Goal: Task Accomplishment & Management: Complete application form

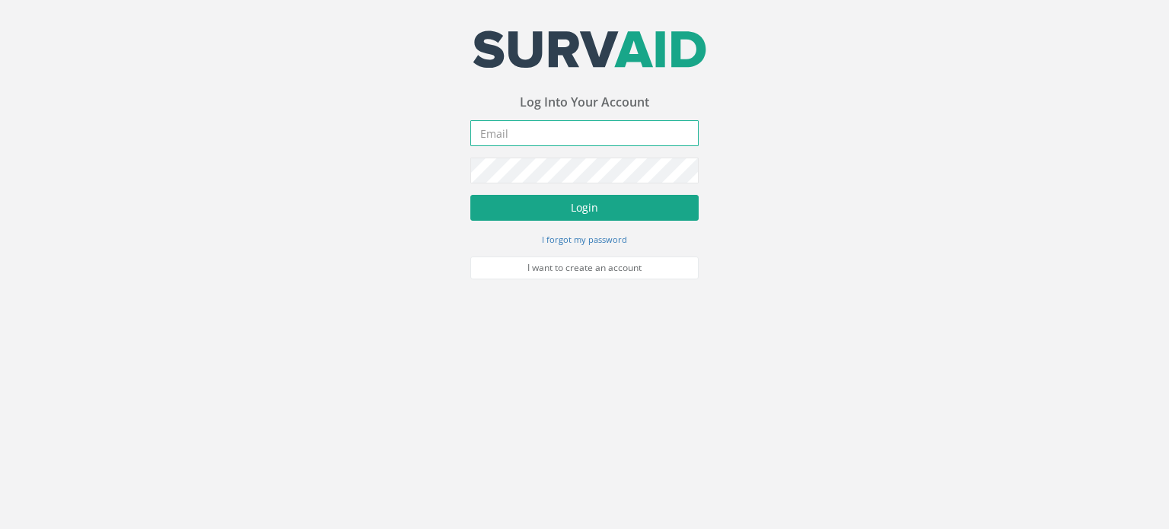
type input "[PERSON_NAME][EMAIL_ADDRESS][PERSON_NAME][DOMAIN_NAME]"
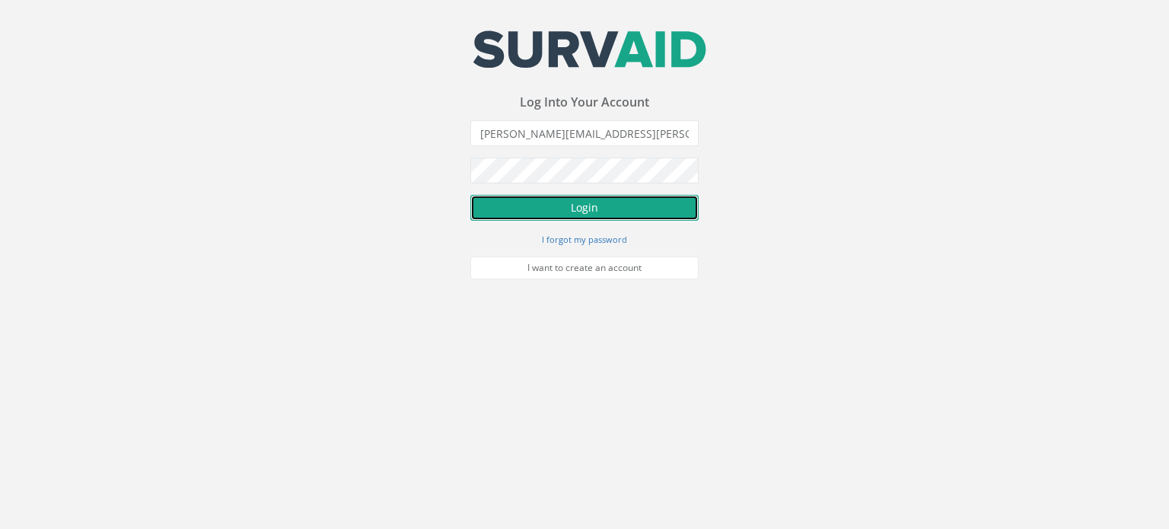
click at [595, 212] on button "Login" at bounding box center [584, 208] width 228 height 26
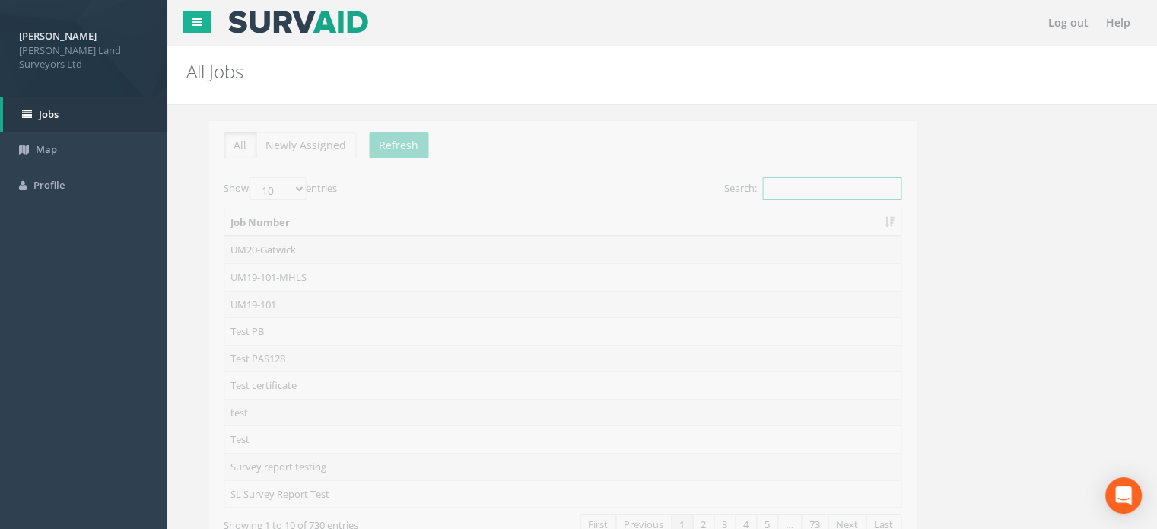
click at [812, 188] on input "Search:" at bounding box center [809, 188] width 139 height 23
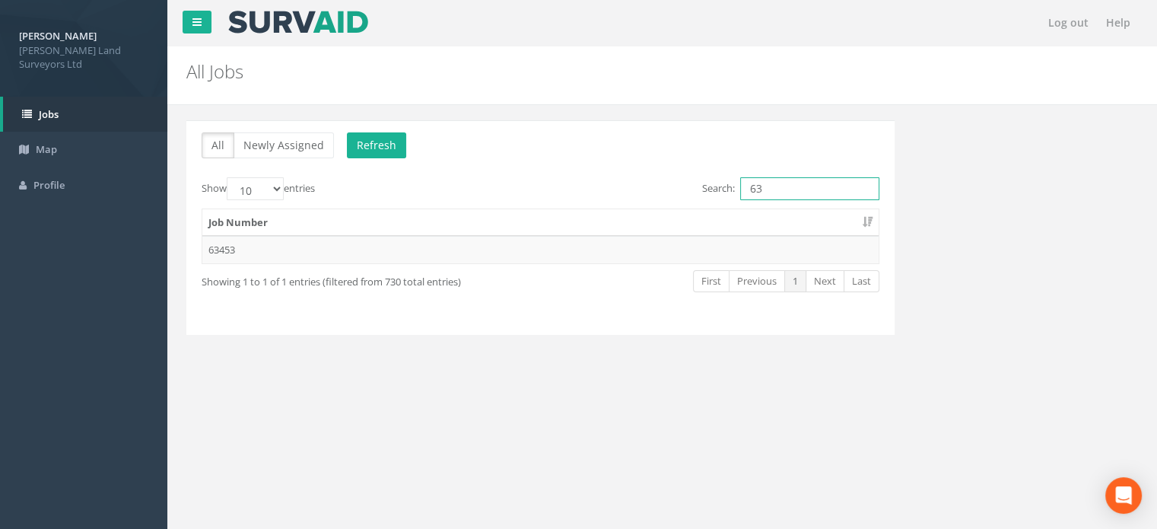
type input "6"
type input "6345"
click at [232, 250] on td "63453" at bounding box center [540, 249] width 676 height 27
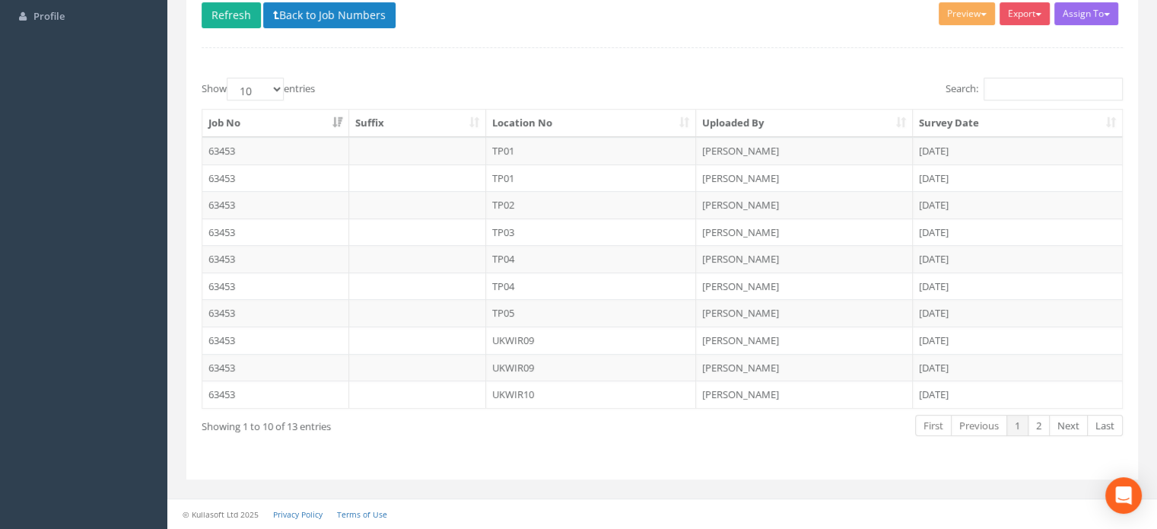
scroll to position [165, 0]
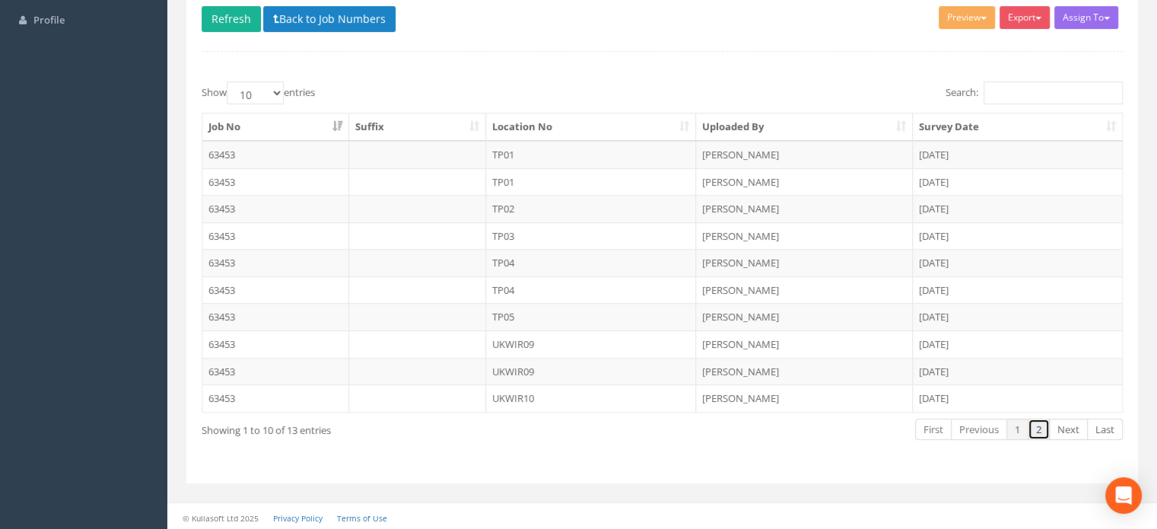
click at [1040, 422] on link "2" at bounding box center [1039, 430] width 22 height 22
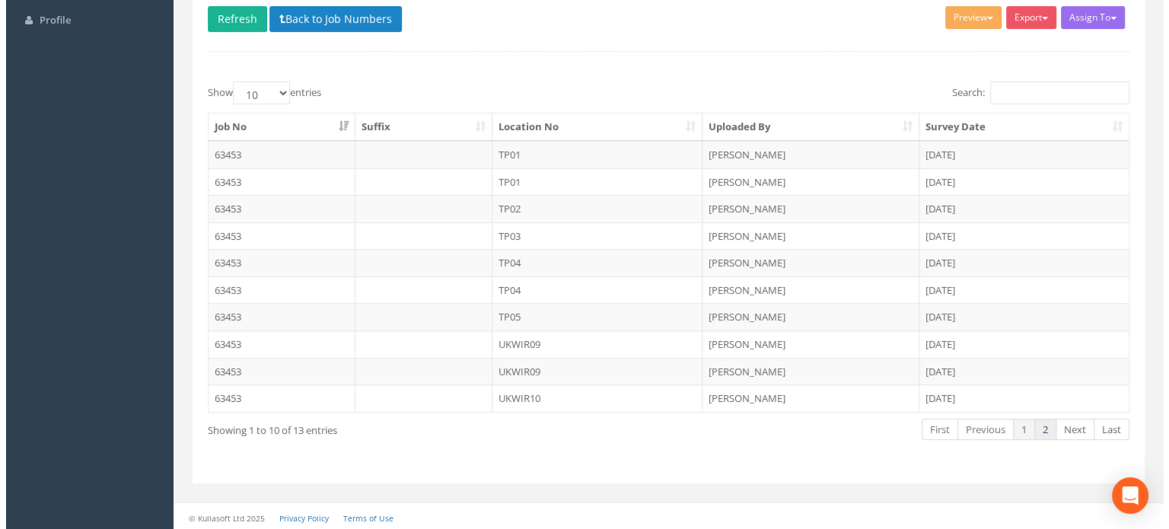
scroll to position [0, 0]
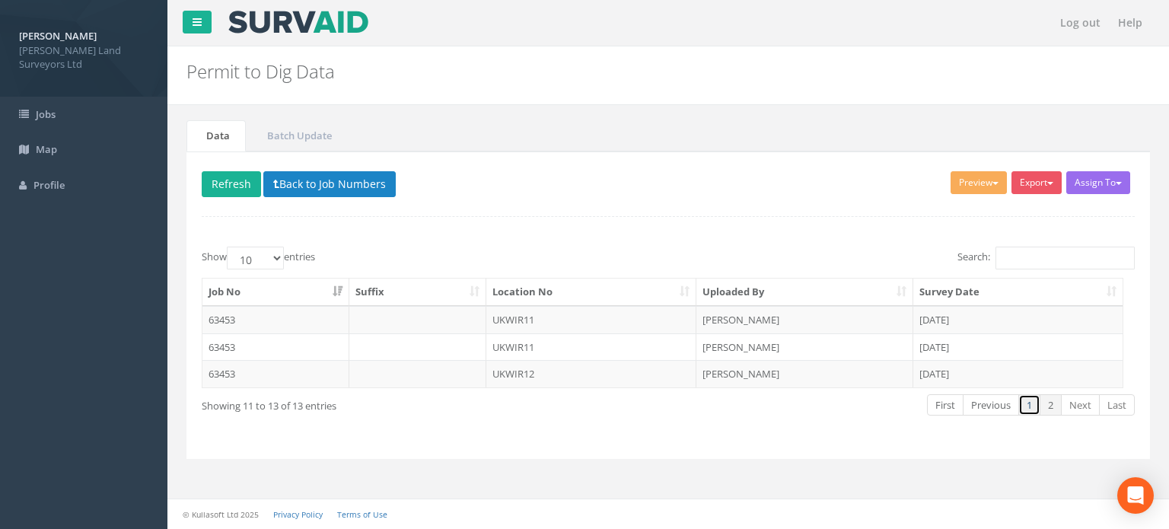
click at [1032, 399] on link "1" at bounding box center [1029, 405] width 22 height 22
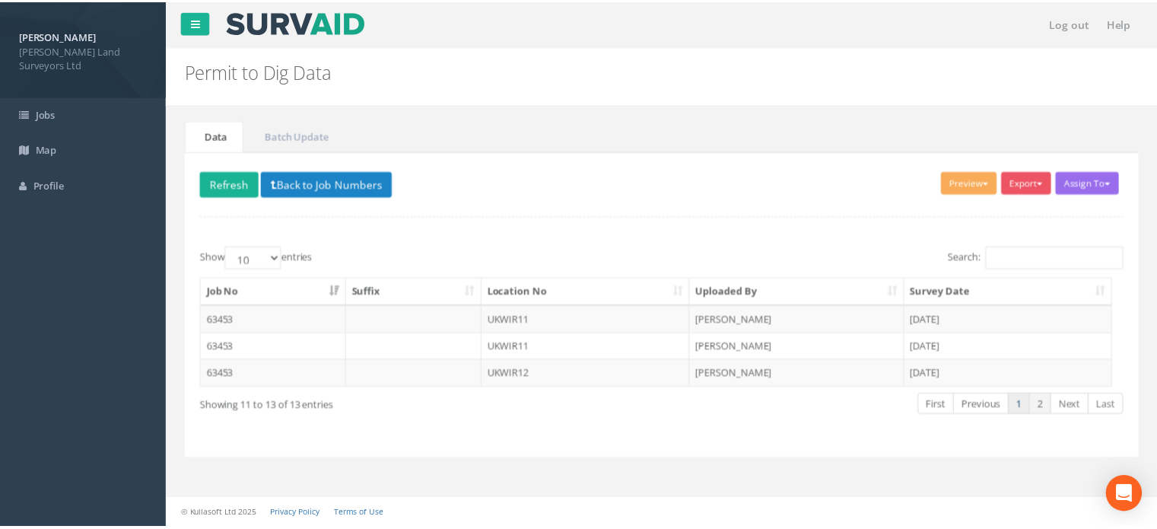
scroll to position [165, 0]
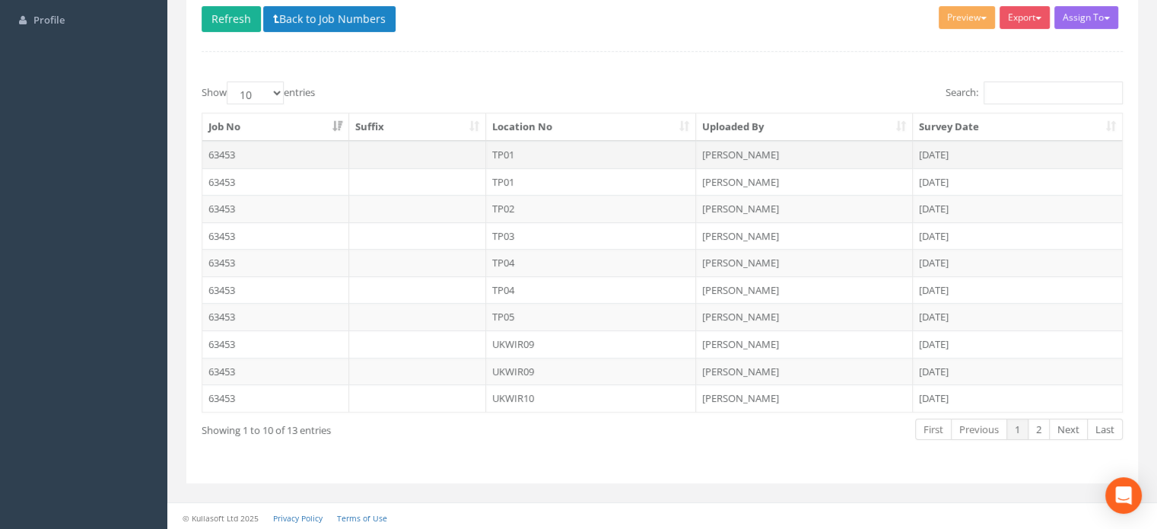
click at [510, 153] on td "TP01" at bounding box center [591, 154] width 211 height 27
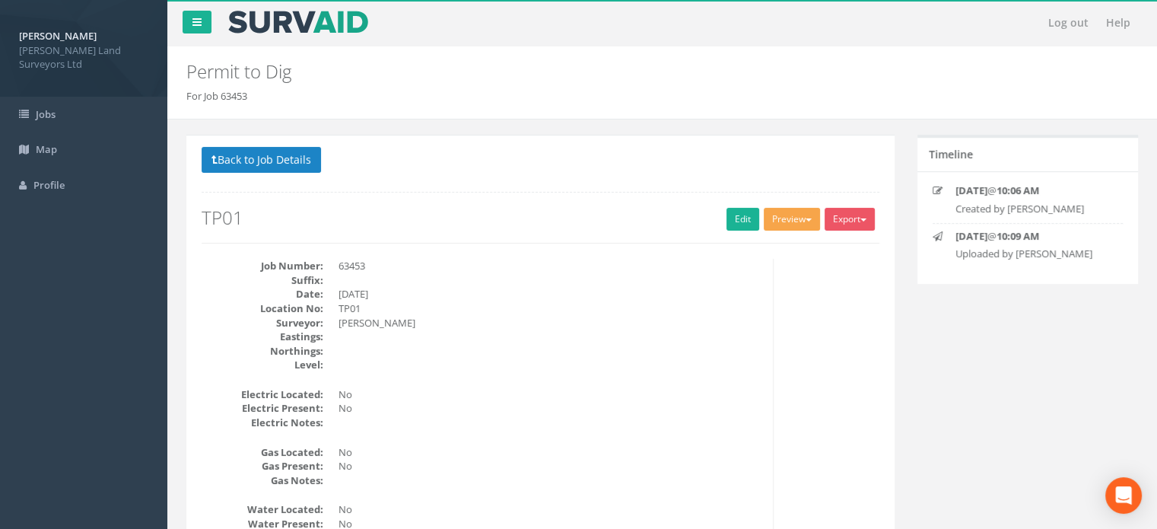
click at [800, 221] on button "Preview" at bounding box center [792, 219] width 56 height 23
click at [743, 255] on link "MHLS Permit to Dig" at bounding box center [764, 251] width 116 height 24
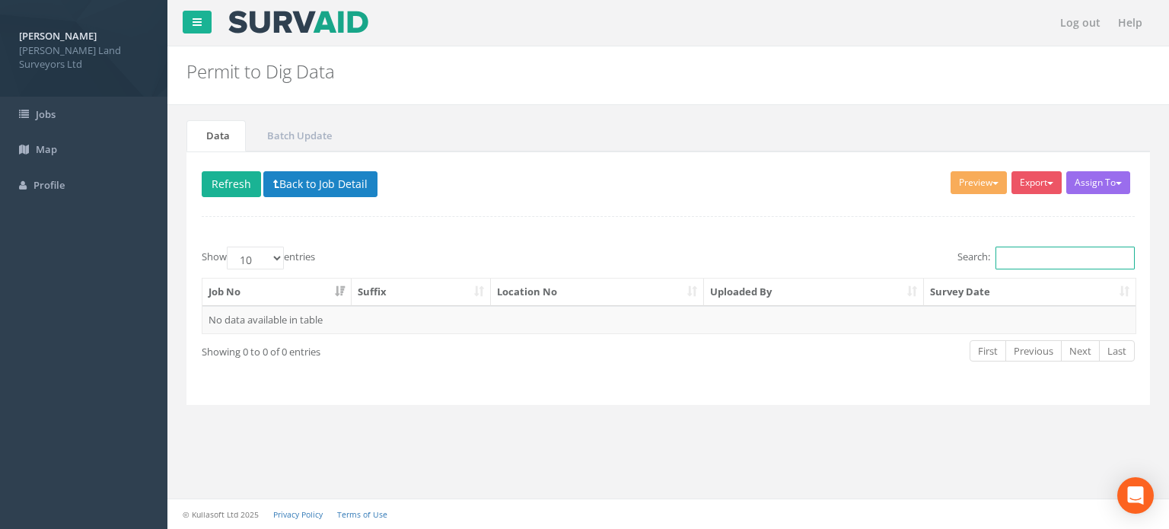
click at [1023, 260] on input "Search:" at bounding box center [1064, 258] width 139 height 23
type input "63239"
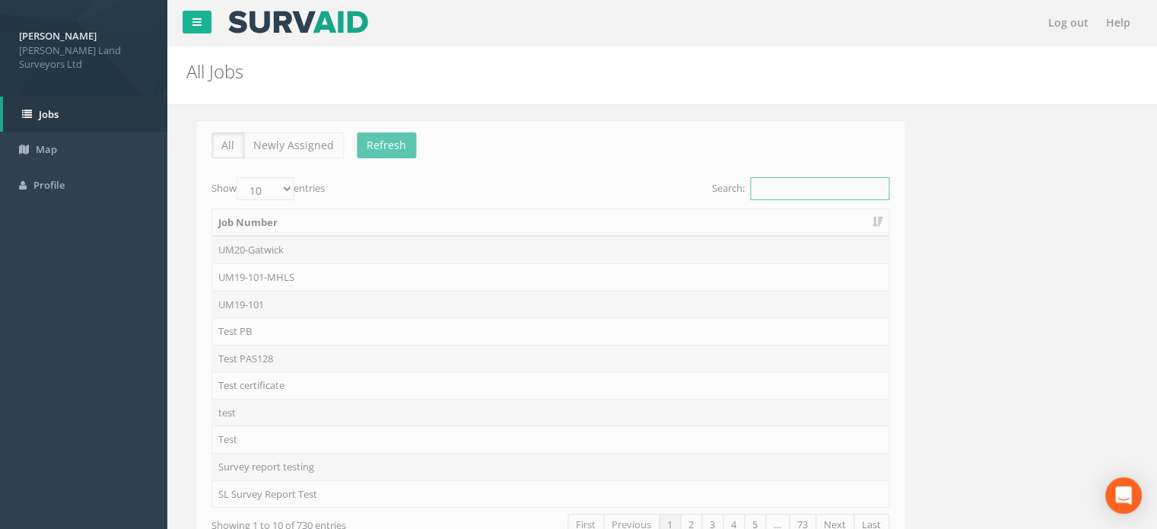
click at [797, 186] on input "Search:" at bounding box center [809, 188] width 139 height 23
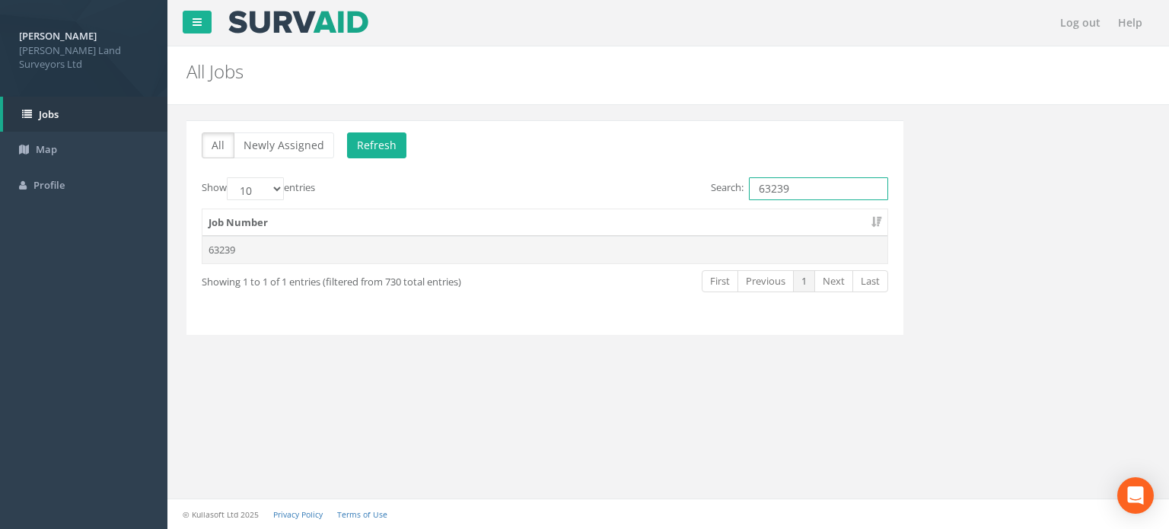
type input "63239"
click at [222, 250] on td "63239" at bounding box center [544, 249] width 685 height 27
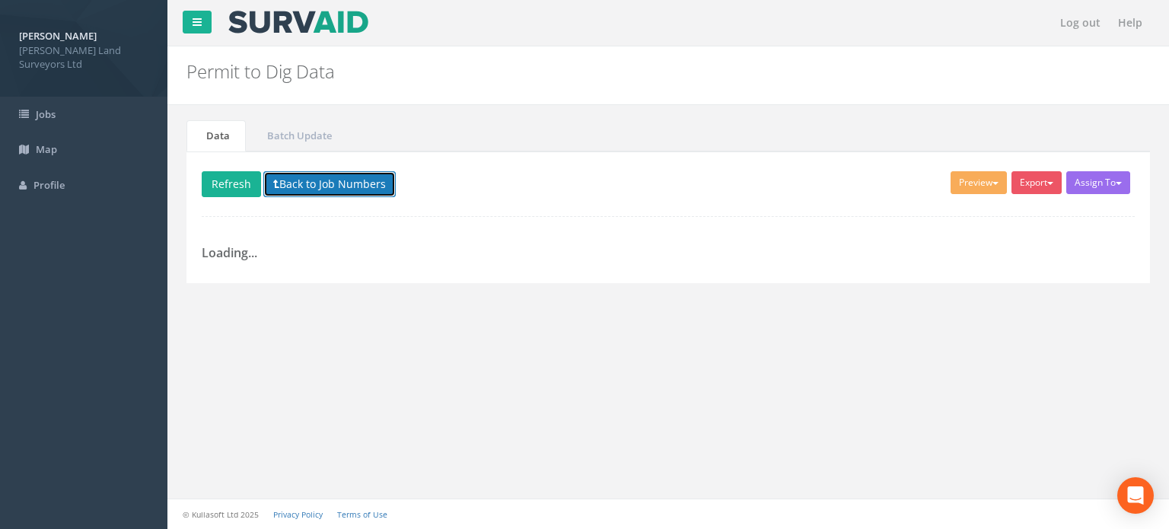
click at [338, 186] on button "Back to Job Numbers" at bounding box center [329, 184] width 132 height 26
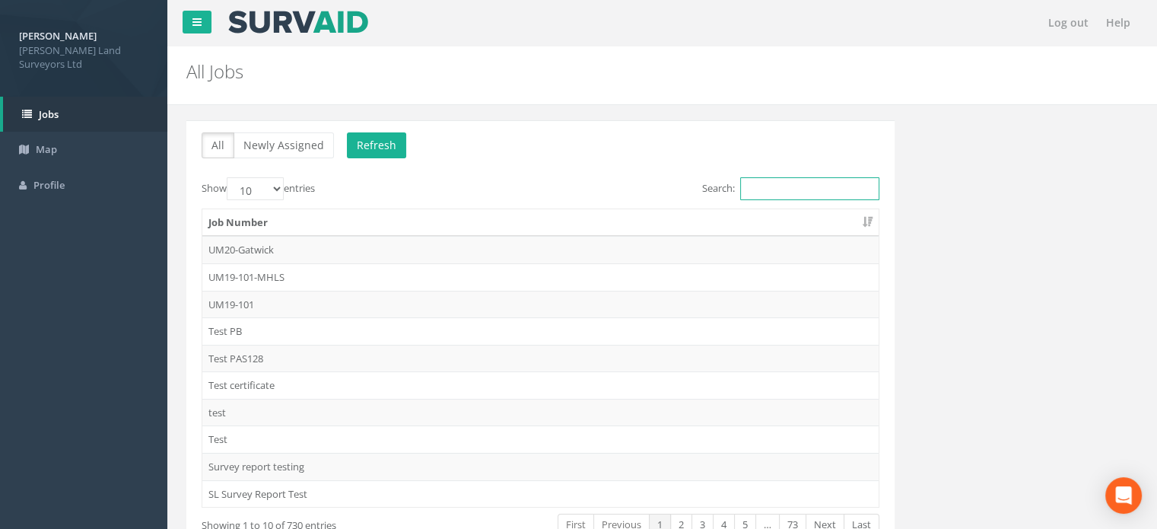
click at [788, 188] on input "Search:" at bounding box center [809, 188] width 139 height 23
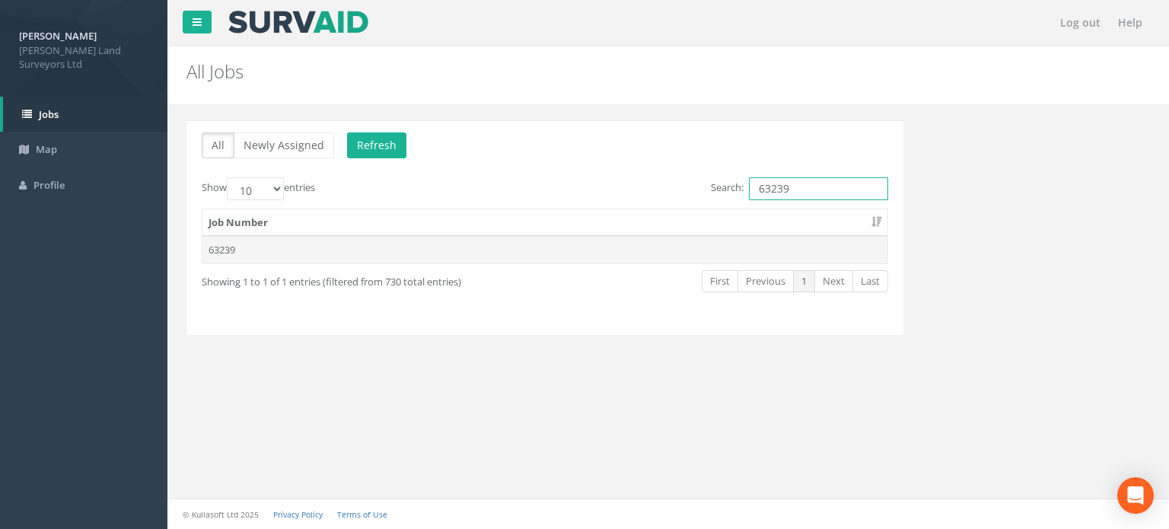
type input "63239"
click at [225, 245] on td "63239" at bounding box center [544, 249] width 685 height 27
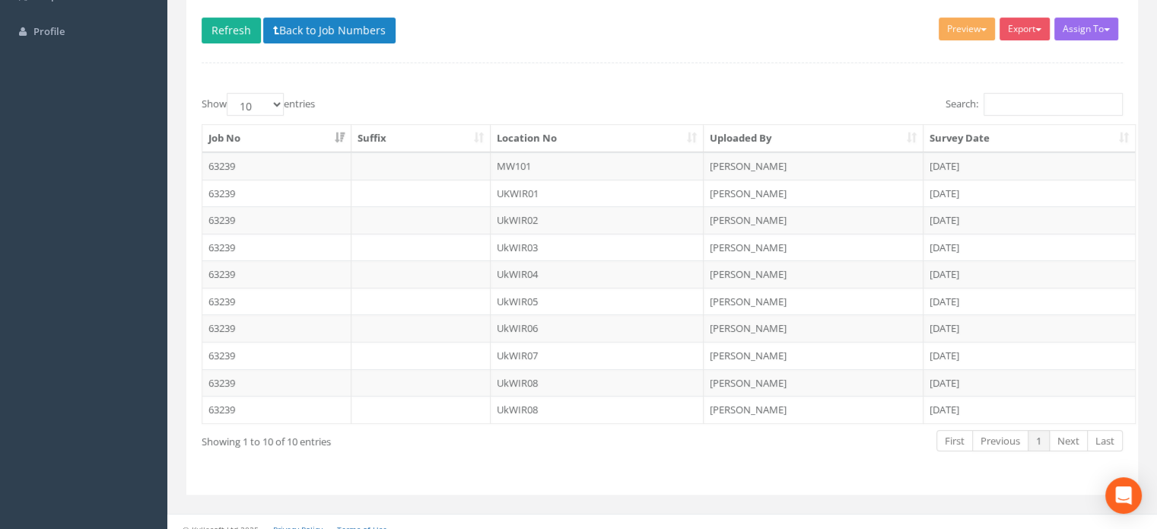
scroll to position [165, 0]
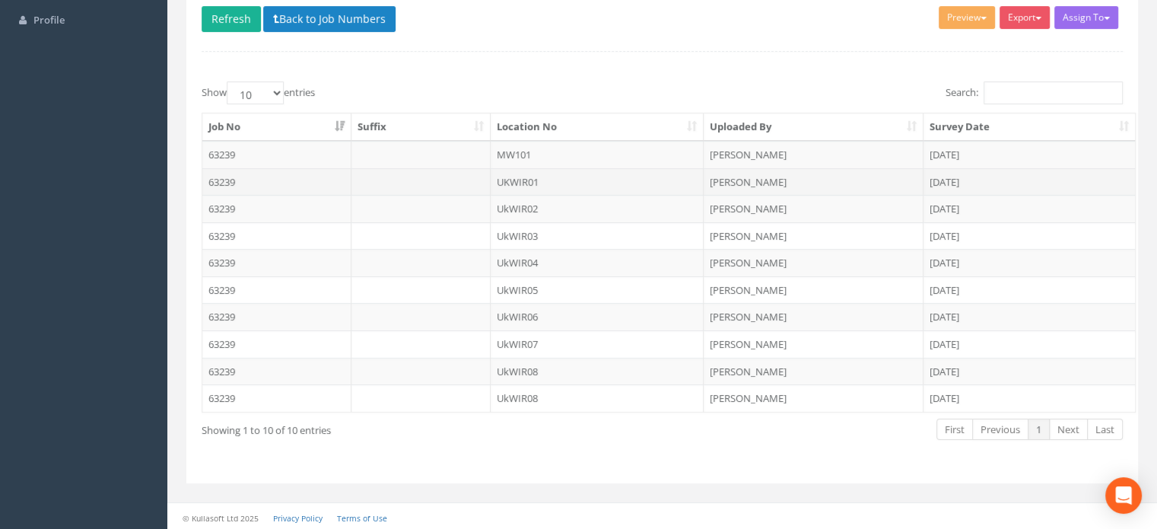
click at [523, 181] on td "UKWIR01" at bounding box center [598, 181] width 214 height 27
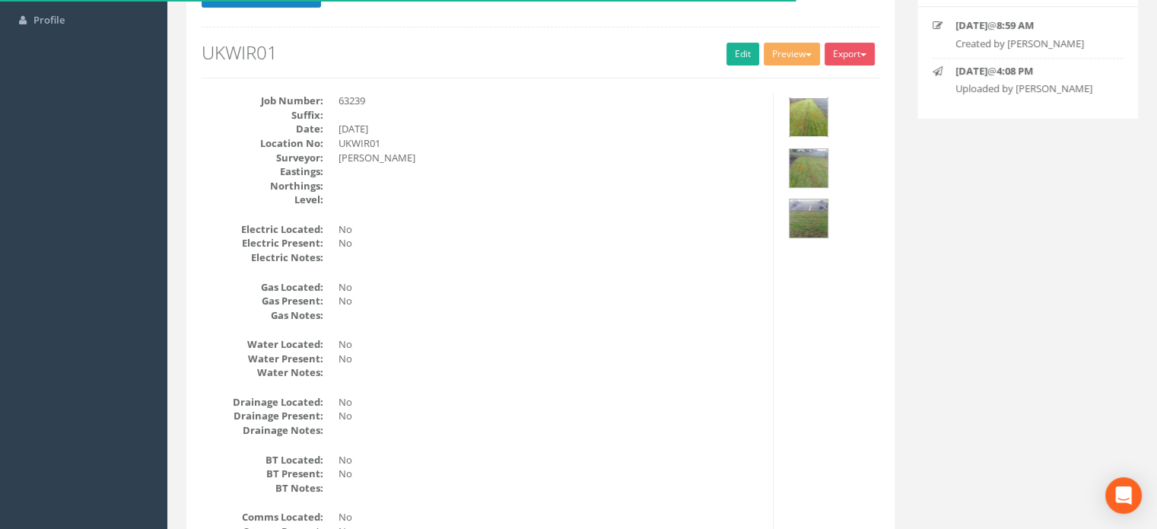
click at [816, 113] on img at bounding box center [809, 117] width 38 height 38
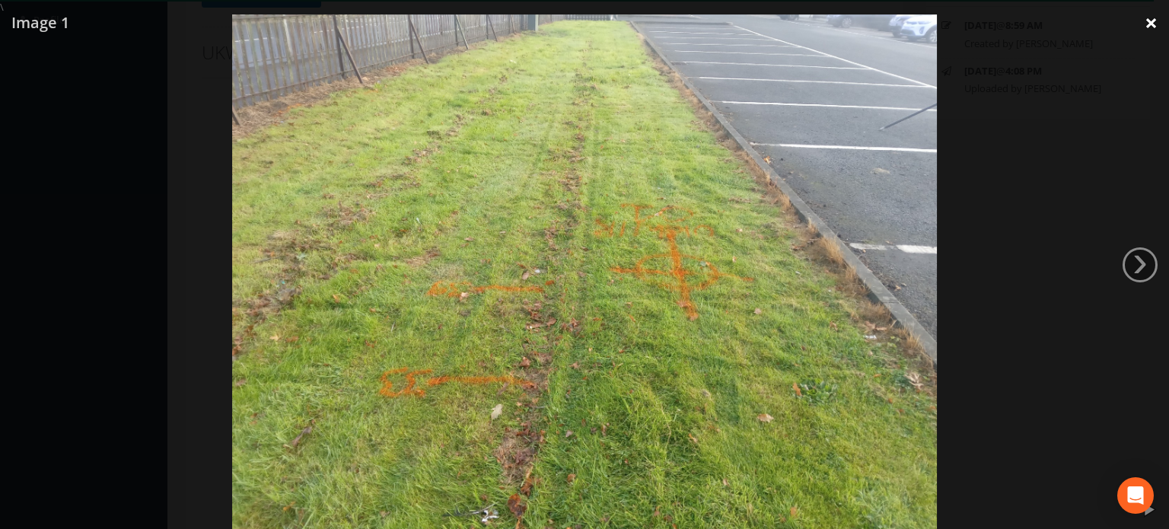
click at [1150, 21] on link "×" at bounding box center [1151, 23] width 36 height 46
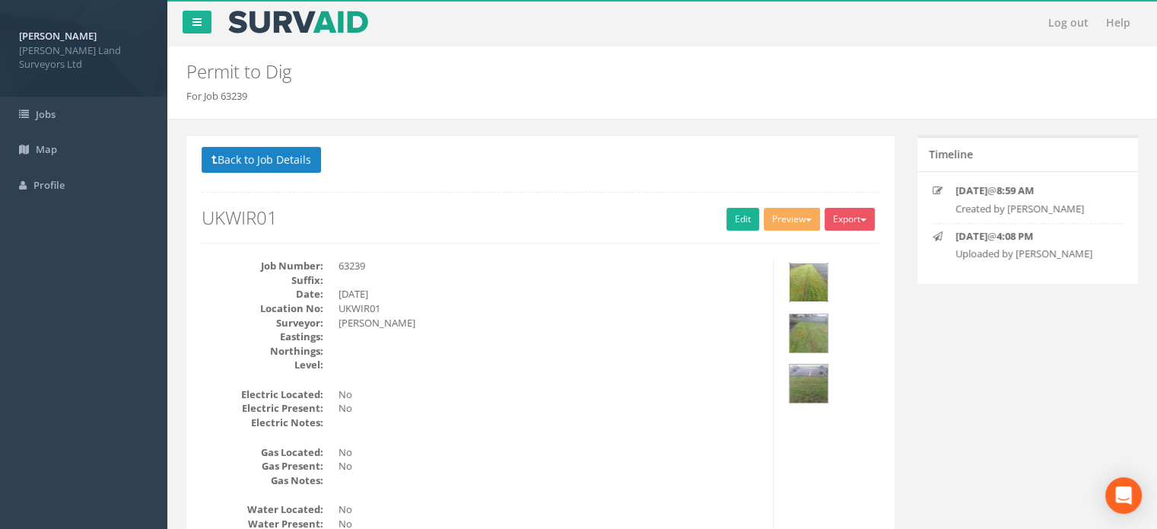
click at [810, 279] on img at bounding box center [809, 282] width 38 height 38
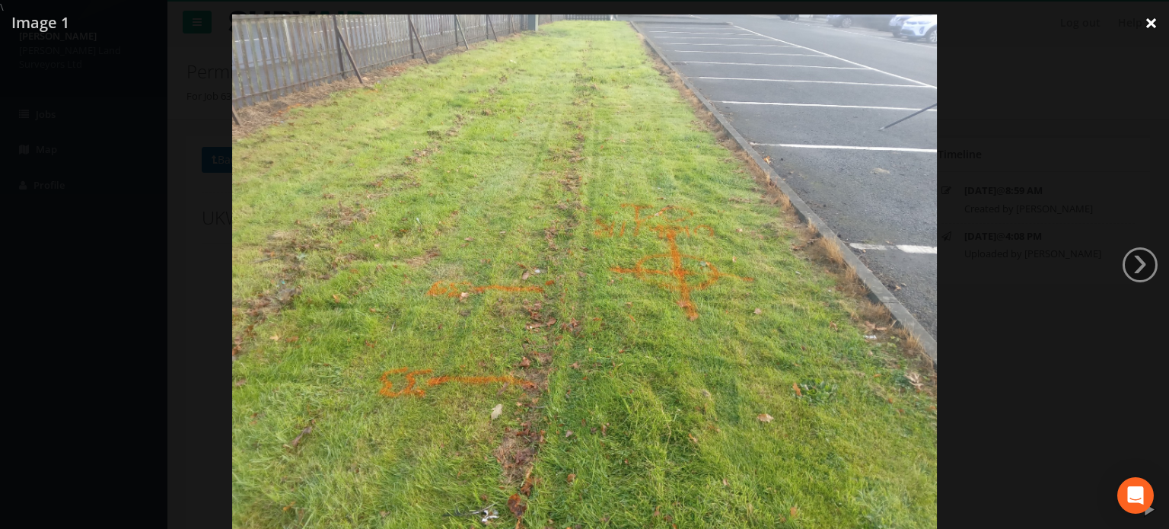
click at [1151, 26] on link "×" at bounding box center [1151, 23] width 36 height 46
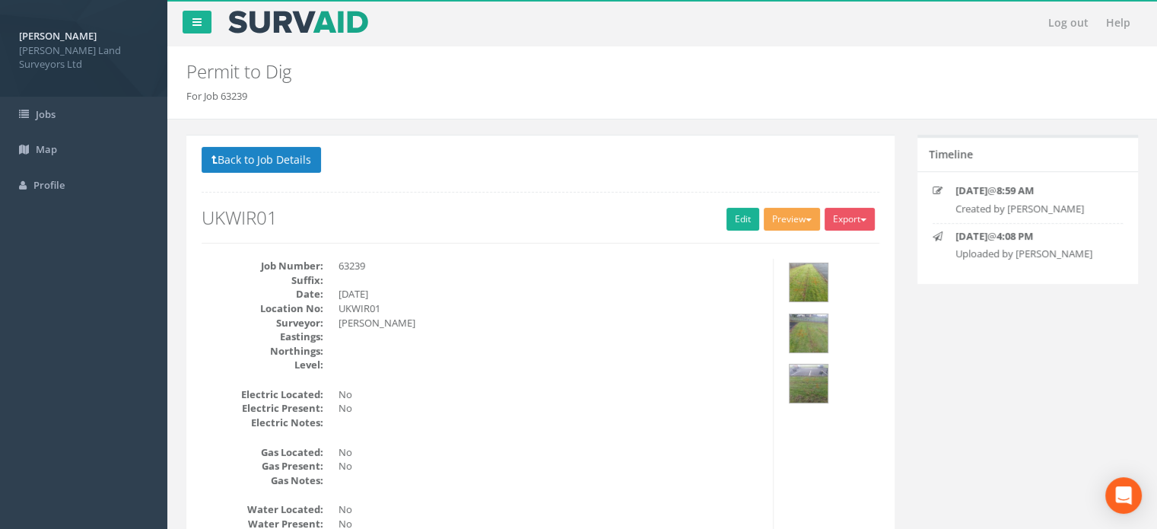
click at [791, 215] on button "Preview" at bounding box center [792, 219] width 56 height 23
click at [757, 256] on link "MHLS Permit to Dig" at bounding box center [764, 251] width 116 height 24
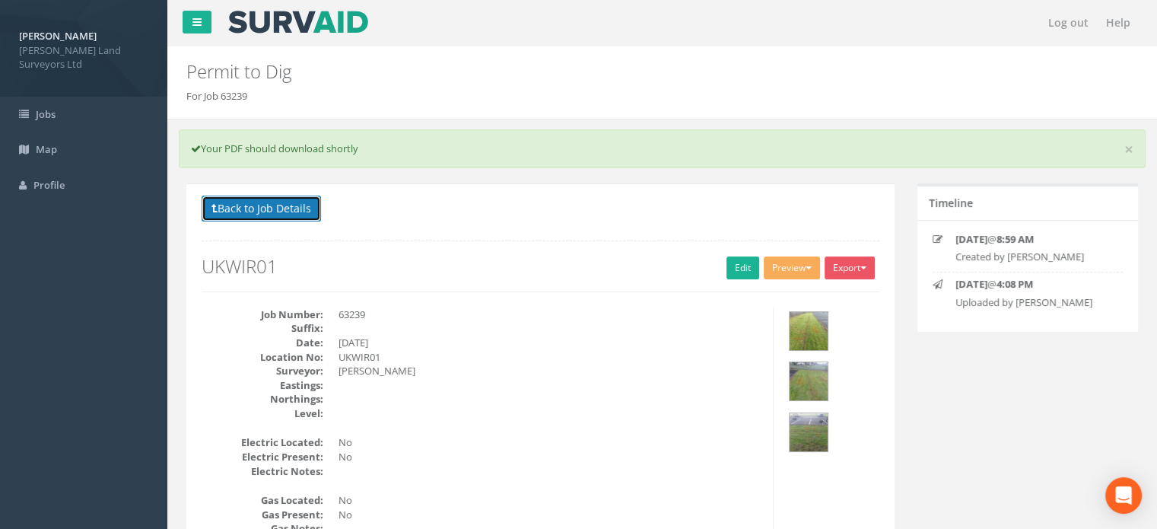
click at [250, 204] on button "Back to Job Details" at bounding box center [261, 209] width 119 height 26
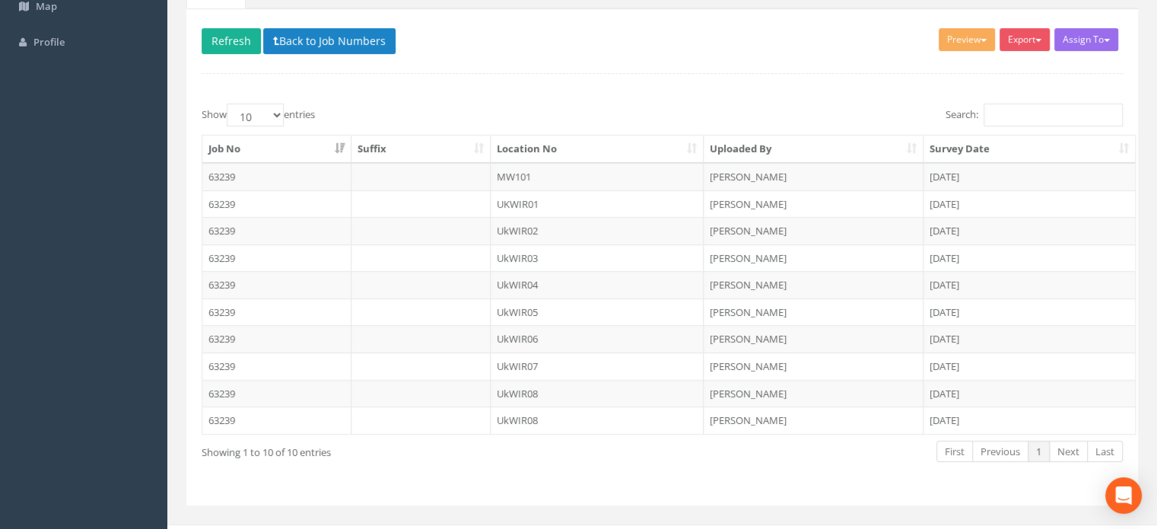
scroll to position [165, 0]
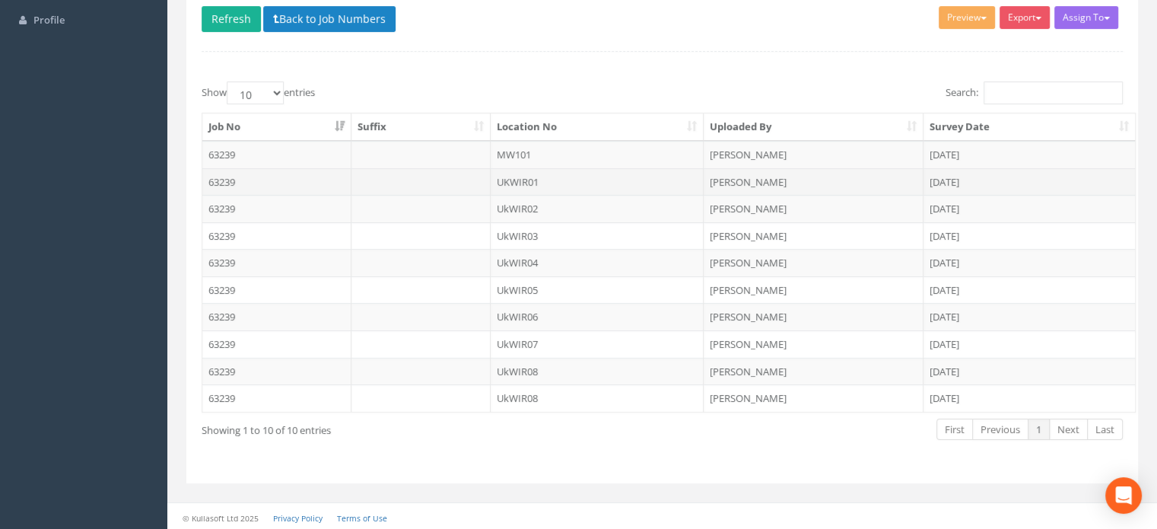
click at [525, 180] on td "UKWIR01" at bounding box center [598, 181] width 214 height 27
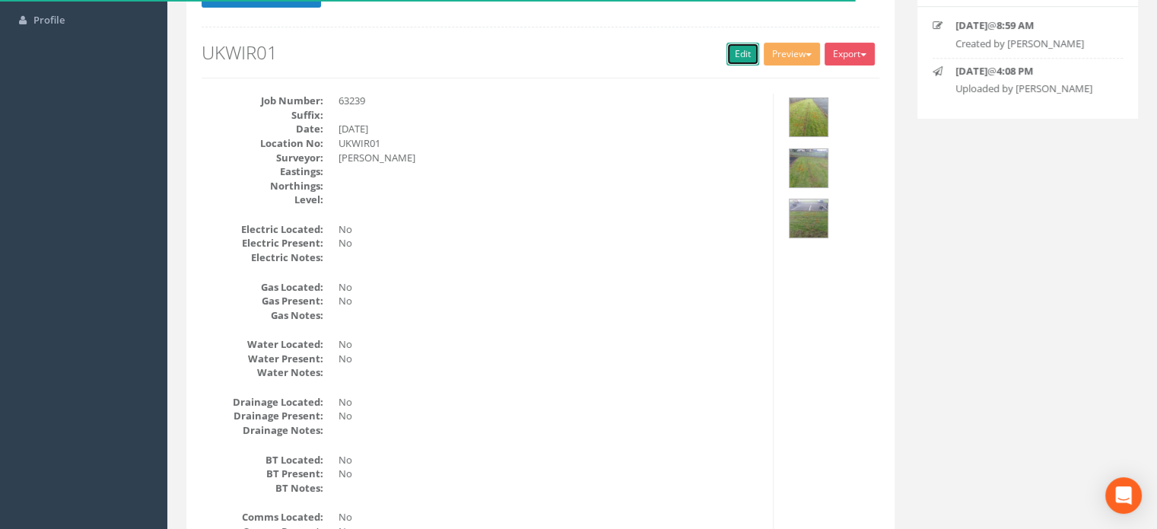
click at [730, 51] on link "Edit" at bounding box center [743, 54] width 33 height 23
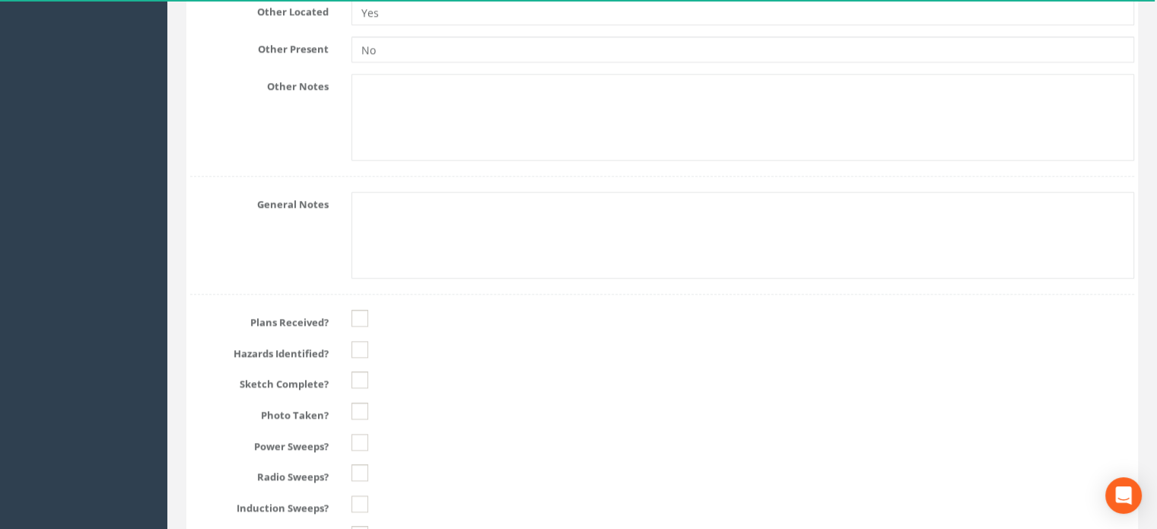
scroll to position [1819, 0]
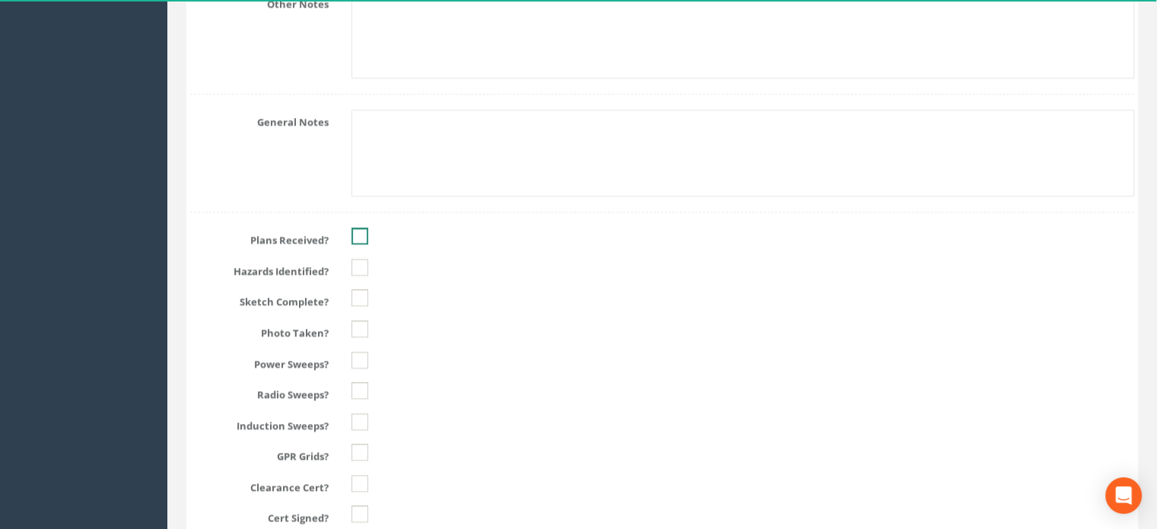
click at [358, 231] on ins at bounding box center [360, 236] width 17 height 17
checkbox input "true"
click at [353, 270] on ins at bounding box center [360, 267] width 17 height 17
checkbox input "true"
click at [359, 291] on ins at bounding box center [360, 297] width 17 height 17
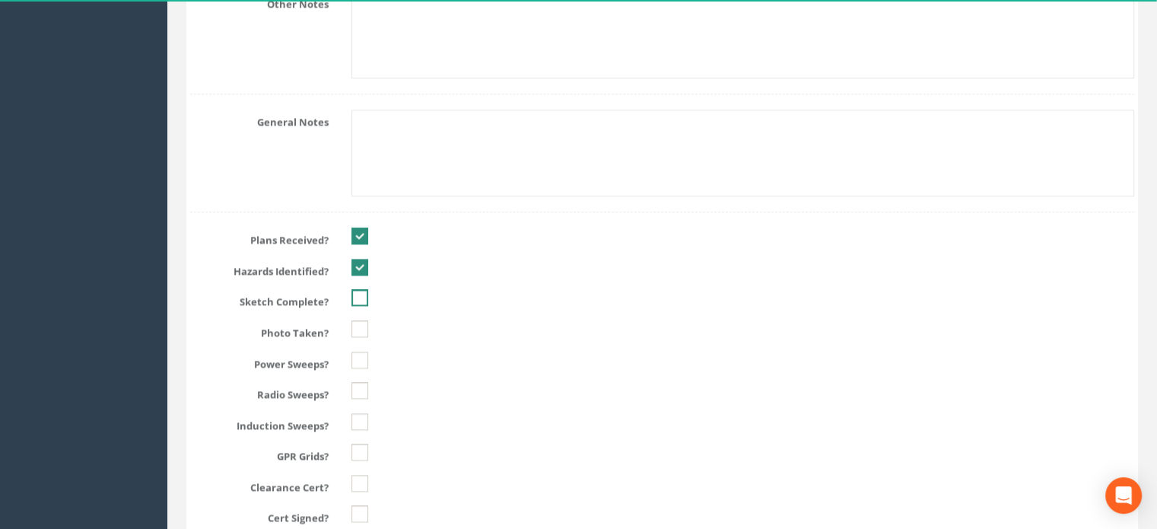
checkbox input "true"
click at [359, 322] on ins at bounding box center [360, 328] width 17 height 17
checkbox input "true"
click at [357, 352] on ins at bounding box center [360, 360] width 17 height 17
checkbox input "true"
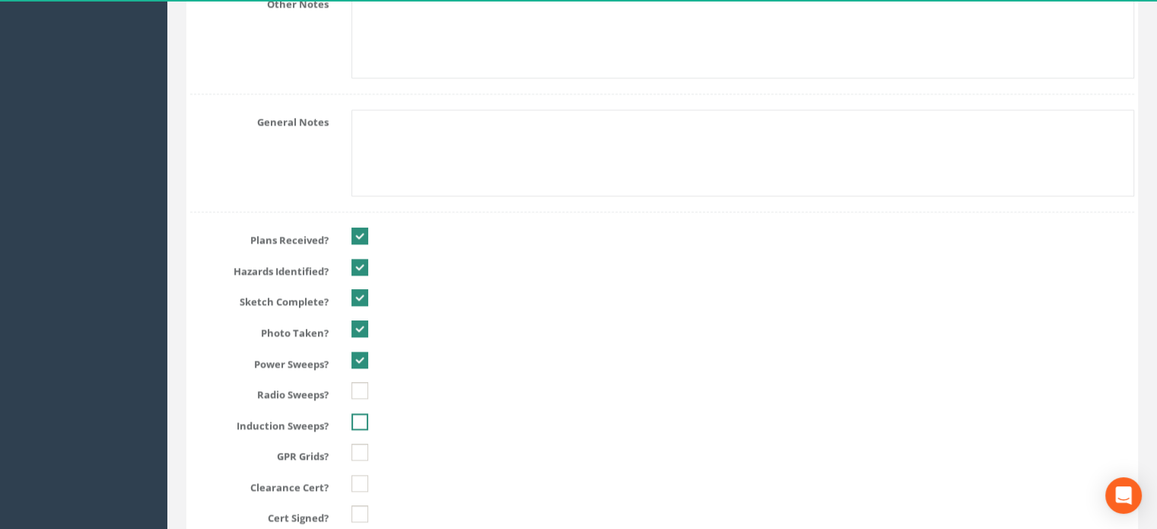
click at [359, 416] on ins at bounding box center [360, 421] width 17 height 17
checkbox input "true"
click at [362, 387] on ins at bounding box center [360, 390] width 17 height 17
checkbox input "true"
click at [355, 450] on ins at bounding box center [360, 452] width 17 height 17
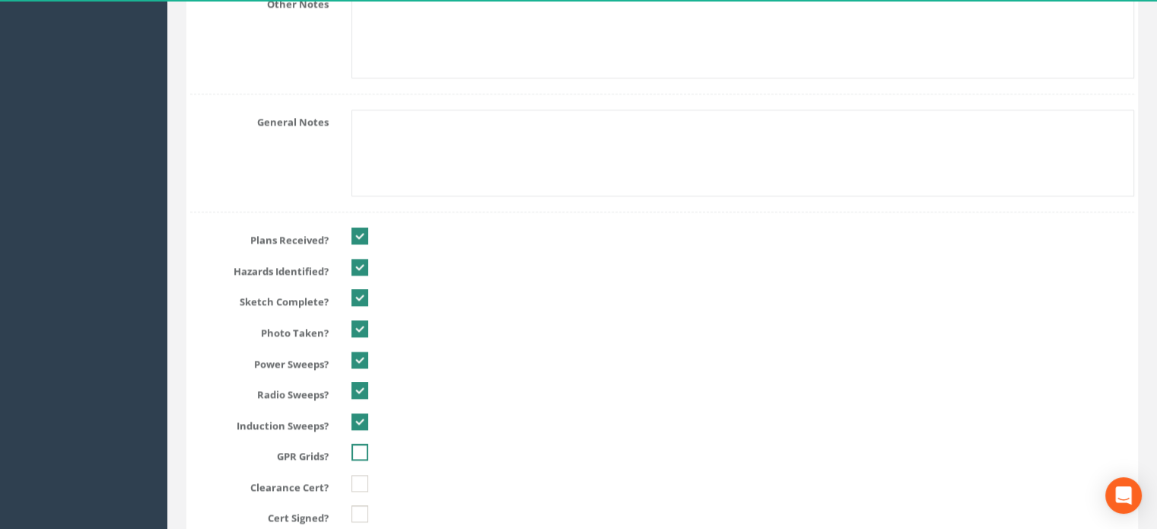
checkbox input "true"
click at [358, 479] on ins at bounding box center [360, 483] width 17 height 17
checkbox input "true"
click at [363, 511] on ins at bounding box center [360, 513] width 17 height 17
checkbox input "true"
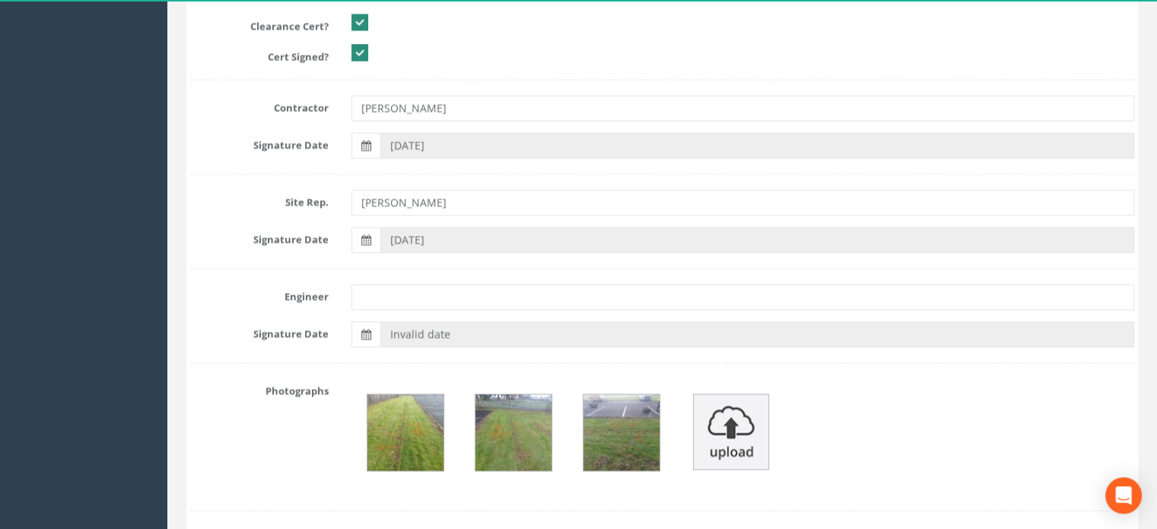
scroll to position [2288, 0]
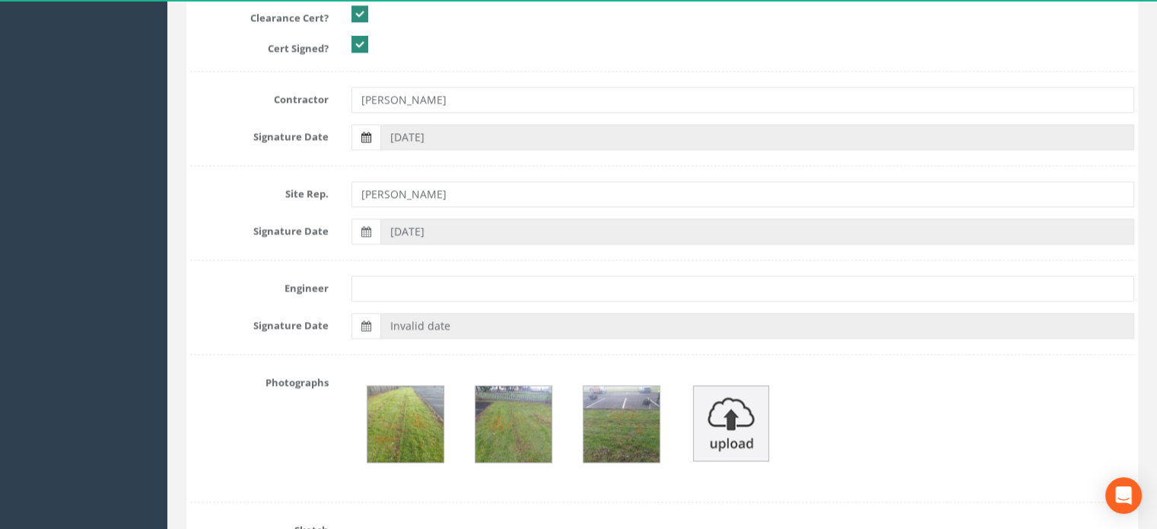
click at [369, 132] on icon at bounding box center [366, 137] width 10 height 11
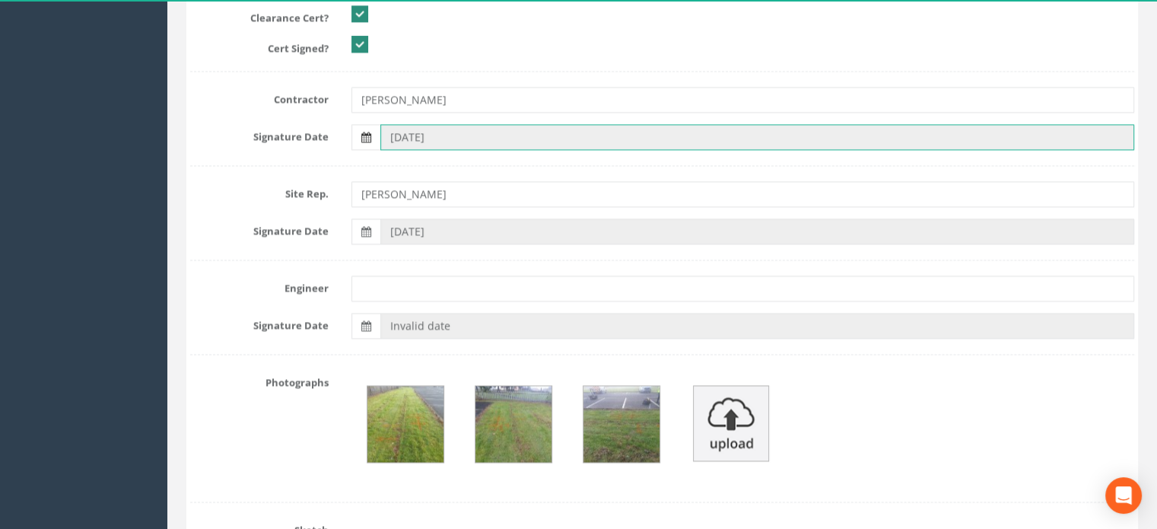
click at [380, 132] on input "[DATE]" at bounding box center [757, 137] width 754 height 26
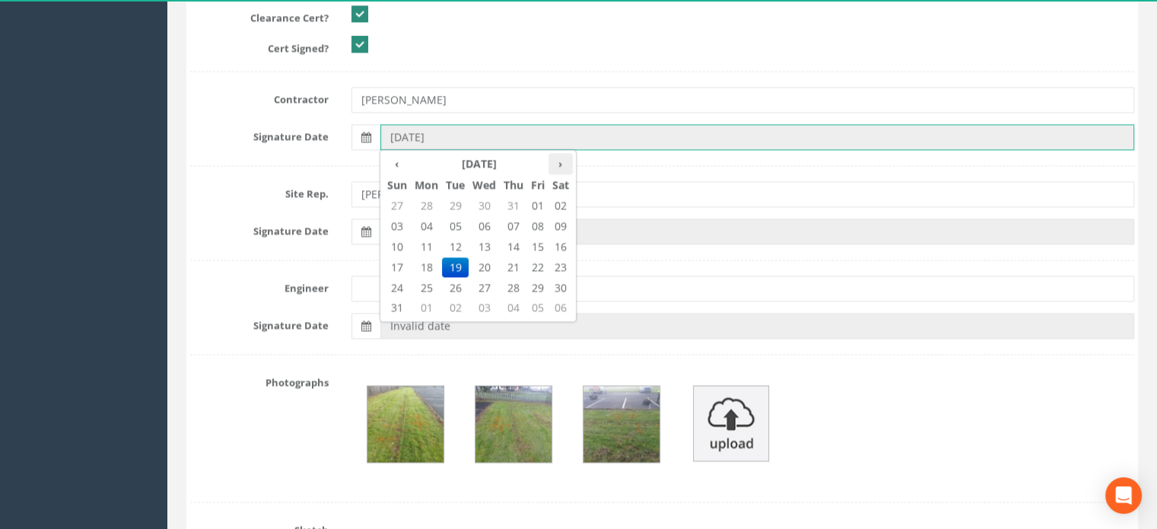
click at [556, 162] on th "›" at bounding box center [561, 163] width 24 height 21
click at [428, 238] on span "15" at bounding box center [426, 247] width 31 height 20
type input "[DATE]"
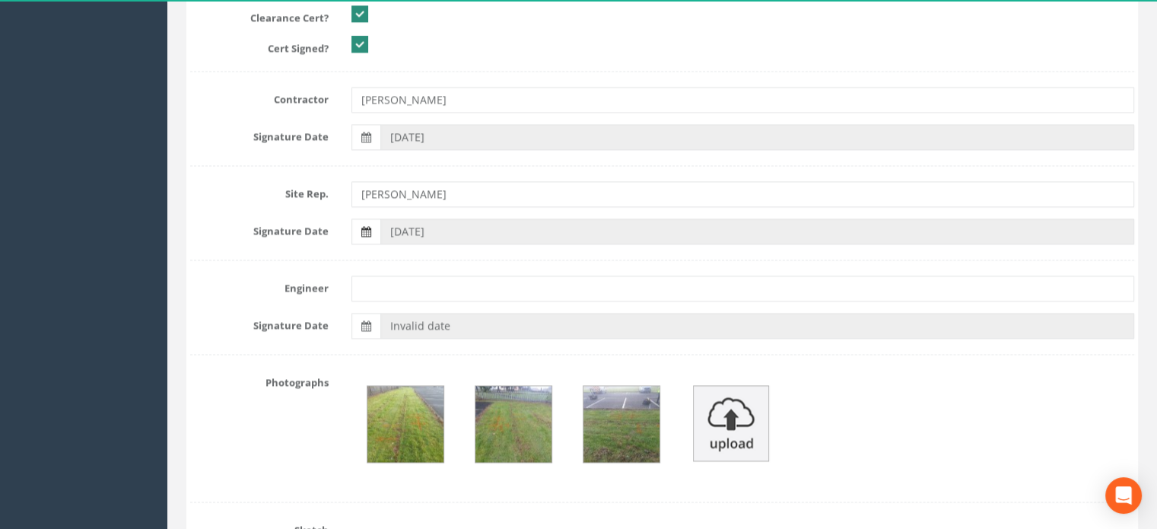
click at [367, 232] on icon at bounding box center [366, 231] width 10 height 11
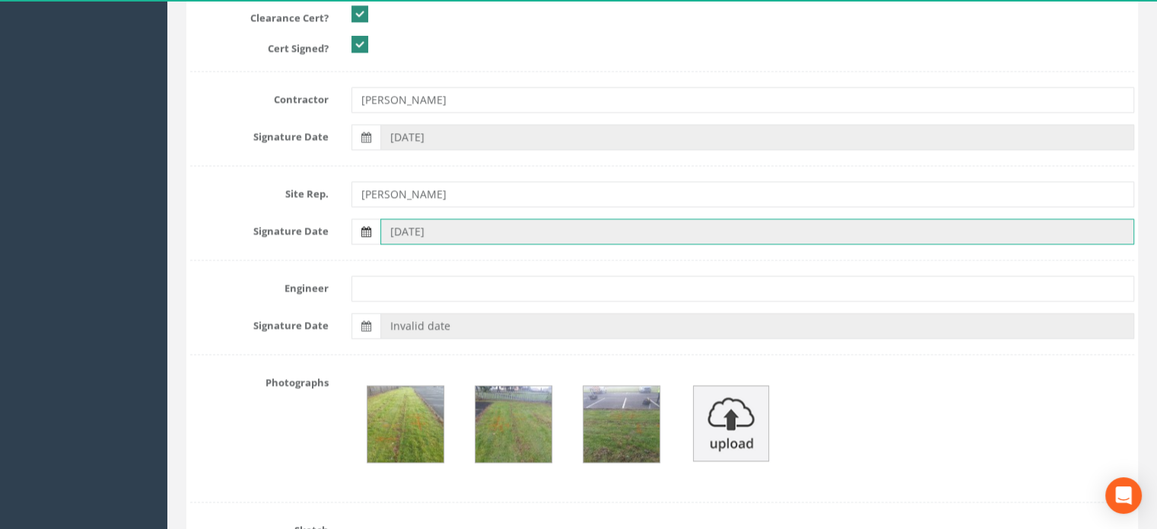
click at [380, 232] on input "[DATE]" at bounding box center [757, 231] width 754 height 26
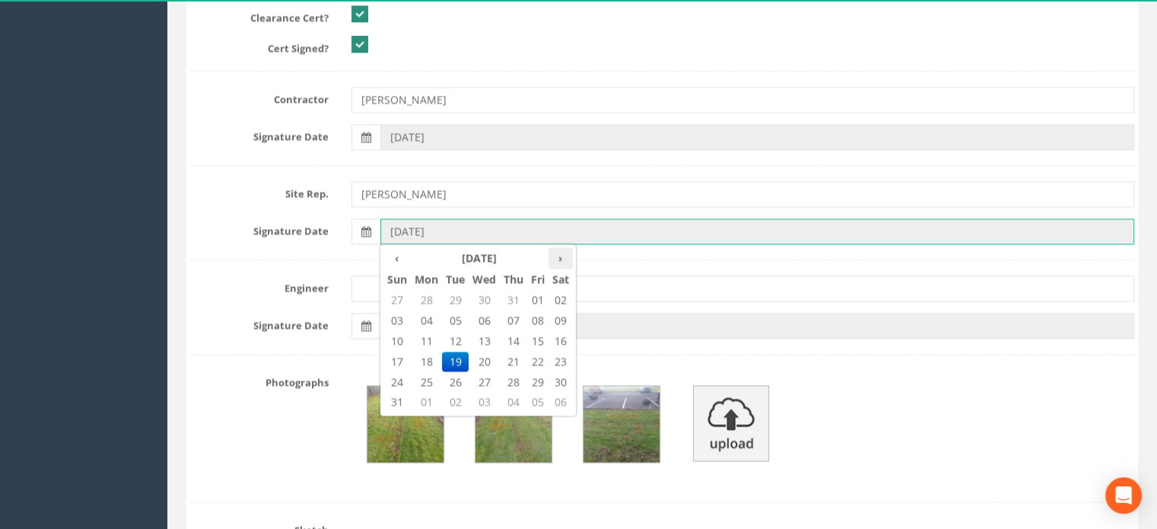
click at [559, 257] on th "›" at bounding box center [561, 257] width 24 height 21
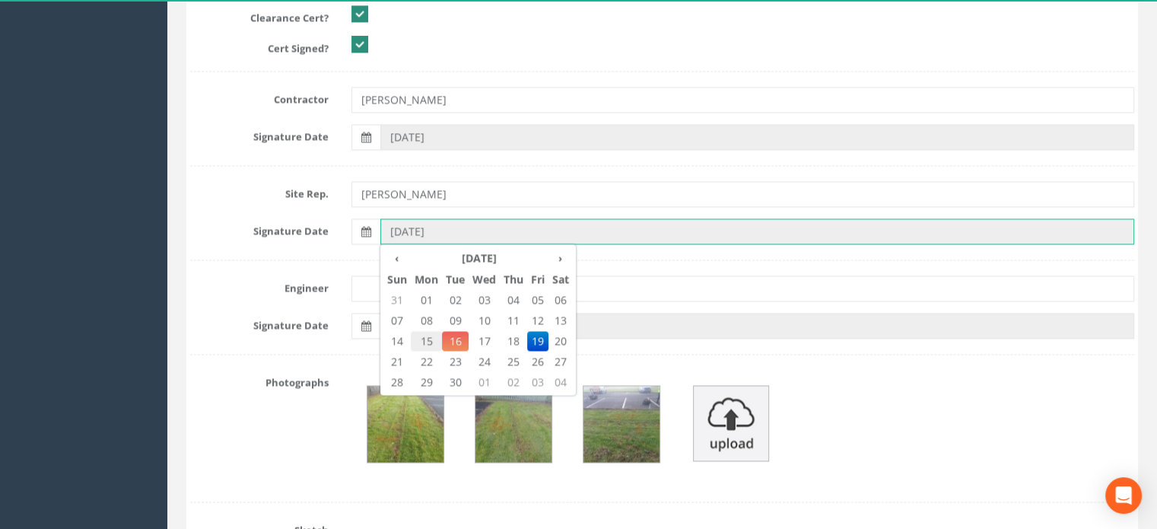
click at [428, 336] on span "15" at bounding box center [426, 341] width 31 height 20
type input "[DATE]"
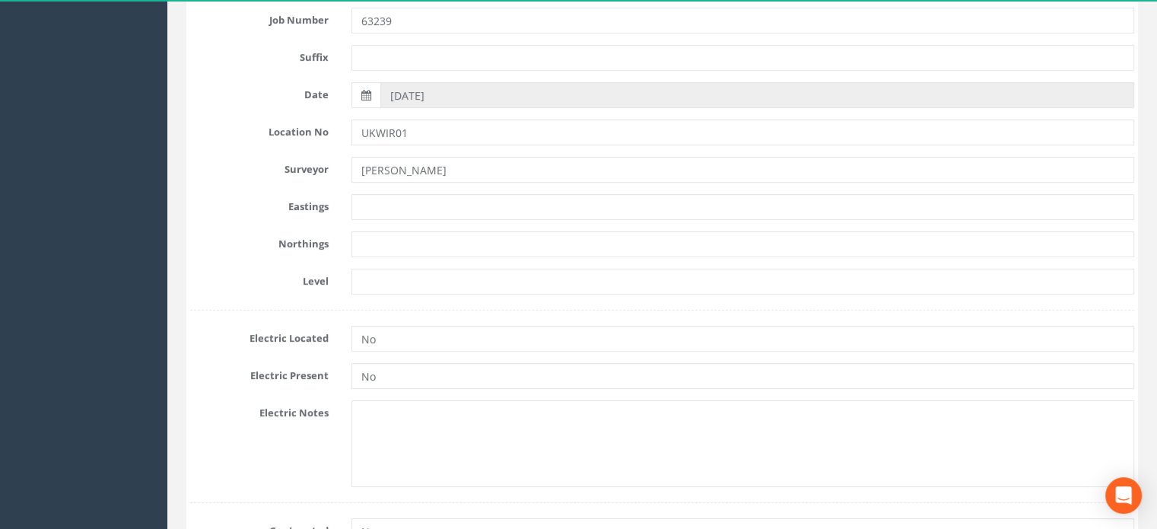
scroll to position [277, 0]
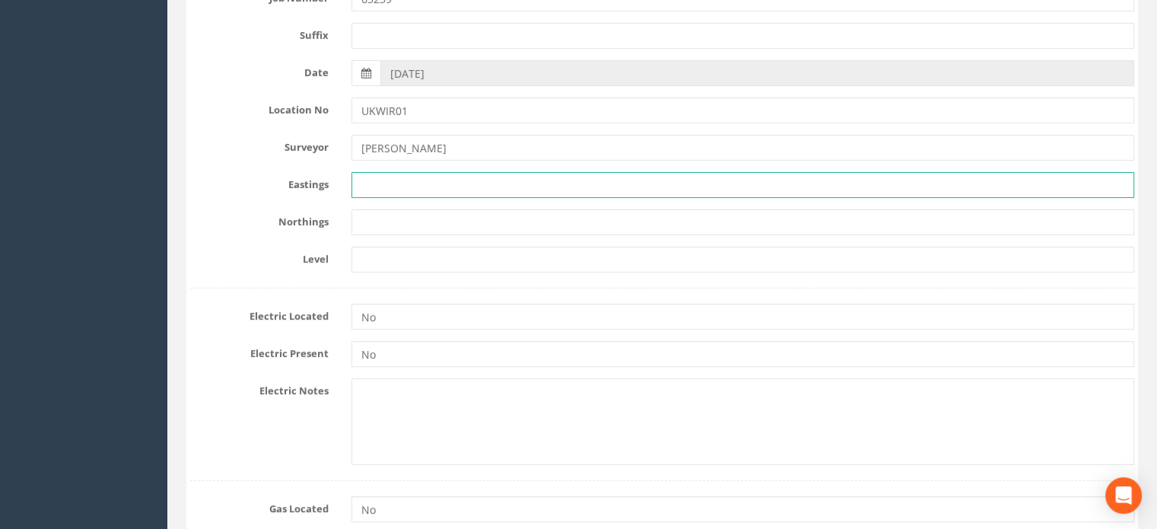
click at [438, 180] on input "text" at bounding box center [743, 185] width 783 height 26
paste input "271470.002"
type input "271470.002"
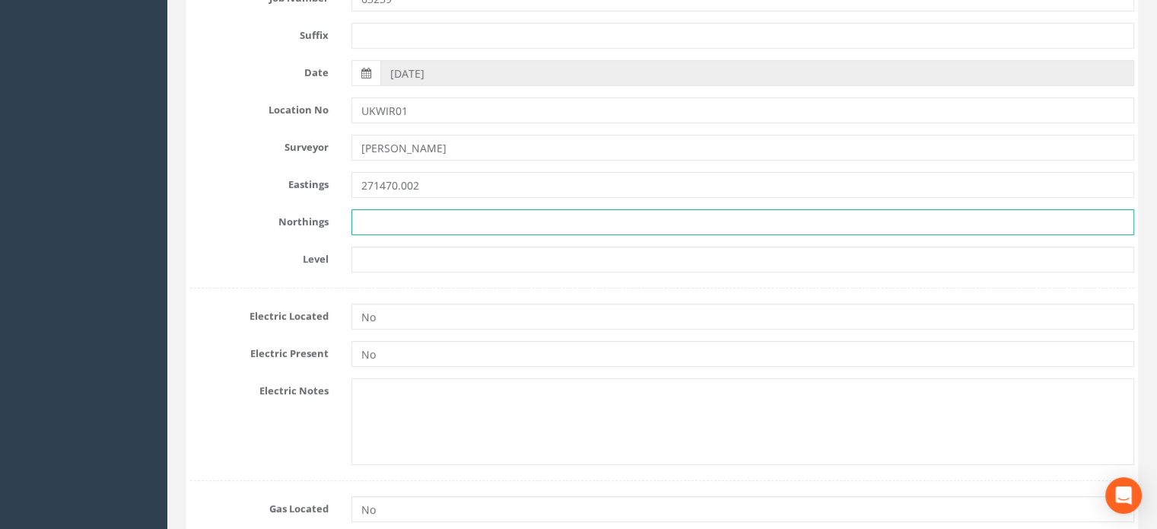
click at [415, 218] on input "text" at bounding box center [743, 222] width 783 height 26
paste input "660981.983"
type input "660981.983"
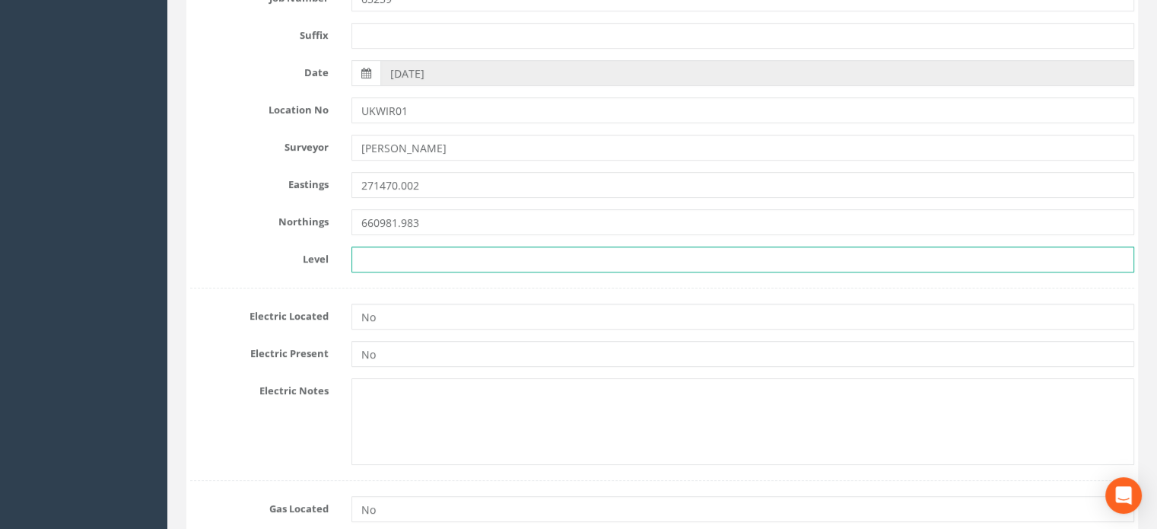
click at [419, 255] on input "text" at bounding box center [743, 260] width 783 height 26
paste input "73.140"
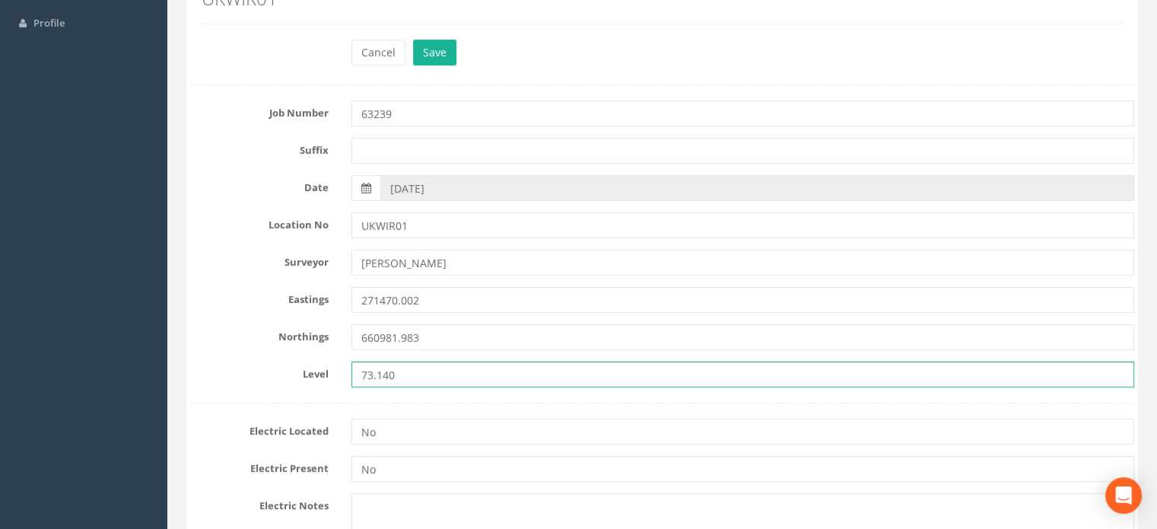
scroll to position [99, 0]
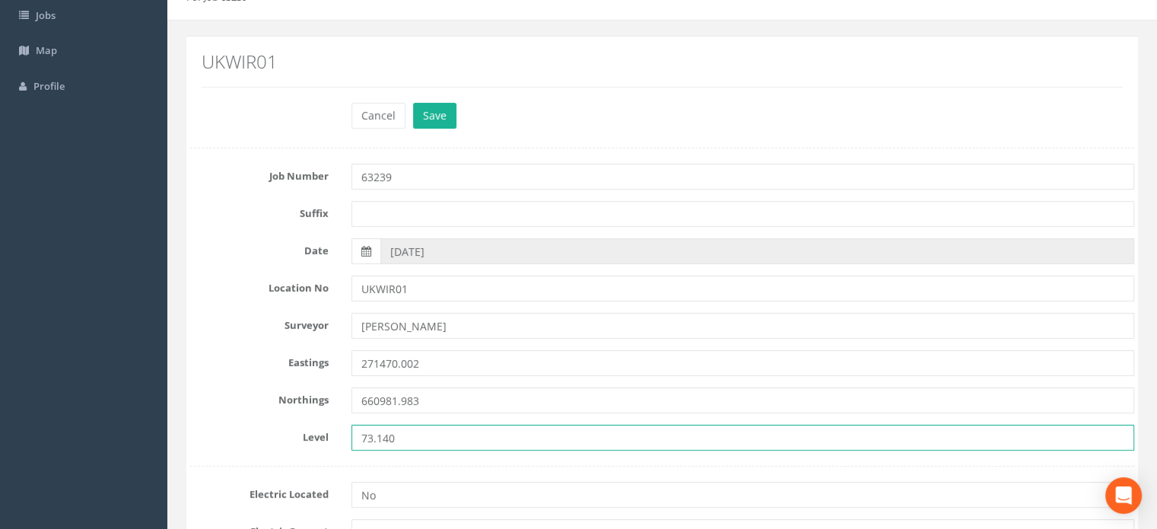
type input "73.140"
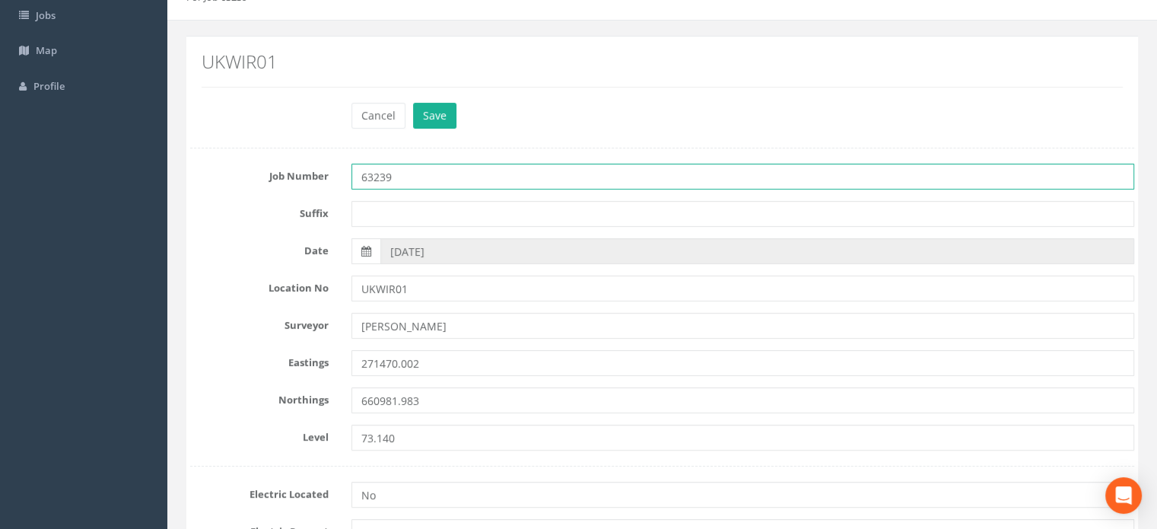
click at [412, 176] on input "63239" at bounding box center [743, 177] width 783 height 26
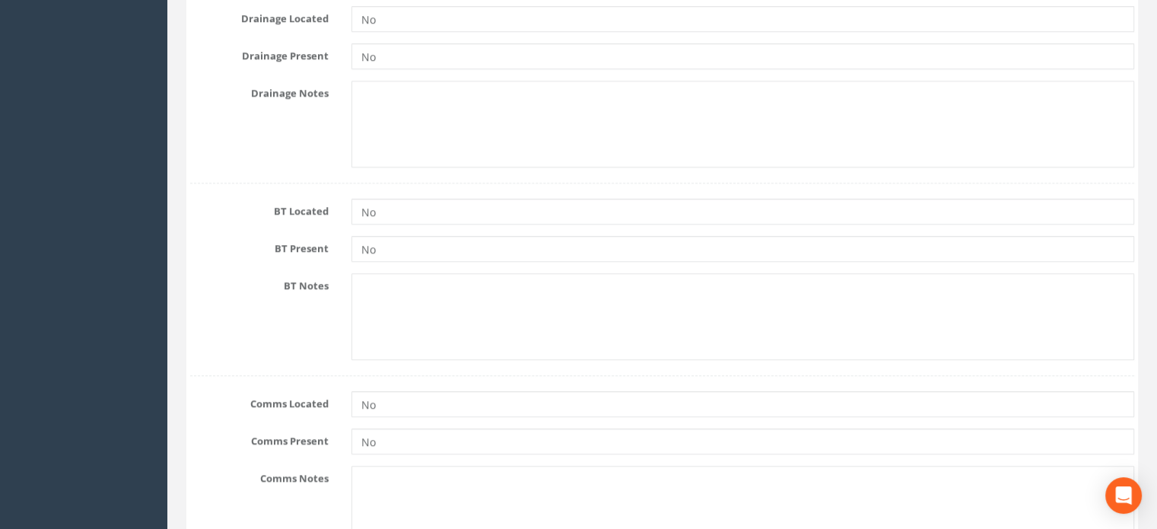
scroll to position [12, 0]
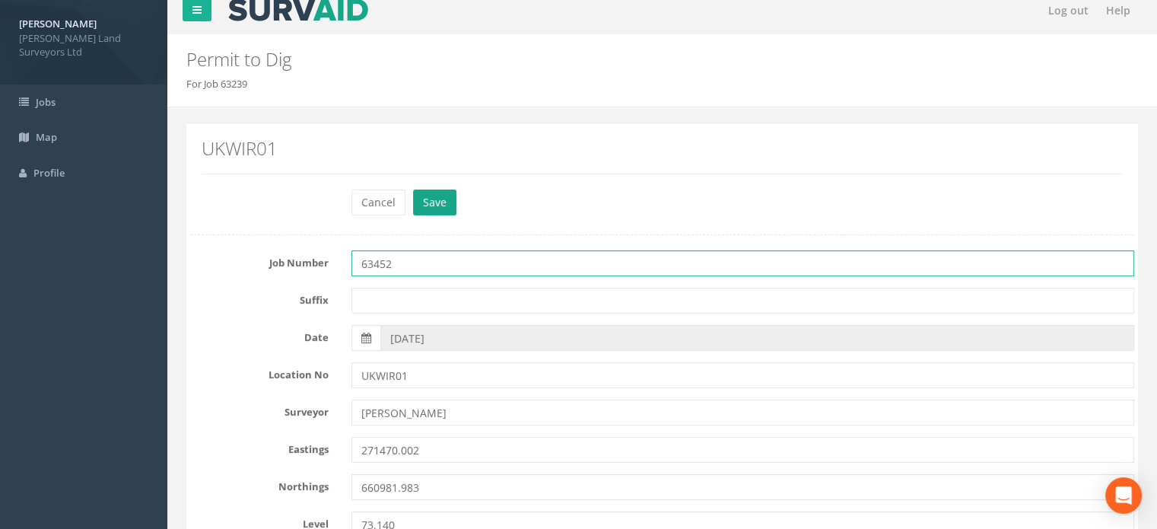
type input "63452"
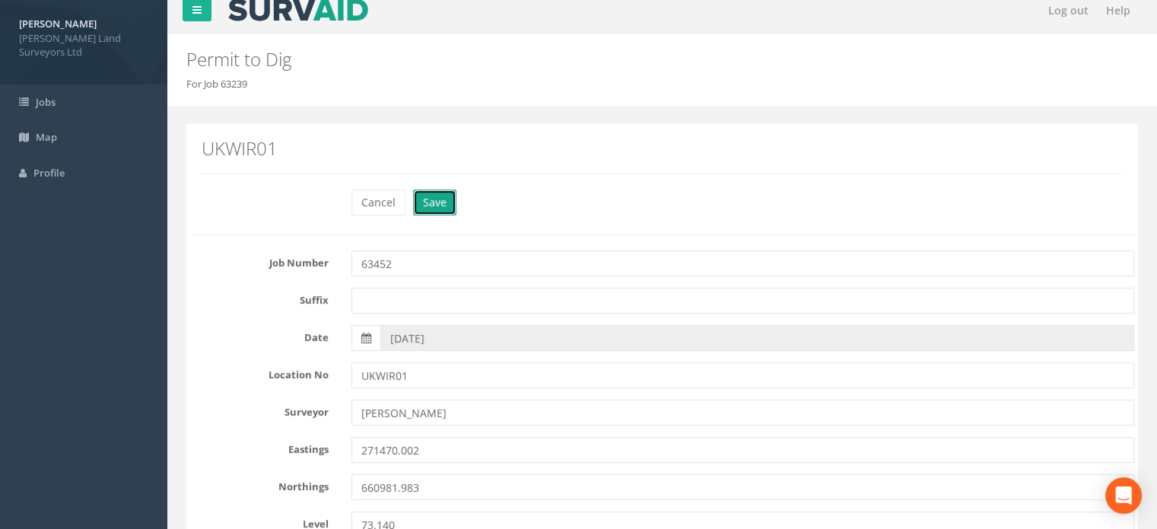
click at [433, 200] on button "Save" at bounding box center [434, 202] width 43 height 26
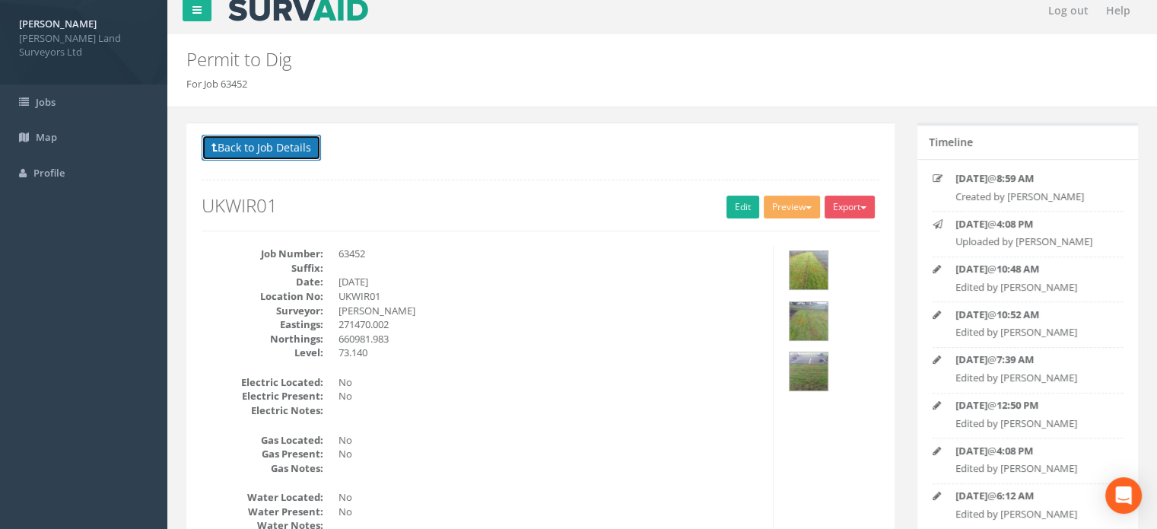
click at [283, 151] on button "Back to Job Details" at bounding box center [261, 148] width 119 height 26
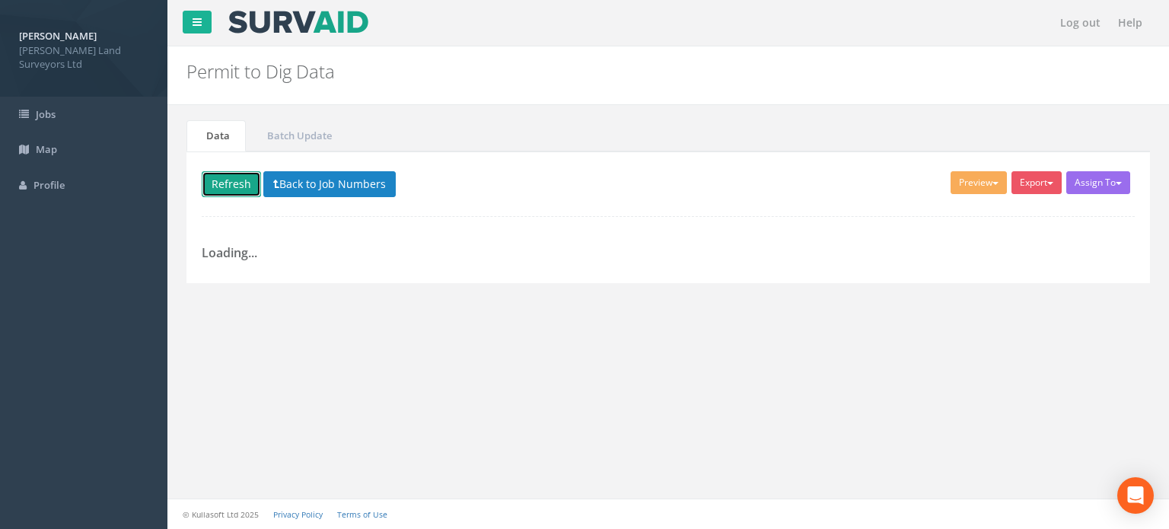
click at [219, 188] on button "Refresh" at bounding box center [231, 184] width 59 height 26
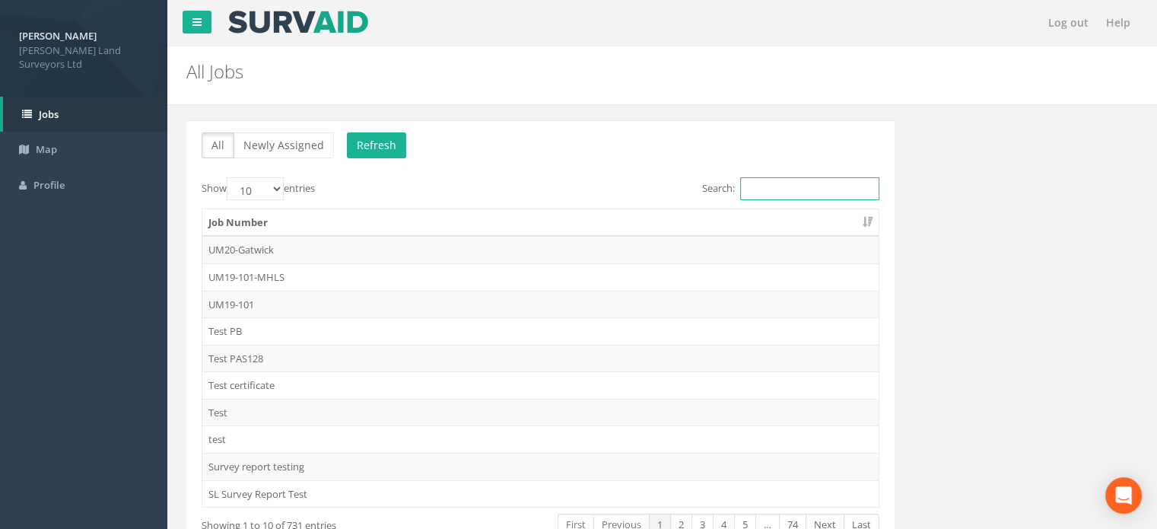
click at [846, 179] on input "Search:" at bounding box center [809, 188] width 139 height 23
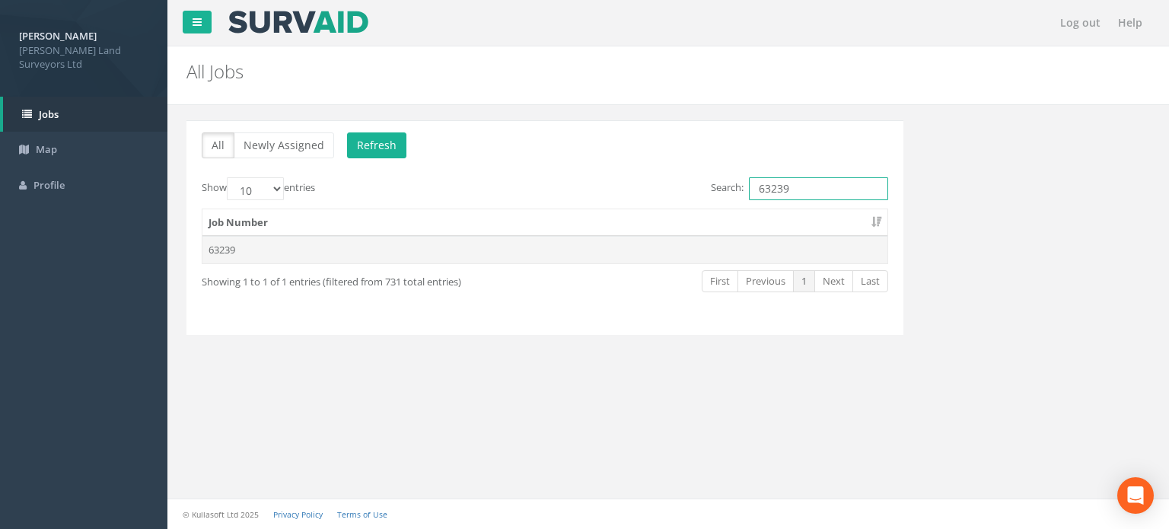
type input "63239"
click at [259, 253] on td "63239" at bounding box center [544, 249] width 685 height 27
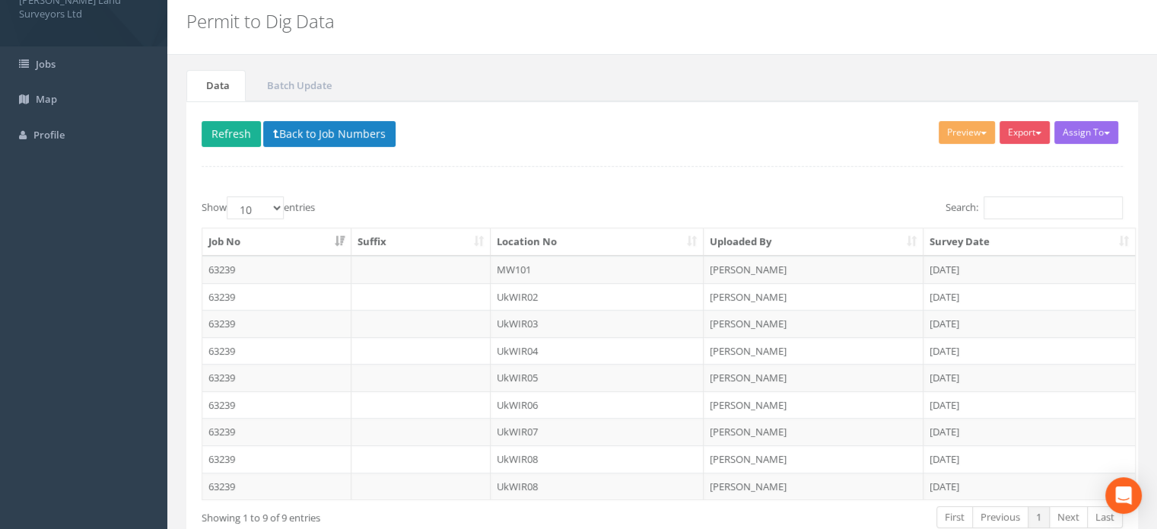
scroll to position [88, 0]
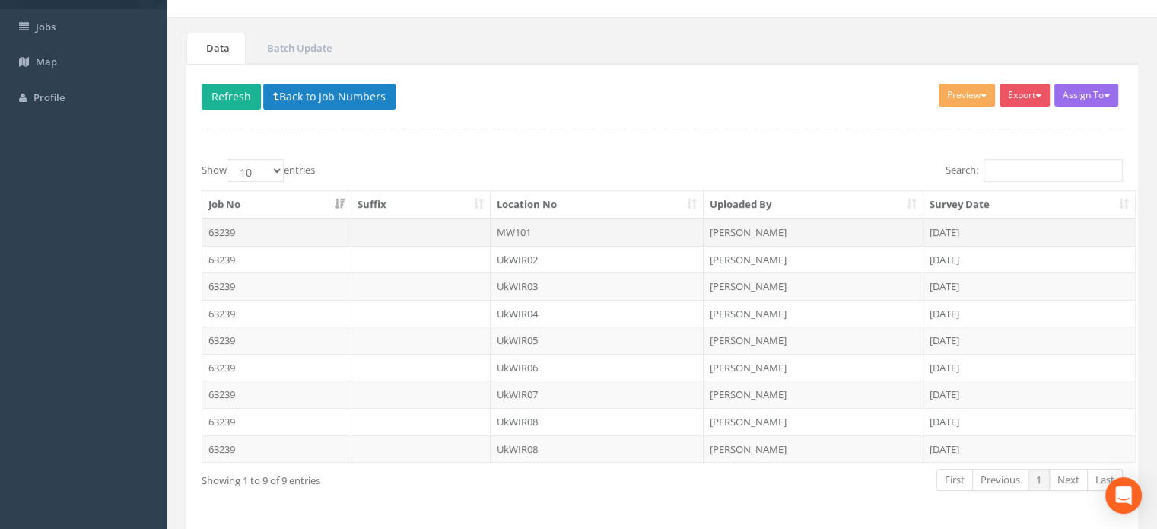
click at [524, 232] on td "MW101" at bounding box center [598, 231] width 214 height 27
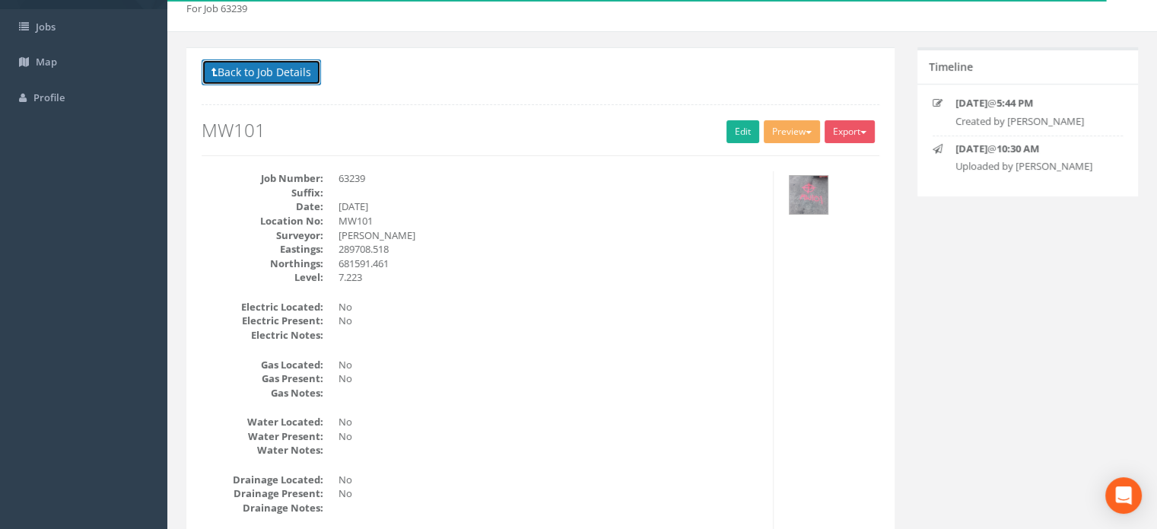
click at [241, 76] on button "Back to Job Details" at bounding box center [261, 72] width 119 height 26
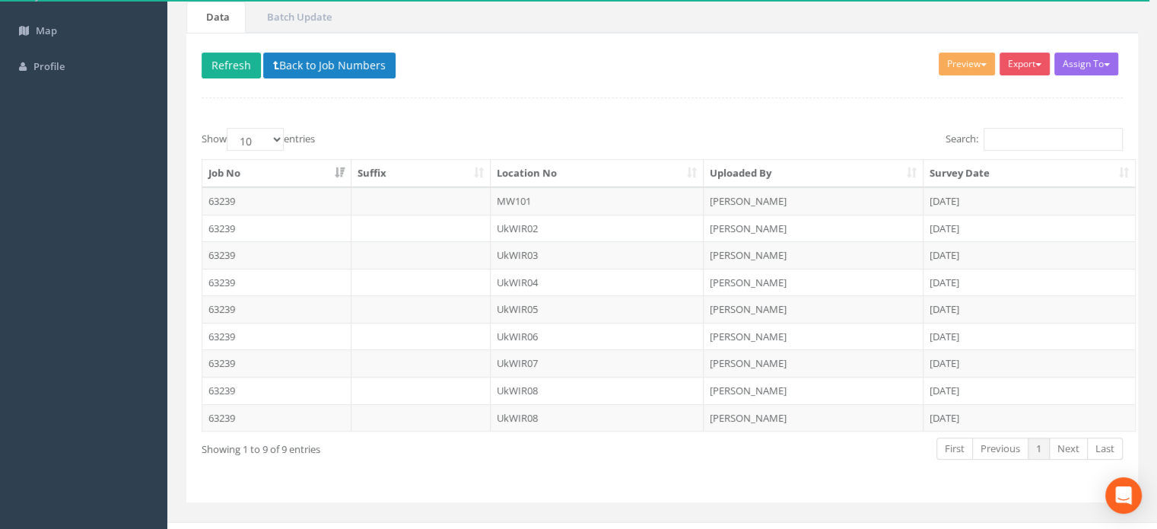
scroll to position [138, 0]
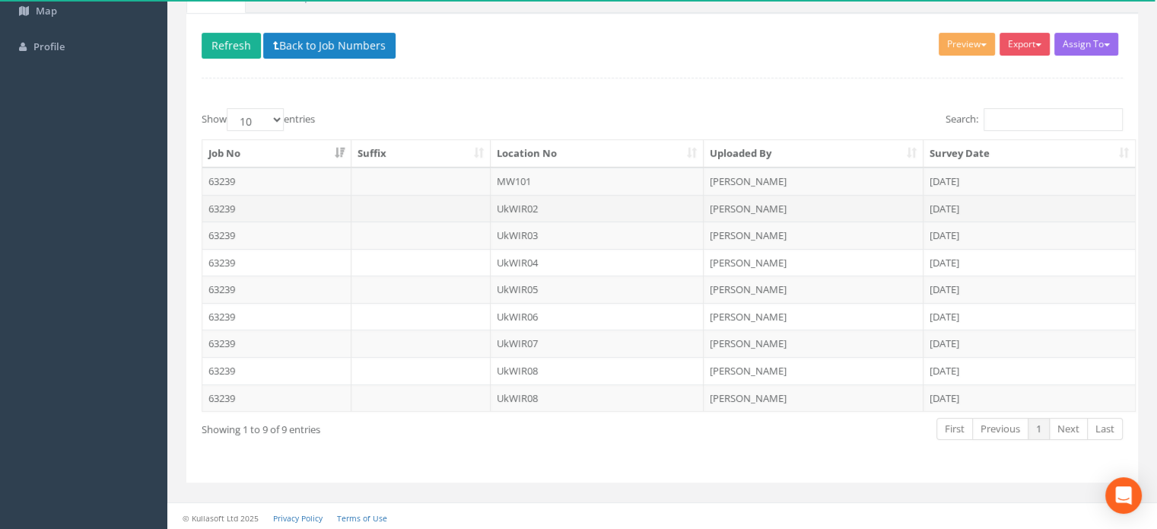
click at [516, 208] on td "UkWIR02" at bounding box center [598, 208] width 214 height 27
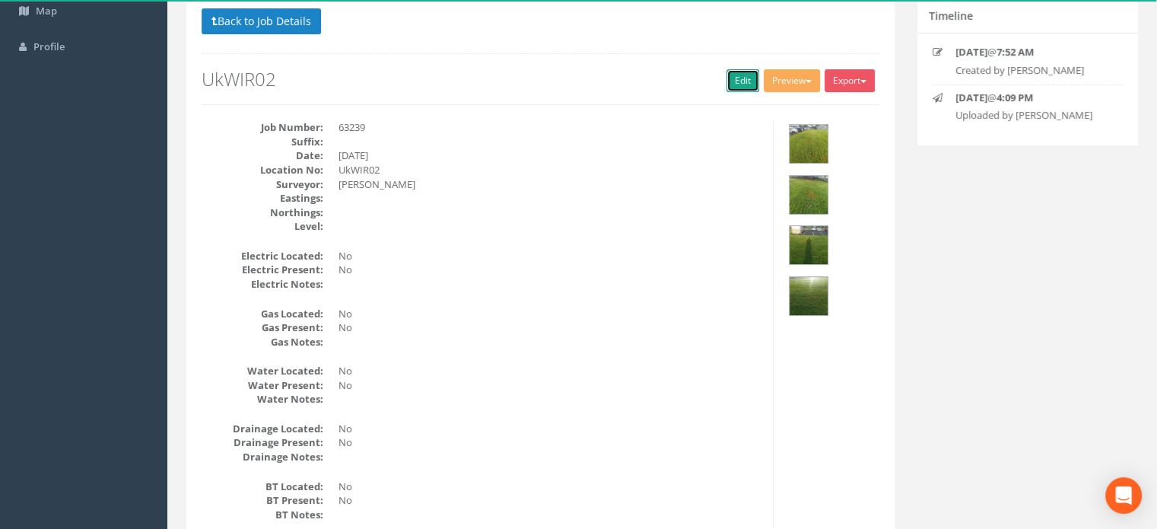
click at [739, 84] on link "Edit" at bounding box center [743, 80] width 33 height 23
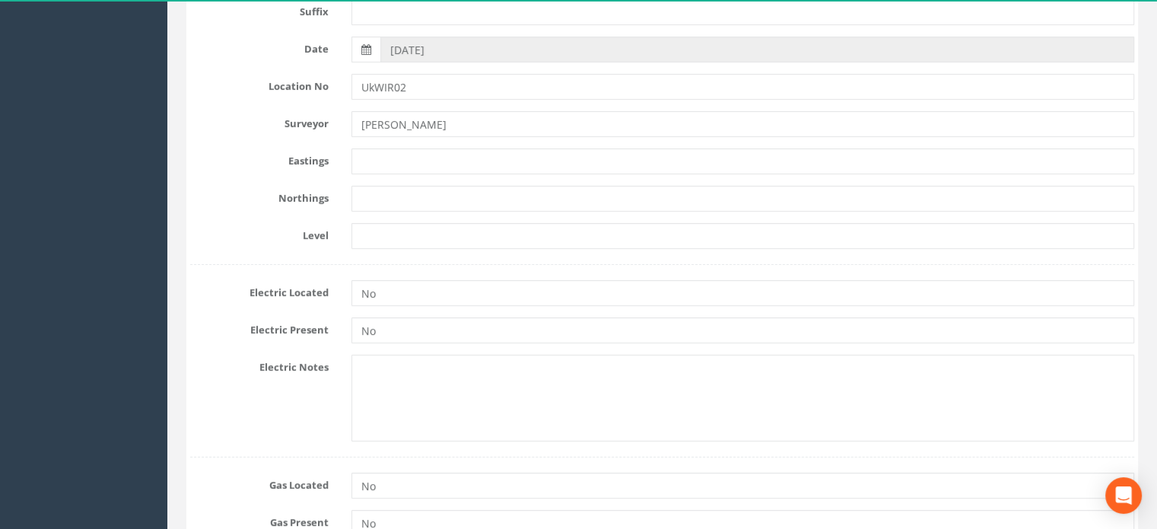
scroll to position [307, 0]
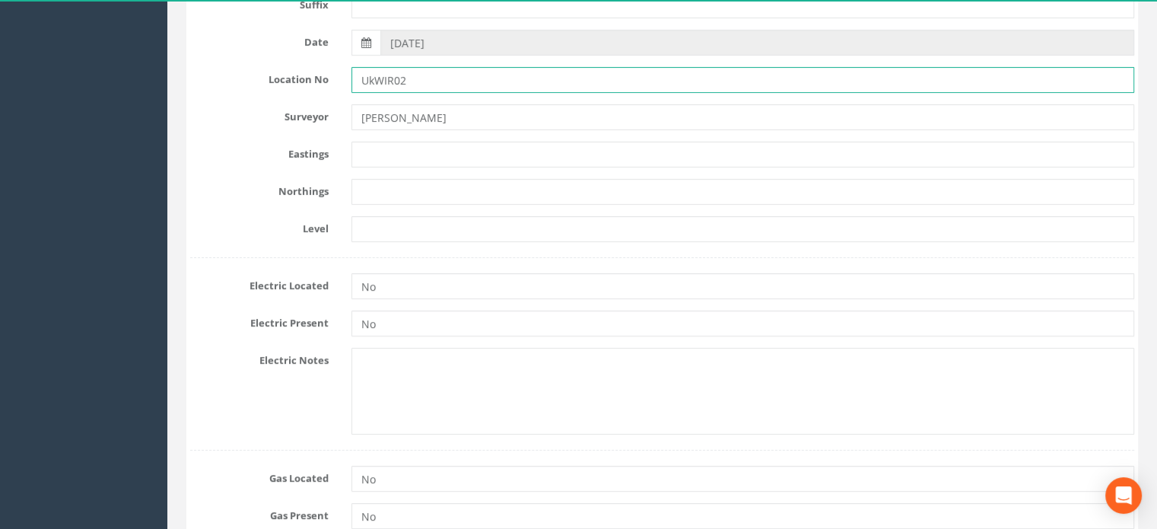
click at [374, 78] on input "UkWIR02" at bounding box center [743, 80] width 783 height 26
type input "UKWIR02"
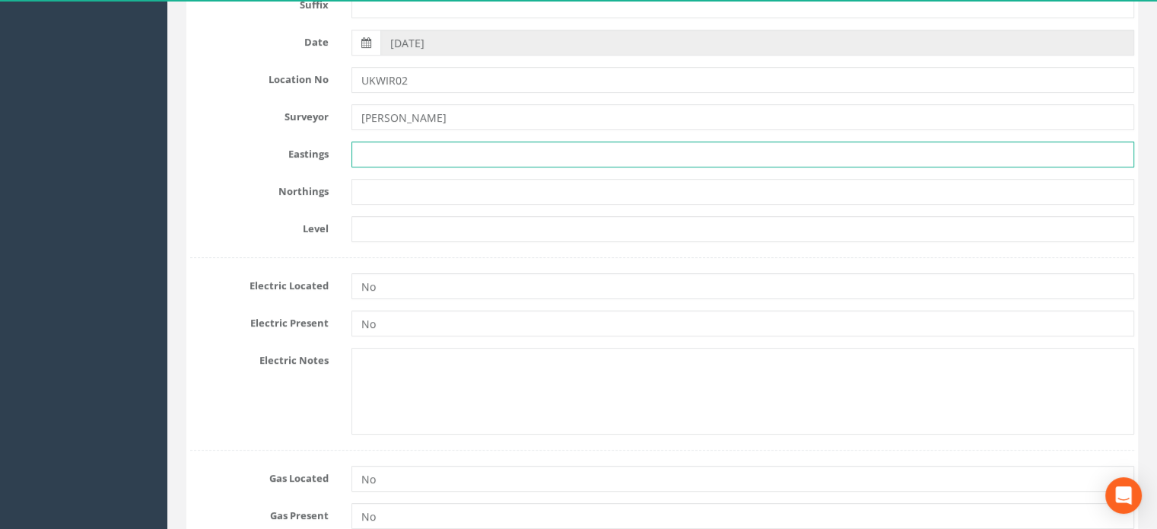
click at [417, 146] on input "text" at bounding box center [743, 155] width 783 height 26
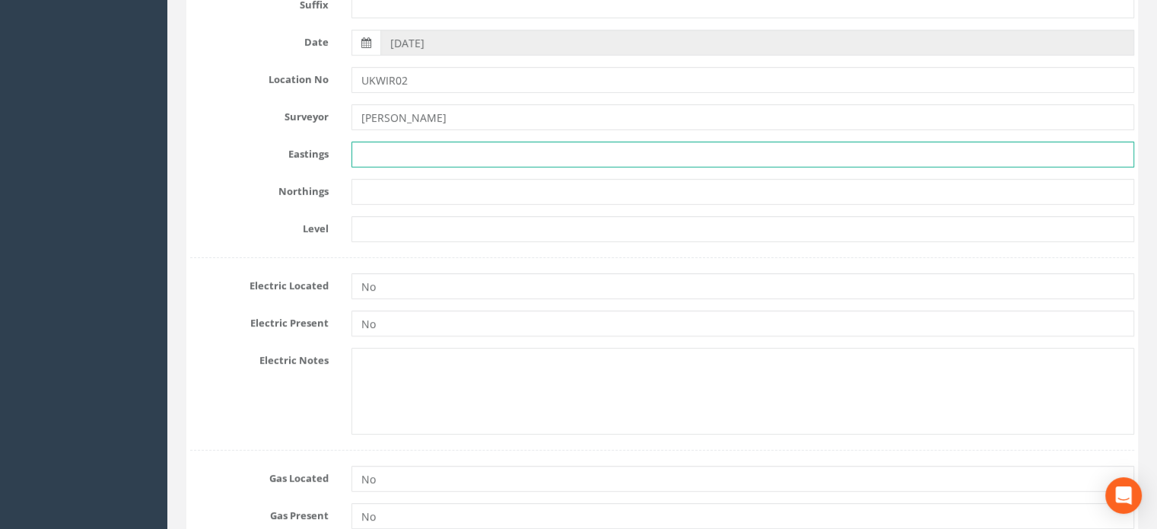
paste input "271489.070"
type input "271489.070"
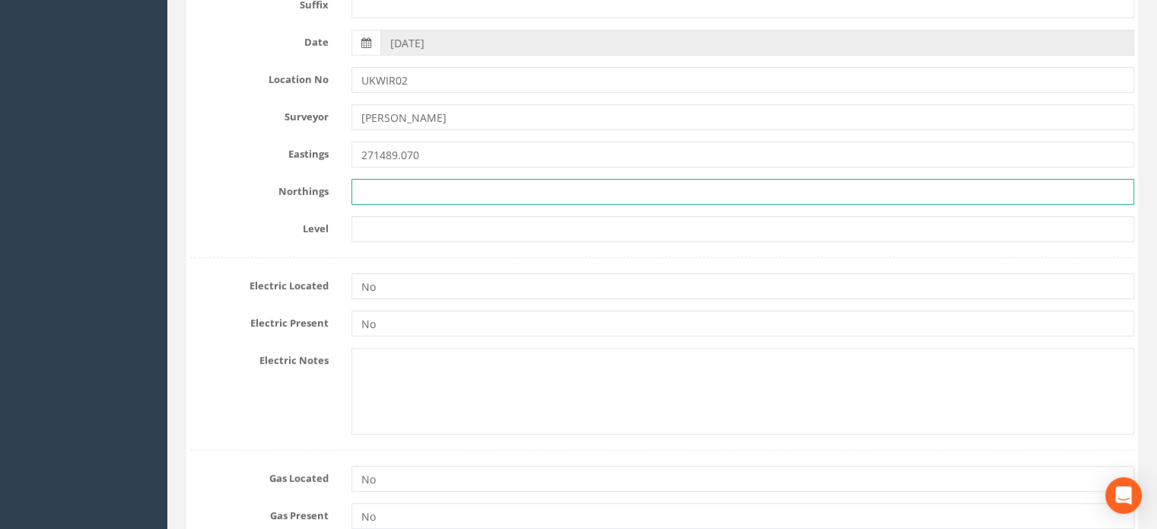
click at [440, 194] on input "text" at bounding box center [743, 192] width 783 height 26
paste input "660972.964"
type input "660972.964"
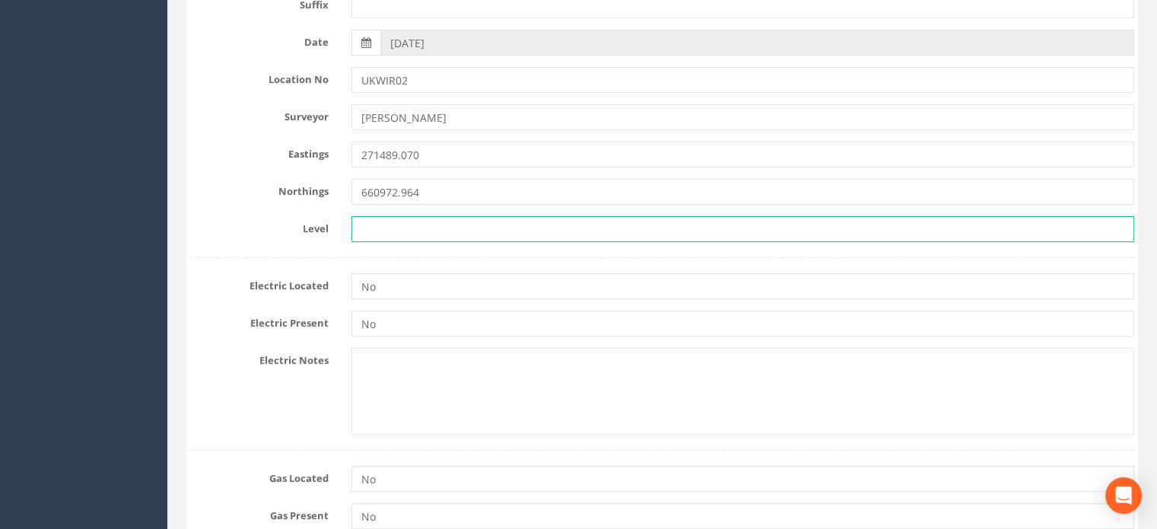
click at [403, 220] on input "text" at bounding box center [743, 229] width 783 height 26
paste input "73.461"
type input "73.461"
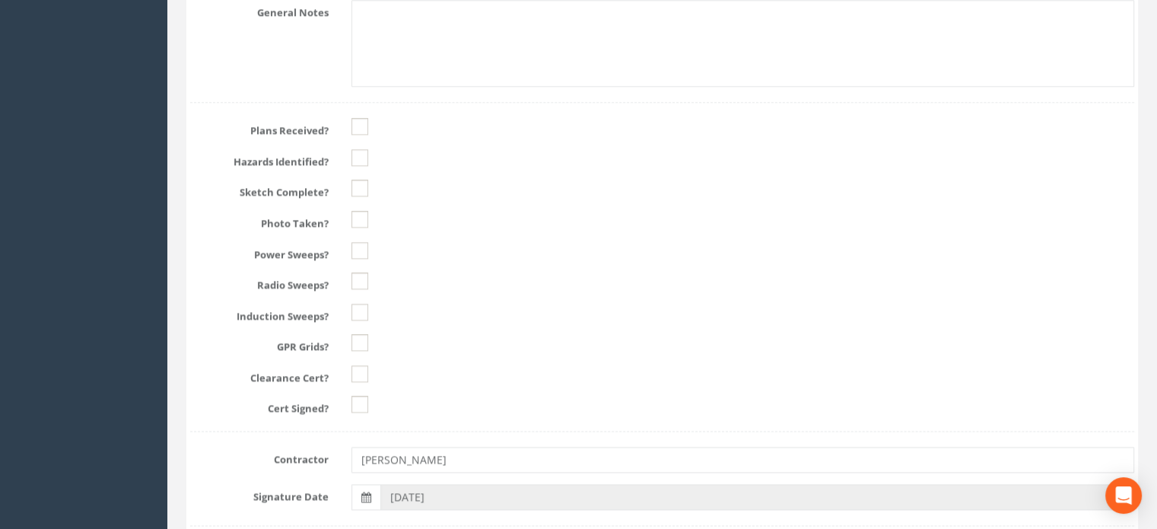
scroll to position [1958, 0]
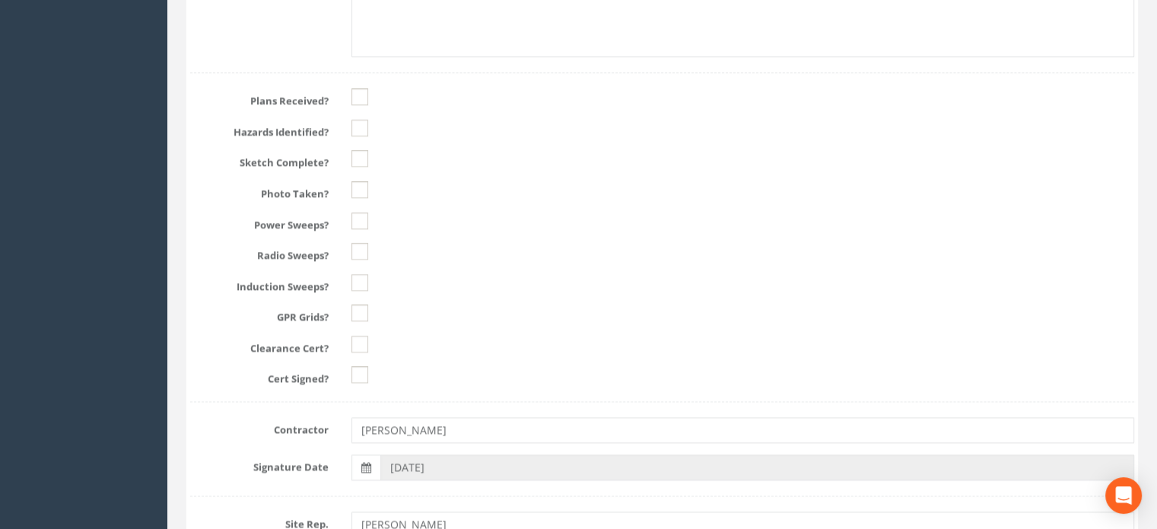
click at [358, 100] on ins at bounding box center [360, 96] width 17 height 17
checkbox input "true"
click at [354, 126] on ins at bounding box center [360, 127] width 17 height 17
checkbox input "true"
click at [355, 150] on ins at bounding box center [360, 158] width 17 height 17
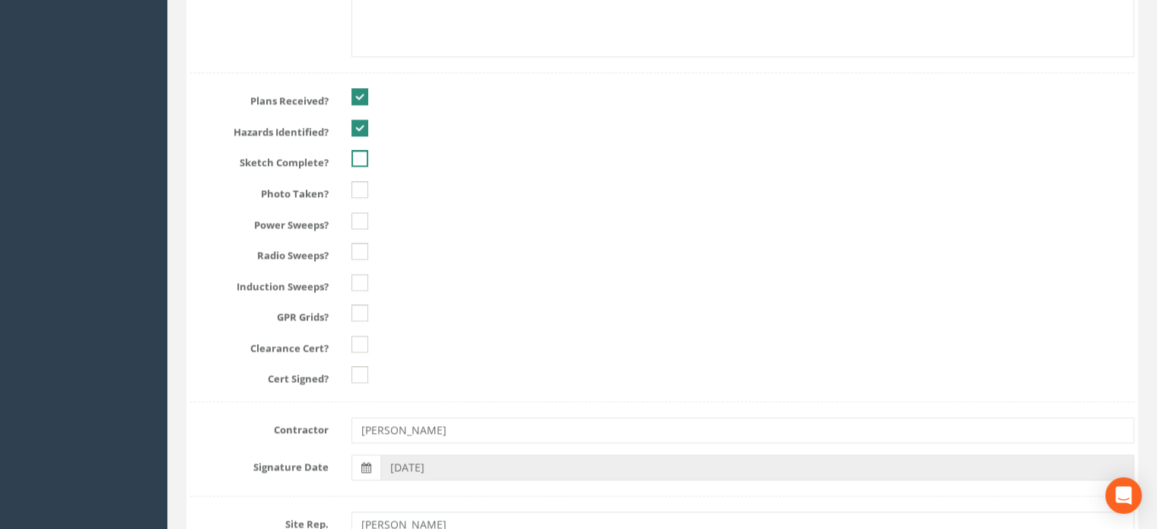
checkbox input "true"
click at [358, 183] on ins at bounding box center [360, 189] width 17 height 17
checkbox input "true"
click at [359, 213] on ins at bounding box center [360, 220] width 17 height 17
checkbox input "true"
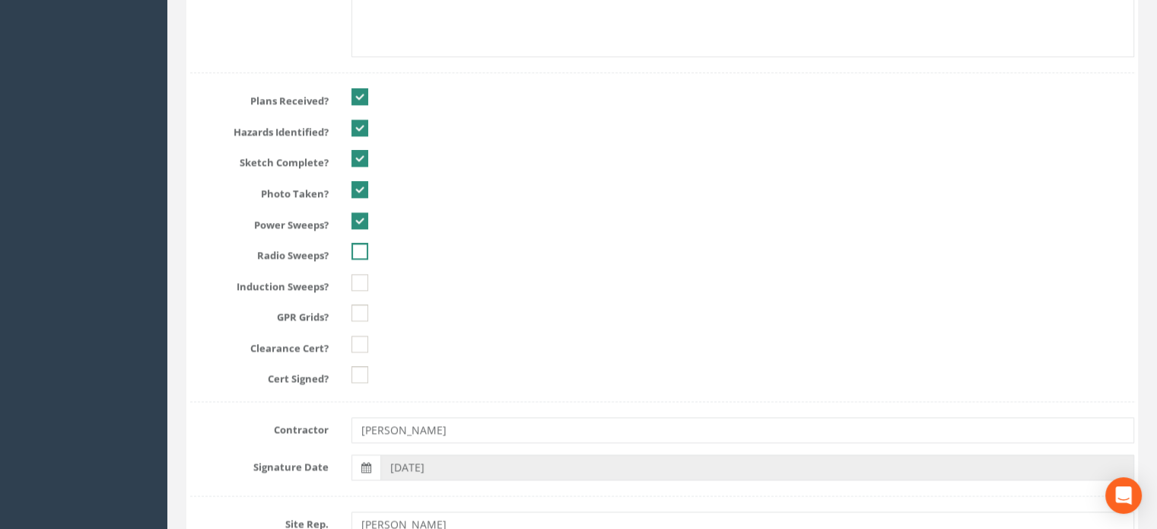
click at [356, 248] on ins at bounding box center [360, 251] width 17 height 17
checkbox input "true"
click at [356, 275] on ins at bounding box center [360, 282] width 17 height 17
checkbox input "true"
drag, startPoint x: 359, startPoint y: 310, endPoint x: 359, endPoint y: 325, distance: 15.2
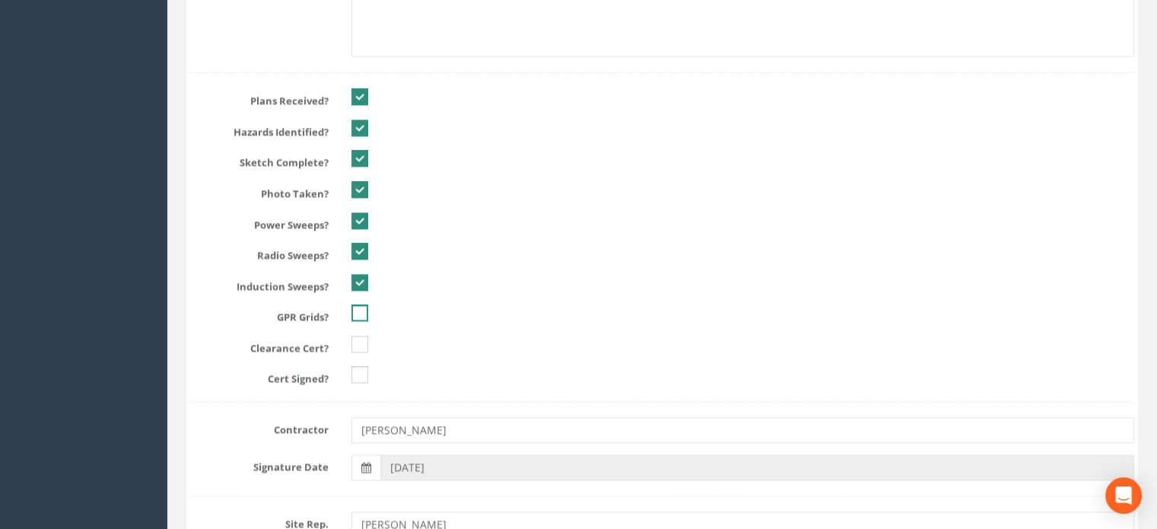
click at [359, 310] on ins at bounding box center [360, 312] width 17 height 17
checkbox input "true"
click at [359, 340] on ins at bounding box center [360, 344] width 17 height 17
checkbox input "true"
click at [361, 371] on ins at bounding box center [360, 374] width 17 height 17
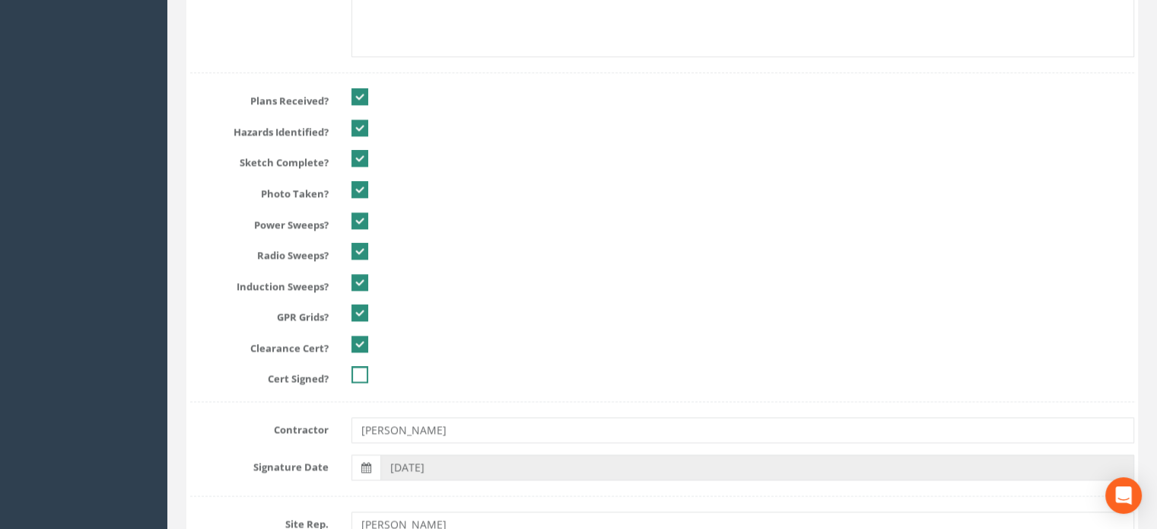
checkbox input "true"
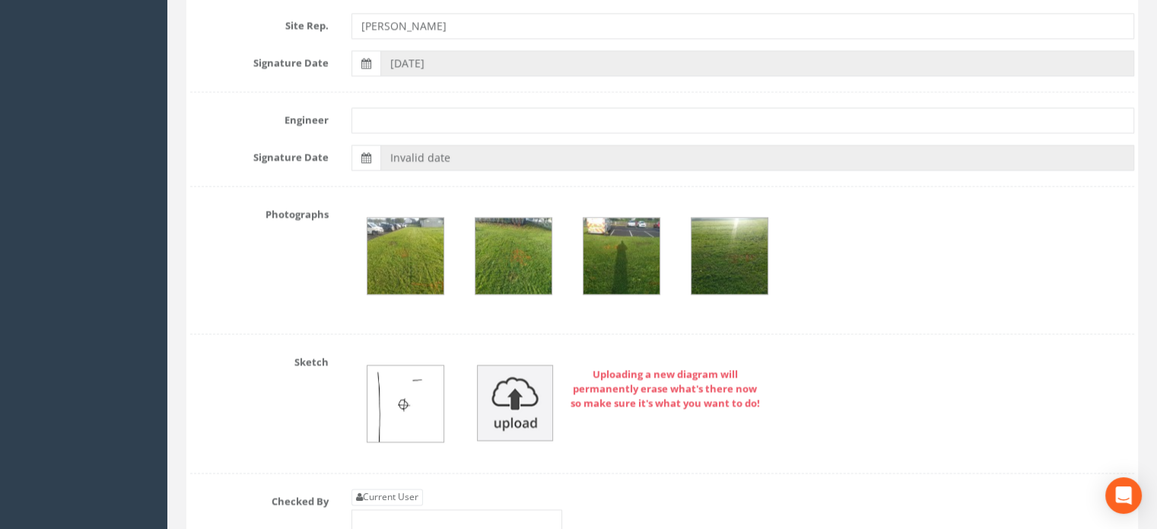
scroll to position [2478, 0]
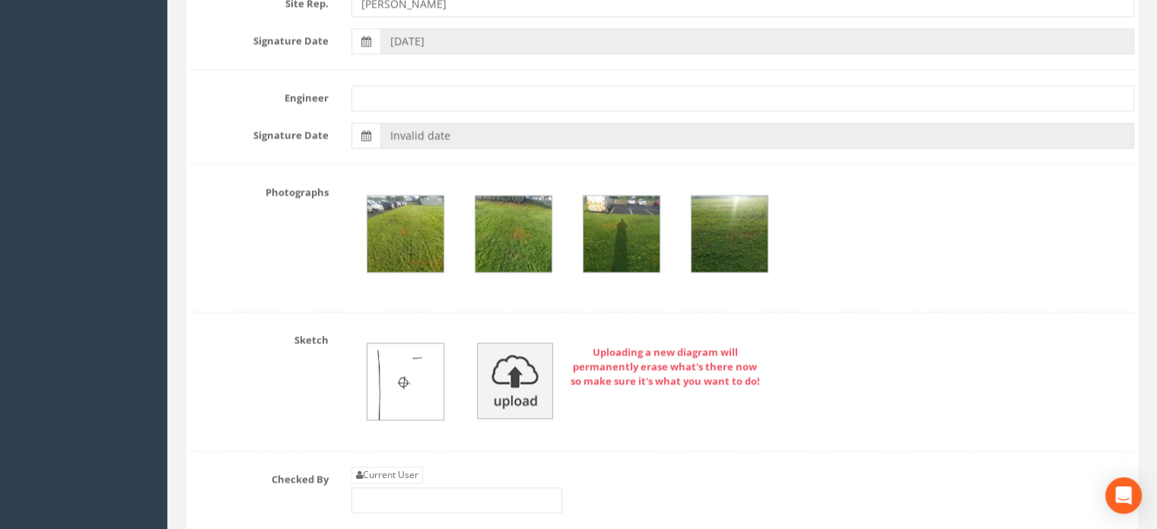
type input "73.461"
click at [423, 237] on img at bounding box center [406, 234] width 76 height 76
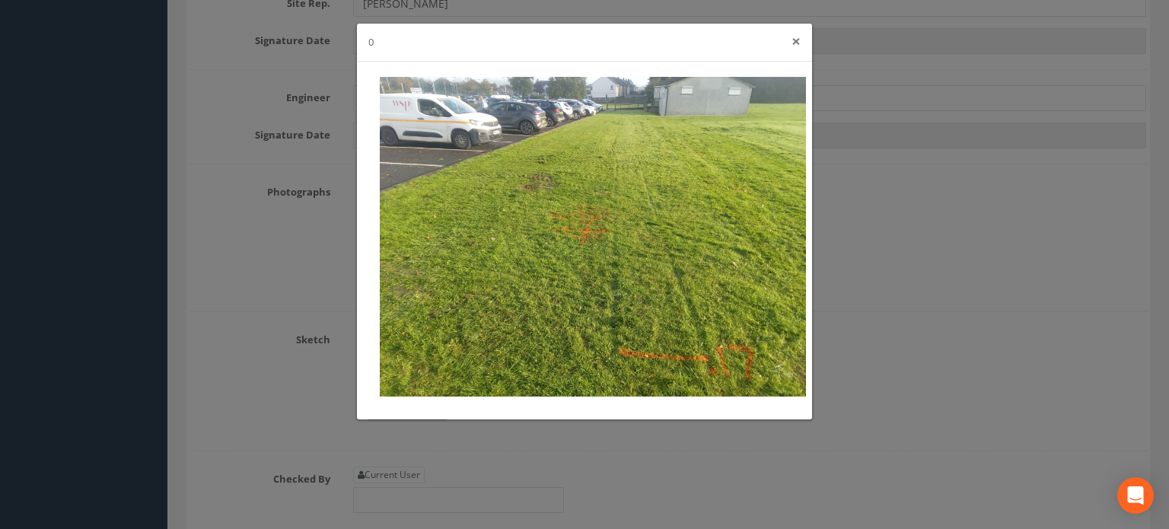
click at [800, 42] on button "×" at bounding box center [795, 41] width 9 height 16
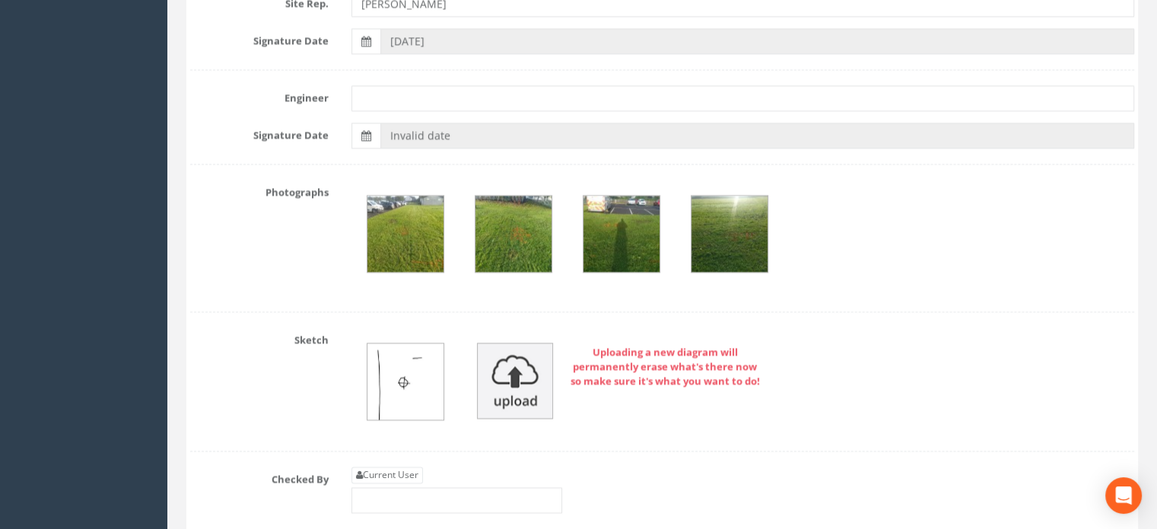
click at [511, 238] on img at bounding box center [514, 234] width 76 height 76
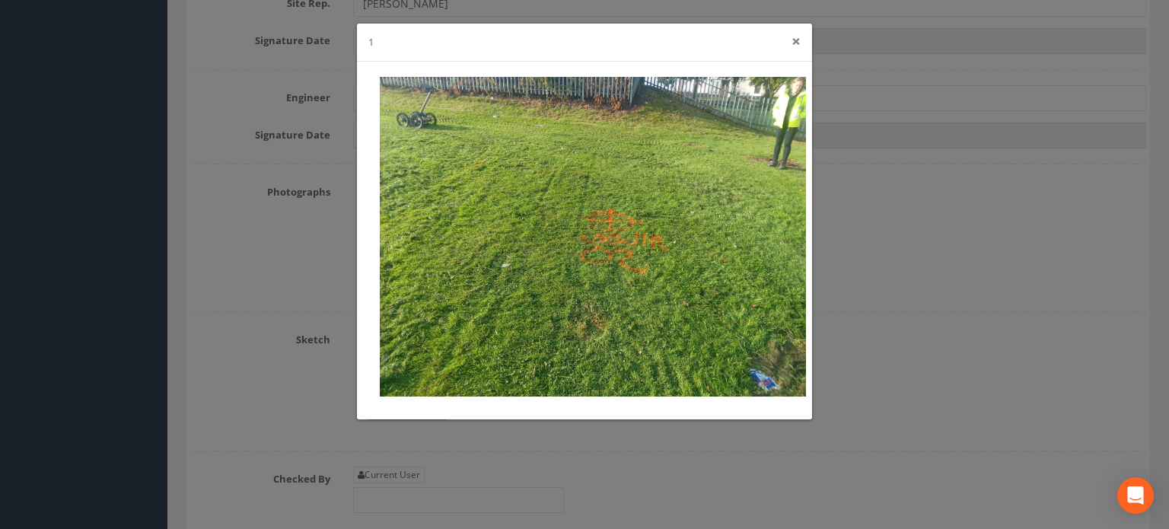
click at [794, 48] on button "×" at bounding box center [795, 41] width 9 height 16
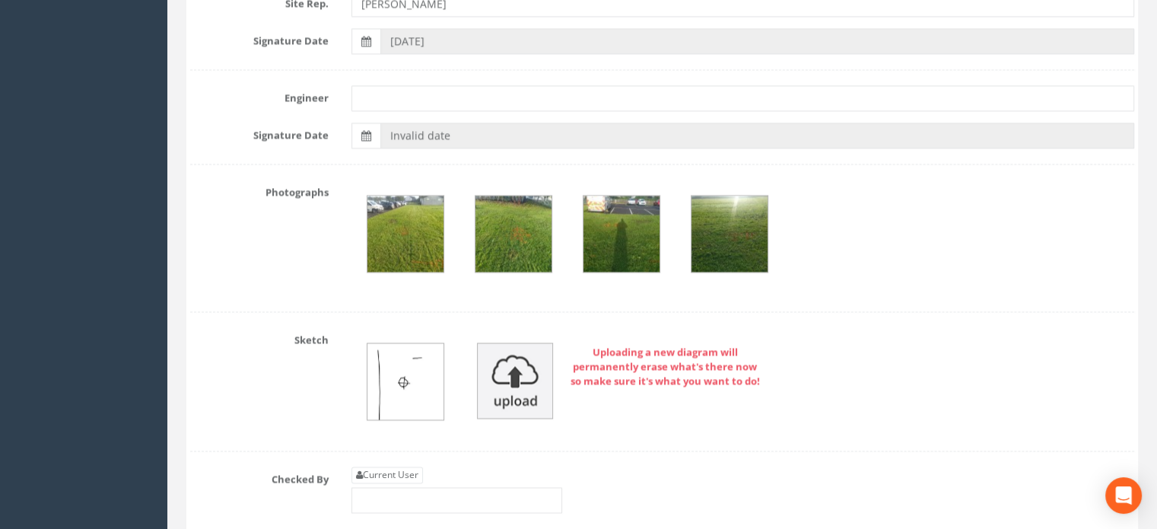
click at [645, 231] on img at bounding box center [622, 234] width 76 height 76
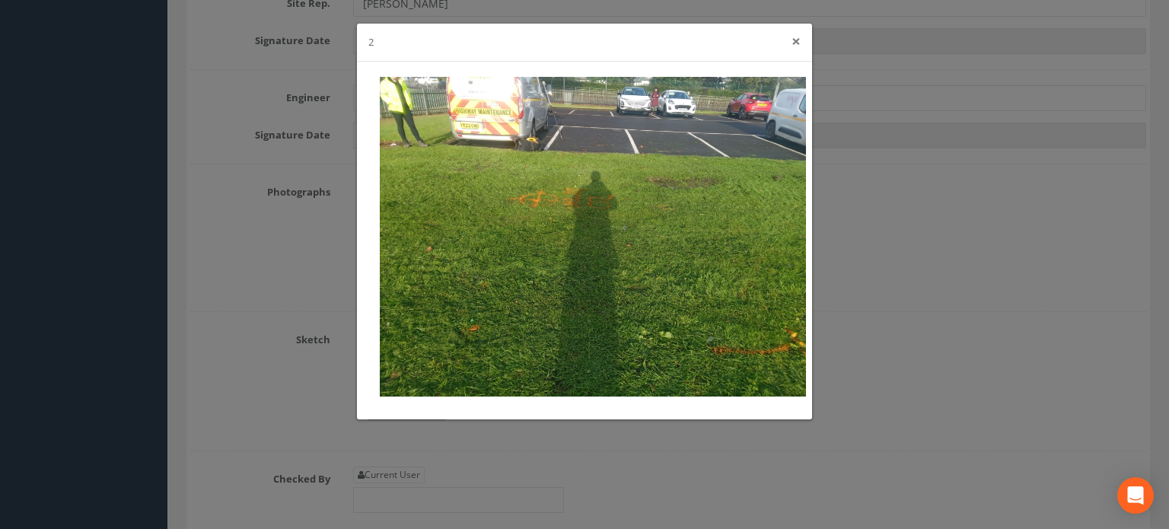
click at [794, 43] on button "×" at bounding box center [795, 41] width 9 height 16
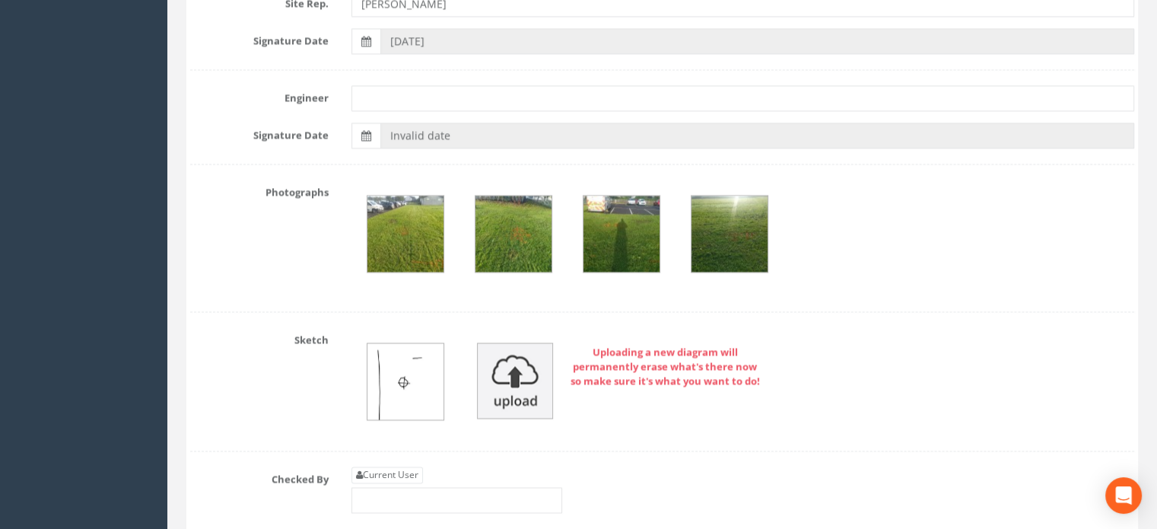
click at [730, 228] on img at bounding box center [730, 234] width 76 height 76
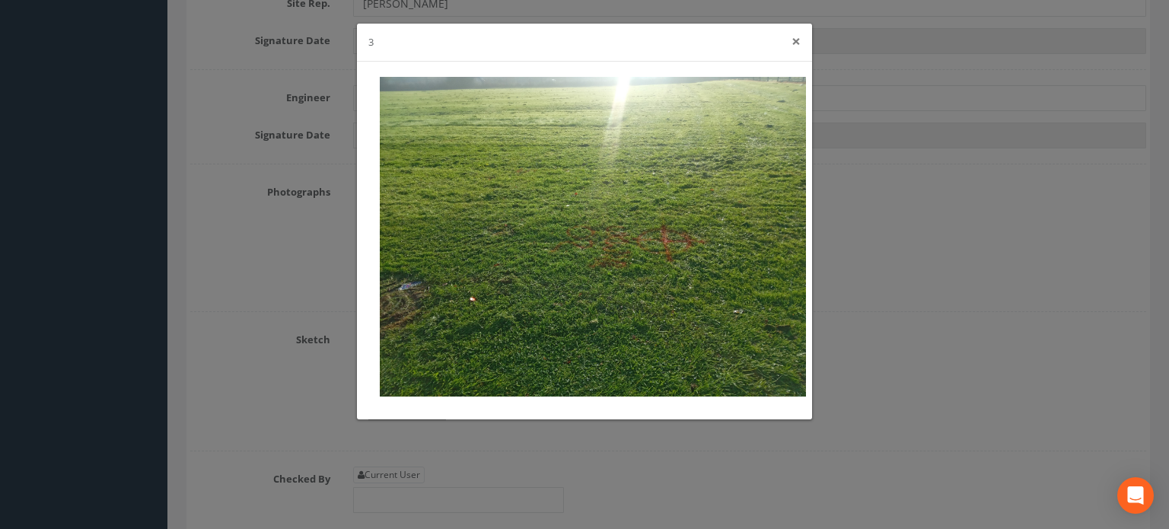
click at [791, 44] on button "×" at bounding box center [795, 41] width 9 height 16
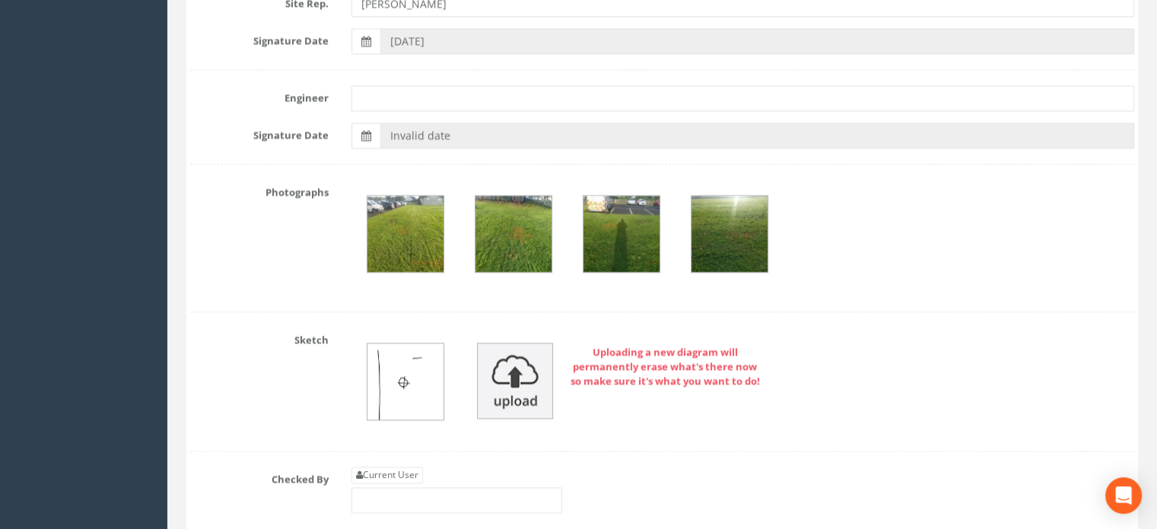
scroll to position [2545, 0]
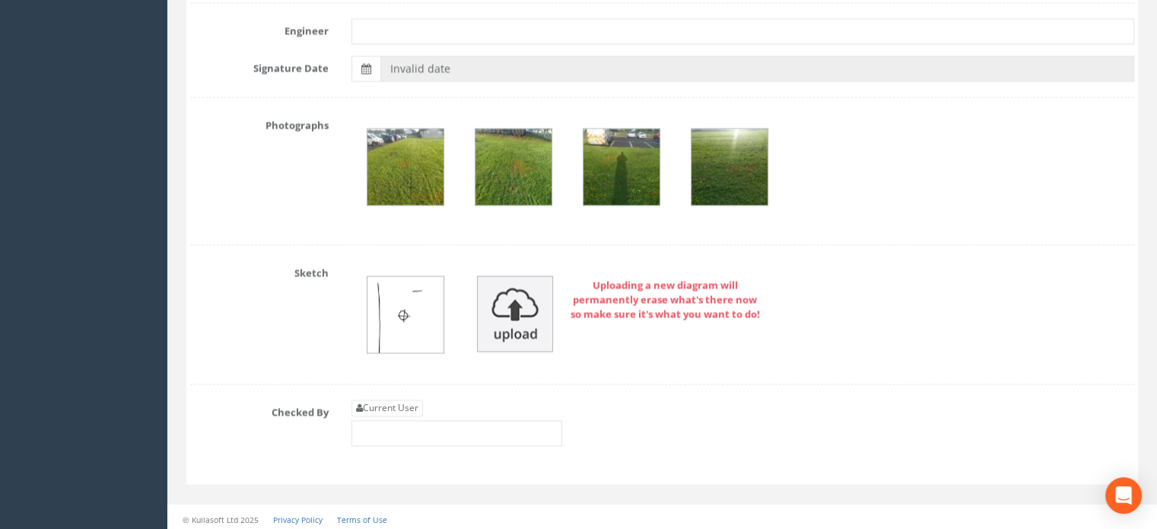
click at [411, 303] on img at bounding box center [406, 314] width 76 height 76
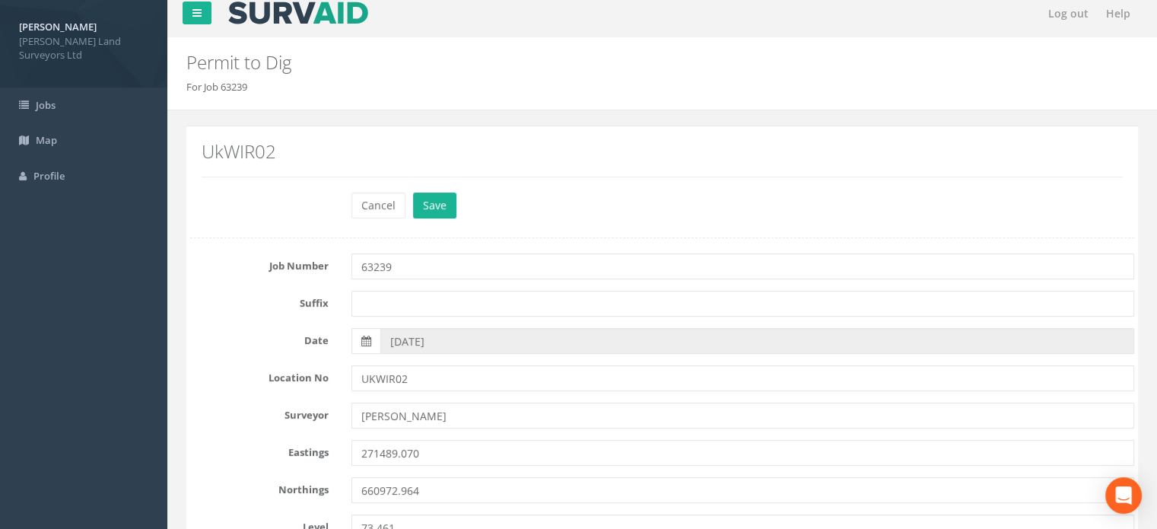
scroll to position [0, 0]
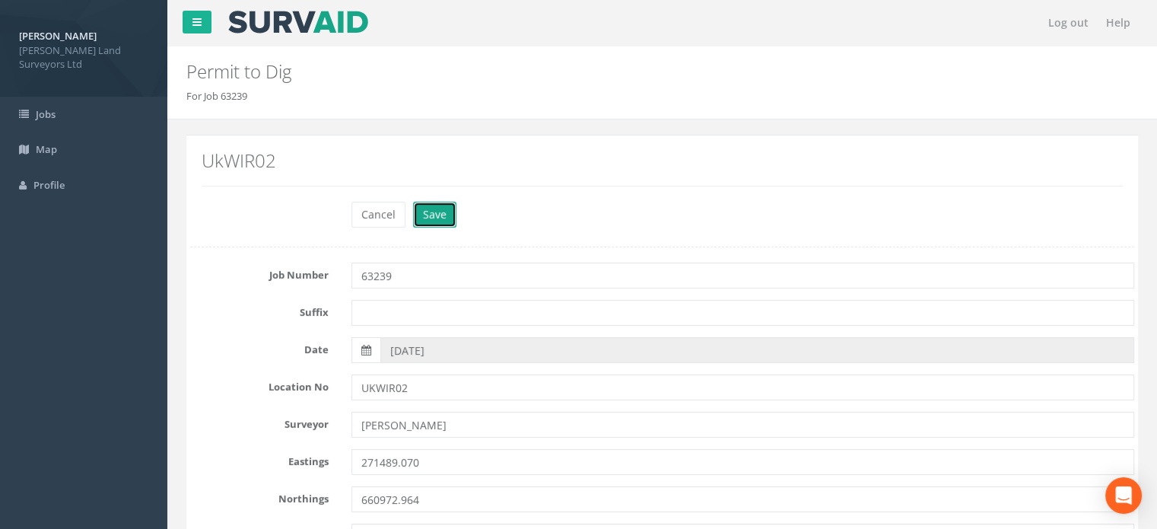
click at [442, 218] on button "Save" at bounding box center [434, 215] width 43 height 26
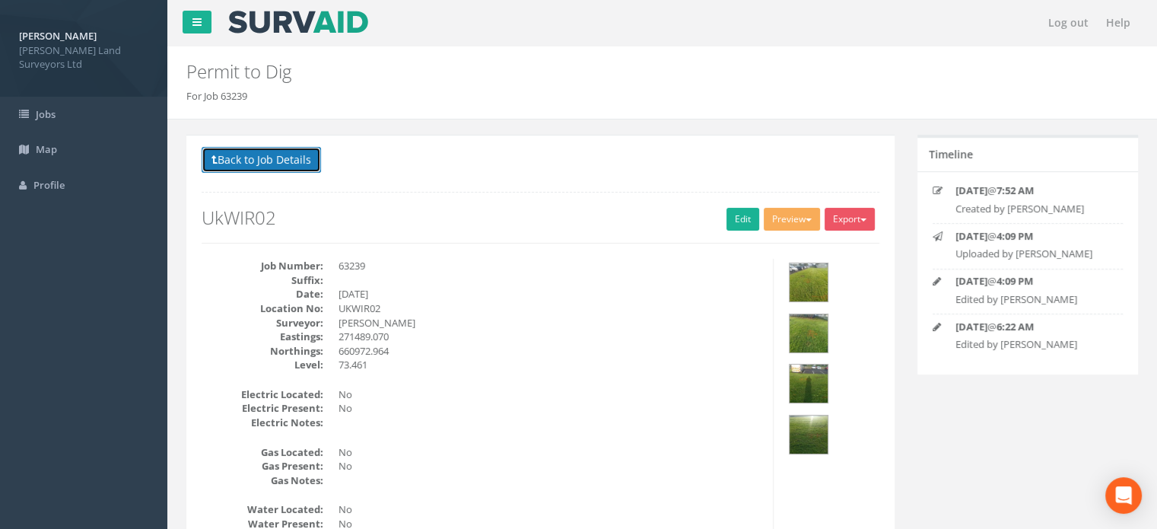
click at [306, 160] on button "Back to Job Details" at bounding box center [261, 160] width 119 height 26
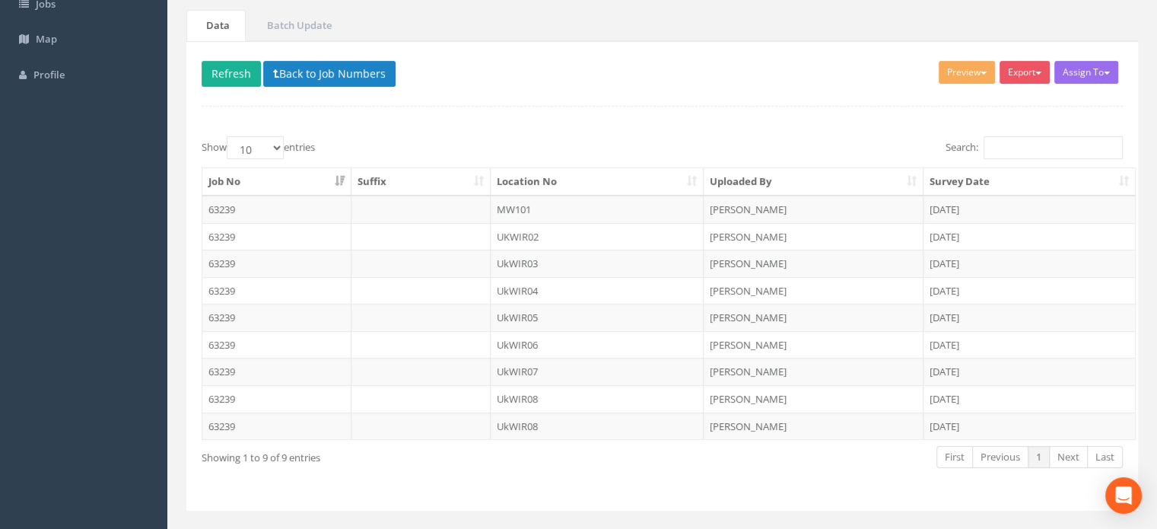
scroll to position [138, 0]
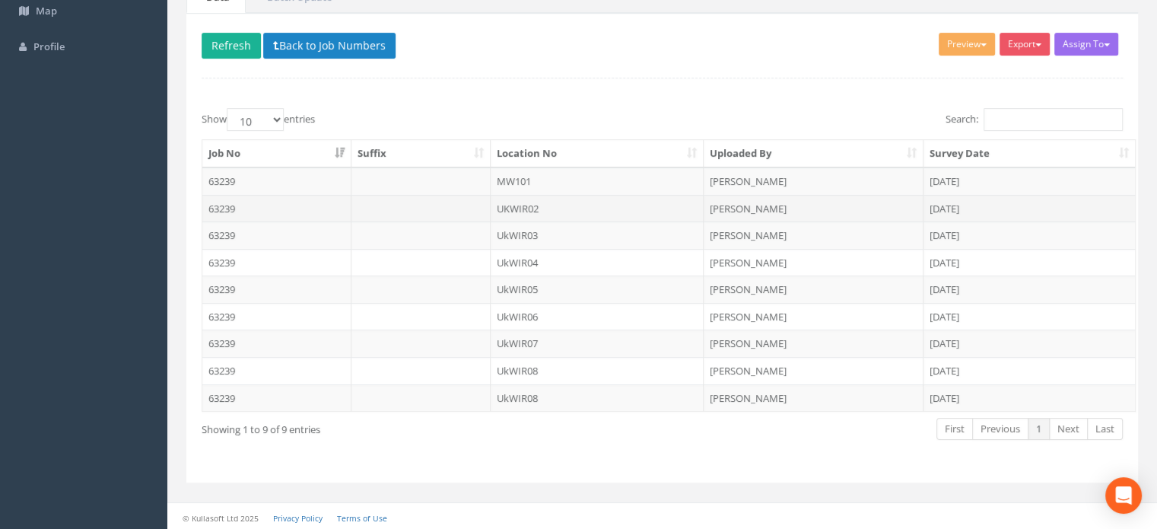
click at [513, 205] on td "UKWIR02" at bounding box center [598, 208] width 214 height 27
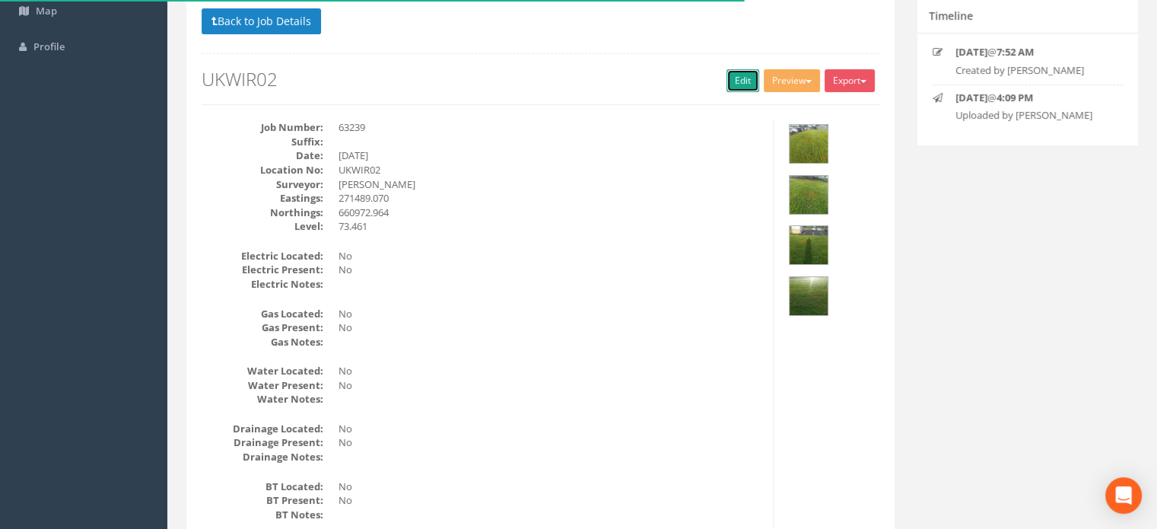
click at [727, 75] on link "Edit" at bounding box center [743, 80] width 33 height 23
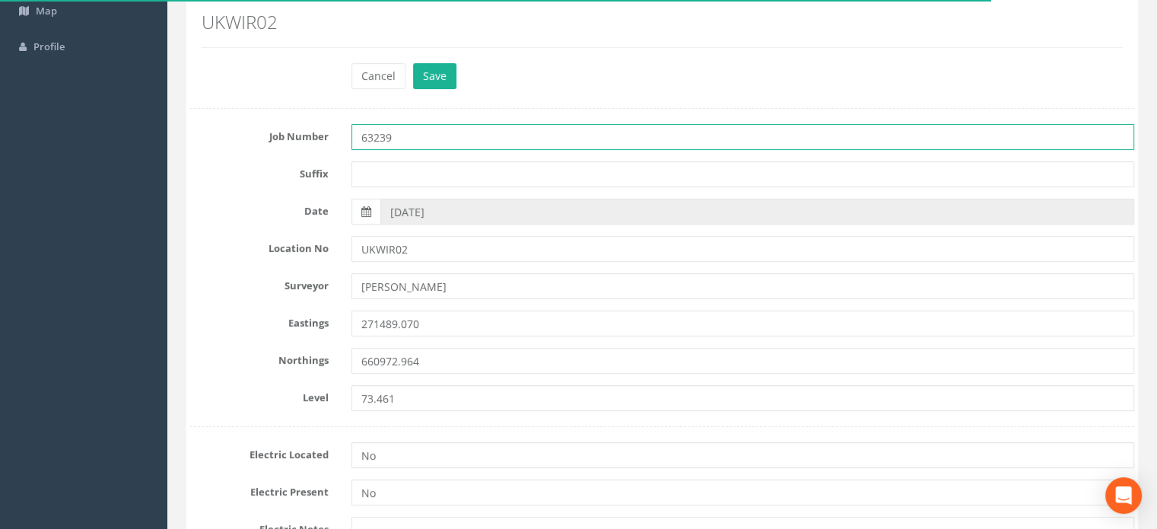
click at [429, 133] on input "63239" at bounding box center [743, 137] width 783 height 26
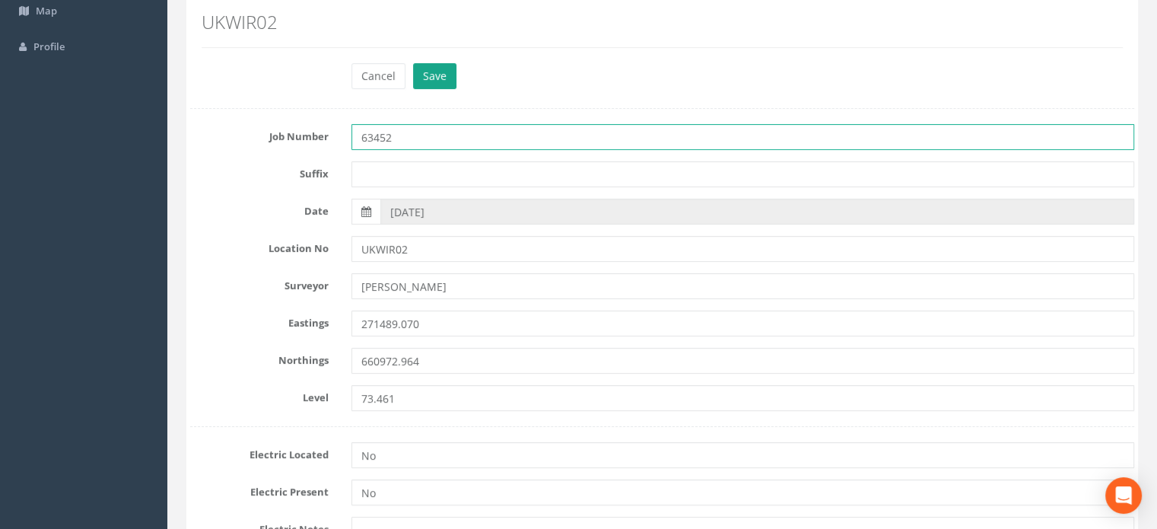
type input "63452"
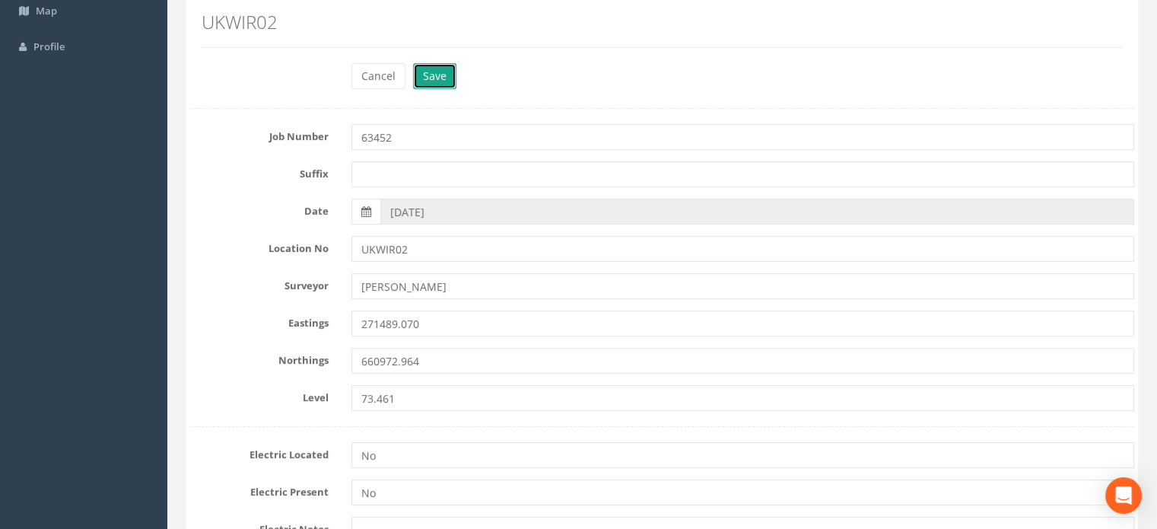
click at [436, 73] on button "Save" at bounding box center [434, 76] width 43 height 26
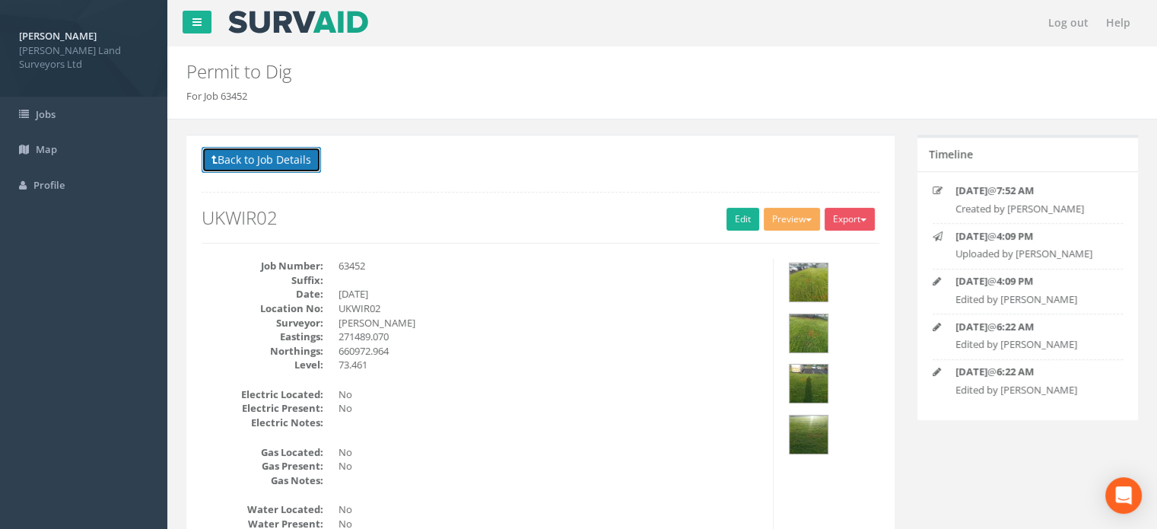
click at [271, 161] on button "Back to Job Details" at bounding box center [261, 160] width 119 height 26
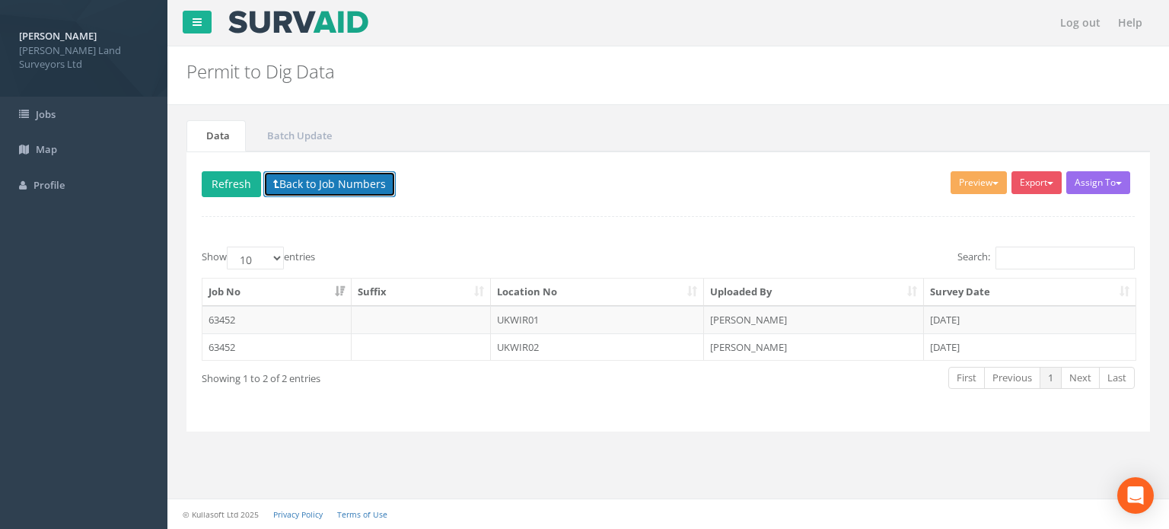
click at [317, 188] on button "Back to Job Numbers" at bounding box center [329, 184] width 132 height 26
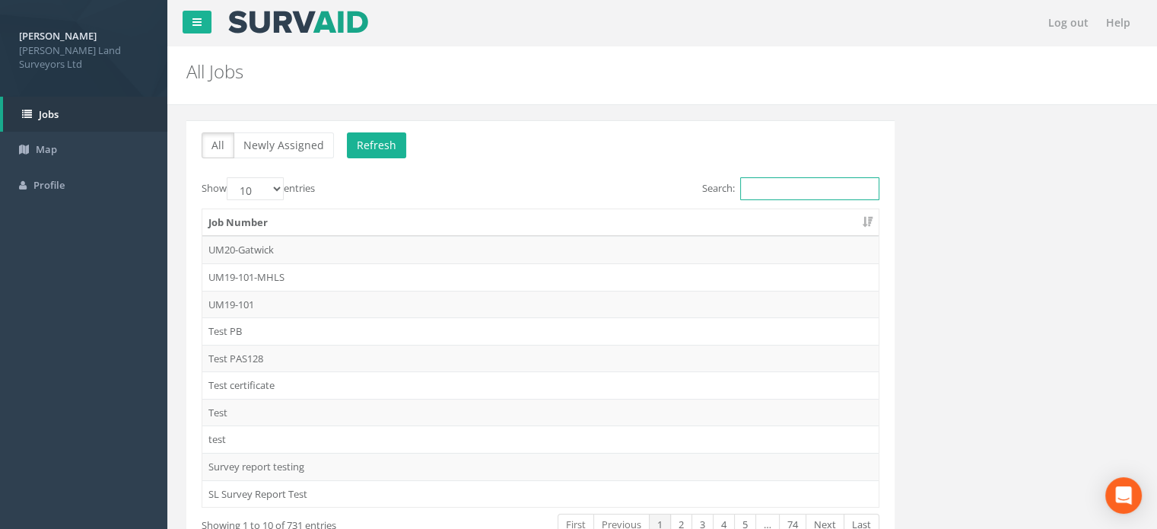
click at [778, 193] on input "Search:" at bounding box center [809, 188] width 139 height 23
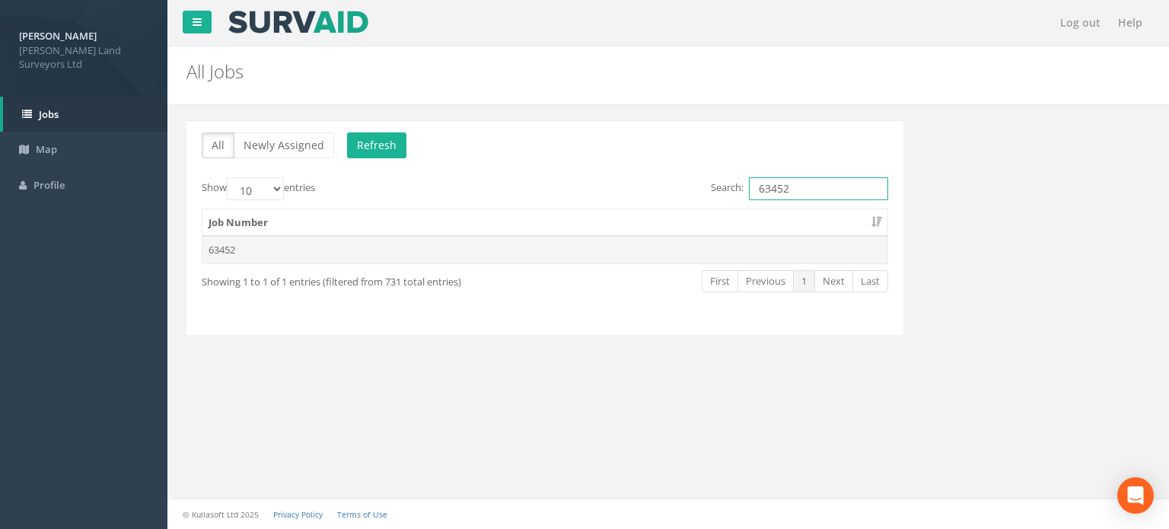
type input "63452"
click at [222, 250] on td "63452" at bounding box center [544, 249] width 685 height 27
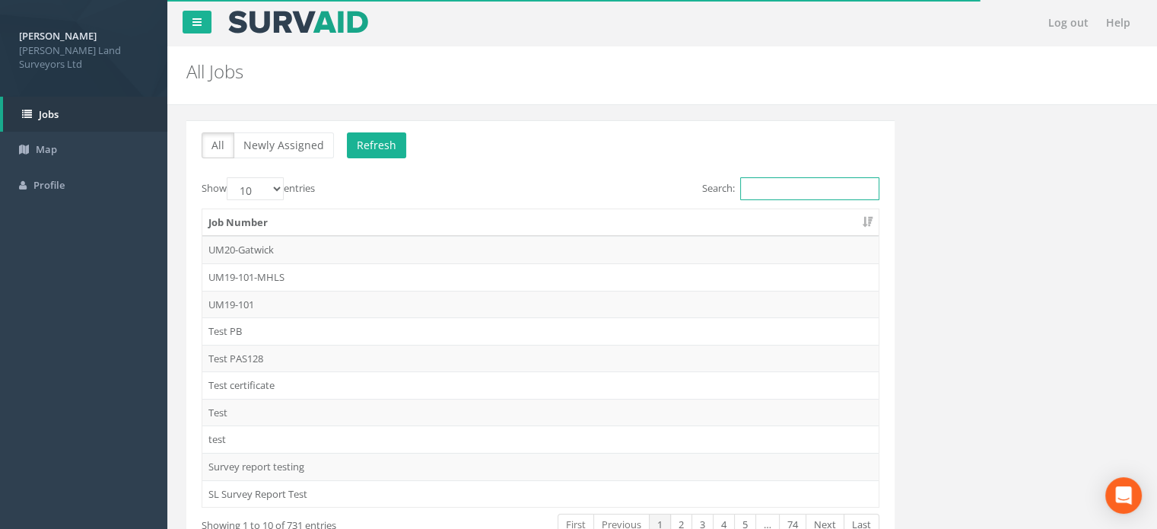
click at [814, 188] on input "Search:" at bounding box center [809, 188] width 139 height 23
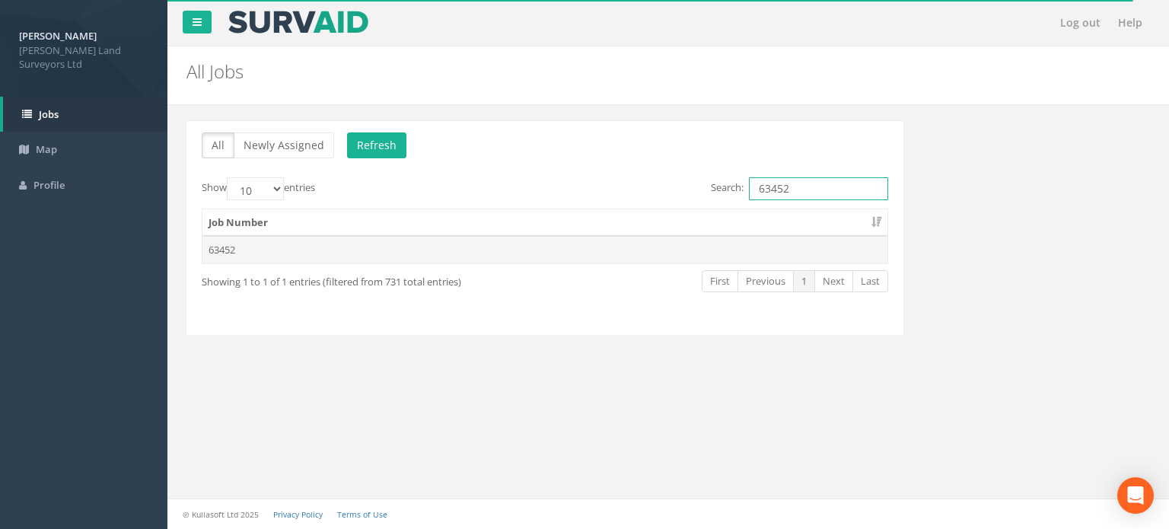
type input "63452"
click at [232, 250] on td "63452" at bounding box center [544, 249] width 685 height 27
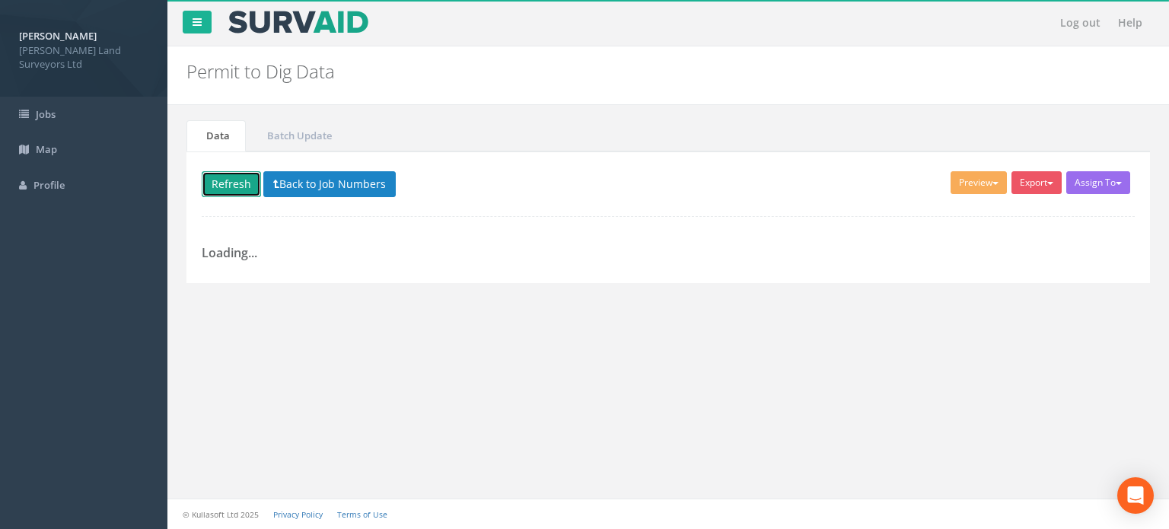
click at [240, 185] on button "Refresh" at bounding box center [231, 184] width 59 height 26
click at [324, 180] on button "Back to Job Numbers" at bounding box center [329, 184] width 132 height 26
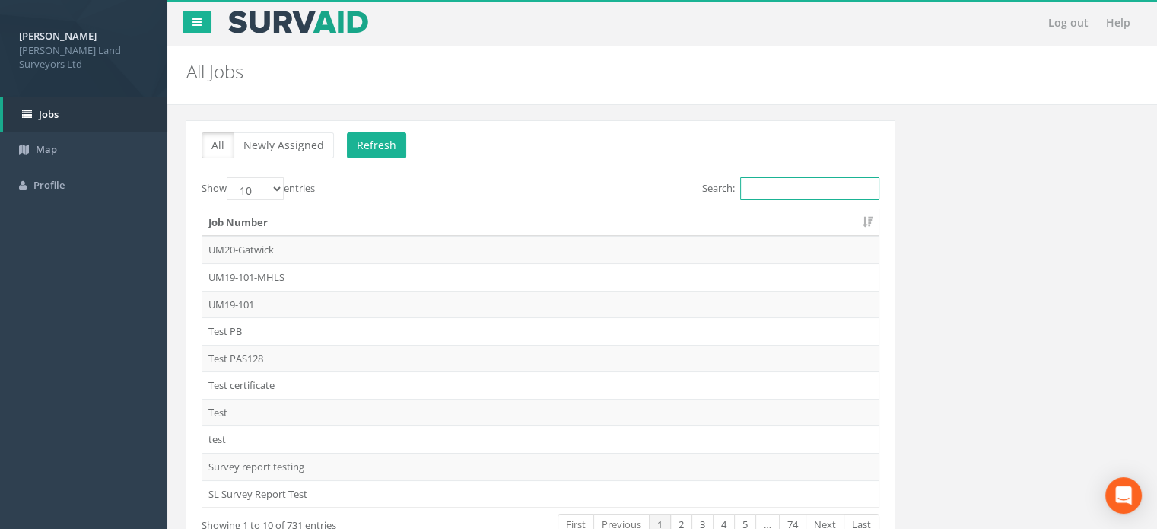
click at [815, 186] on input "Search:" at bounding box center [809, 188] width 139 height 23
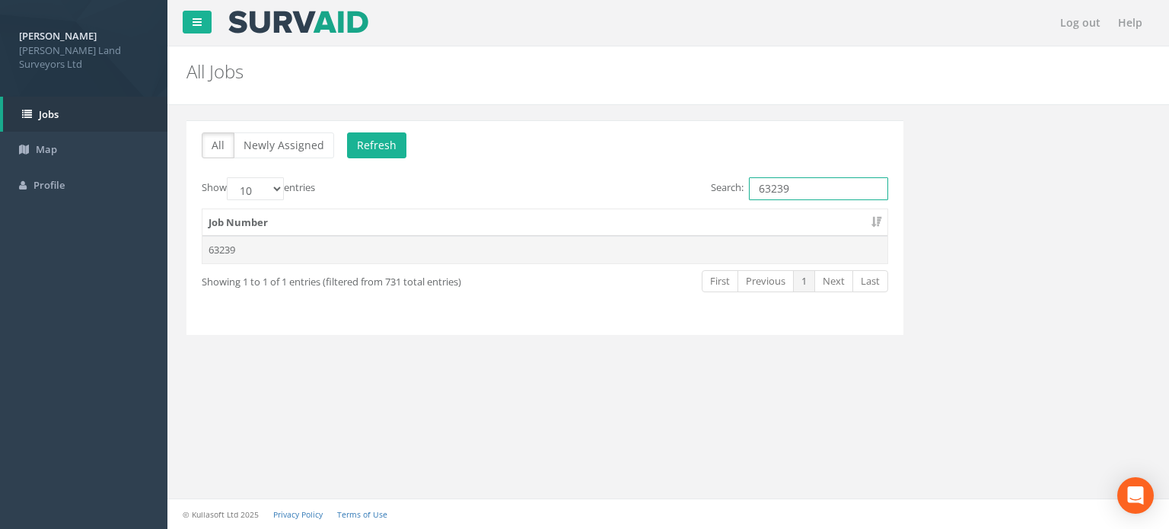
type input "63239"
click at [249, 249] on td "63239" at bounding box center [544, 249] width 685 height 27
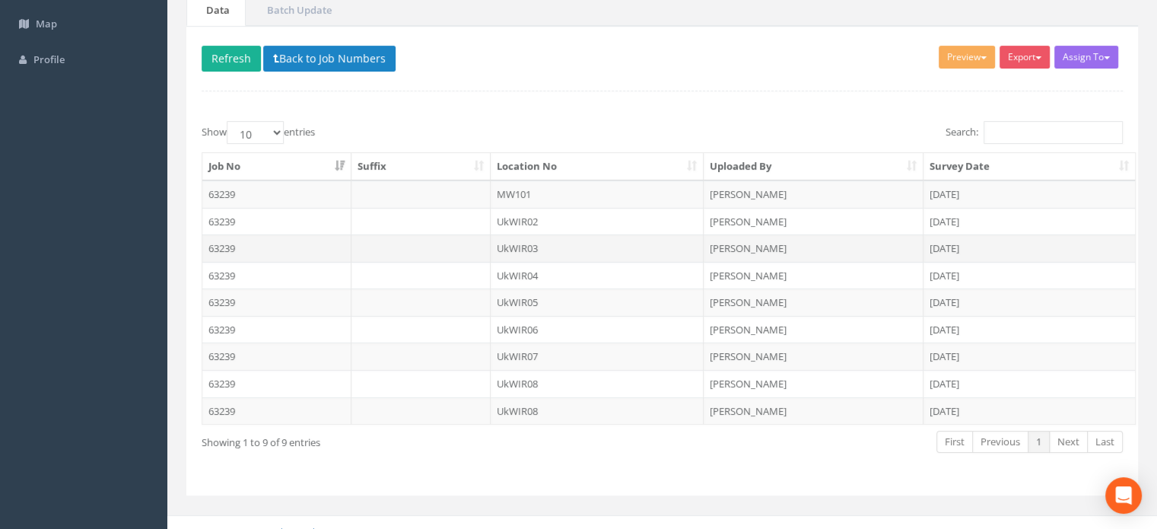
scroll to position [128, 0]
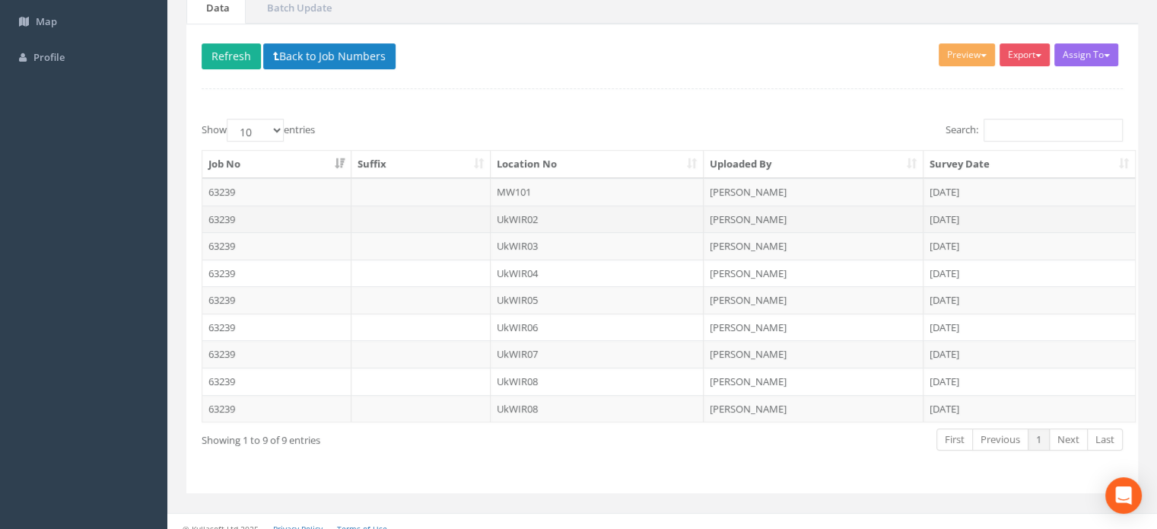
click at [520, 214] on td "UkWIR02" at bounding box center [598, 218] width 214 height 27
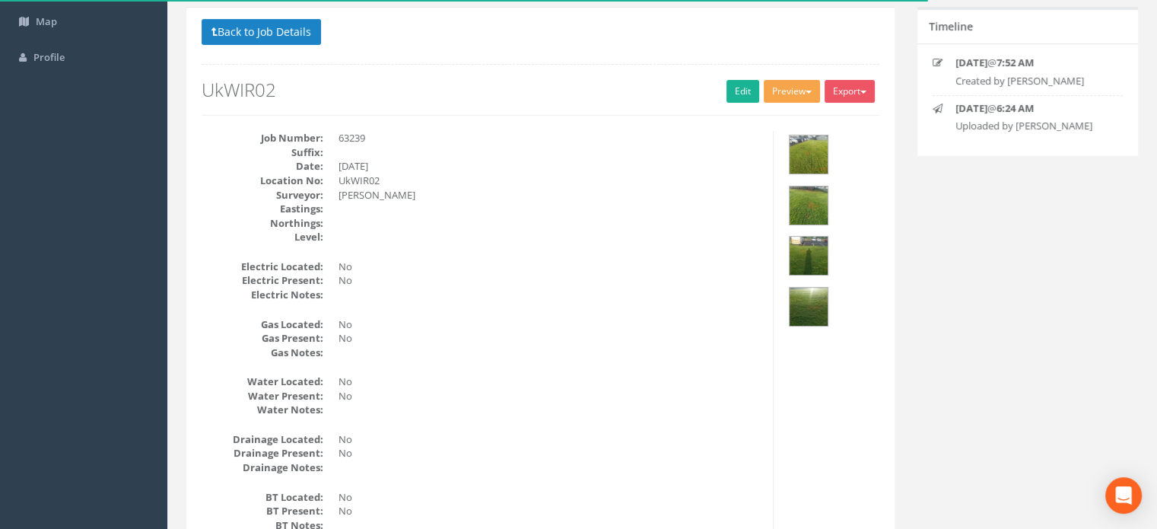
click at [776, 86] on button "Preview" at bounding box center [792, 91] width 56 height 23
click at [764, 116] on link "MHLS Permit to Dig" at bounding box center [764, 123] width 116 height 24
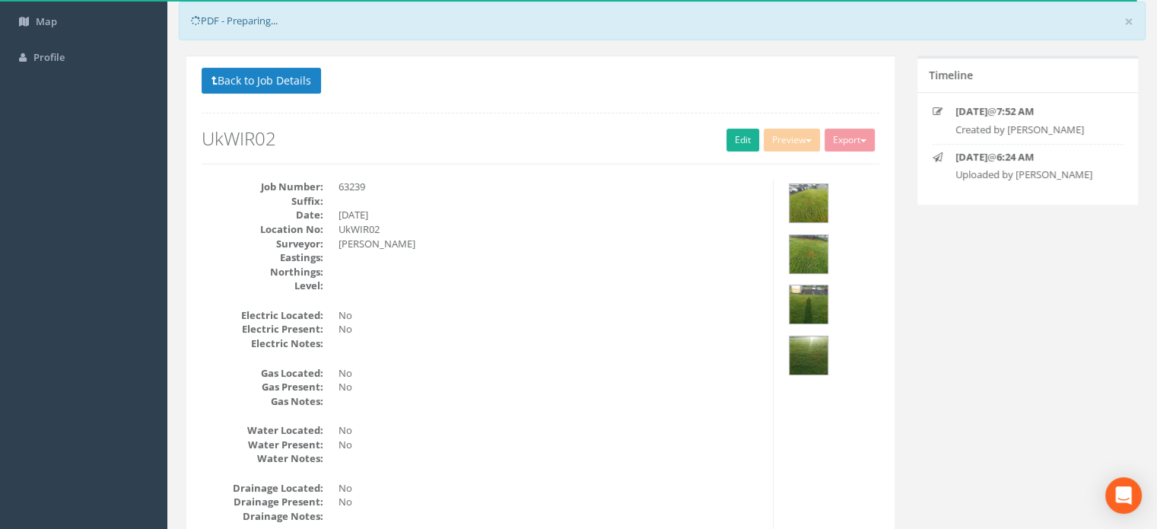
scroll to position [177, 0]
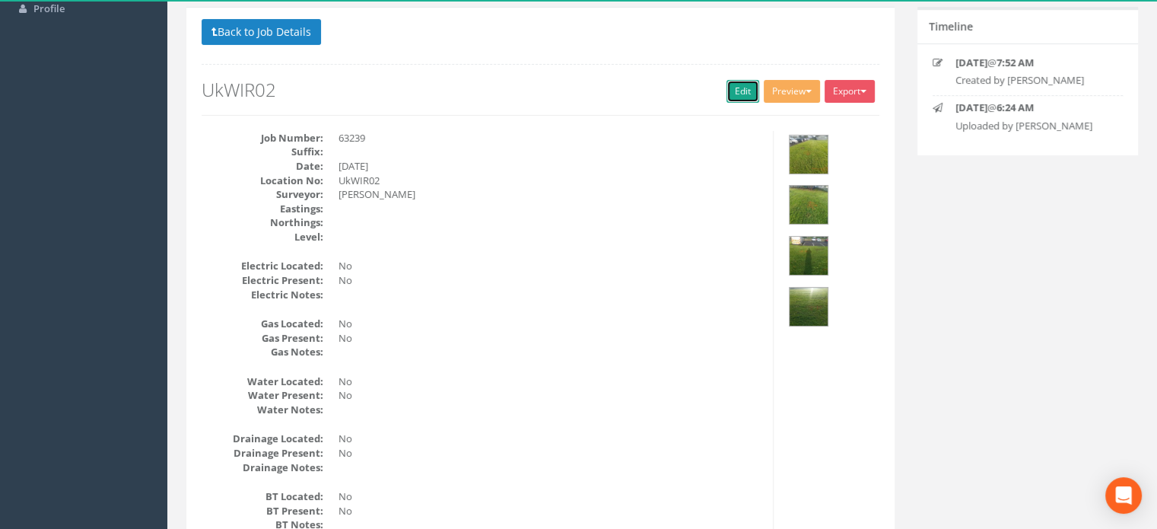
click at [737, 88] on link "Edit" at bounding box center [743, 91] width 33 height 23
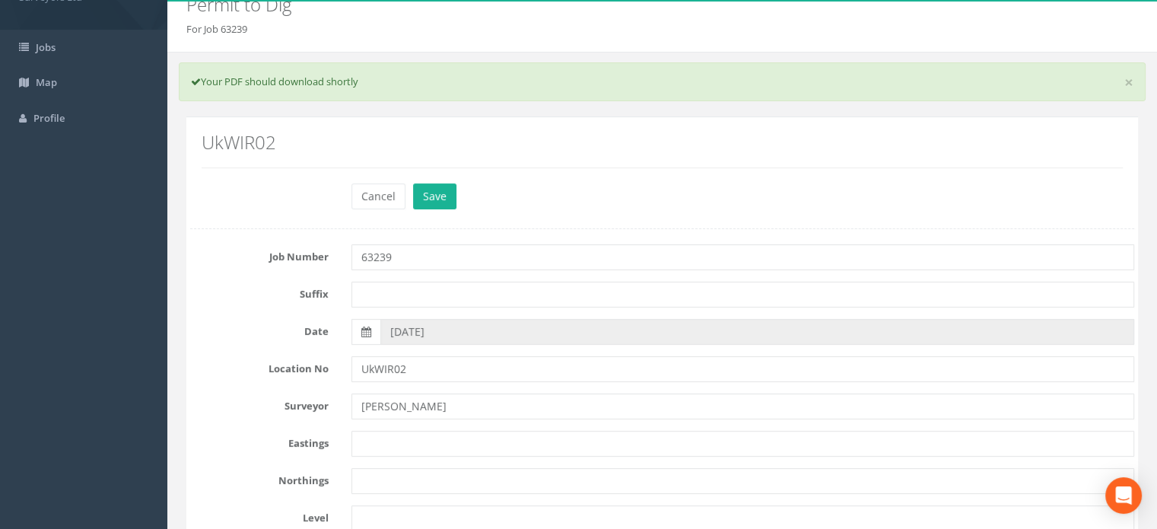
scroll to position [6, 0]
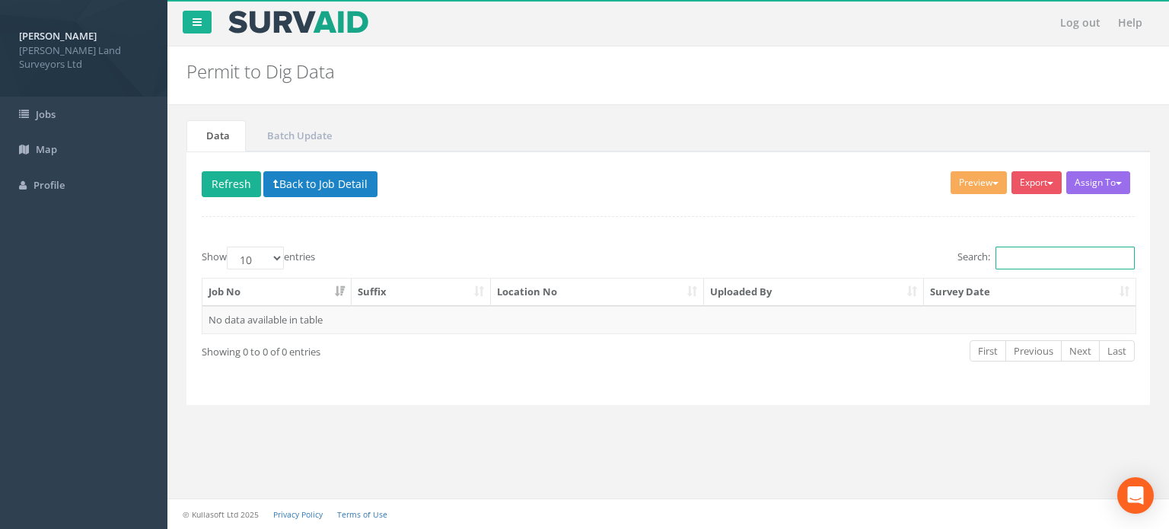
click at [1035, 254] on input "Search:" at bounding box center [1064, 258] width 139 height 23
type input "63452"
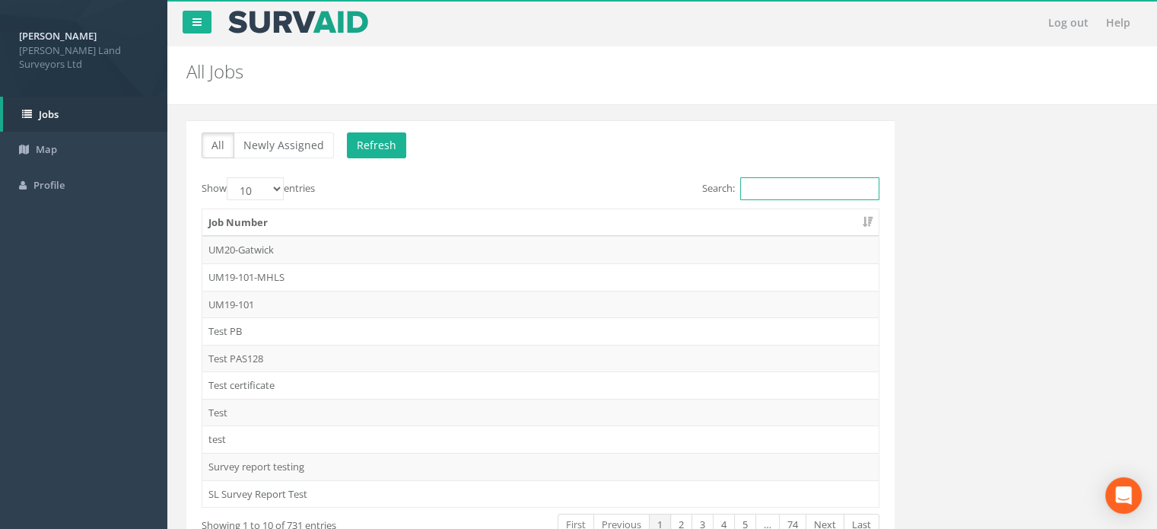
click at [807, 191] on input "Search:" at bounding box center [809, 188] width 139 height 23
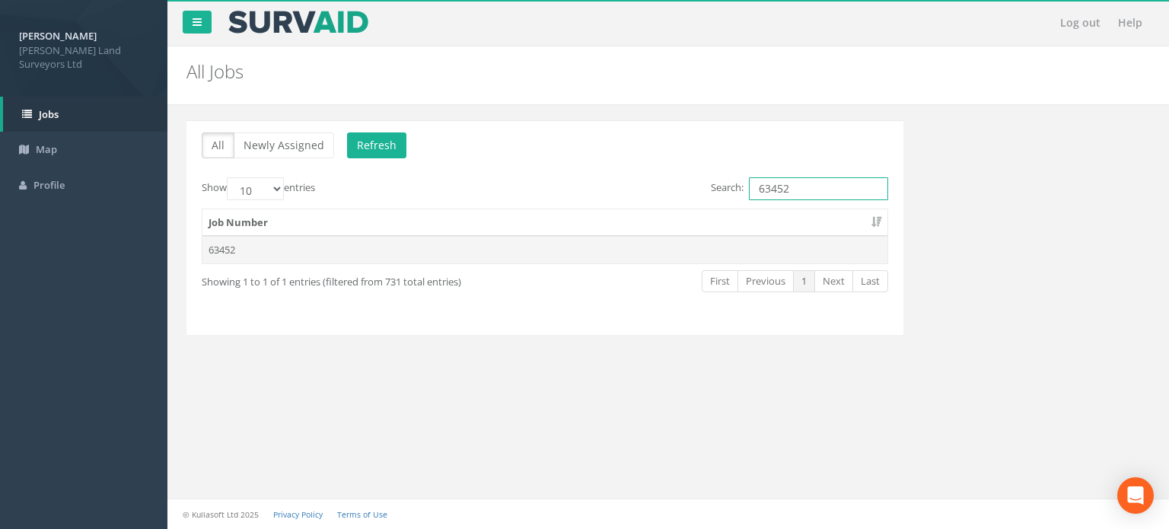
type input "63452"
click at [237, 248] on td "63452" at bounding box center [544, 249] width 685 height 27
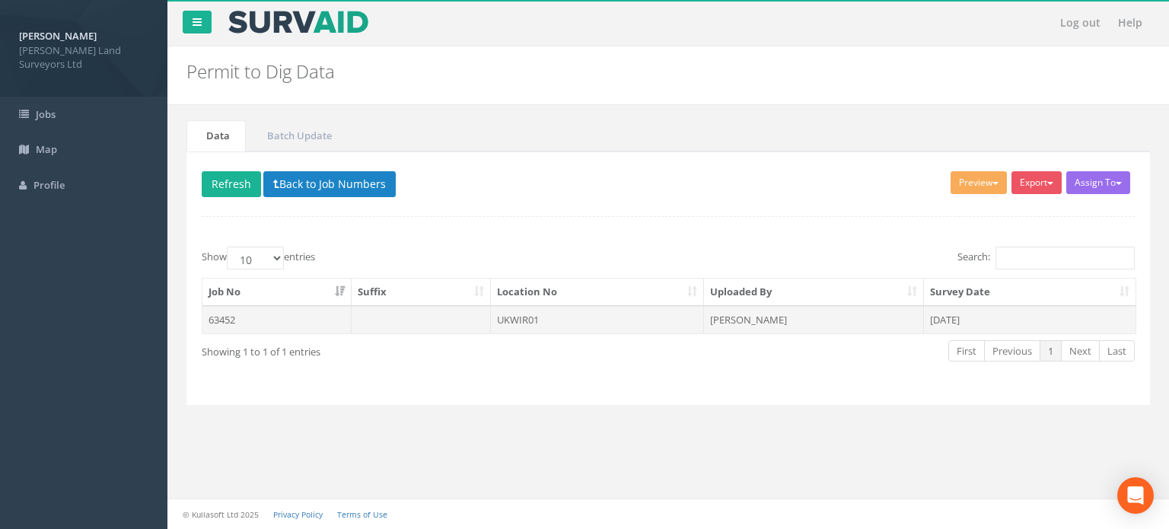
click at [516, 317] on td "UKWIR01" at bounding box center [598, 319] width 214 height 27
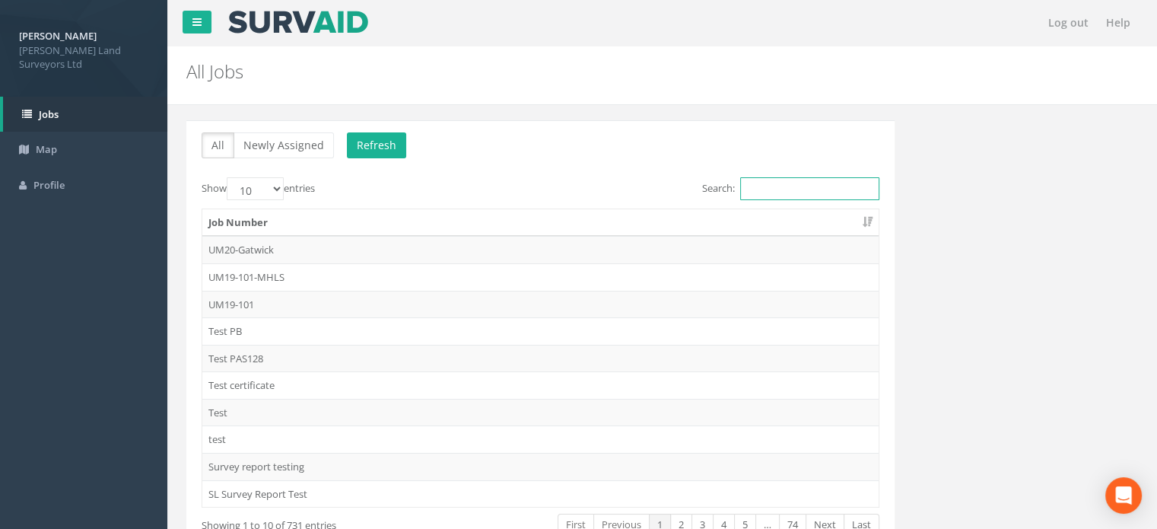
click at [795, 189] on input "Search:" at bounding box center [809, 188] width 139 height 23
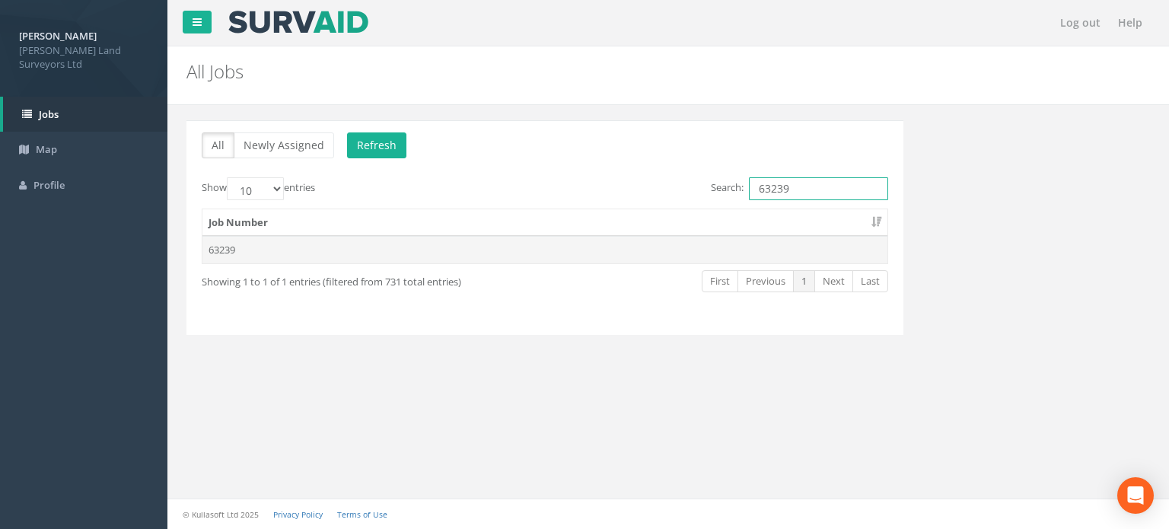
type input "63239"
click at [227, 243] on td "63239" at bounding box center [544, 249] width 685 height 27
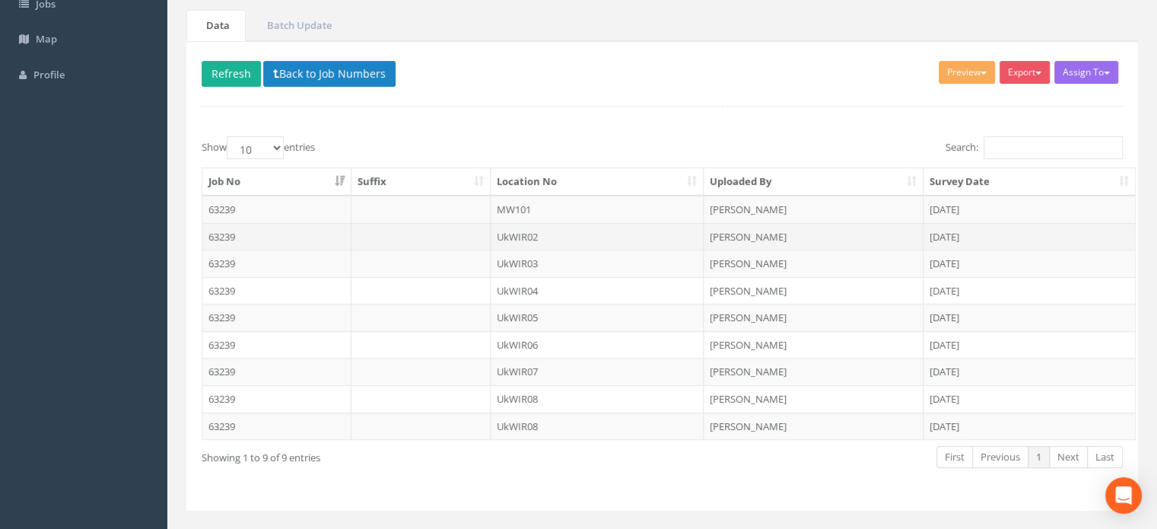
scroll to position [138, 0]
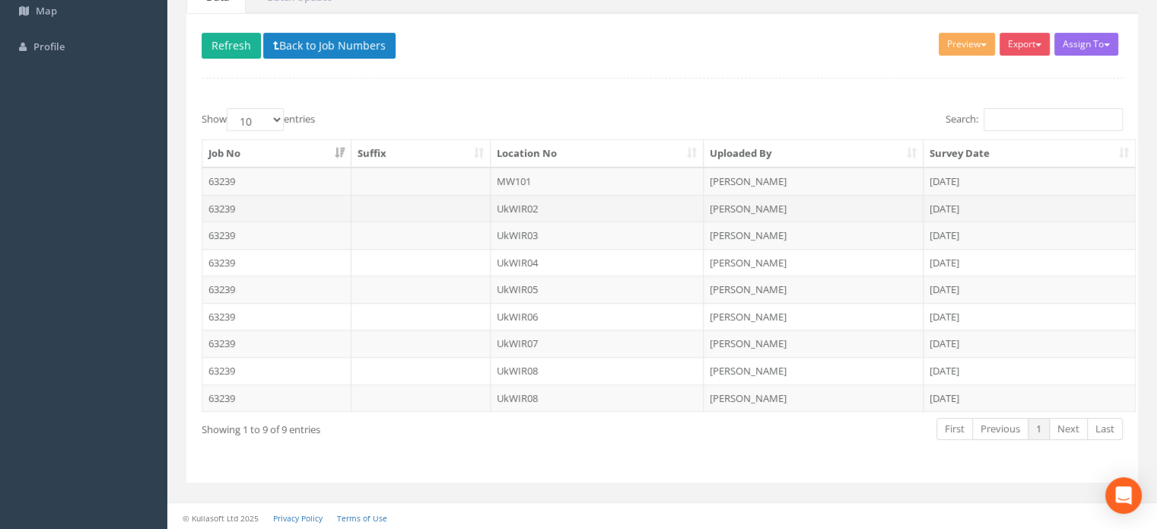
click at [522, 208] on td "UkWIR02" at bounding box center [598, 208] width 214 height 27
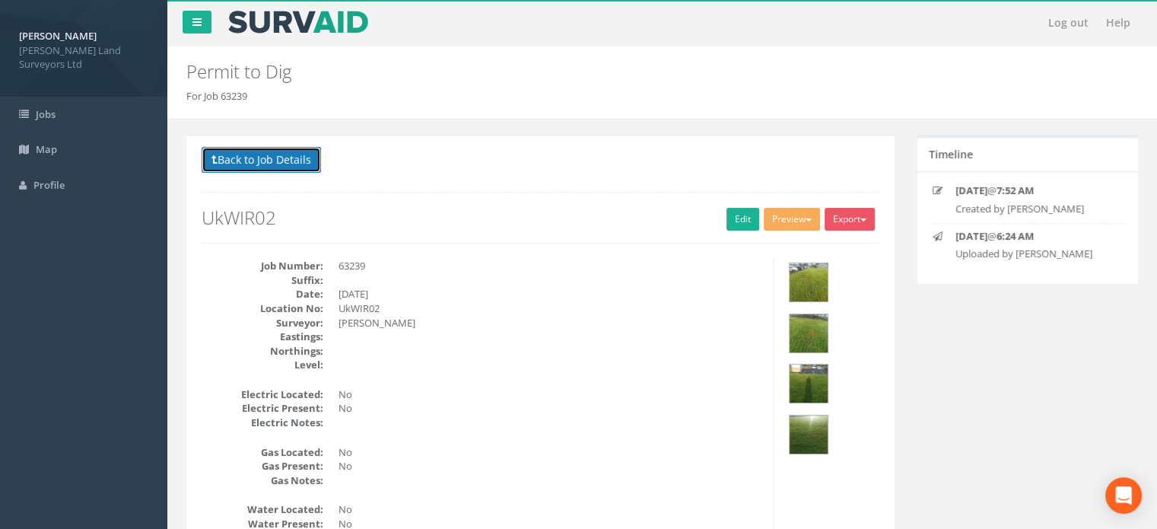
click at [288, 156] on button "Back to Job Details" at bounding box center [261, 160] width 119 height 26
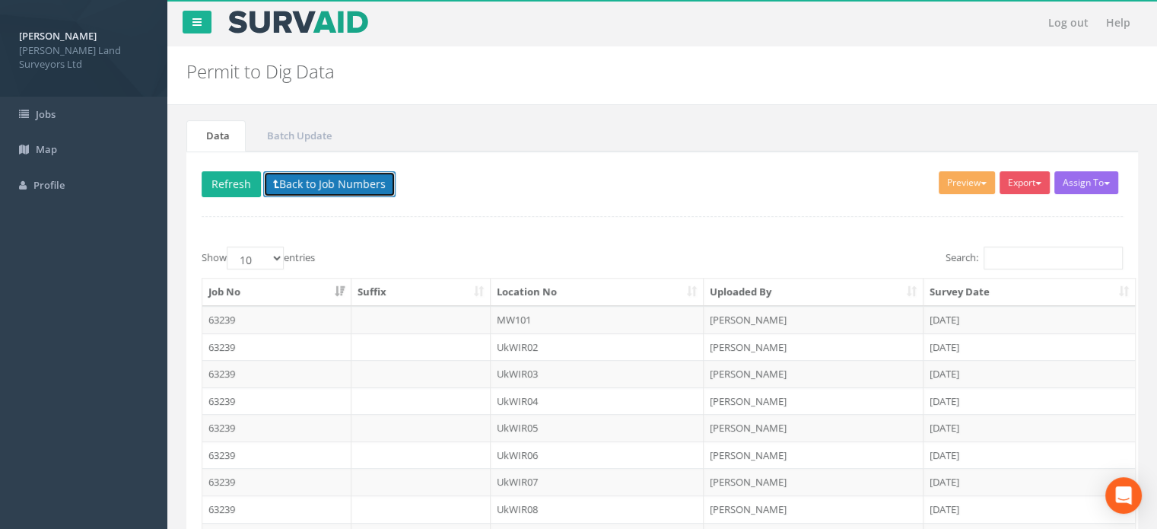
click at [309, 188] on button "Back to Job Numbers" at bounding box center [329, 184] width 132 height 26
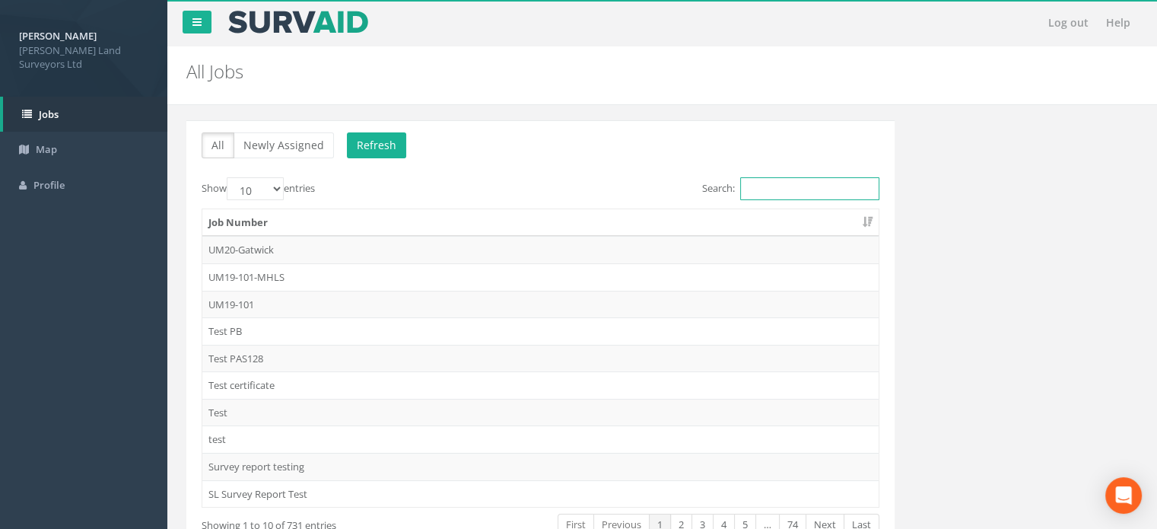
click at [831, 191] on input "Search:" at bounding box center [809, 188] width 139 height 23
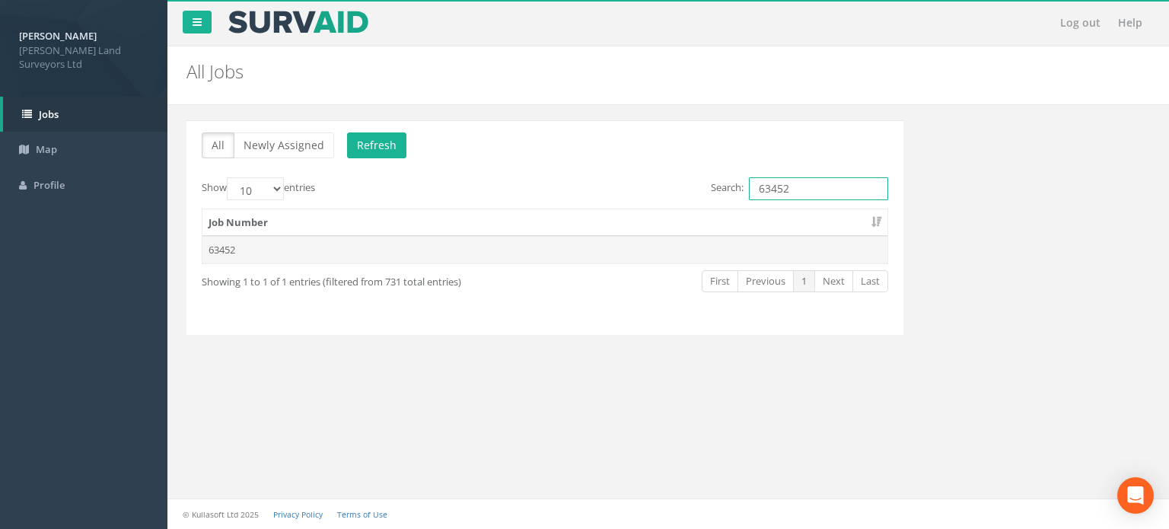
type input "63452"
click at [234, 254] on td "63452" at bounding box center [544, 249] width 685 height 27
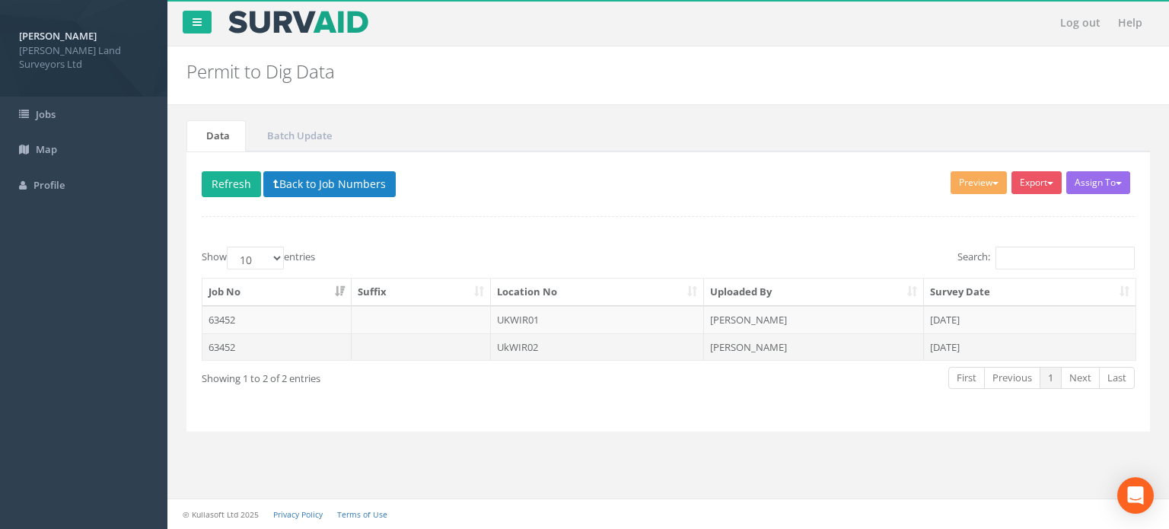
click at [509, 345] on td "UkWIR02" at bounding box center [598, 346] width 214 height 27
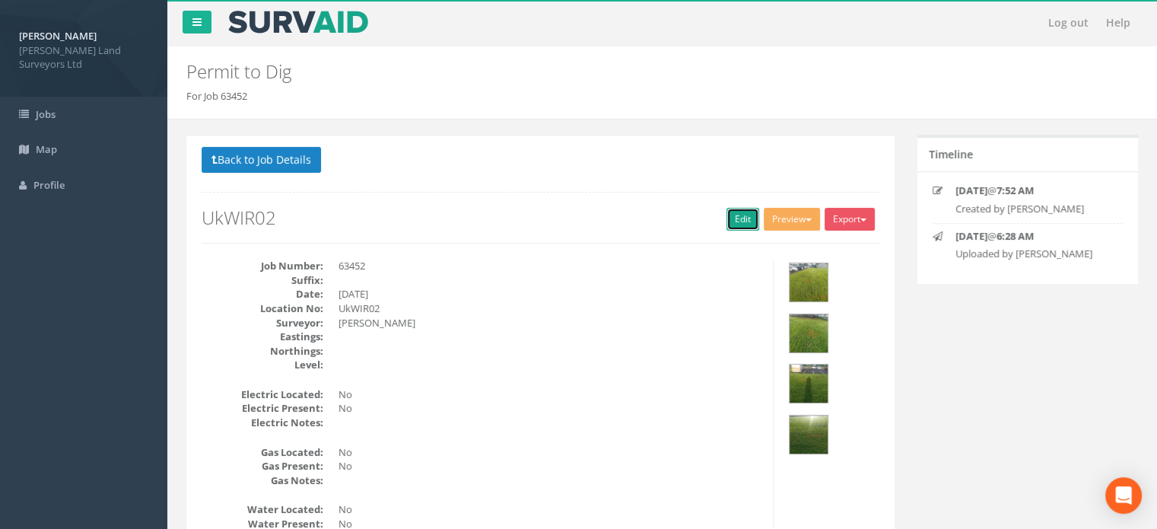
click at [743, 218] on link "Edit" at bounding box center [743, 219] width 33 height 23
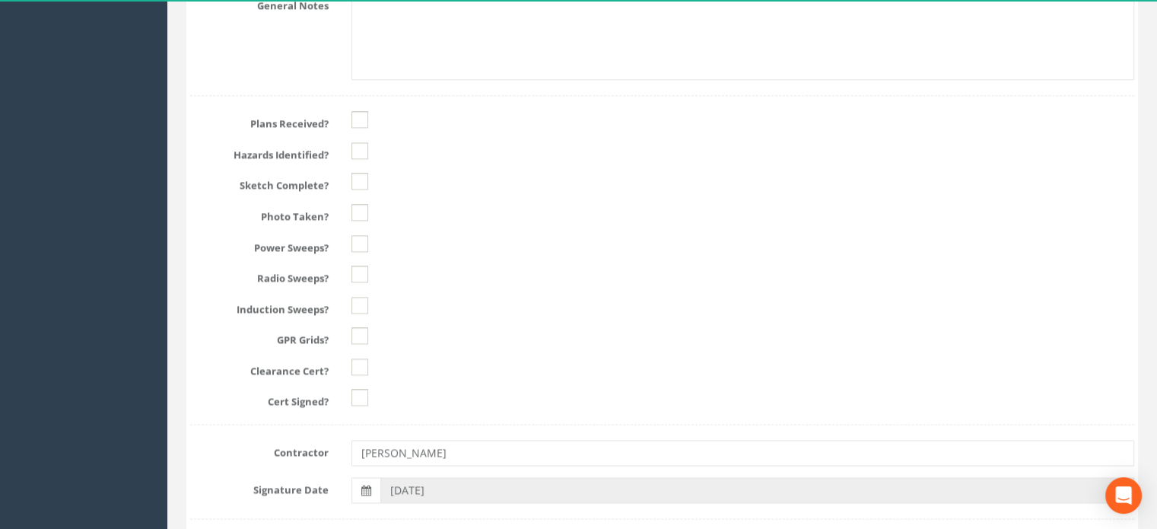
scroll to position [1954, 0]
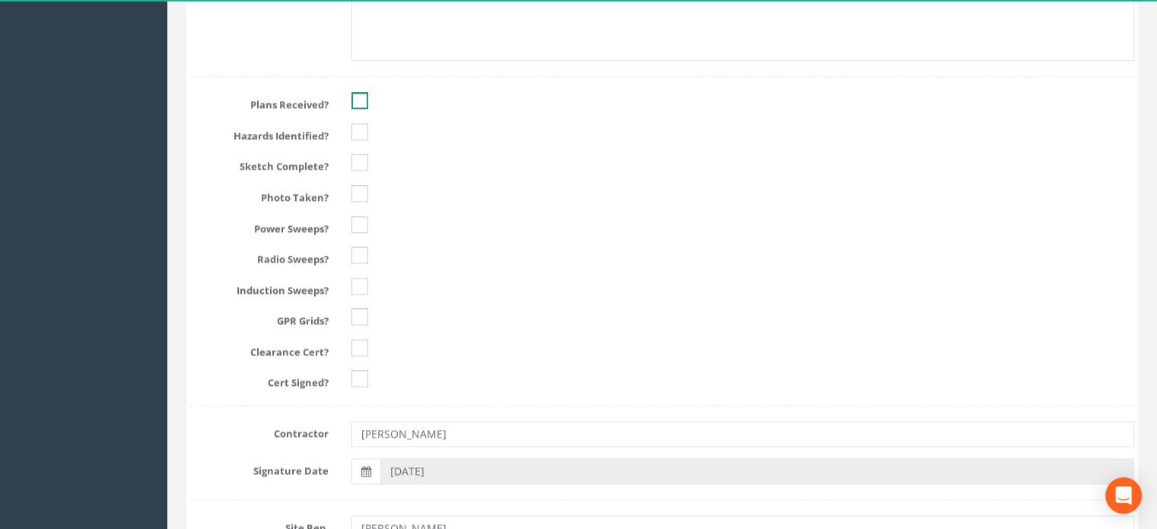
click at [356, 95] on ins at bounding box center [360, 100] width 17 height 17
checkbox input "true"
click at [356, 126] on ins at bounding box center [360, 131] width 17 height 17
checkbox input "true"
drag, startPoint x: 359, startPoint y: 154, endPoint x: 358, endPoint y: 176, distance: 22.1
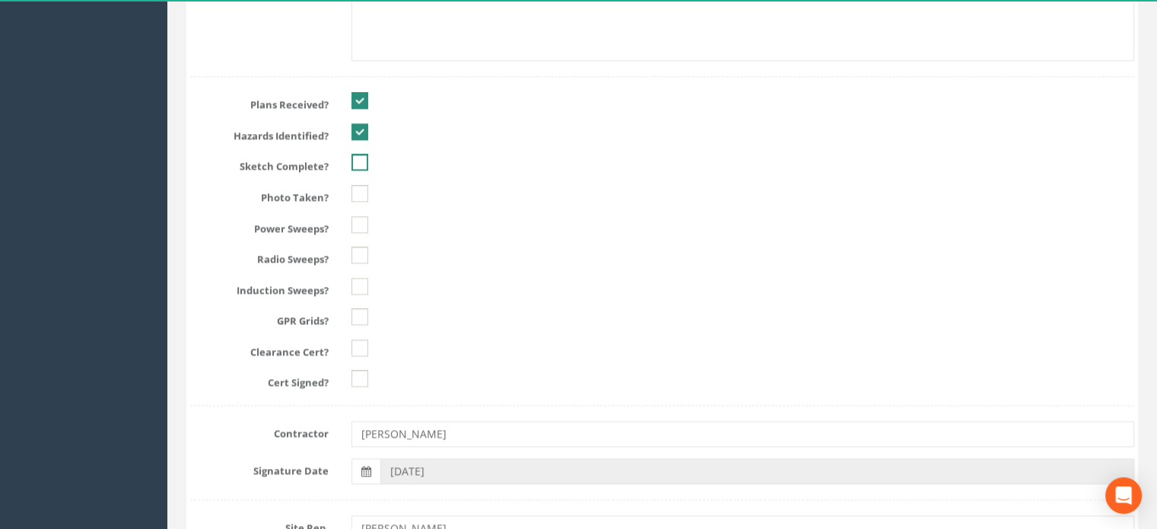
click at [359, 154] on ins at bounding box center [360, 162] width 17 height 17
checkbox input "true"
click at [355, 191] on ins at bounding box center [360, 193] width 17 height 17
checkbox input "true"
click at [355, 227] on ins at bounding box center [360, 224] width 17 height 17
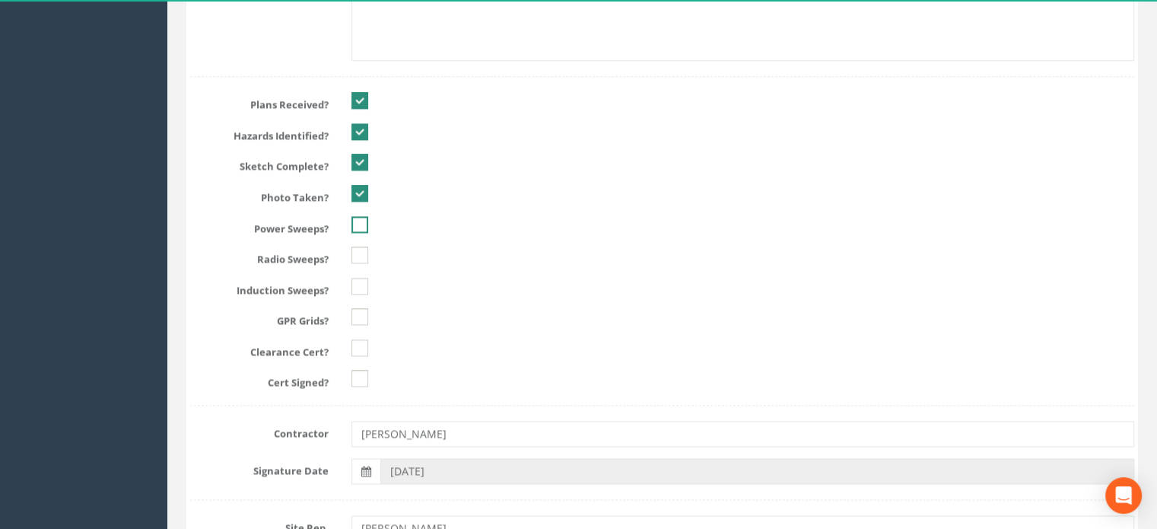
checkbox input "true"
click at [361, 249] on ins at bounding box center [360, 255] width 17 height 17
checkbox input "true"
click at [362, 278] on ins at bounding box center [360, 286] width 17 height 17
checkbox input "true"
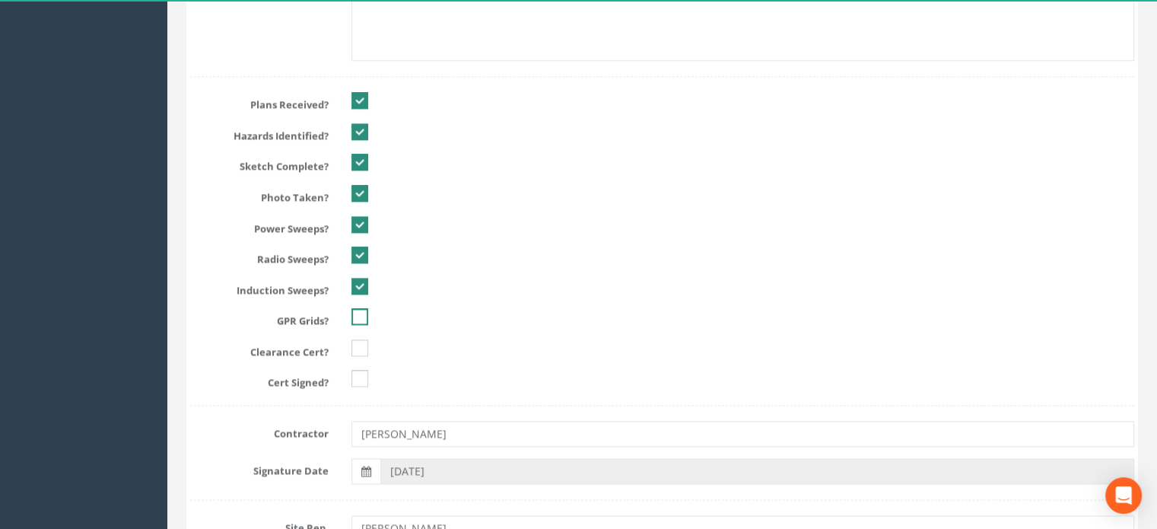
click at [357, 314] on ins at bounding box center [360, 316] width 17 height 17
checkbox input "true"
click at [362, 341] on ins at bounding box center [360, 347] width 17 height 17
checkbox input "true"
click at [358, 371] on ins at bounding box center [360, 378] width 17 height 17
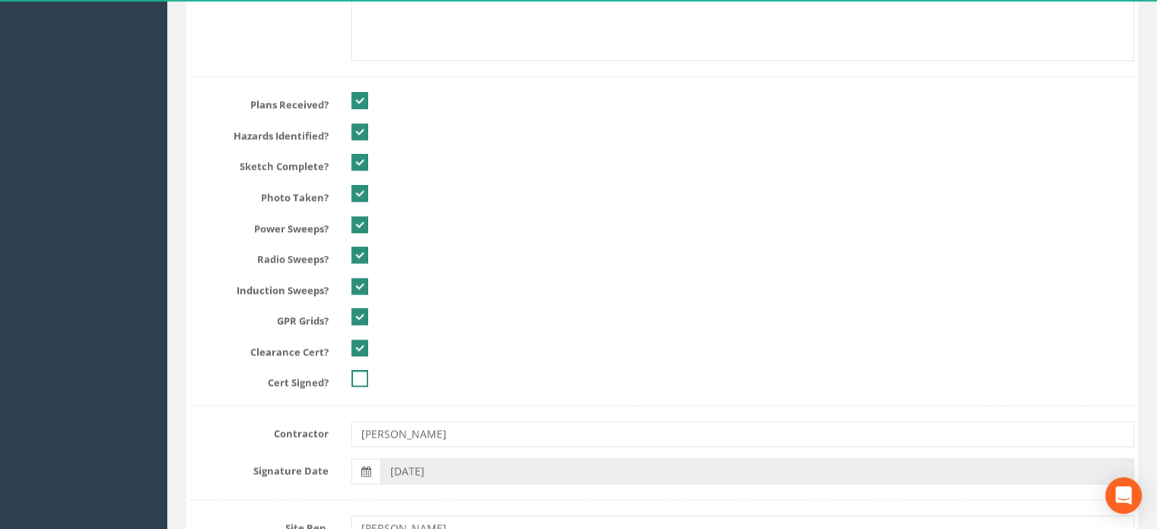
checkbox input "true"
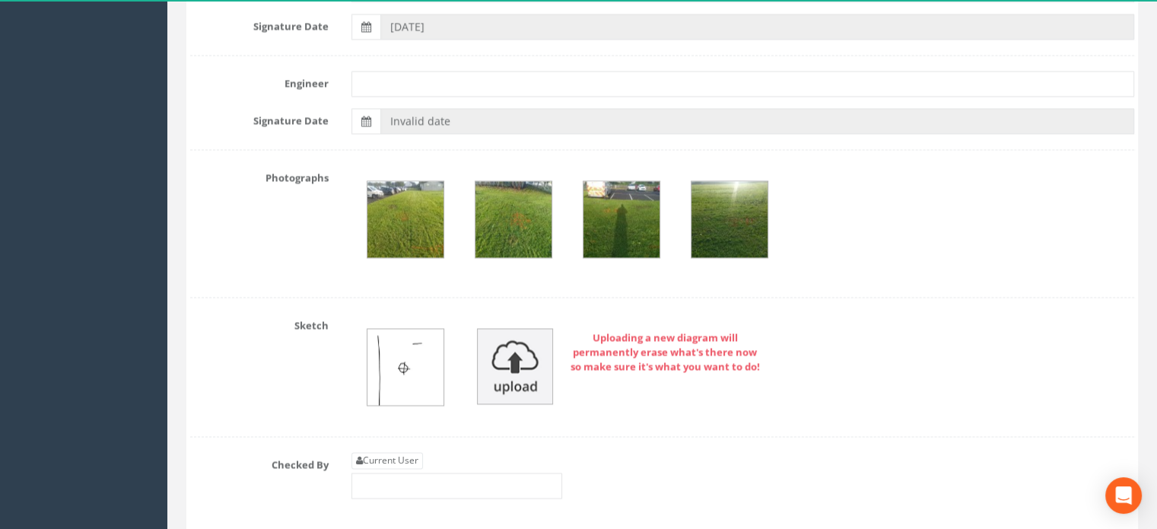
scroll to position [2545, 0]
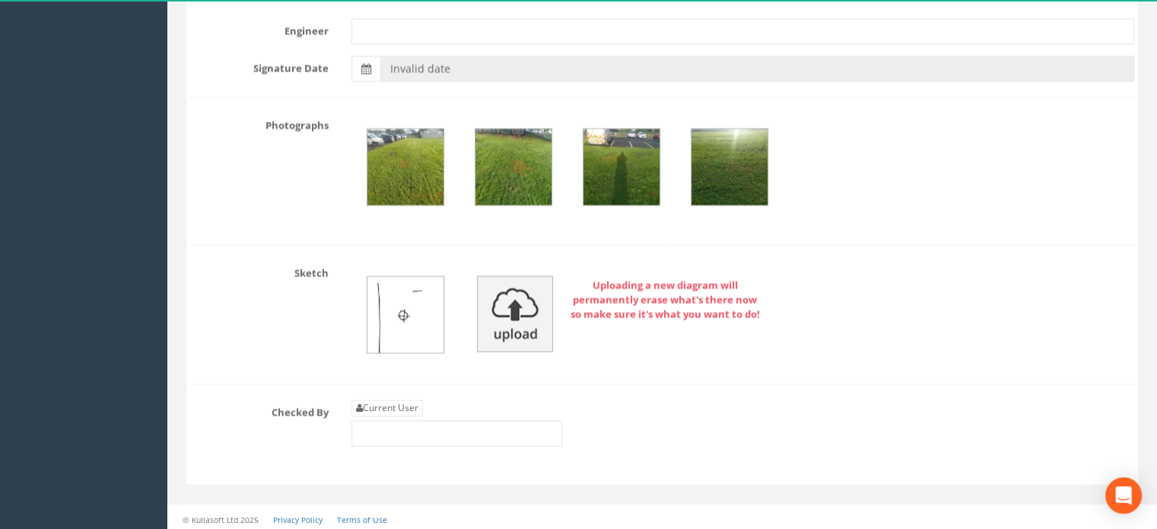
click at [415, 299] on img at bounding box center [406, 314] width 76 height 76
click at [638, 291] on strong "Uploading a new diagram will permanently erase what's there now so make sure it…" at bounding box center [665, 299] width 189 height 42
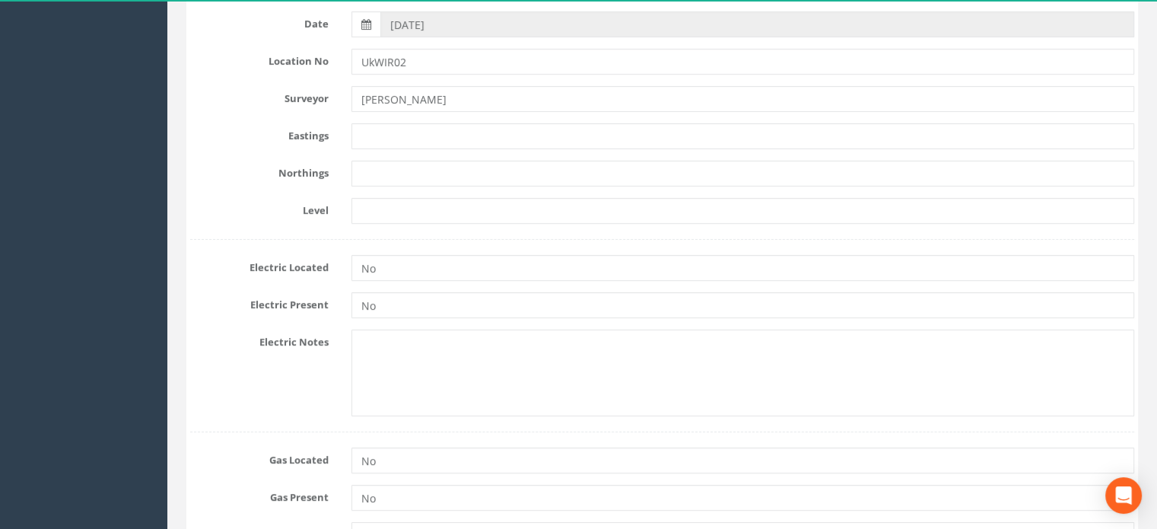
scroll to position [363, 0]
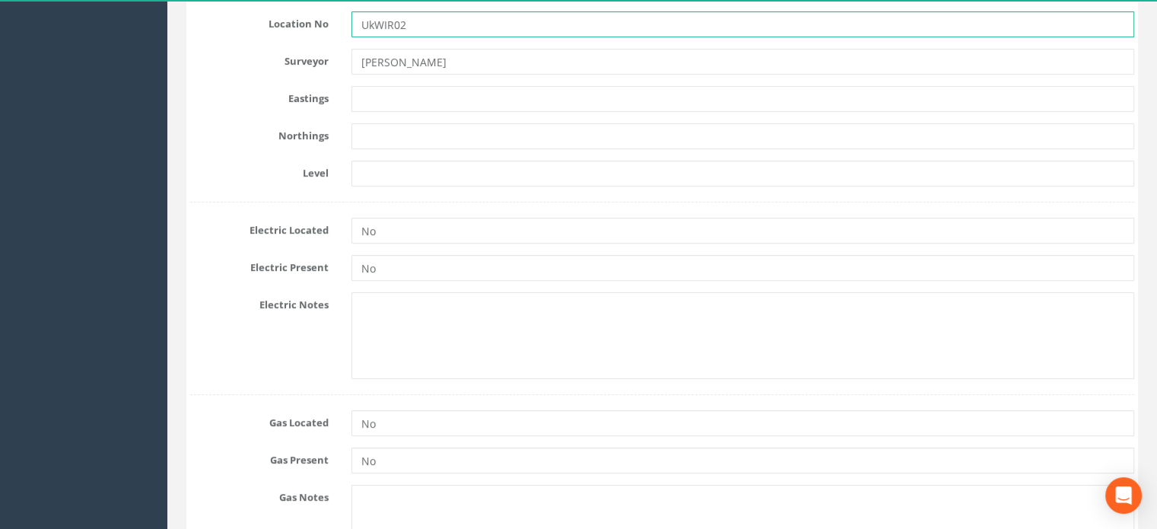
click at [374, 24] on input "UkWIR02" at bounding box center [743, 24] width 783 height 26
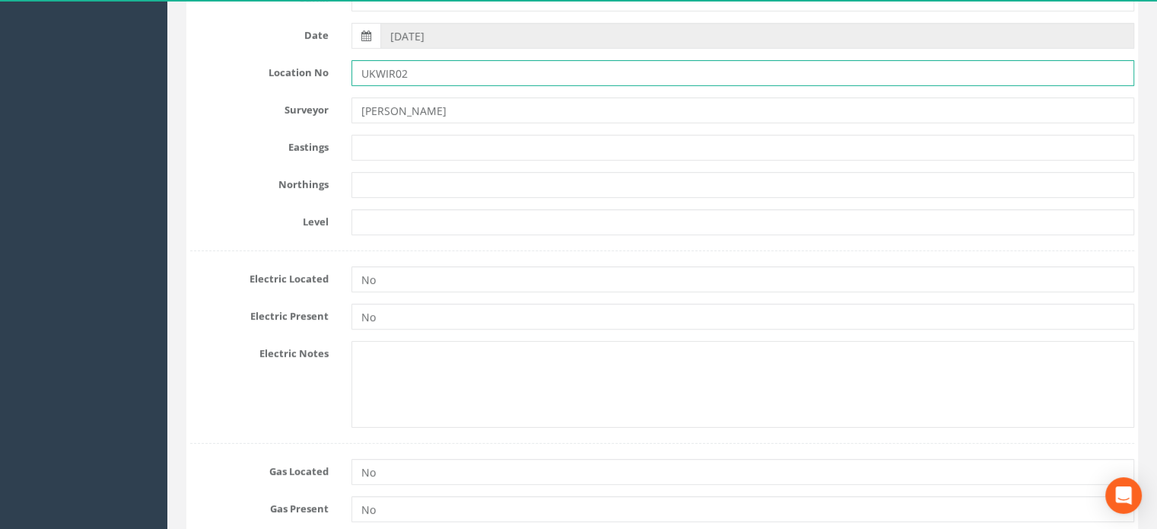
scroll to position [341, 0]
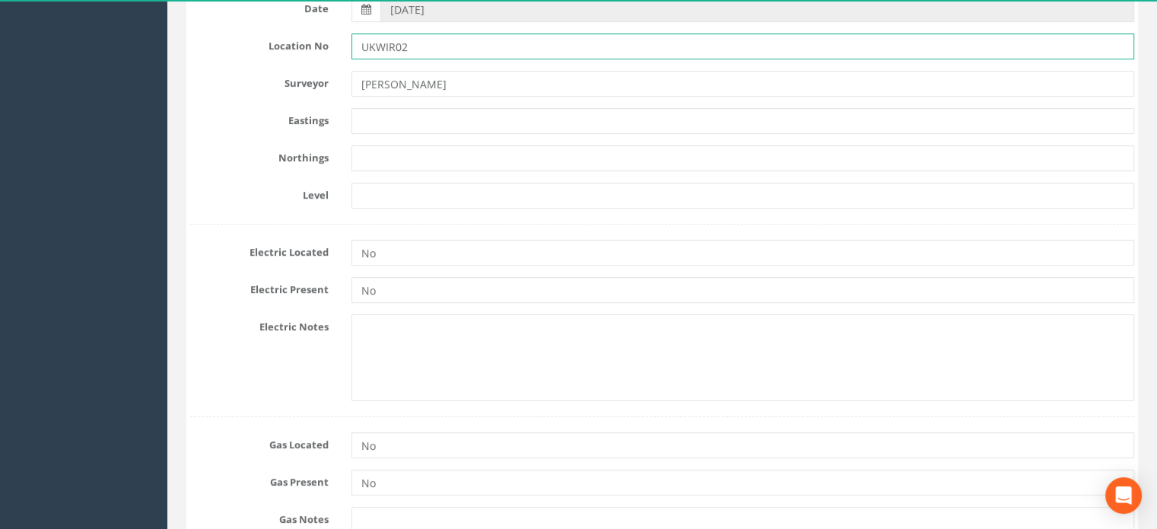
type input "UKWIR02"
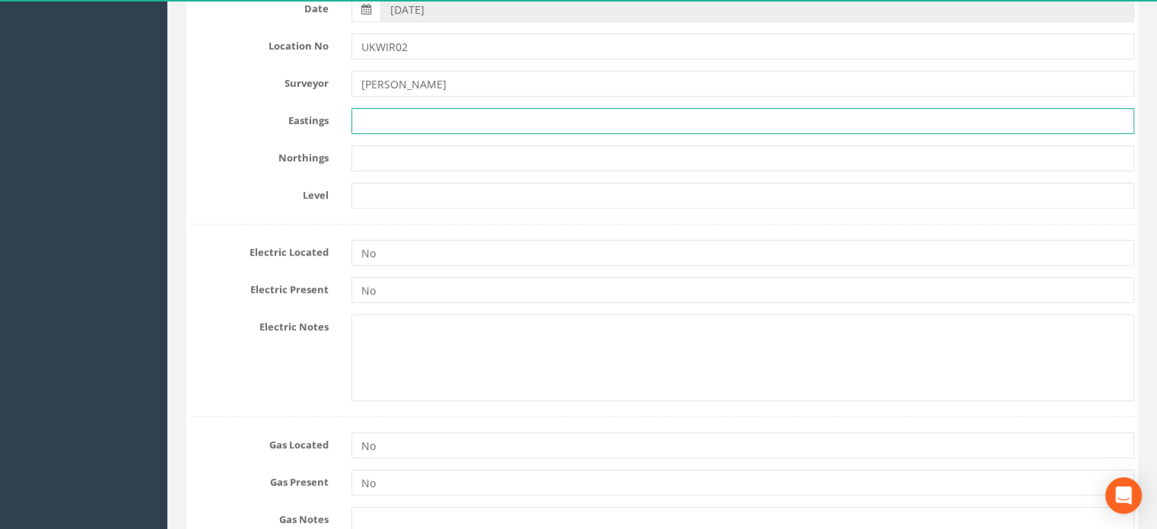
click at [371, 118] on input "text" at bounding box center [743, 121] width 783 height 26
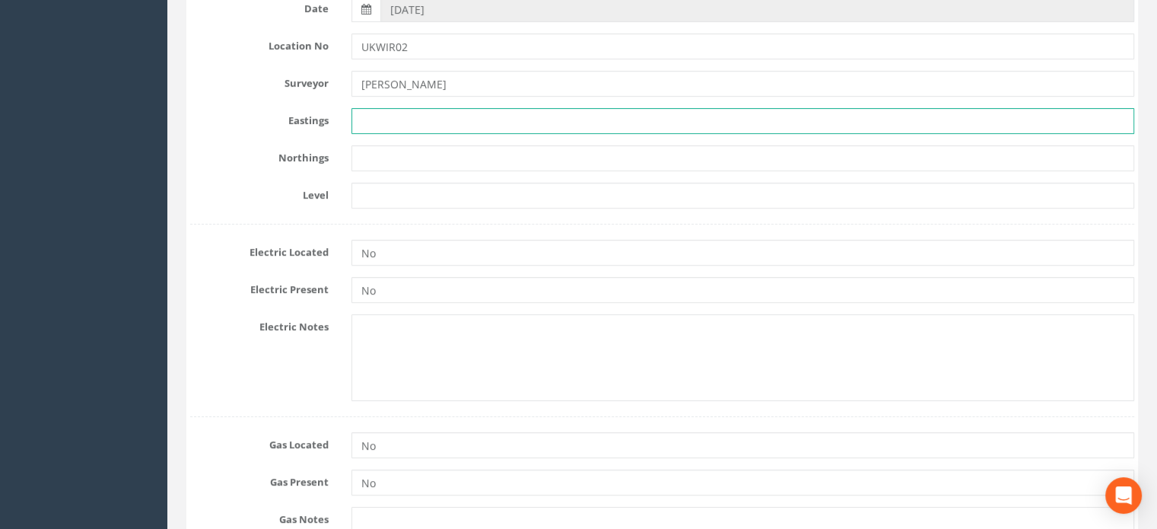
paste input "271489.070"
type input "271489.070"
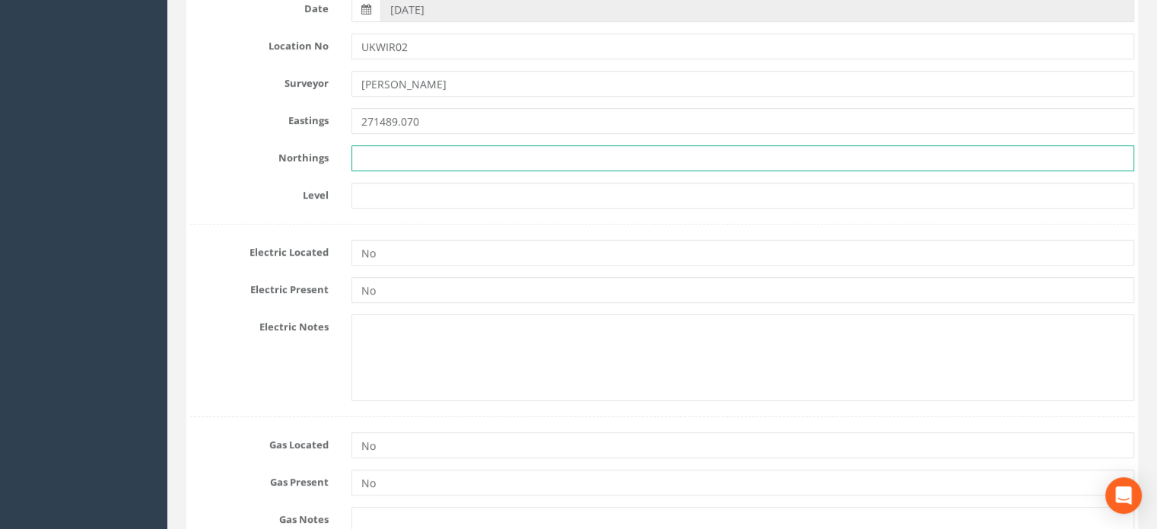
drag, startPoint x: 408, startPoint y: 155, endPoint x: 425, endPoint y: 167, distance: 20.9
click at [408, 155] on input "text" at bounding box center [743, 158] width 783 height 26
paste input "660972.964"
type input "660972.964"
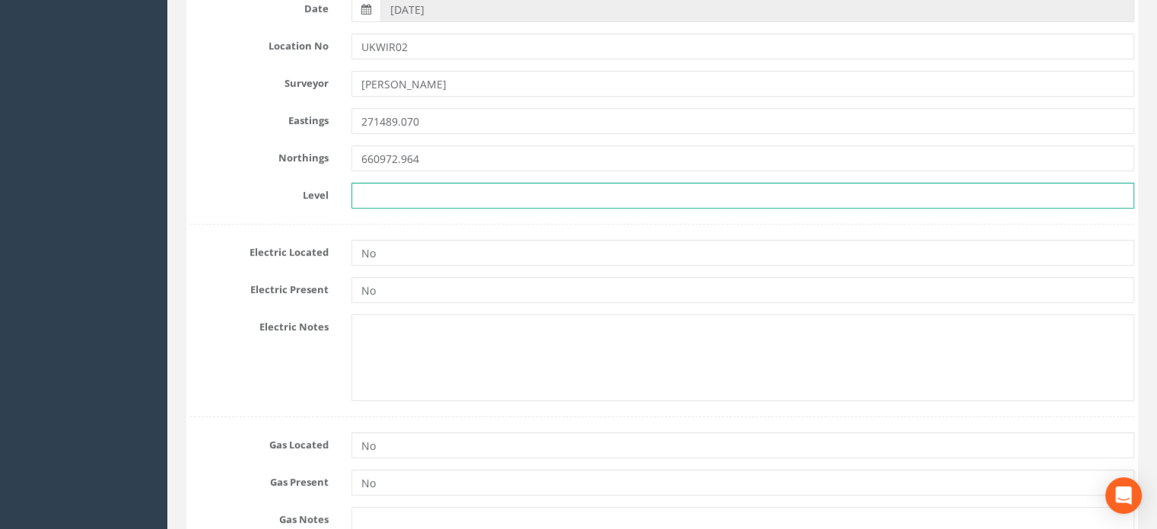
click at [432, 194] on input "text" at bounding box center [743, 196] width 783 height 26
paste input "73.461"
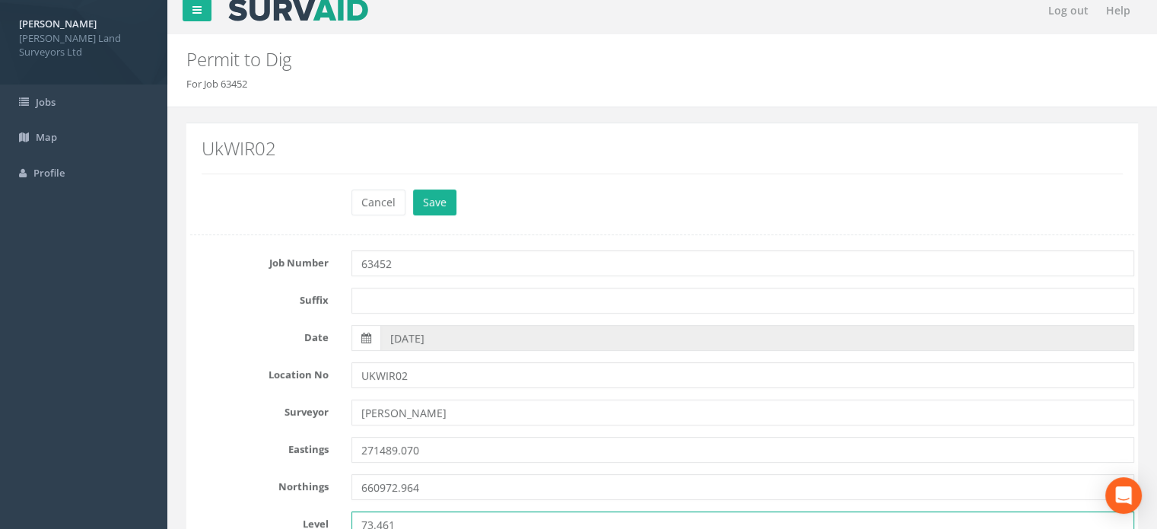
scroll to position [0, 0]
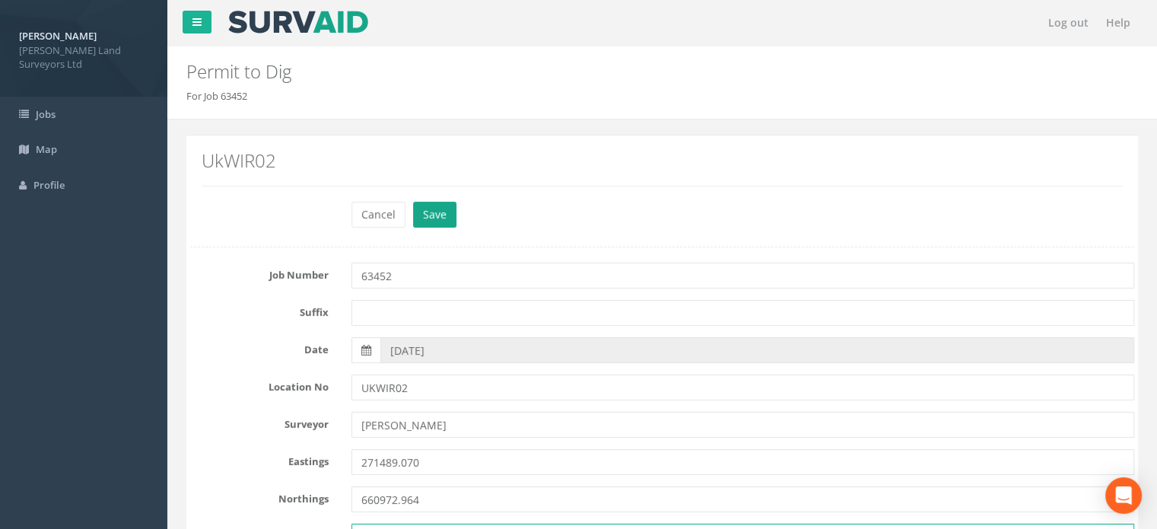
type input "73.461"
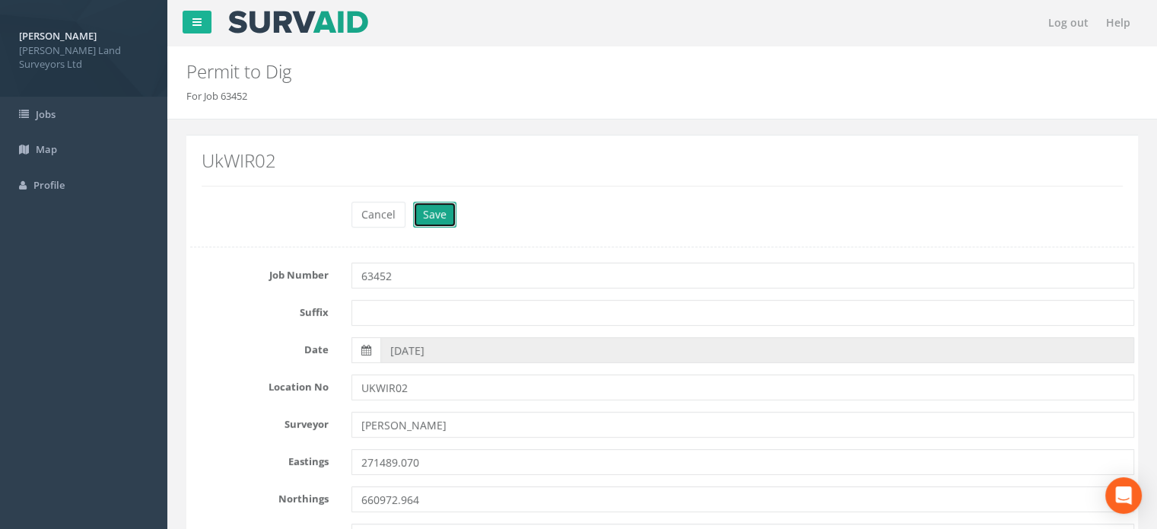
click at [442, 210] on button "Save" at bounding box center [434, 215] width 43 height 26
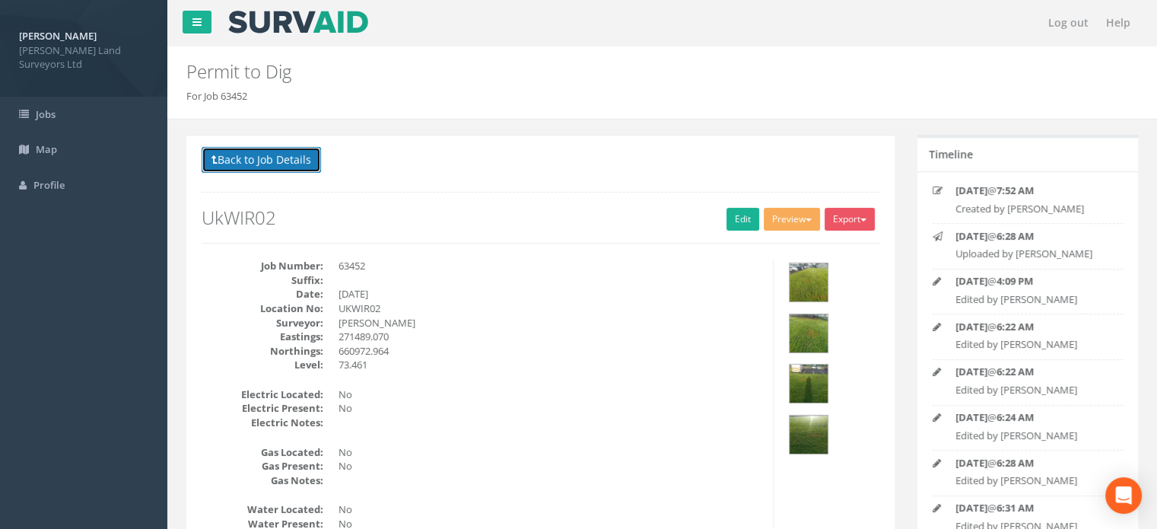
click at [253, 161] on button "Back to Job Details" at bounding box center [261, 160] width 119 height 26
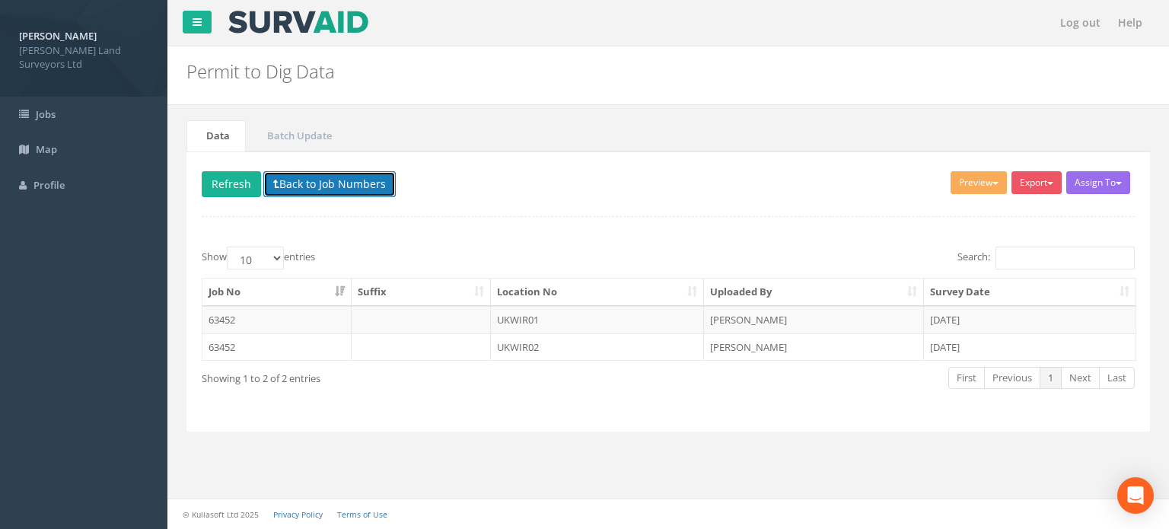
click at [347, 181] on button "Back to Job Numbers" at bounding box center [329, 184] width 132 height 26
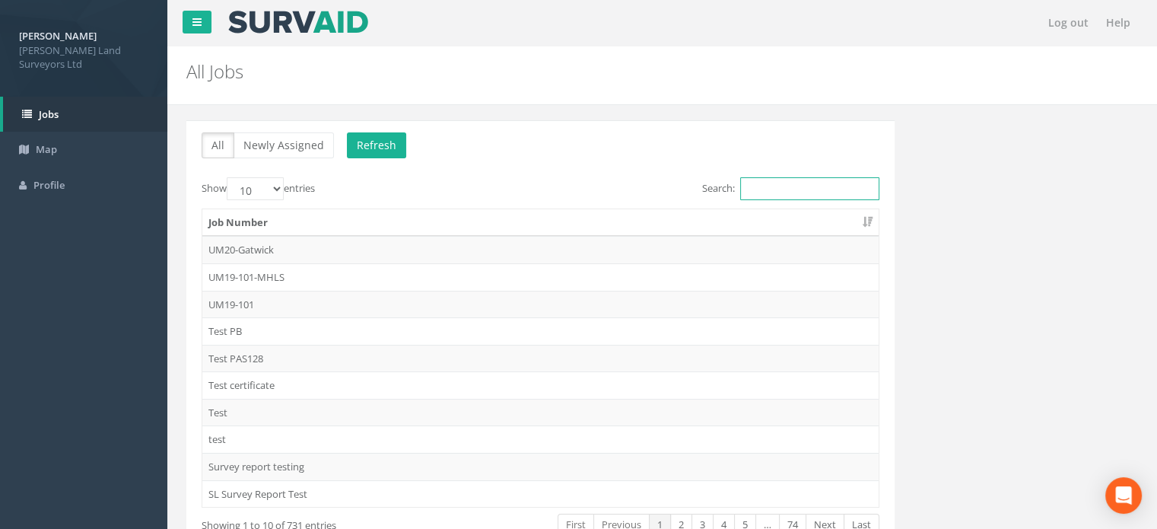
click at [825, 194] on input "Search:" at bounding box center [809, 188] width 139 height 23
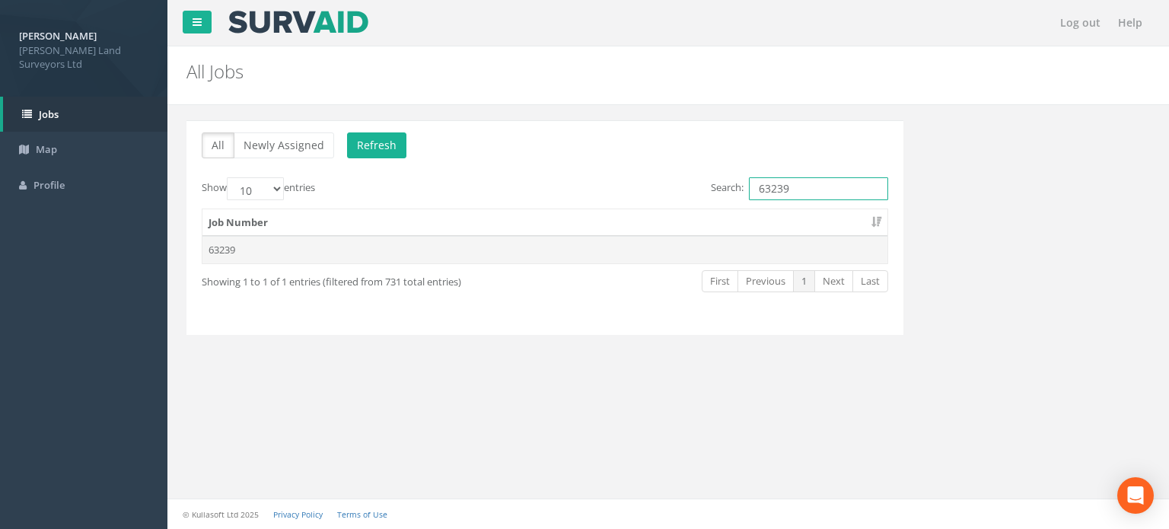
type input "63239"
click at [254, 240] on td "63239" at bounding box center [544, 249] width 685 height 27
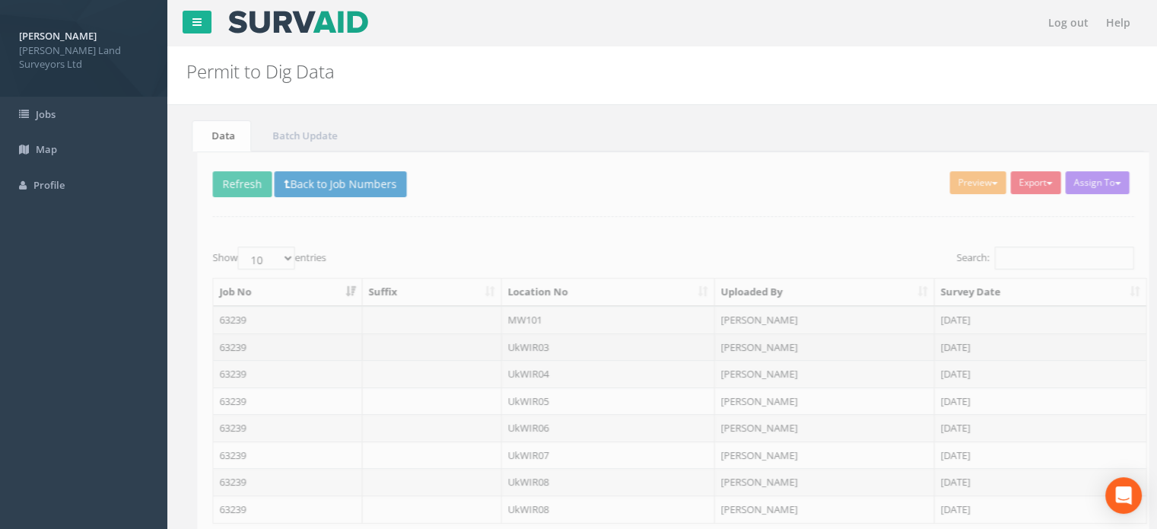
click at [526, 341] on td "UkWIR03" at bounding box center [598, 346] width 214 height 27
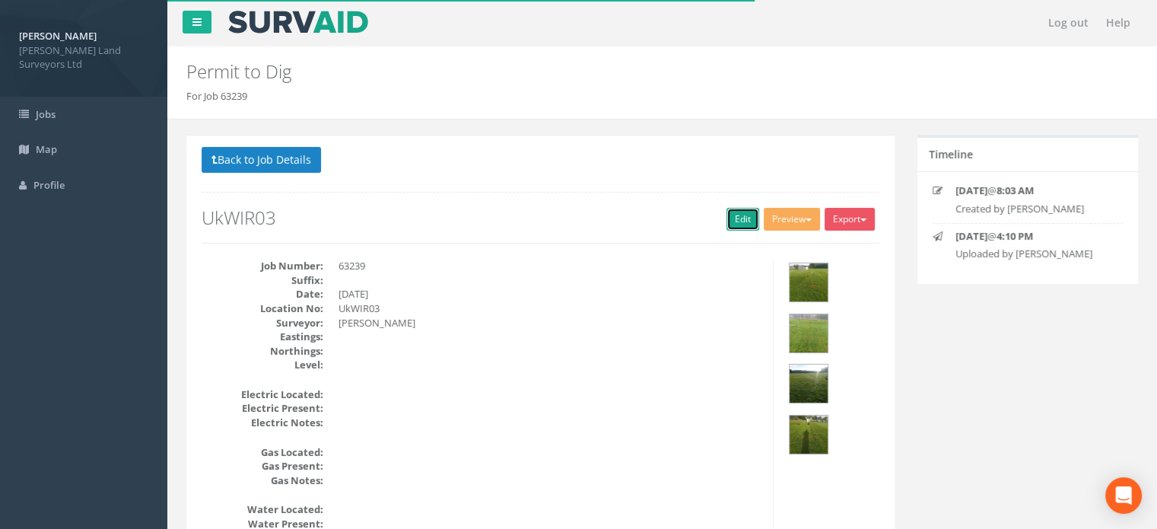
click at [737, 218] on link "Edit" at bounding box center [743, 219] width 33 height 23
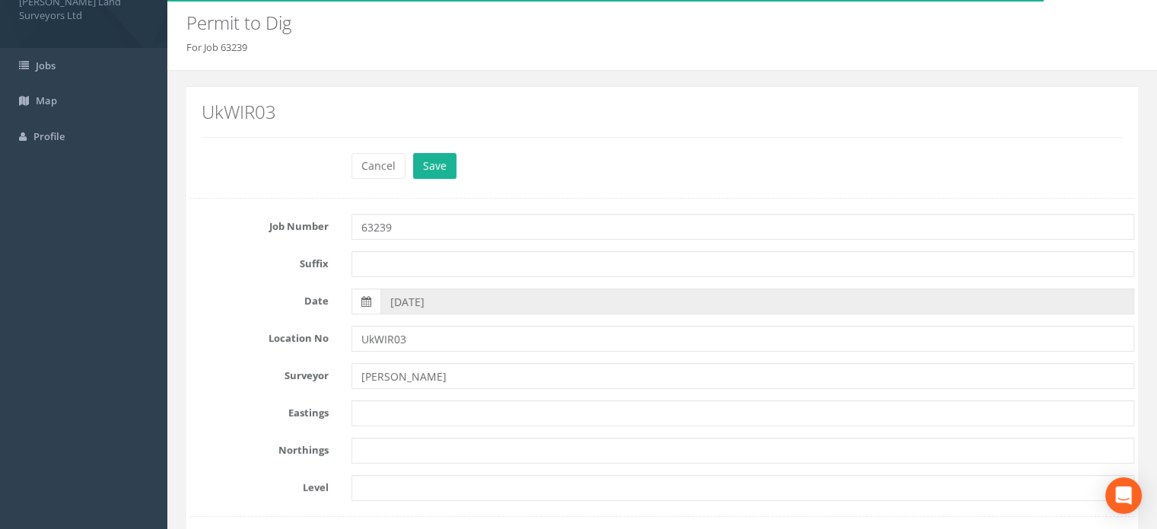
scroll to position [105, 0]
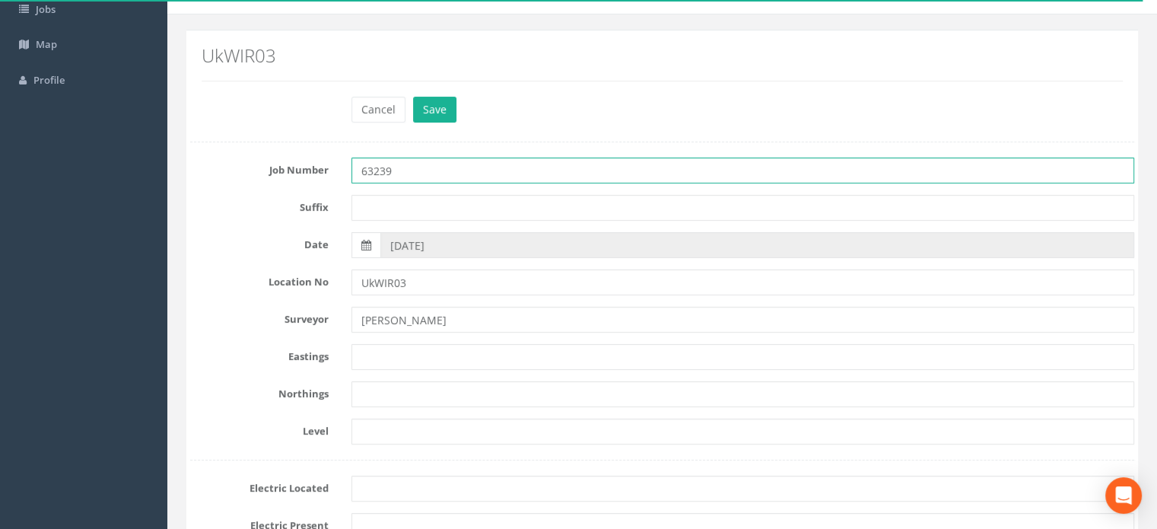
click at [422, 161] on input "63239" at bounding box center [743, 171] width 783 height 26
type input "63452"
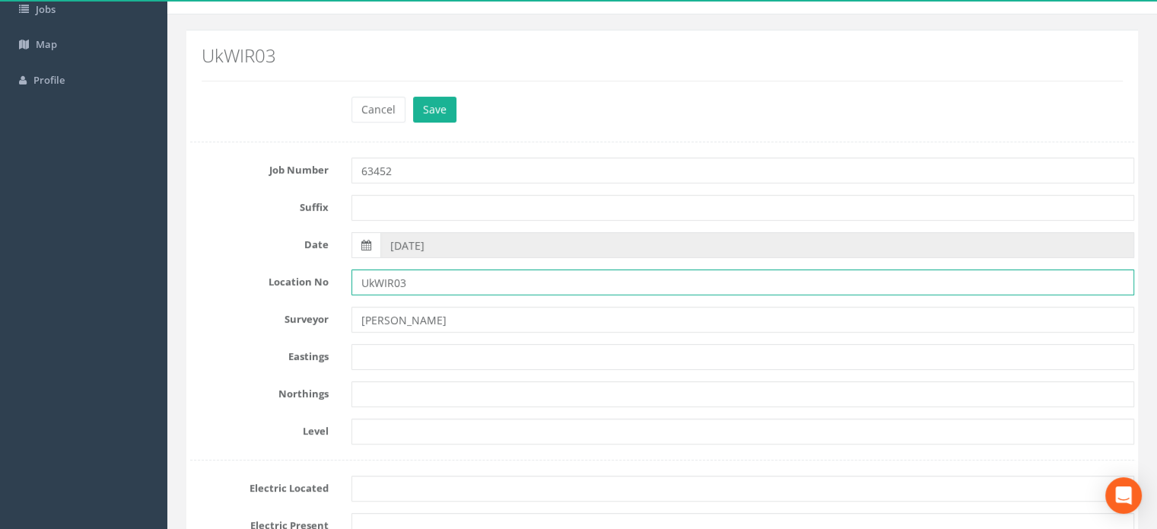
click at [373, 284] on input "UkWIR03" at bounding box center [743, 282] width 783 height 26
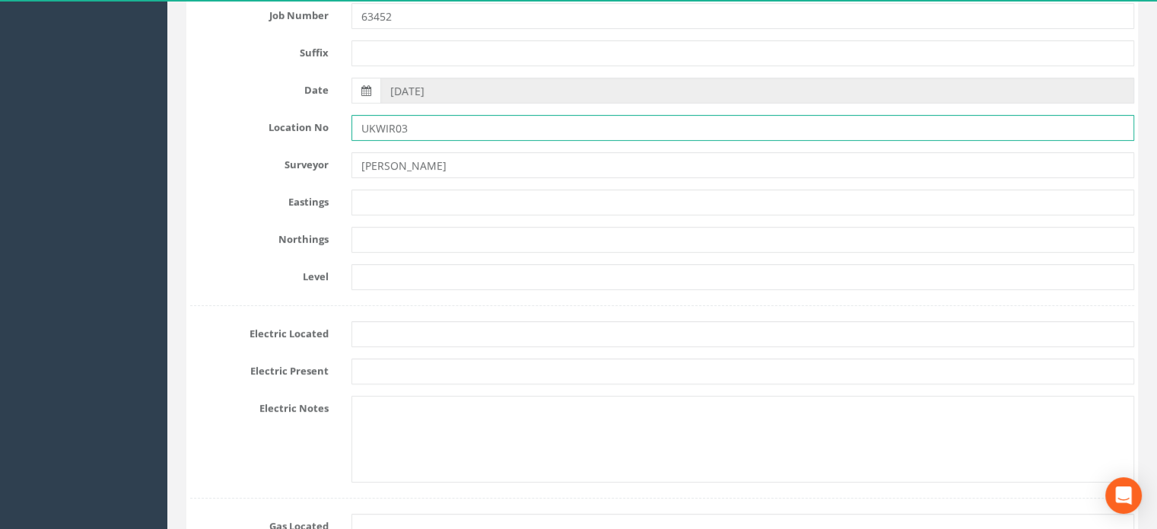
scroll to position [330, 0]
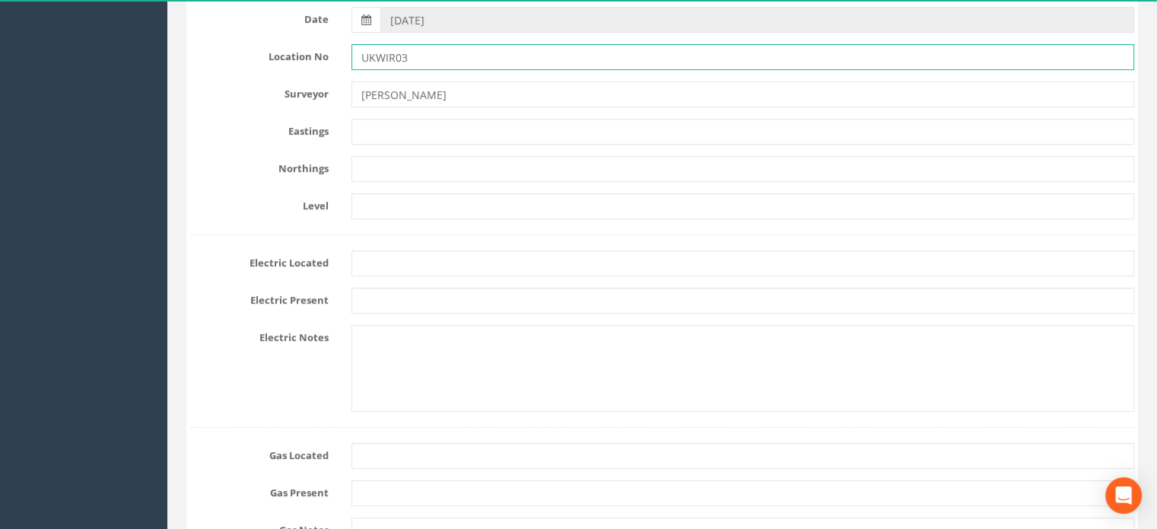
type input "UKWIR03"
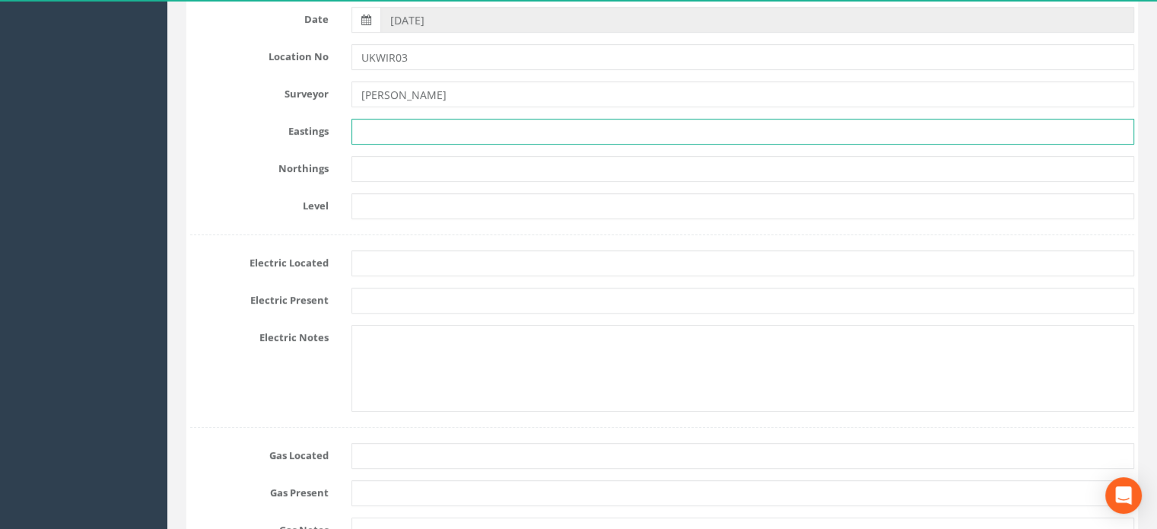
click at [384, 129] on input "text" at bounding box center [743, 132] width 783 height 26
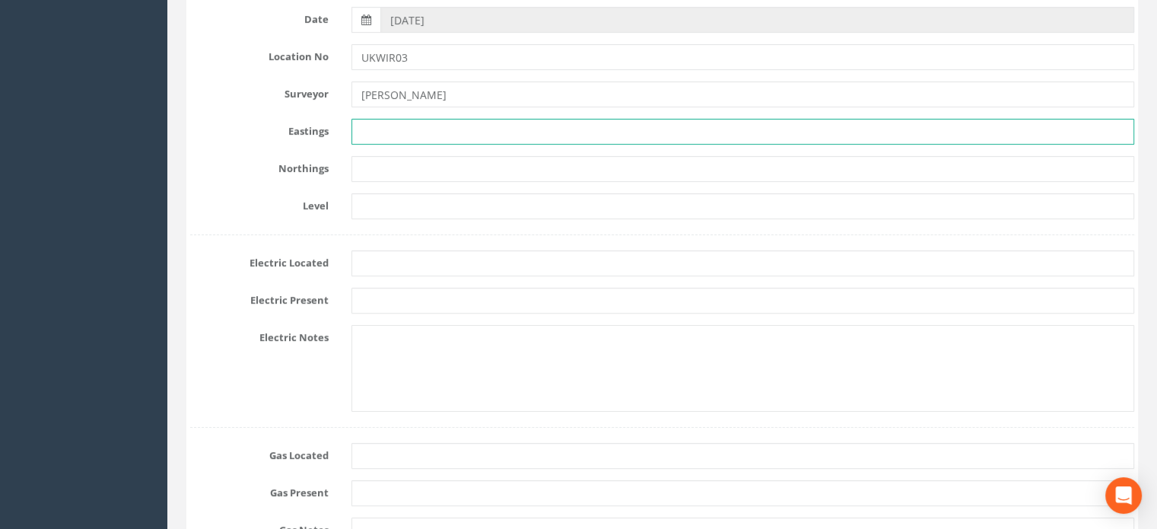
paste input "271510.044"
type input "271510.044"
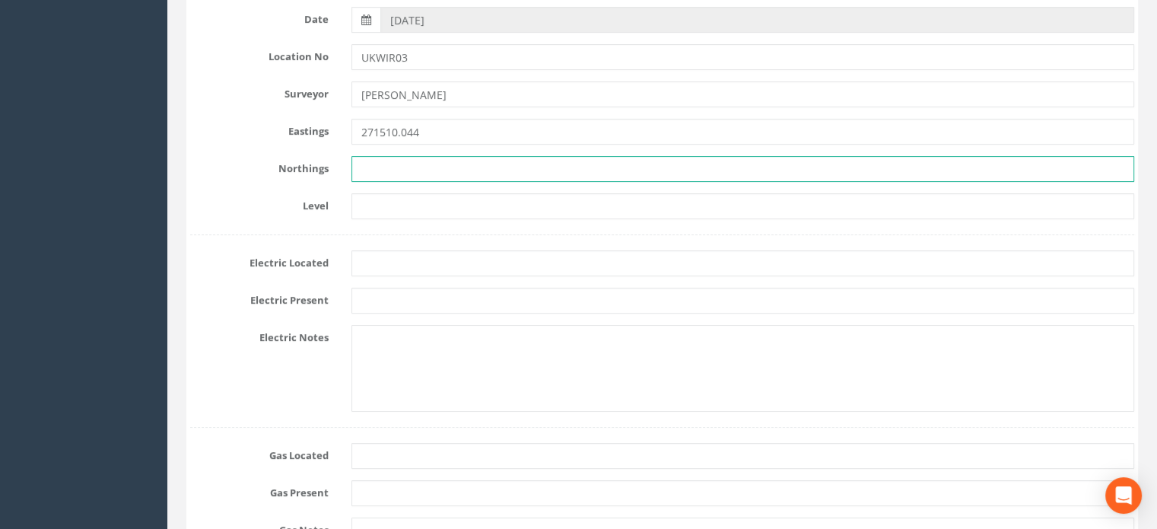
click at [403, 167] on input "text" at bounding box center [743, 169] width 783 height 26
paste input "660959.978"
type input "660959.978"
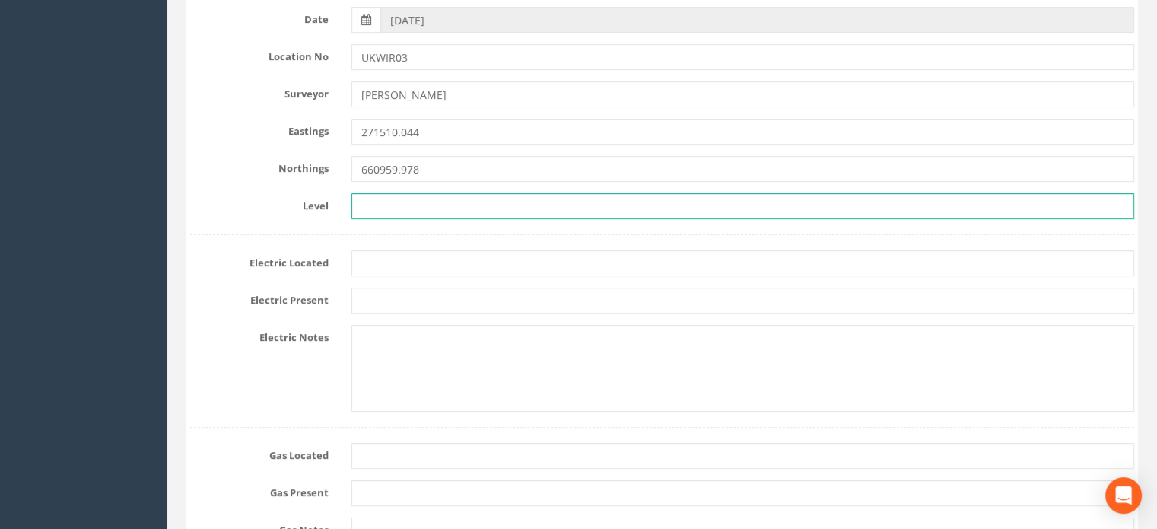
click at [419, 202] on input "text" at bounding box center [743, 206] width 783 height 26
paste input "74.192"
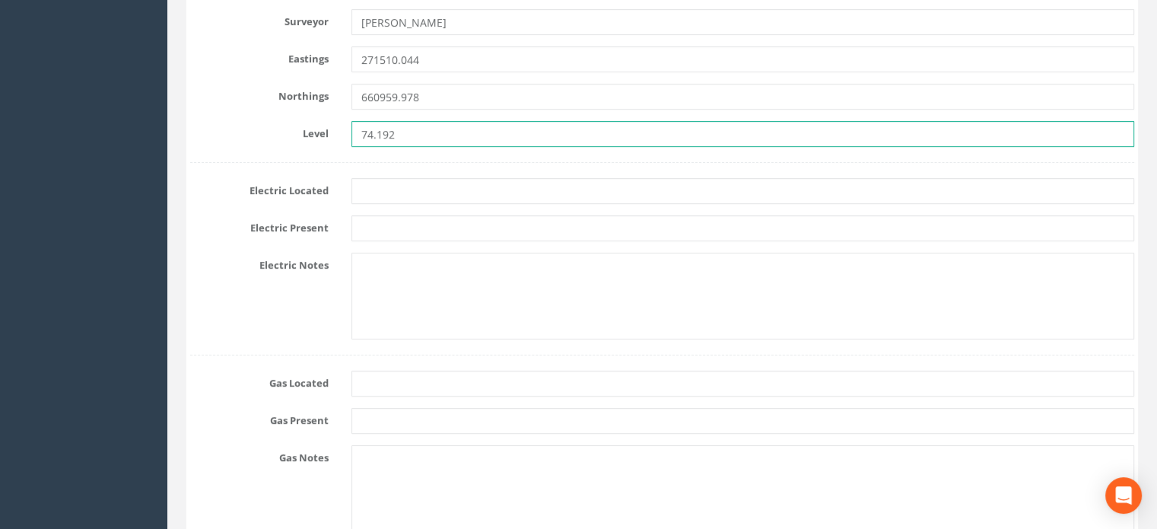
scroll to position [451, 0]
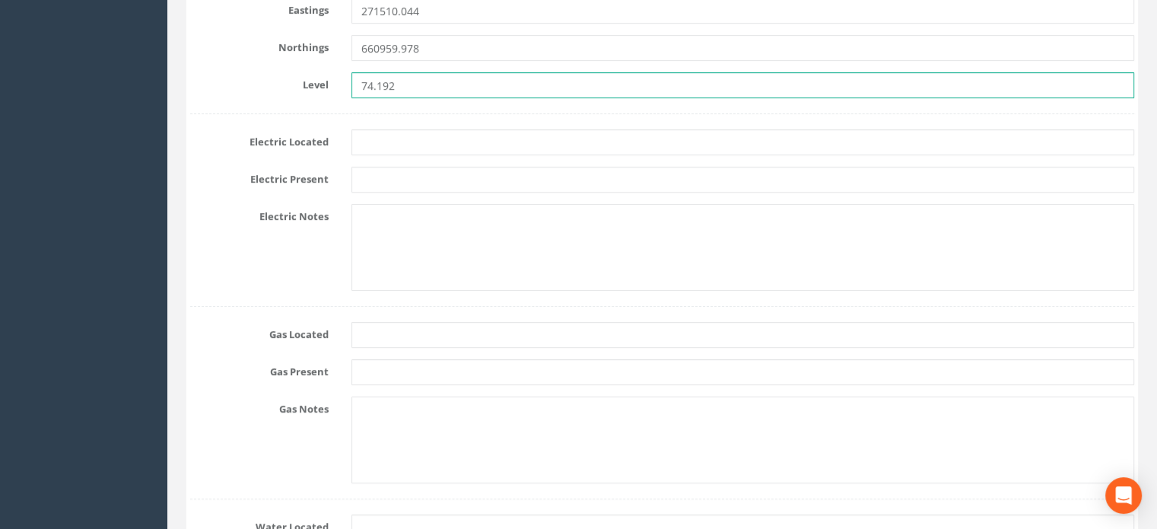
type input "74.192"
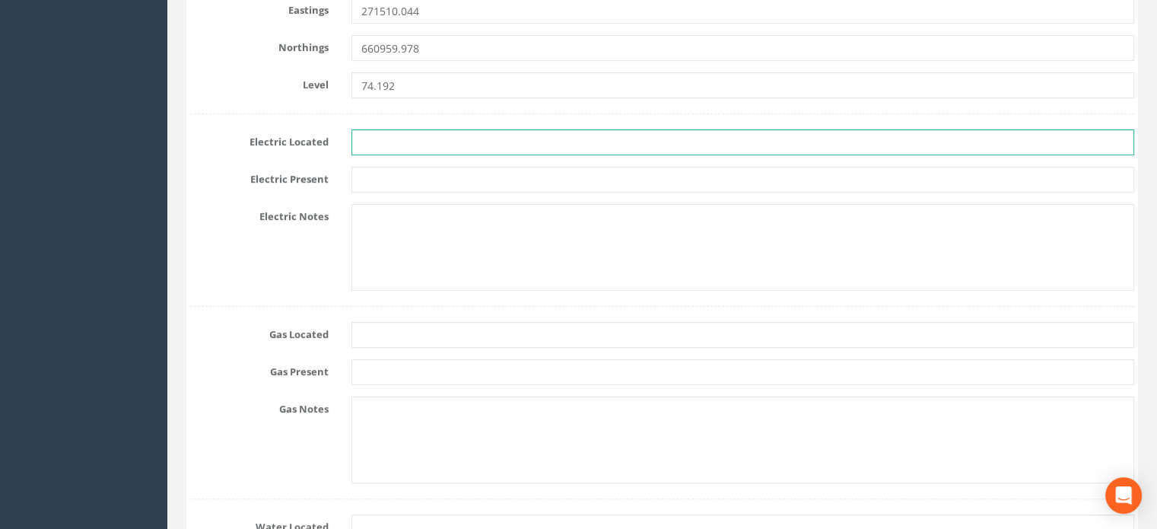
click at [407, 138] on input "text" at bounding box center [743, 142] width 783 height 26
type input "No"
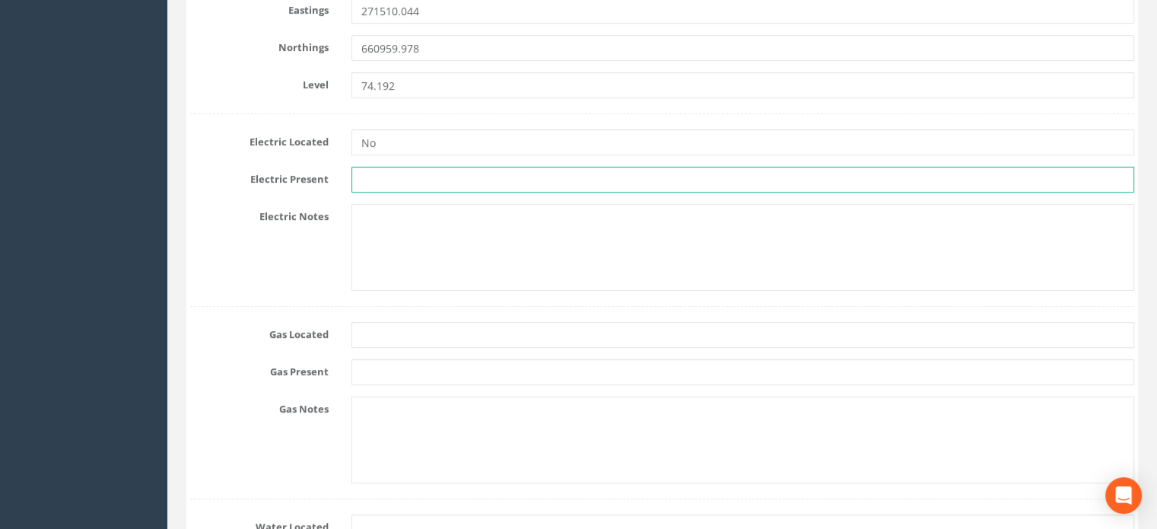
click at [426, 182] on input "text" at bounding box center [743, 180] width 783 height 26
type input "No"
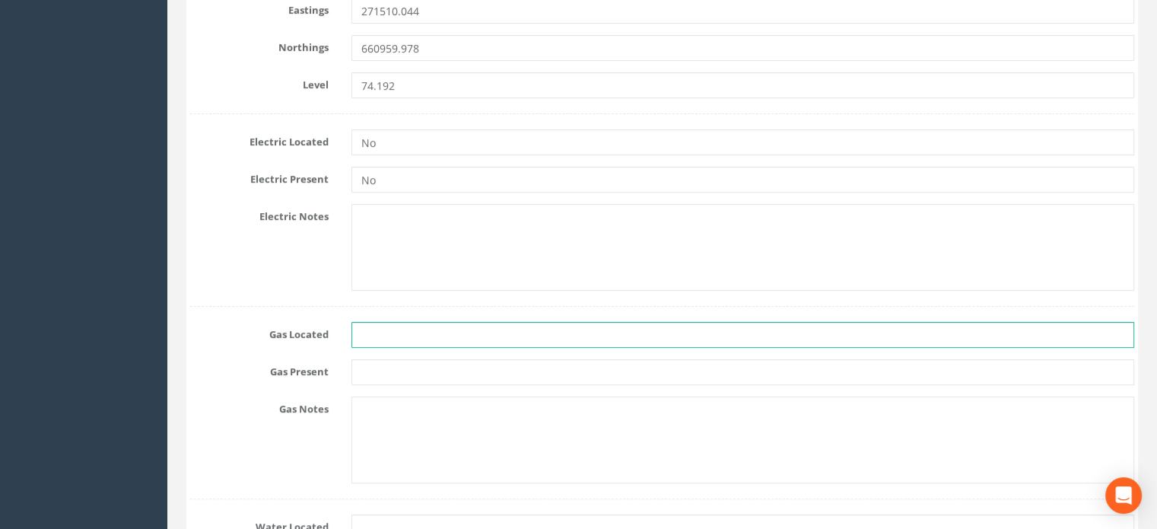
click at [393, 333] on input "text" at bounding box center [743, 335] width 783 height 26
type input "No"
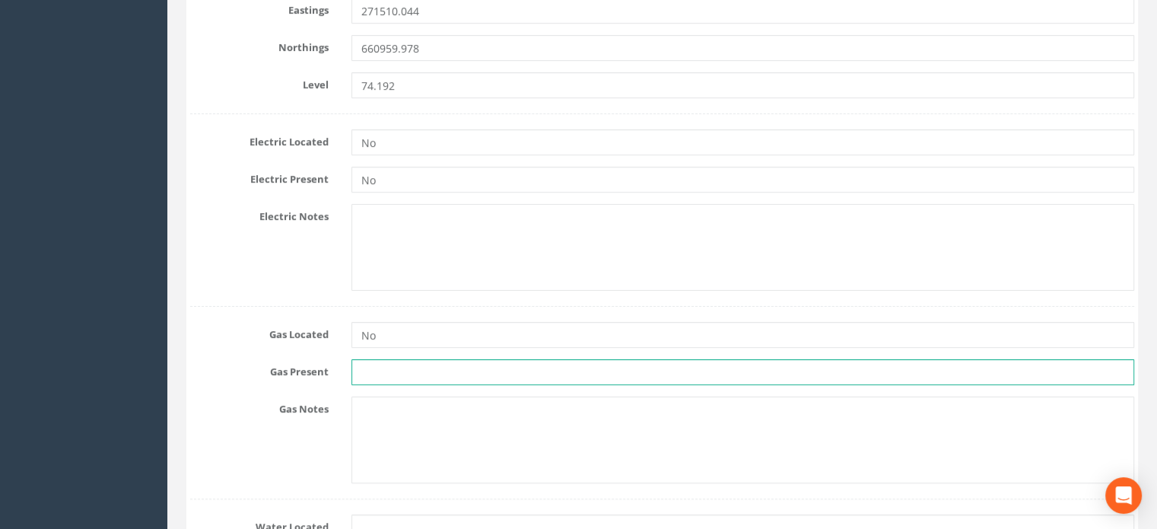
click at [405, 373] on input "text" at bounding box center [743, 372] width 783 height 26
type input "No"
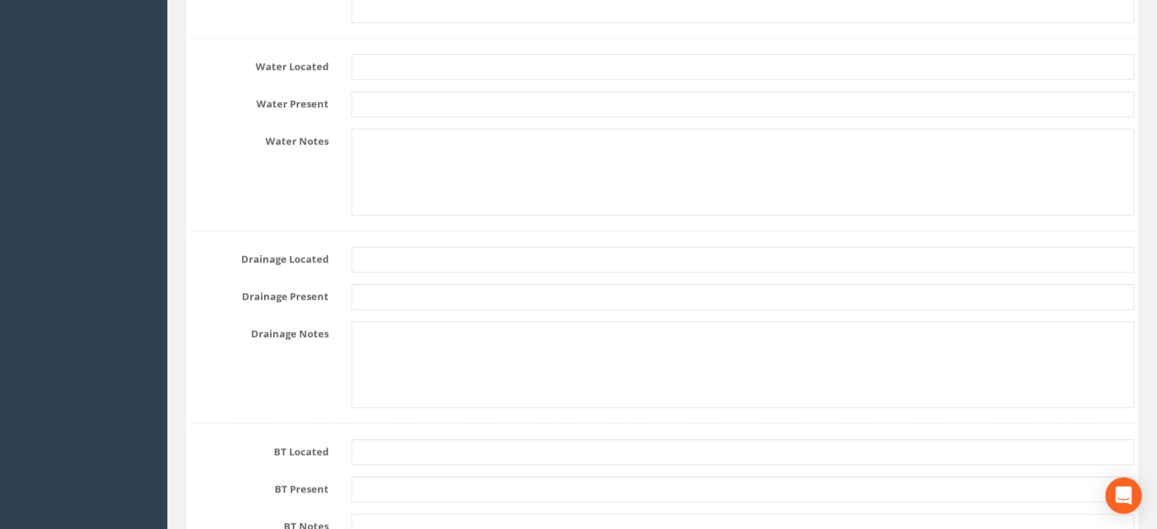
scroll to position [946, 0]
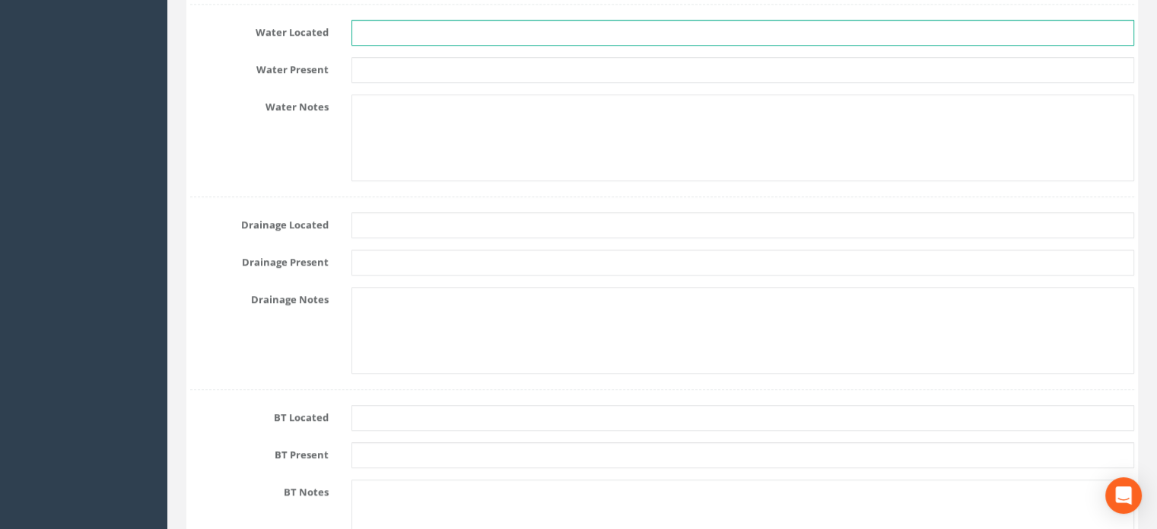
click at [403, 30] on input "text" at bounding box center [743, 33] width 783 height 26
type input "No"
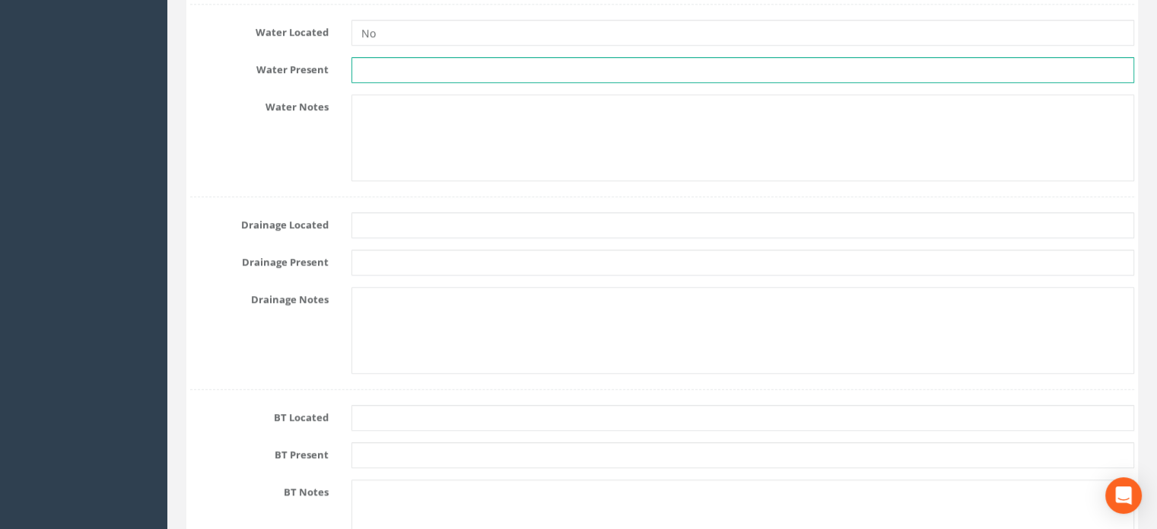
click at [431, 64] on input "text" at bounding box center [743, 70] width 783 height 26
type input "No"
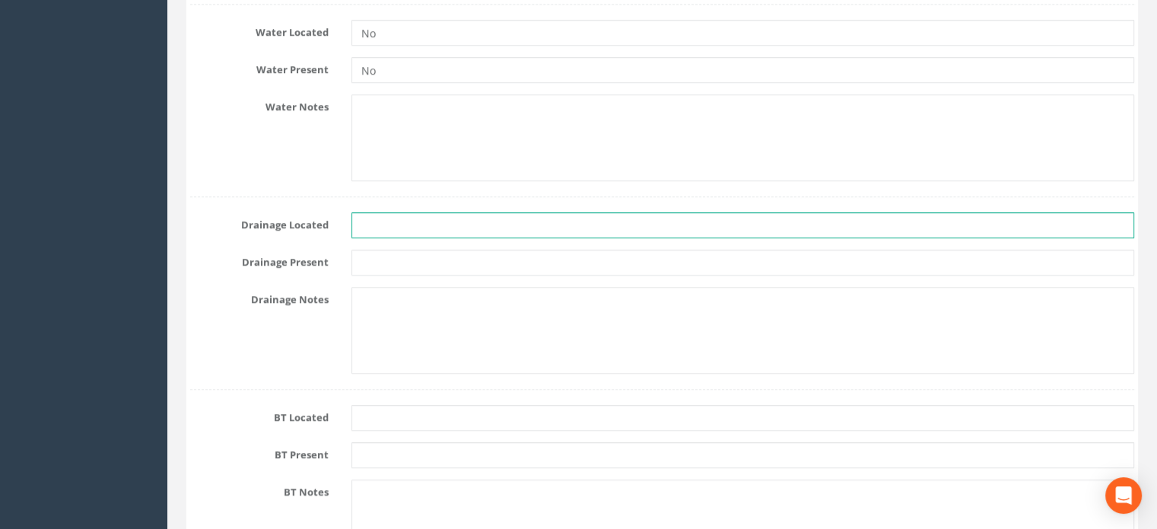
click at [419, 218] on input "text" at bounding box center [743, 225] width 783 height 26
type input "No"
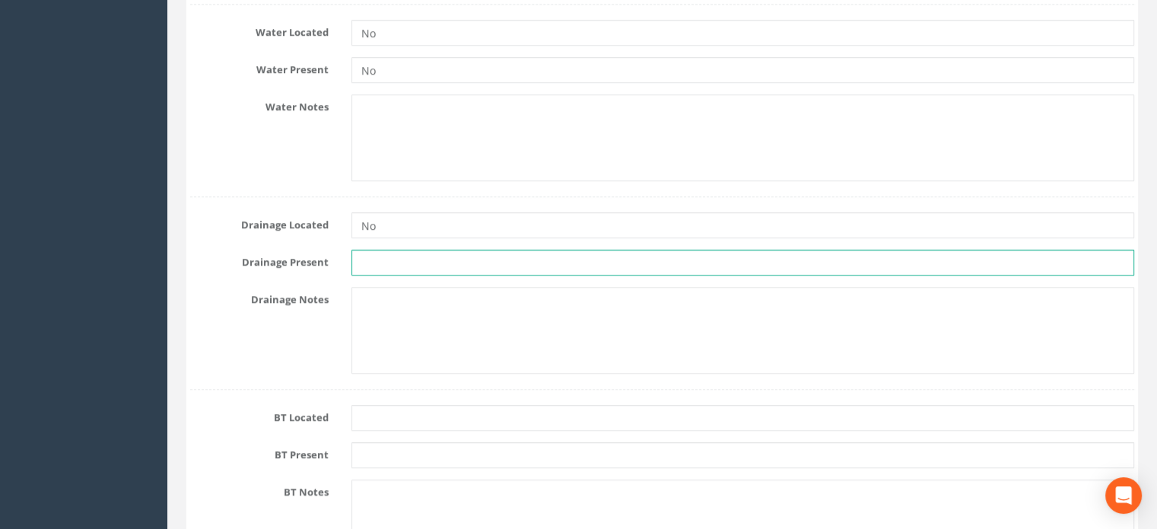
click at [420, 266] on input "text" at bounding box center [743, 263] width 783 height 26
type input "No"
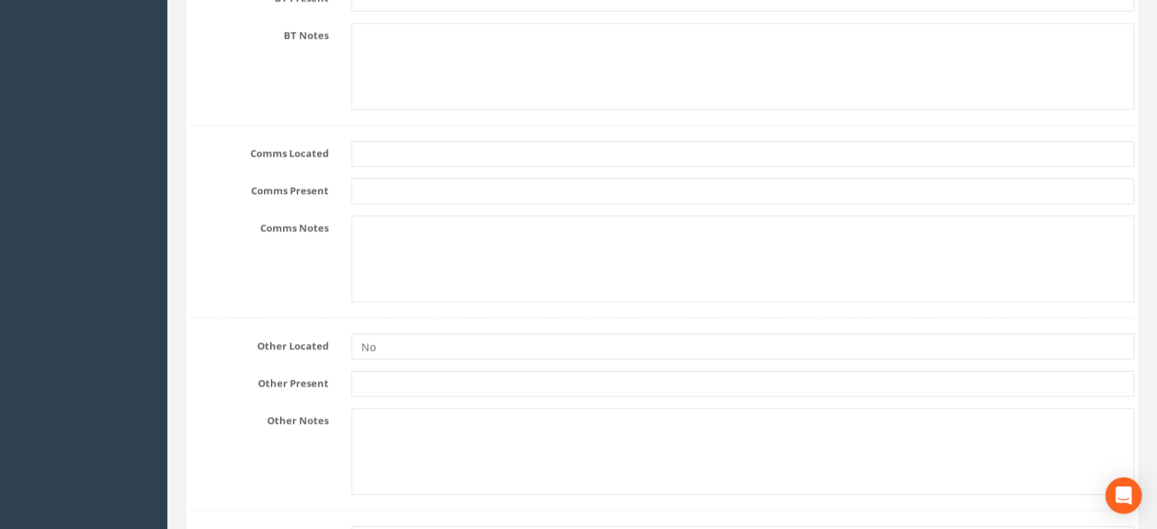
scroll to position [1357, 0]
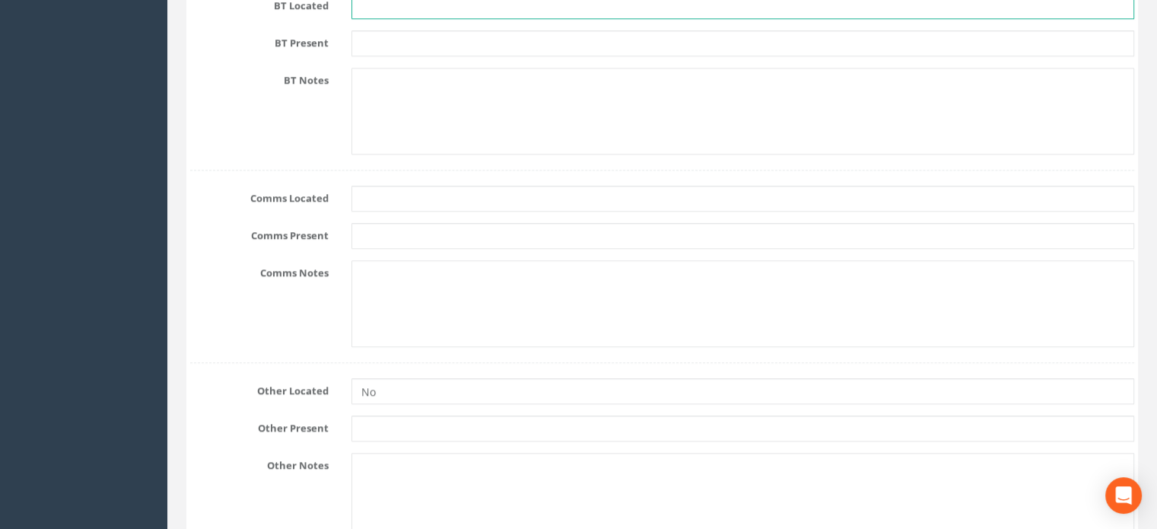
click at [409, 10] on input "text" at bounding box center [743, 6] width 783 height 26
type input "No"
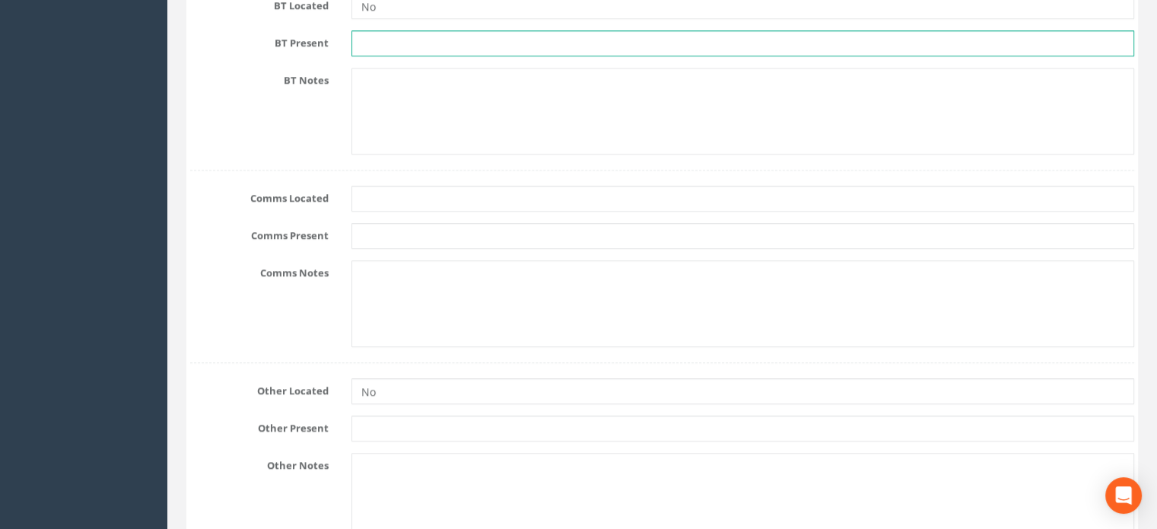
click at [431, 41] on input "text" at bounding box center [743, 43] width 783 height 26
type input "No"
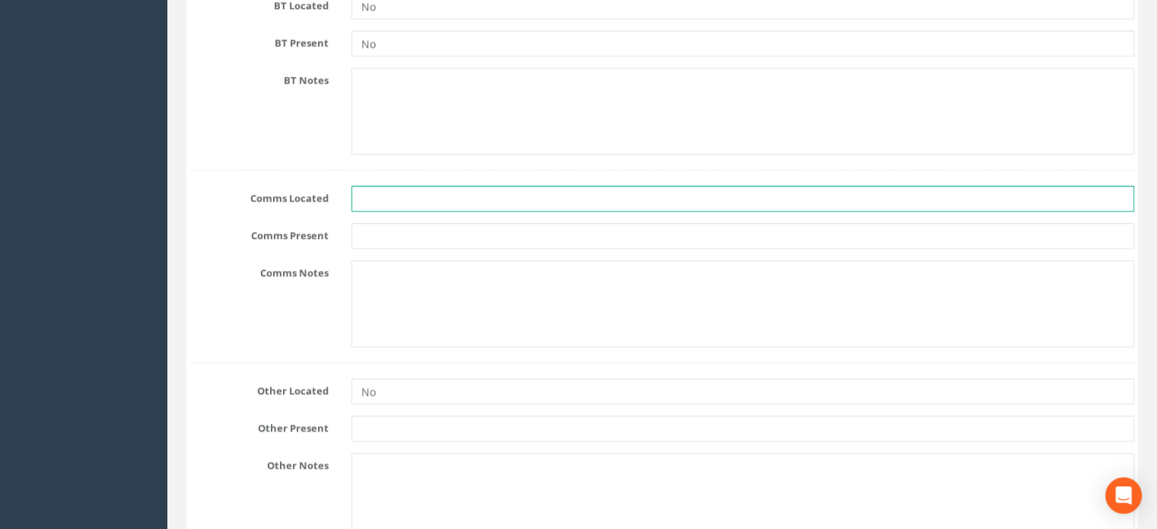
click at [417, 193] on input "text" at bounding box center [743, 199] width 783 height 26
type input "No"
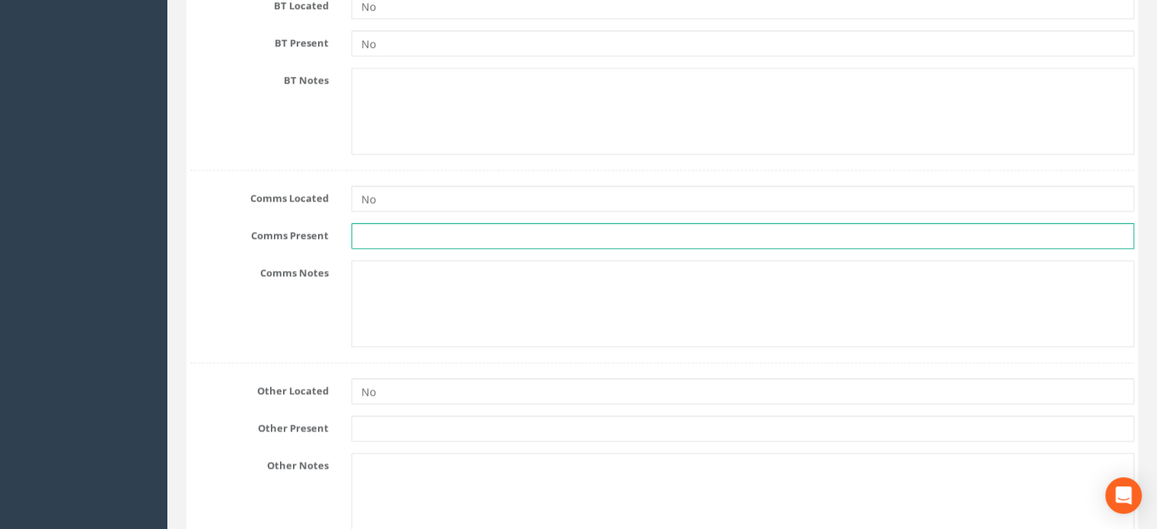
click at [411, 238] on input "text" at bounding box center [743, 236] width 783 height 26
type input "No"
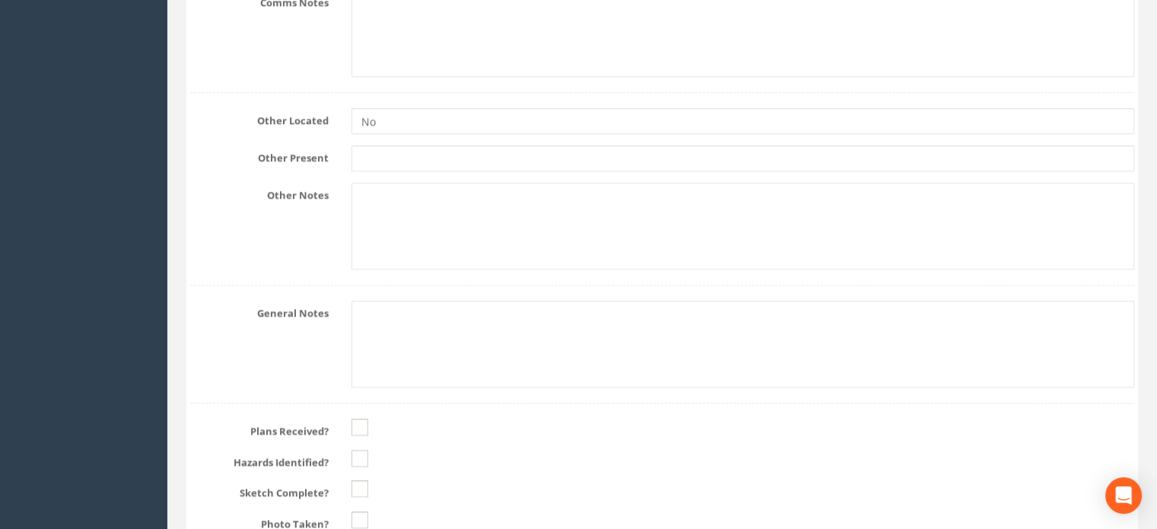
scroll to position [1676, 0]
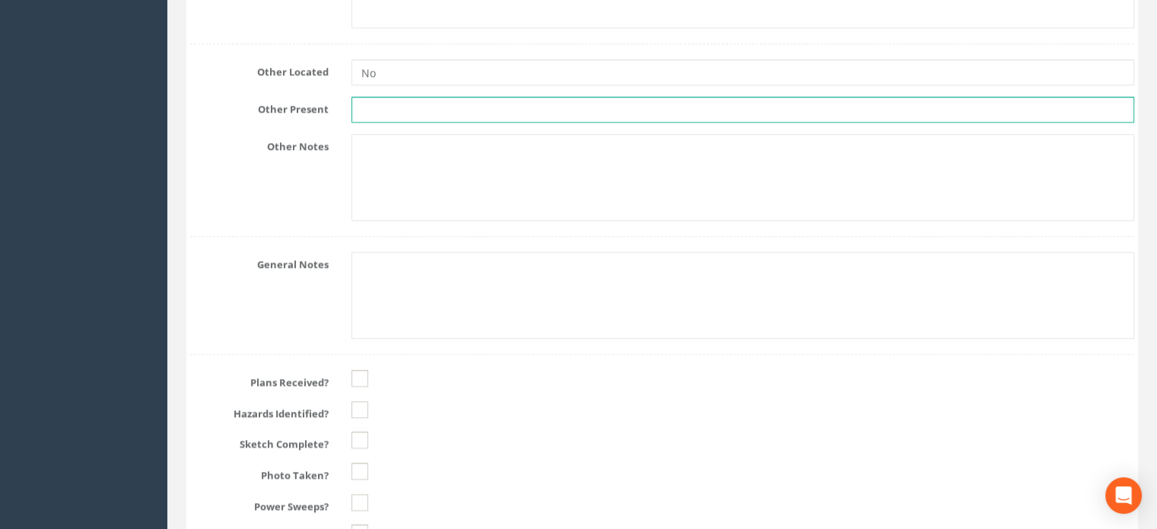
click at [384, 106] on input "text" at bounding box center [743, 110] width 783 height 26
type input "No"
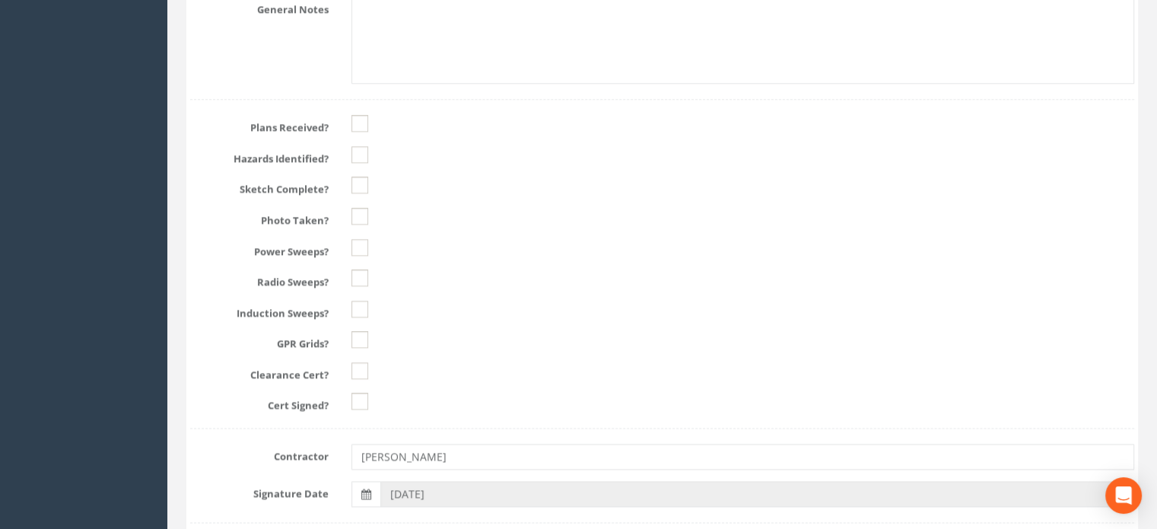
scroll to position [1991, 0]
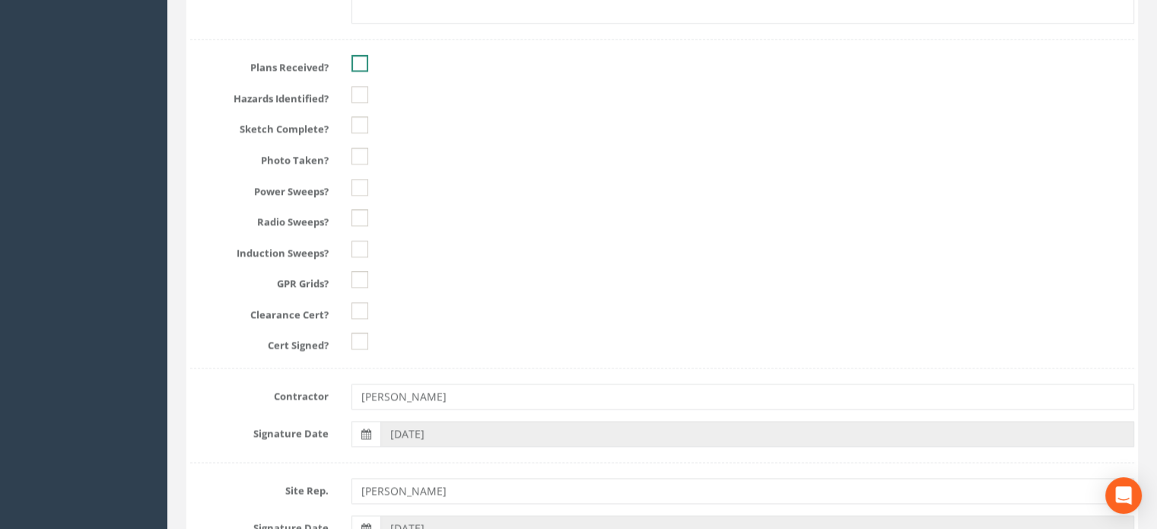
click at [360, 55] on ins at bounding box center [360, 63] width 17 height 17
checkbox input "true"
click at [359, 95] on ins at bounding box center [360, 94] width 17 height 17
checkbox input "true"
click at [361, 124] on ins at bounding box center [360, 124] width 17 height 17
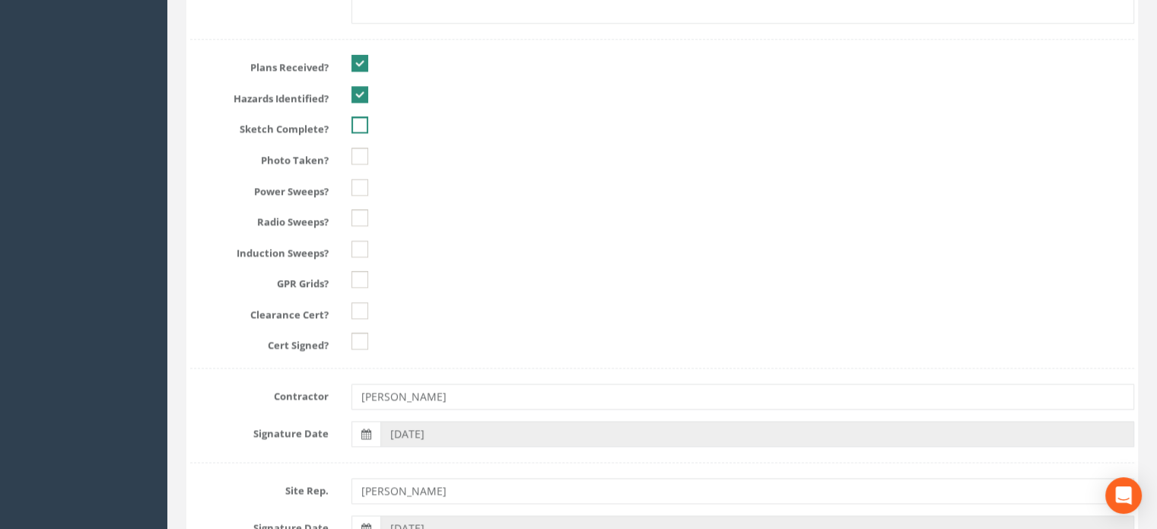
checkbox input "true"
click at [361, 148] on ins at bounding box center [360, 156] width 17 height 17
checkbox input "true"
click at [355, 181] on ins at bounding box center [360, 187] width 17 height 17
checkbox input "true"
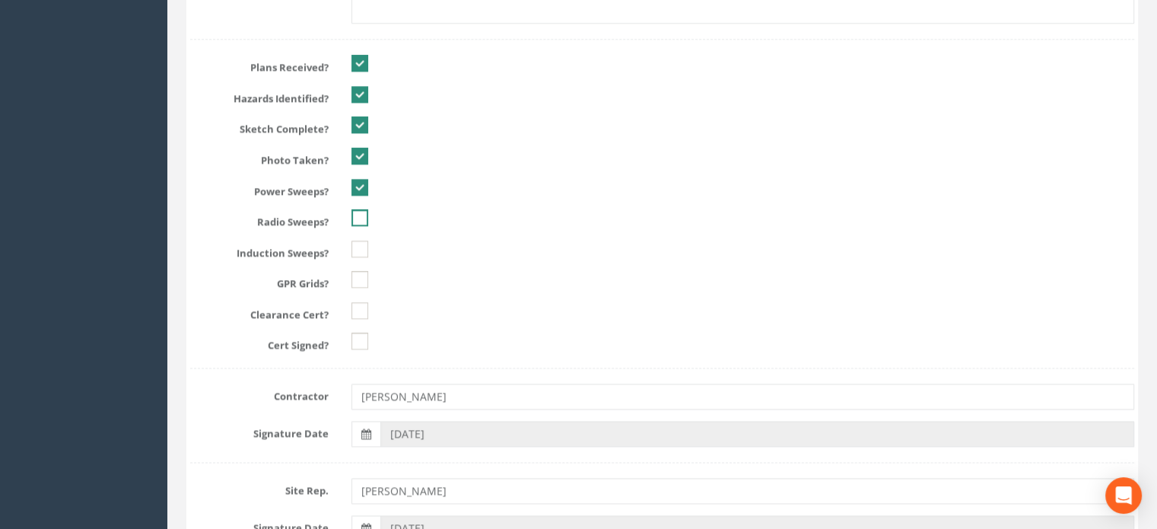
click at [356, 217] on ins at bounding box center [360, 217] width 17 height 17
checkbox input "true"
click at [361, 240] on ins at bounding box center [360, 248] width 17 height 17
checkbox input "true"
click at [352, 279] on ins at bounding box center [360, 279] width 17 height 17
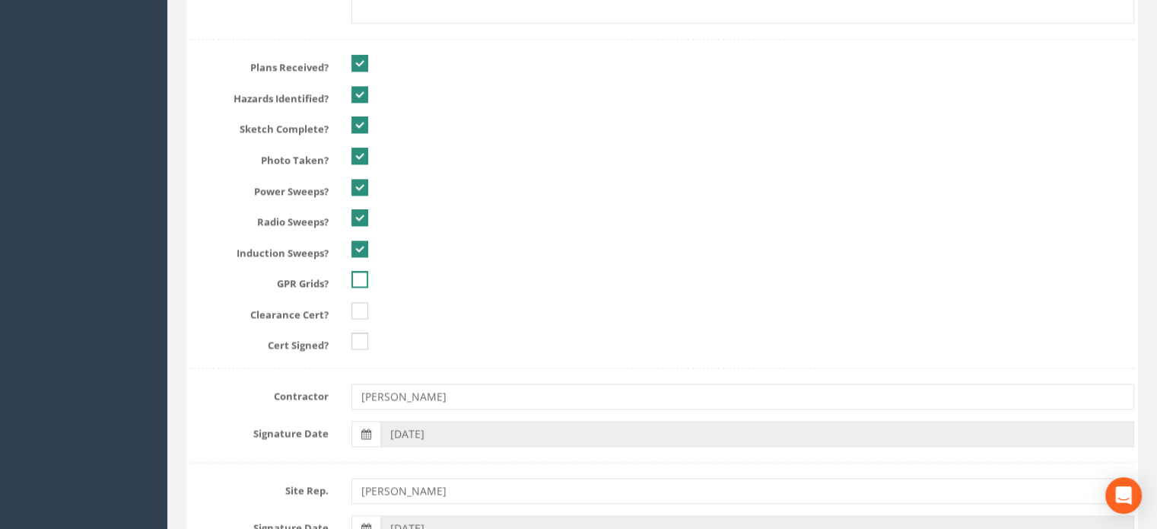
checkbox input "true"
click at [358, 302] on ins at bounding box center [360, 310] width 17 height 17
checkbox input "true"
click at [358, 334] on ins at bounding box center [360, 341] width 17 height 17
checkbox input "true"
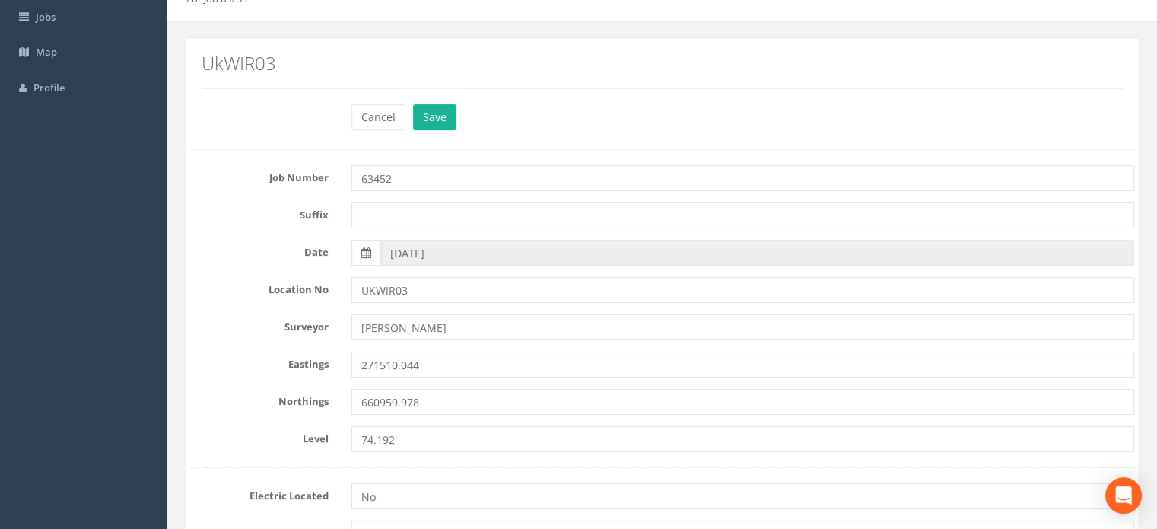
scroll to position [0, 0]
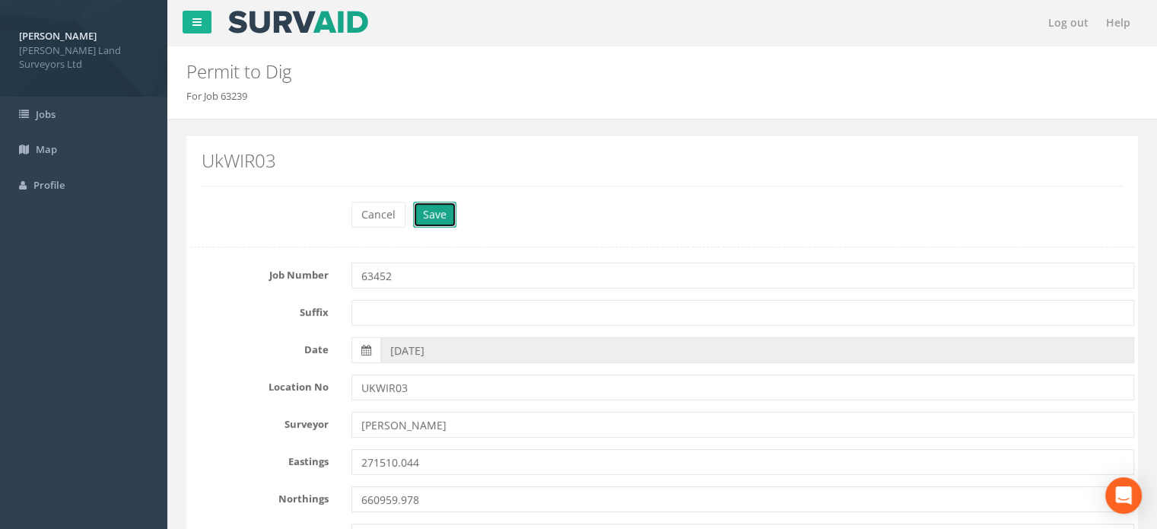
click at [433, 214] on button "Save" at bounding box center [434, 215] width 43 height 26
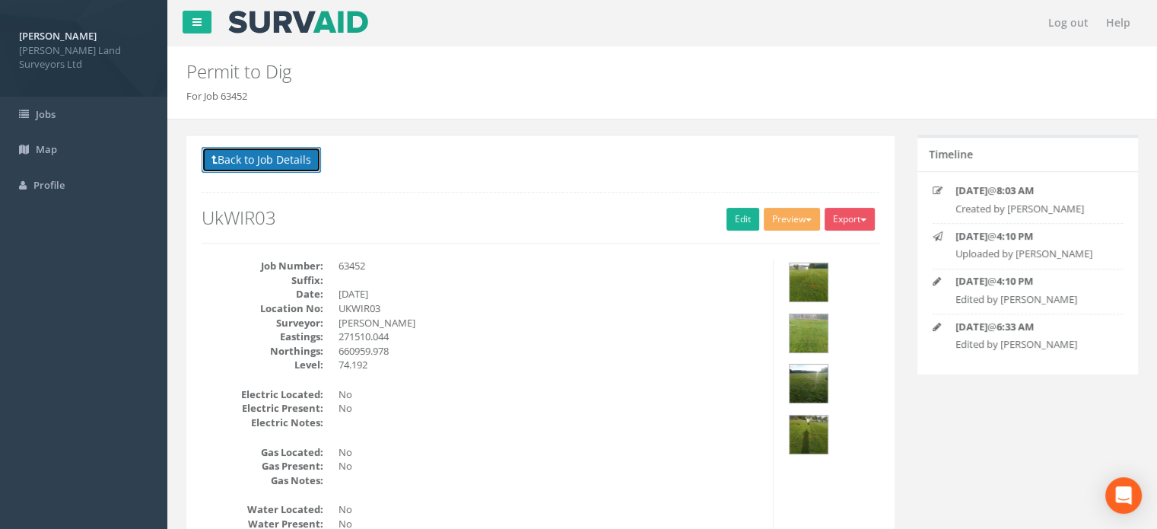
click at [271, 158] on button "Back to Job Details" at bounding box center [261, 160] width 119 height 26
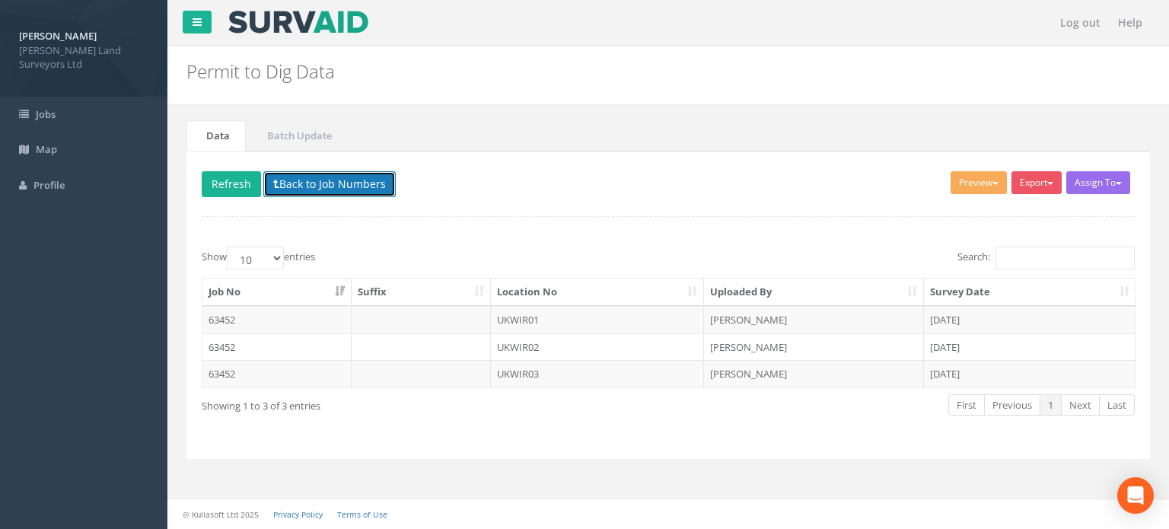
click at [375, 191] on button "Back to Job Numbers" at bounding box center [329, 184] width 132 height 26
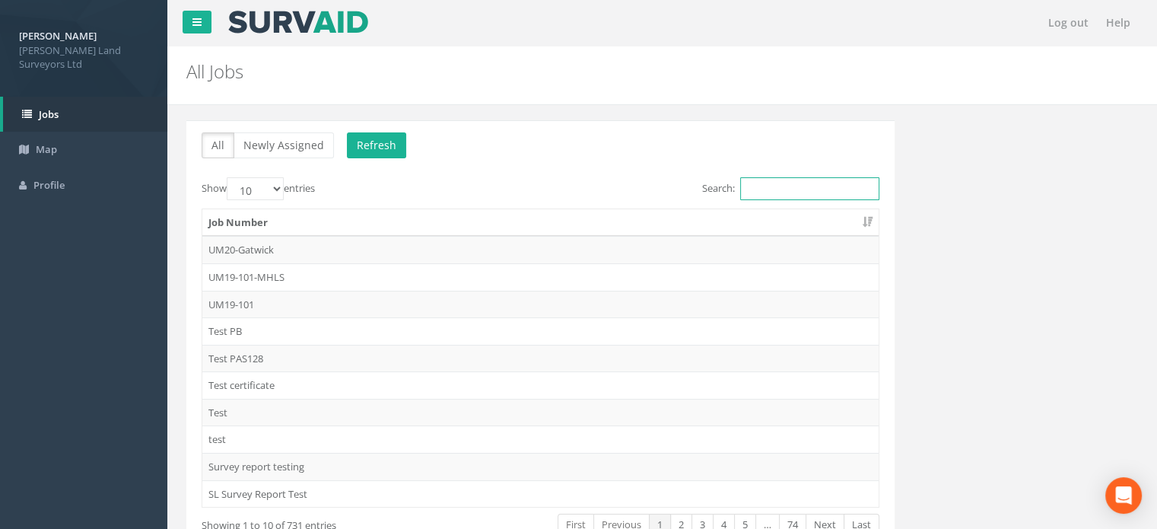
click at [807, 183] on input "Search:" at bounding box center [809, 188] width 139 height 23
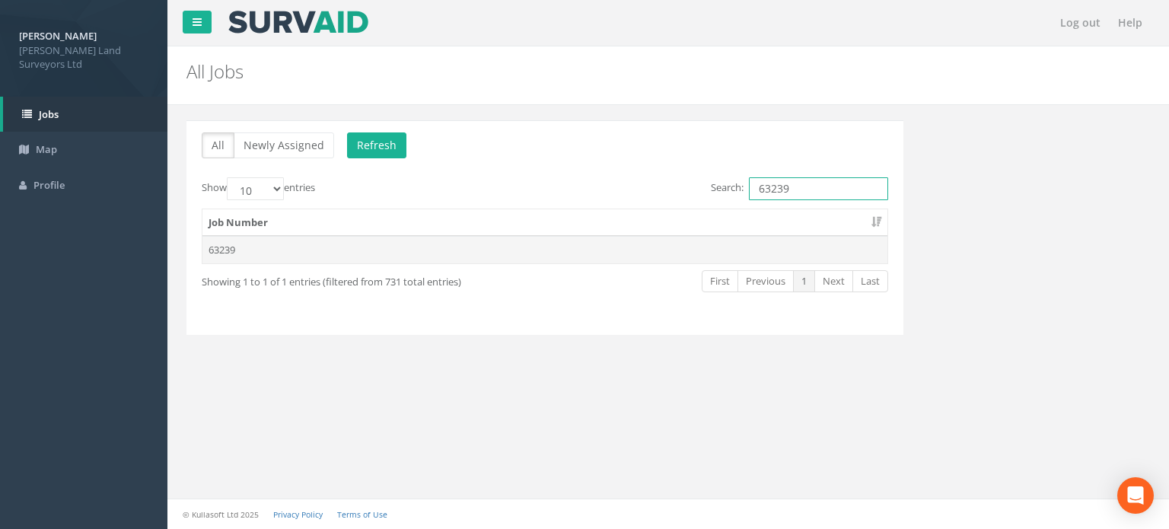
type input "63239"
click at [253, 251] on td "63239" at bounding box center [544, 249] width 685 height 27
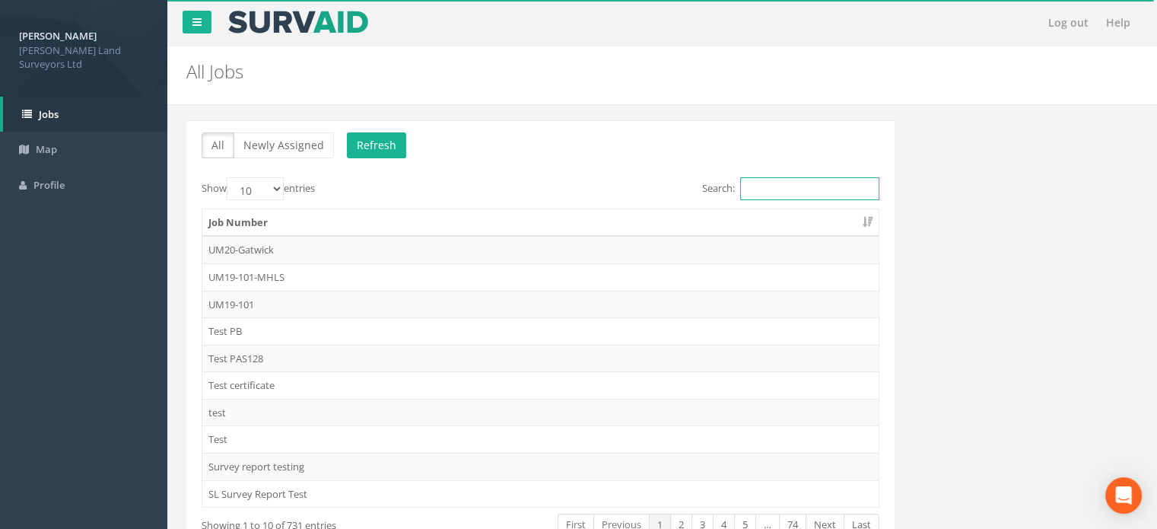
click at [800, 192] on input "Search:" at bounding box center [809, 188] width 139 height 23
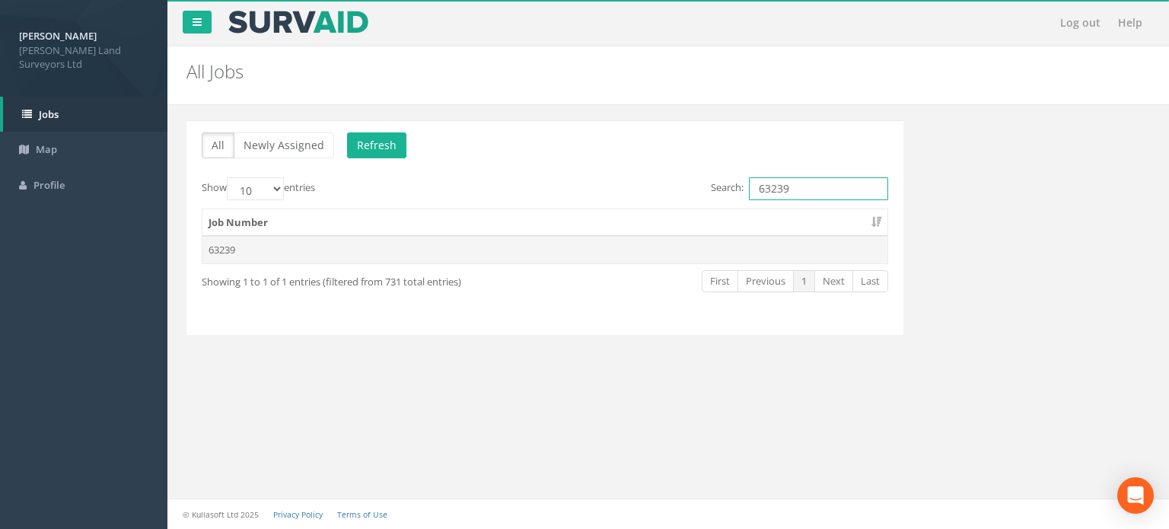
type input "63239"
click at [234, 246] on td "63239" at bounding box center [544, 249] width 685 height 27
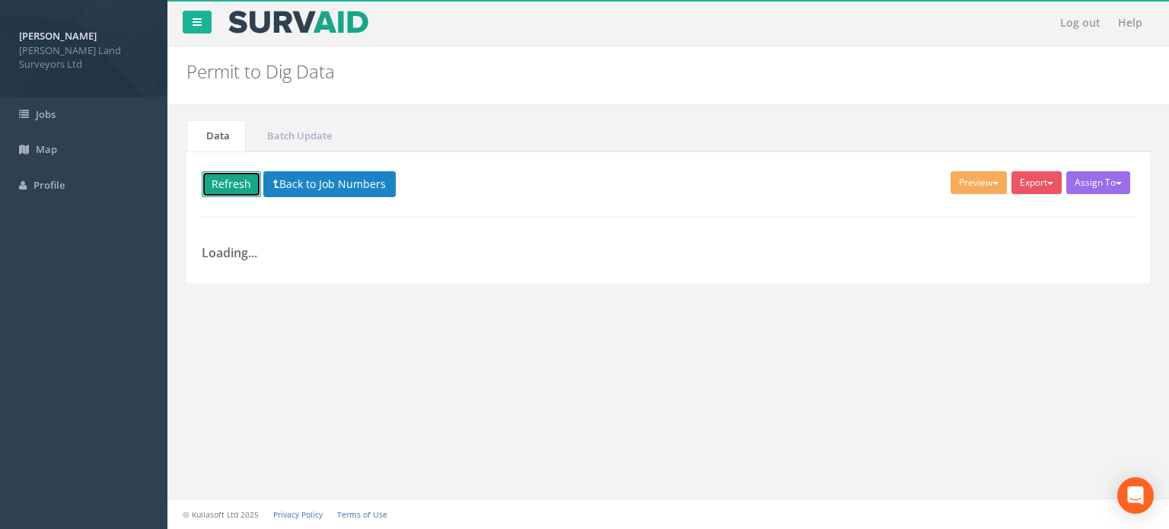
click at [234, 181] on button "Refresh" at bounding box center [231, 184] width 59 height 26
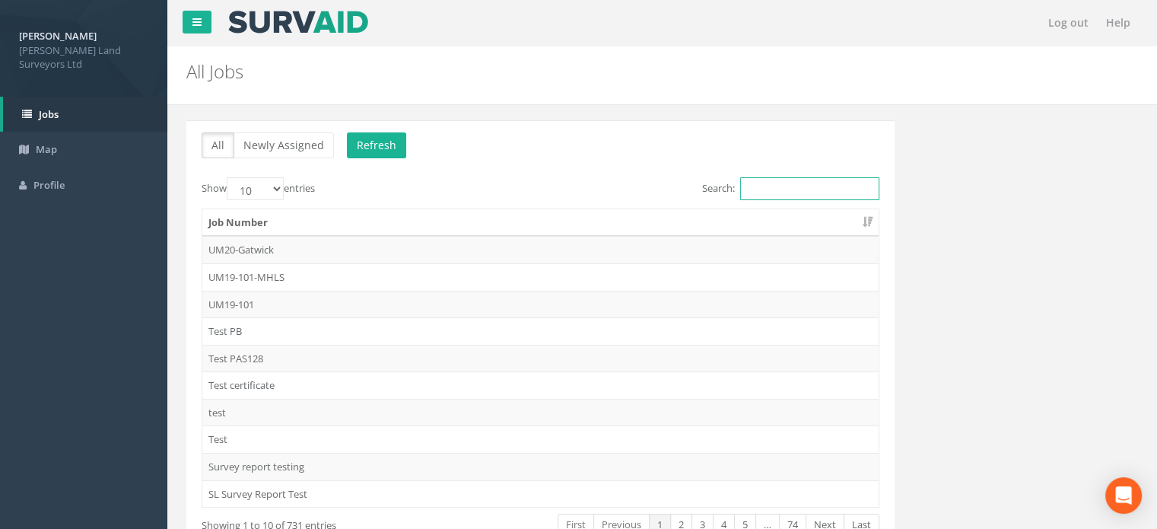
click at [777, 186] on input "Search:" at bounding box center [809, 188] width 139 height 23
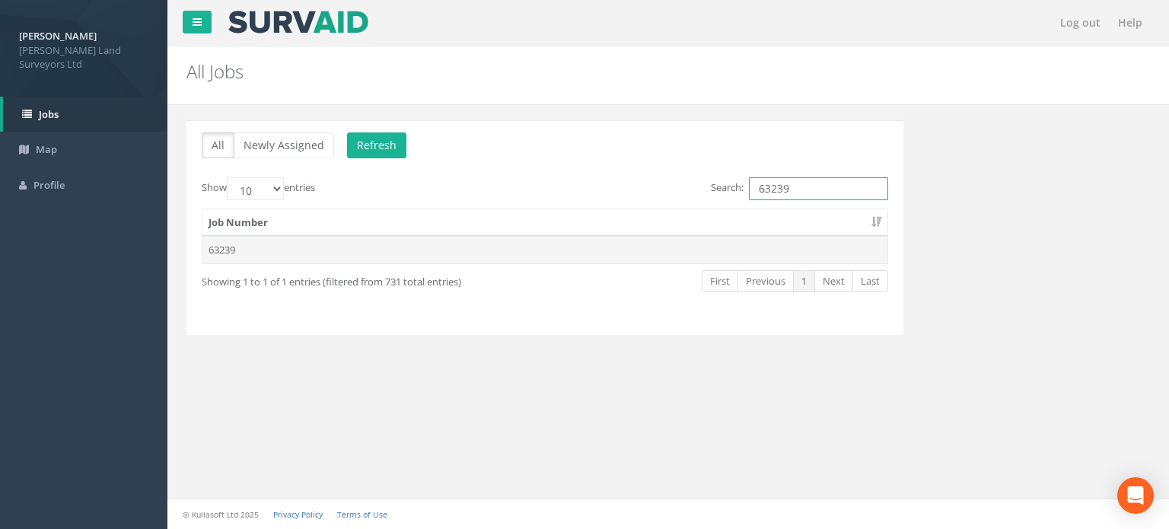
type input "63239"
click at [234, 246] on td "63239" at bounding box center [544, 249] width 685 height 27
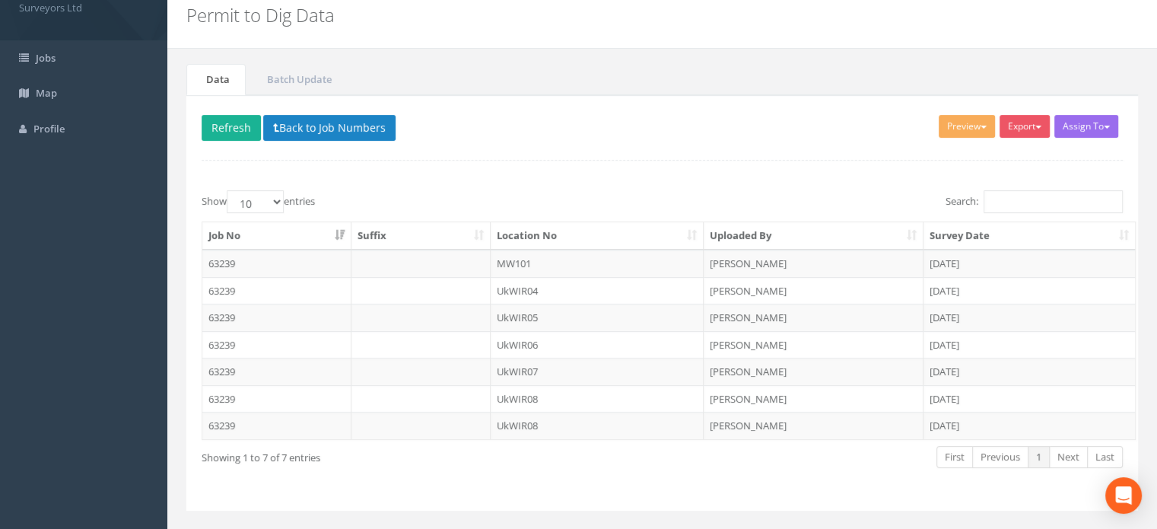
scroll to position [84, 0]
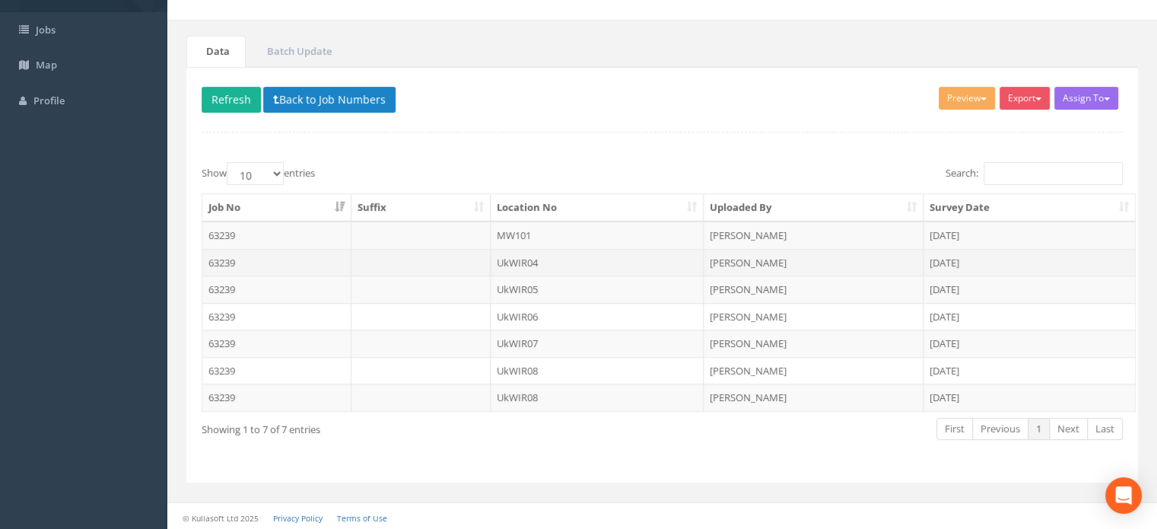
click at [530, 254] on td "UkWIR04" at bounding box center [598, 262] width 214 height 27
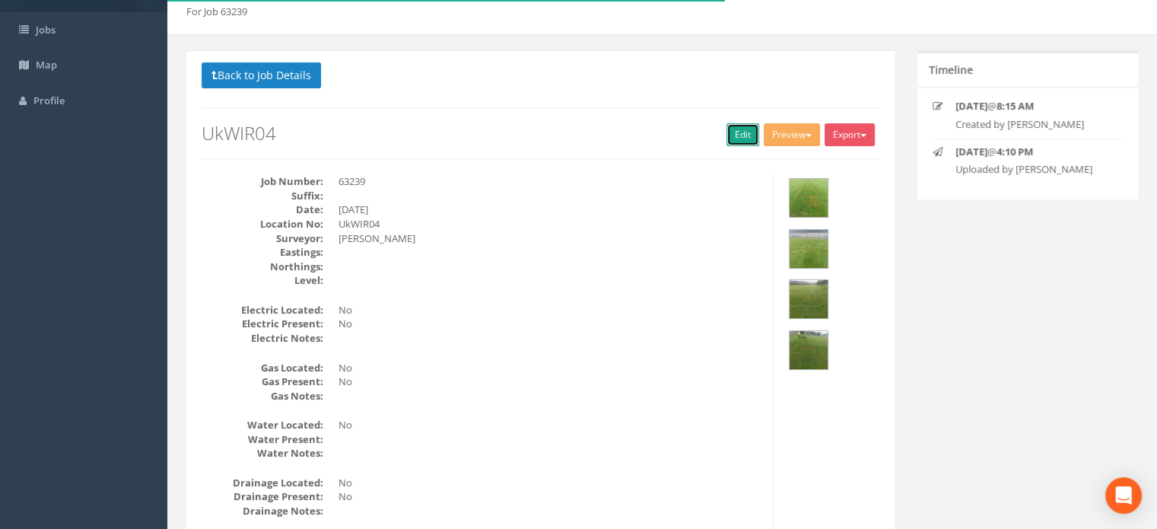
click at [746, 131] on link "Edit" at bounding box center [743, 134] width 33 height 23
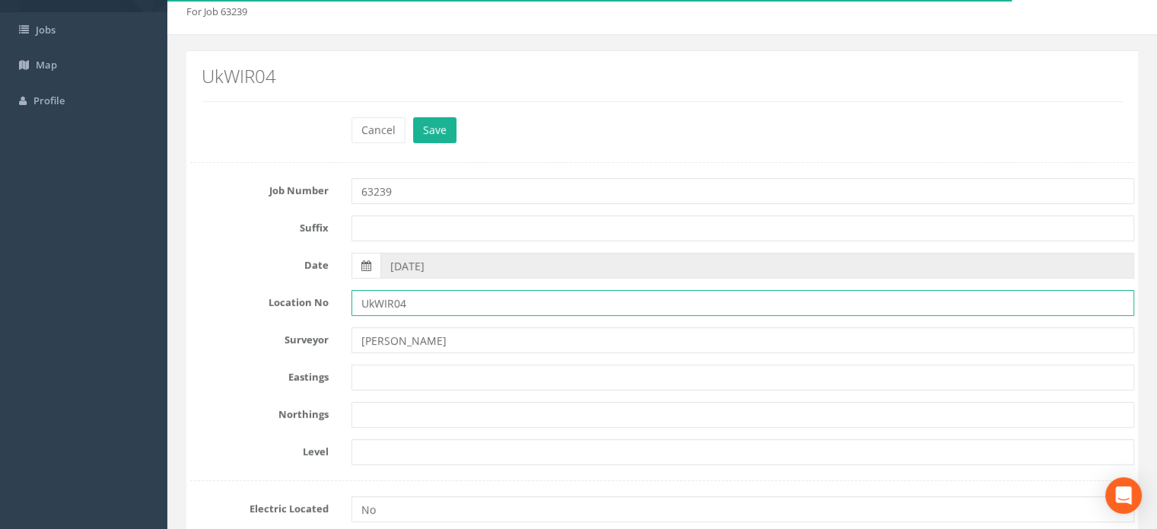
click at [374, 304] on input "UkWIR04" at bounding box center [743, 303] width 783 height 26
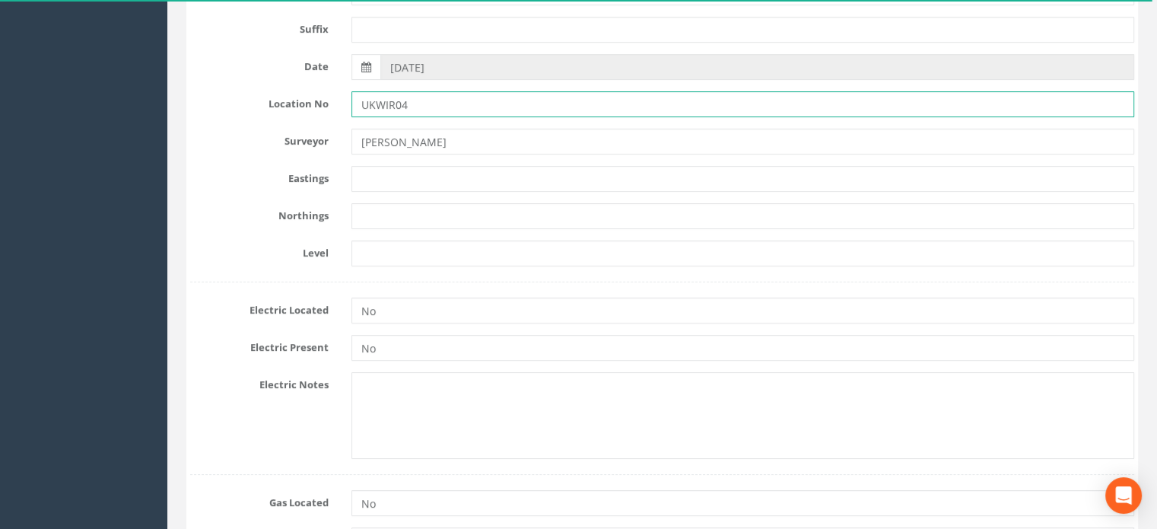
scroll to position [242, 0]
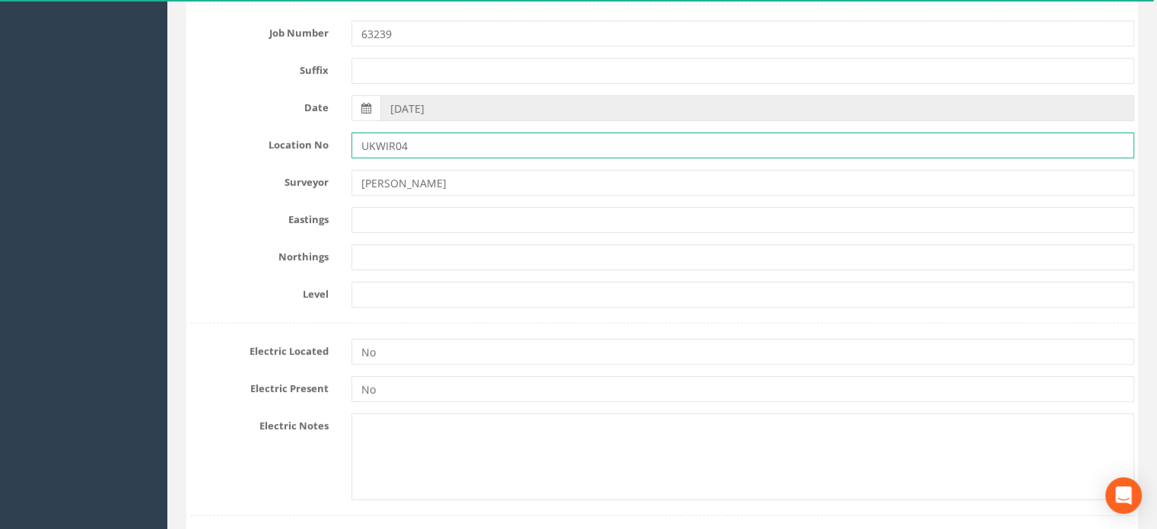
type input "UKWIR04"
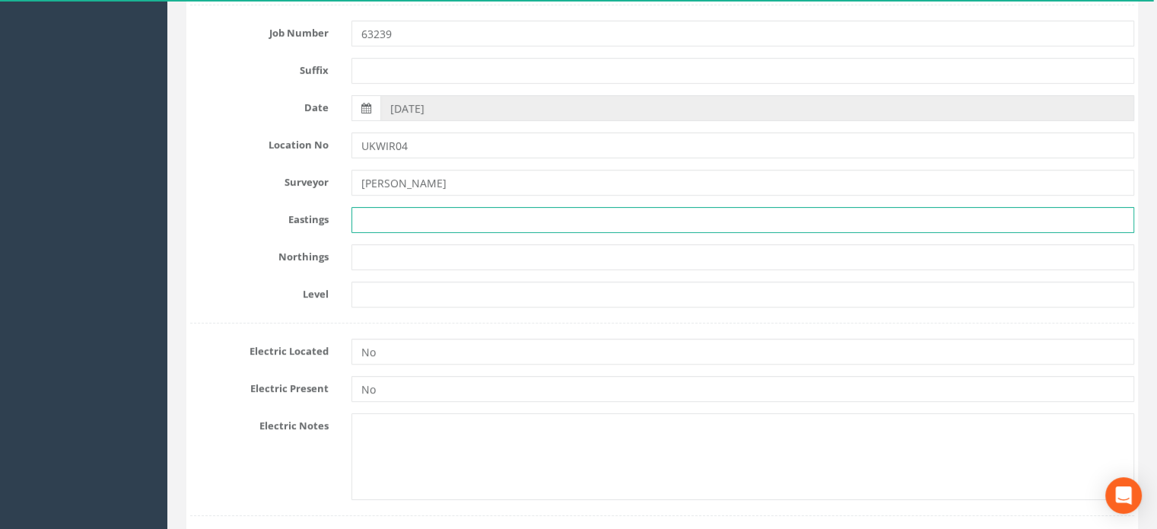
click at [427, 213] on input "text" at bounding box center [743, 220] width 783 height 26
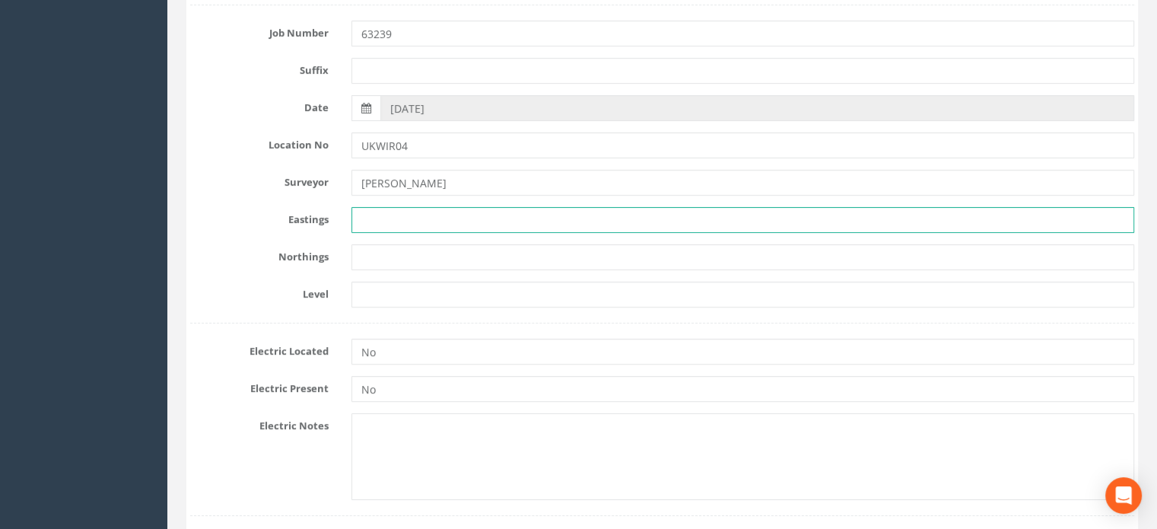
paste input "271535.029"
type input "271535.029"
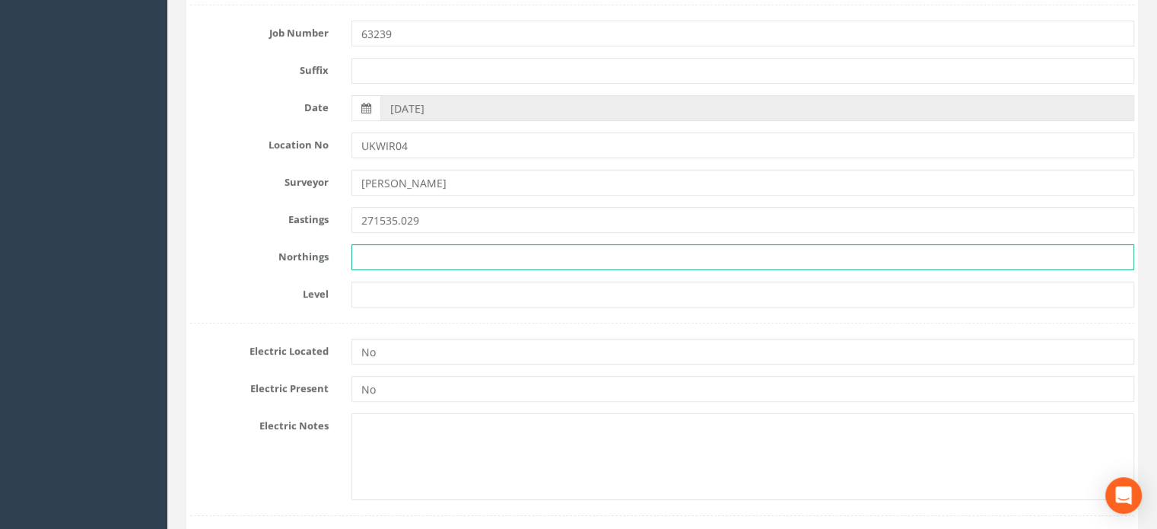
click at [387, 252] on input "text" at bounding box center [743, 257] width 783 height 26
paste input "660950.989"
type input "660950.989"
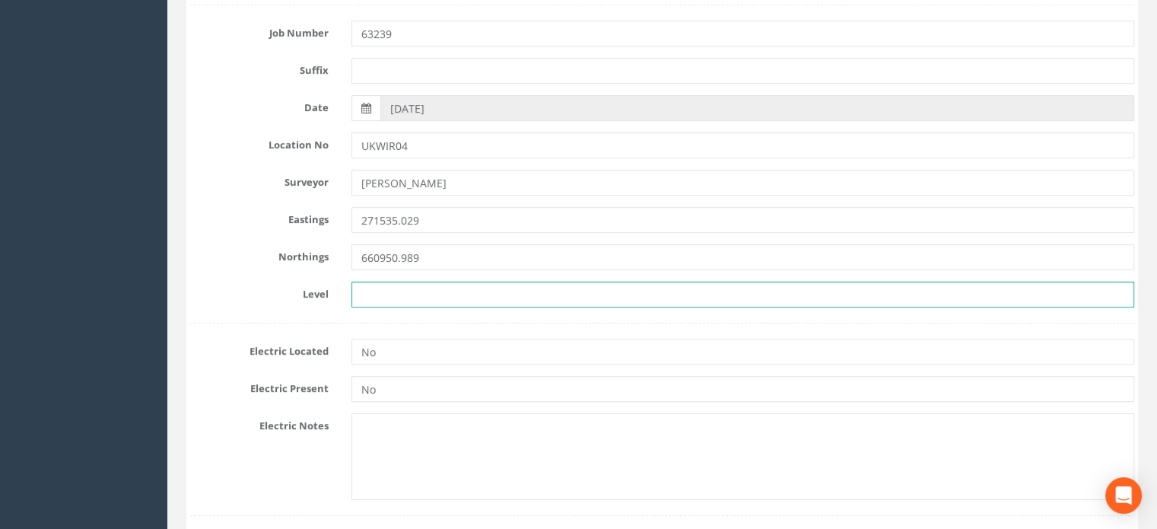
click at [428, 289] on input "text" at bounding box center [743, 295] width 783 height 26
paste input "74.699"
type input "74.699"
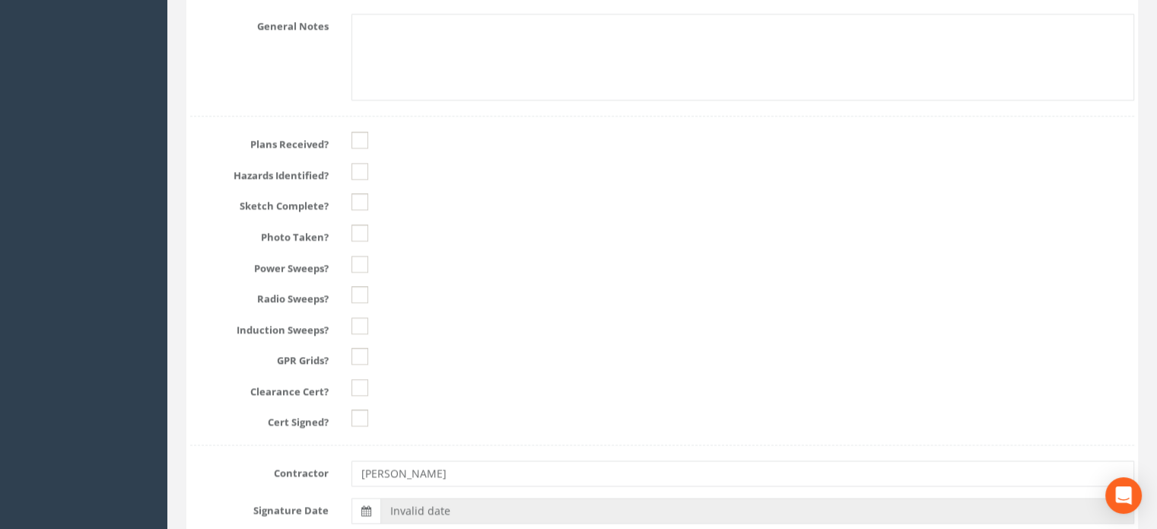
scroll to position [1944, 0]
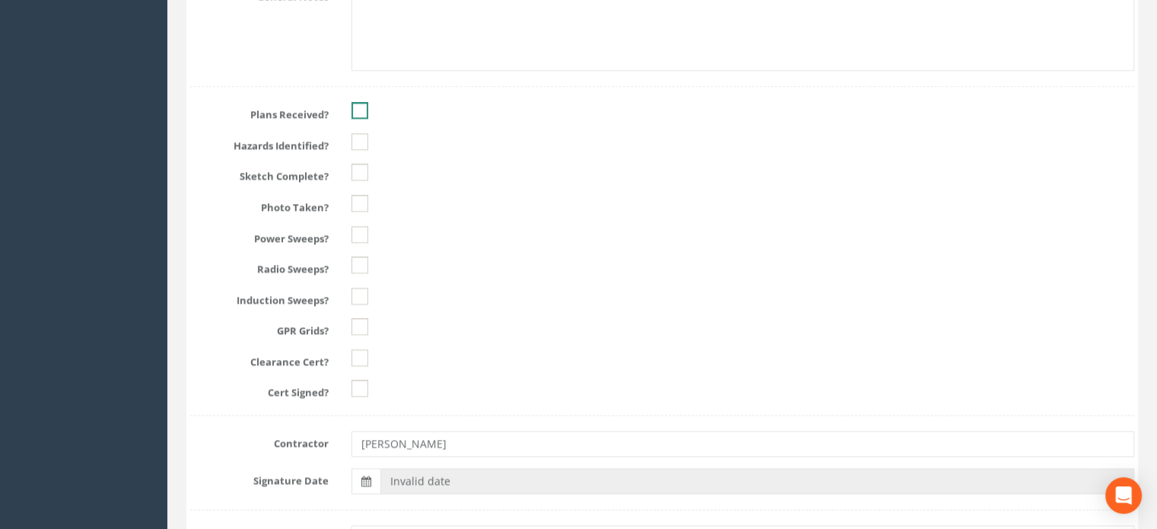
click at [354, 108] on ins at bounding box center [360, 110] width 17 height 17
checkbox input "true"
click at [355, 138] on ins at bounding box center [360, 141] width 17 height 17
checkbox input "true"
click at [361, 170] on ins at bounding box center [360, 172] width 17 height 17
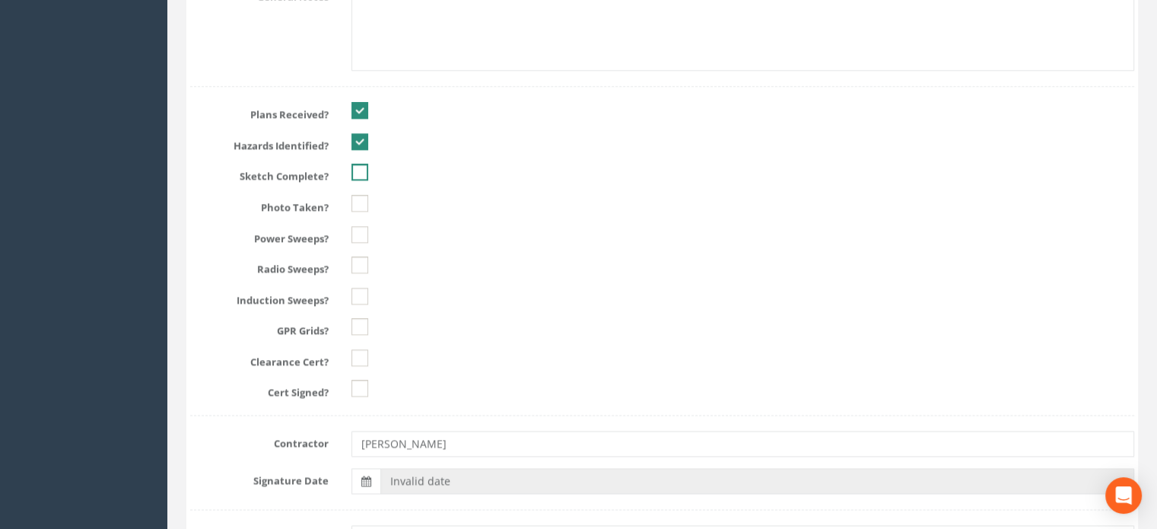
checkbox input "true"
click at [361, 195] on ins at bounding box center [360, 203] width 17 height 17
checkbox input "true"
click at [355, 226] on ins at bounding box center [360, 234] width 17 height 17
checkbox input "true"
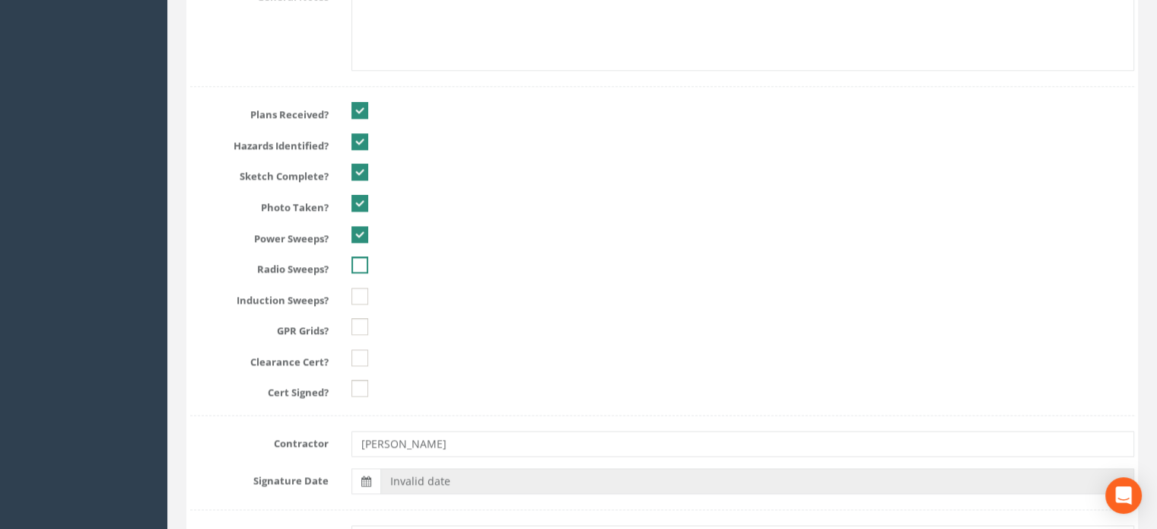
click at [356, 261] on ins at bounding box center [360, 264] width 17 height 17
checkbox input "true"
click at [359, 291] on ins at bounding box center [360, 296] width 17 height 17
checkbox input "true"
click at [358, 324] on ins at bounding box center [360, 326] width 17 height 17
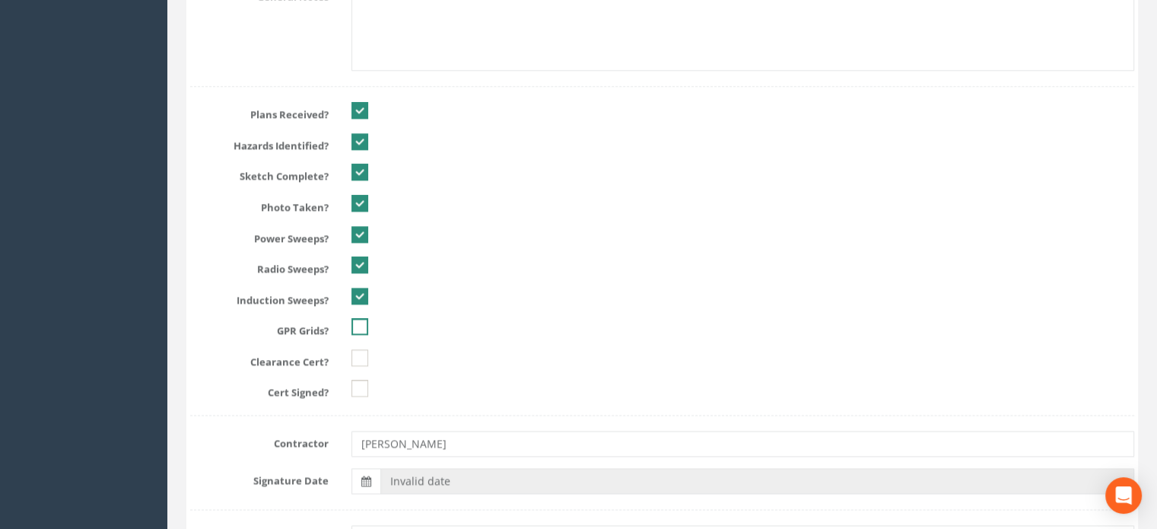
checkbox input "true"
click at [357, 355] on ins at bounding box center [360, 357] width 17 height 17
checkbox input "true"
click at [357, 386] on ins at bounding box center [360, 388] width 17 height 17
checkbox input "true"
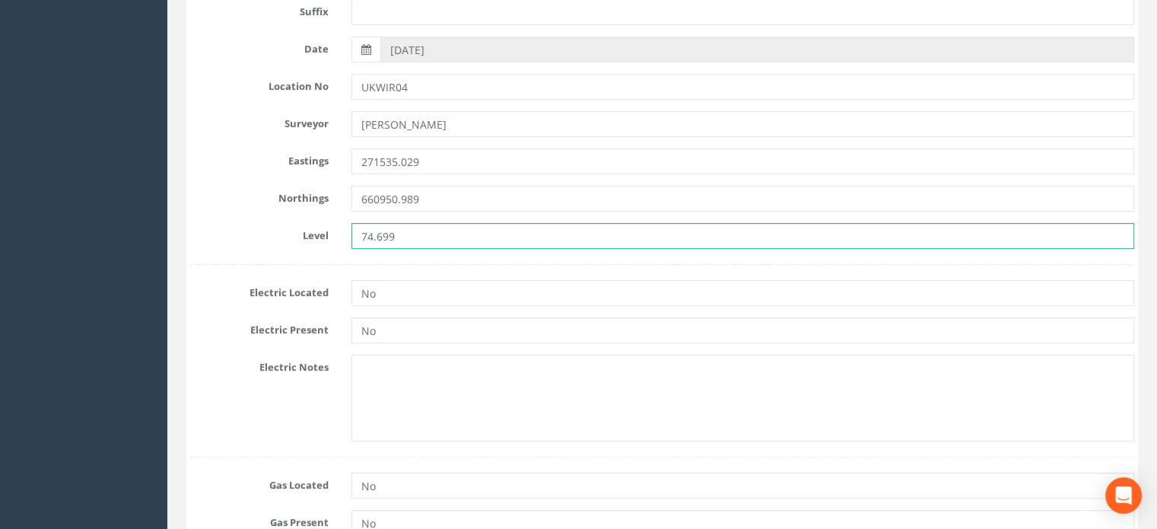
scroll to position [0, 0]
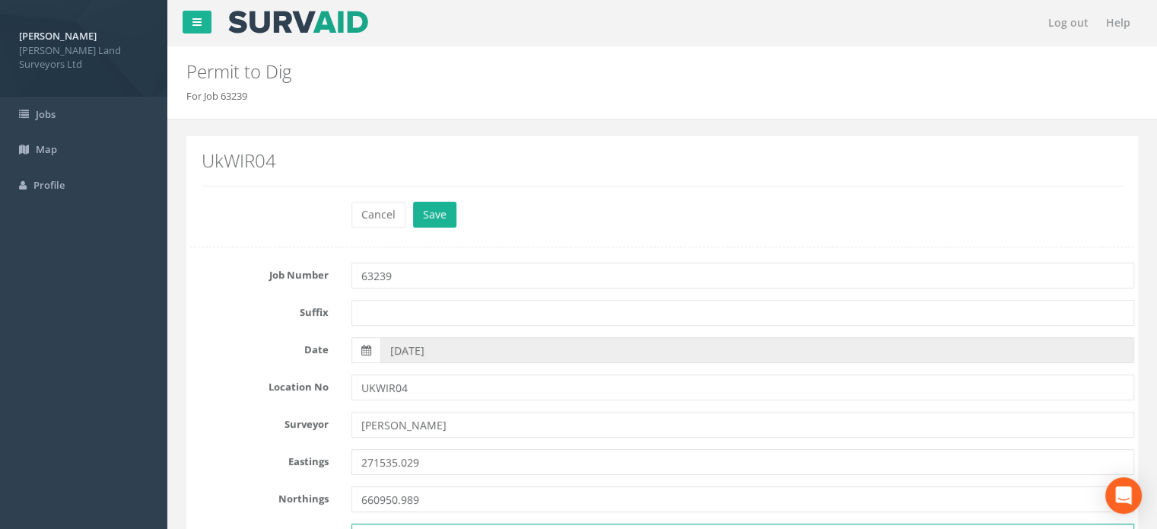
type input "74.699"
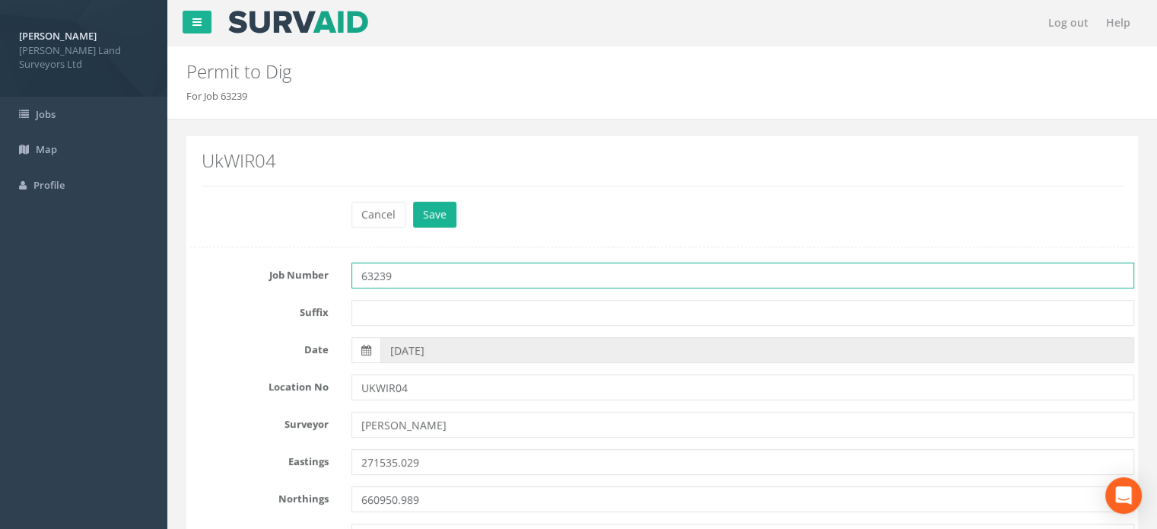
click at [438, 274] on input "63239" at bounding box center [743, 276] width 783 height 26
type input "63452"
click at [444, 215] on button "Save" at bounding box center [434, 215] width 43 height 26
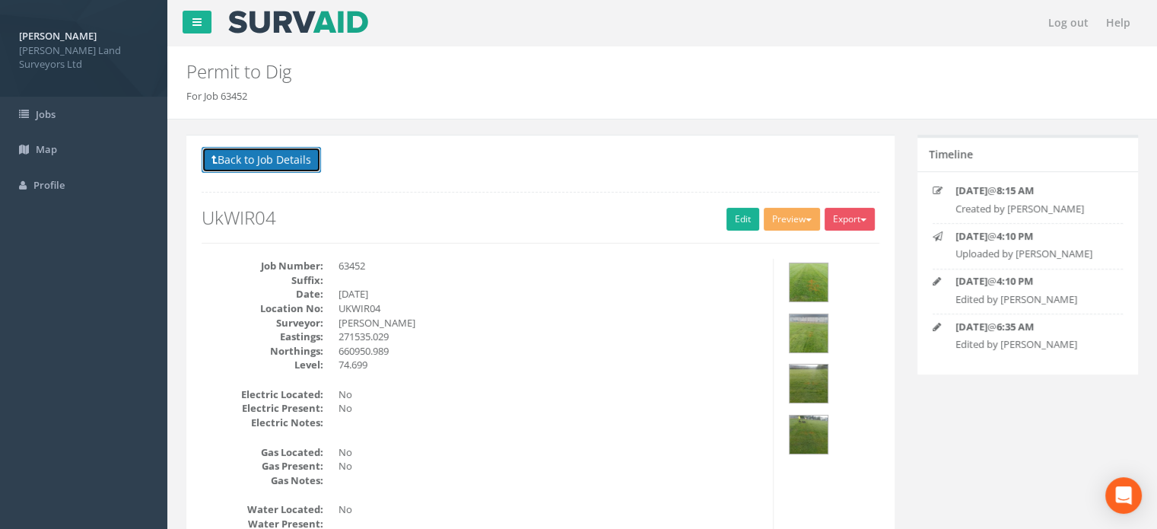
click at [301, 158] on button "Back to Job Details" at bounding box center [261, 160] width 119 height 26
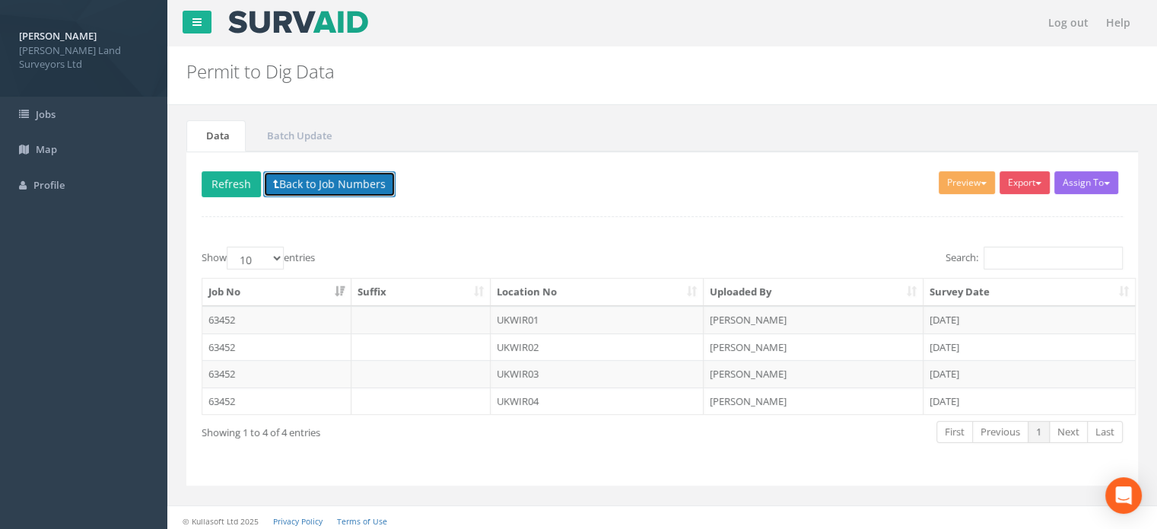
click at [318, 179] on button "Back to Job Numbers" at bounding box center [329, 184] width 132 height 26
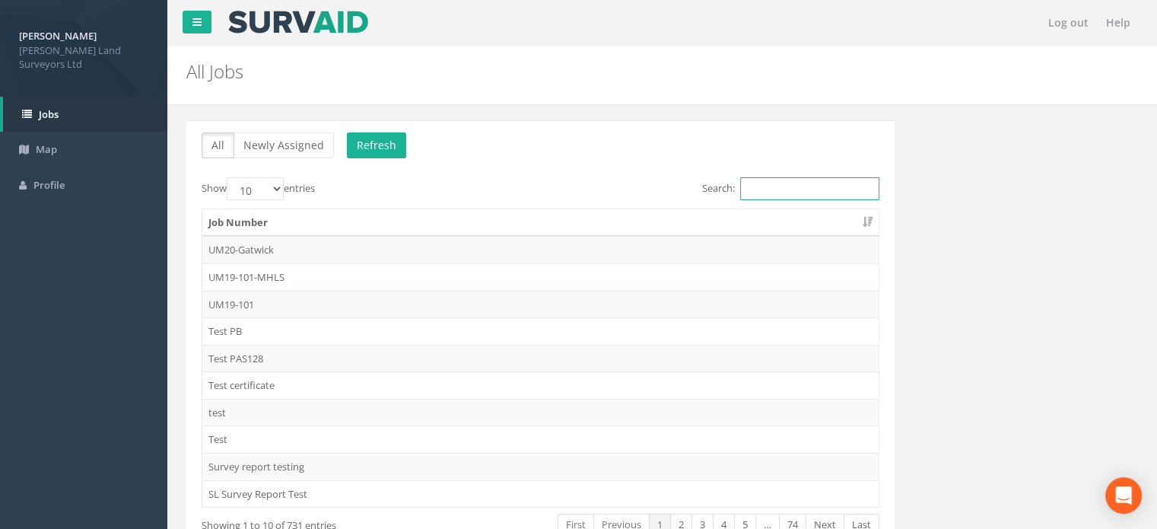
click at [770, 186] on input "Search:" at bounding box center [809, 188] width 139 height 23
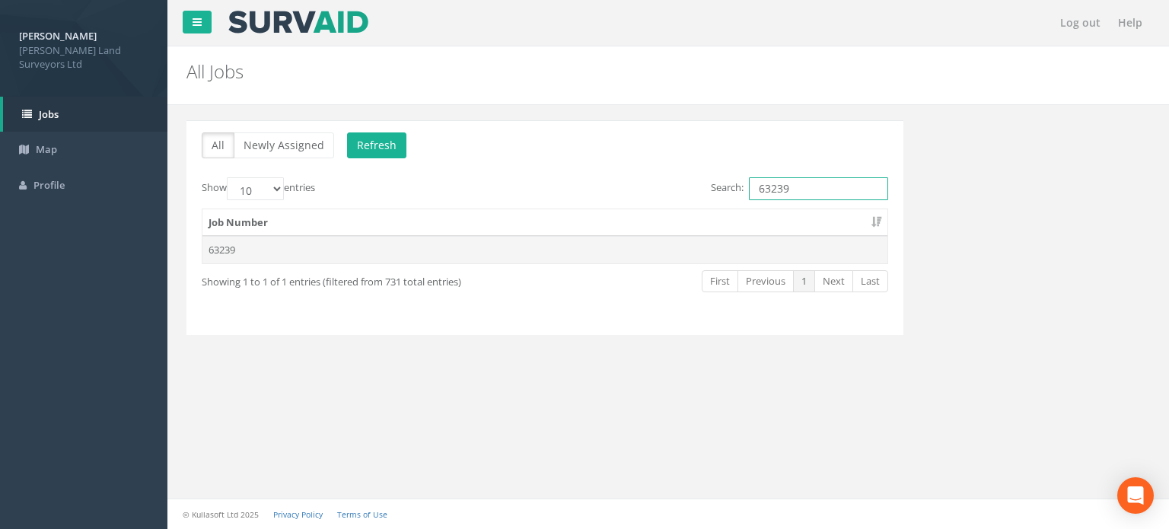
type input "63239"
click at [228, 243] on td "63239" at bounding box center [544, 249] width 685 height 27
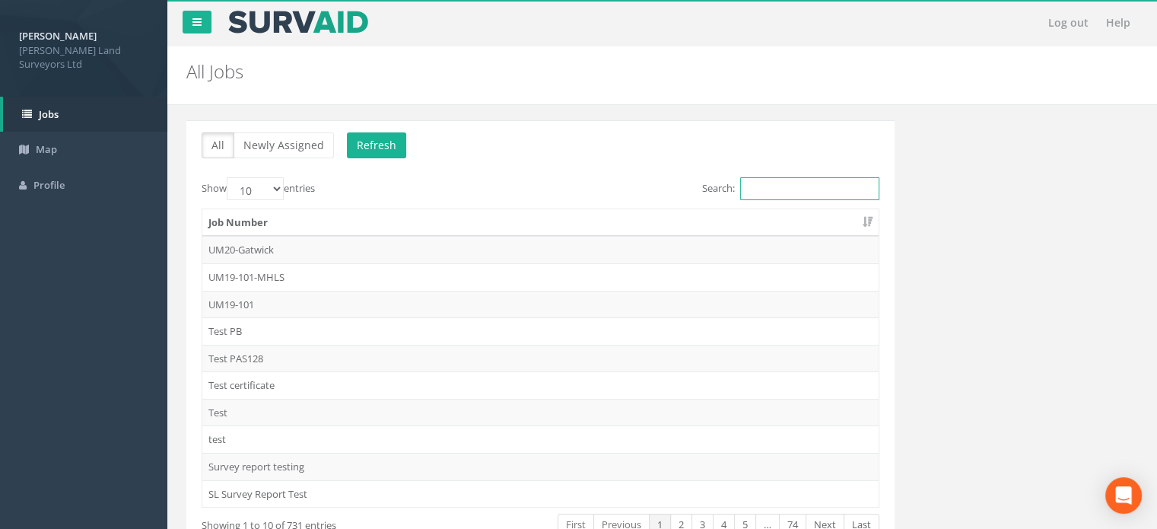
click at [817, 186] on input "Search:" at bounding box center [809, 188] width 139 height 23
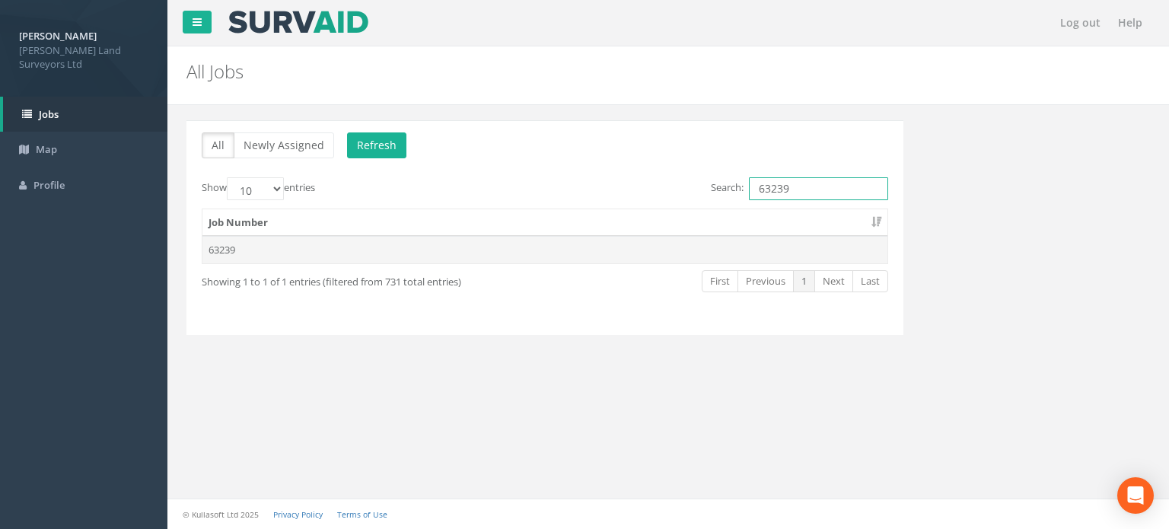
type input "63239"
click at [237, 250] on td "63239" at bounding box center [544, 249] width 685 height 27
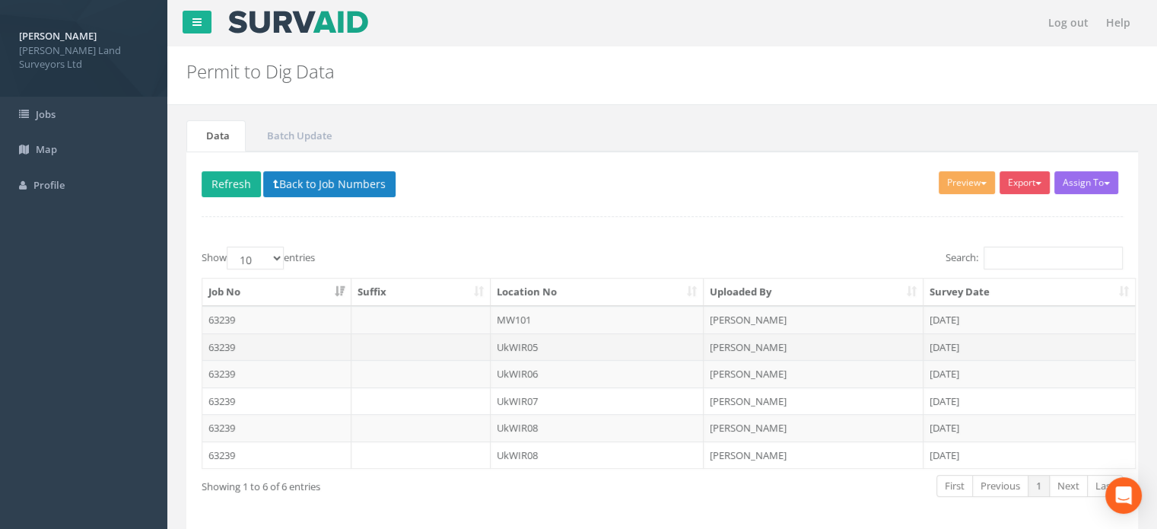
click at [524, 341] on td "UkWIR05" at bounding box center [598, 346] width 214 height 27
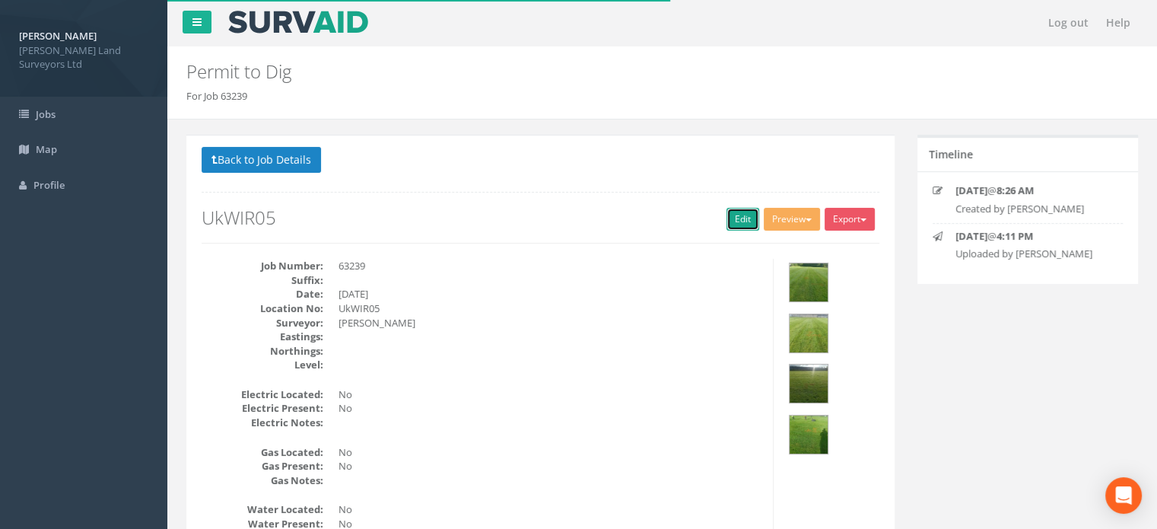
click at [734, 219] on link "Edit" at bounding box center [743, 219] width 33 height 23
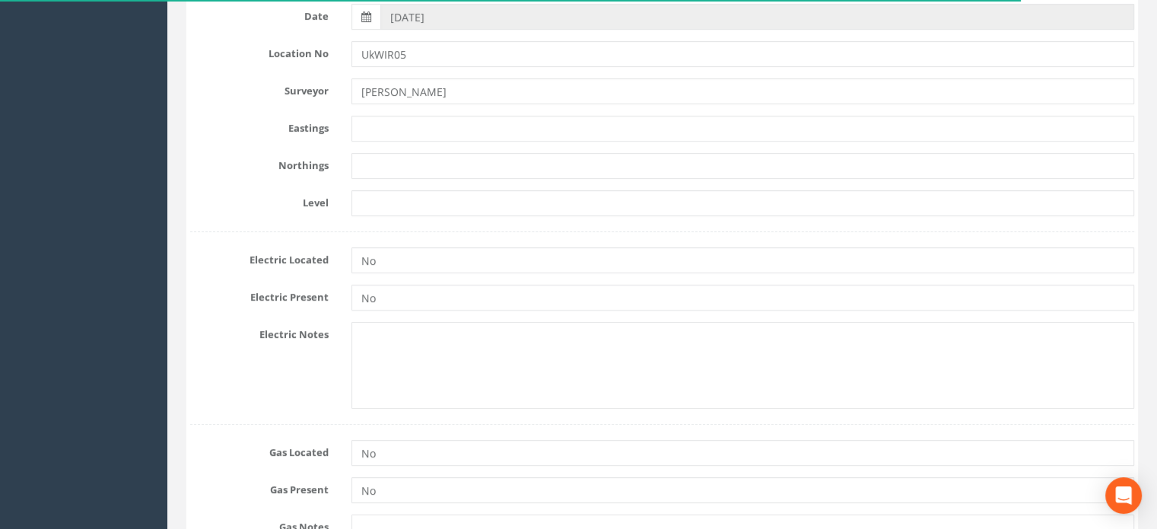
scroll to position [345, 0]
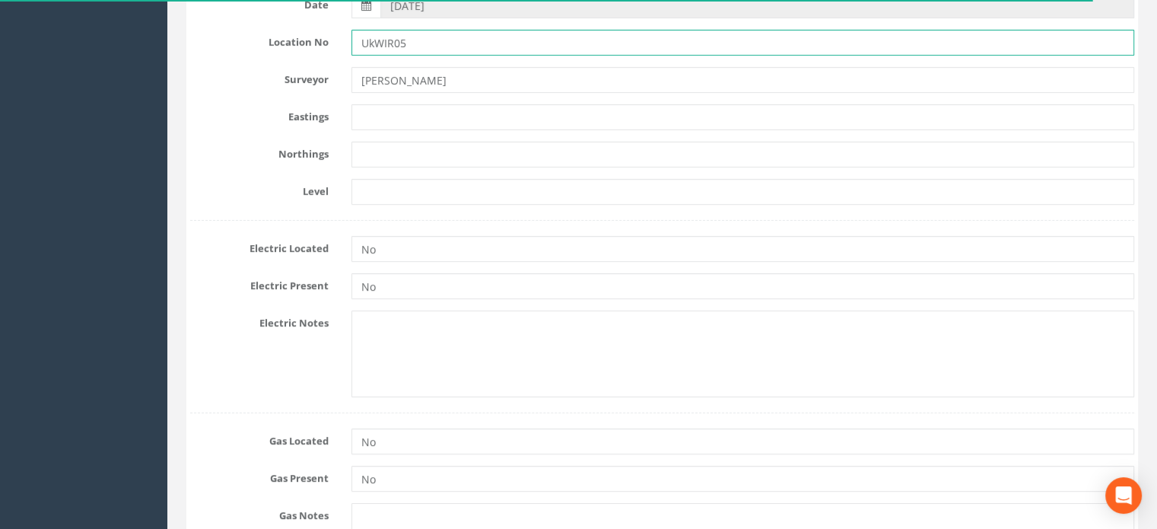
click at [374, 43] on input "UkWIR05" at bounding box center [743, 43] width 783 height 26
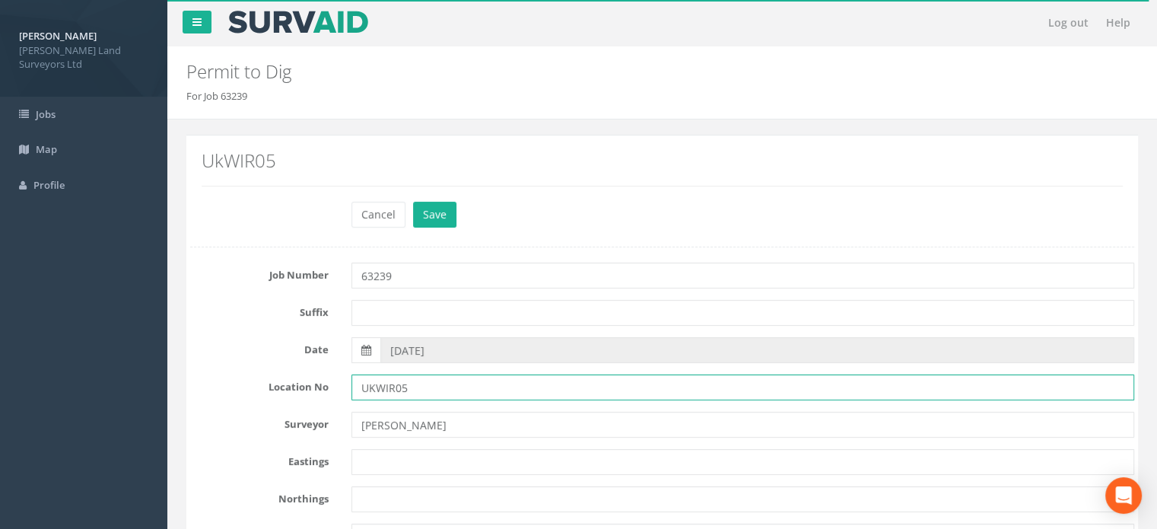
type input "UKWIR05"
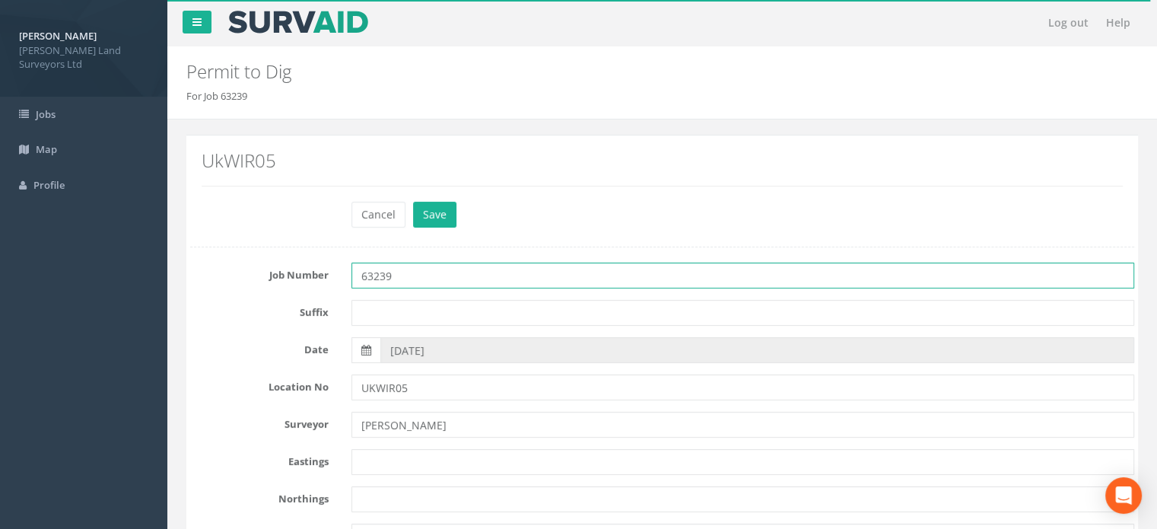
click at [448, 276] on input "63239" at bounding box center [743, 276] width 783 height 26
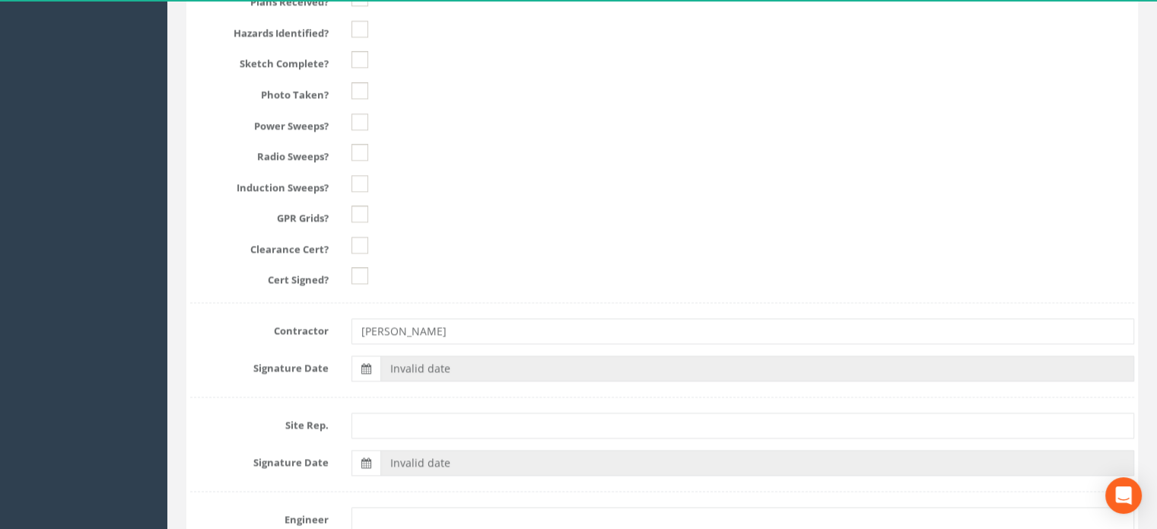
scroll to position [2004, 0]
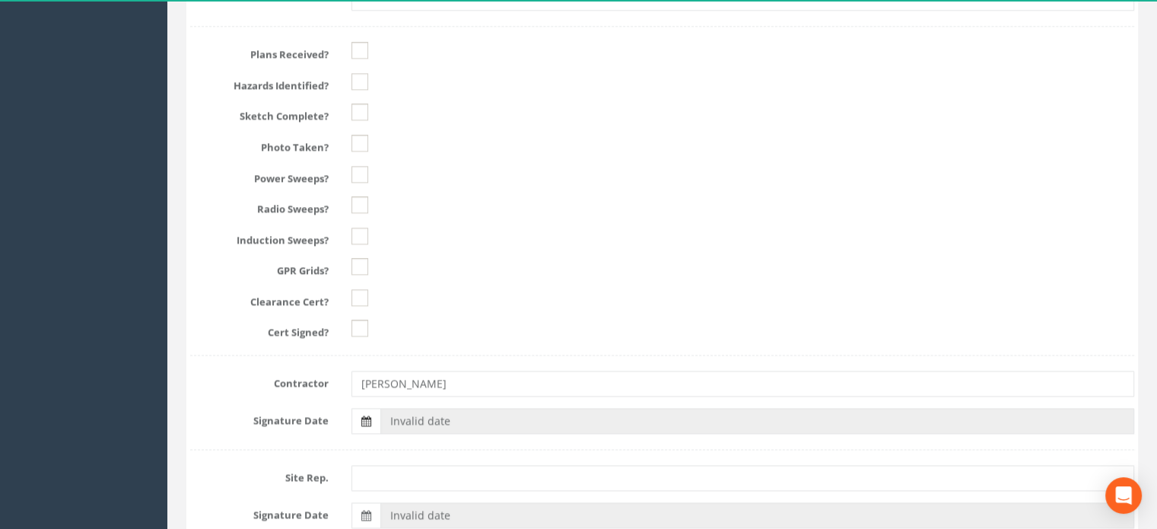
type input "63452"
click at [368, 413] on span at bounding box center [366, 420] width 10 height 14
click at [380, 409] on input "Invalid date" at bounding box center [757, 421] width 754 height 26
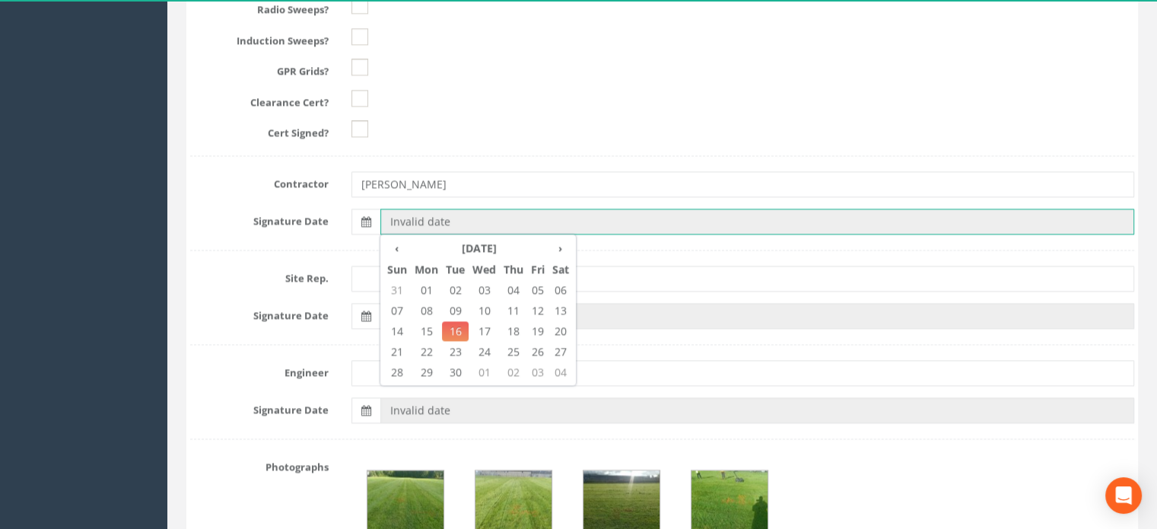
scroll to position [2259, 0]
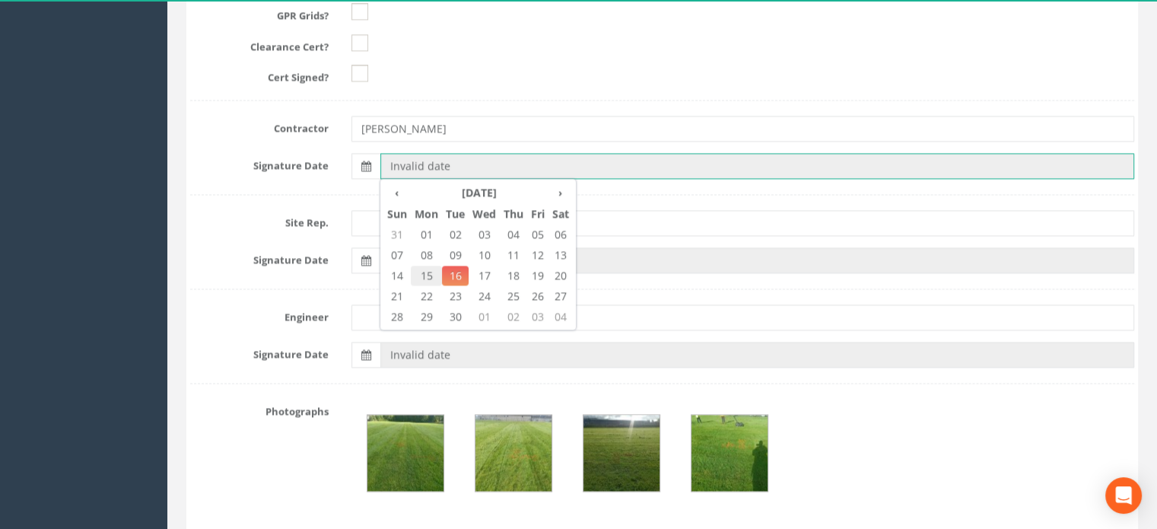
click at [428, 274] on span "15" at bounding box center [426, 276] width 31 height 20
type input "[DATE]"
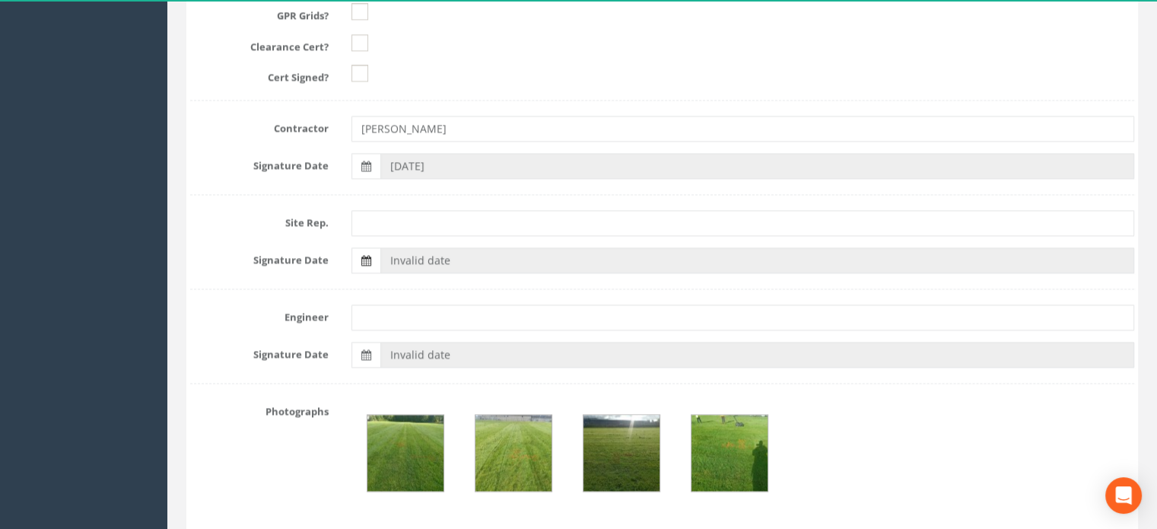
click at [370, 259] on icon at bounding box center [366, 260] width 10 height 11
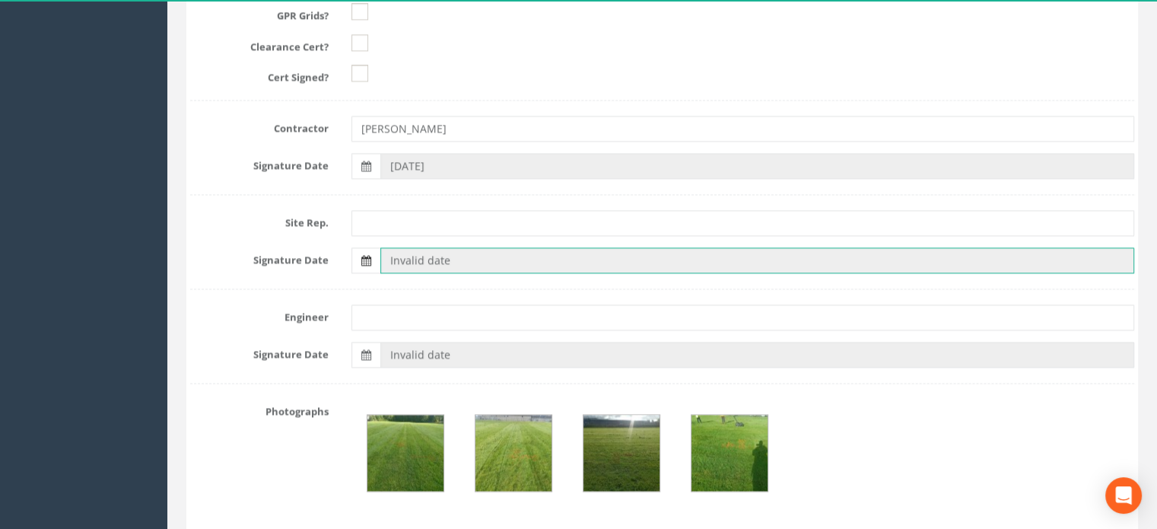
click at [380, 259] on input "Invalid date" at bounding box center [757, 260] width 754 height 26
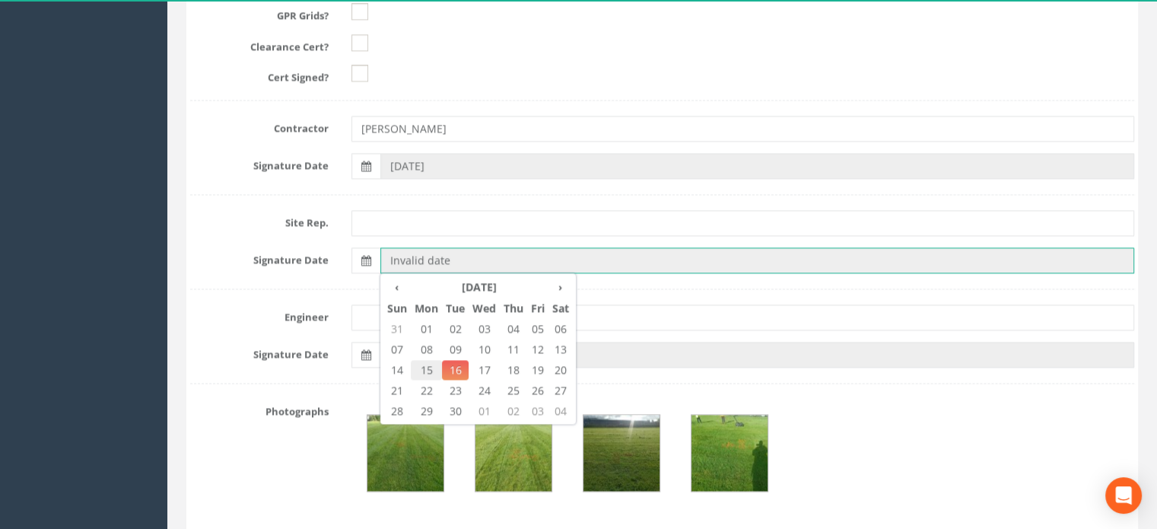
click at [428, 364] on span "15" at bounding box center [426, 370] width 31 height 20
type input "[DATE]"
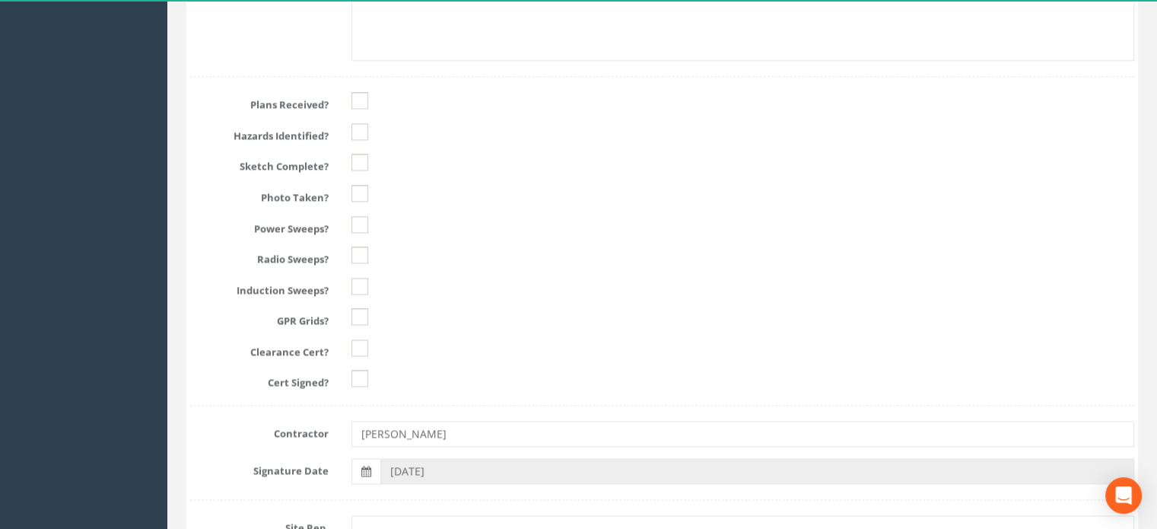
scroll to position [1927, 0]
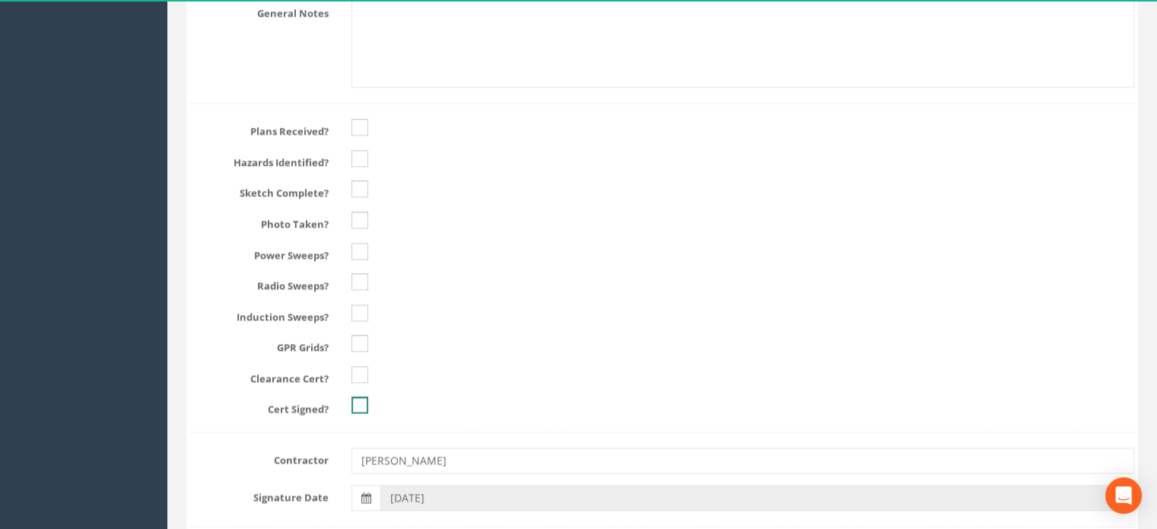
click at [363, 407] on ins at bounding box center [360, 404] width 17 height 17
checkbox input "true"
click at [362, 368] on ins at bounding box center [360, 374] width 17 height 17
checkbox input "true"
click at [362, 337] on ins at bounding box center [360, 343] width 17 height 17
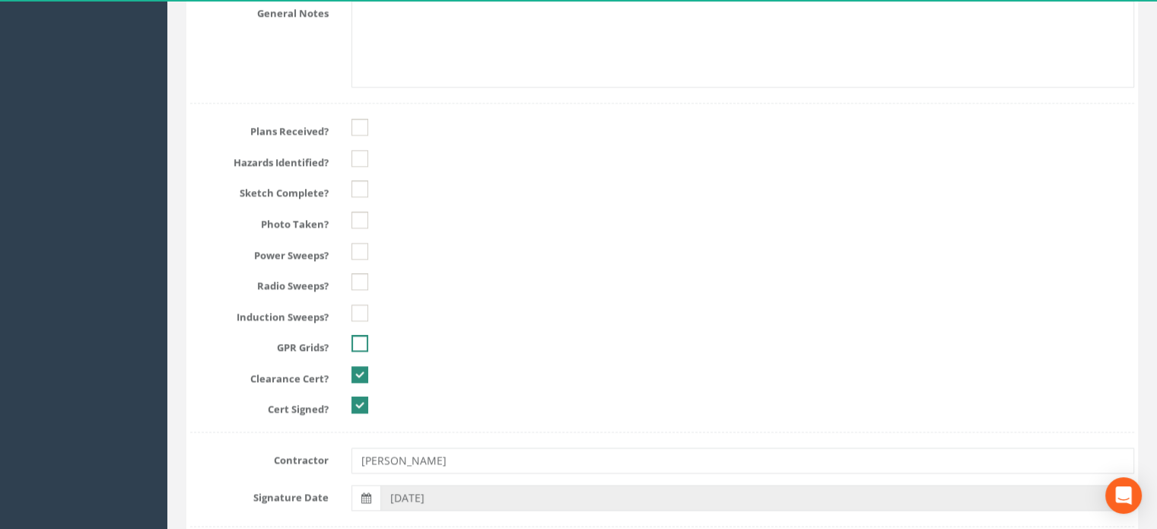
checkbox input "true"
click at [364, 306] on ins at bounding box center [360, 312] width 17 height 17
checkbox input "true"
click at [365, 279] on ins at bounding box center [360, 281] width 17 height 17
checkbox input "true"
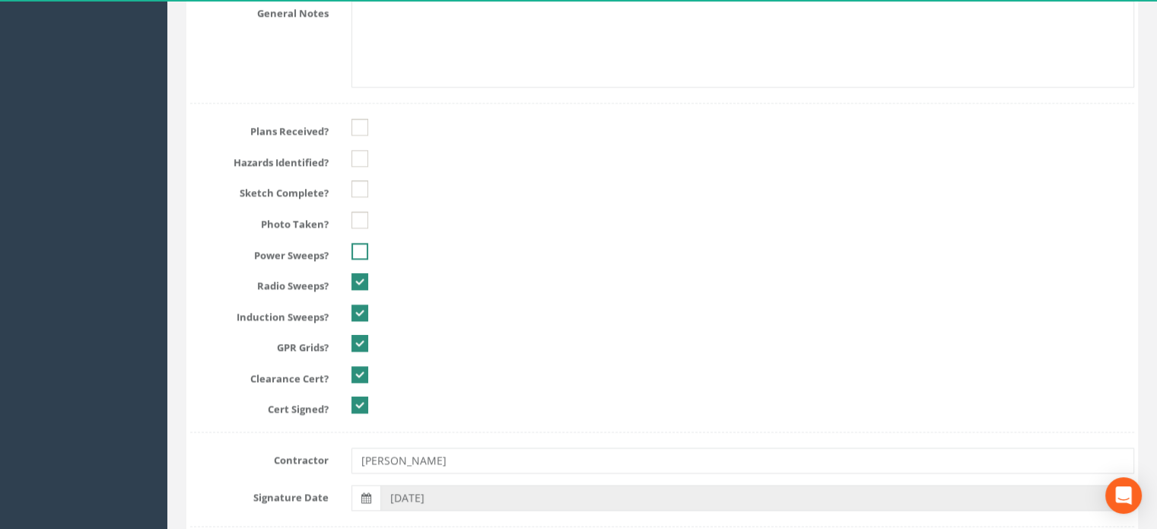
click at [363, 243] on ins at bounding box center [360, 251] width 17 height 17
checkbox input "true"
click at [362, 218] on ins at bounding box center [360, 220] width 17 height 17
checkbox input "true"
click at [362, 185] on ins at bounding box center [360, 188] width 17 height 17
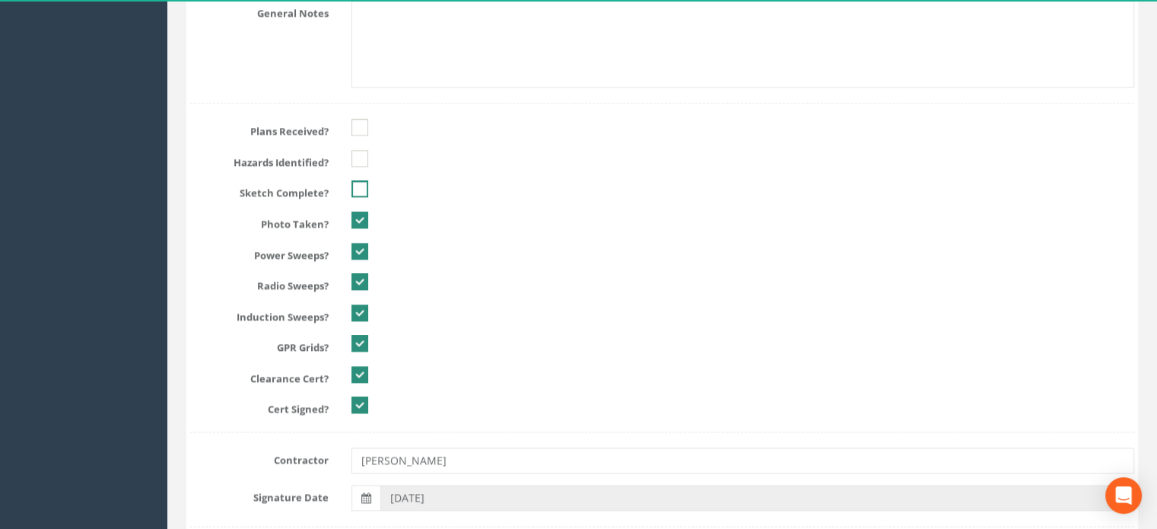
checkbox input "true"
click at [361, 158] on ins at bounding box center [360, 158] width 17 height 17
checkbox input "true"
click at [361, 126] on ins at bounding box center [360, 127] width 17 height 17
checkbox input "true"
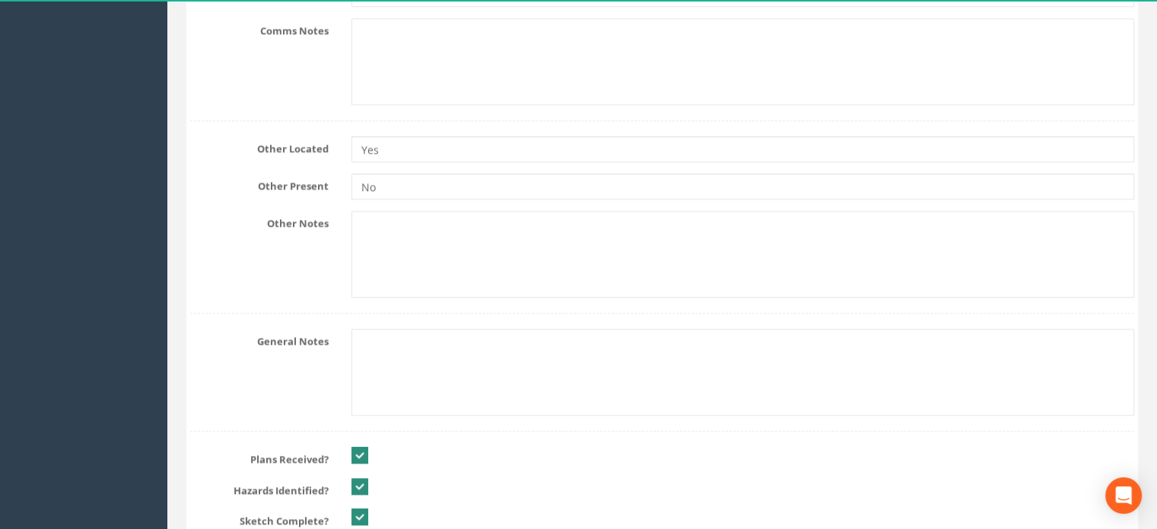
scroll to position [1618, 0]
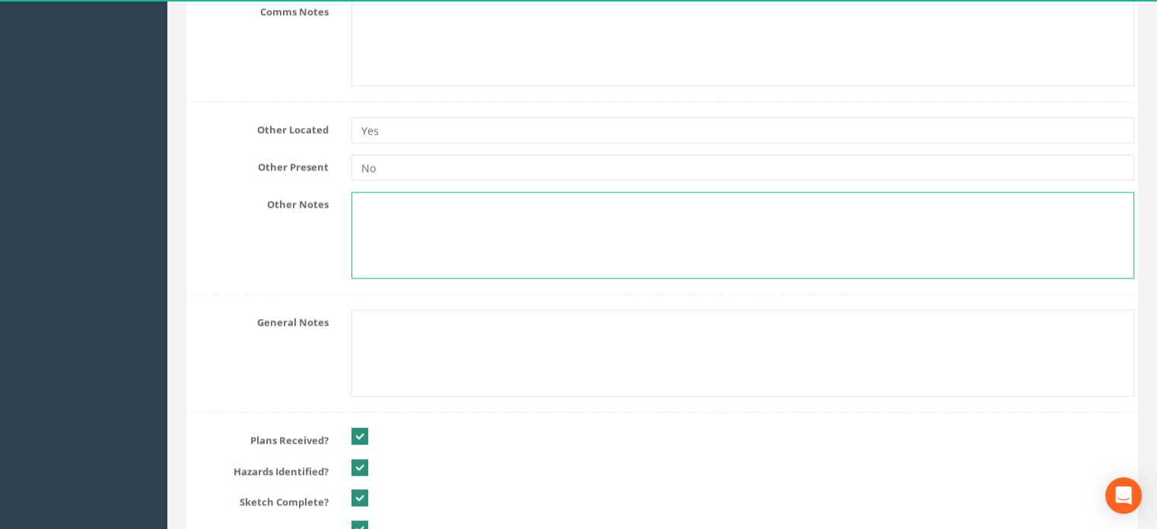
click at [387, 206] on textarea at bounding box center [743, 235] width 783 height 87
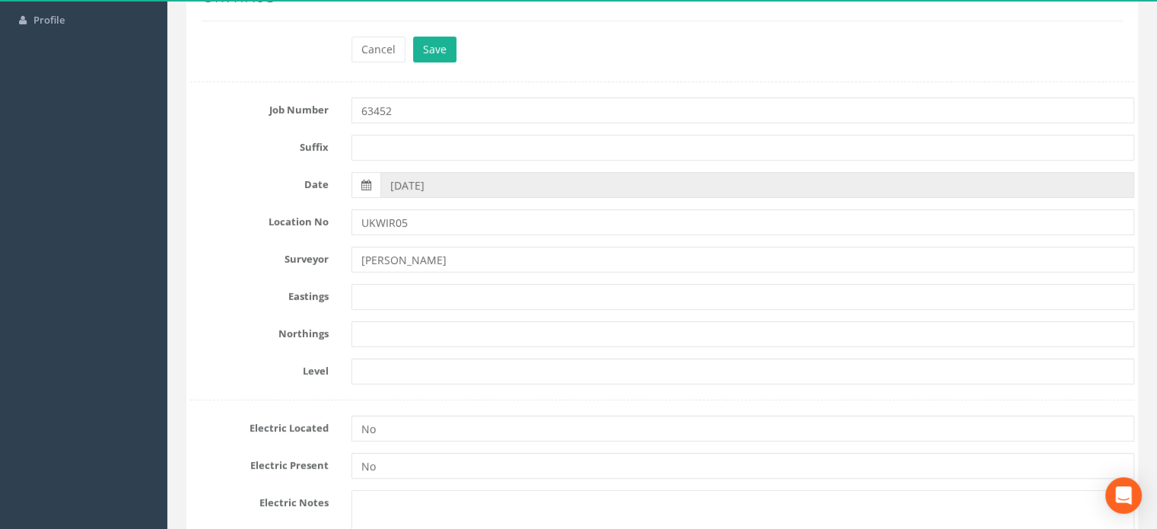
scroll to position [169, 0]
type textarea "GPR anomaly"
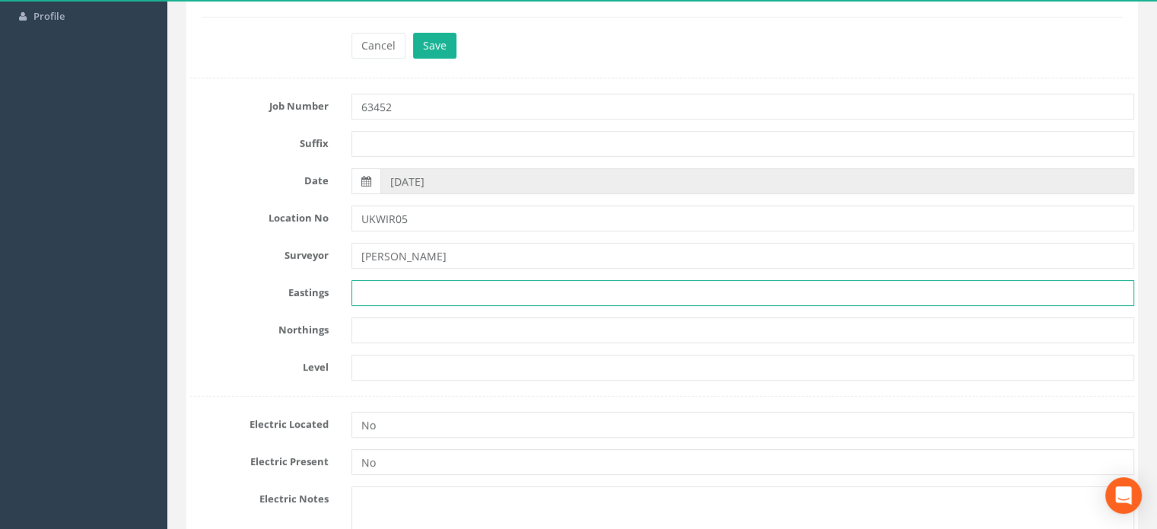
click at [371, 288] on input "text" at bounding box center [743, 293] width 783 height 26
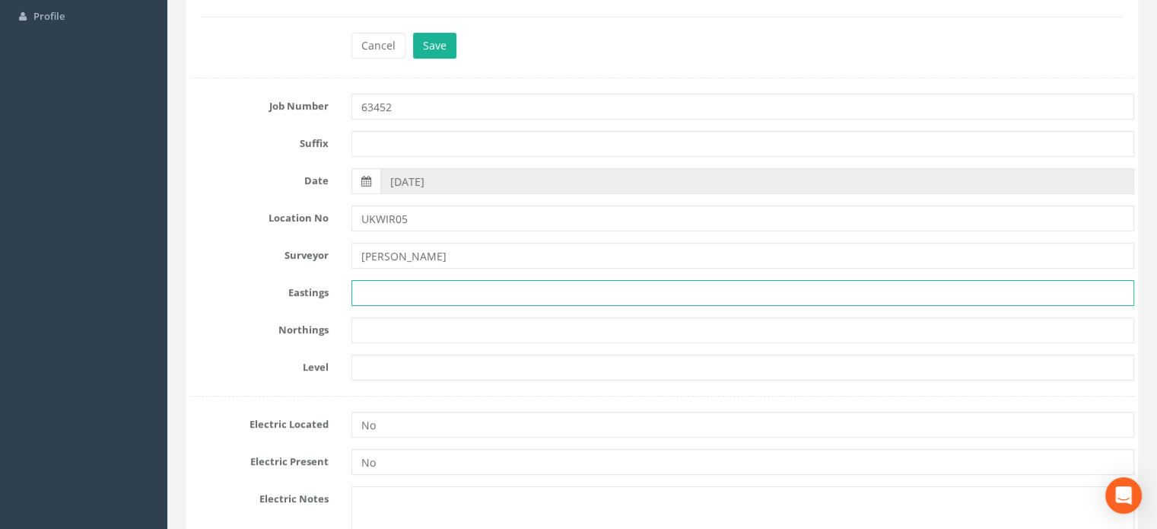
paste input "271541.98"
type input "271541.98"
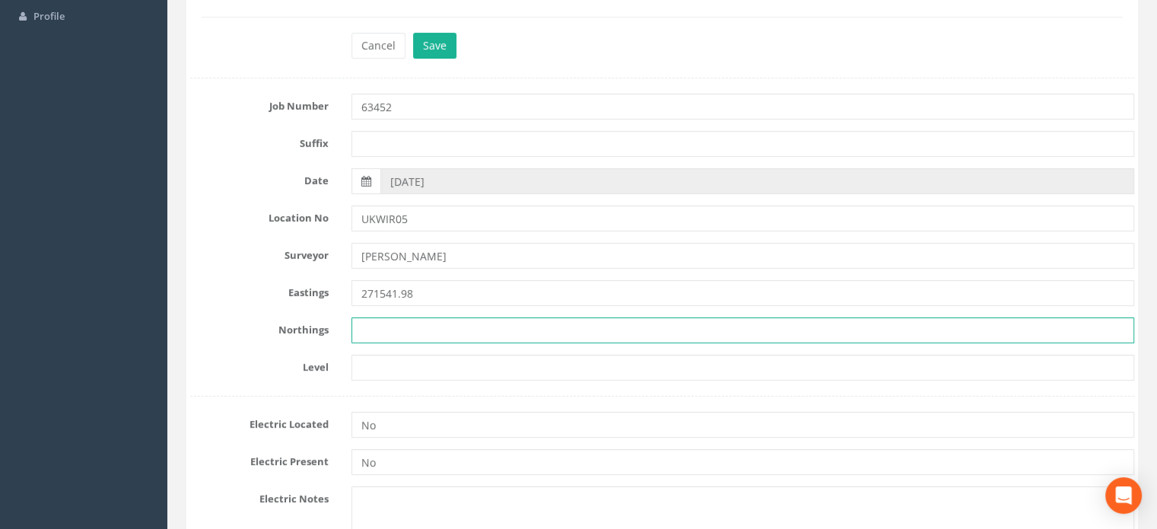
click at [381, 327] on input "text" at bounding box center [743, 330] width 783 height 26
paste input "660975.008"
type input "660975.008"
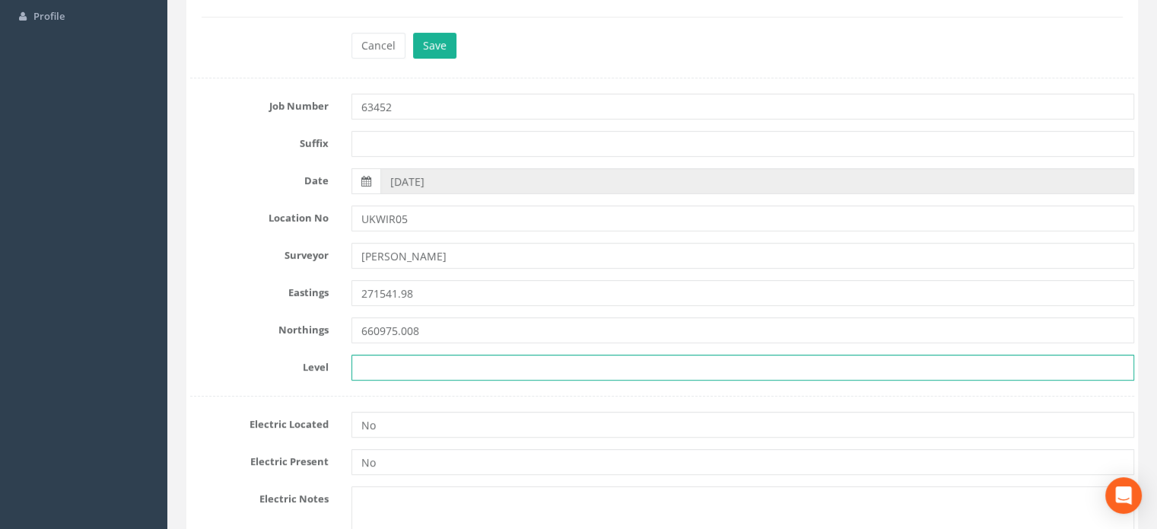
click at [409, 371] on input "text" at bounding box center [743, 368] width 783 height 26
paste input "73.802"
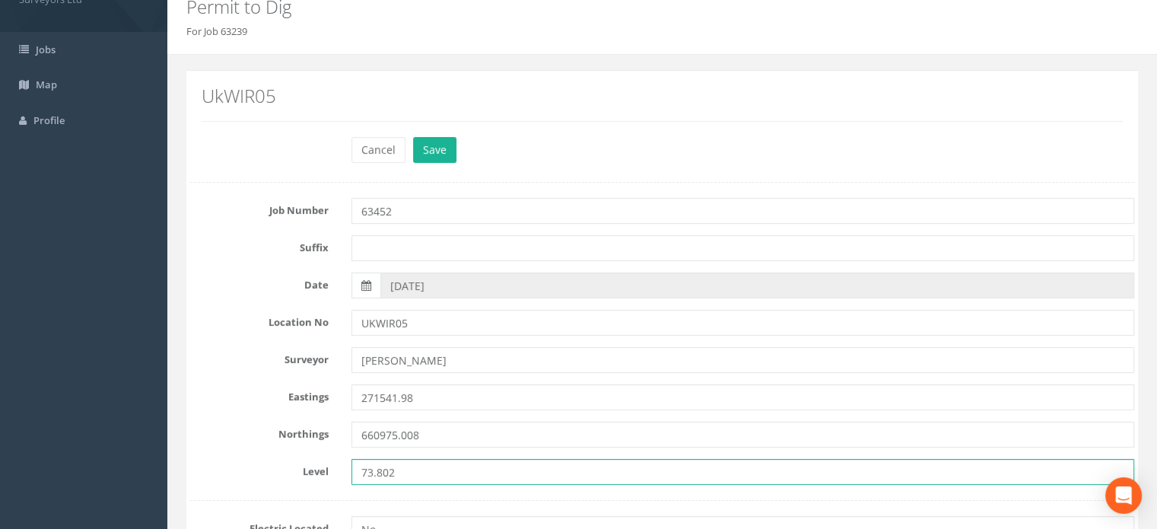
scroll to position [143, 0]
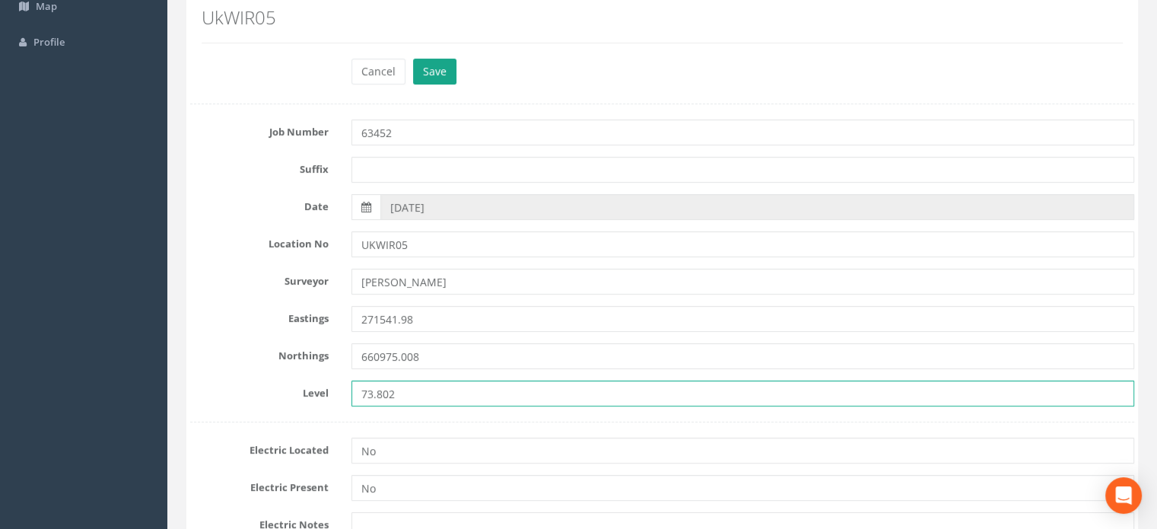
type input "73.802"
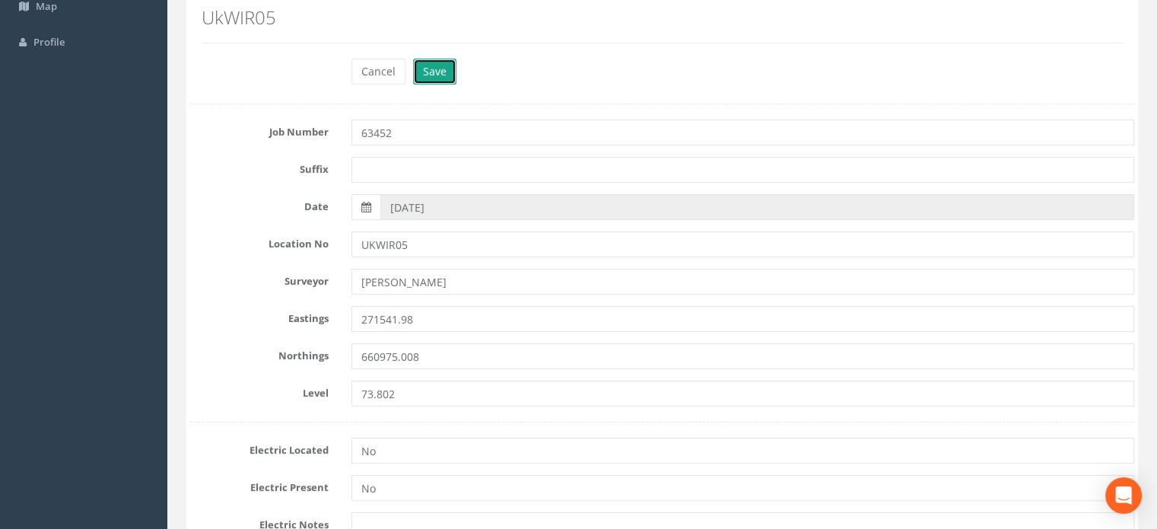
click at [446, 71] on button "Save" at bounding box center [434, 72] width 43 height 26
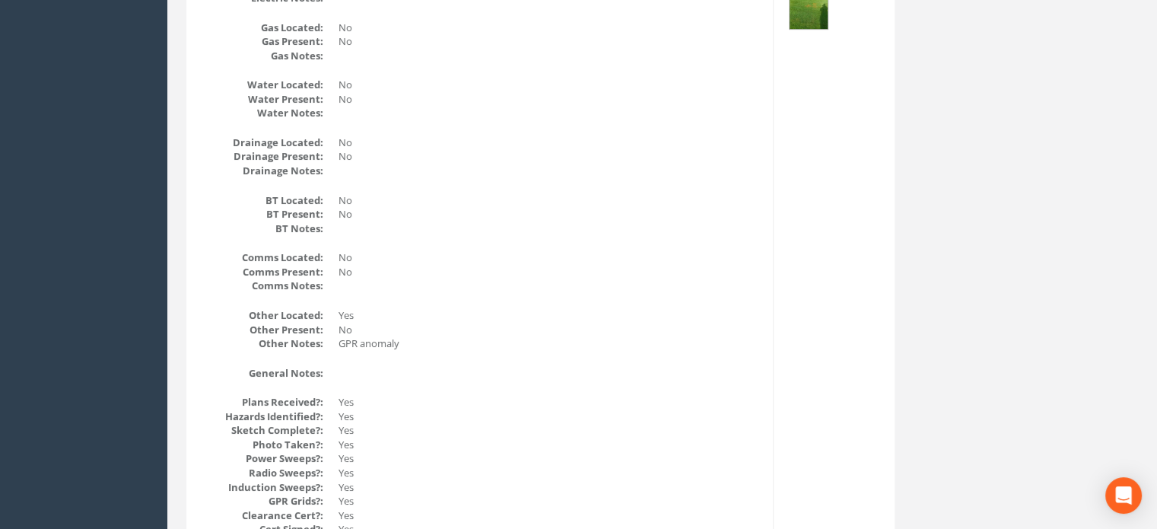
scroll to position [0, 0]
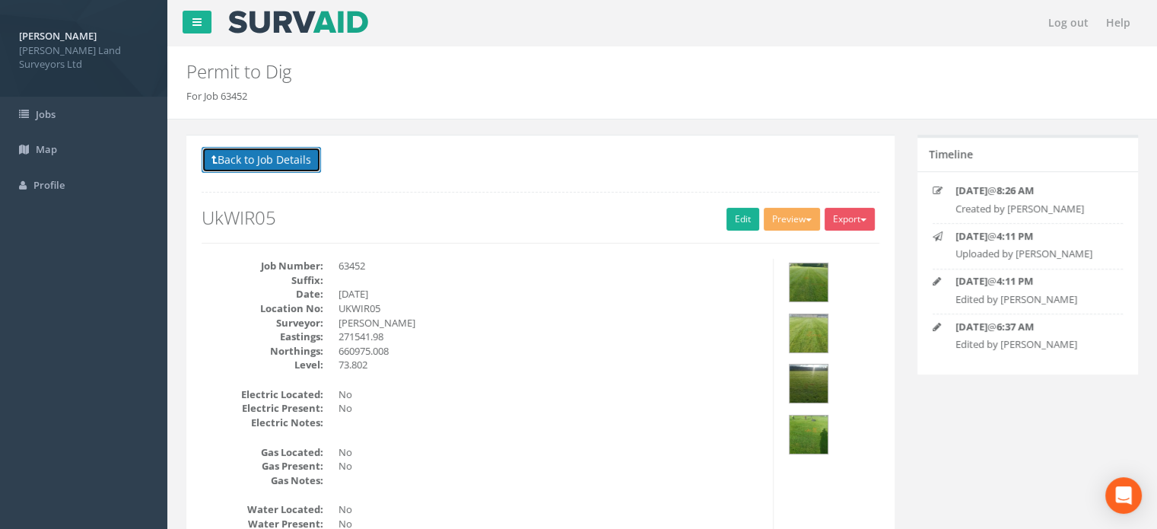
click at [237, 151] on button "Back to Job Details" at bounding box center [261, 160] width 119 height 26
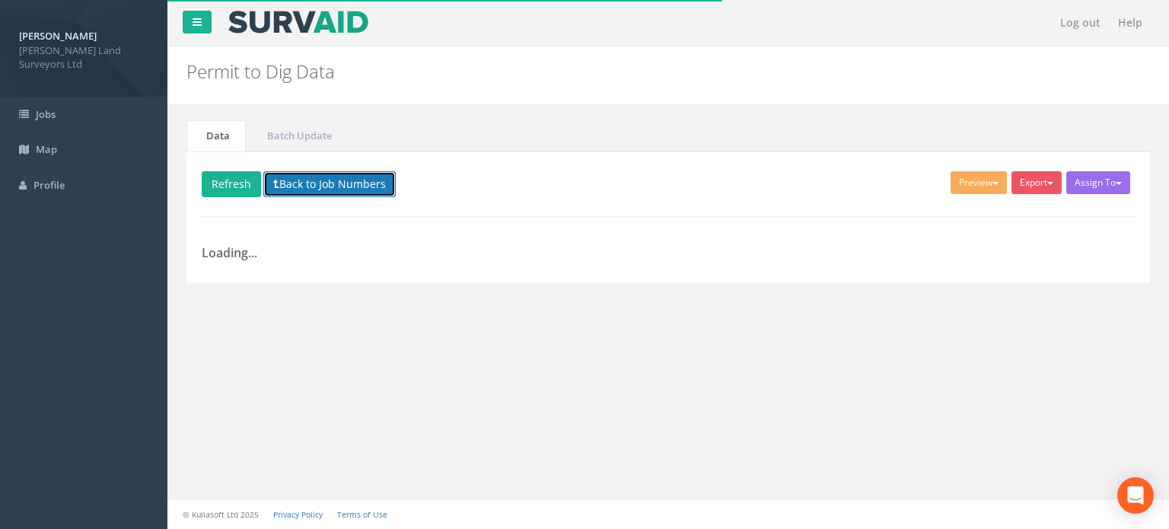
click at [331, 185] on button "Back to Job Numbers" at bounding box center [329, 184] width 132 height 26
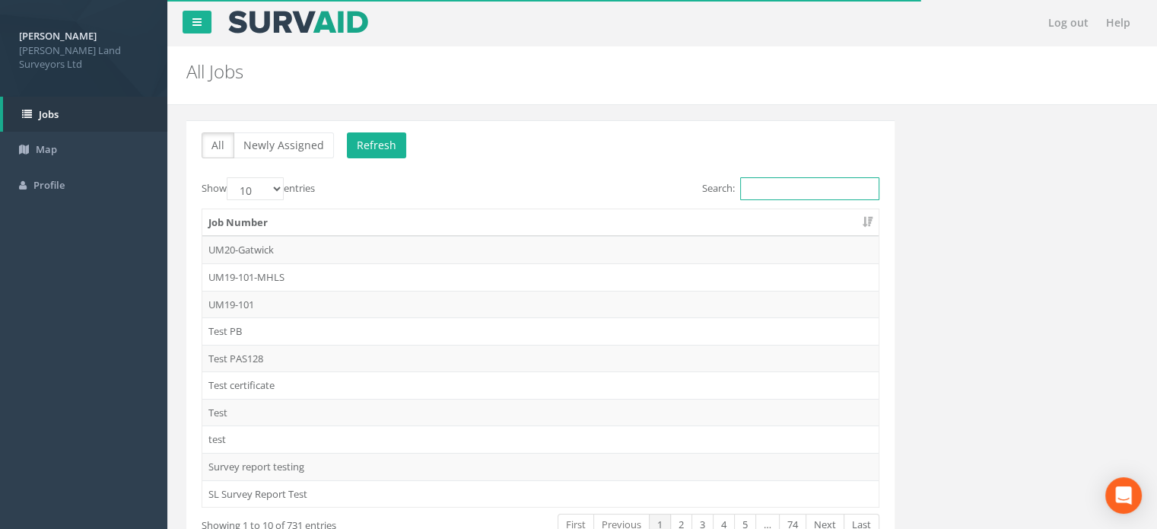
click at [795, 183] on input "Search:" at bounding box center [809, 188] width 139 height 23
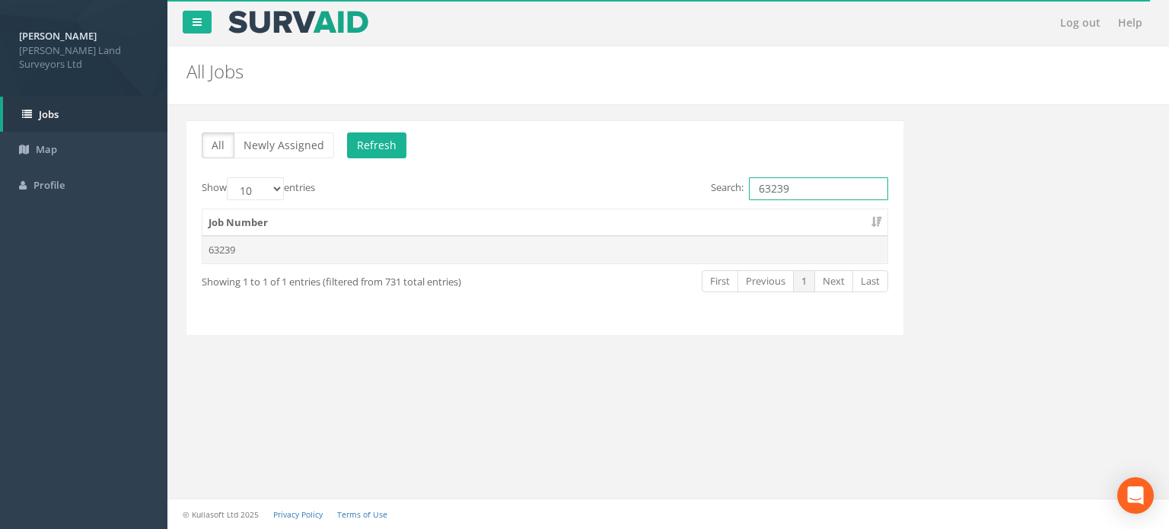
type input "63239"
click at [234, 247] on td "63239" at bounding box center [544, 249] width 685 height 27
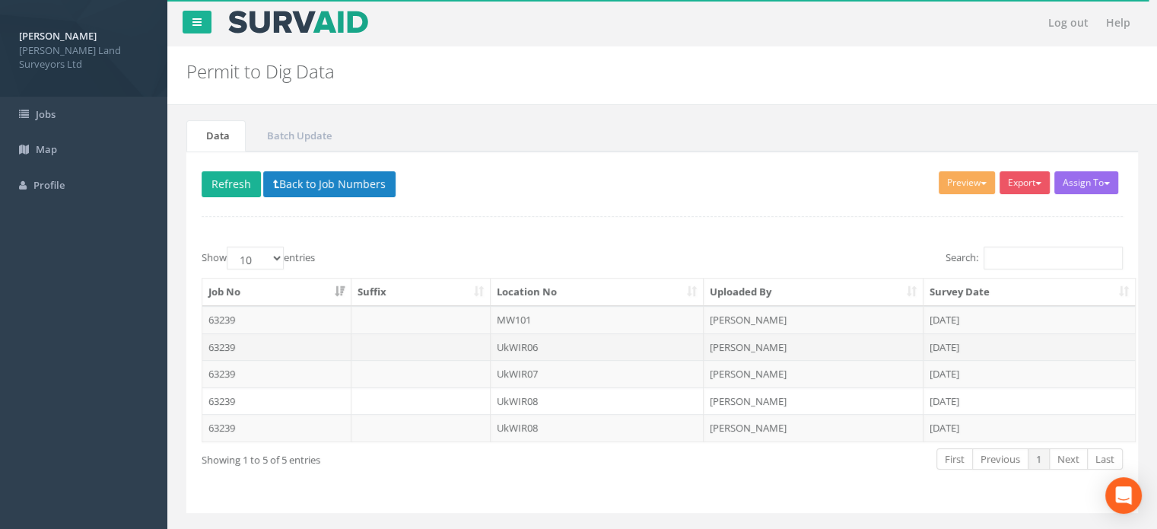
click at [520, 343] on td "UkWIR06" at bounding box center [598, 346] width 214 height 27
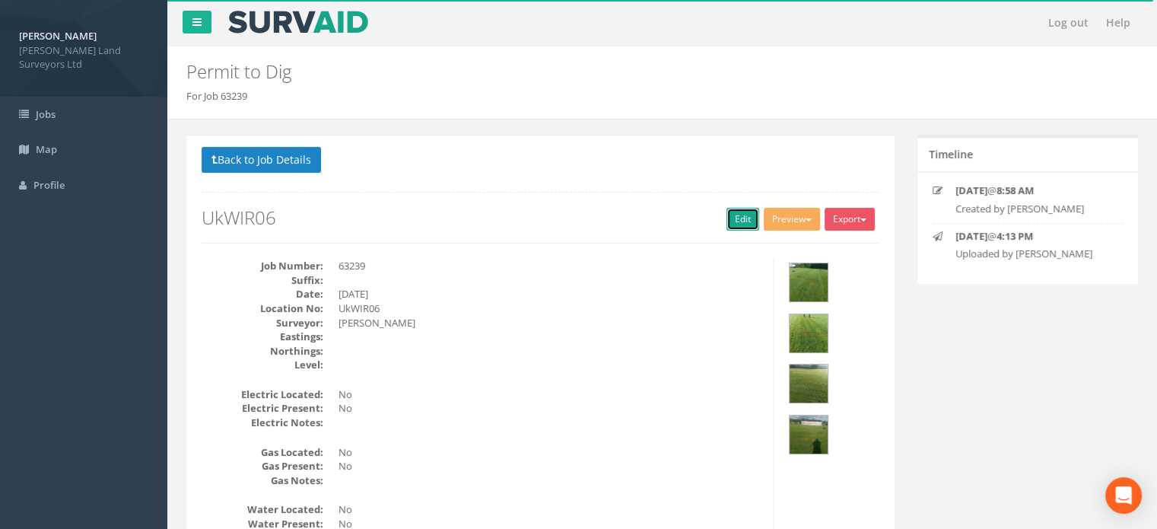
click at [734, 218] on link "Edit" at bounding box center [743, 219] width 33 height 23
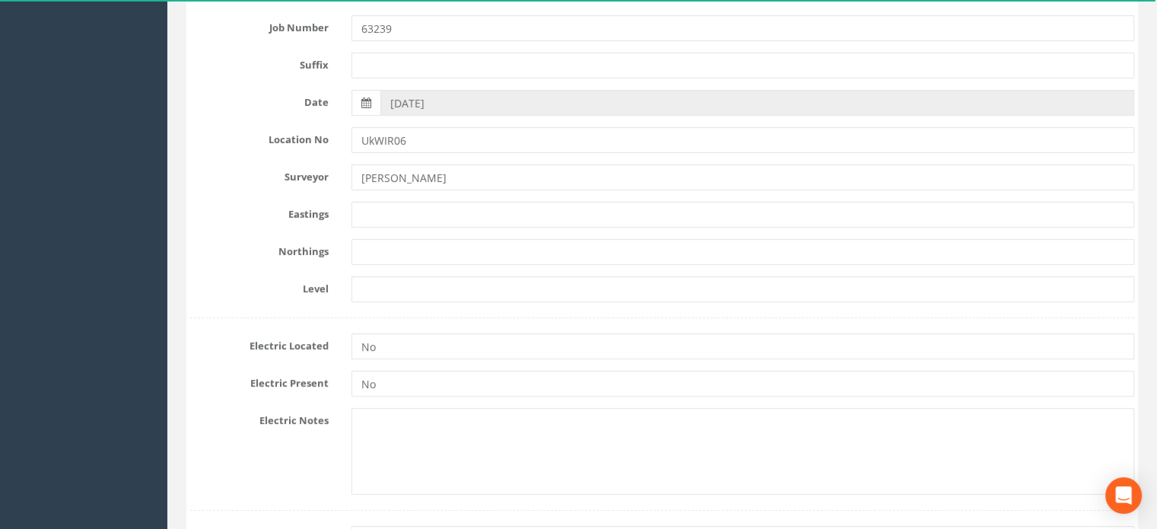
scroll to position [259, 0]
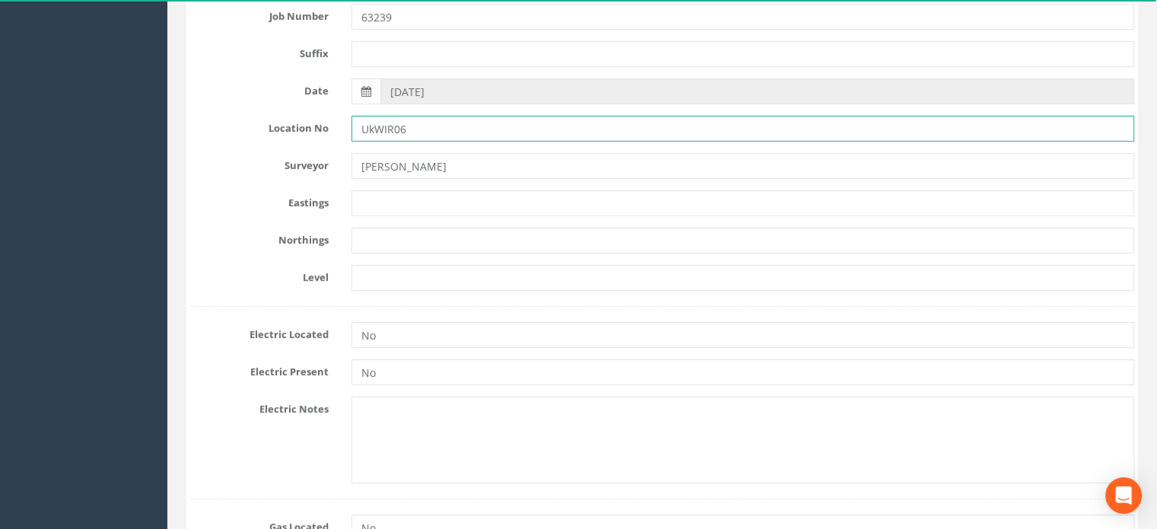
click at [374, 133] on input "UkWIR06" at bounding box center [743, 129] width 783 height 26
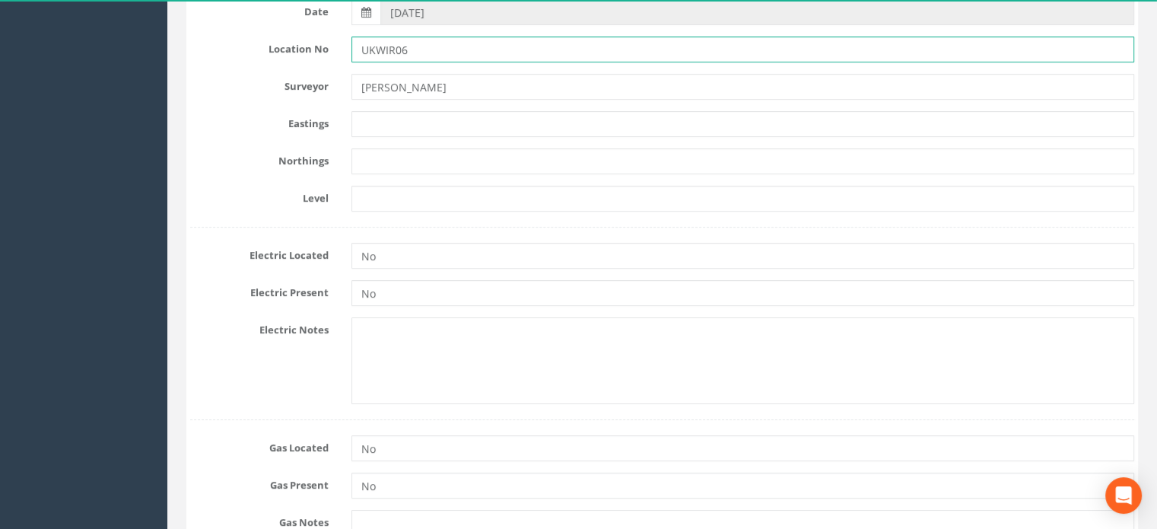
type input "UKWIR06"
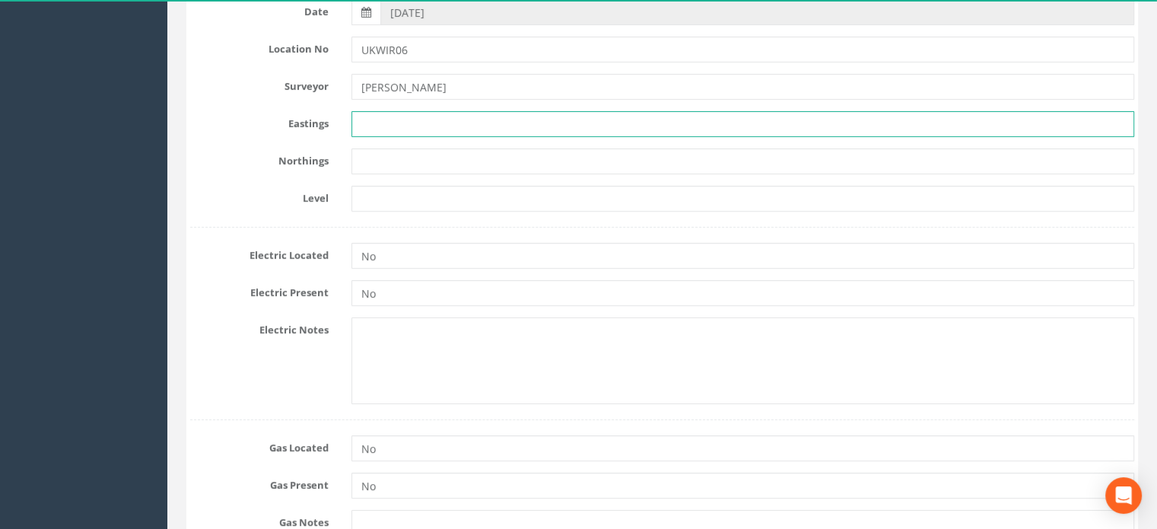
click at [410, 128] on input "text" at bounding box center [743, 124] width 783 height 26
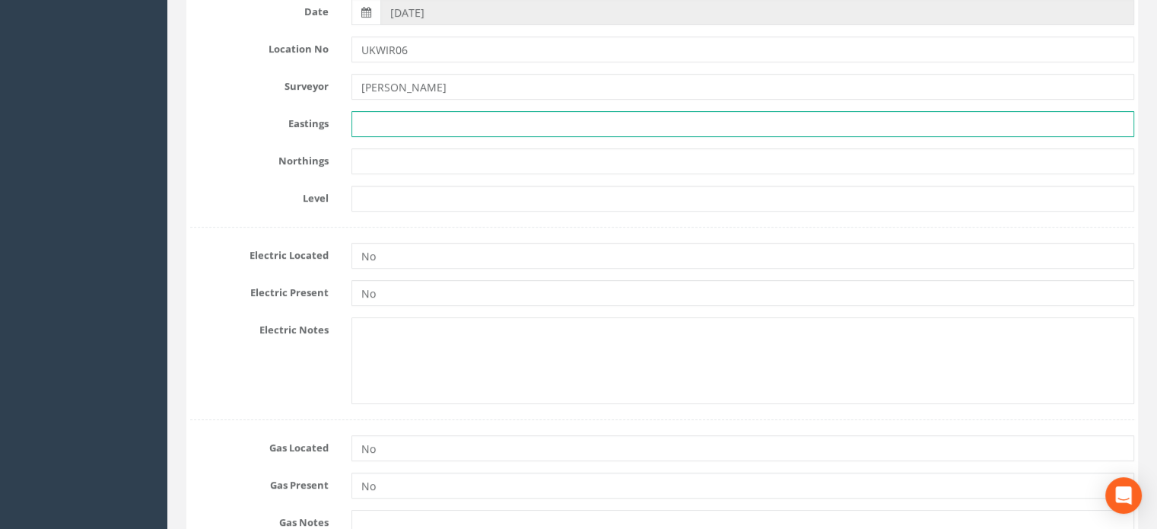
paste input "271546.798"
type input "271546.798"
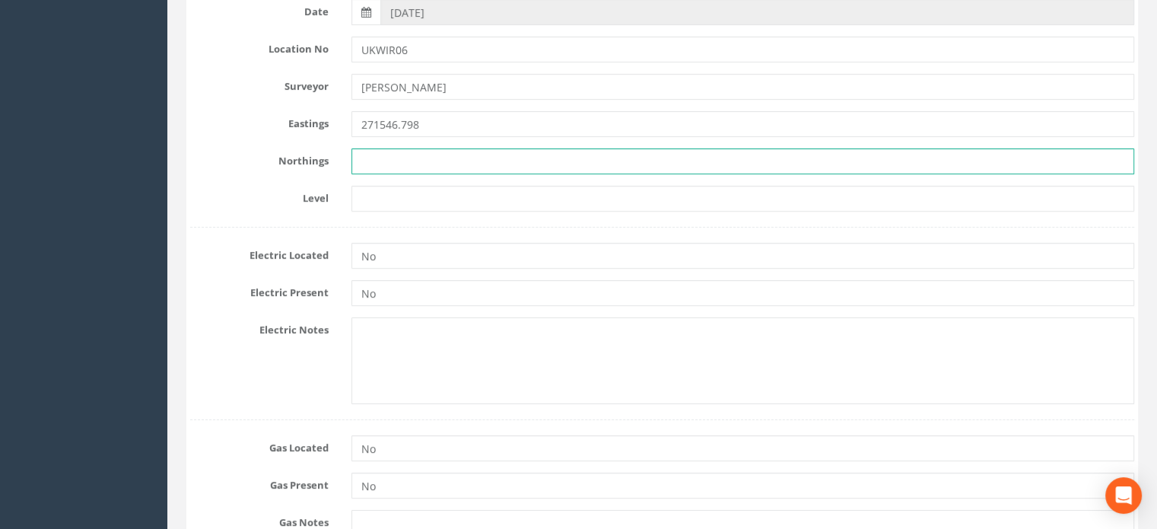
click at [391, 154] on input "text" at bounding box center [743, 161] width 783 height 26
paste input "660995.158"
type input "660995.158"
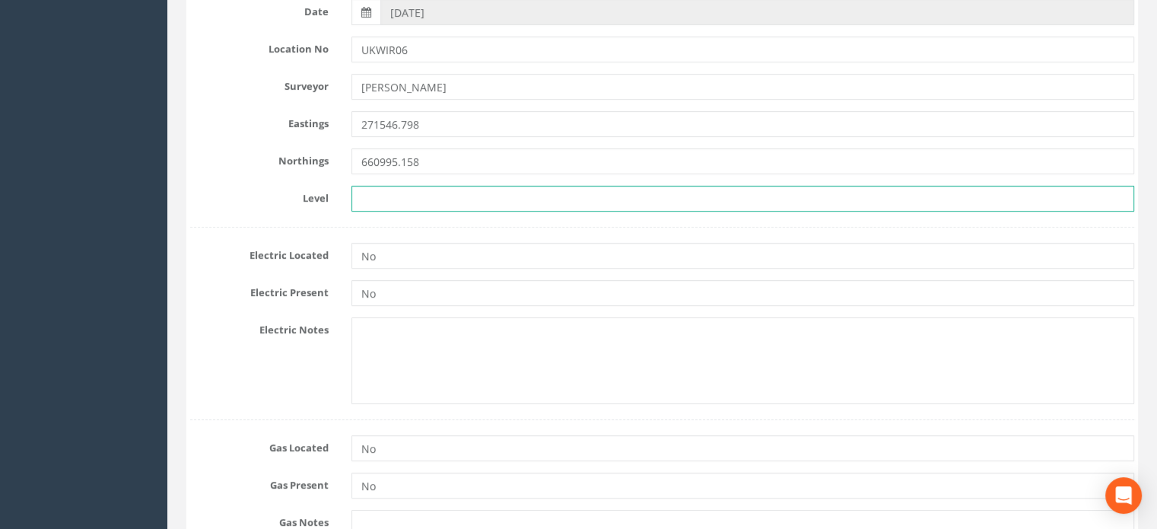
click at [413, 186] on input "text" at bounding box center [743, 199] width 783 height 26
paste input "73.318"
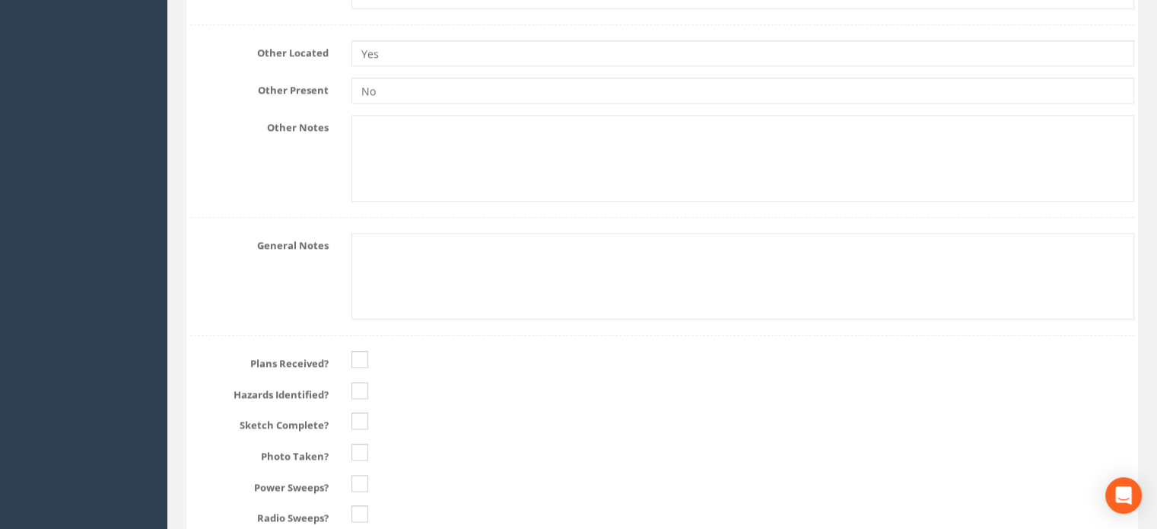
scroll to position [1647, 0]
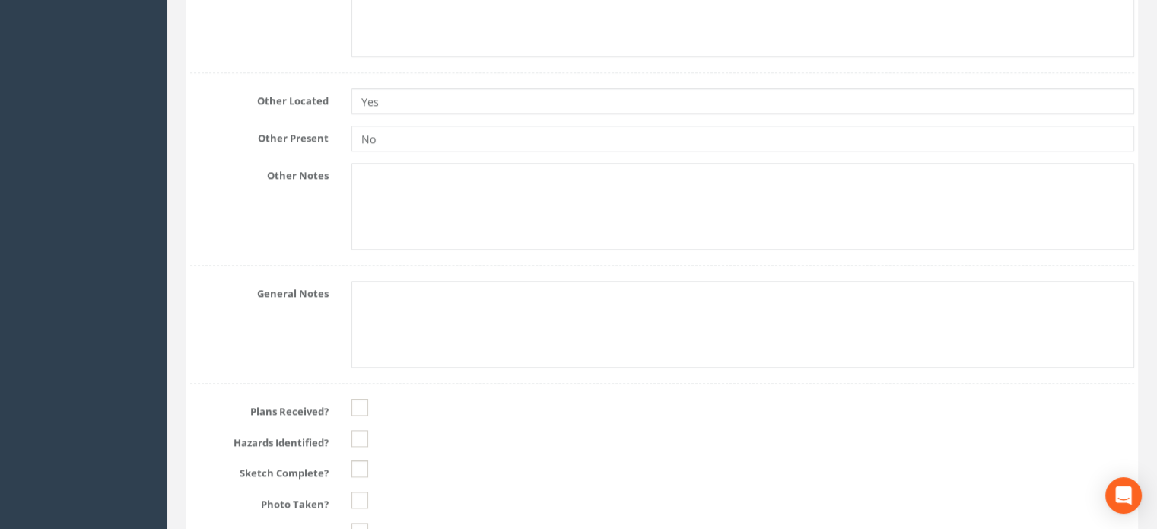
type input "73.318"
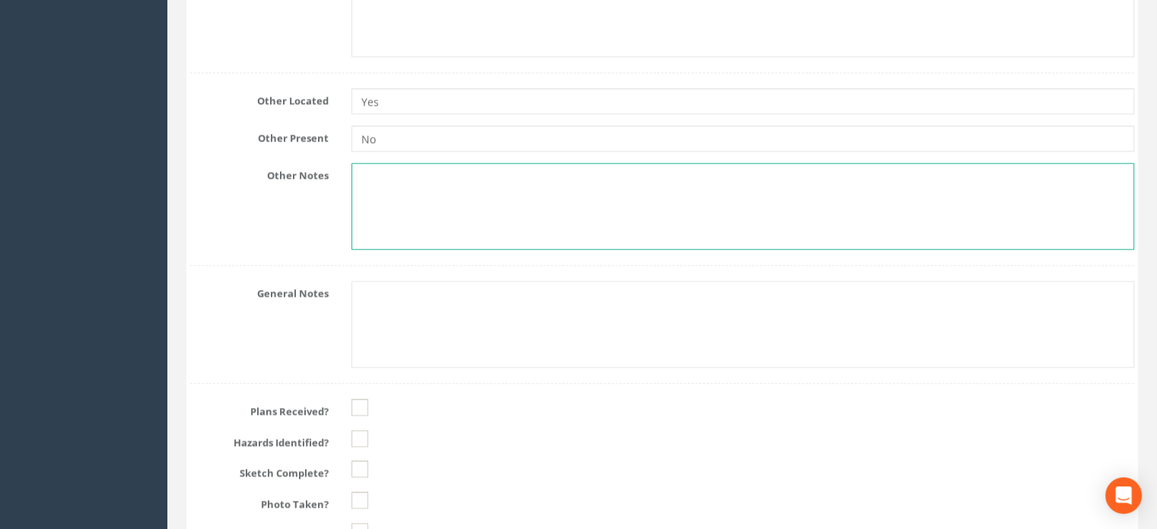
click at [448, 180] on textarea at bounding box center [743, 206] width 783 height 87
type textarea "GPR anomalies-possible field drainage."
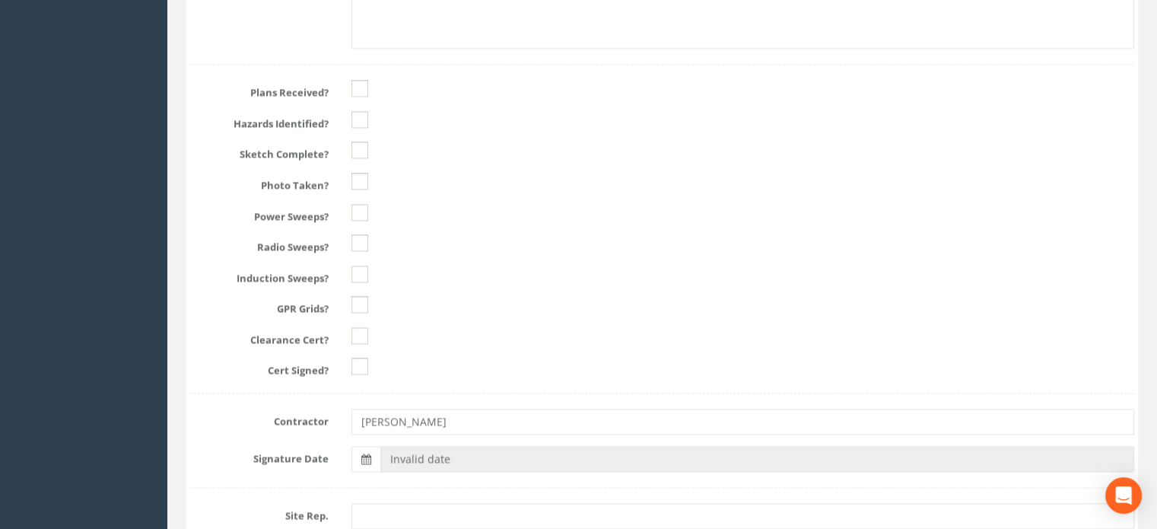
scroll to position [1981, 0]
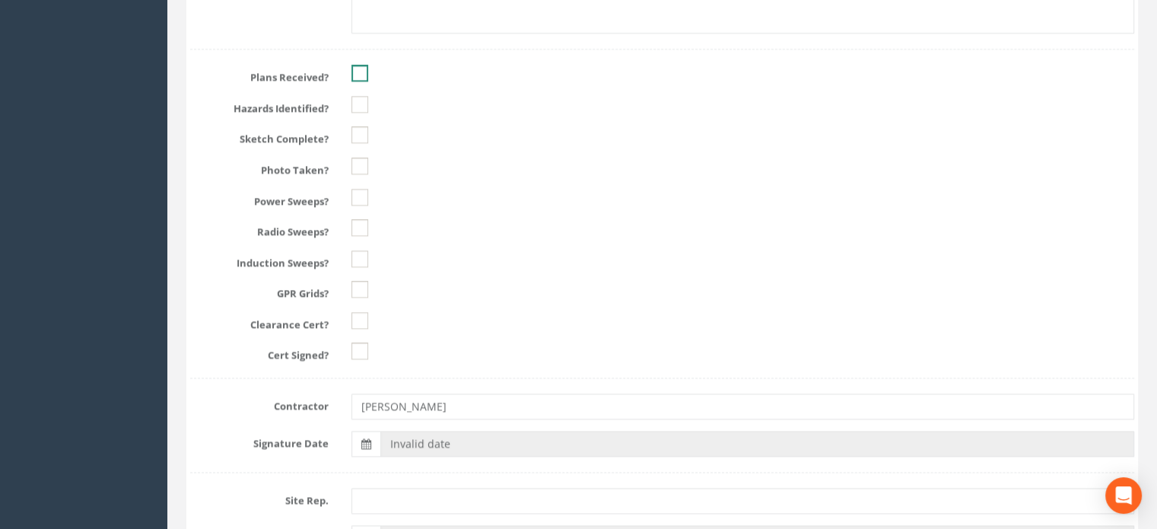
click at [360, 68] on ins at bounding box center [360, 73] width 17 height 17
checkbox input "true"
click at [357, 98] on ins at bounding box center [360, 104] width 17 height 17
checkbox input "true"
click at [359, 132] on ins at bounding box center [360, 134] width 17 height 17
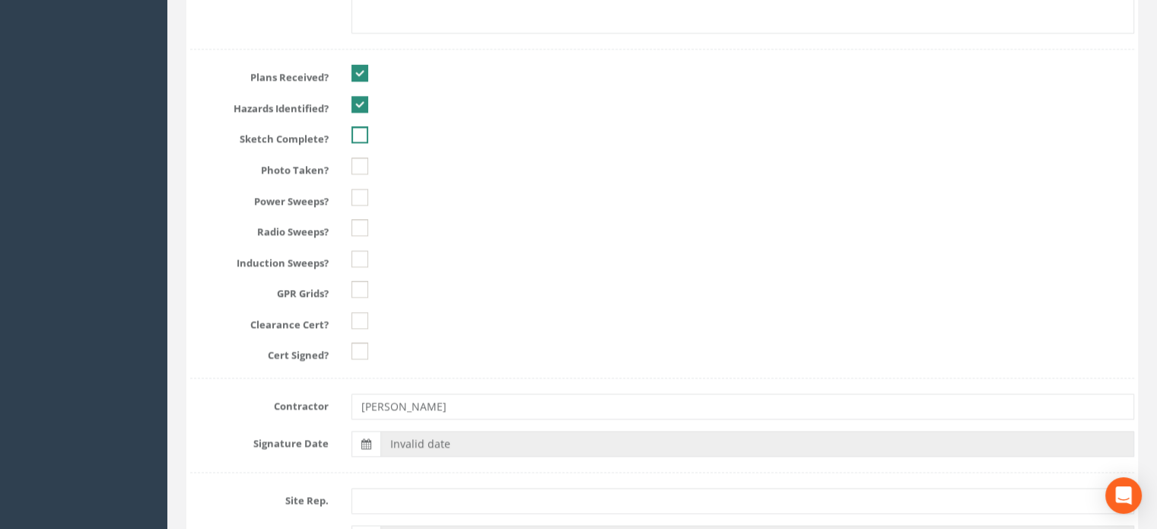
checkbox input "true"
click at [359, 161] on ins at bounding box center [360, 166] width 17 height 17
checkbox input "true"
click at [359, 189] on ins at bounding box center [360, 197] width 17 height 17
checkbox input "true"
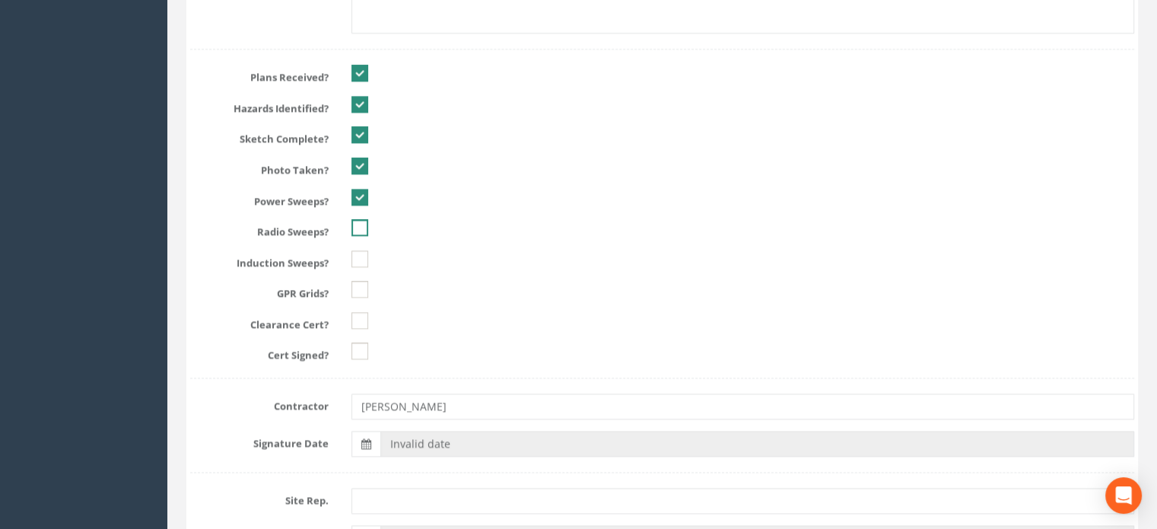
click at [359, 221] on ins at bounding box center [360, 227] width 17 height 17
checkbox input "true"
click at [359, 253] on ins at bounding box center [360, 258] width 17 height 17
checkbox input "true"
click at [359, 282] on ins at bounding box center [360, 289] width 17 height 17
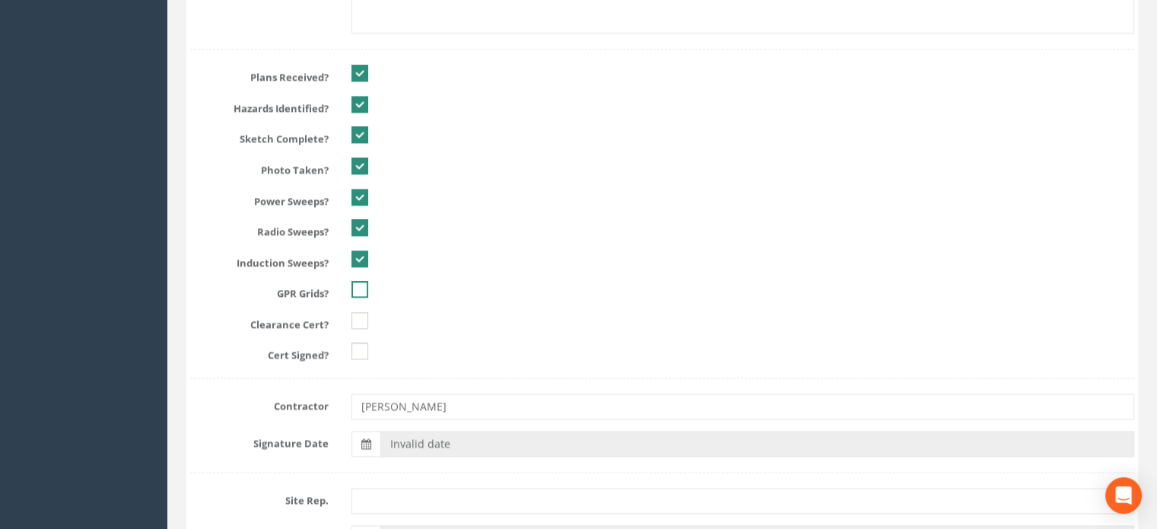
checkbox input "true"
click at [362, 317] on ins at bounding box center [360, 320] width 17 height 17
checkbox input "true"
click at [359, 348] on ins at bounding box center [360, 350] width 17 height 17
checkbox input "true"
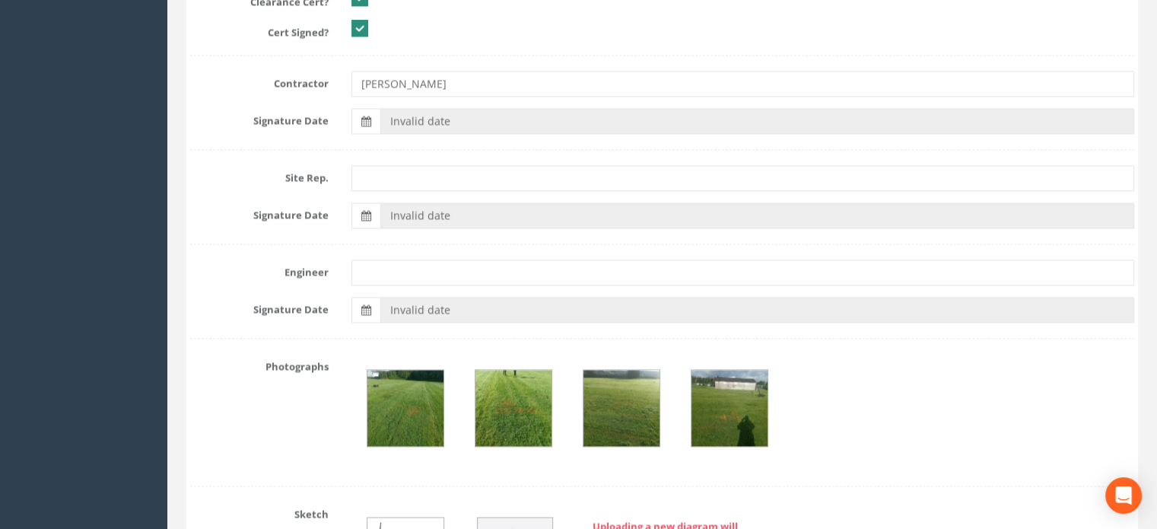
scroll to position [2308, 0]
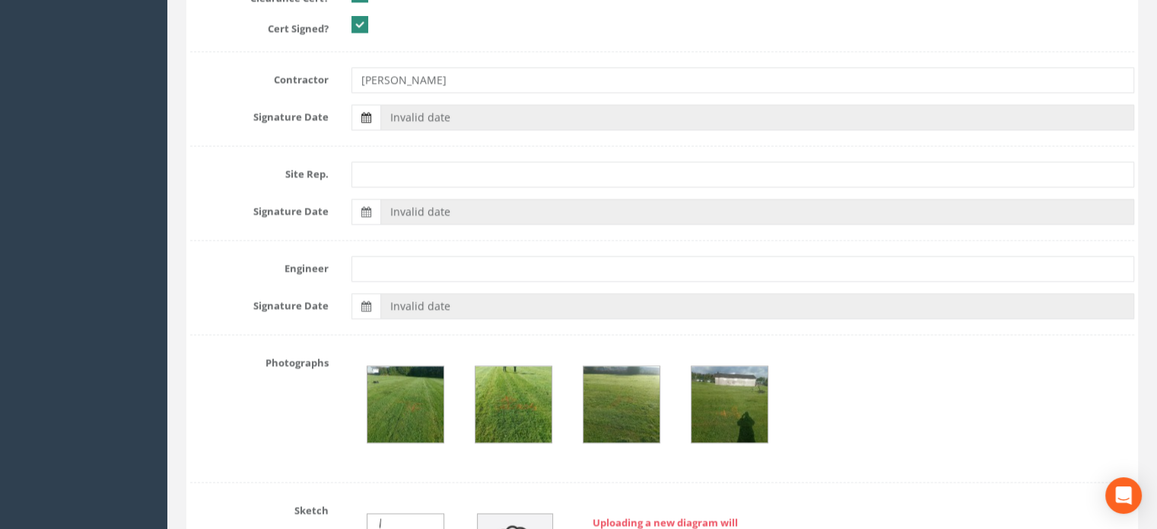
type textarea "GPR anomalies-possible field drainage."
click at [372, 113] on label at bounding box center [366, 117] width 29 height 26
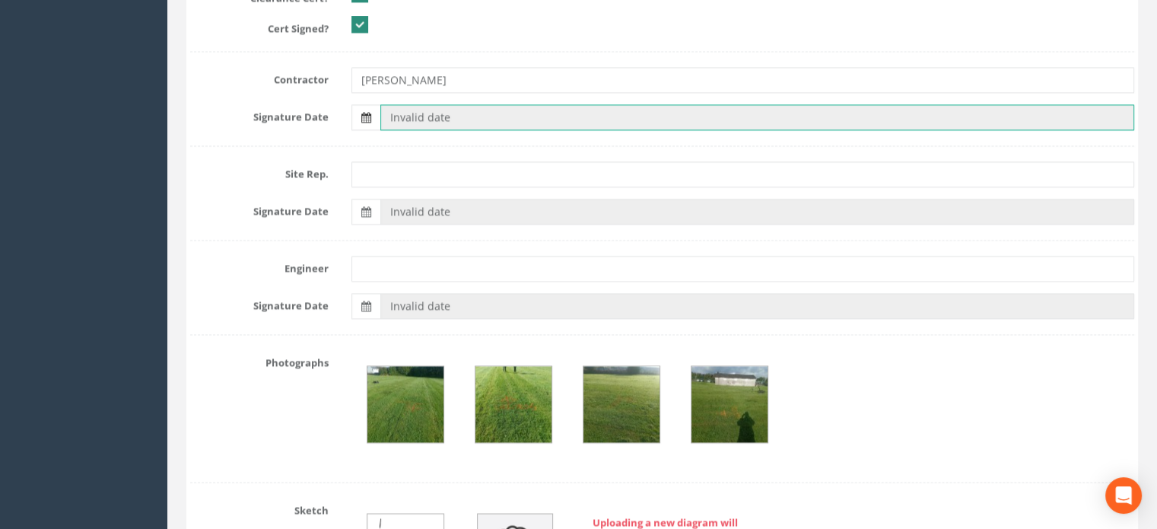
click at [380, 113] on input "Invalid date" at bounding box center [757, 117] width 754 height 26
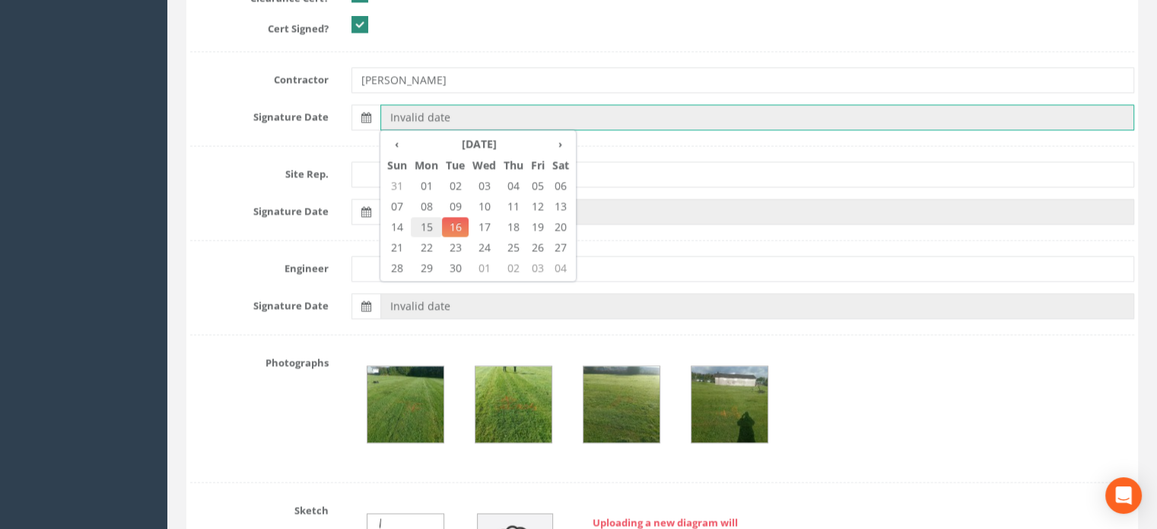
click at [429, 221] on span "15" at bounding box center [426, 227] width 31 height 20
type input "[DATE]"
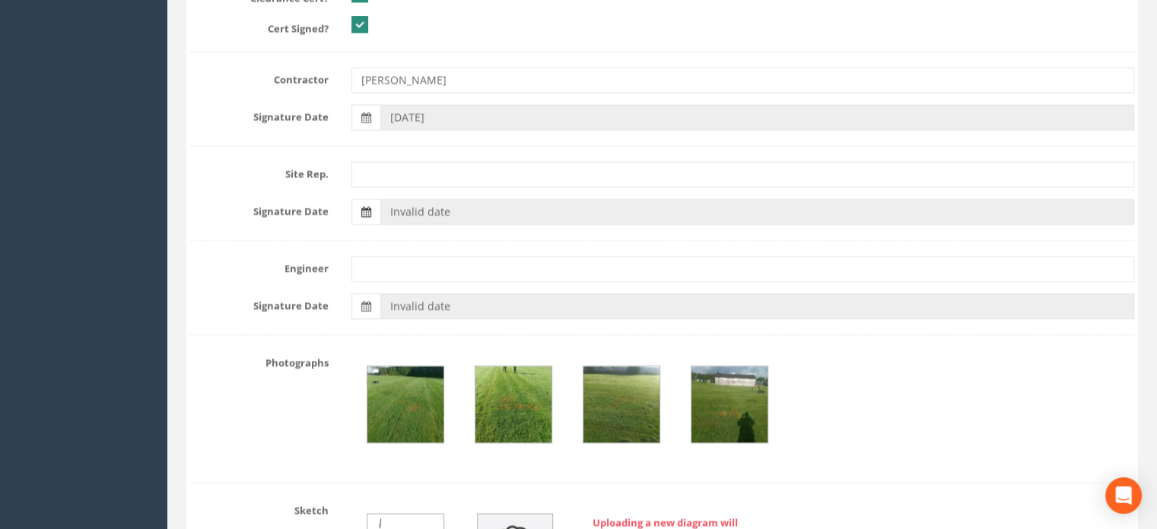
click at [370, 206] on icon at bounding box center [366, 211] width 10 height 11
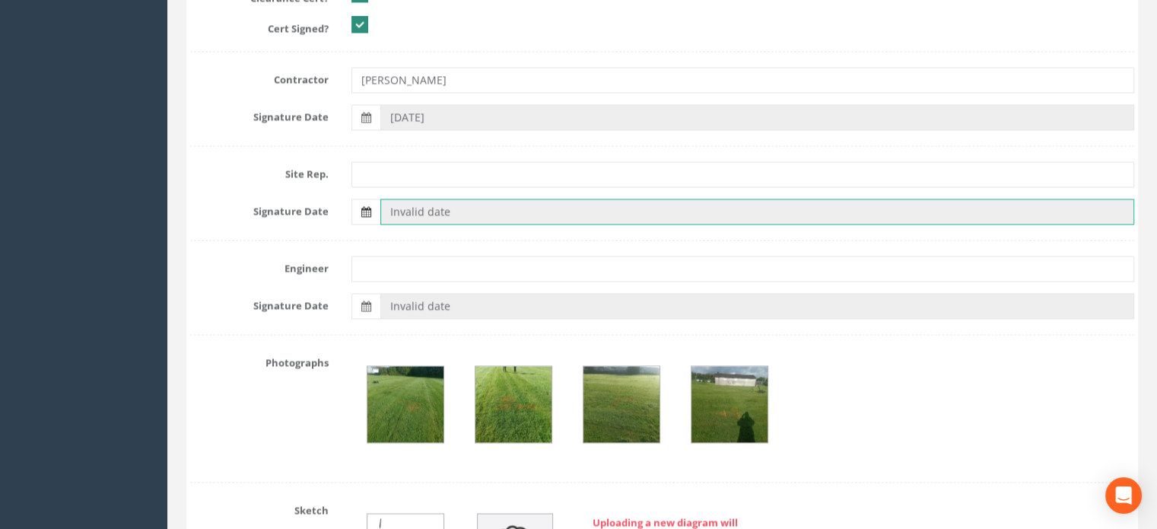
click at [380, 206] on input "Invalid date" at bounding box center [757, 212] width 754 height 26
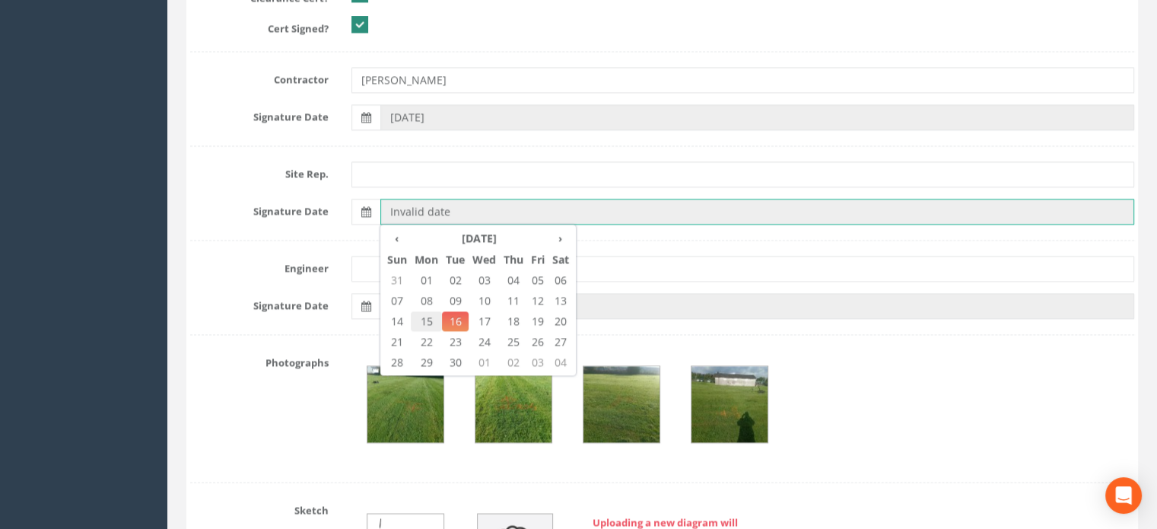
click at [426, 317] on span "15" at bounding box center [426, 321] width 31 height 20
type input "[DATE]"
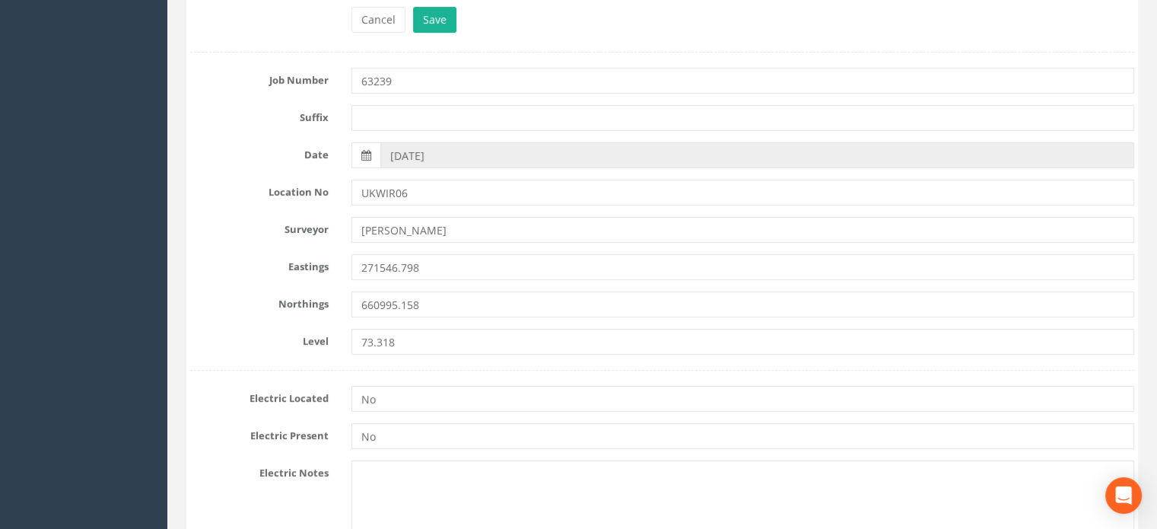
scroll to position [0, 0]
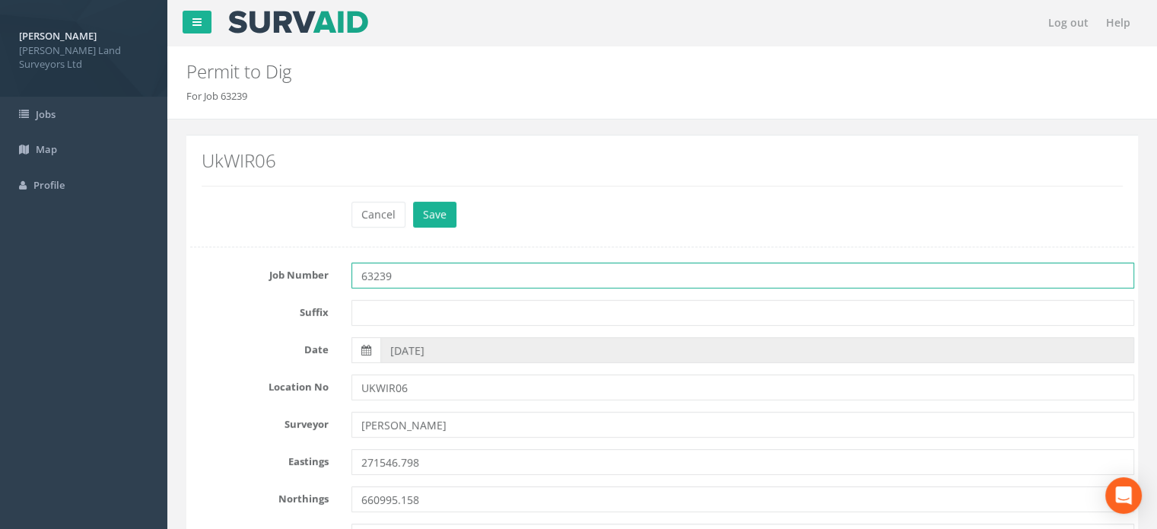
click at [406, 271] on input "63239" at bounding box center [743, 276] width 783 height 26
type input "63452"
click at [442, 209] on button "Save" at bounding box center [434, 215] width 43 height 26
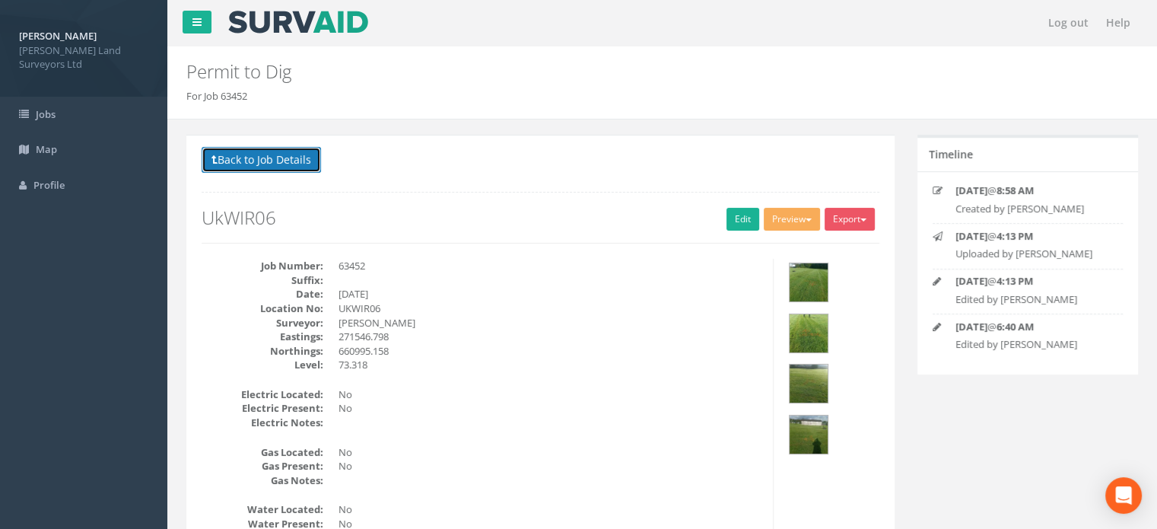
click at [278, 164] on button "Back to Job Details" at bounding box center [261, 160] width 119 height 26
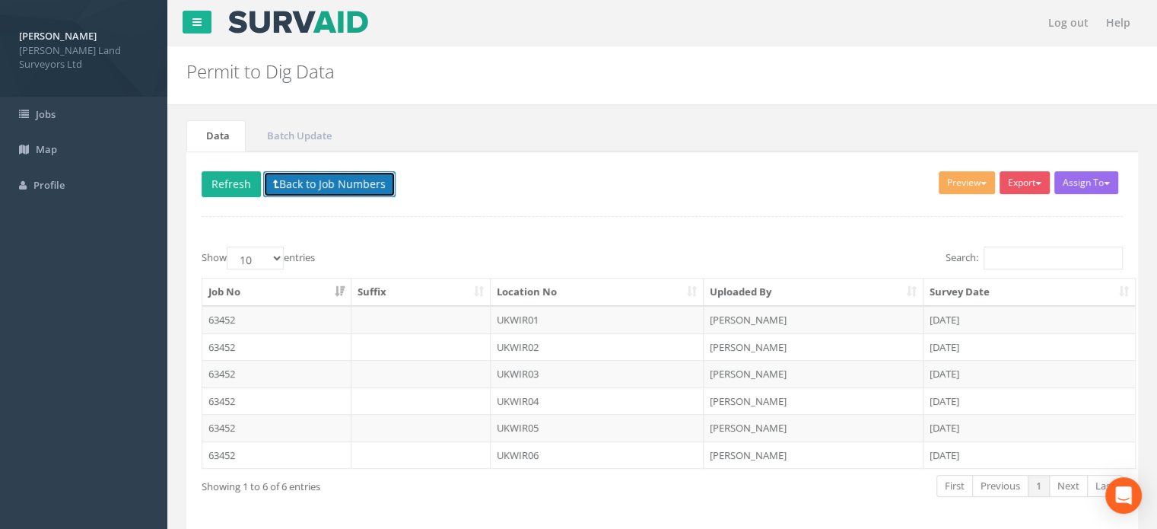
click at [329, 182] on button "Back to Job Numbers" at bounding box center [329, 184] width 132 height 26
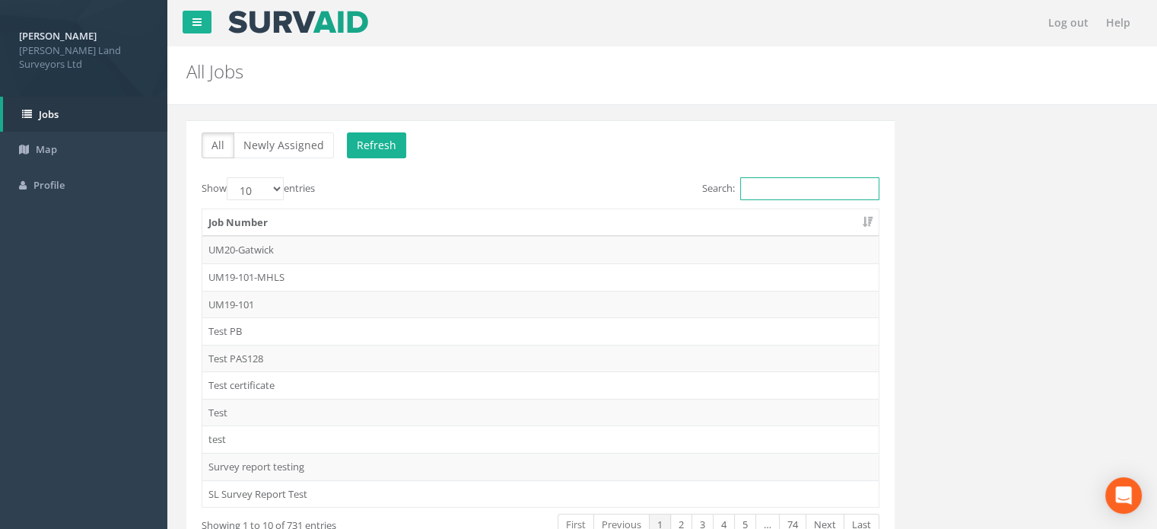
click at [837, 193] on input "Search:" at bounding box center [809, 188] width 139 height 23
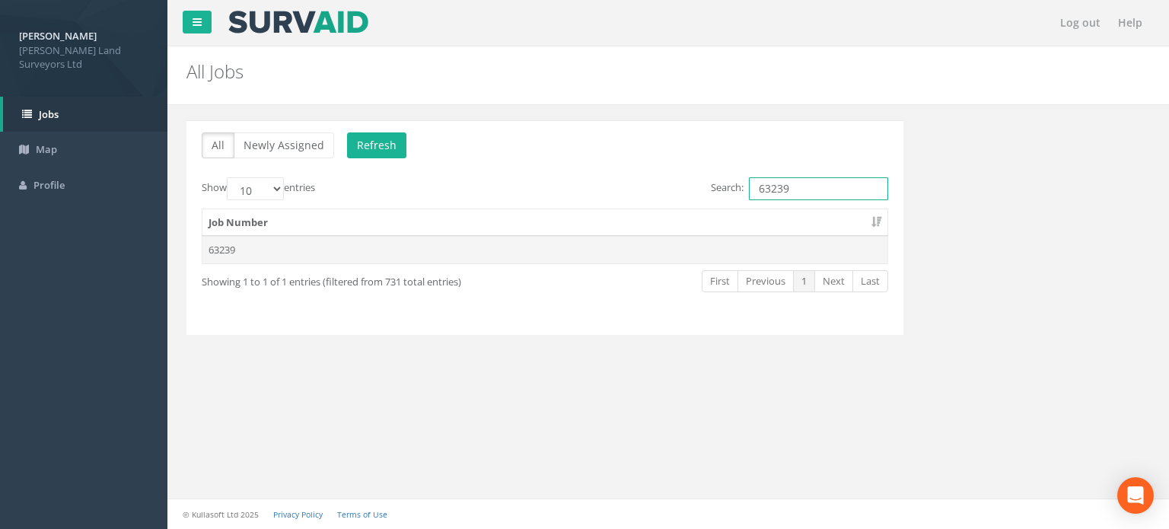
type input "63239"
click at [235, 246] on td "63239" at bounding box center [544, 249] width 685 height 27
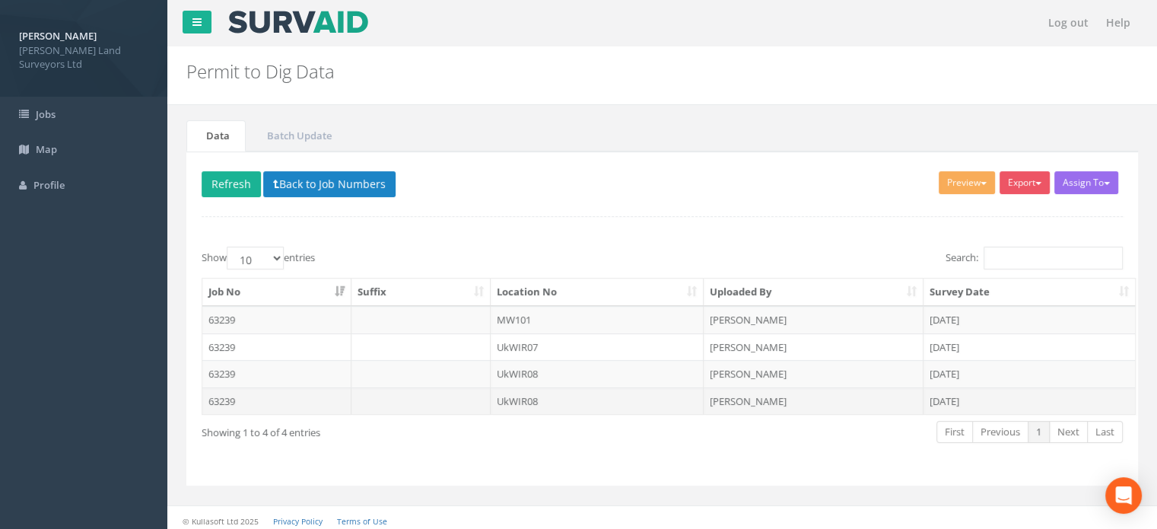
click at [532, 401] on td "UkWIR08" at bounding box center [598, 400] width 214 height 27
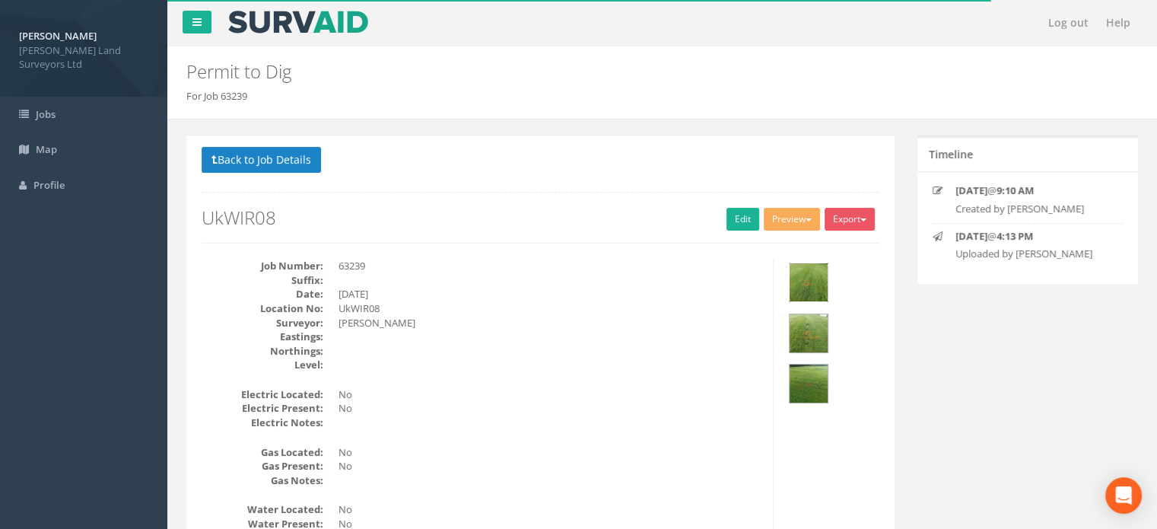
click at [807, 268] on img at bounding box center [809, 282] width 38 height 38
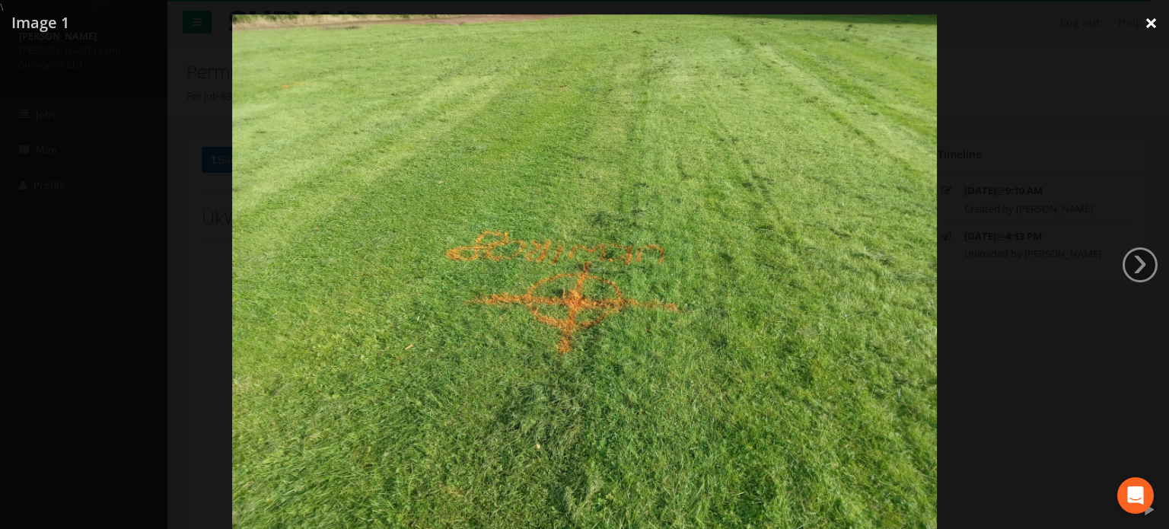
click at [1154, 21] on link "×" at bounding box center [1151, 23] width 36 height 46
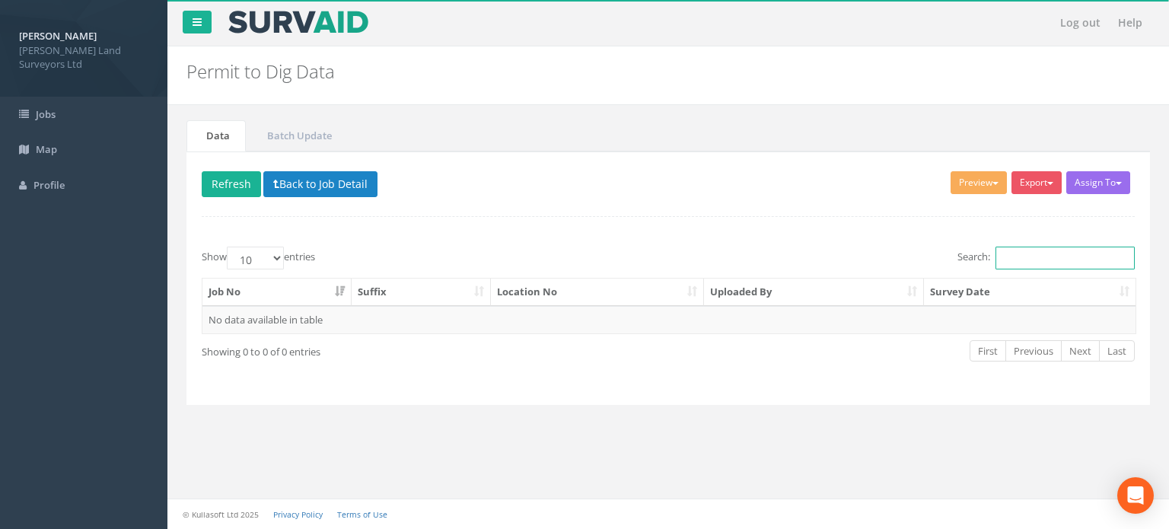
click at [1047, 261] on input "Search:" at bounding box center [1064, 258] width 139 height 23
click at [305, 183] on button "Back to Job Detail" at bounding box center [320, 184] width 114 height 26
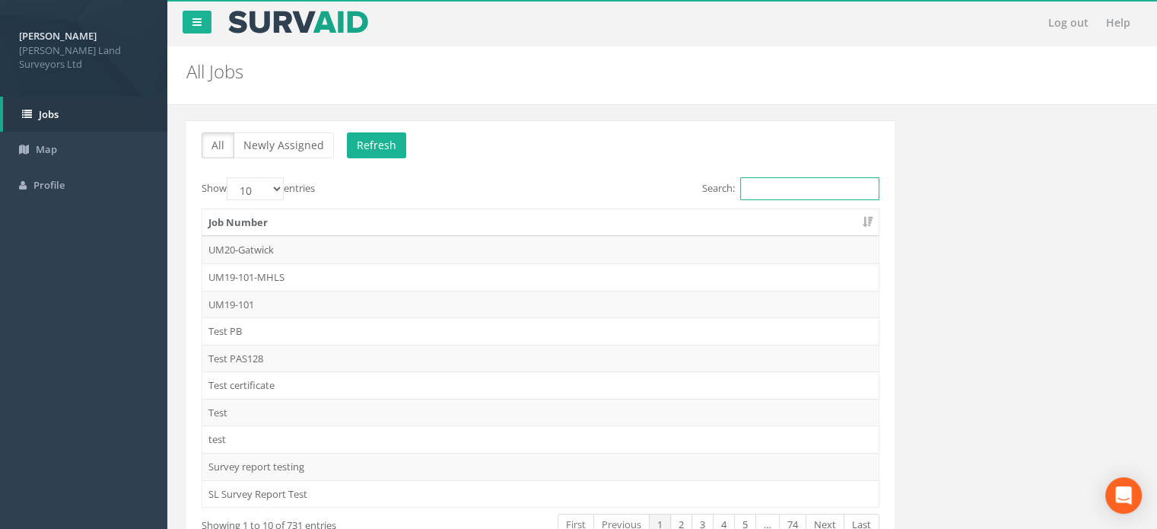
click at [785, 183] on input "Search:" at bounding box center [809, 188] width 139 height 23
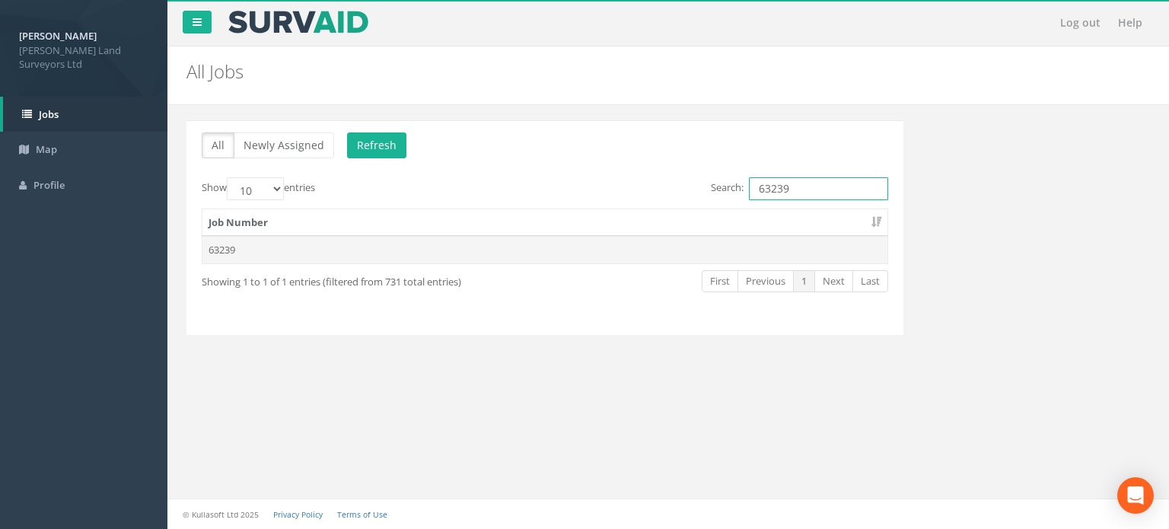
type input "63239"
click at [222, 247] on td "63239" at bounding box center [544, 249] width 685 height 27
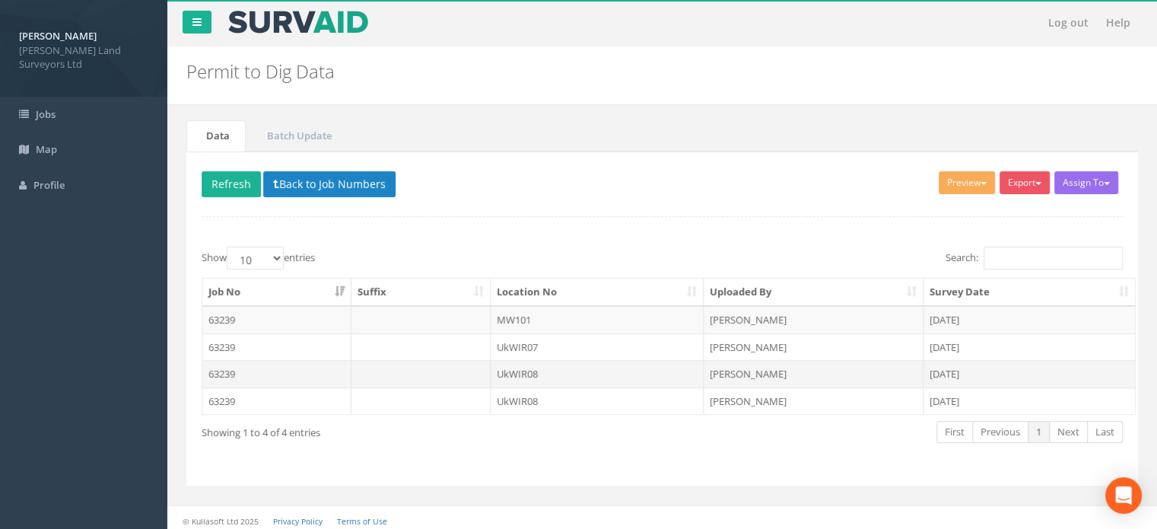
click at [525, 374] on td "UkWIR08" at bounding box center [598, 373] width 214 height 27
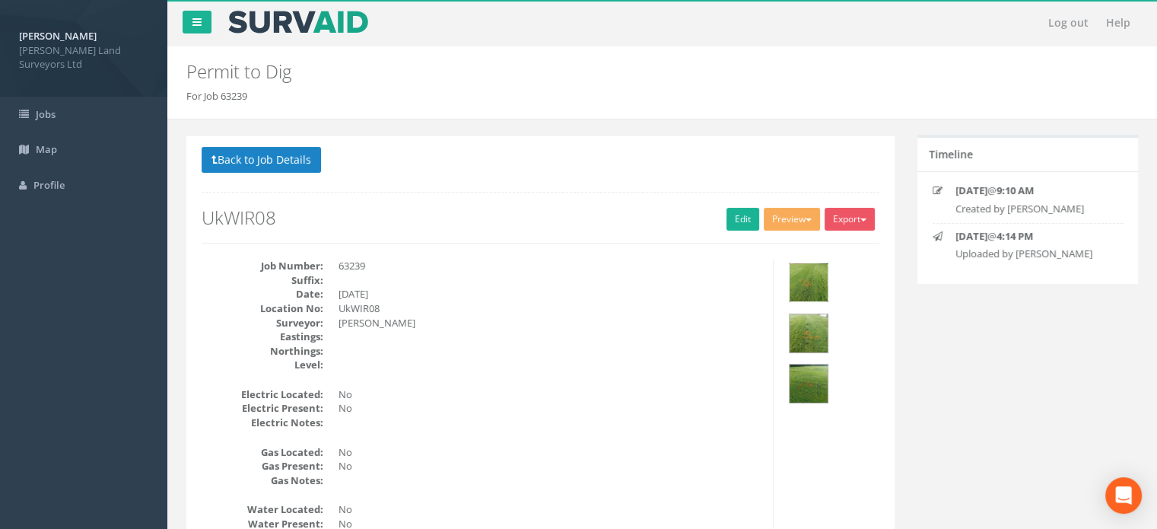
click at [802, 276] on img at bounding box center [809, 282] width 38 height 38
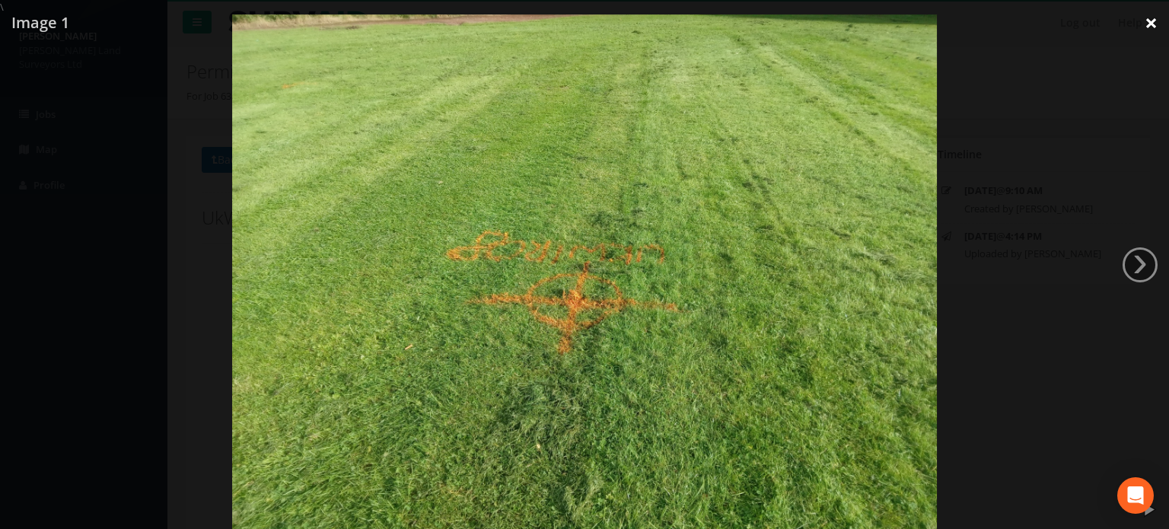
click at [1148, 21] on link "×" at bounding box center [1151, 23] width 36 height 46
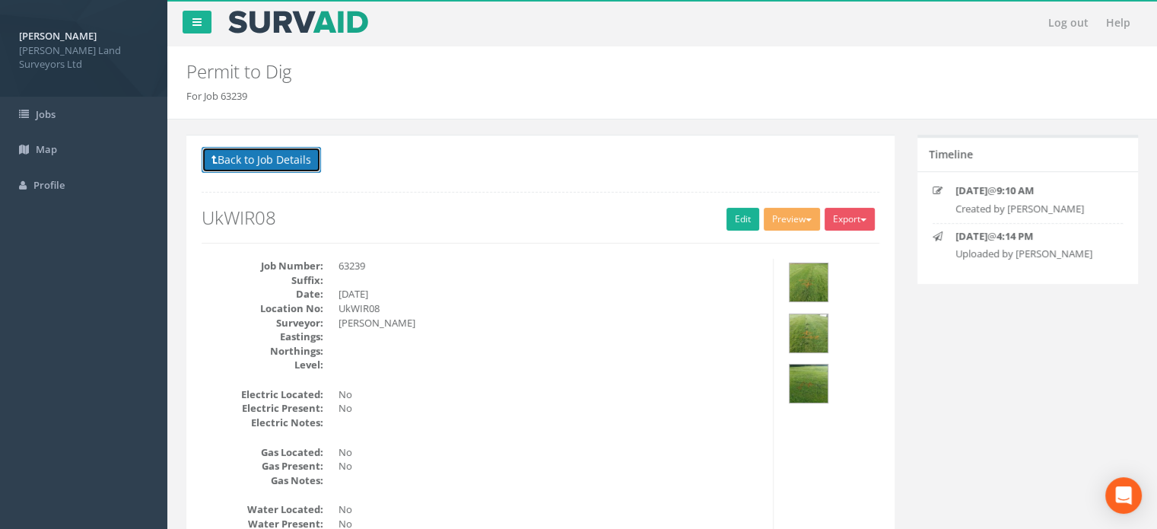
click at [286, 155] on button "Back to Job Details" at bounding box center [261, 160] width 119 height 26
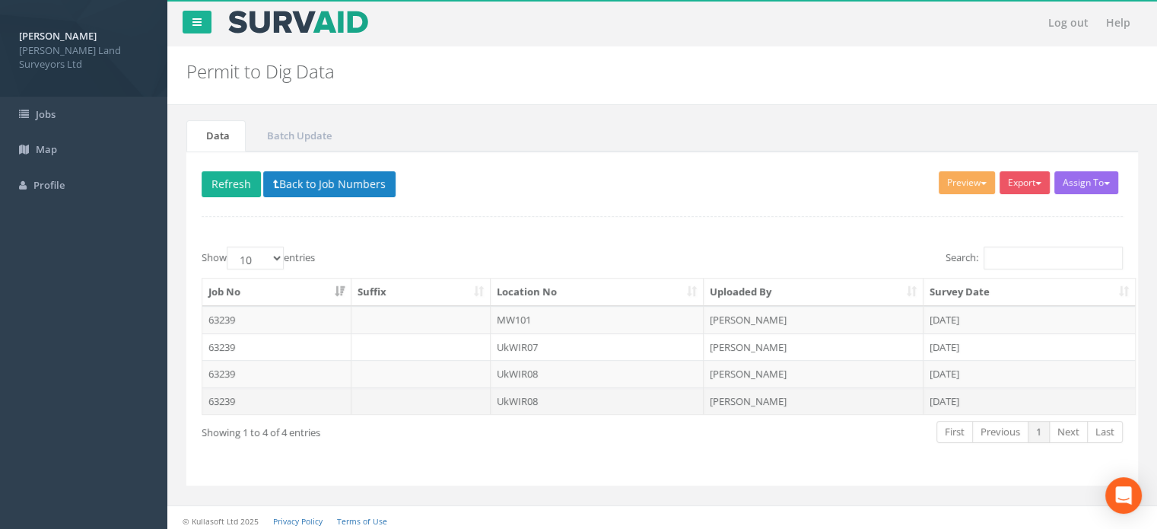
click at [521, 396] on td "UkWIR08" at bounding box center [598, 400] width 214 height 27
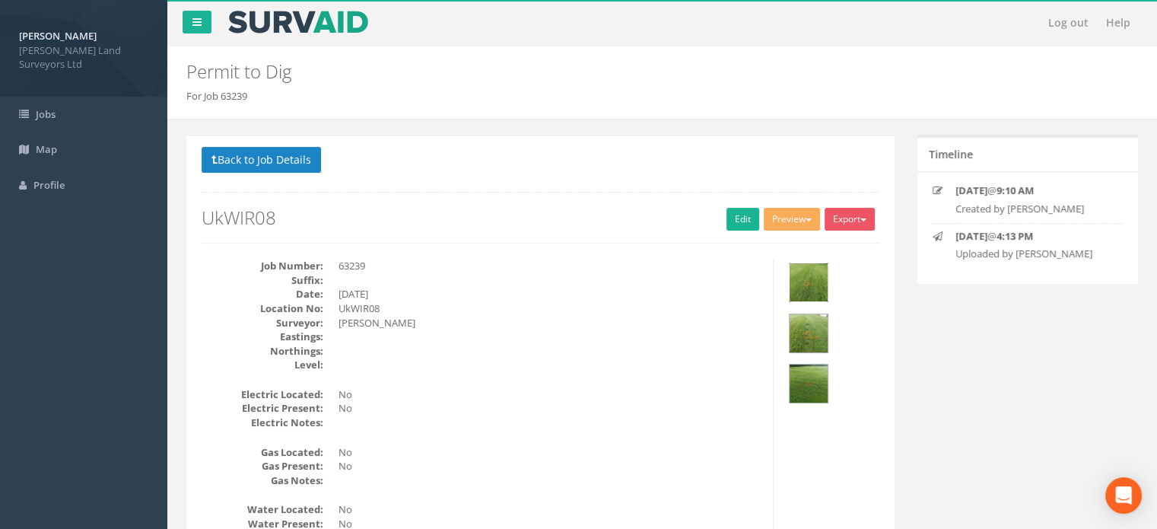
click at [806, 279] on img at bounding box center [809, 282] width 38 height 38
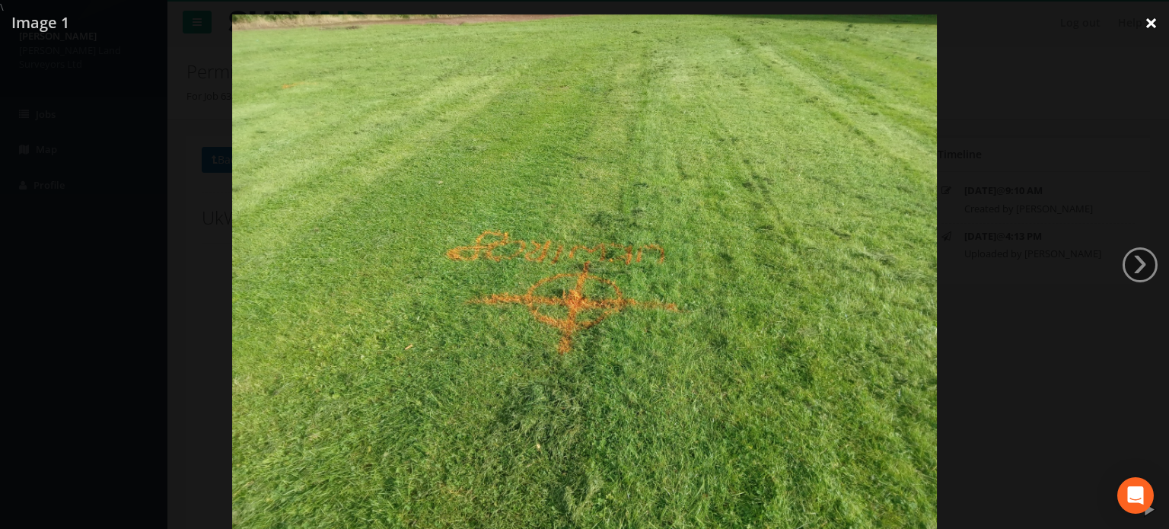
click at [1154, 23] on link "×" at bounding box center [1151, 23] width 36 height 46
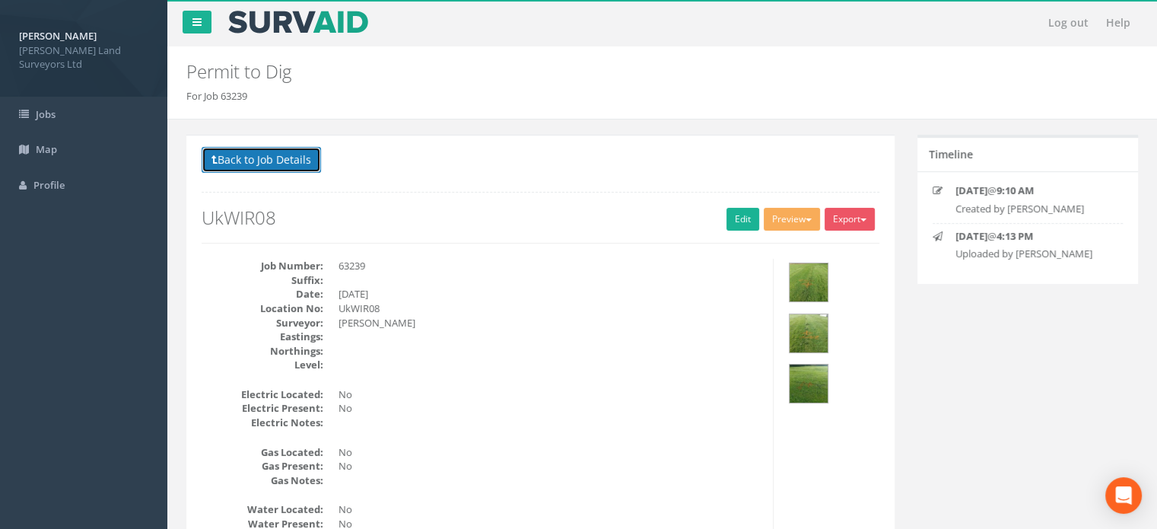
click at [255, 154] on button "Back to Job Details" at bounding box center [261, 160] width 119 height 26
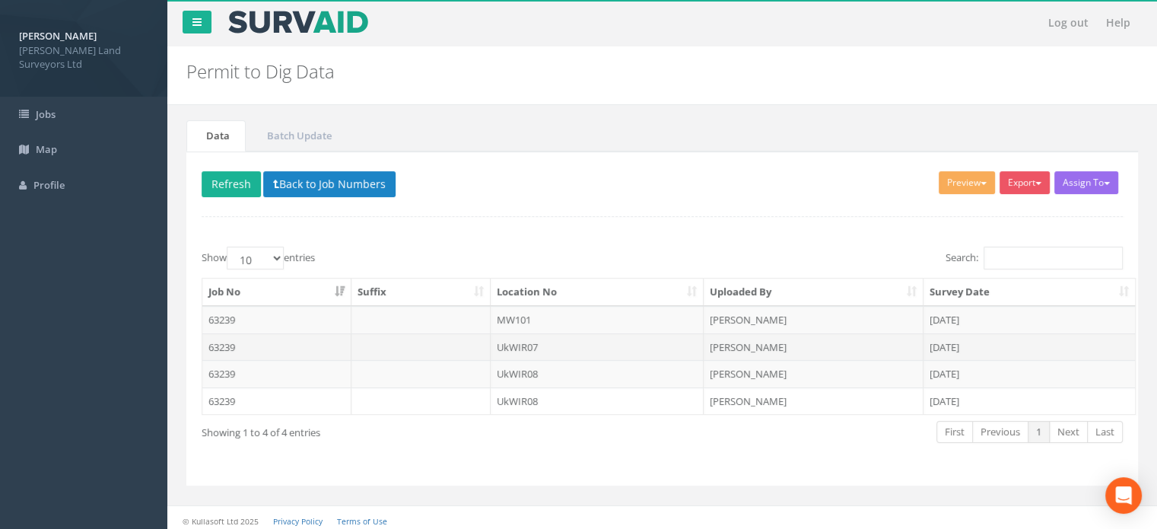
click at [520, 345] on td "UkWIR07" at bounding box center [598, 346] width 214 height 27
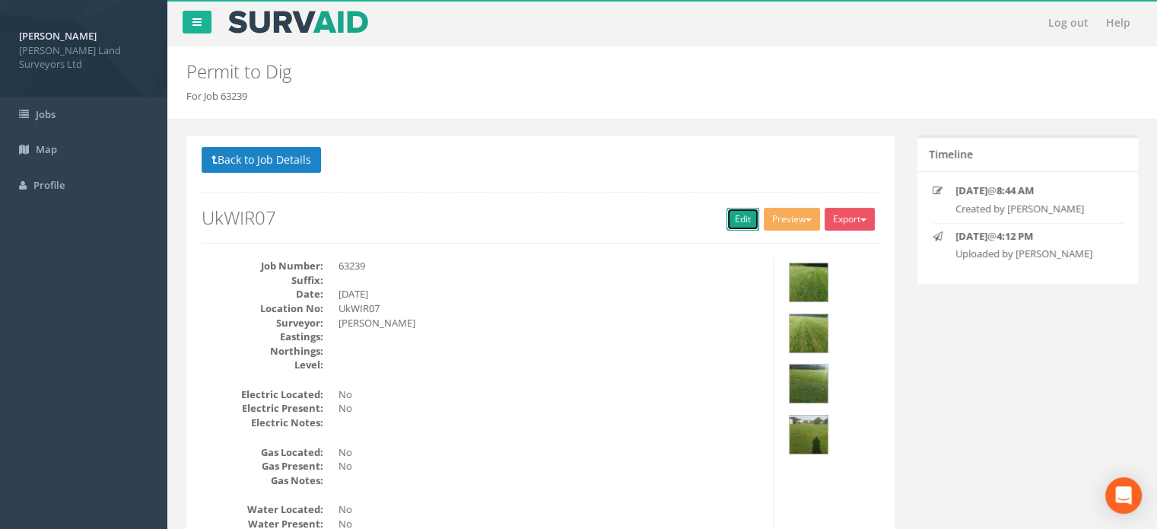
click at [743, 215] on link "Edit" at bounding box center [743, 219] width 33 height 23
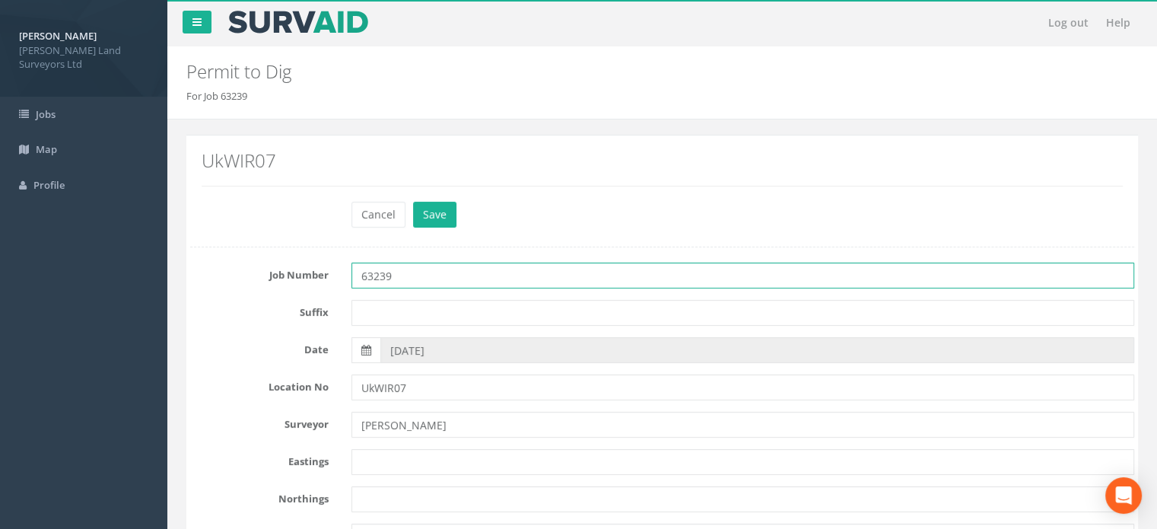
click at [449, 267] on input "63239" at bounding box center [743, 276] width 783 height 26
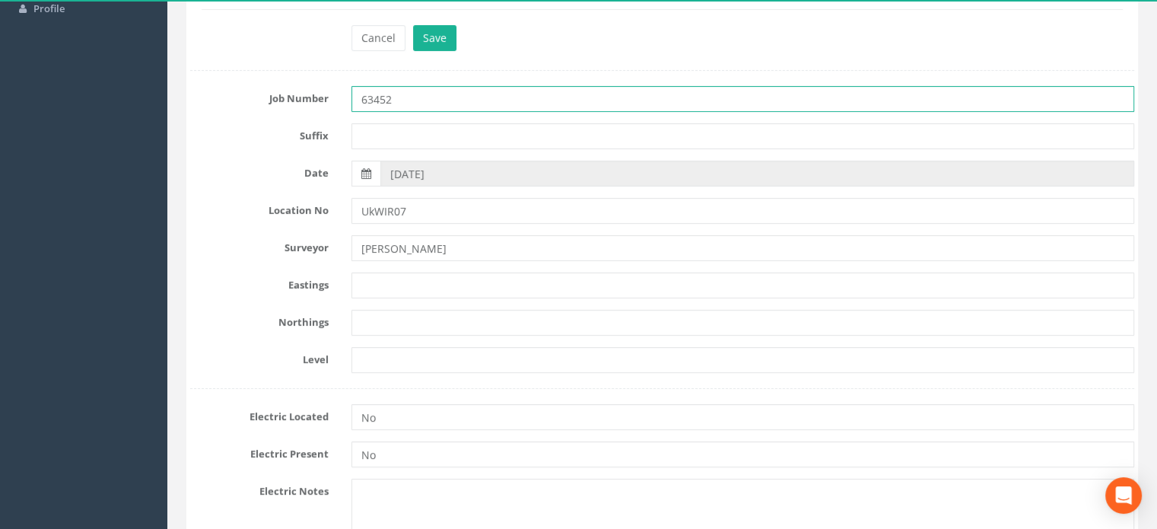
scroll to position [218, 0]
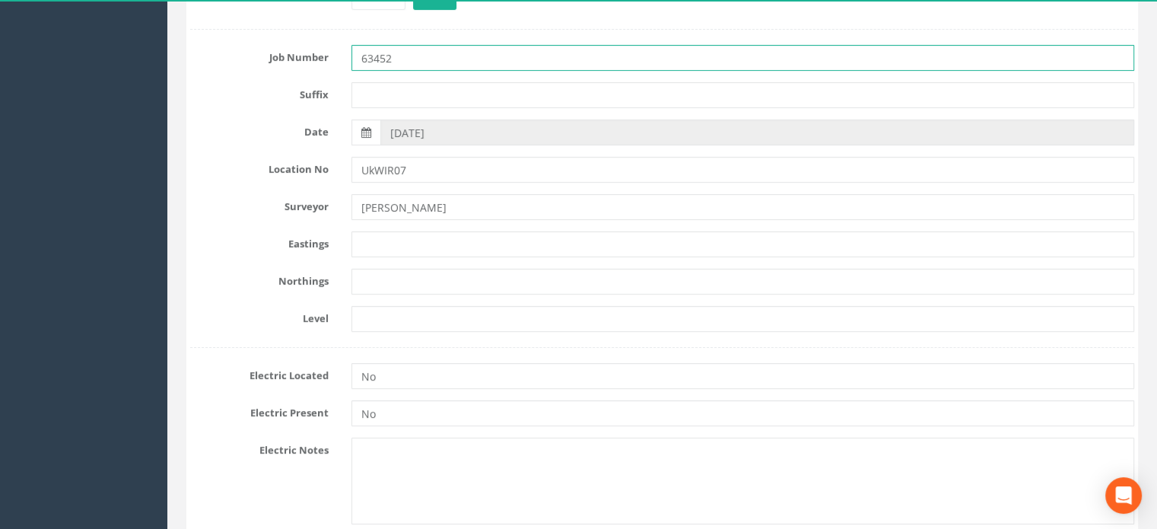
type input "63452"
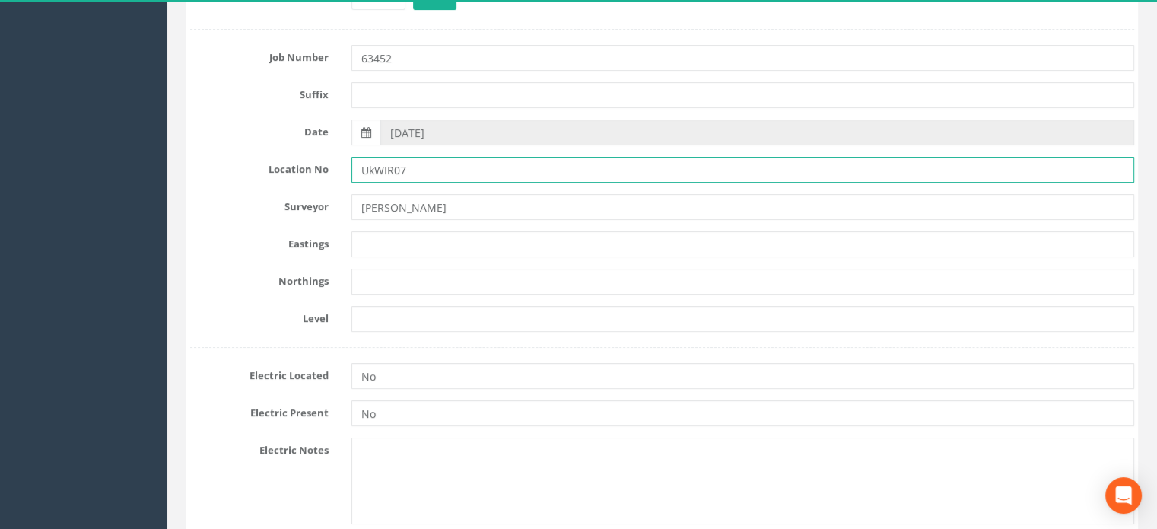
click at [376, 170] on input "UkWIR07" at bounding box center [743, 170] width 783 height 26
type input "UKWIR07"
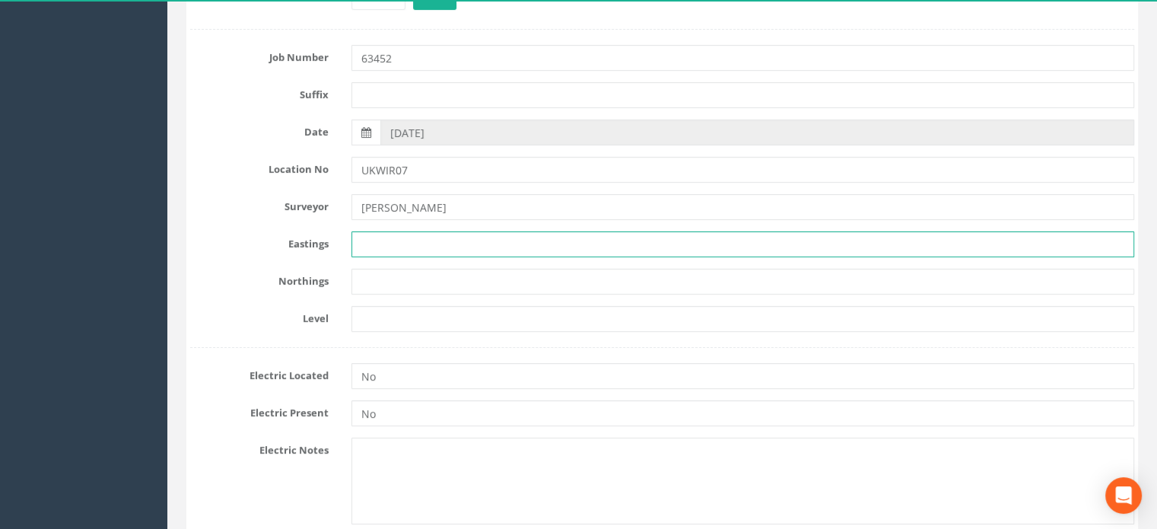
click at [414, 246] on input "text" at bounding box center [743, 244] width 783 height 26
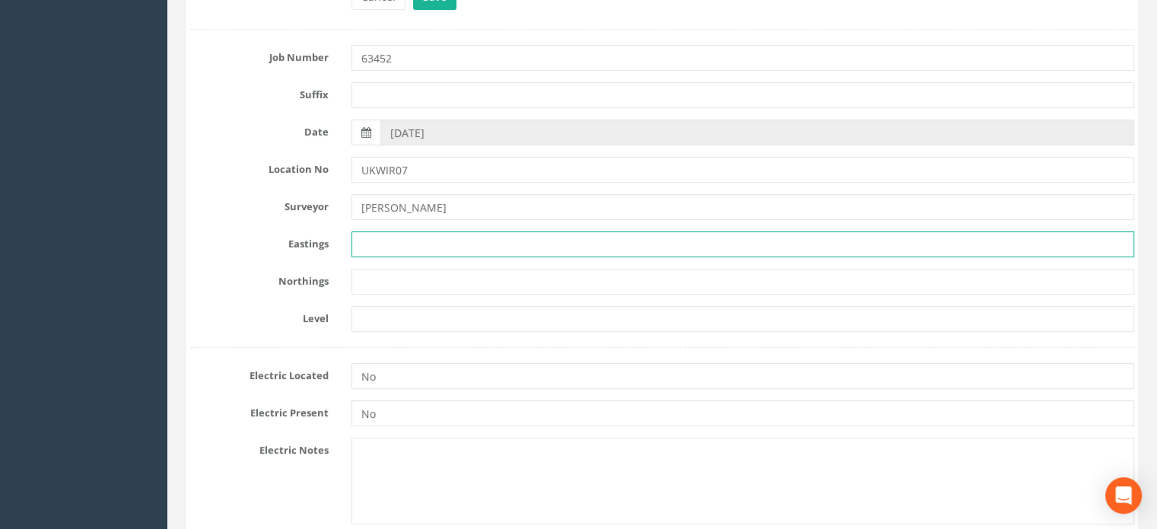
paste input "271550.034"
type input "271550.034"
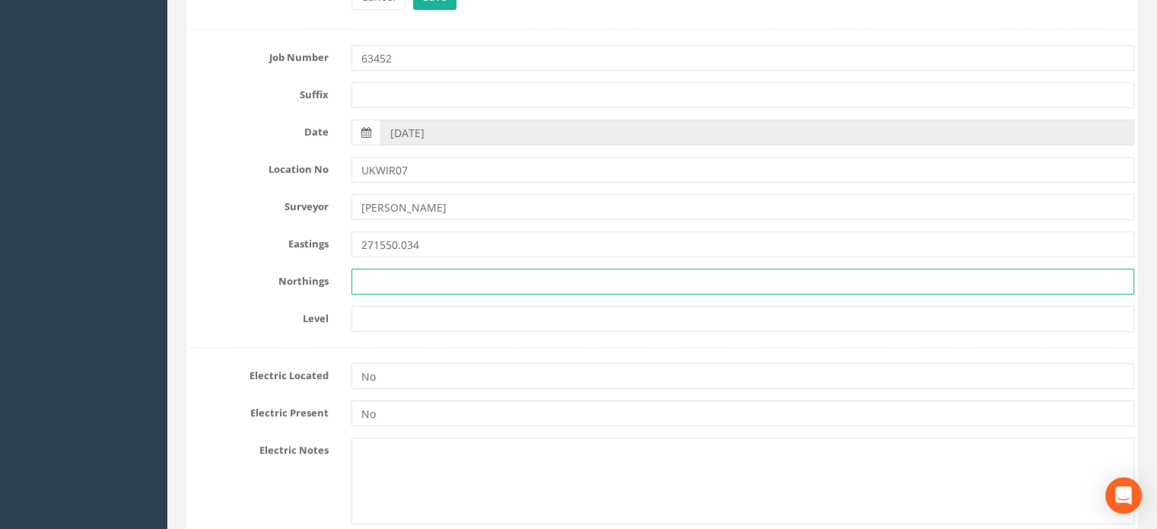
click at [416, 275] on input "text" at bounding box center [743, 282] width 783 height 26
paste input "661020.957"
type input "661020.957"
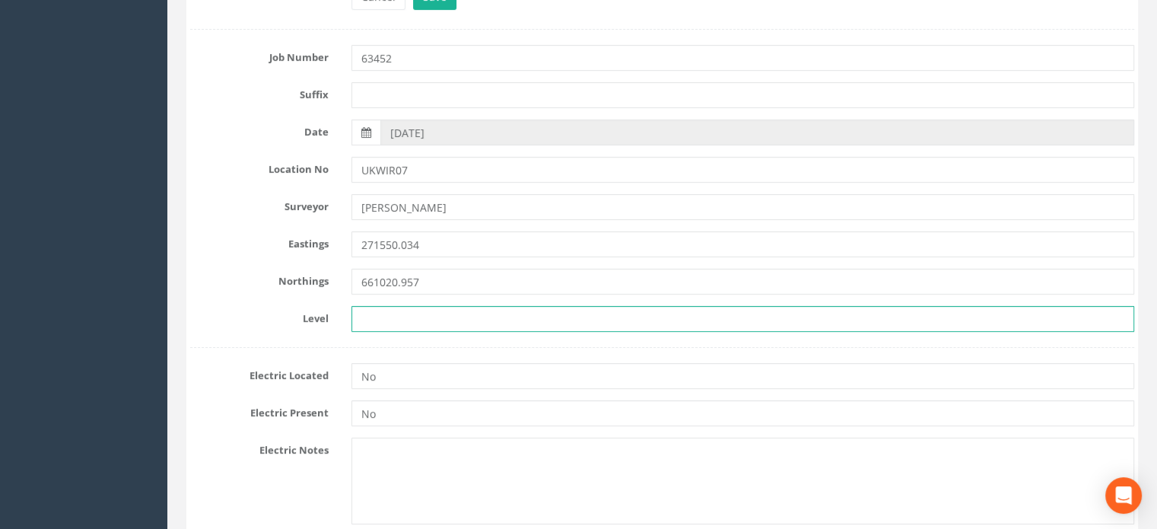
click at [377, 325] on input "text" at bounding box center [743, 319] width 783 height 26
paste input "72.597"
type input "72.597"
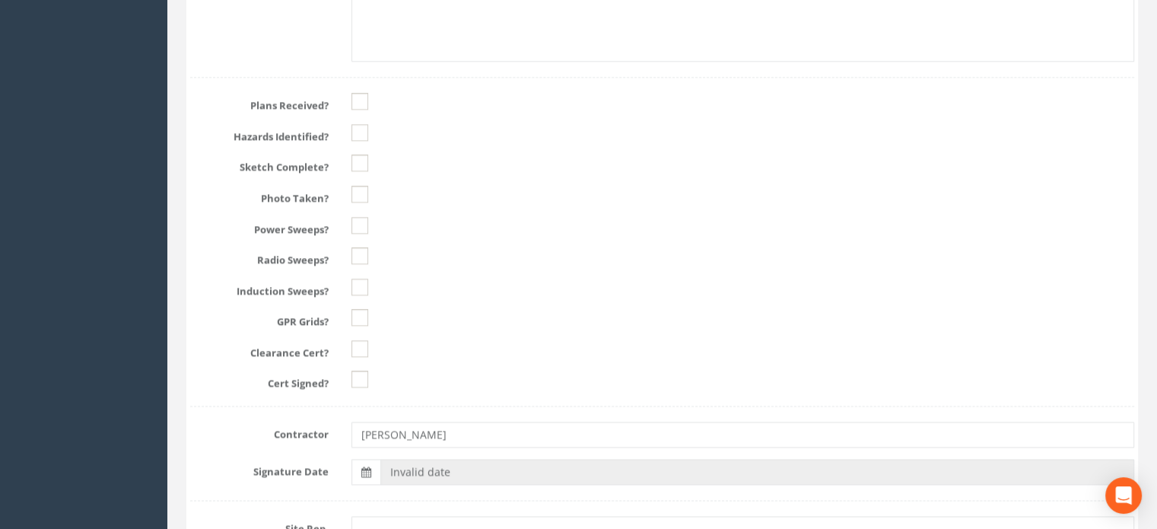
scroll to position [1972, 0]
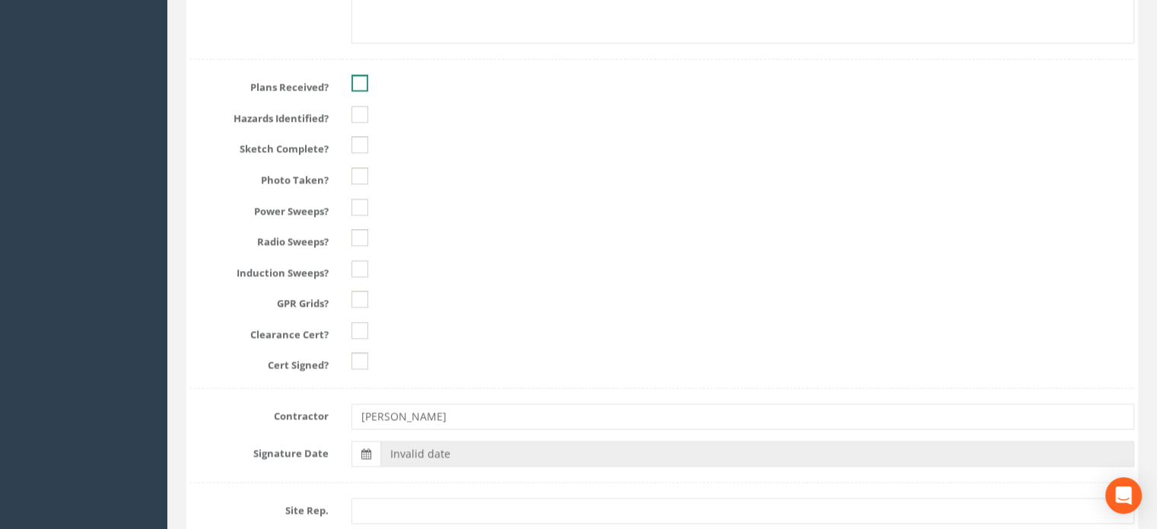
click at [362, 81] on ins at bounding box center [360, 83] width 17 height 17
checkbox input "true"
click at [358, 109] on ins at bounding box center [360, 114] width 17 height 17
checkbox input "true"
click at [361, 142] on ins at bounding box center [360, 144] width 17 height 17
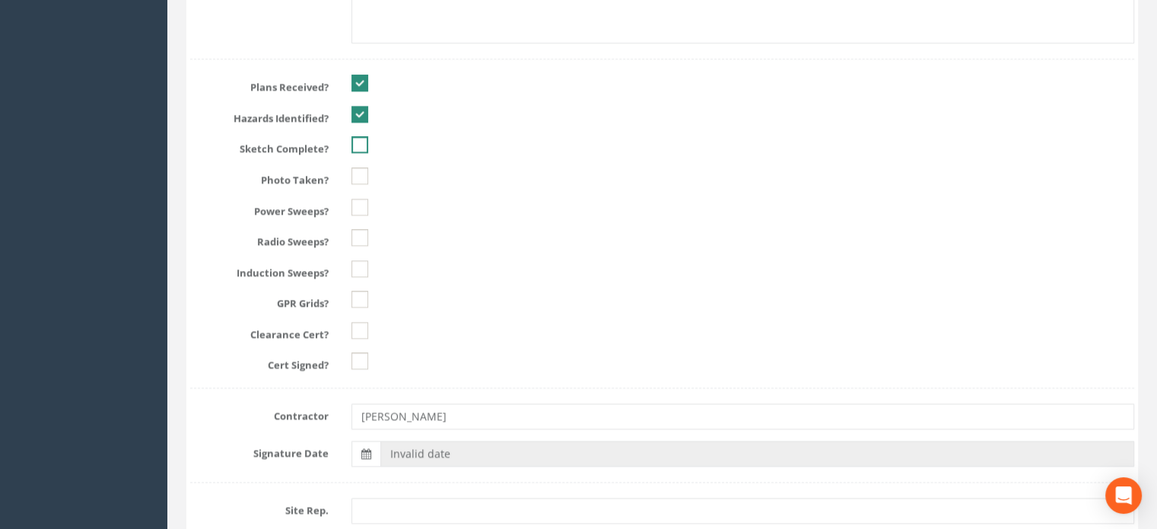
checkbox input "true"
click at [361, 173] on ins at bounding box center [360, 175] width 17 height 17
checkbox input "true"
click at [358, 210] on ins at bounding box center [360, 207] width 17 height 17
checkbox input "true"
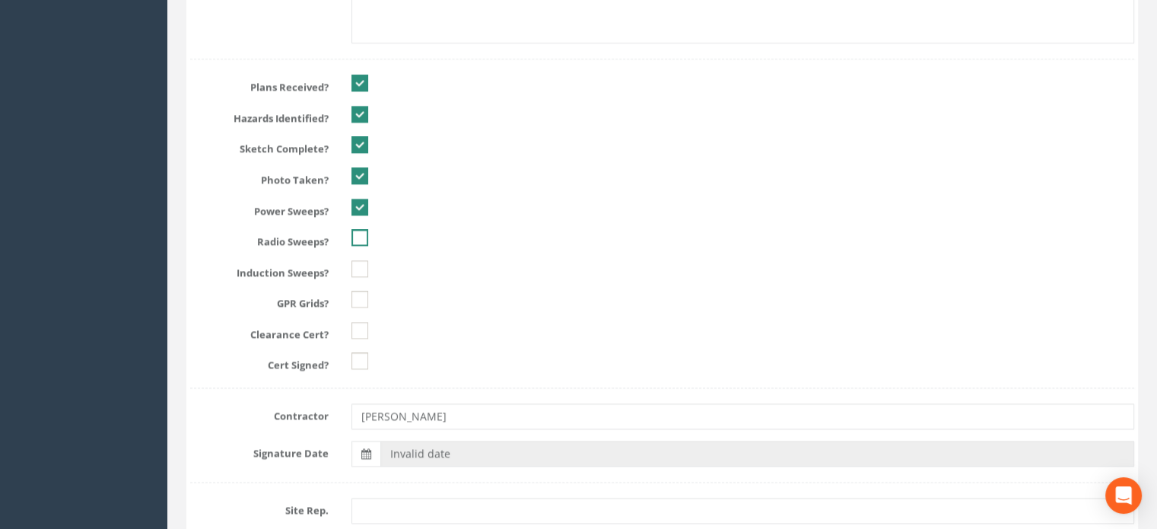
click at [358, 237] on ins at bounding box center [360, 237] width 17 height 17
checkbox input "true"
click at [358, 261] on ins at bounding box center [360, 268] width 17 height 17
checkbox input "true"
click at [358, 291] on ins at bounding box center [360, 299] width 17 height 17
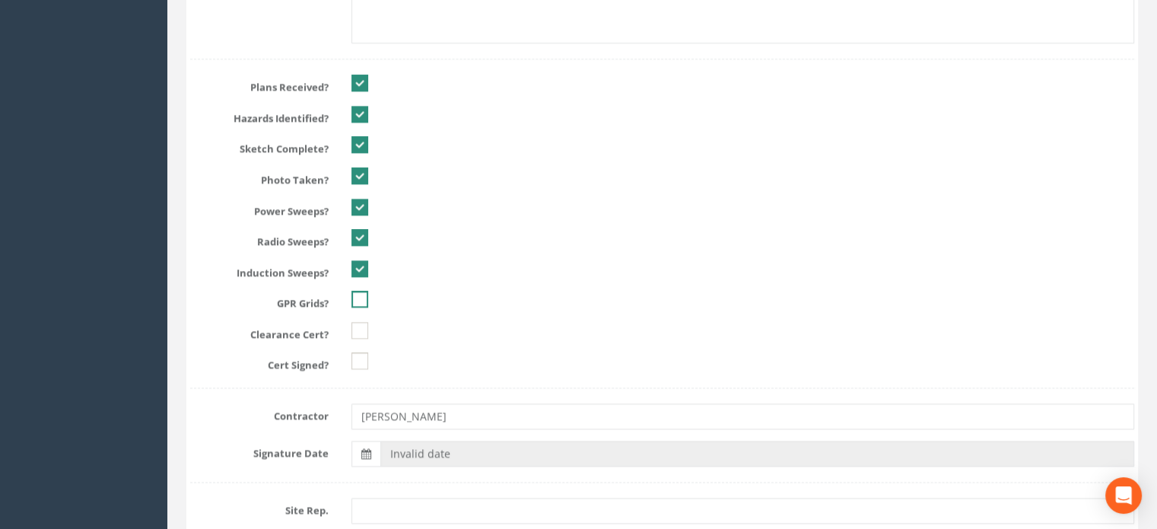
checkbox input "true"
drag, startPoint x: 358, startPoint y: 320, endPoint x: 359, endPoint y: 329, distance: 9.2
click at [358, 322] on ins at bounding box center [360, 330] width 17 height 17
checkbox input "true"
click at [359, 358] on ins at bounding box center [360, 360] width 17 height 17
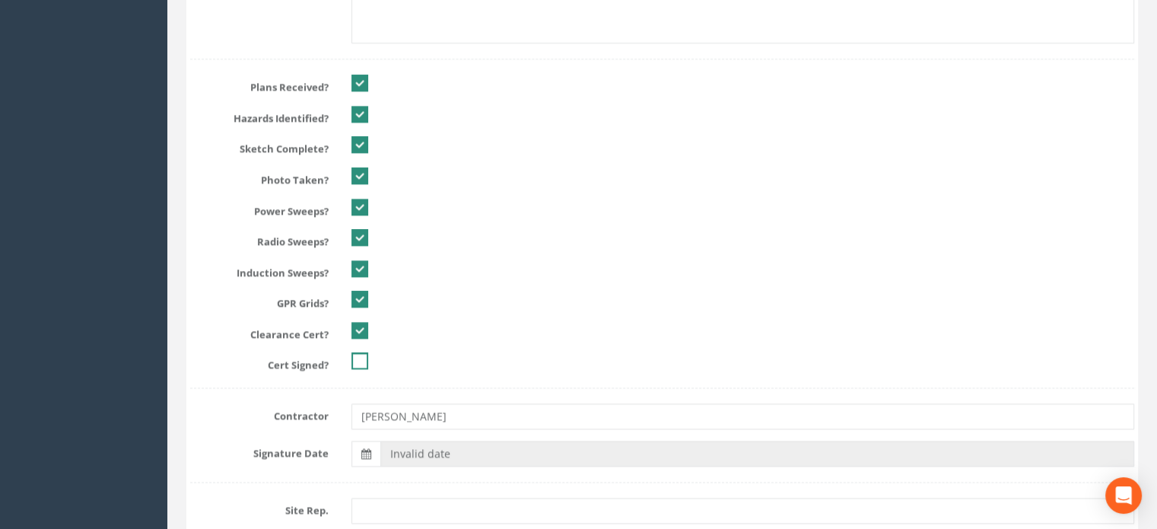
checkbox input "true"
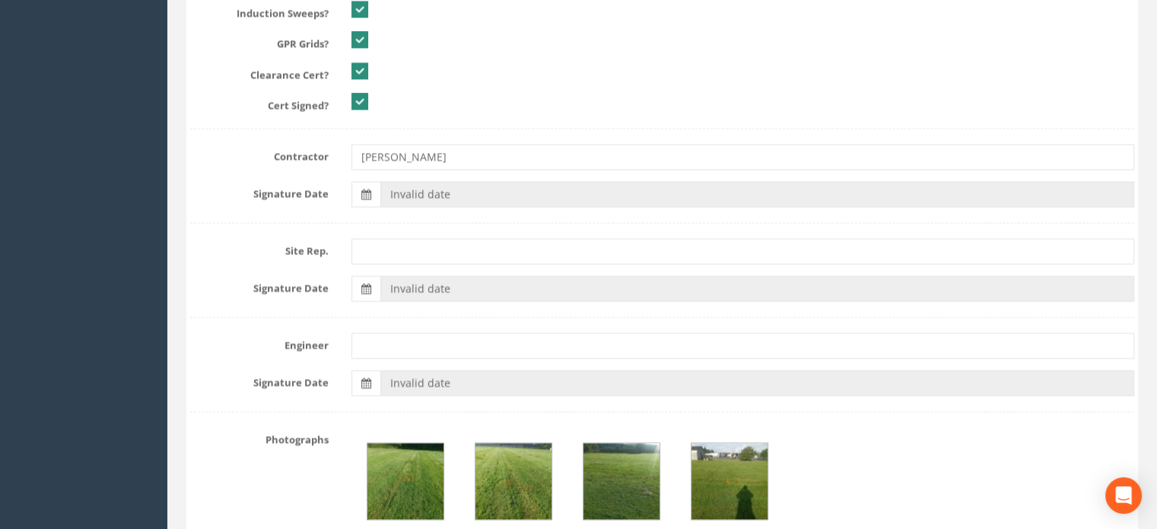
scroll to position [2290, 0]
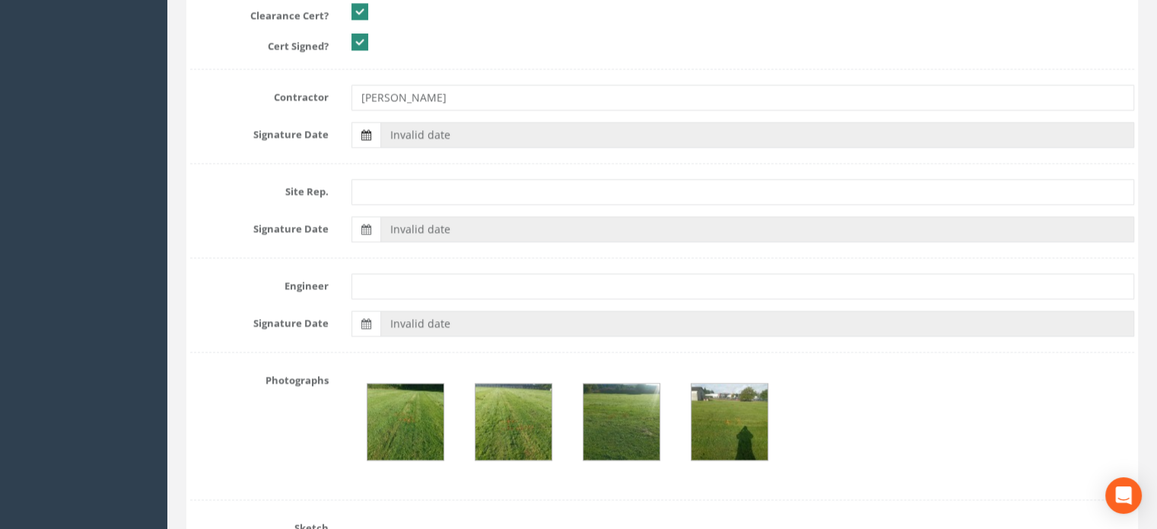
type input "72.597"
click at [369, 131] on icon at bounding box center [366, 134] width 10 height 11
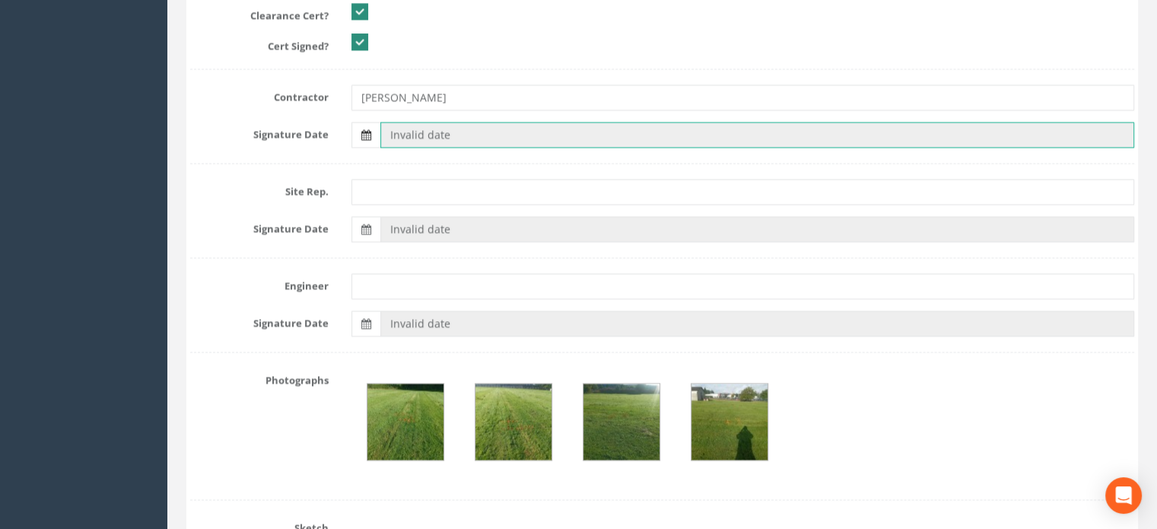
click at [380, 131] on input "Invalid date" at bounding box center [757, 135] width 754 height 26
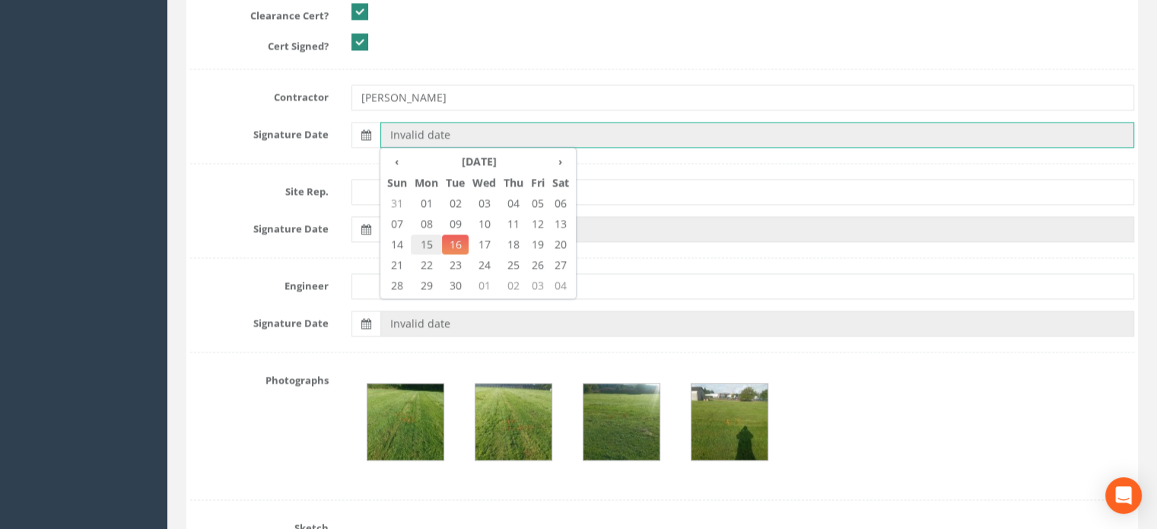
click at [422, 237] on span "15" at bounding box center [426, 244] width 31 height 20
type input "[DATE]"
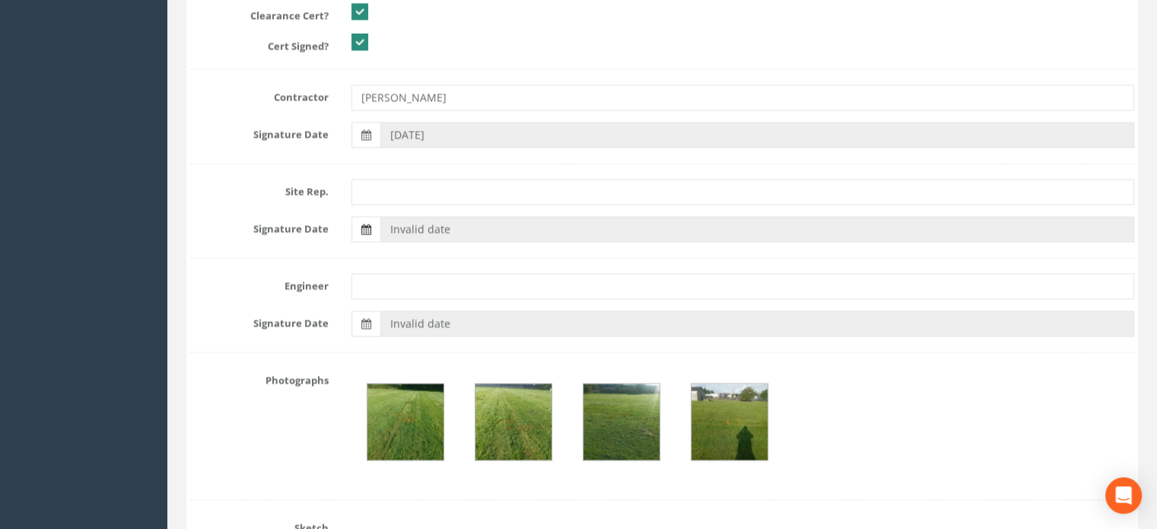
click at [368, 221] on span at bounding box center [366, 228] width 10 height 14
click at [380, 217] on input "Invalid date" at bounding box center [757, 229] width 754 height 26
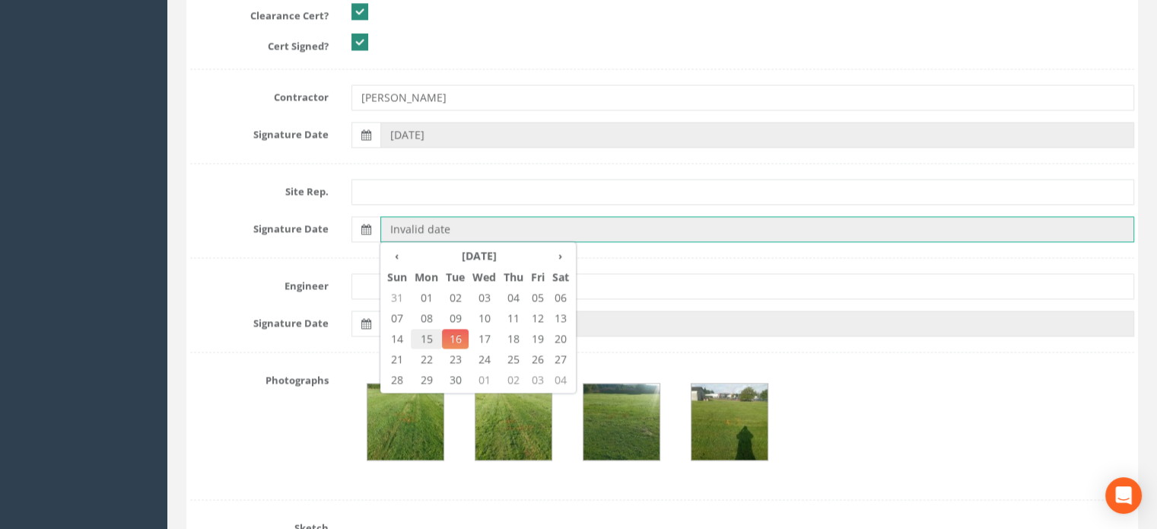
click at [428, 335] on span "15" at bounding box center [426, 339] width 31 height 20
type input "[DATE]"
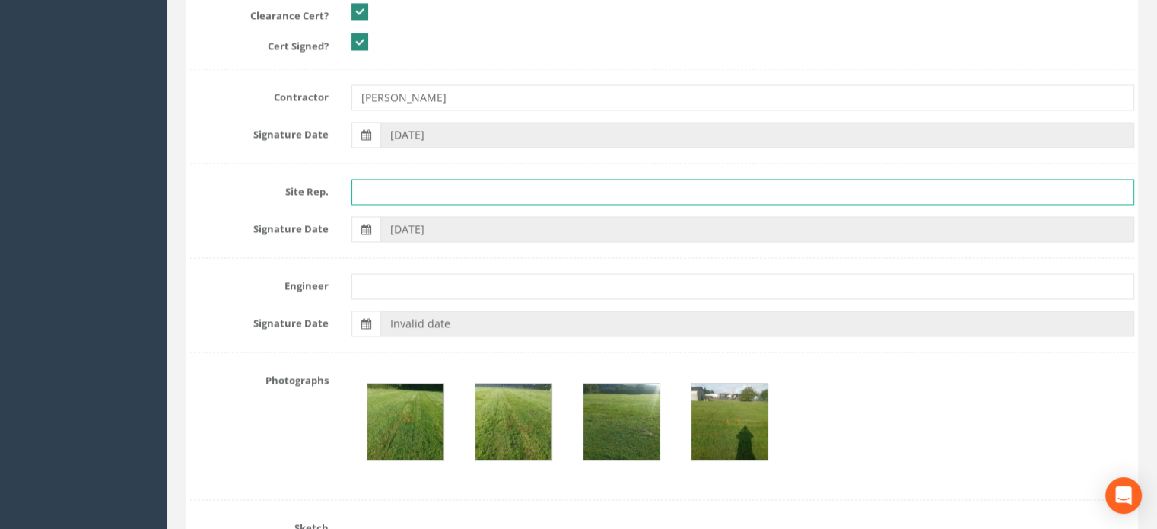
click at [406, 197] on input "text" at bounding box center [743, 192] width 783 height 26
type input "[PERSON_NAME]"
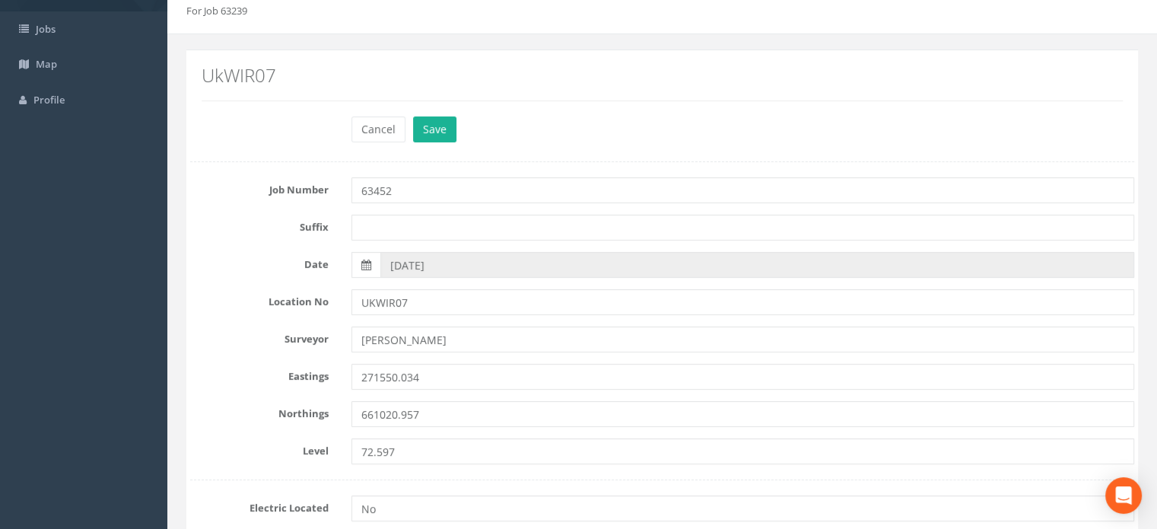
scroll to position [94, 0]
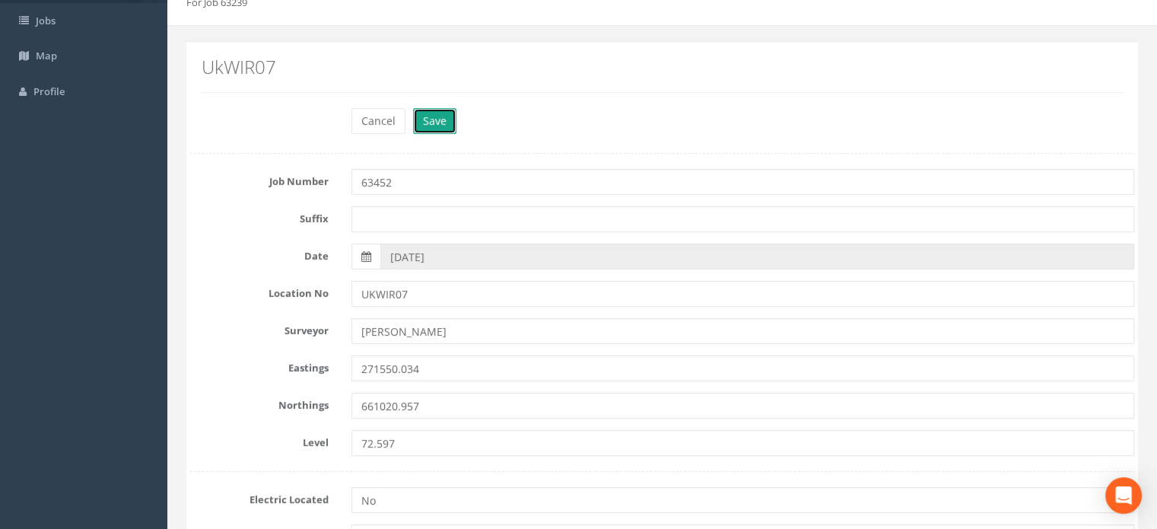
click at [434, 113] on button "Save" at bounding box center [434, 121] width 43 height 26
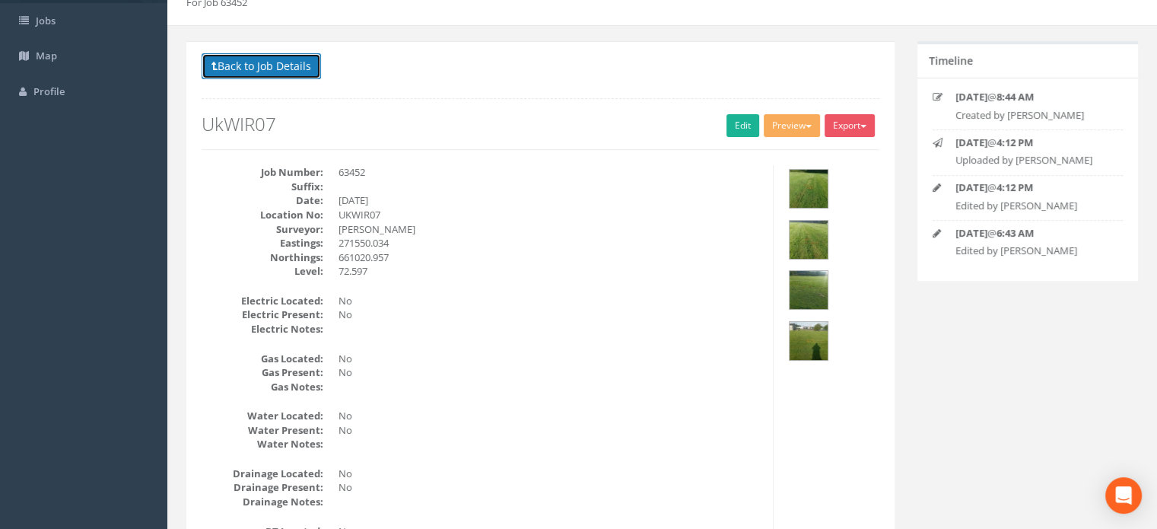
click at [232, 64] on button "Back to Job Details" at bounding box center [261, 66] width 119 height 26
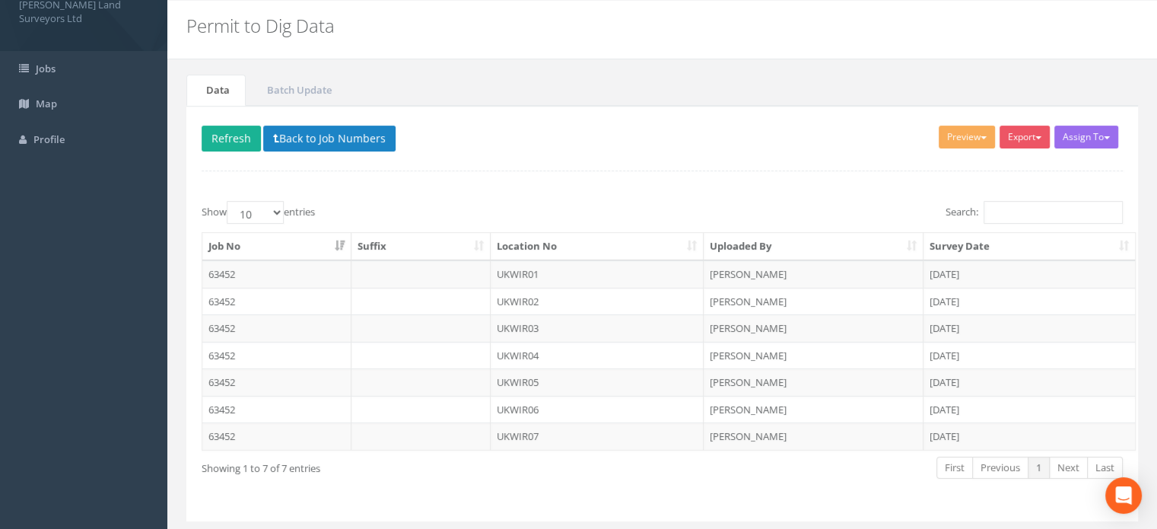
scroll to position [84, 0]
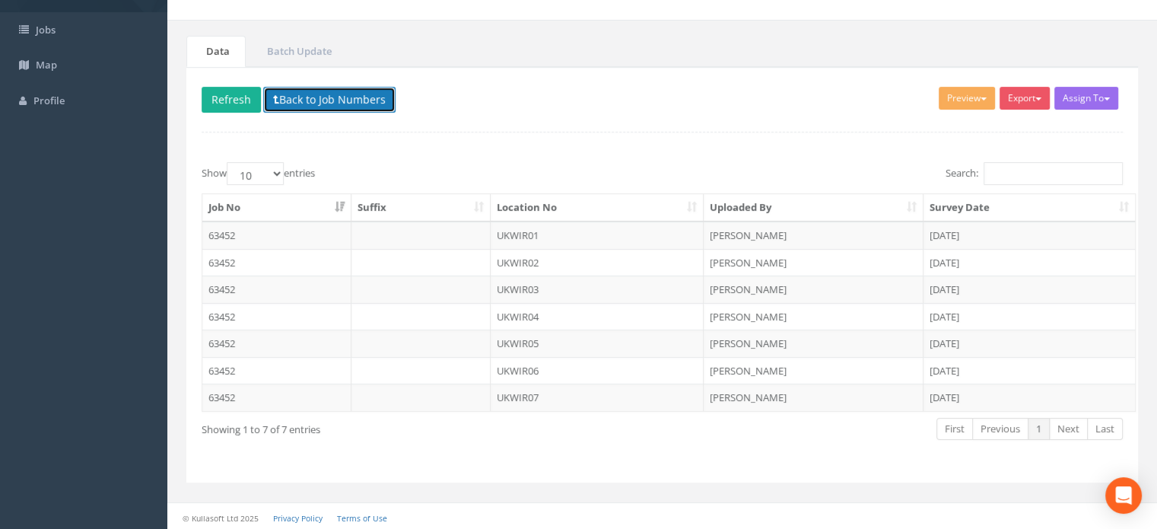
click at [371, 95] on button "Back to Job Numbers" at bounding box center [329, 100] width 132 height 26
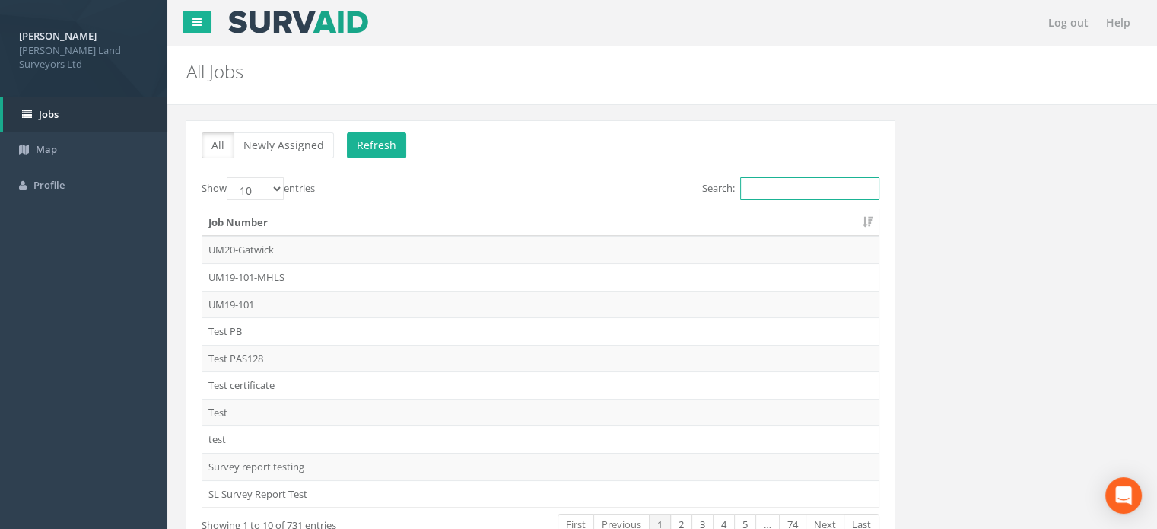
click at [798, 189] on input "Search:" at bounding box center [809, 188] width 139 height 23
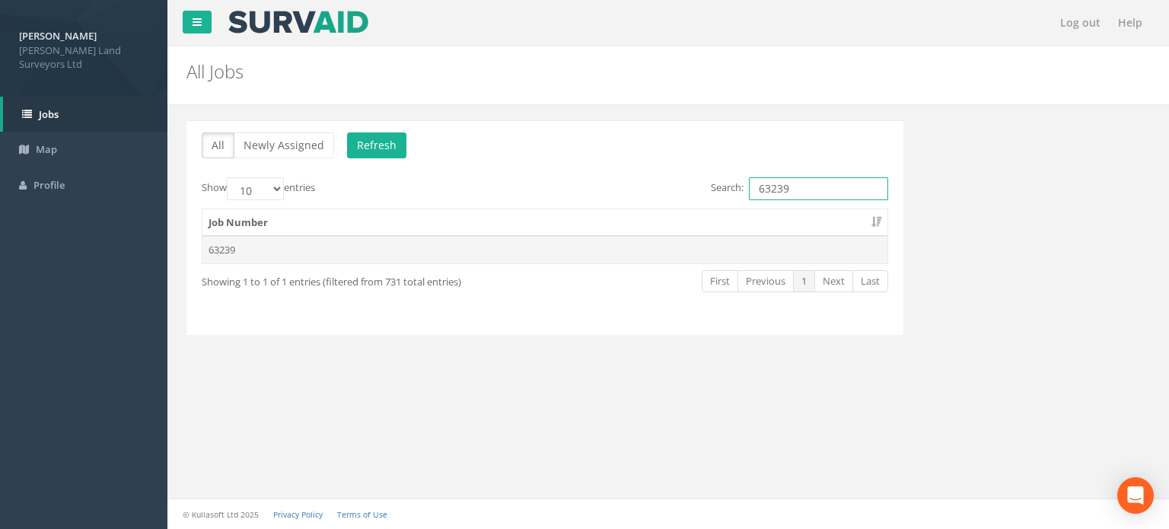
type input "63239"
click at [231, 256] on td "63239" at bounding box center [544, 249] width 685 height 27
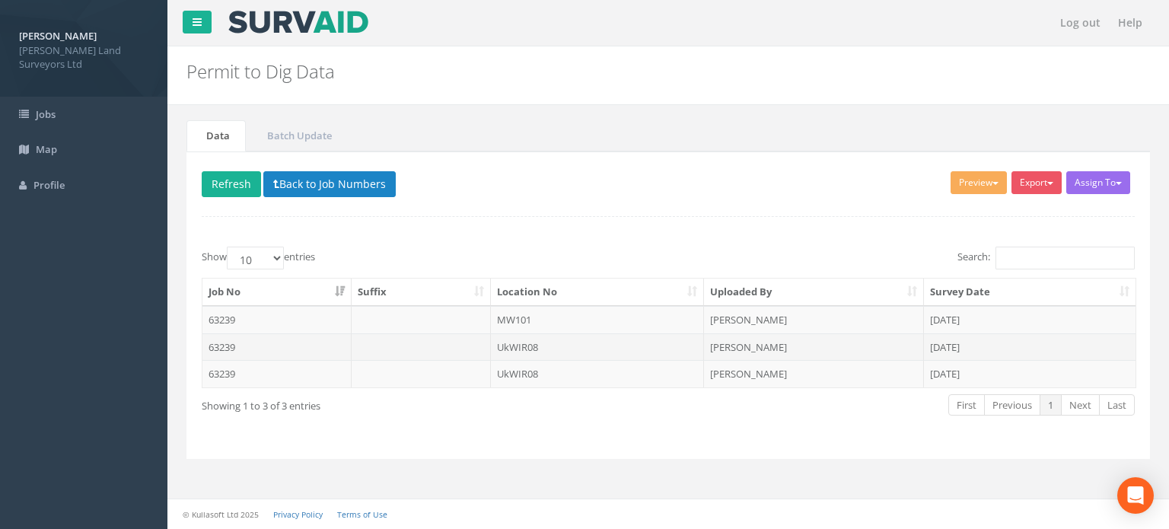
click at [535, 339] on td "UkWIR08" at bounding box center [598, 346] width 214 height 27
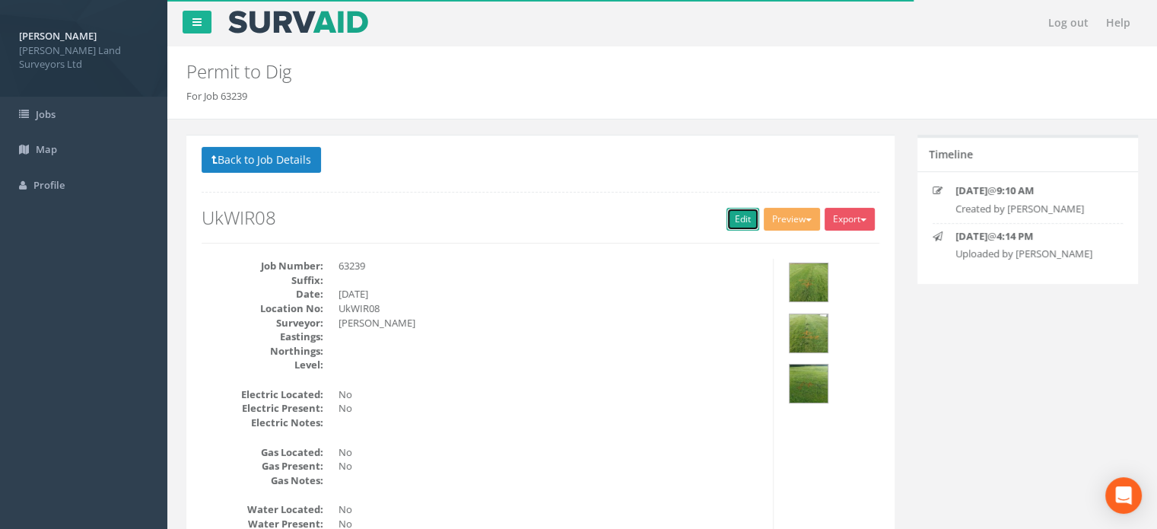
click at [745, 221] on link "Edit" at bounding box center [743, 219] width 33 height 23
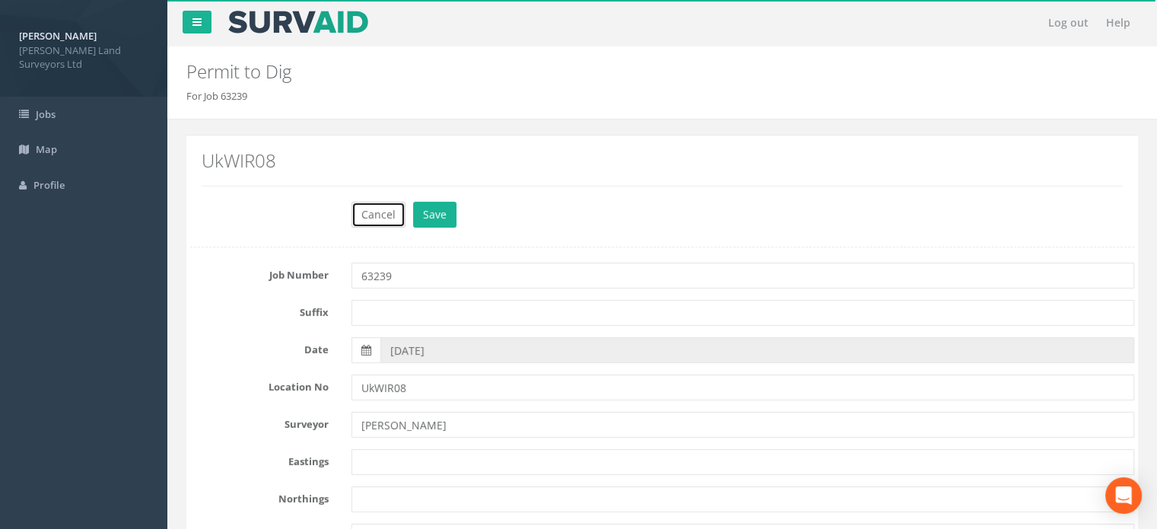
click at [385, 212] on button "Cancel" at bounding box center [379, 215] width 54 height 26
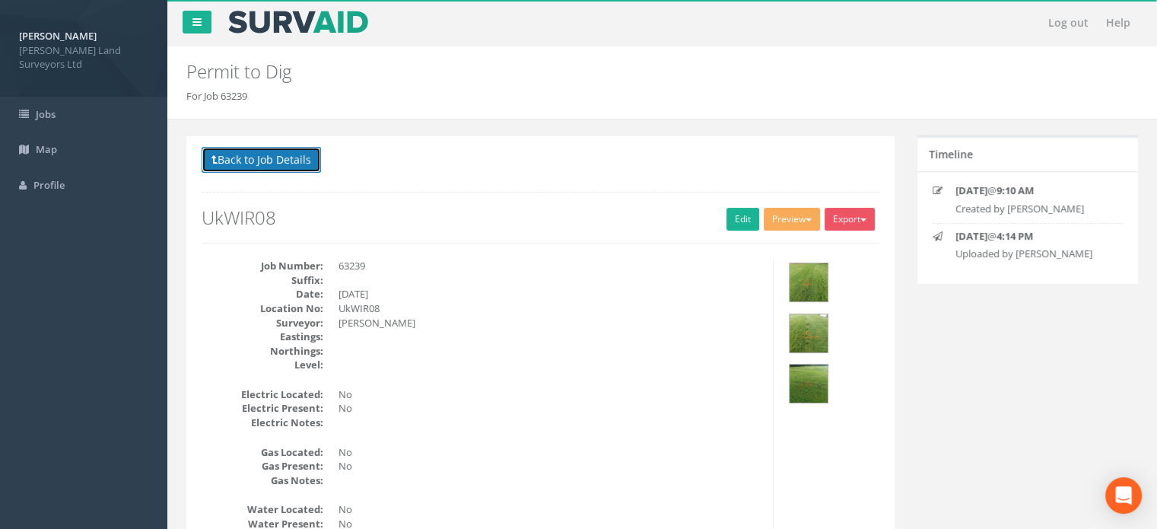
click at [310, 164] on button "Back to Job Details" at bounding box center [261, 160] width 119 height 26
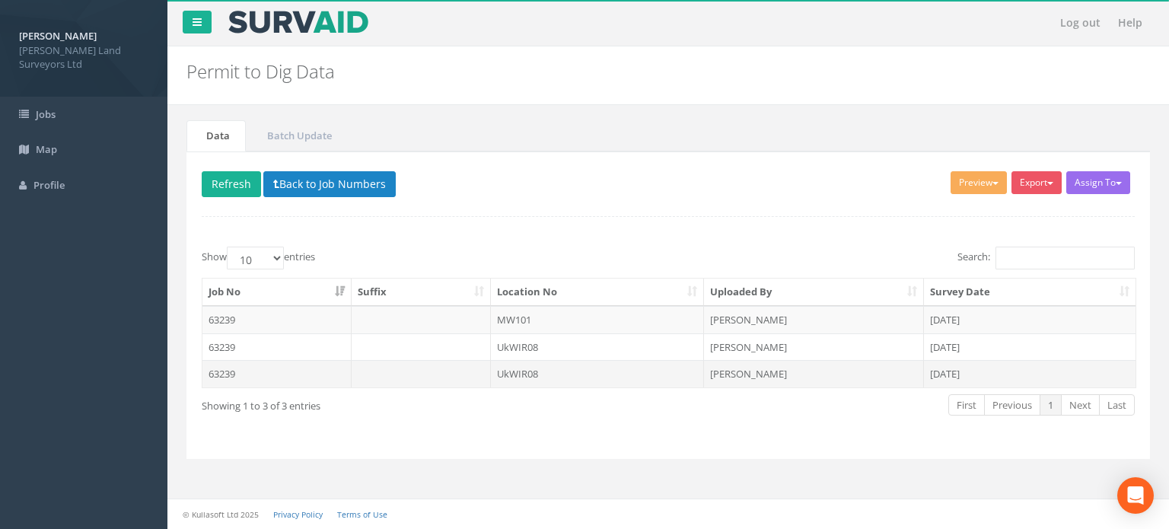
click at [527, 373] on td "UkWIR08" at bounding box center [598, 373] width 214 height 27
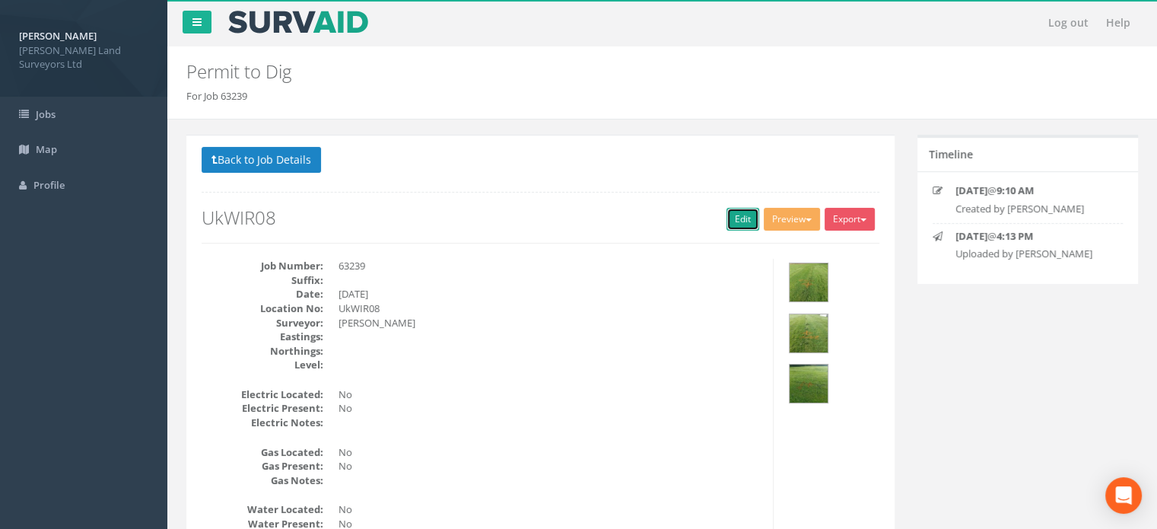
click at [735, 216] on link "Edit" at bounding box center [743, 219] width 33 height 23
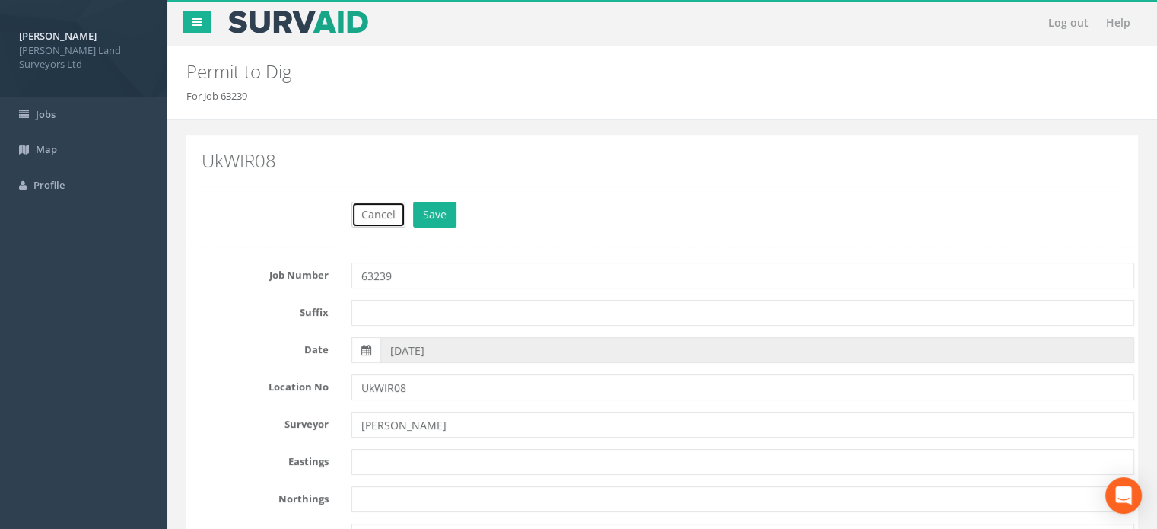
click at [385, 215] on button "Cancel" at bounding box center [379, 215] width 54 height 26
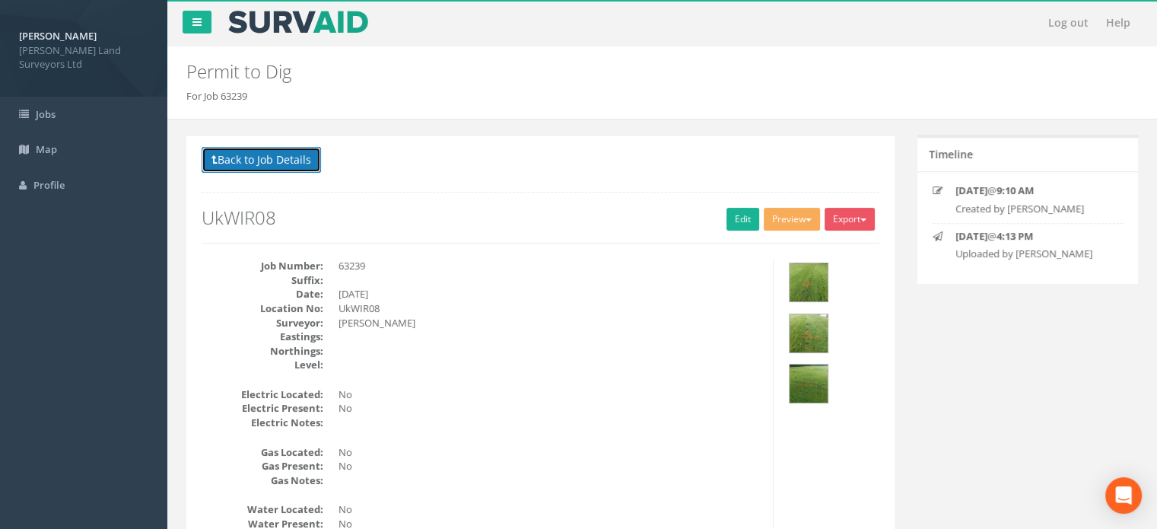
click at [284, 158] on button "Back to Job Details" at bounding box center [261, 160] width 119 height 26
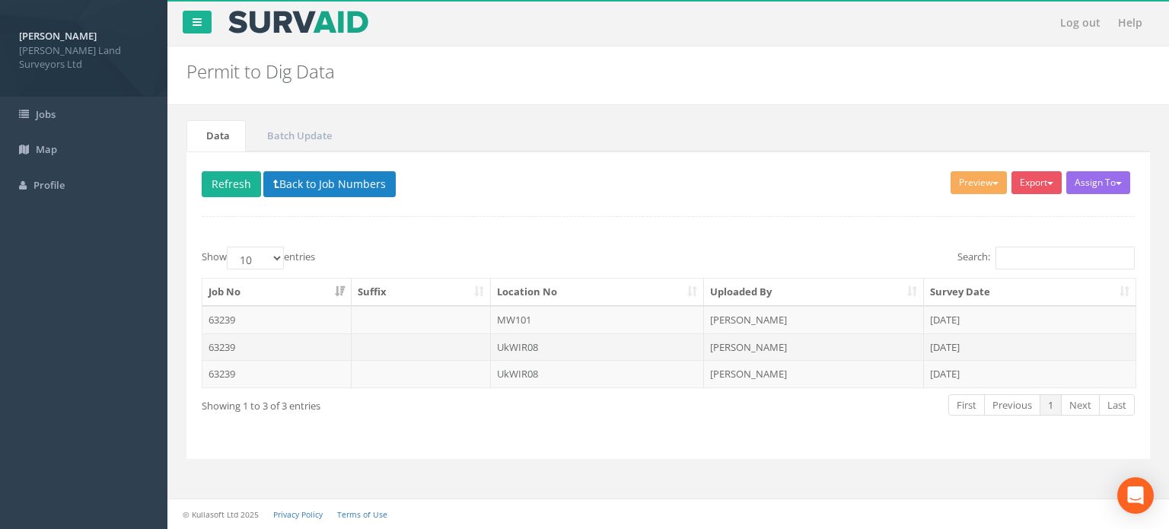
click at [528, 348] on td "UkWIR08" at bounding box center [598, 346] width 214 height 27
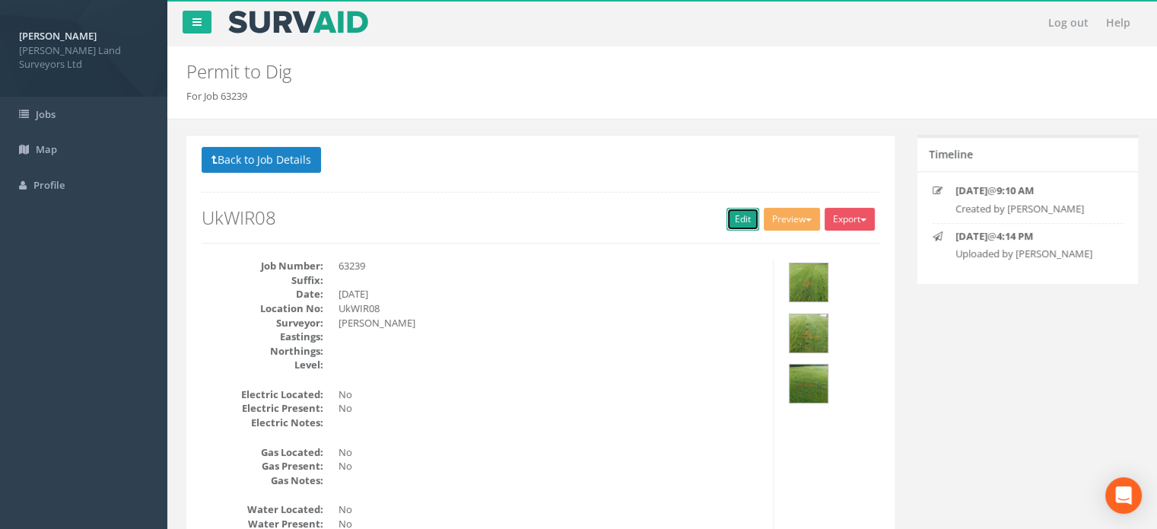
click at [734, 210] on link "Edit" at bounding box center [743, 219] width 33 height 23
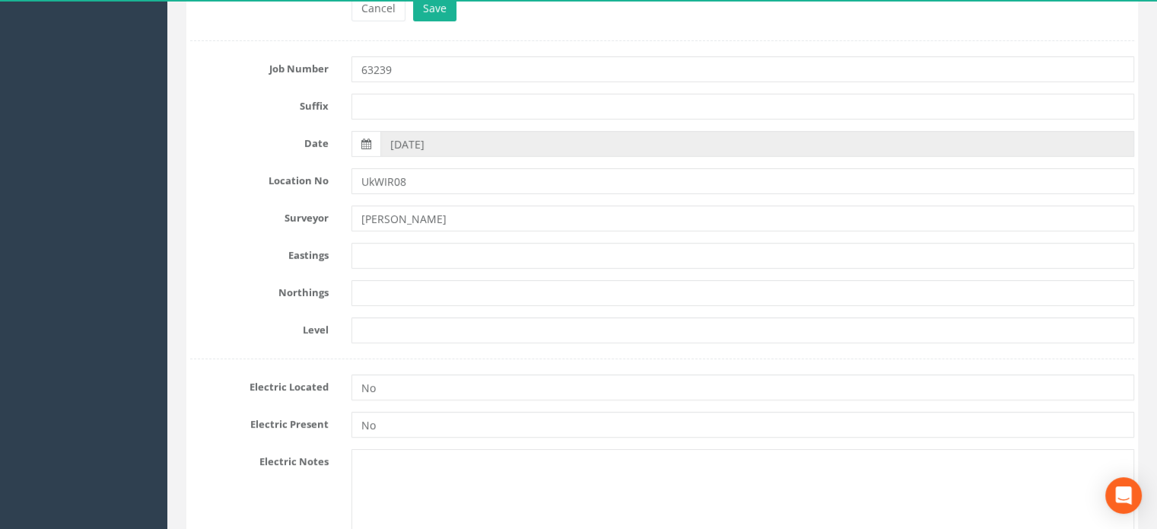
scroll to position [221, 0]
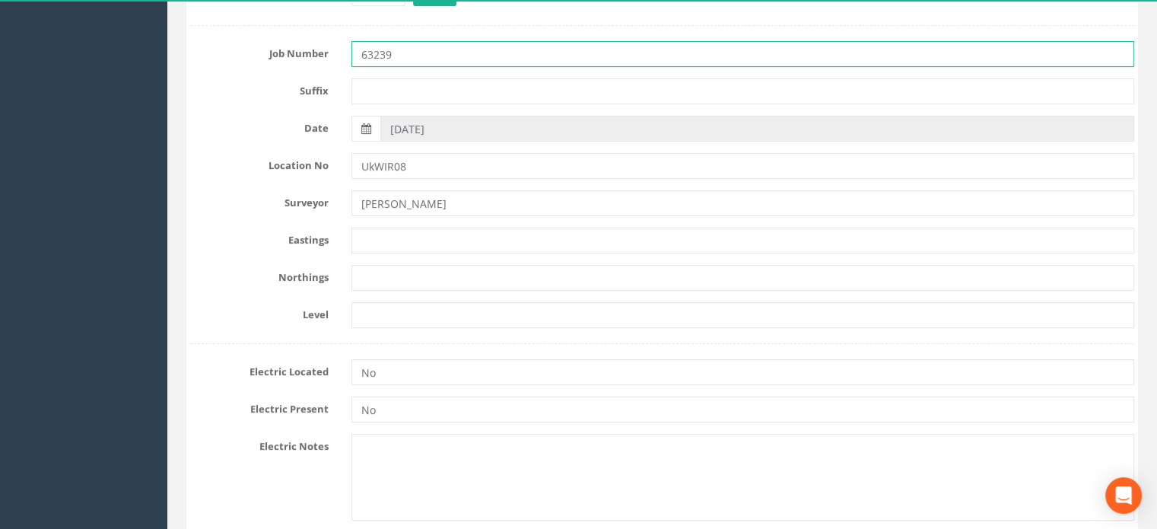
click at [483, 57] on input "63239" at bounding box center [743, 54] width 783 height 26
type input "63452"
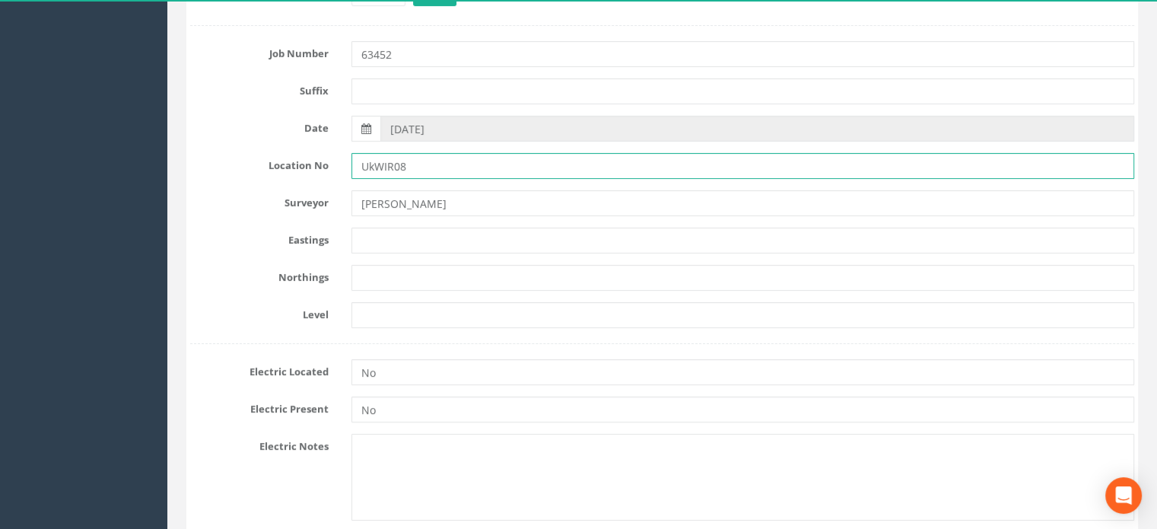
click at [374, 167] on input "UkWIR08" at bounding box center [743, 166] width 783 height 26
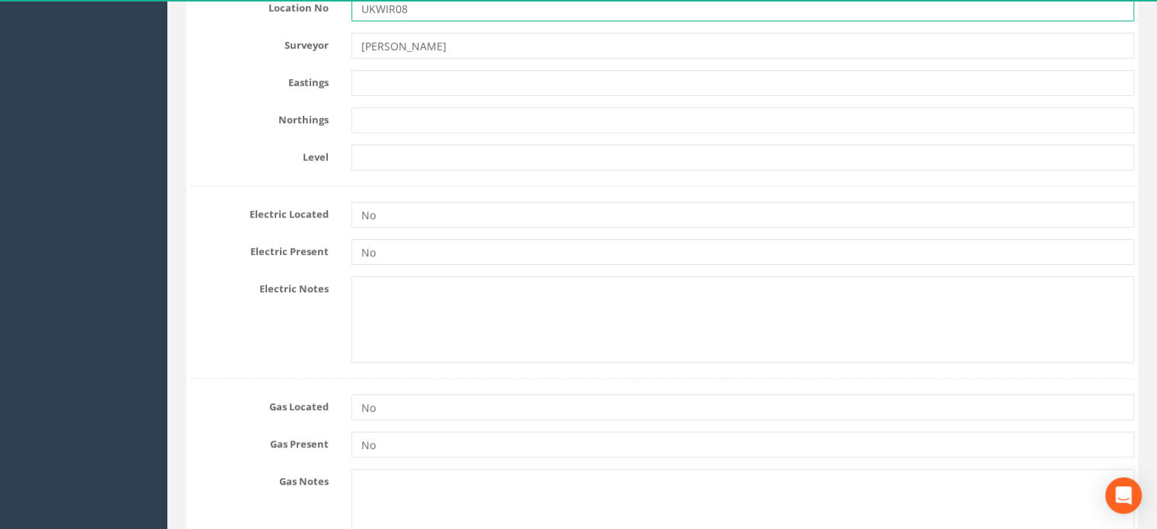
scroll to position [390, 0]
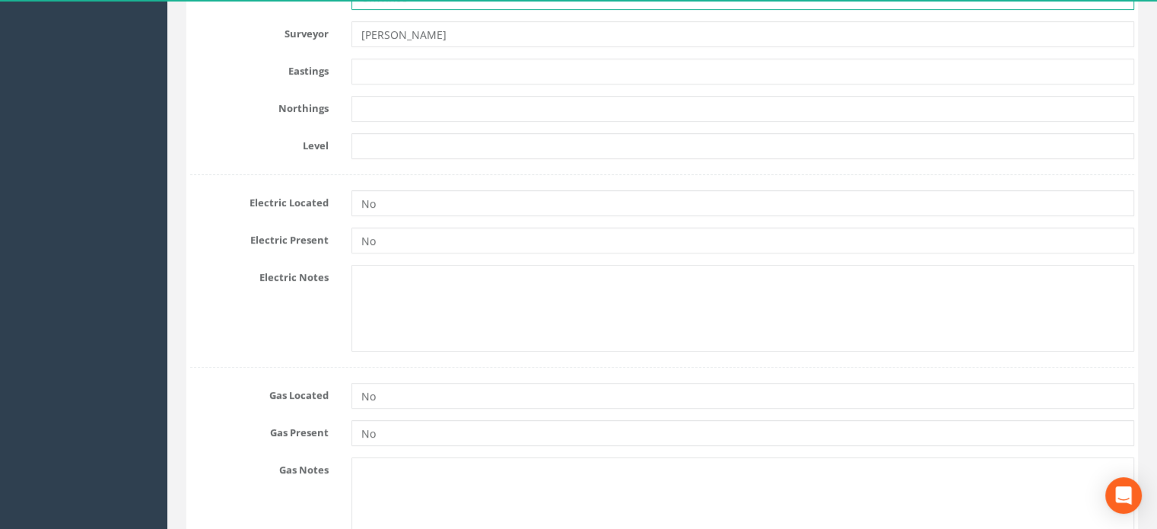
type input "UKWIR08"
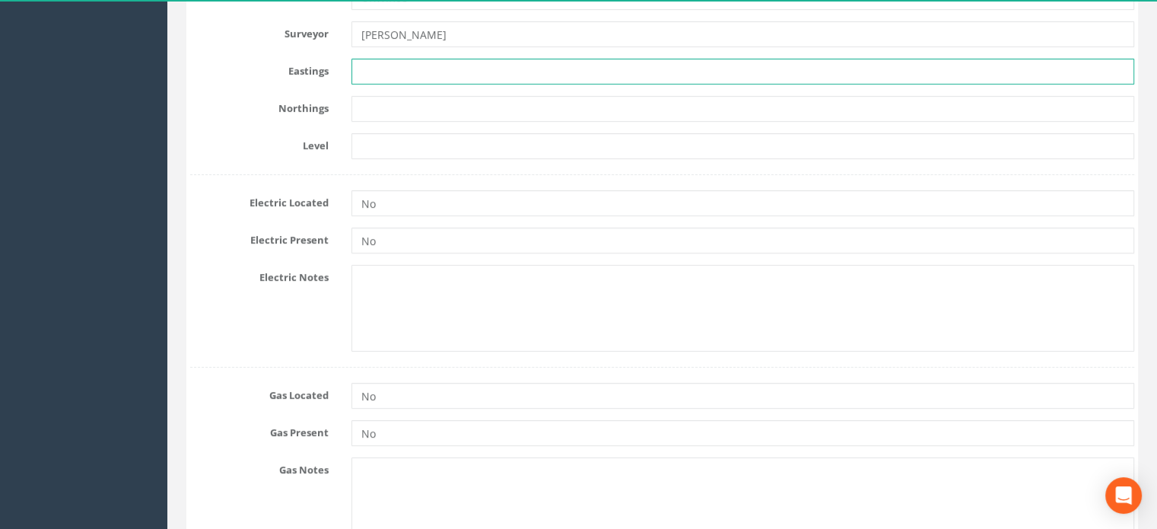
click at [374, 62] on input "text" at bounding box center [743, 72] width 783 height 26
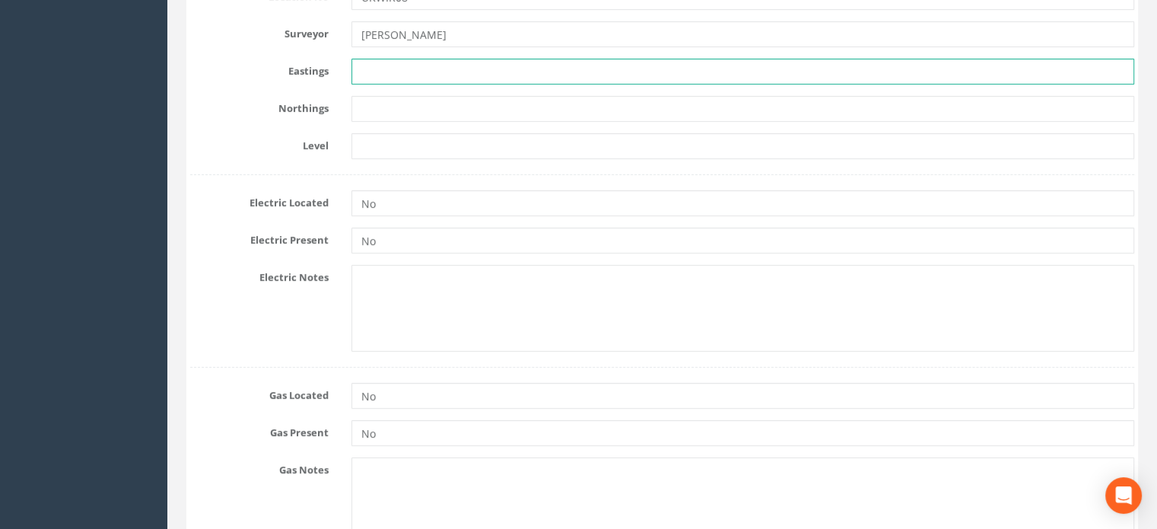
paste input "271547.988"
type input "271547.988"
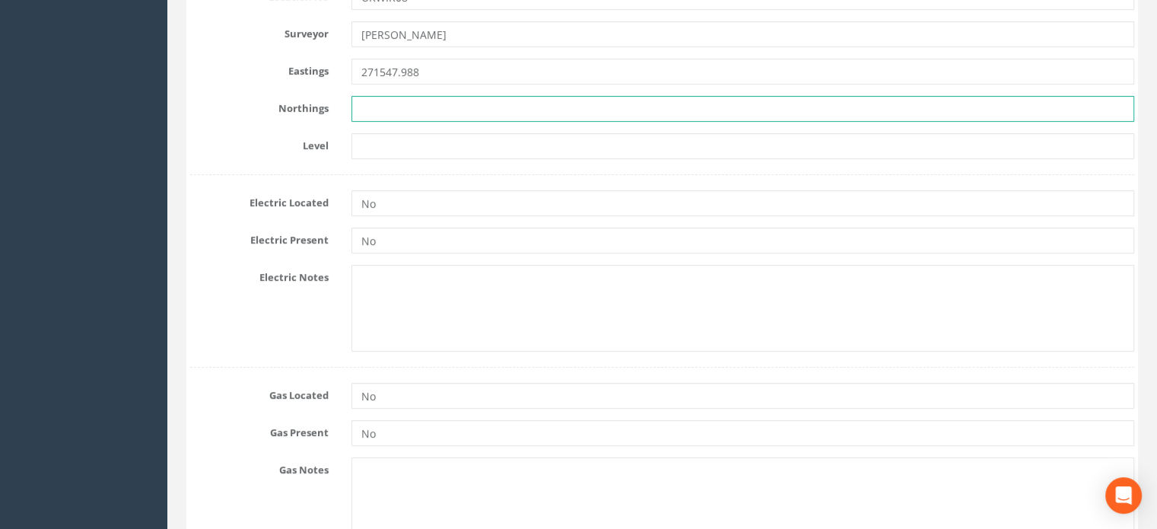
click at [381, 100] on input "text" at bounding box center [743, 109] width 783 height 26
paste input "661042.977"
type input "661042.977"
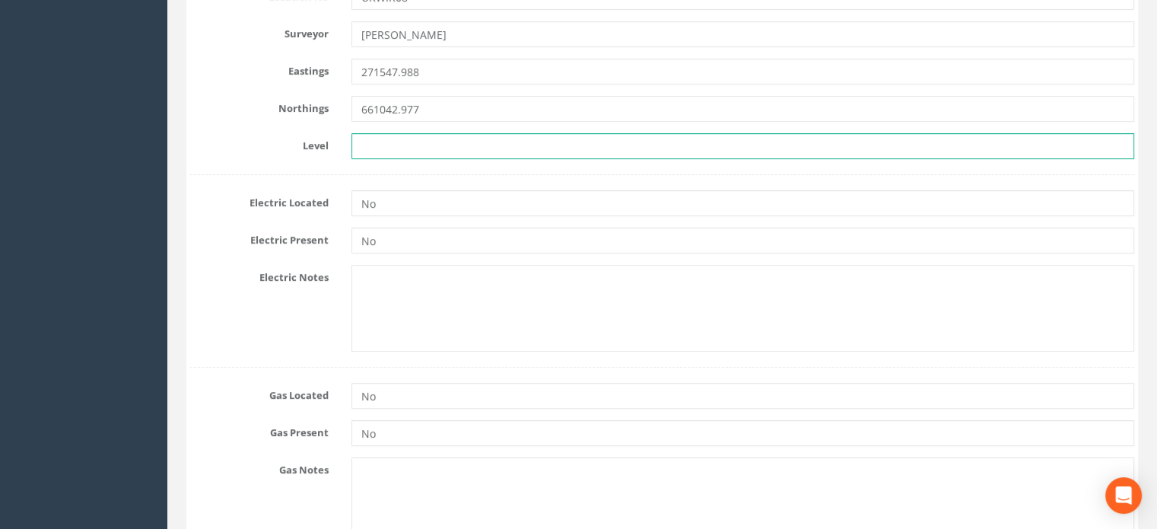
click at [387, 138] on input "text" at bounding box center [743, 146] width 783 height 26
paste input "71.852"
type input "71.852"
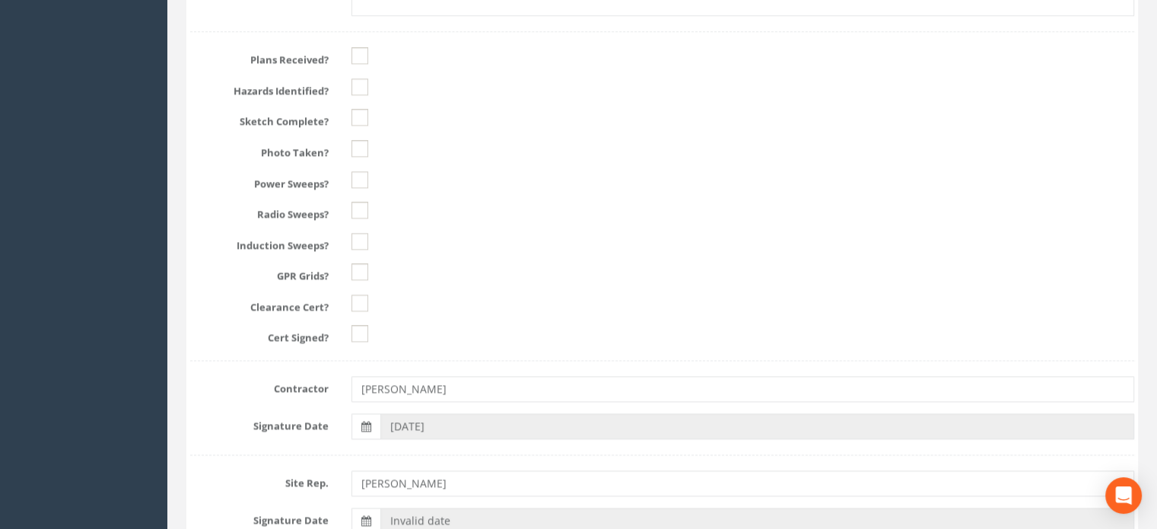
scroll to position [2036, 0]
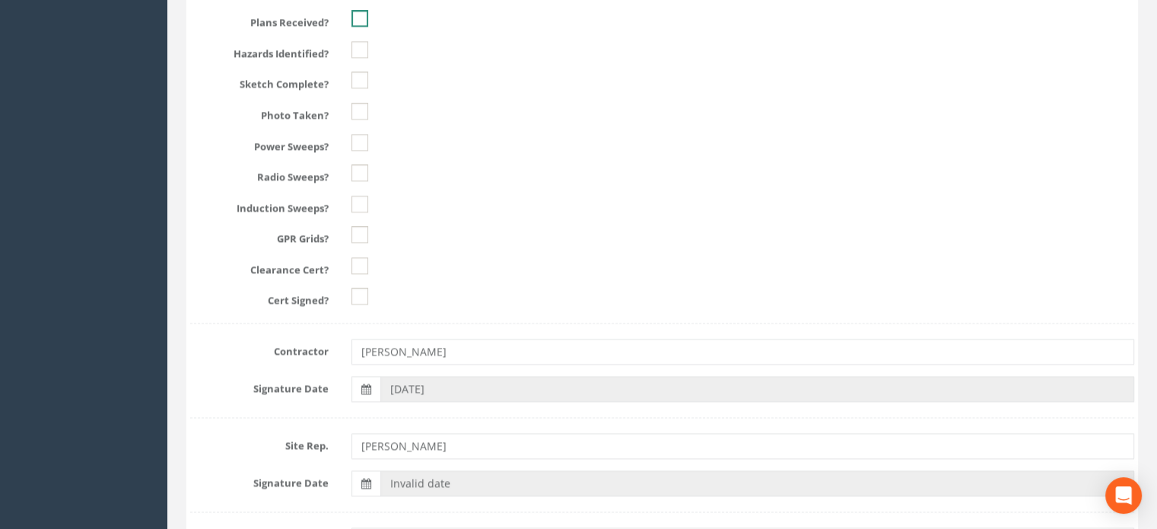
click at [356, 11] on ins at bounding box center [360, 18] width 17 height 17
checkbox input "true"
click at [357, 42] on ins at bounding box center [360, 49] width 17 height 17
checkbox input "true"
click at [353, 79] on ins at bounding box center [360, 80] width 17 height 17
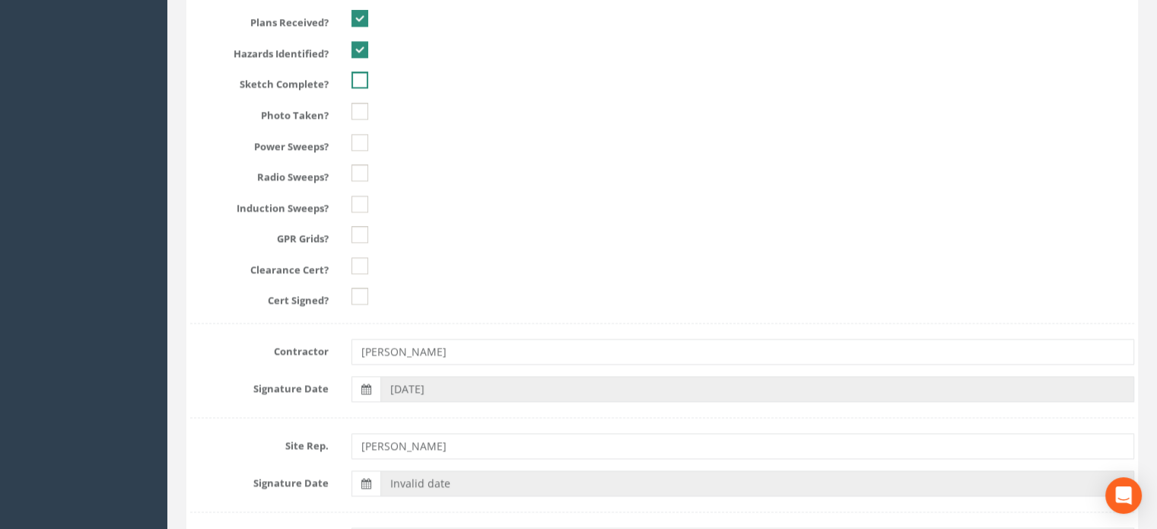
checkbox input "true"
click at [367, 109] on ins at bounding box center [360, 111] width 17 height 17
checkbox input "true"
click at [361, 134] on ins at bounding box center [360, 142] width 17 height 17
checkbox input "true"
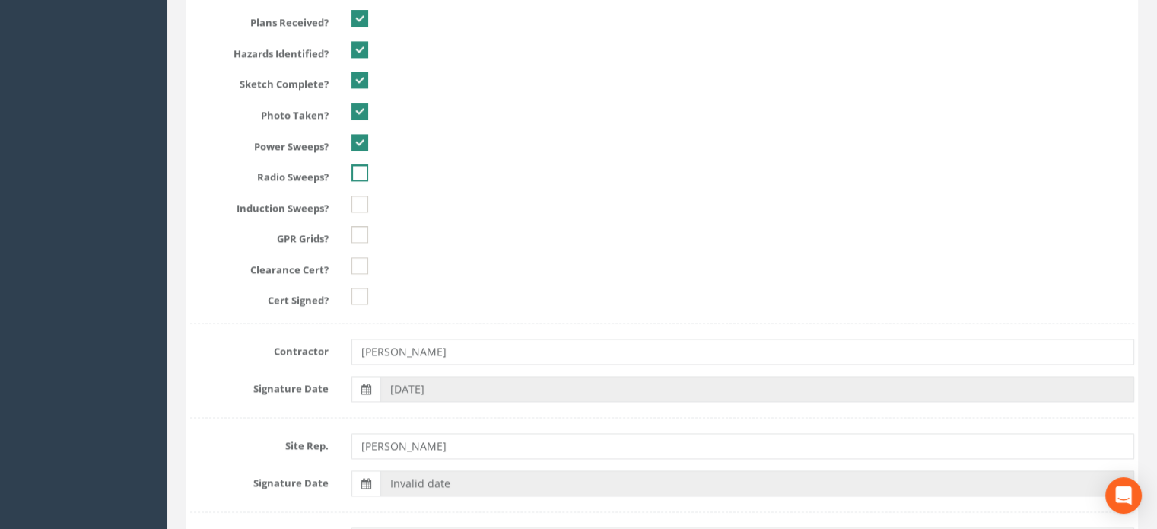
drag, startPoint x: 357, startPoint y: 161, endPoint x: 357, endPoint y: 181, distance: 19.8
click at [357, 164] on ins at bounding box center [360, 172] width 17 height 17
checkbox input "true"
click at [361, 202] on ins at bounding box center [360, 204] width 17 height 17
checkbox input "true"
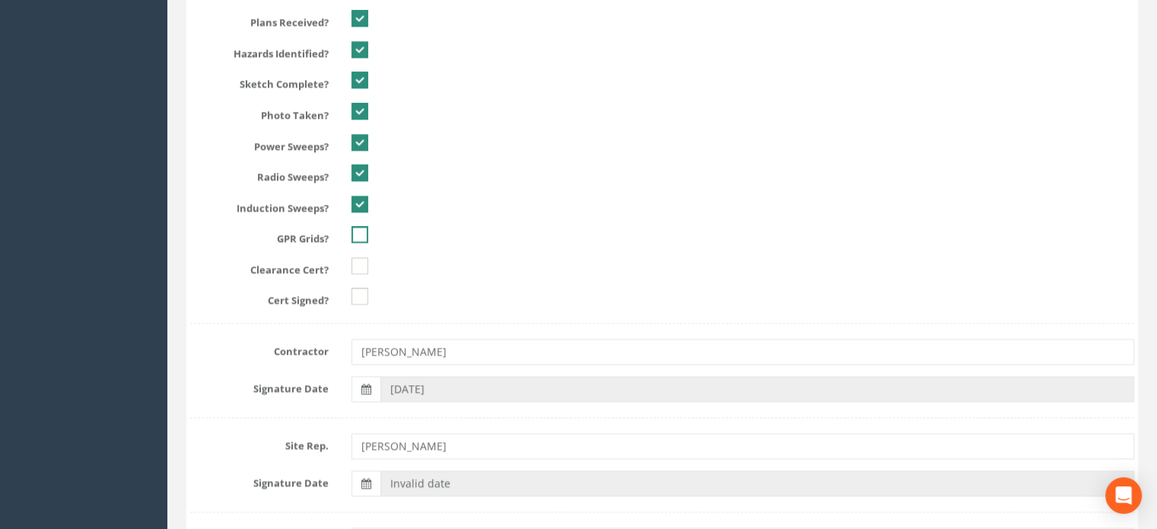
click at [357, 228] on ins at bounding box center [360, 234] width 17 height 17
checkbox input "true"
click at [356, 260] on ins at bounding box center [360, 265] width 17 height 17
checkbox input "true"
click at [359, 297] on ins at bounding box center [360, 296] width 17 height 17
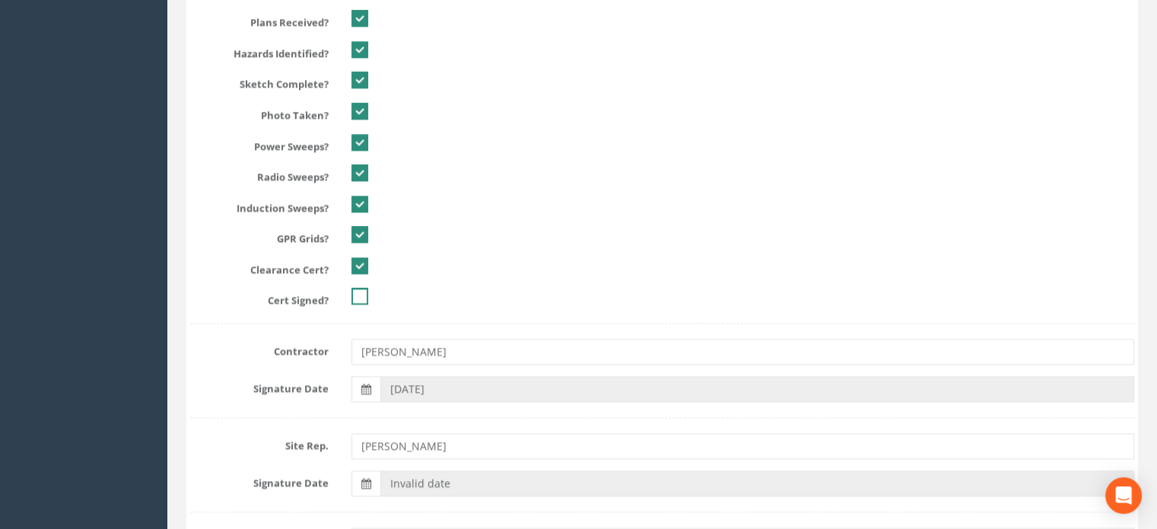
checkbox input "true"
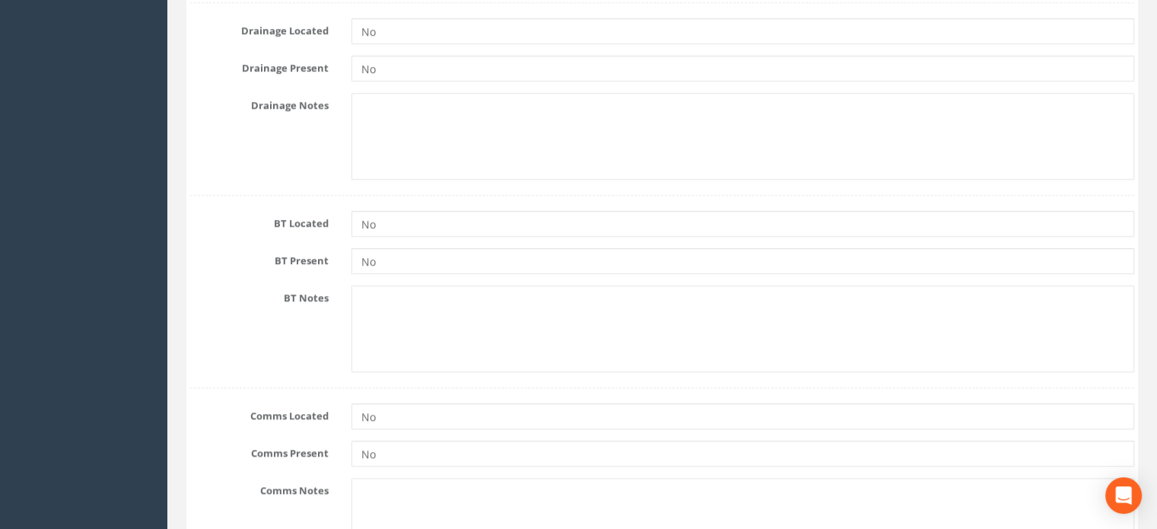
scroll to position [0, 0]
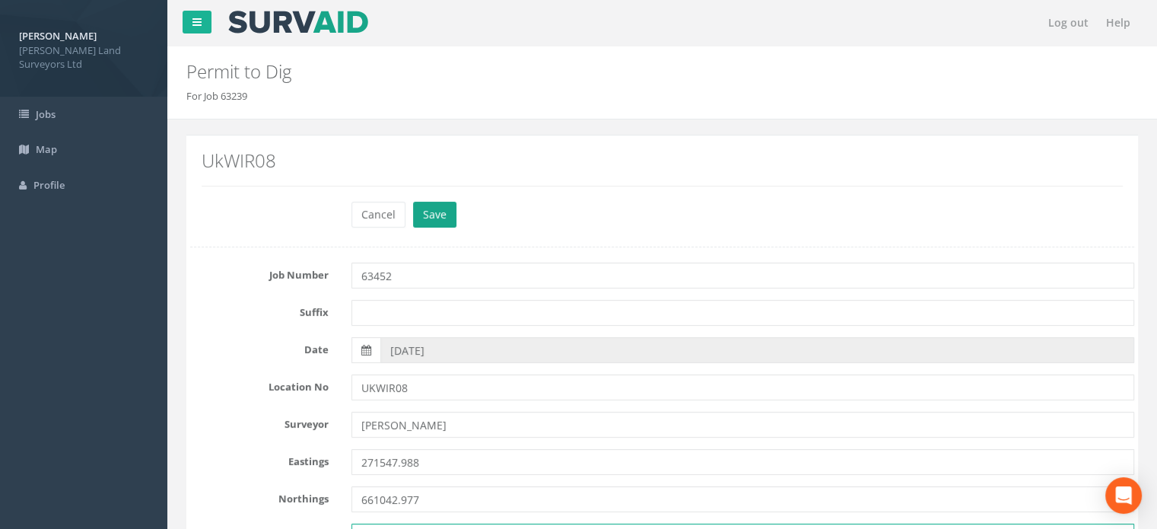
type input "71.852"
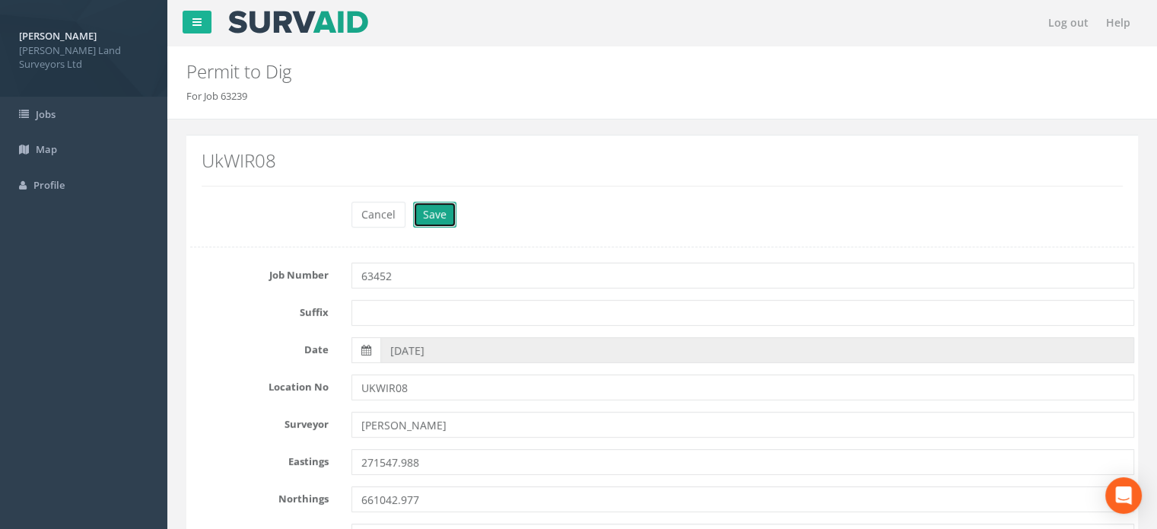
click at [432, 209] on button "Save" at bounding box center [434, 215] width 43 height 26
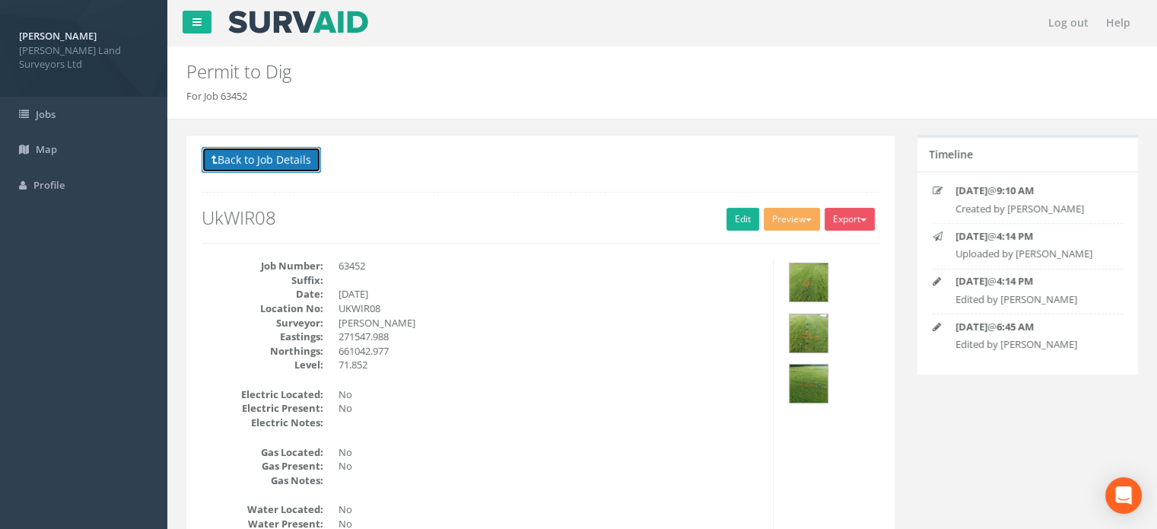
click at [302, 164] on button "Back to Job Details" at bounding box center [261, 160] width 119 height 26
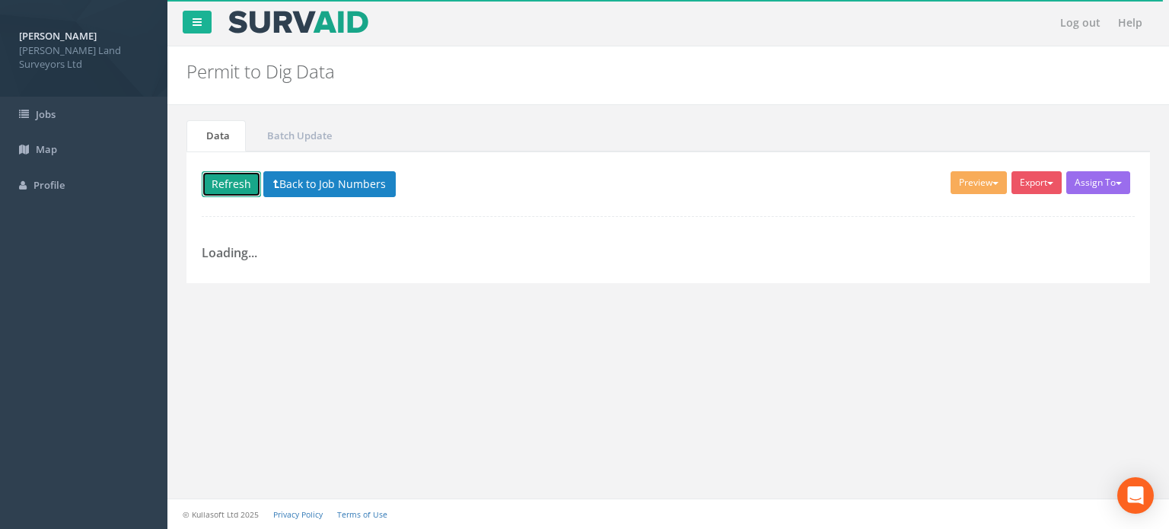
click at [237, 180] on button "Refresh" at bounding box center [231, 184] width 59 height 26
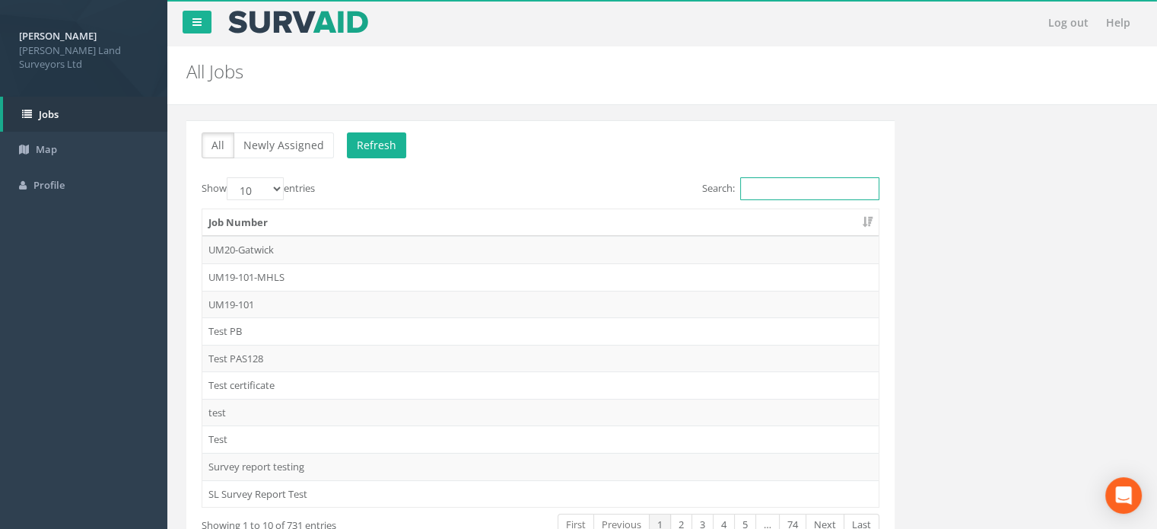
click at [762, 188] on input "Search:" at bounding box center [809, 188] width 139 height 23
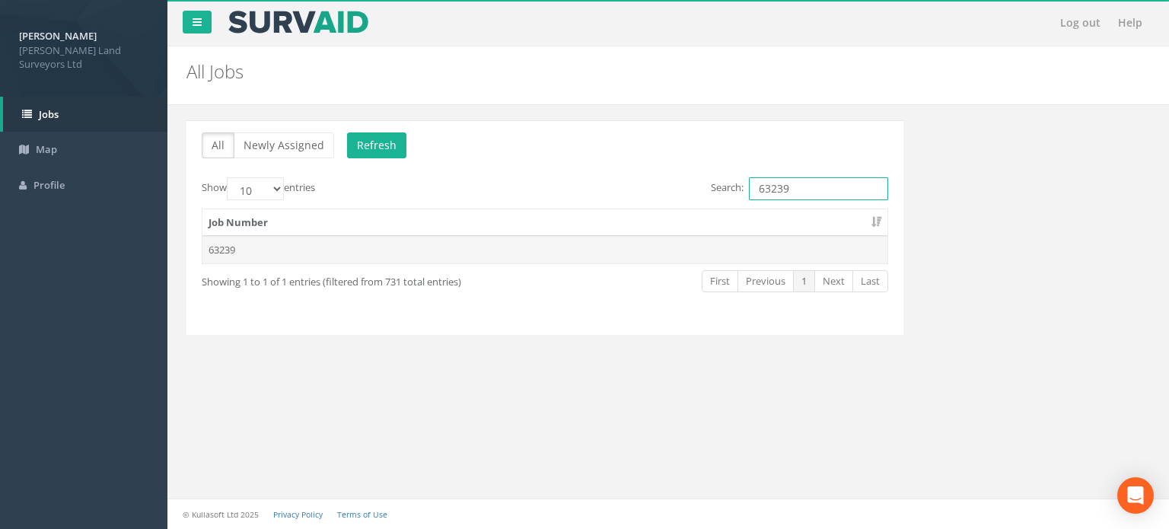
type input "63239"
click at [234, 249] on td "63239" at bounding box center [544, 249] width 685 height 27
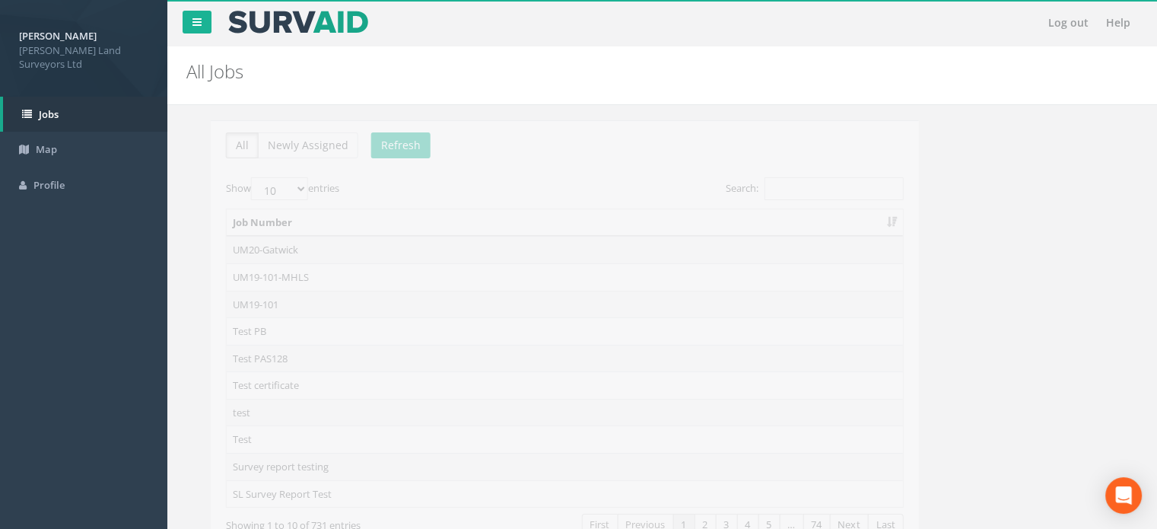
drag, startPoint x: 1112, startPoint y: 1, endPoint x: 598, endPoint y: 37, distance: 515.7
click at [598, 37] on nav "Log out Help" at bounding box center [662, 23] width 990 height 46
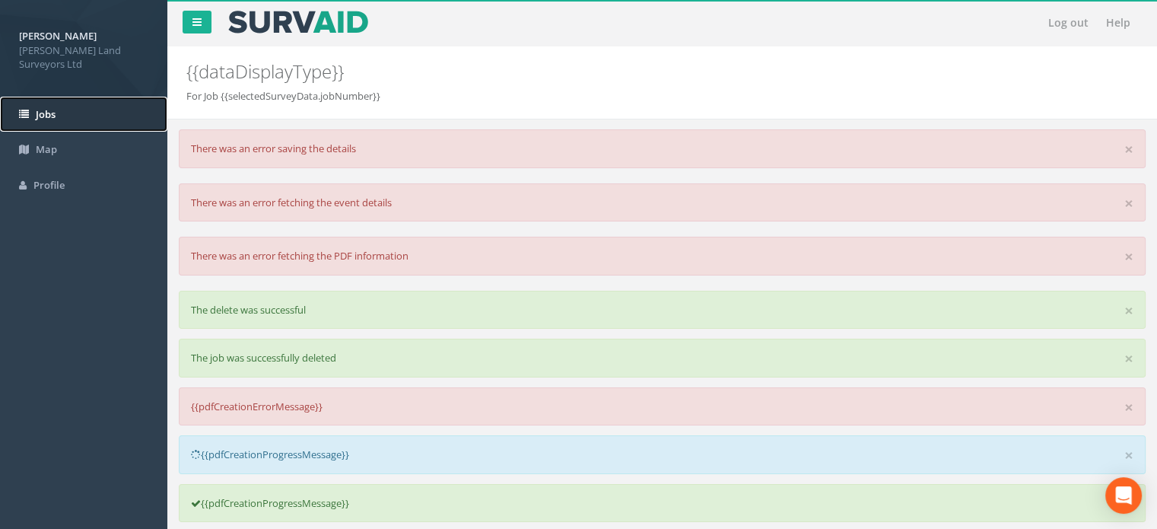
click at [40, 121] on link "Jobs" at bounding box center [83, 115] width 167 height 36
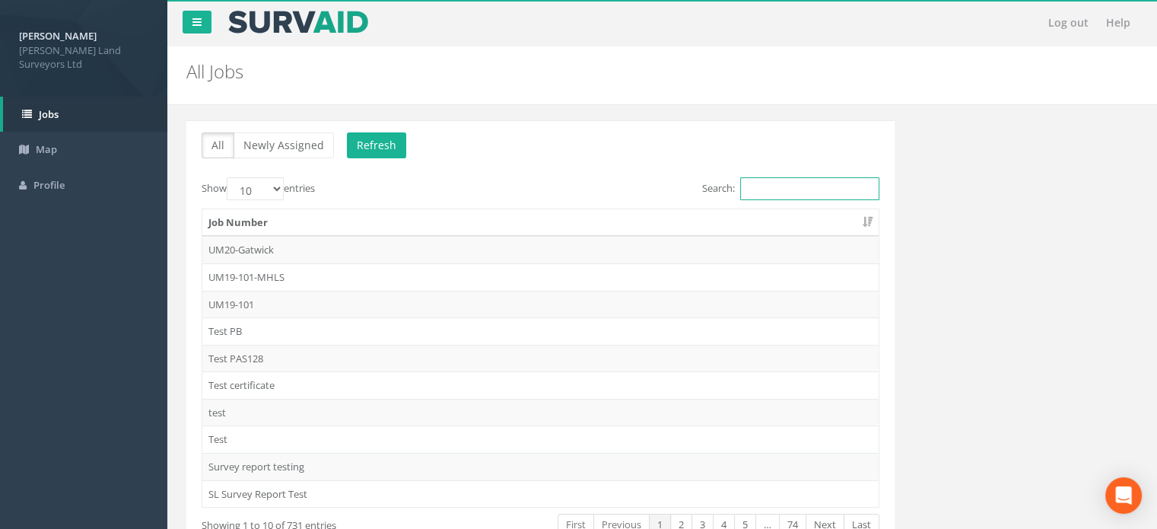
click at [777, 180] on input "Search:" at bounding box center [809, 188] width 139 height 23
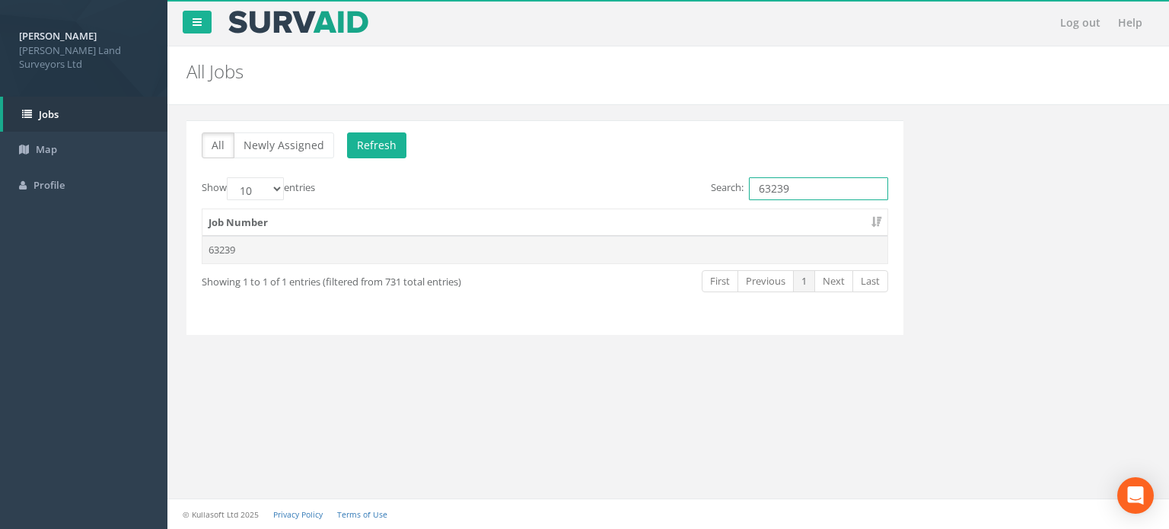
type input "63239"
click at [224, 243] on td "63239" at bounding box center [544, 249] width 685 height 27
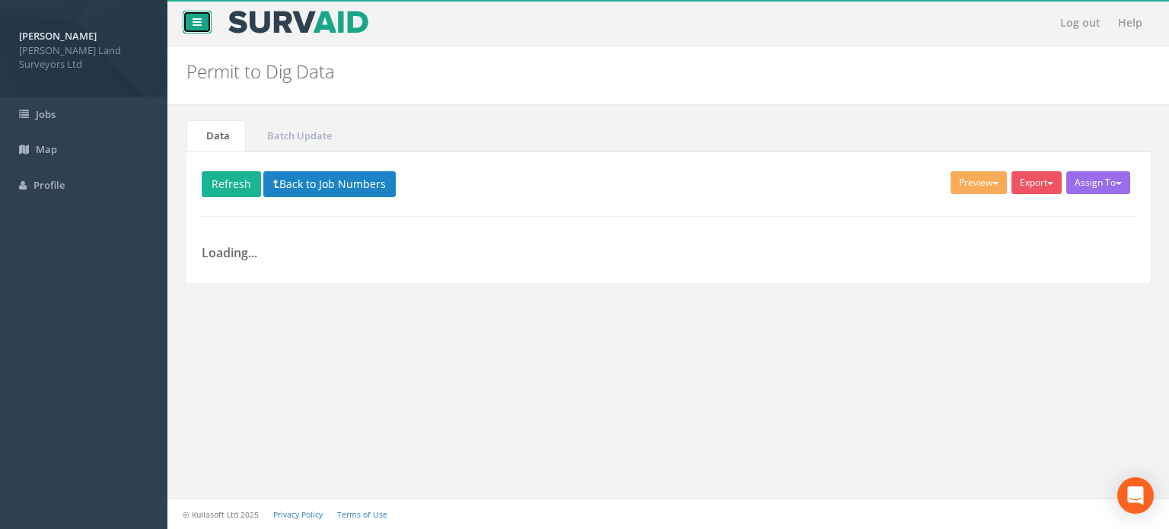
click at [188, 22] on link at bounding box center [197, 22] width 29 height 23
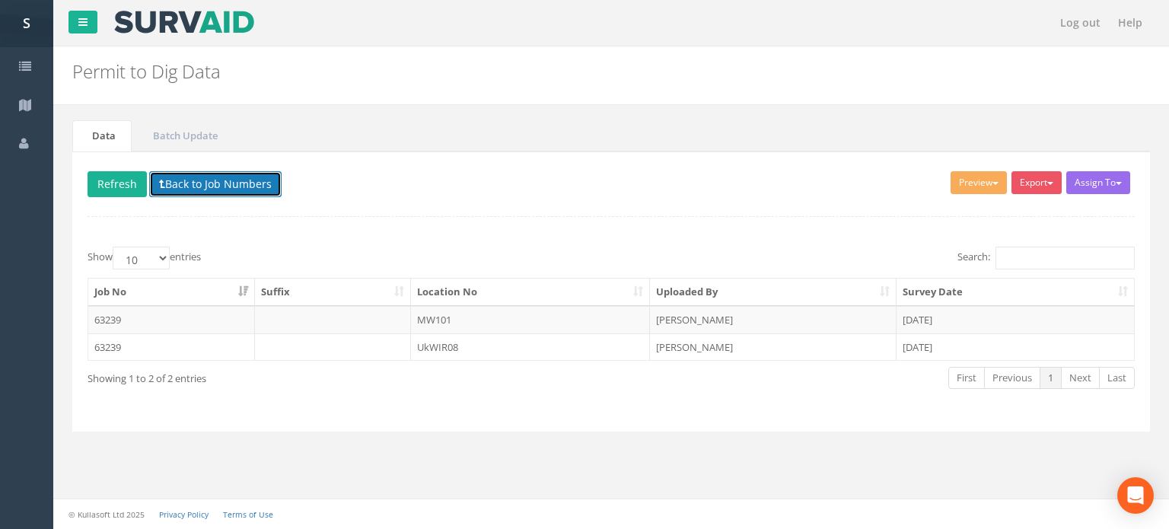
click at [219, 176] on button "Back to Job Numbers" at bounding box center [215, 184] width 132 height 26
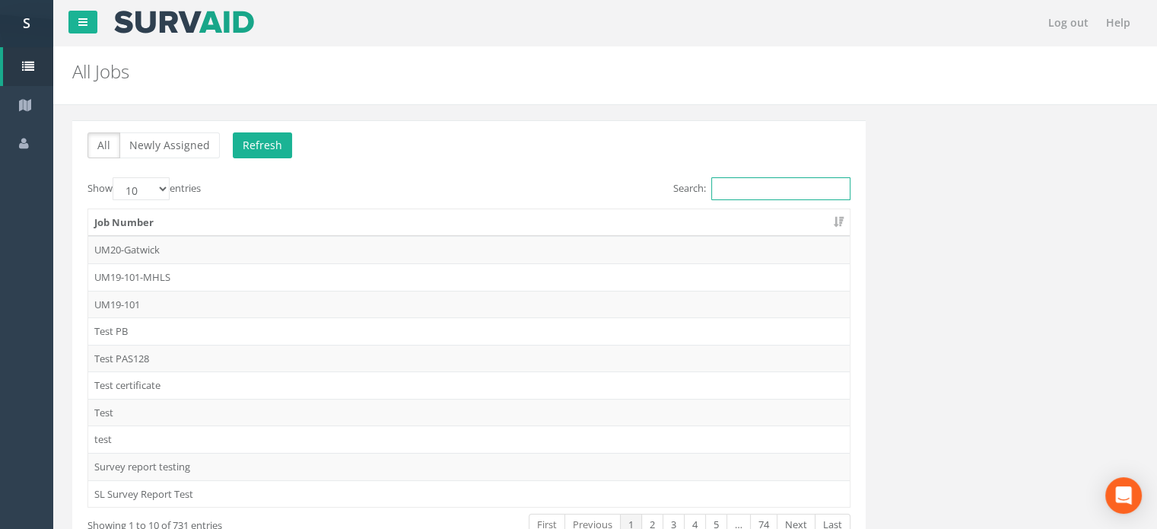
click at [732, 185] on input "Search:" at bounding box center [780, 188] width 139 height 23
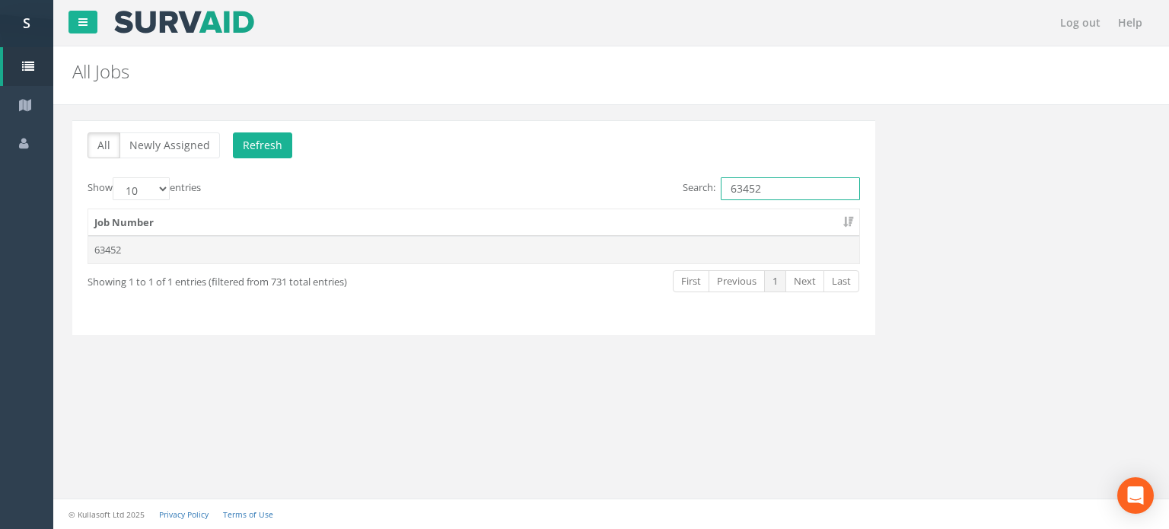
type input "63452"
click at [110, 249] on td "63452" at bounding box center [473, 249] width 771 height 27
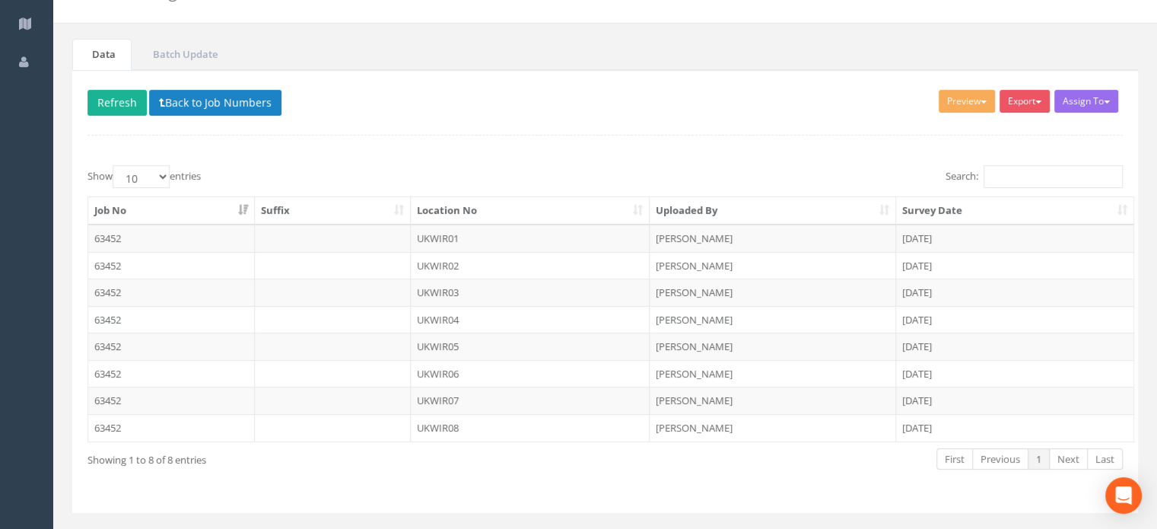
scroll to position [111, 0]
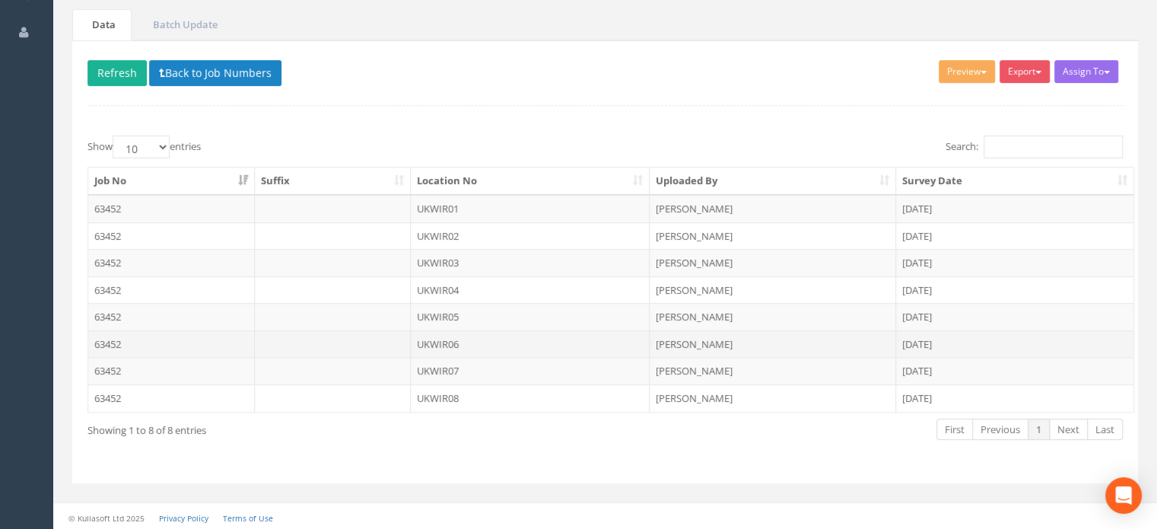
click at [458, 342] on td "UKWIR06" at bounding box center [531, 343] width 240 height 27
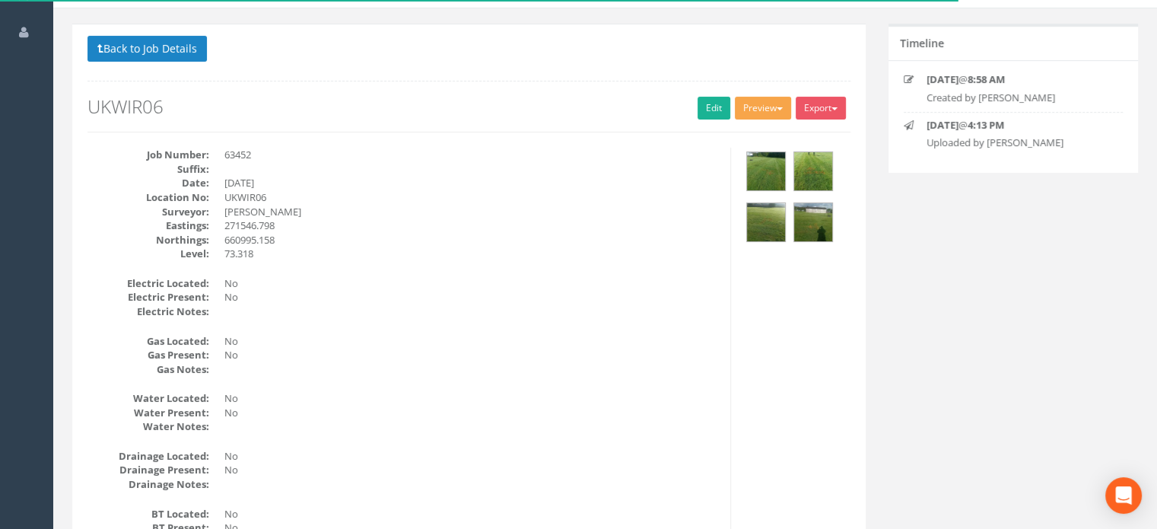
click at [751, 102] on button "Preview" at bounding box center [763, 108] width 56 height 23
click at [730, 132] on link "MHLS Permit to Dig" at bounding box center [735, 140] width 116 height 24
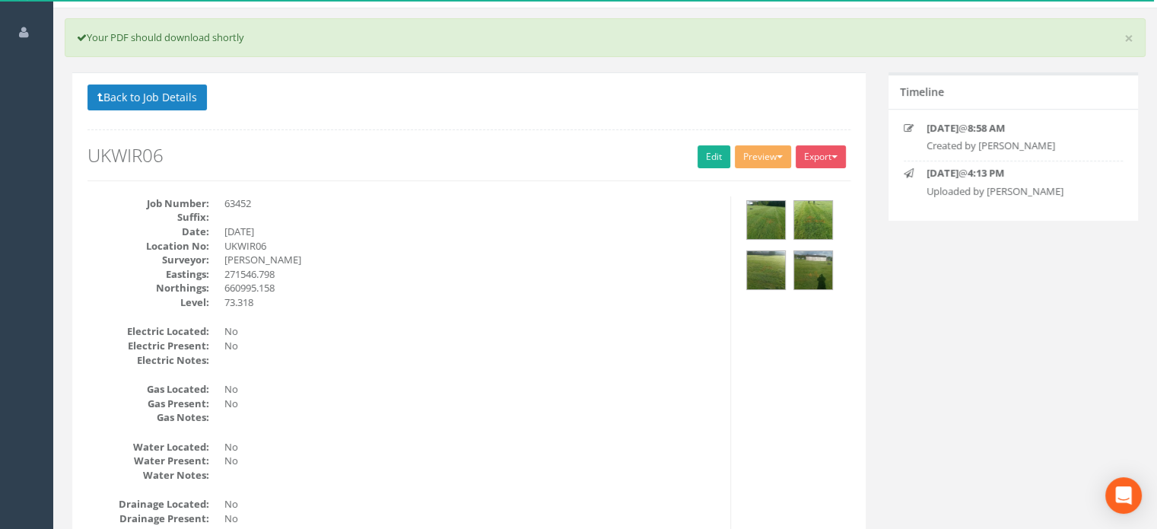
click at [491, 221] on dd at bounding box center [471, 217] width 495 height 14
click at [751, 161] on button "Preview" at bounding box center [763, 156] width 56 height 23
click at [748, 185] on link "MHLS Permit to Dig" at bounding box center [735, 189] width 116 height 24
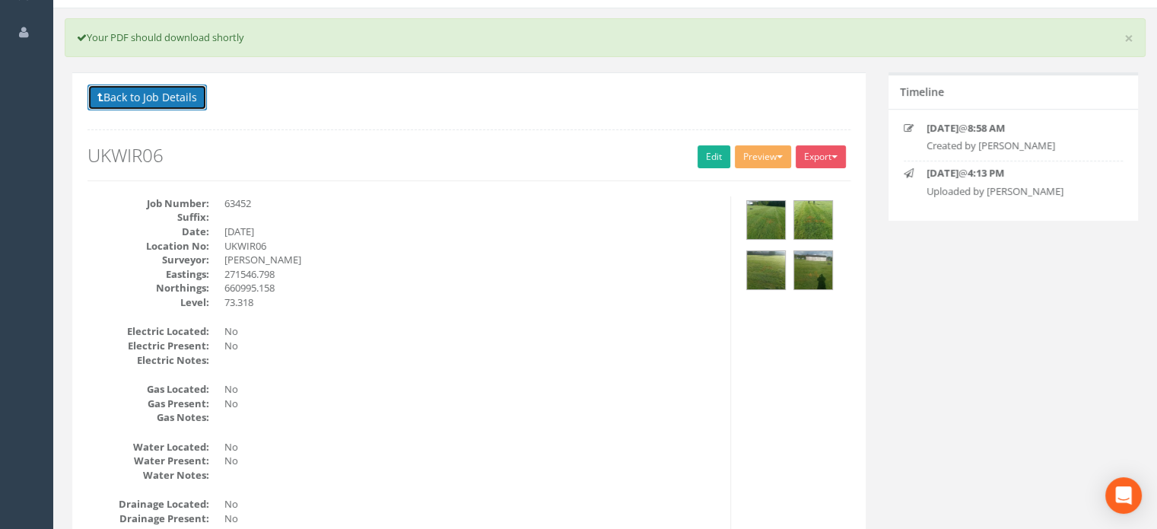
click at [158, 98] on button "Back to Job Details" at bounding box center [147, 97] width 119 height 26
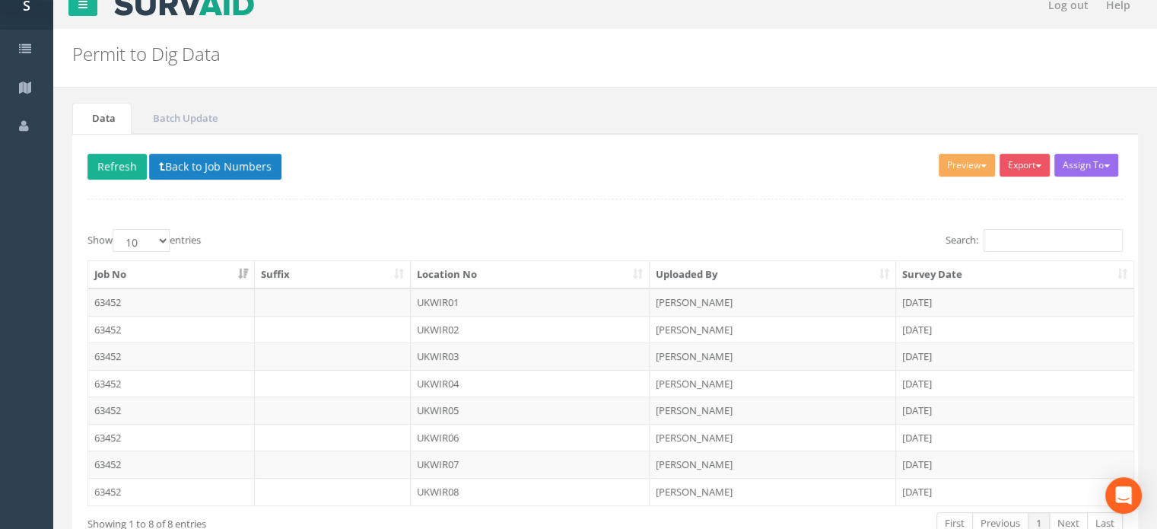
scroll to position [111, 0]
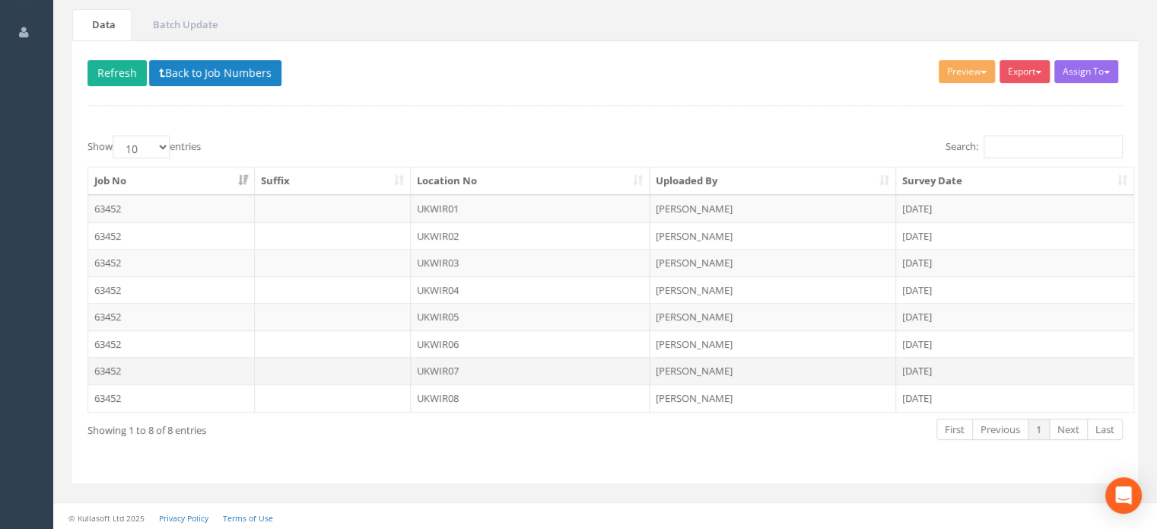
click at [444, 364] on td "UKWIR07" at bounding box center [531, 370] width 240 height 27
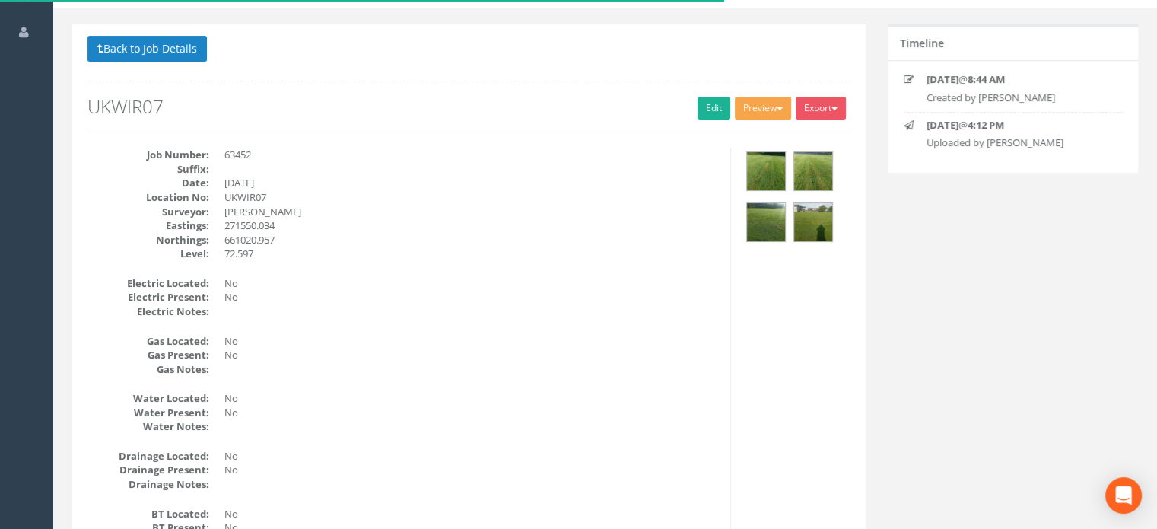
click at [776, 110] on button "Preview" at bounding box center [763, 108] width 56 height 23
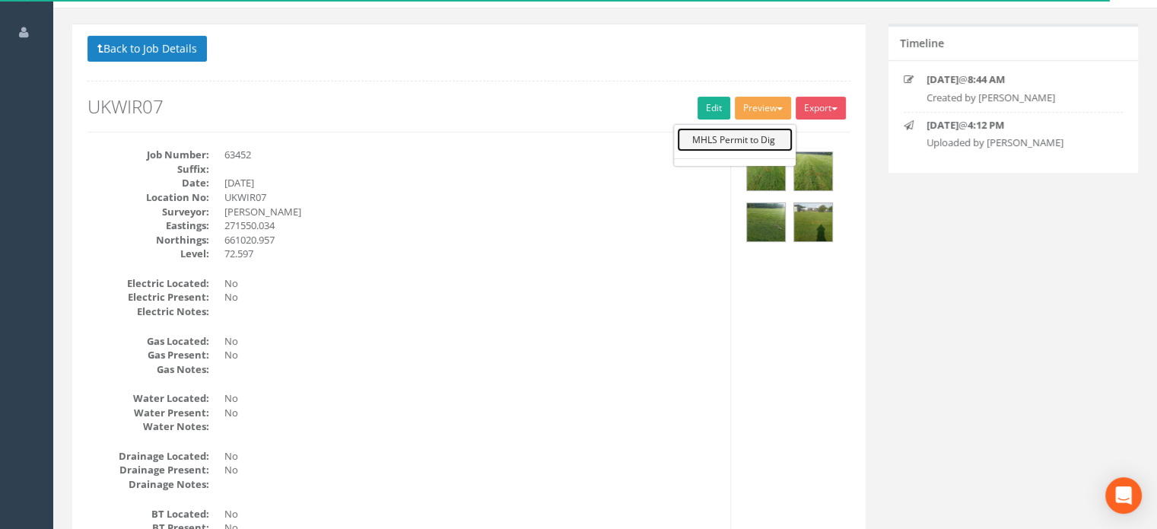
click at [752, 136] on link "MHLS Permit to Dig" at bounding box center [735, 140] width 116 height 24
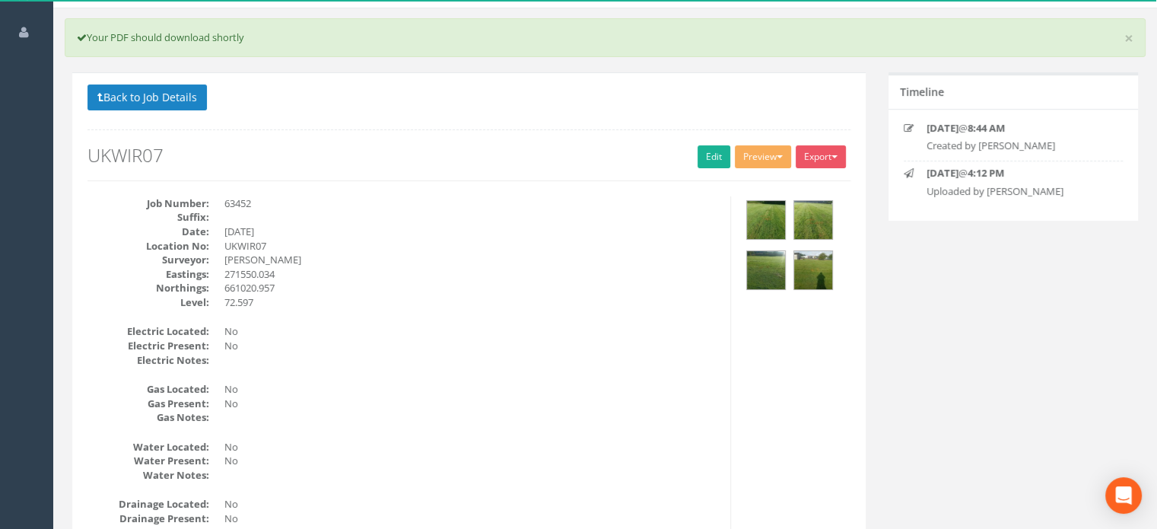
click at [623, 129] on div "Back to Job Details Export MHLS Permit to Dig Preview MHLS Permit to Dig Edit U…" at bounding box center [469, 132] width 763 height 97
click at [776, 151] on button "Preview" at bounding box center [763, 156] width 56 height 23
click at [746, 186] on link "MHLS Permit to Dig" at bounding box center [735, 189] width 116 height 24
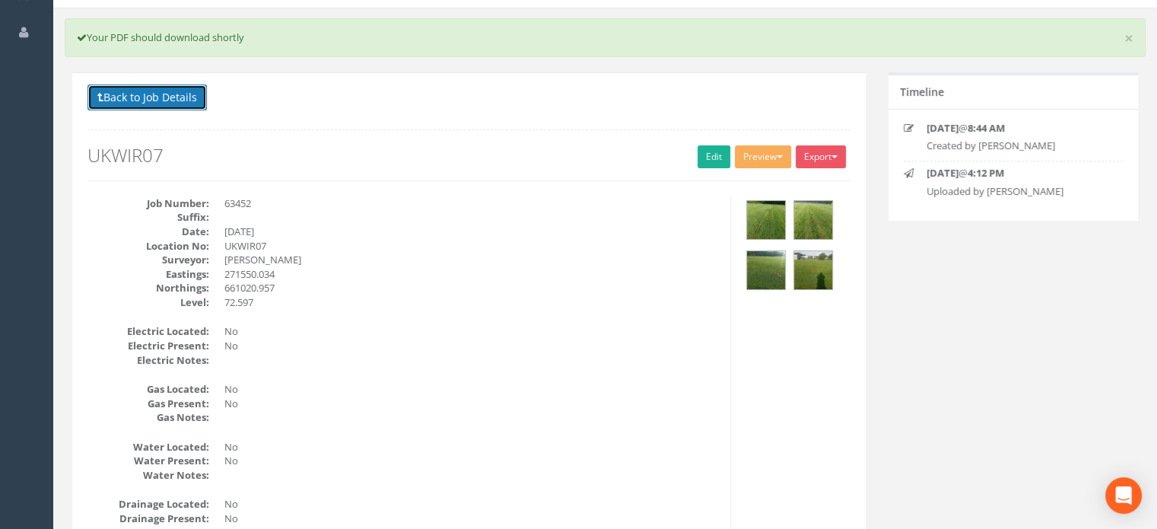
click at [158, 98] on button "Back to Job Details" at bounding box center [147, 97] width 119 height 26
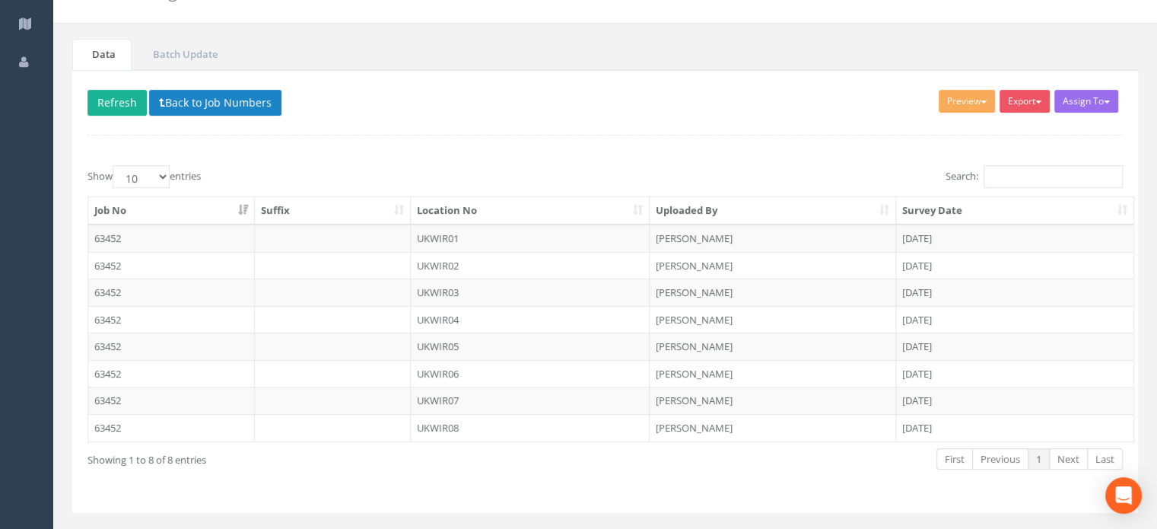
scroll to position [111, 0]
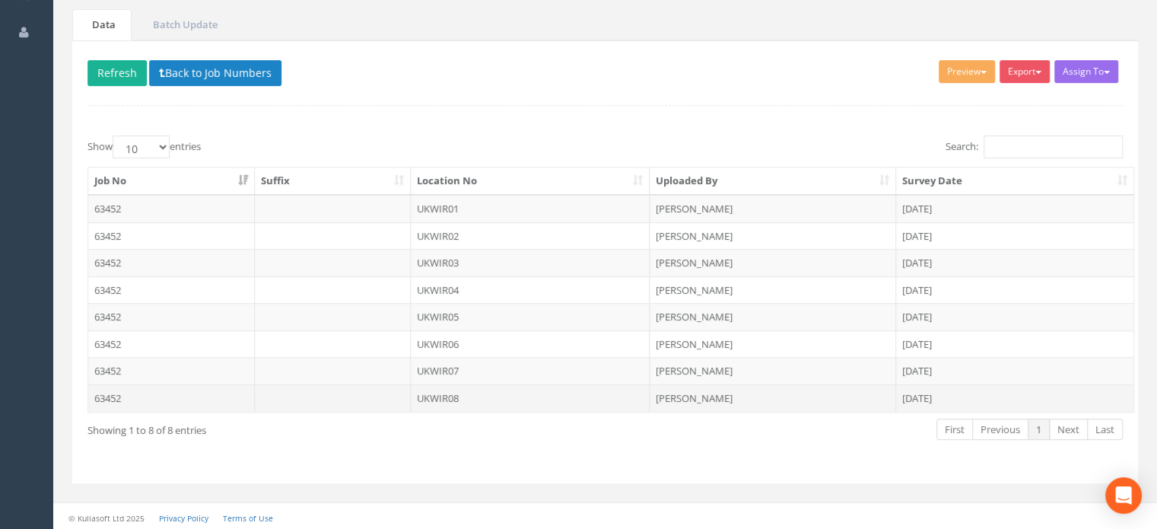
click at [451, 391] on td "UKWIR08" at bounding box center [531, 397] width 240 height 27
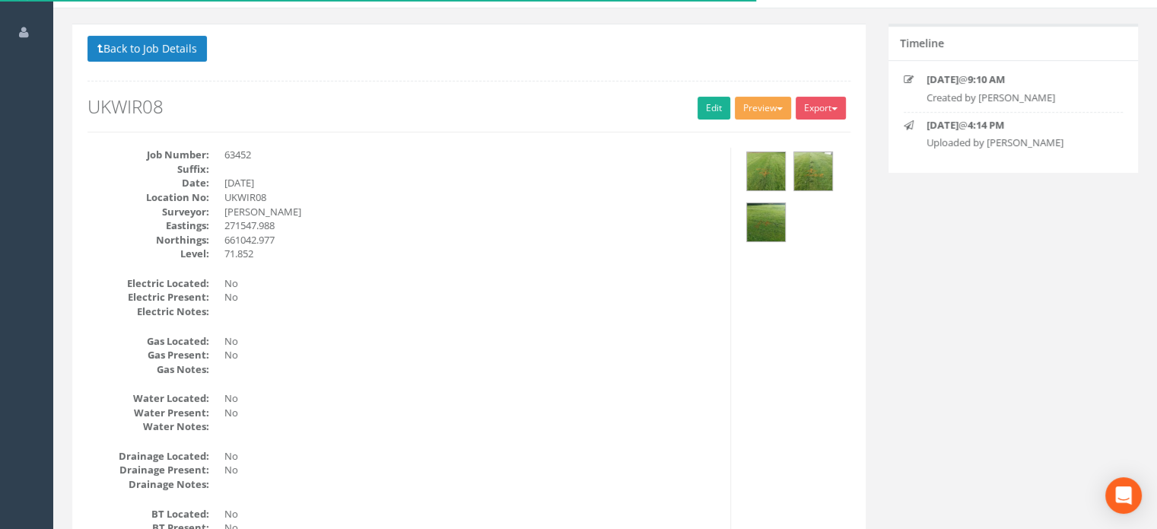
click at [777, 108] on span "button" at bounding box center [780, 108] width 6 height 3
click at [753, 136] on link "MHLS Permit to Dig" at bounding box center [735, 140] width 116 height 24
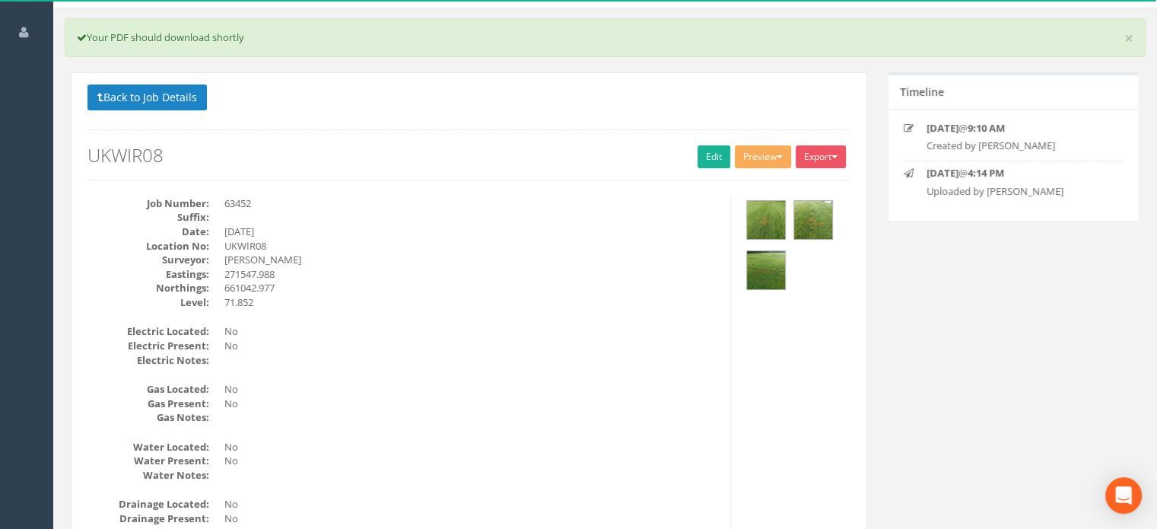
click at [706, 84] on p "Back to Job Details" at bounding box center [469, 99] width 763 height 30
click at [764, 151] on button "Preview" at bounding box center [763, 156] width 56 height 23
click at [752, 182] on link "MHLS Permit to Dig" at bounding box center [735, 189] width 116 height 24
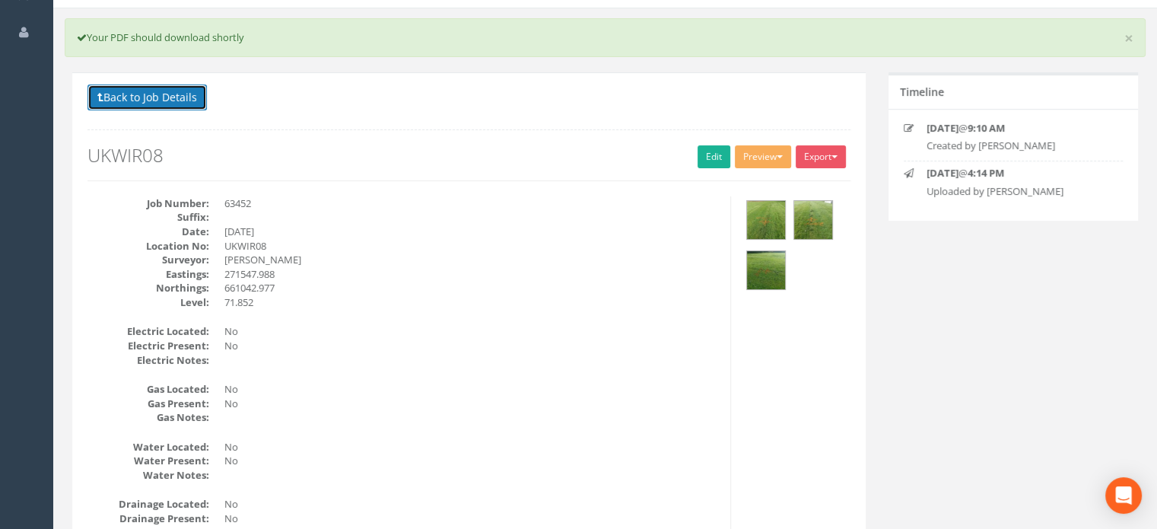
click at [169, 96] on button "Back to Job Details" at bounding box center [147, 97] width 119 height 26
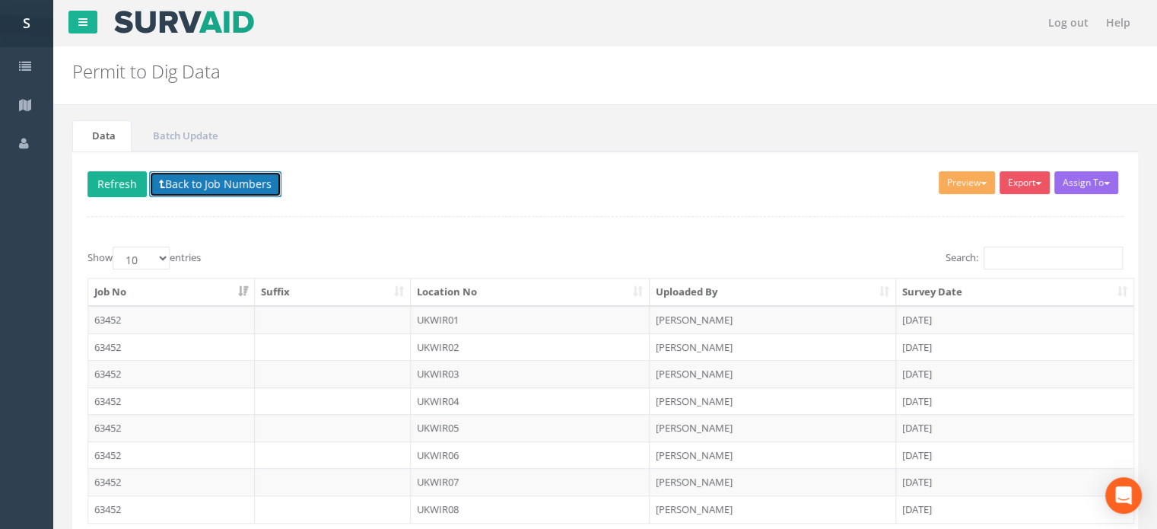
click at [234, 188] on button "Back to Job Numbers" at bounding box center [215, 184] width 132 height 26
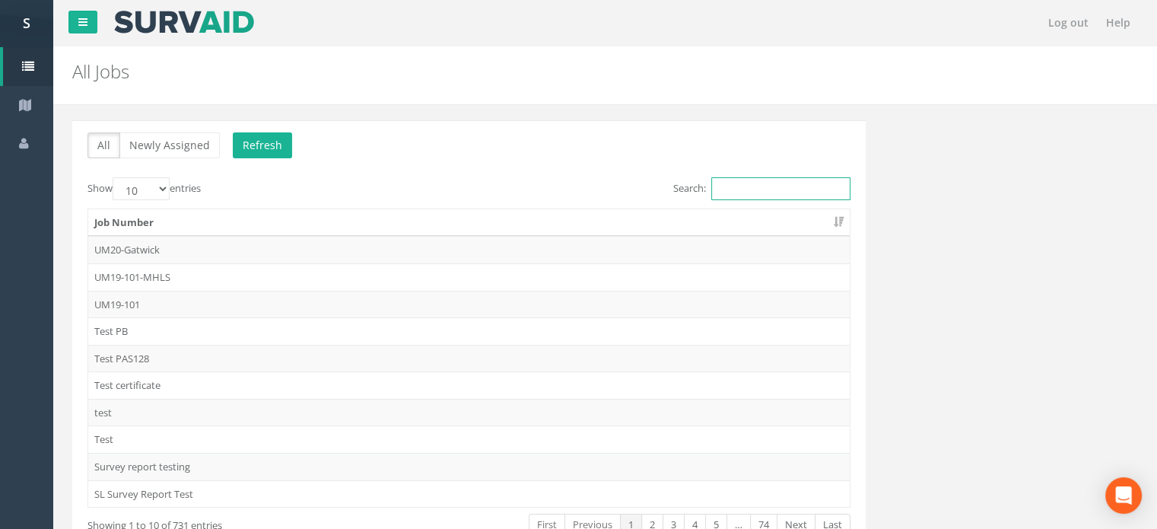
click at [737, 184] on input "Search:" at bounding box center [780, 188] width 139 height 23
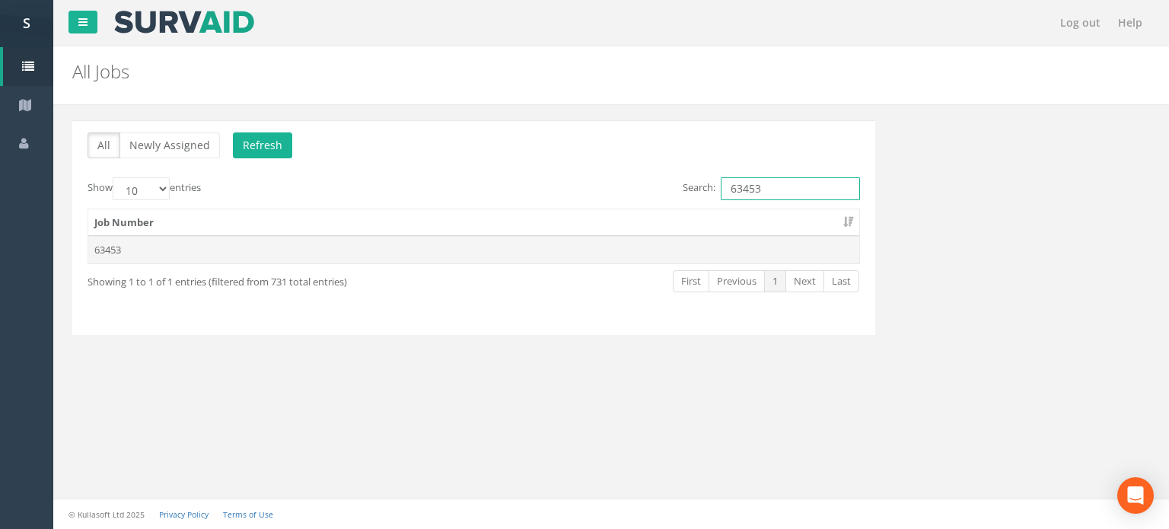
type input "63453"
click at [118, 247] on td "63453" at bounding box center [473, 249] width 771 height 27
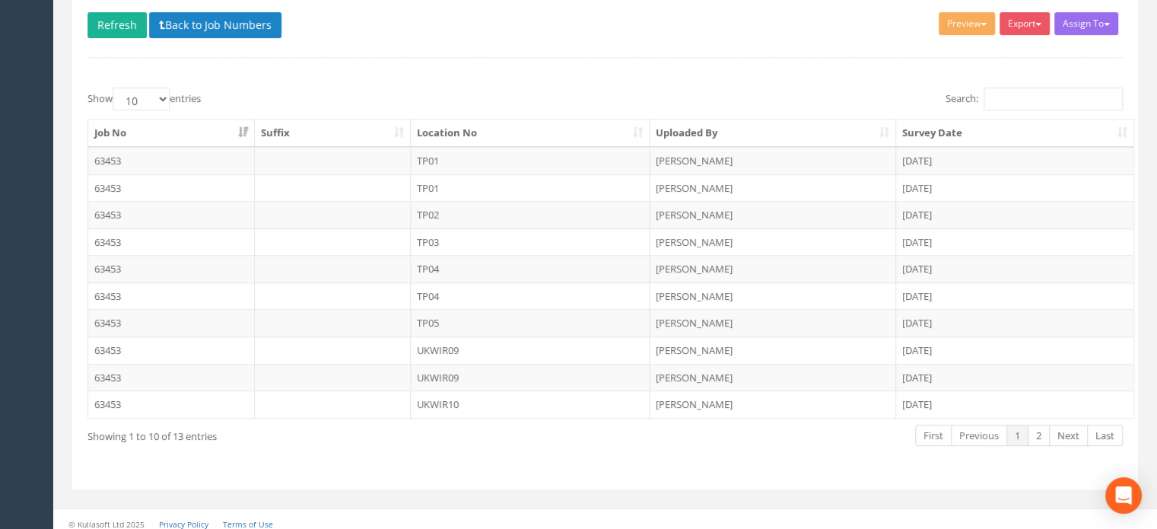
scroll to position [165, 0]
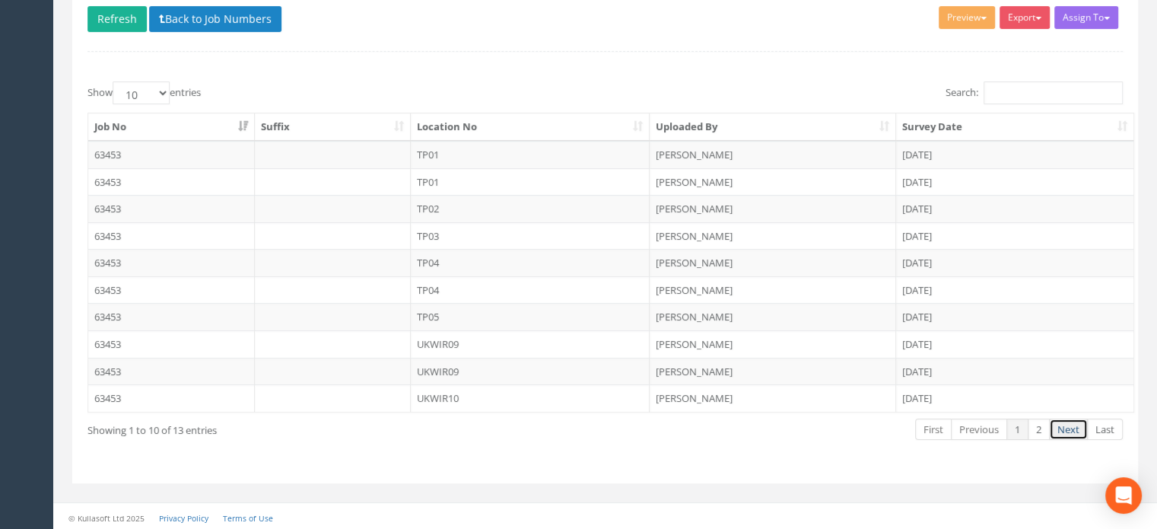
click at [1067, 422] on link "Next" at bounding box center [1068, 430] width 39 height 22
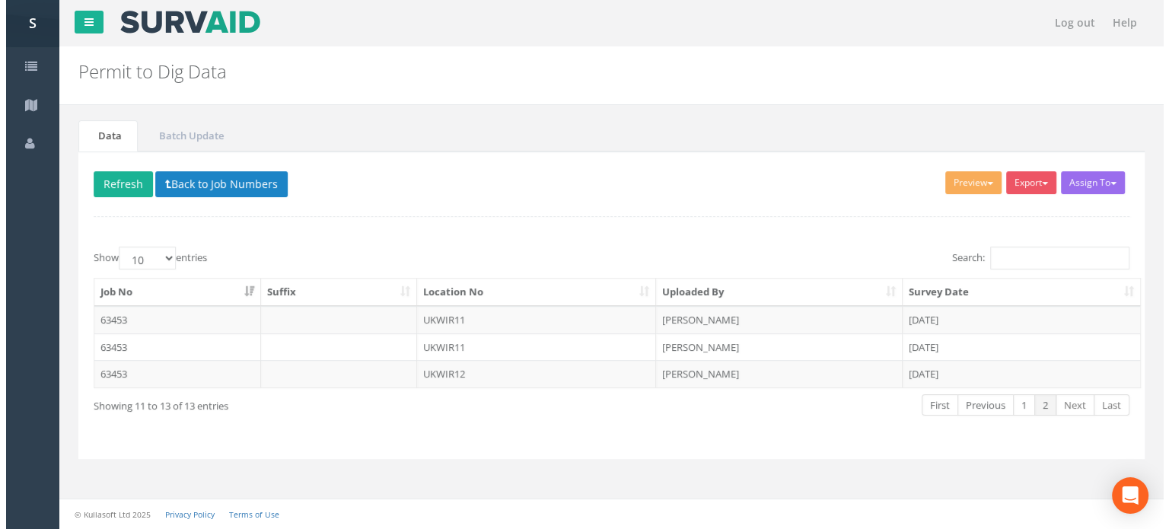
scroll to position [0, 0]
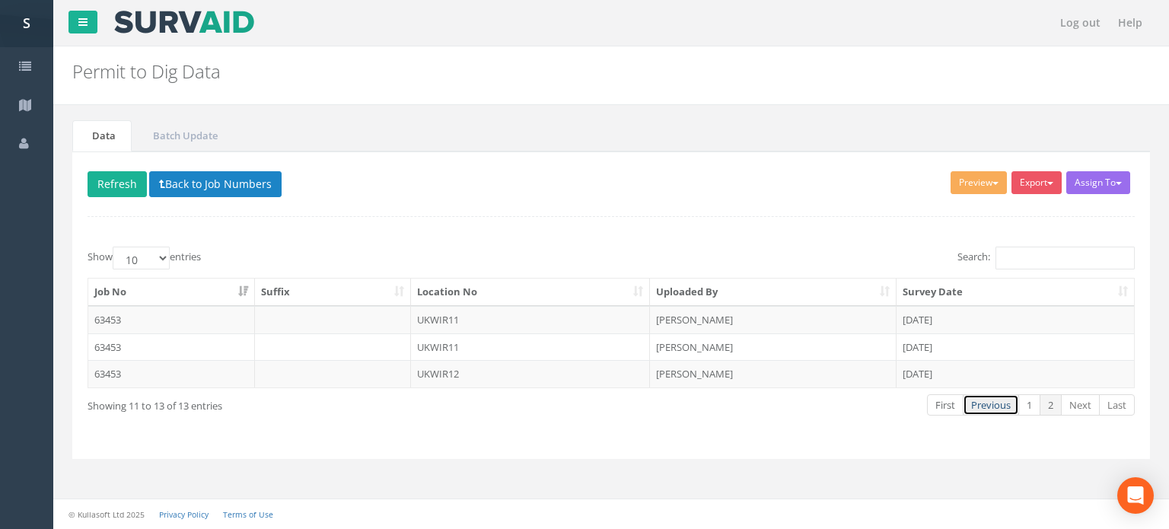
click at [980, 403] on link "Previous" at bounding box center [991, 405] width 56 height 22
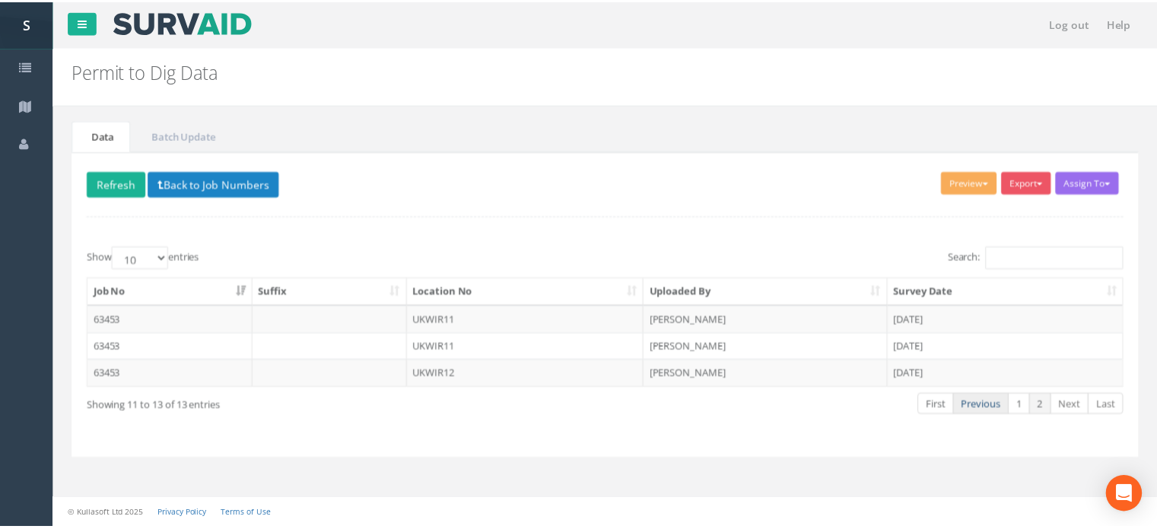
scroll to position [165, 0]
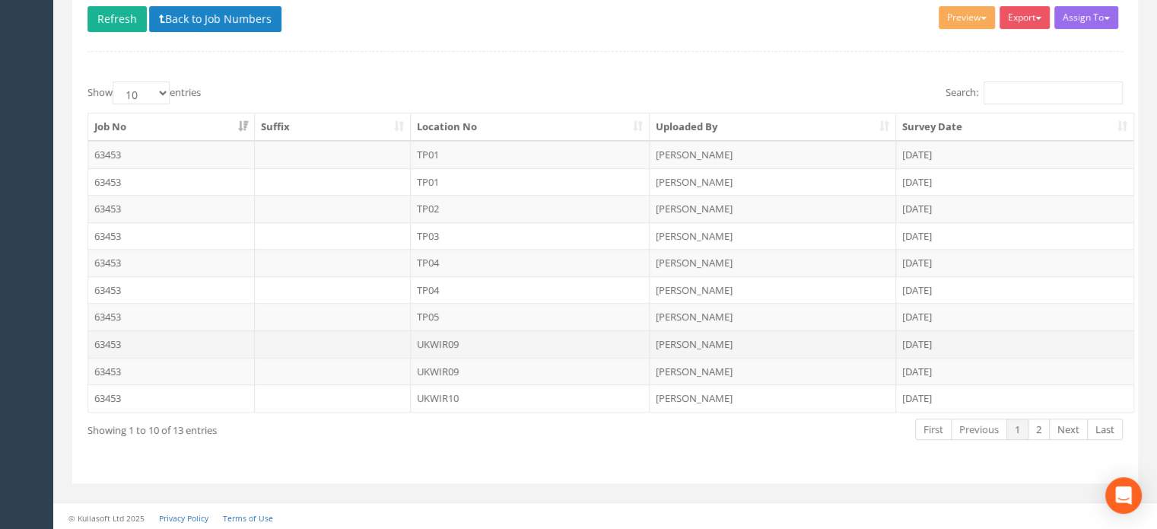
click at [449, 334] on td "UKWIR09" at bounding box center [531, 343] width 240 height 27
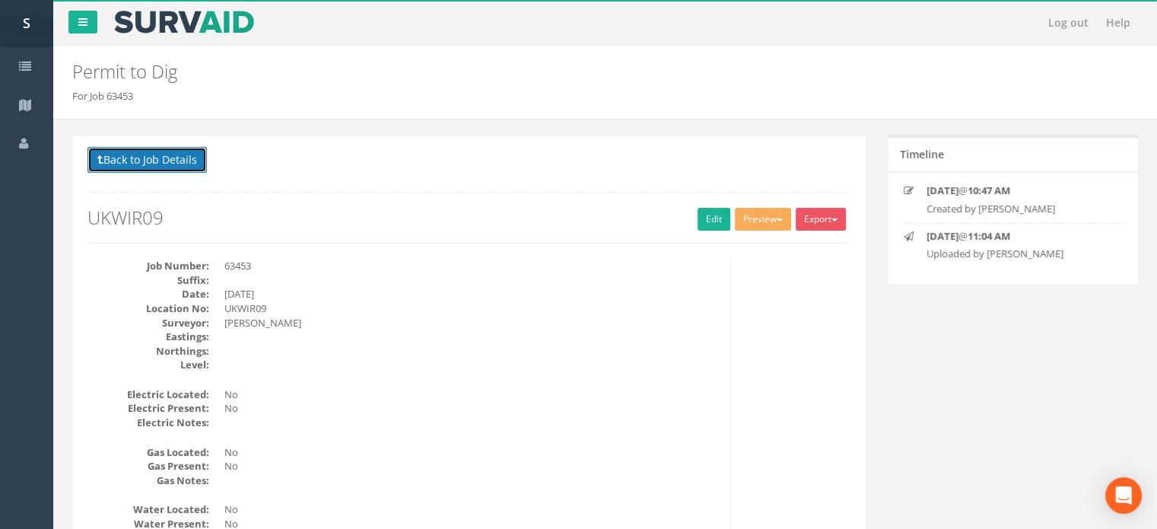
click at [158, 159] on button "Back to Job Details" at bounding box center [147, 160] width 119 height 26
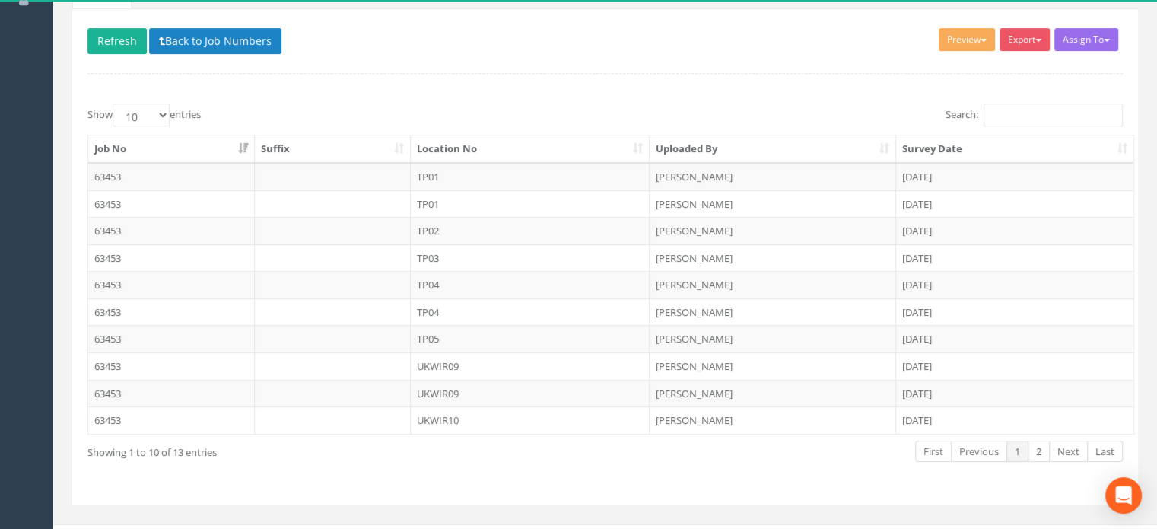
scroll to position [165, 0]
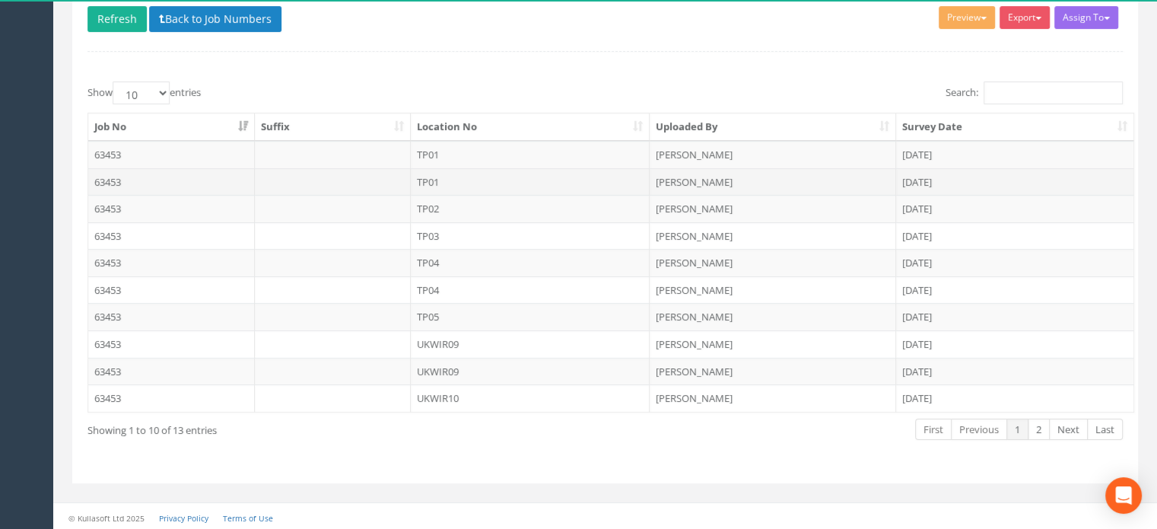
click at [441, 172] on td "TP01" at bounding box center [531, 181] width 240 height 27
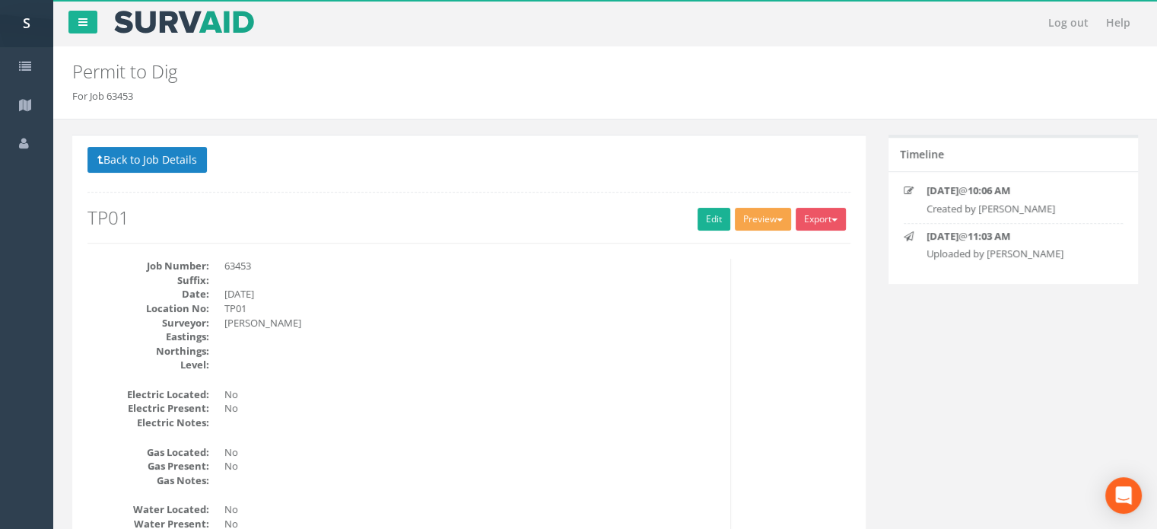
click at [746, 210] on button "Preview" at bounding box center [763, 219] width 56 height 23
click at [745, 249] on link "MHLS Permit to Dig" at bounding box center [735, 251] width 116 height 24
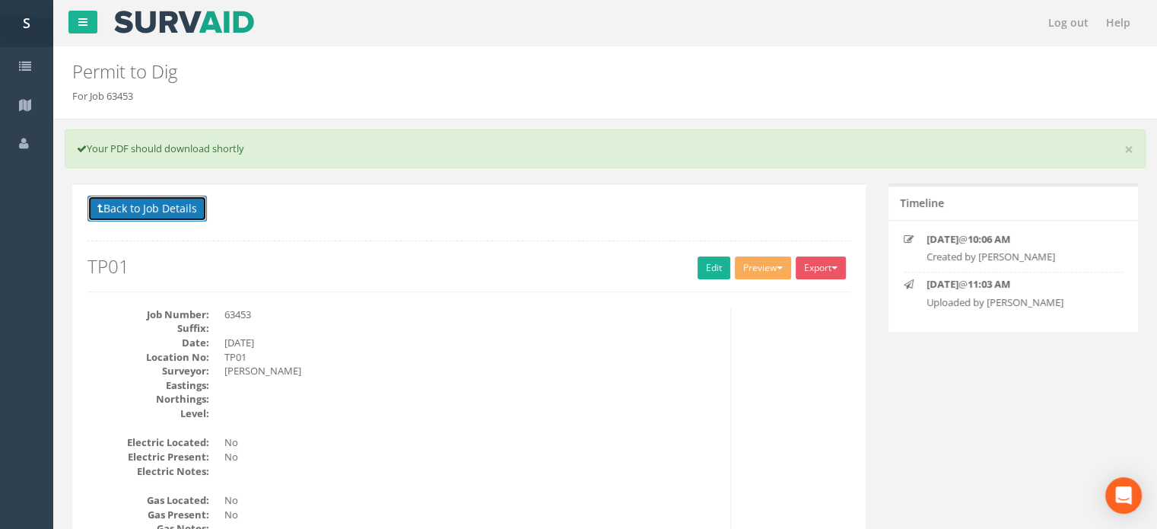
click at [126, 207] on button "Back to Job Details" at bounding box center [147, 209] width 119 height 26
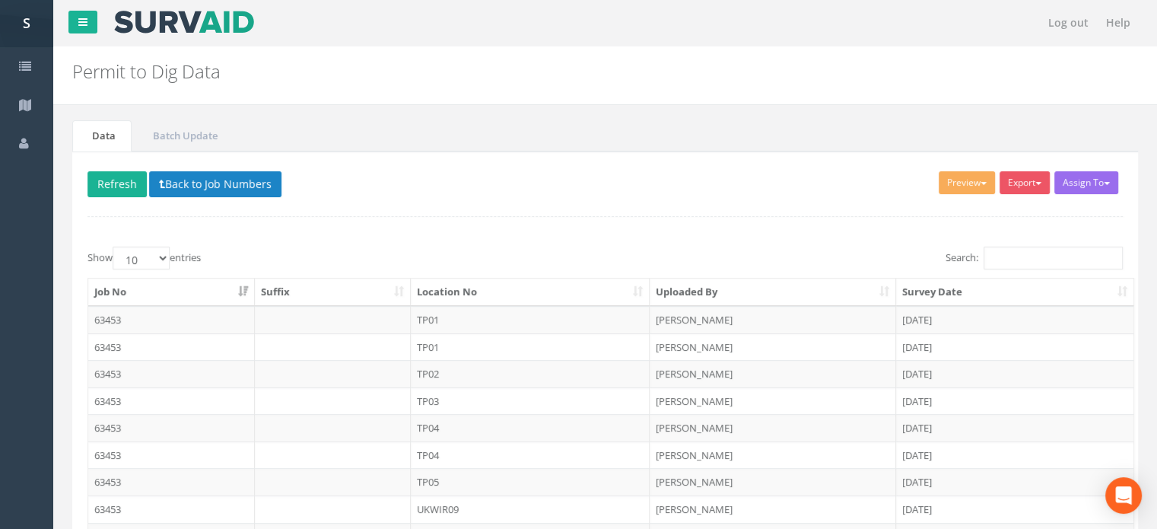
scroll to position [165, 0]
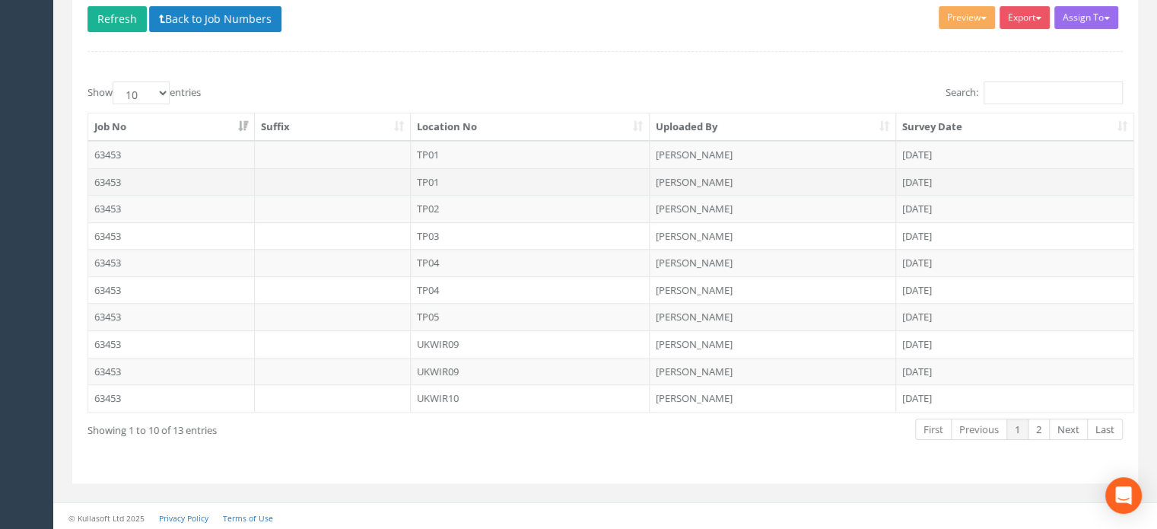
click at [441, 178] on td "TP01" at bounding box center [531, 181] width 240 height 27
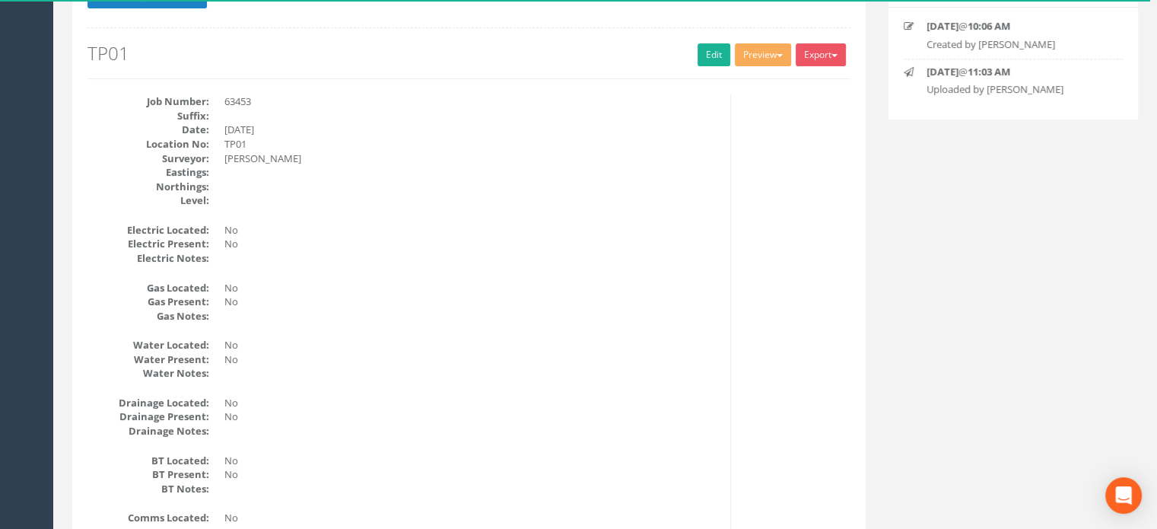
scroll to position [140, 0]
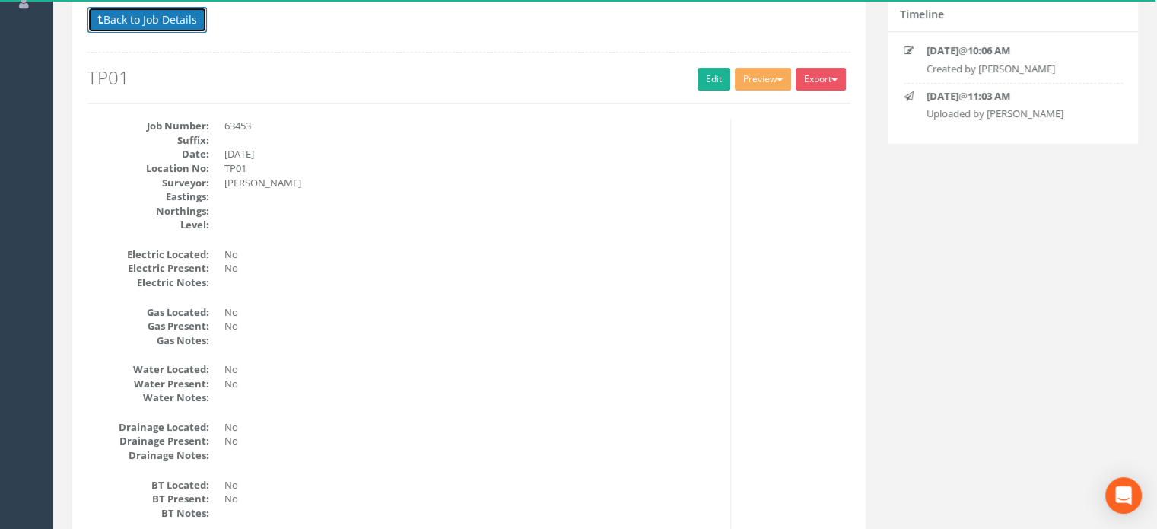
click at [141, 18] on button "Back to Job Details" at bounding box center [147, 20] width 119 height 26
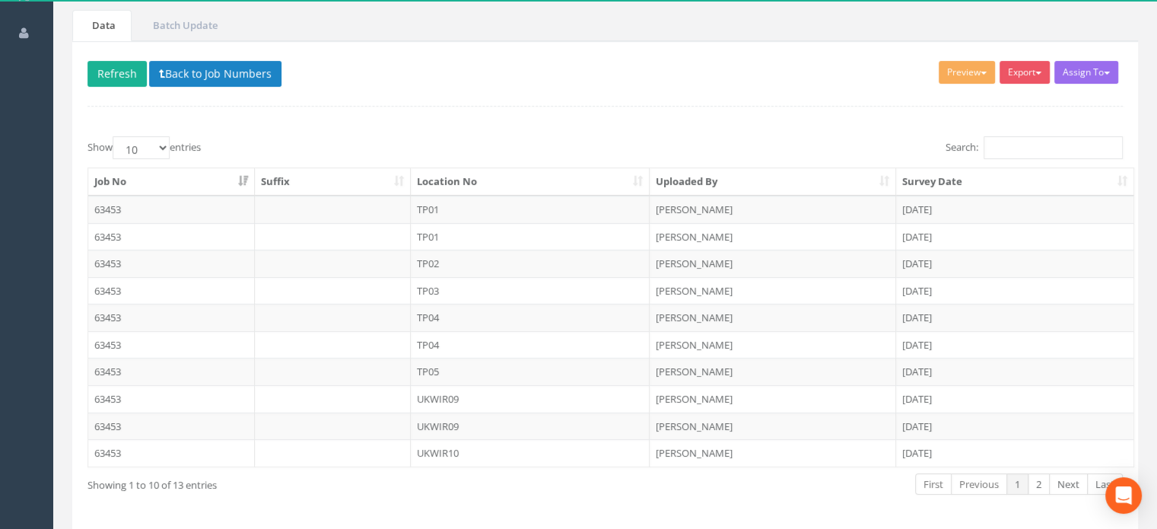
scroll to position [138, 0]
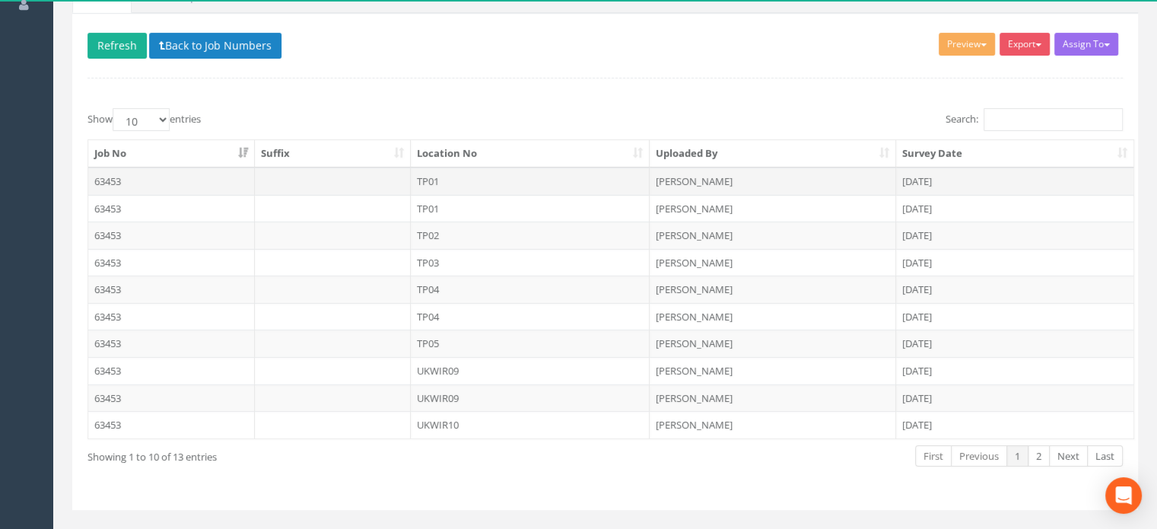
click at [423, 170] on td "TP01" at bounding box center [531, 180] width 240 height 27
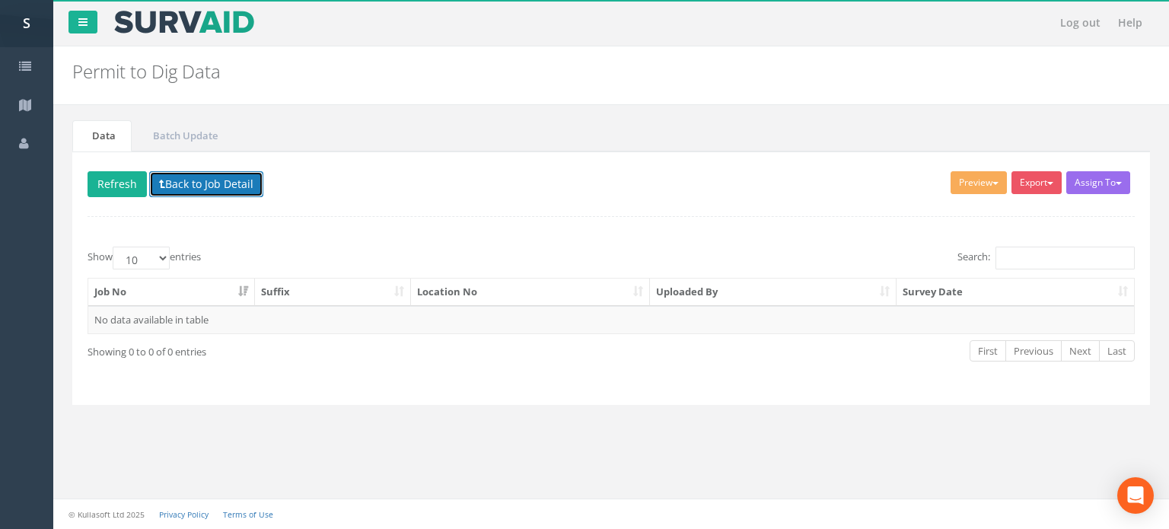
click at [207, 184] on button "Back to Job Detail" at bounding box center [206, 184] width 114 height 26
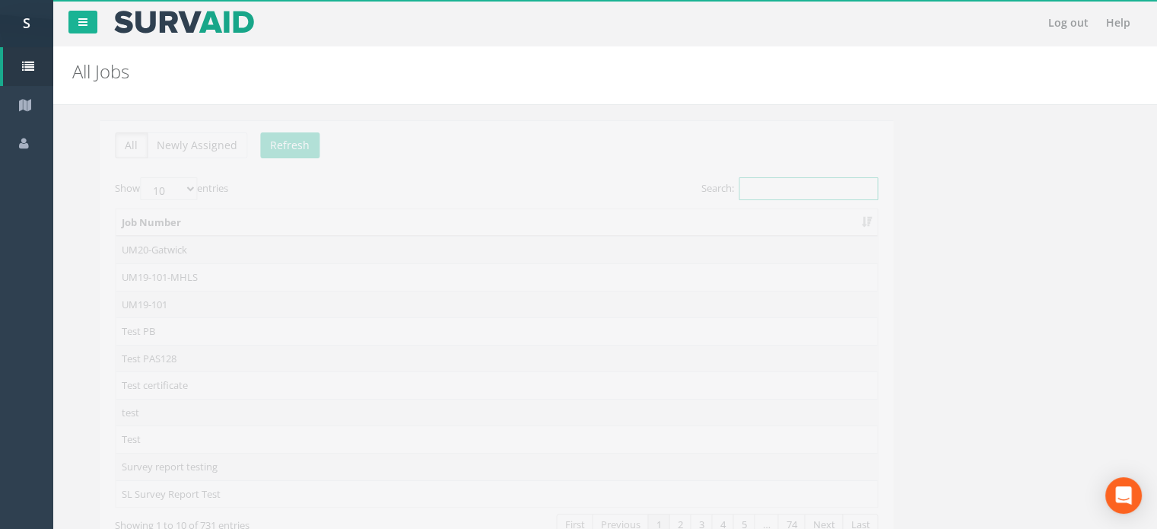
click at [750, 190] on input "Search:" at bounding box center [780, 188] width 139 height 23
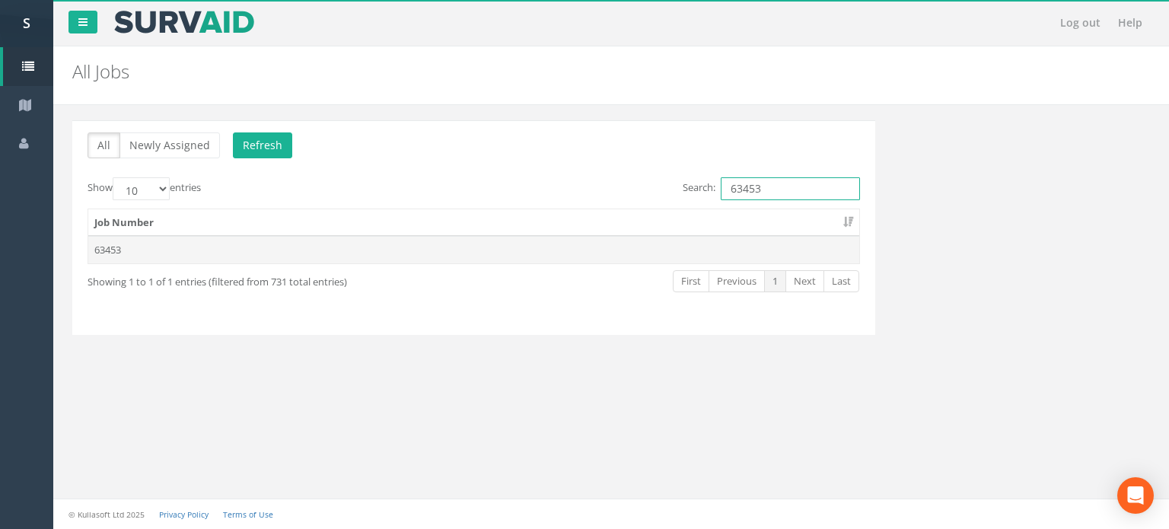
type input "63453"
click at [106, 243] on td "63453" at bounding box center [473, 249] width 771 height 27
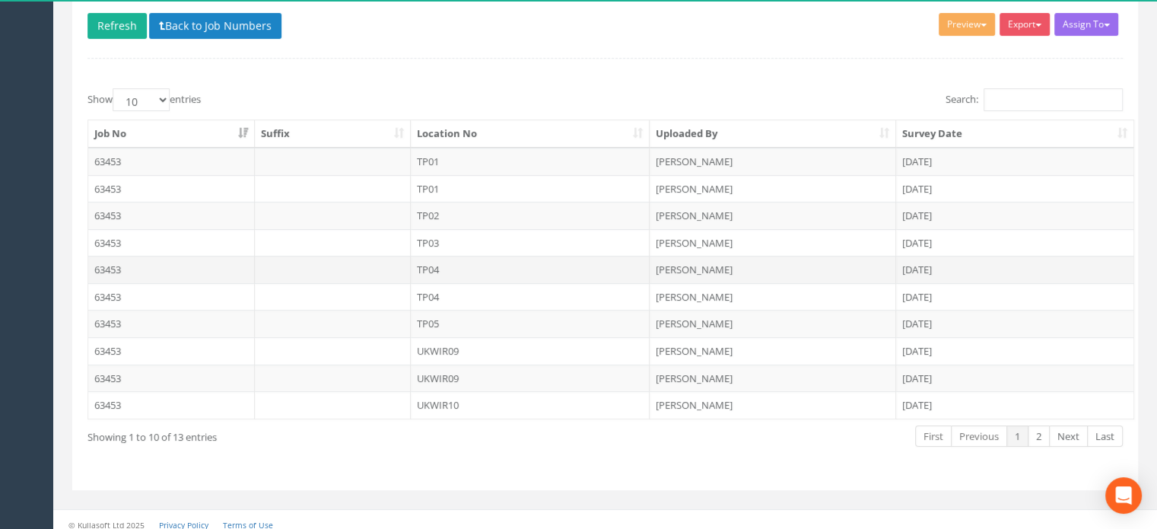
scroll to position [164, 0]
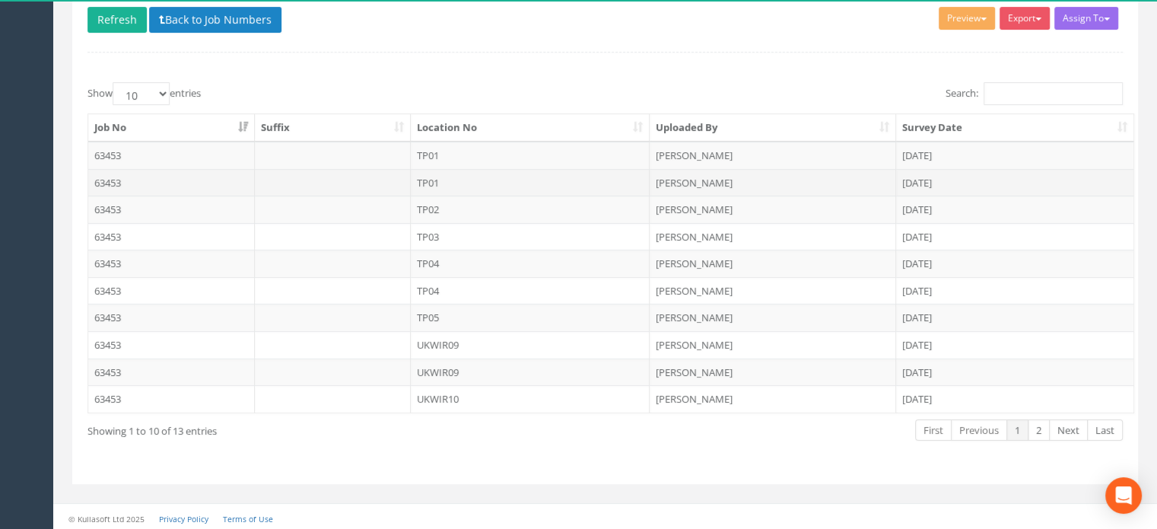
click at [434, 183] on td "TP01" at bounding box center [531, 182] width 240 height 27
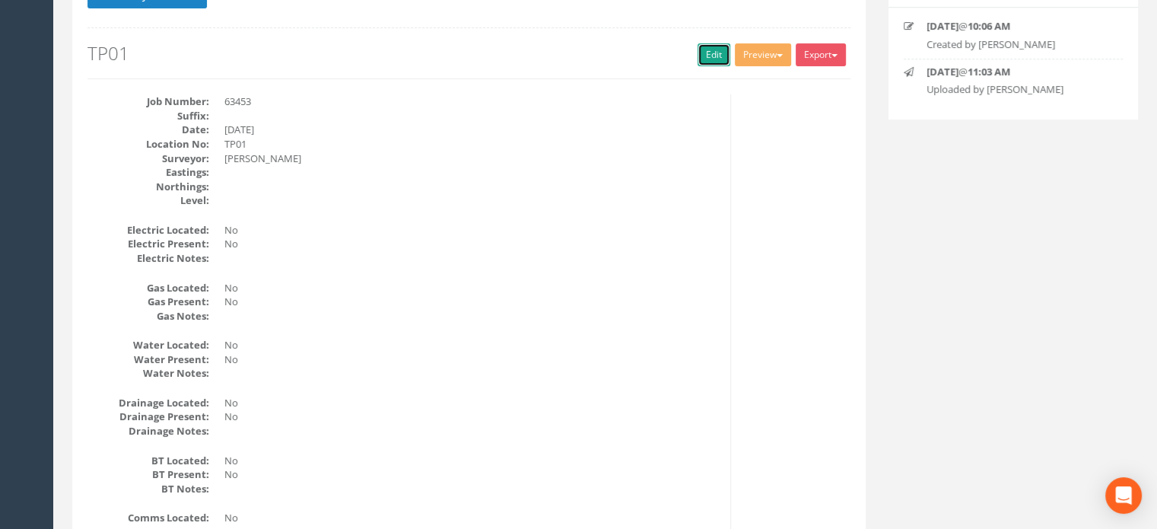
click at [718, 51] on link "Edit" at bounding box center [714, 54] width 33 height 23
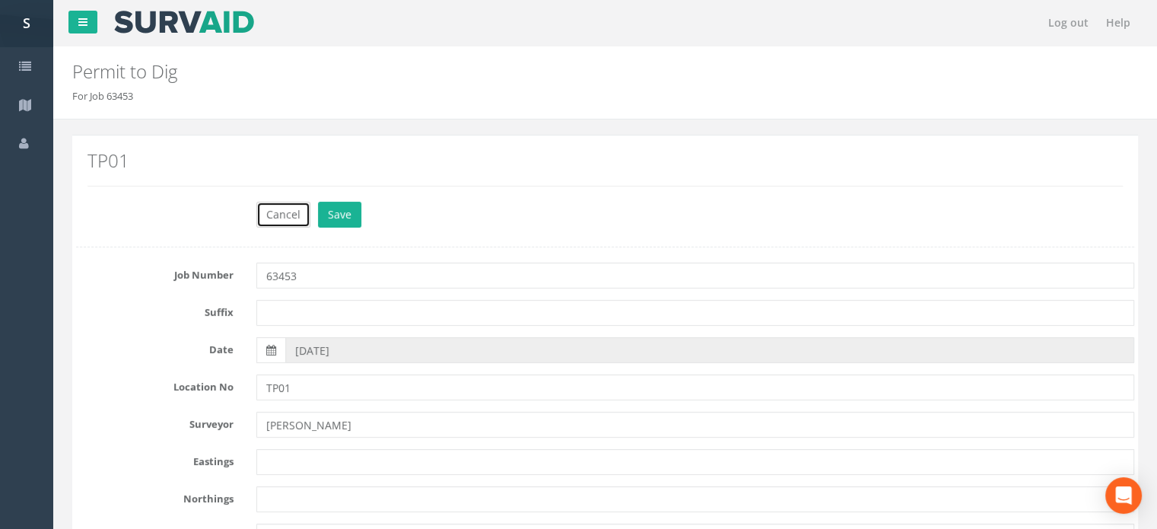
click at [275, 221] on button "Cancel" at bounding box center [283, 215] width 54 height 26
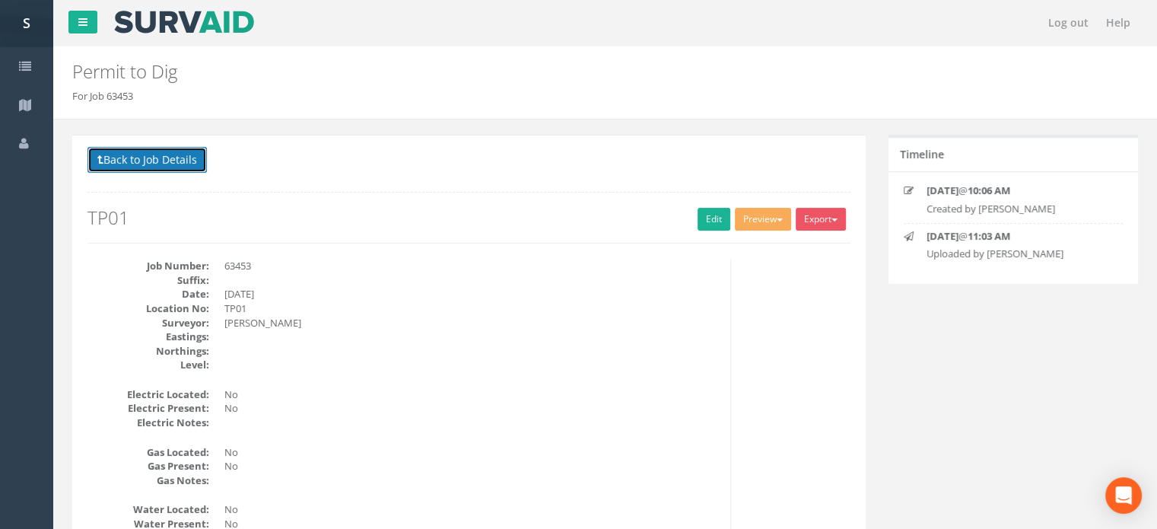
click at [191, 158] on button "Back to Job Details" at bounding box center [147, 160] width 119 height 26
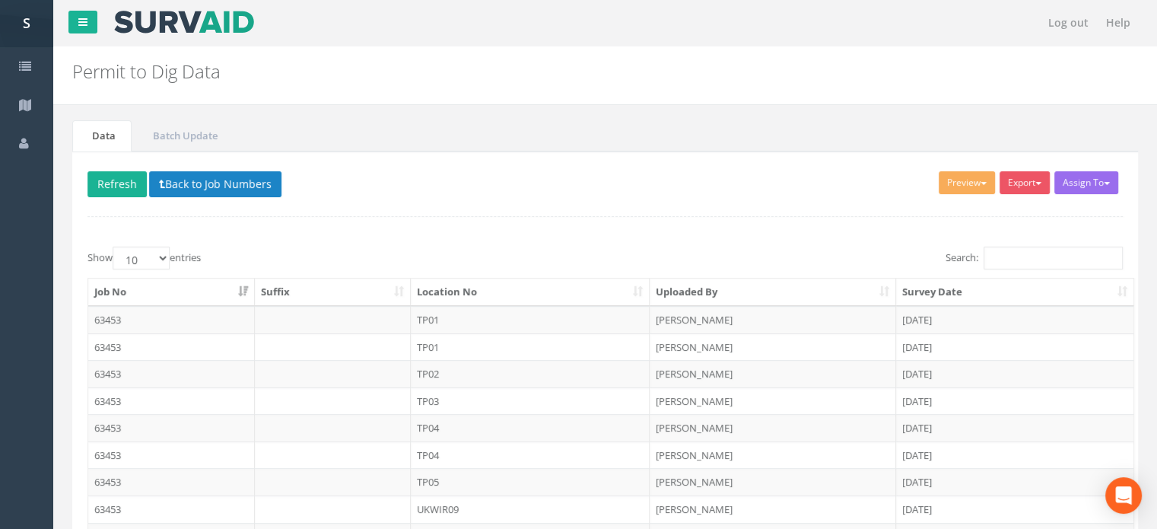
scroll to position [165, 0]
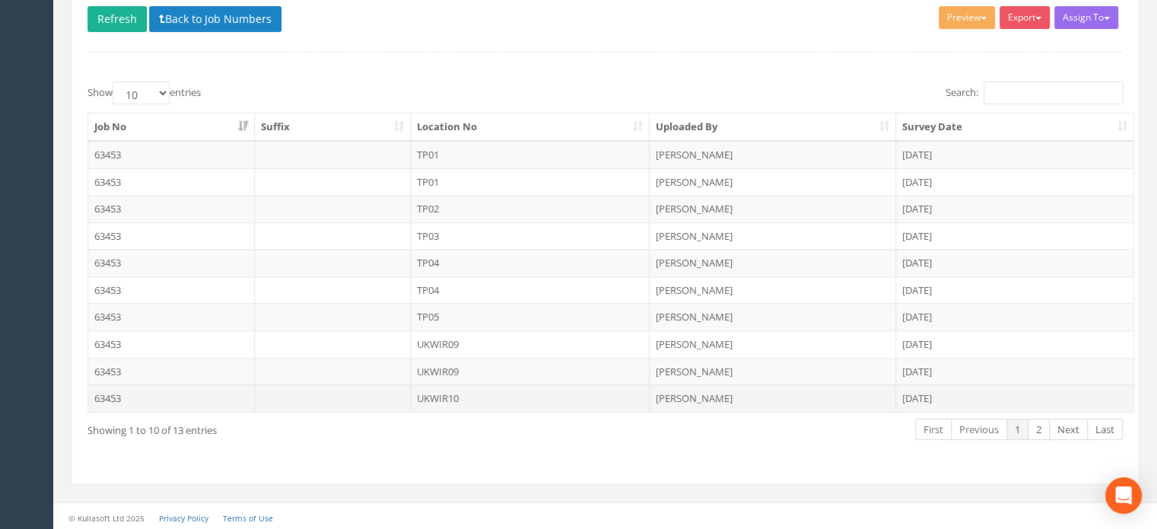
click at [448, 393] on td "UKWIR10" at bounding box center [531, 397] width 240 height 27
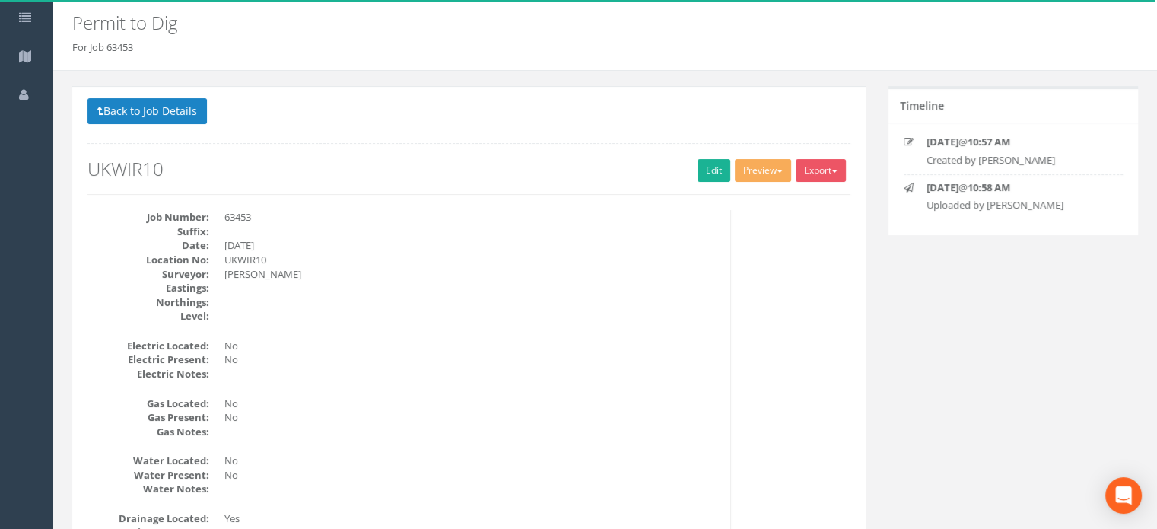
scroll to position [40, 0]
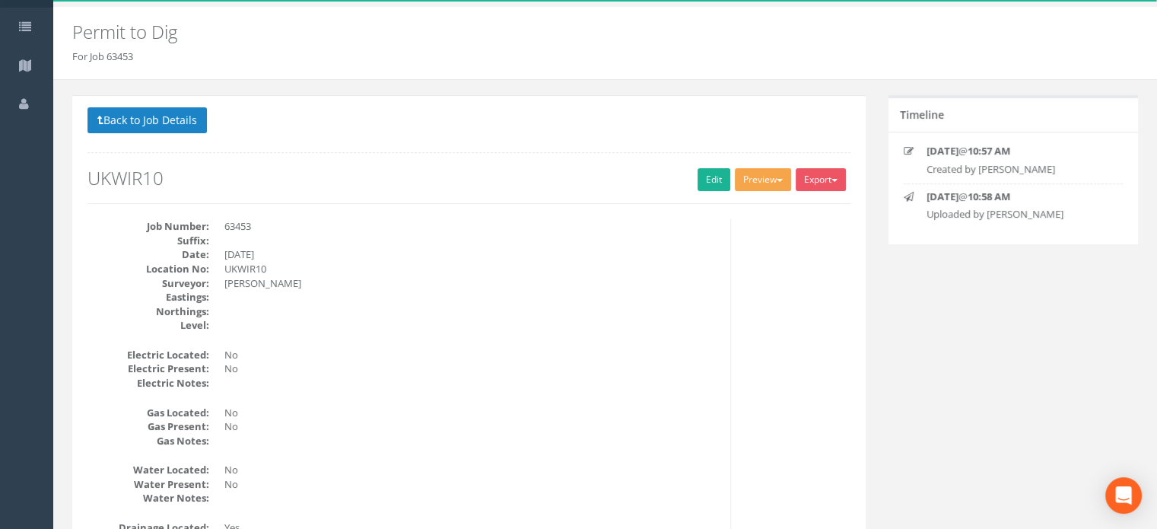
click at [777, 179] on span "button" at bounding box center [780, 180] width 6 height 3
click at [753, 207] on link "MHLS Permit to Dig" at bounding box center [735, 211] width 116 height 24
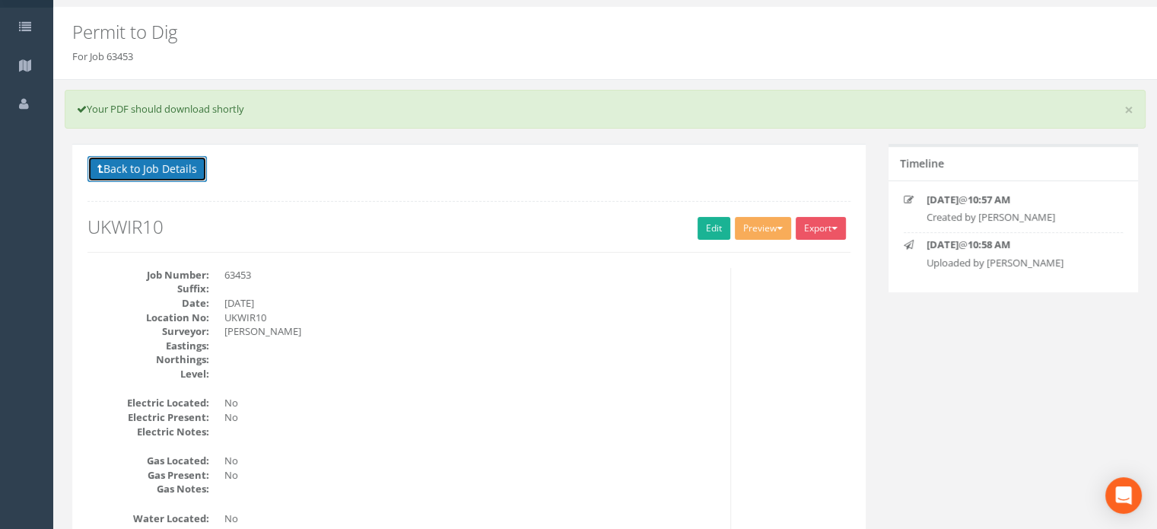
click at [158, 167] on button "Back to Job Details" at bounding box center [147, 169] width 119 height 26
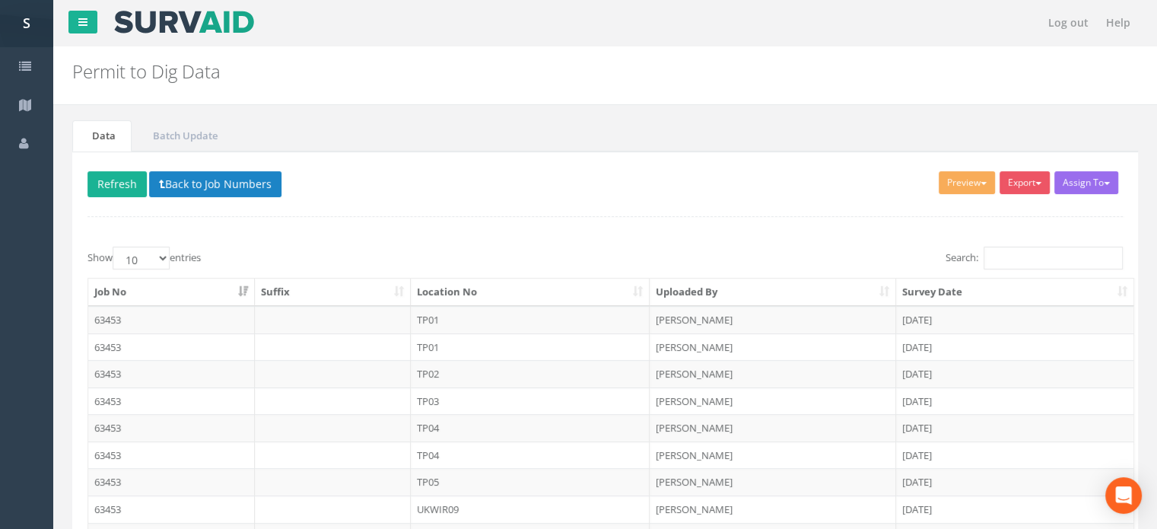
scroll to position [165, 0]
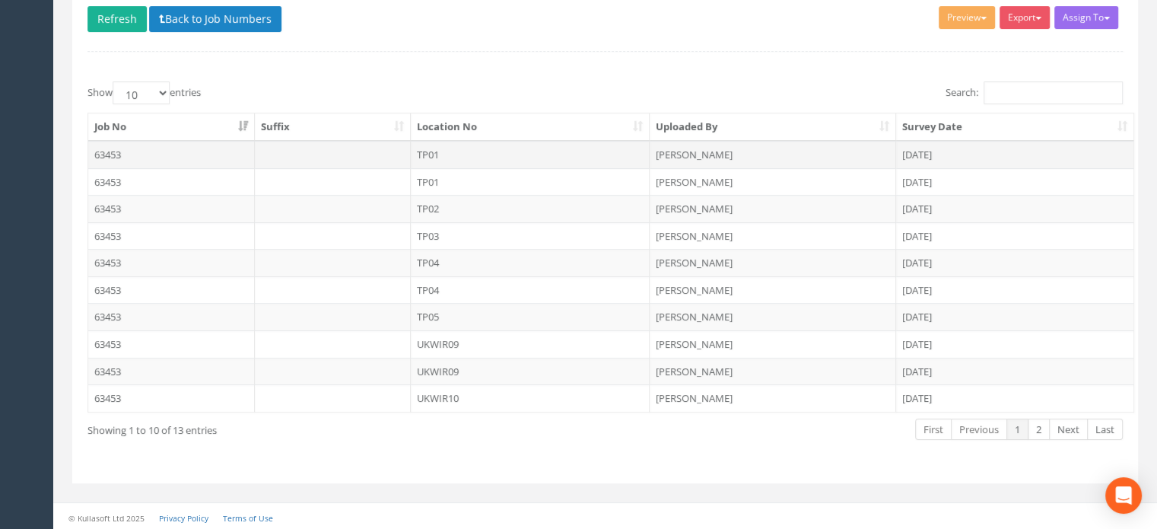
click at [435, 154] on td "TP01" at bounding box center [531, 154] width 240 height 27
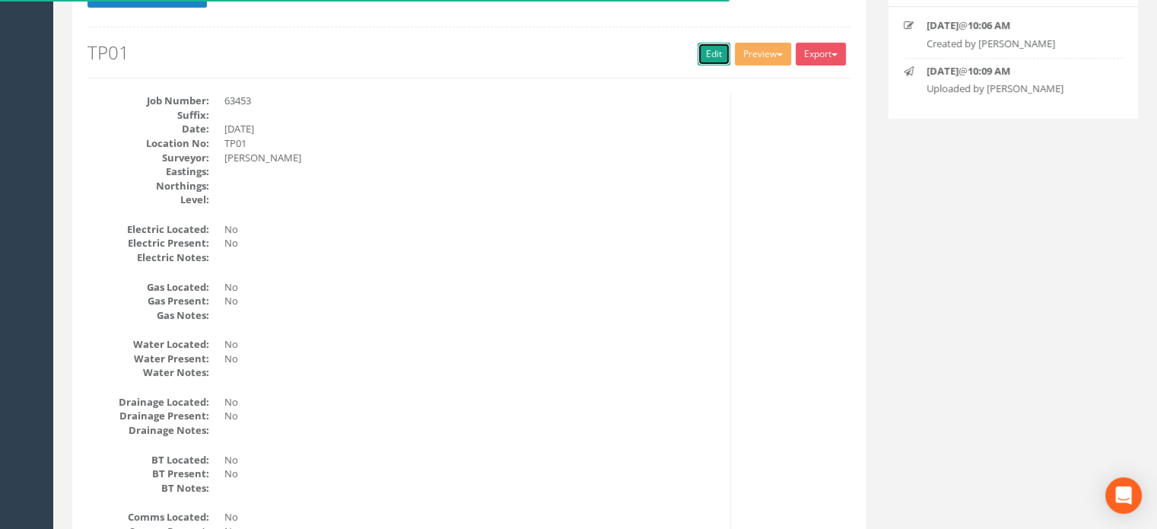
click at [715, 51] on link "Edit" at bounding box center [714, 54] width 33 height 23
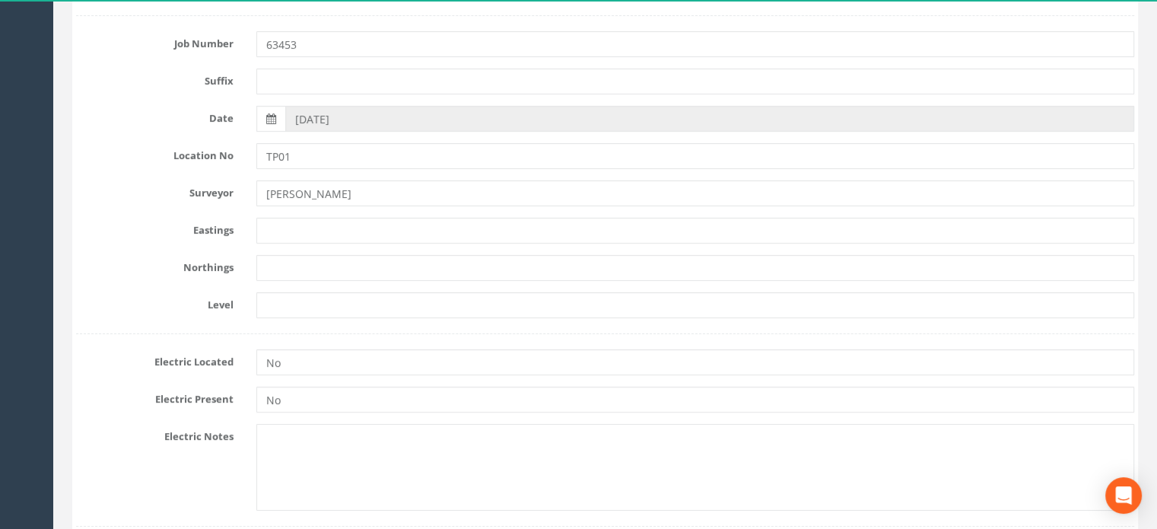
scroll to position [283, 0]
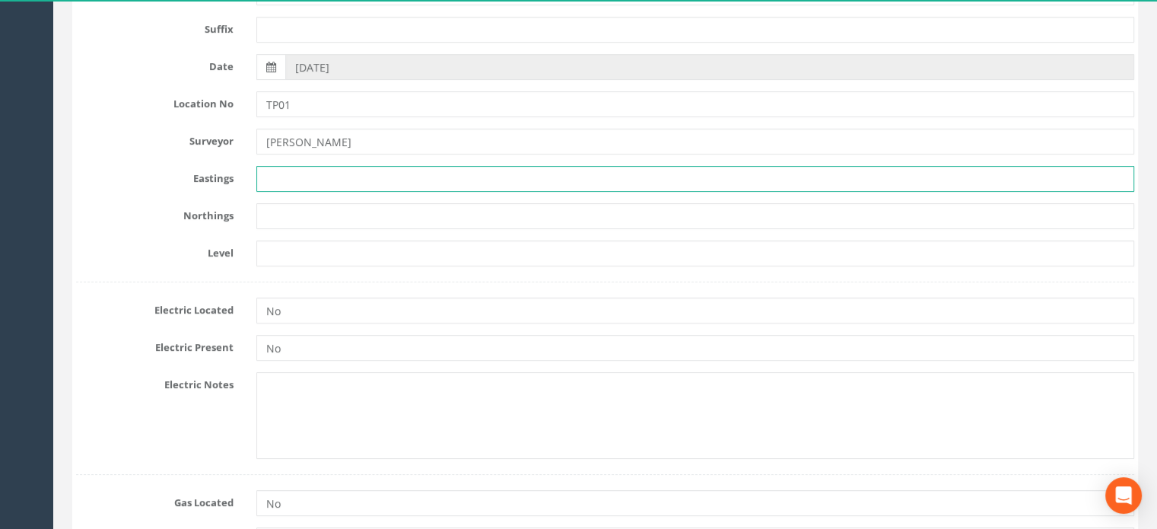
click at [283, 173] on input "text" at bounding box center [695, 179] width 878 height 26
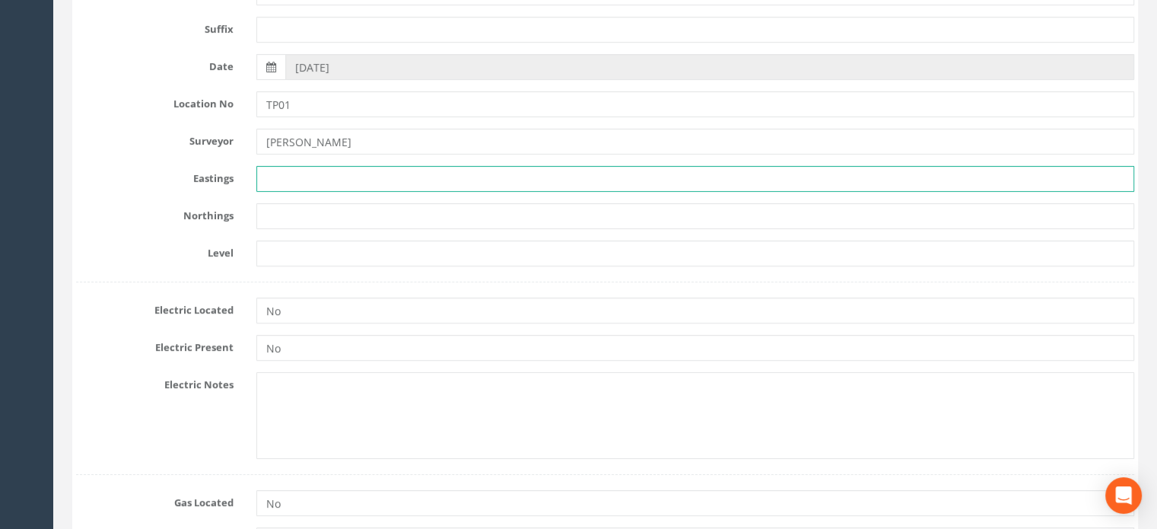
paste input "272215.006"
type input "272215.006"
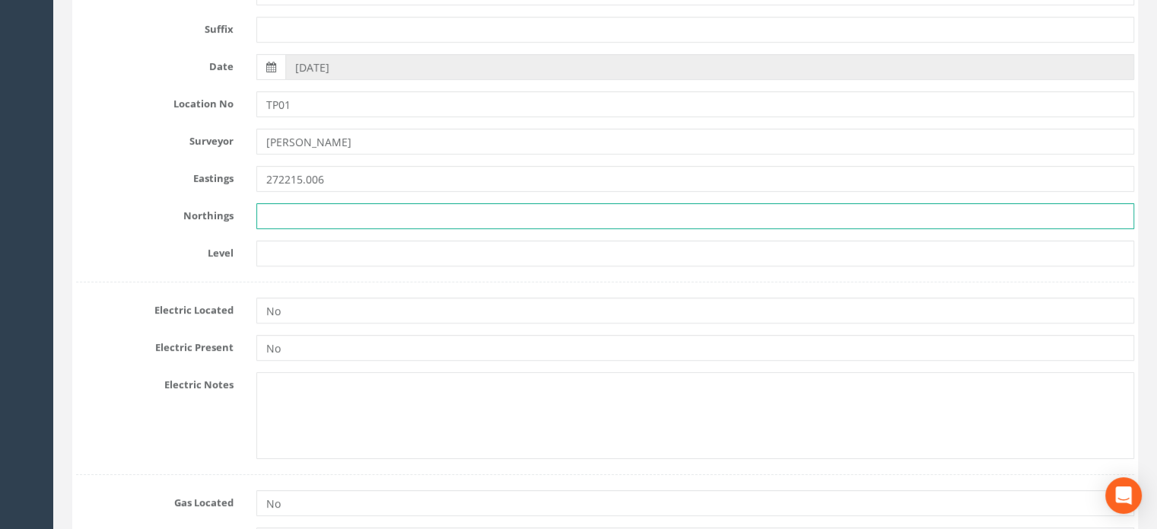
click at [309, 212] on input "text" at bounding box center [695, 216] width 878 height 26
paste input "668587.103"
type input "668587.103"
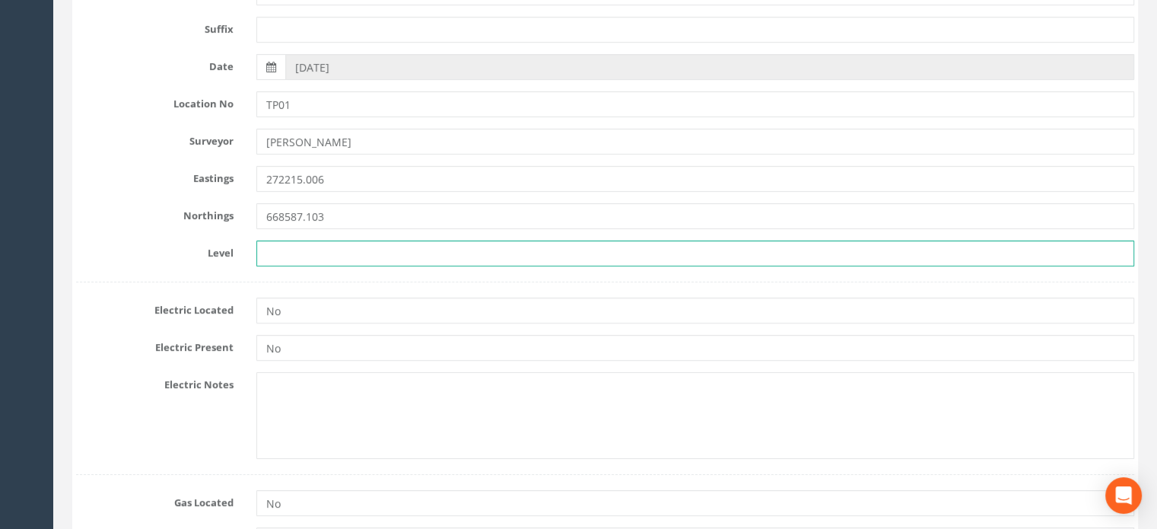
click at [315, 252] on input "text" at bounding box center [695, 253] width 878 height 26
paste input "85.535"
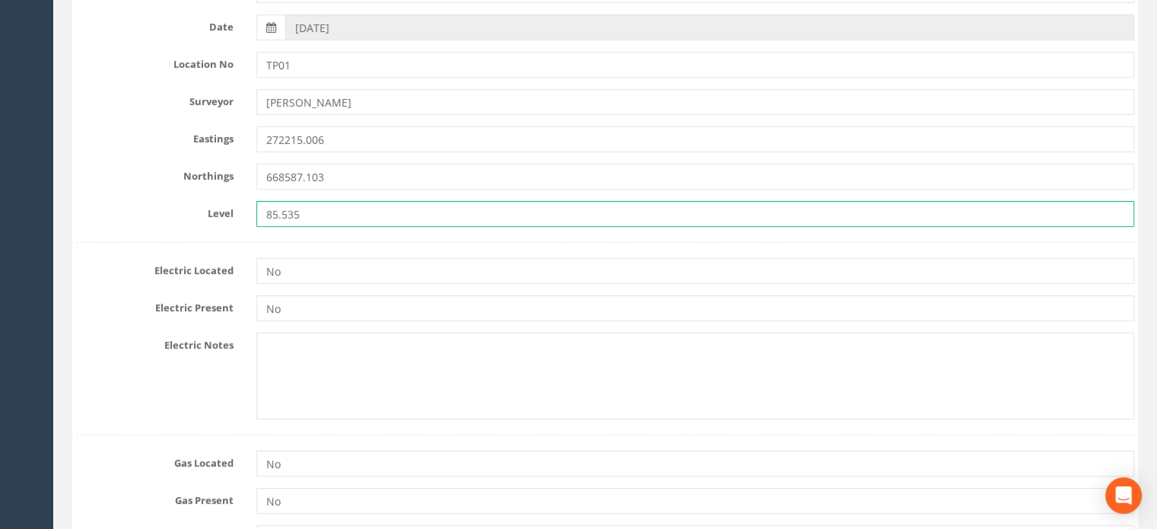
scroll to position [0, 0]
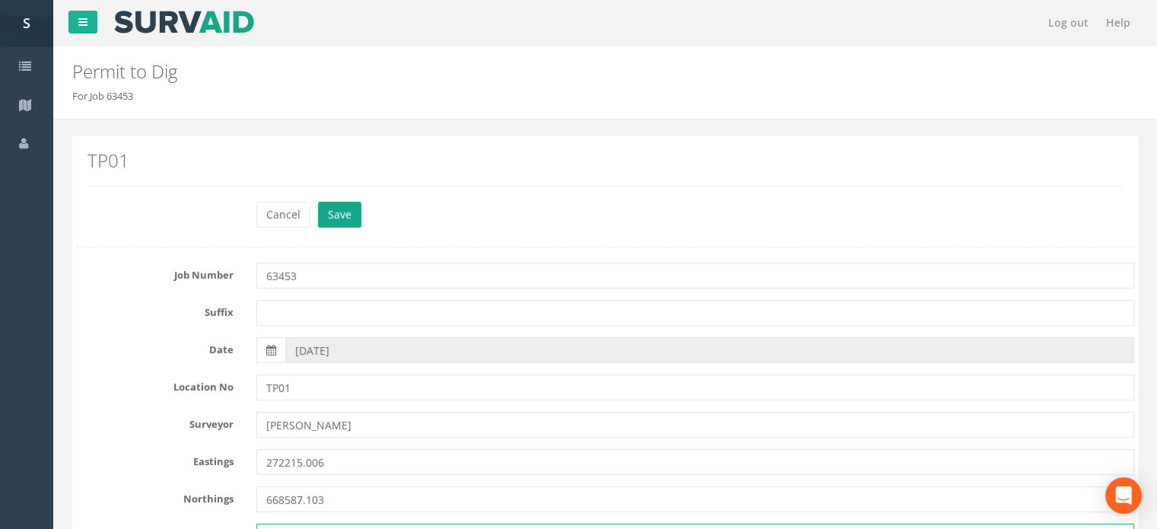
type input "85.535"
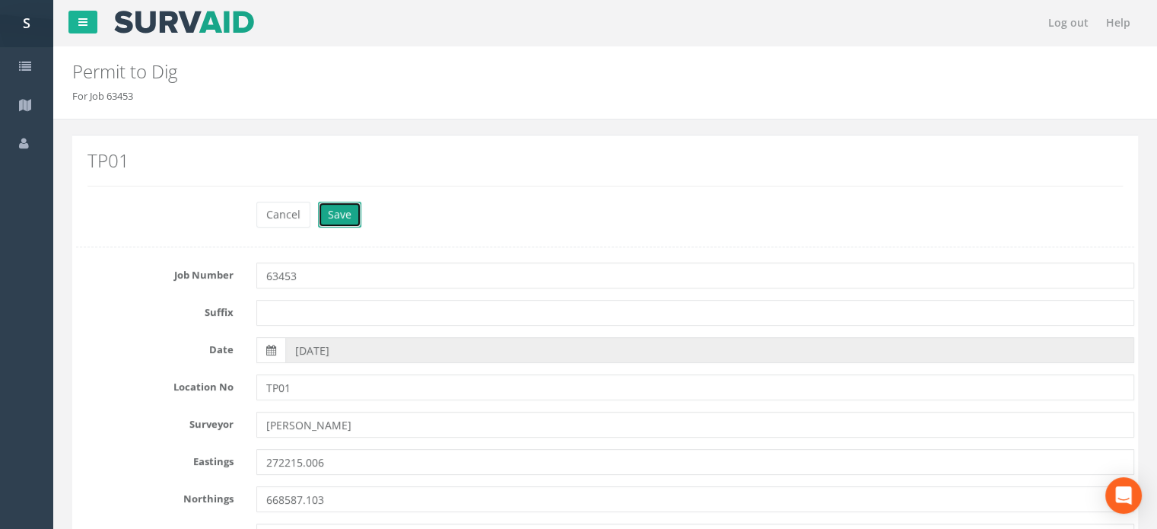
click at [346, 218] on button "Save" at bounding box center [339, 215] width 43 height 26
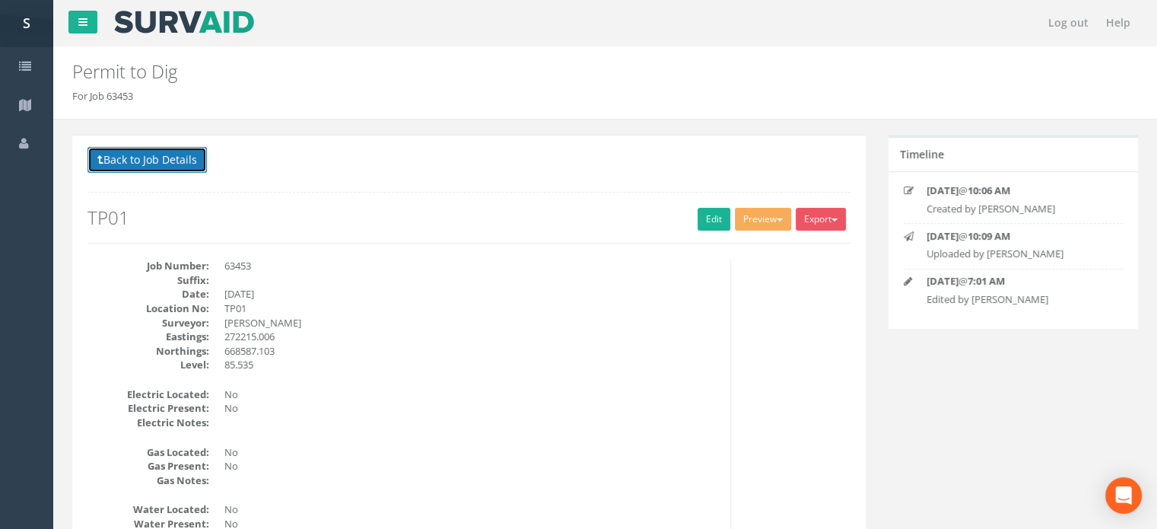
click at [180, 153] on button "Back to Job Details" at bounding box center [147, 160] width 119 height 26
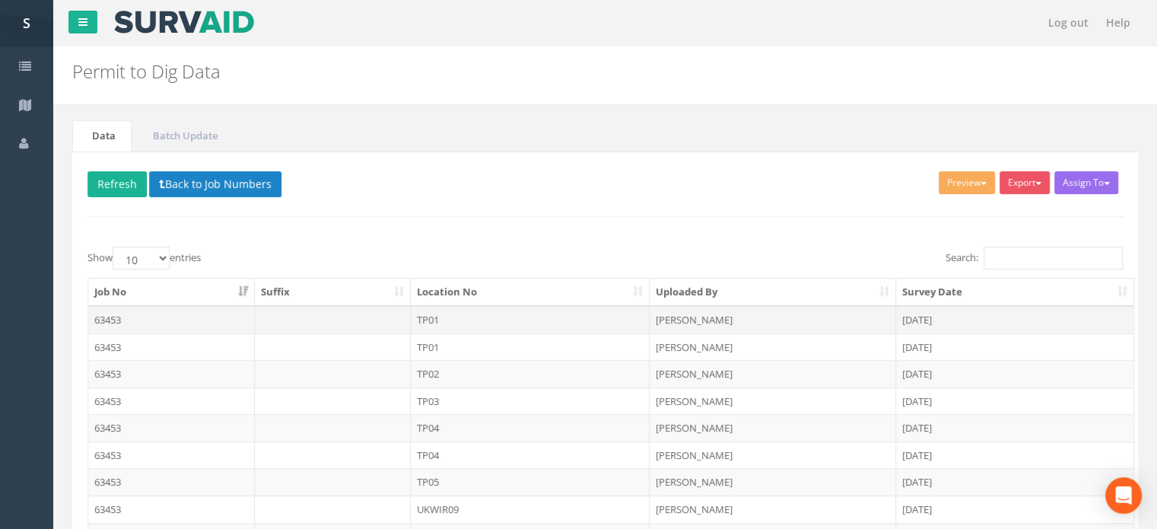
click at [434, 317] on td "TP01" at bounding box center [531, 319] width 240 height 27
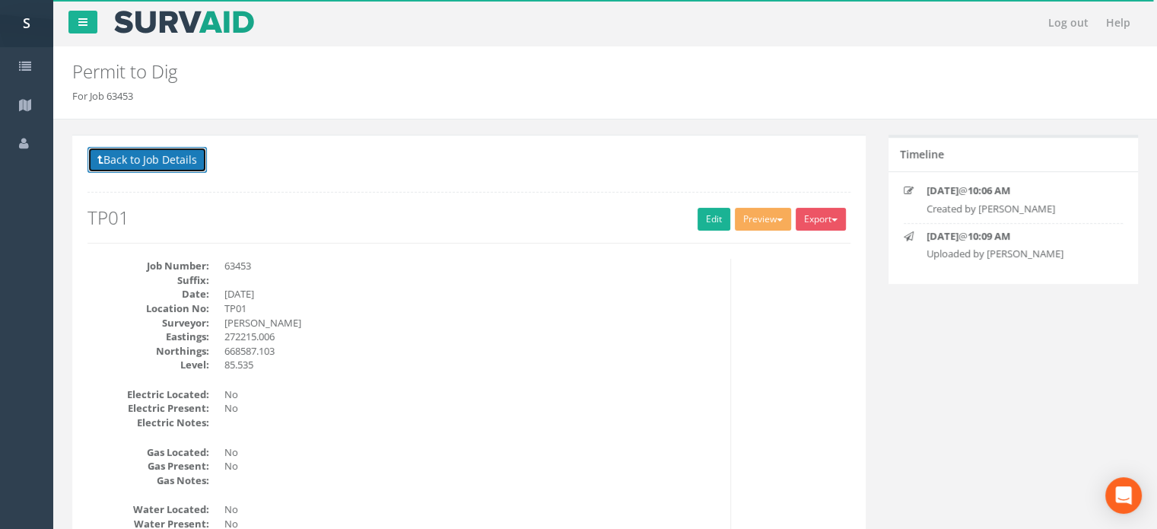
click at [190, 159] on button "Back to Job Details" at bounding box center [147, 160] width 119 height 26
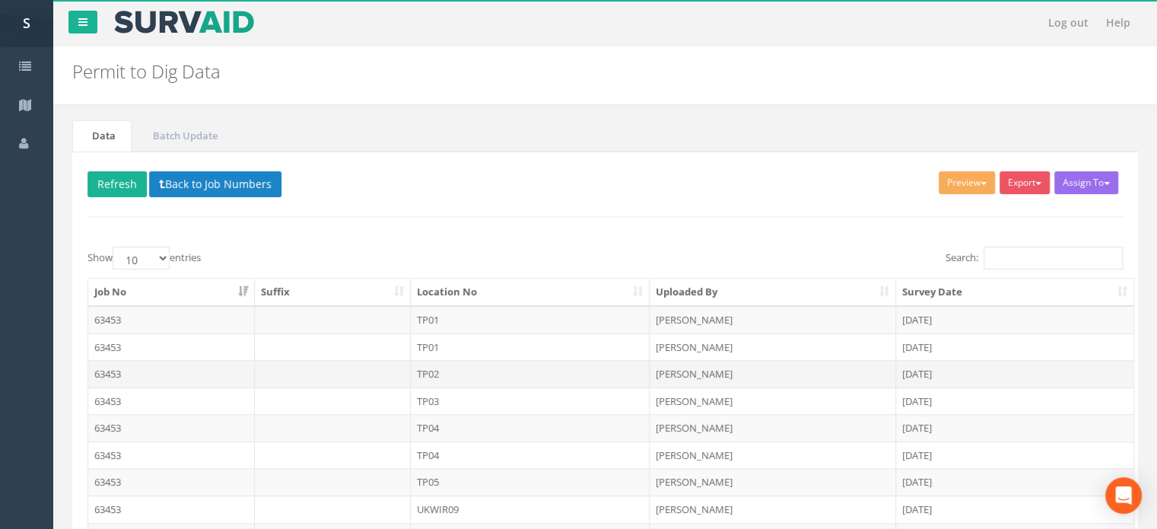
click at [426, 372] on td "TP02" at bounding box center [531, 373] width 240 height 27
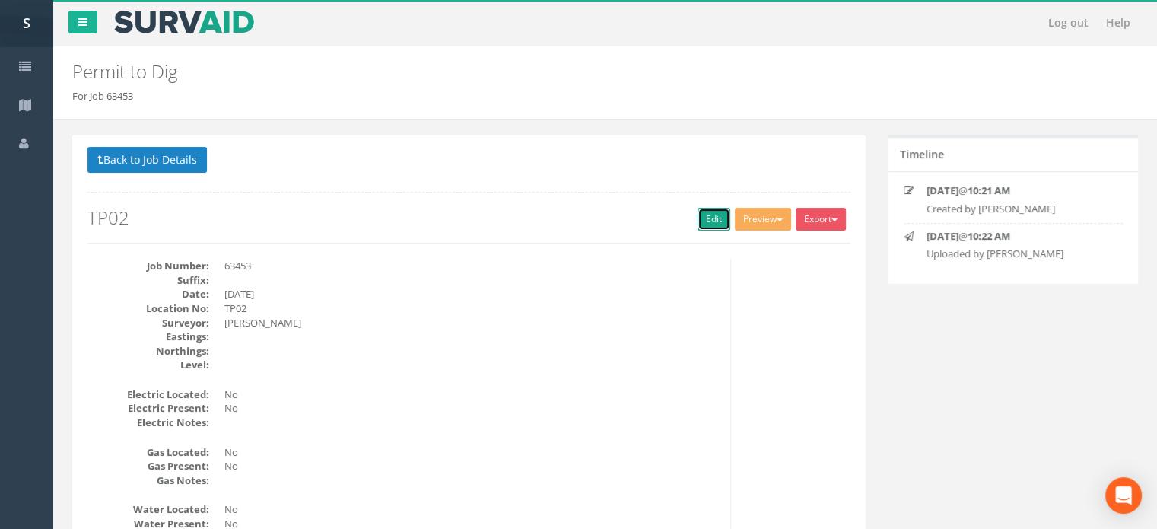
click at [718, 217] on link "Edit" at bounding box center [714, 219] width 33 height 23
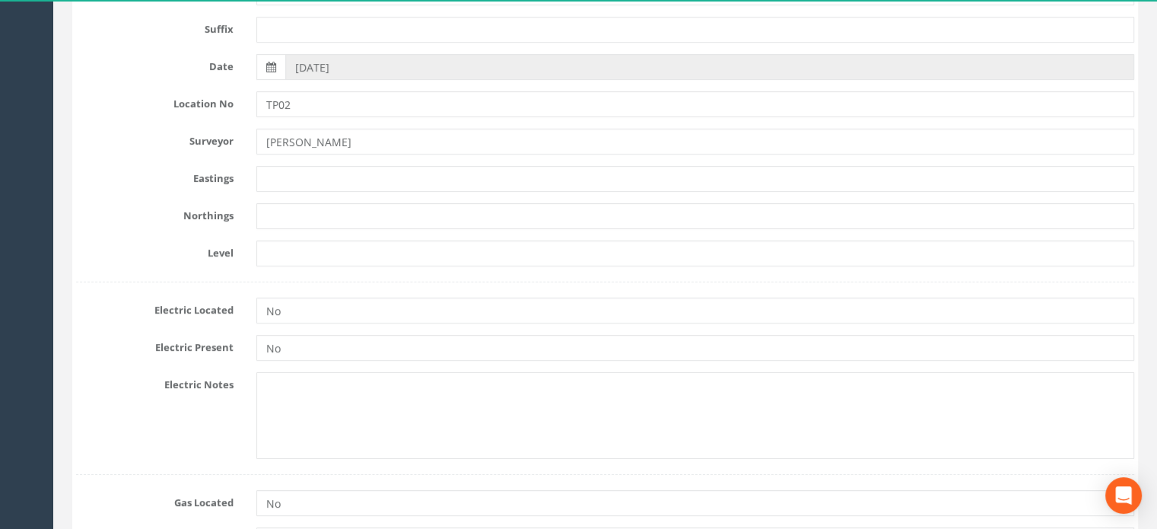
scroll to position [310, 0]
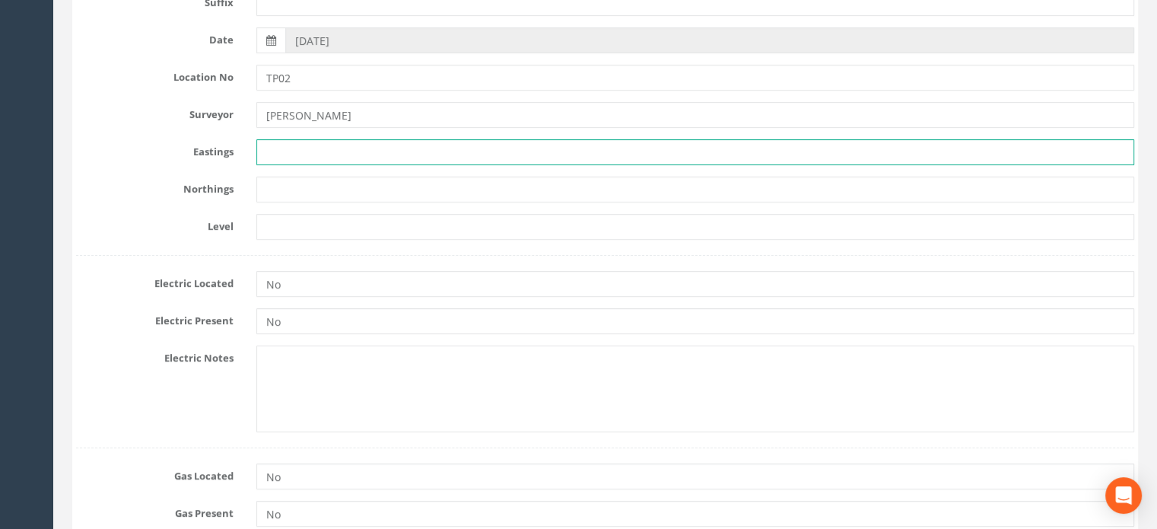
click at [292, 154] on input "text" at bounding box center [695, 152] width 878 height 26
paste input "272206.046"
type input "272206.046"
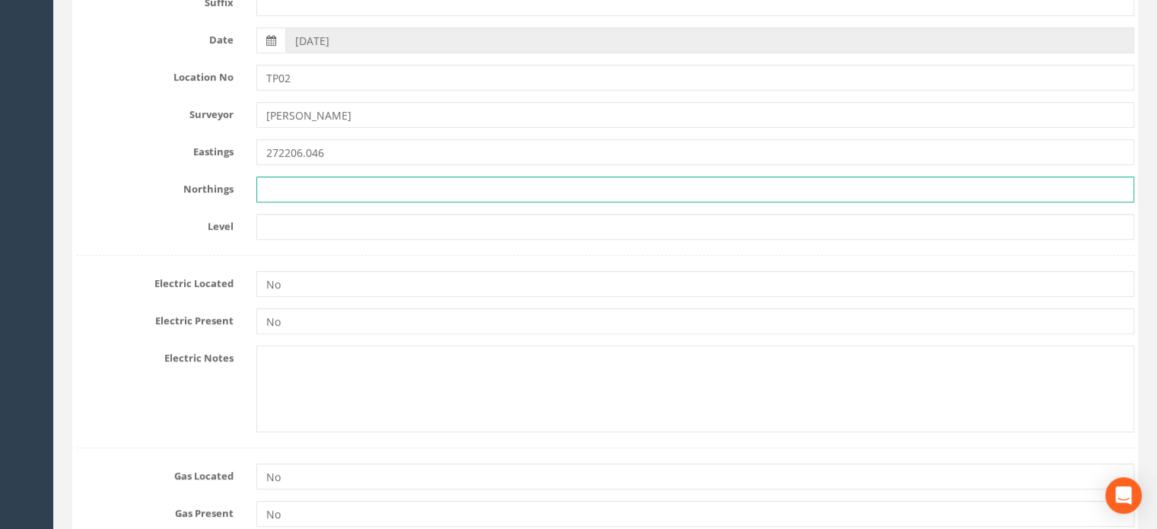
click at [321, 194] on input "text" at bounding box center [695, 190] width 878 height 26
paste input "668590.887"
type input "668590.887"
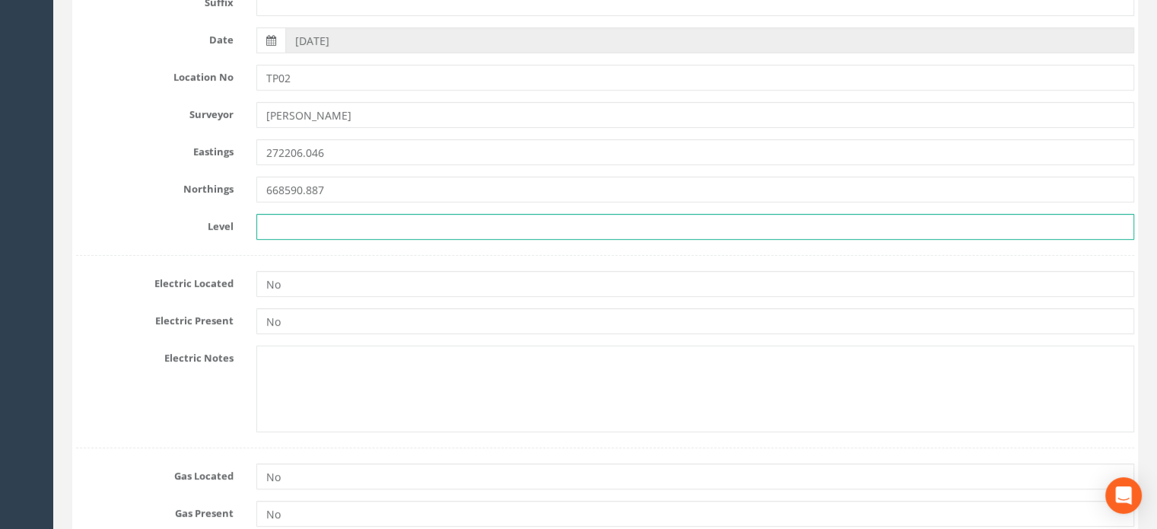
click at [330, 225] on input "text" at bounding box center [695, 227] width 878 height 26
paste input "85.263"
type input "85.263"
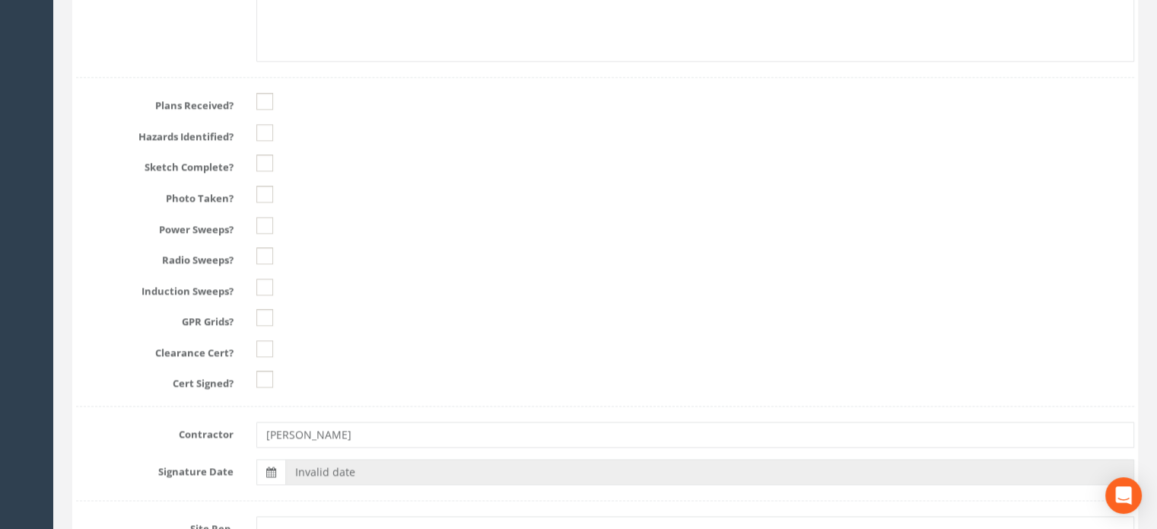
scroll to position [1930, 0]
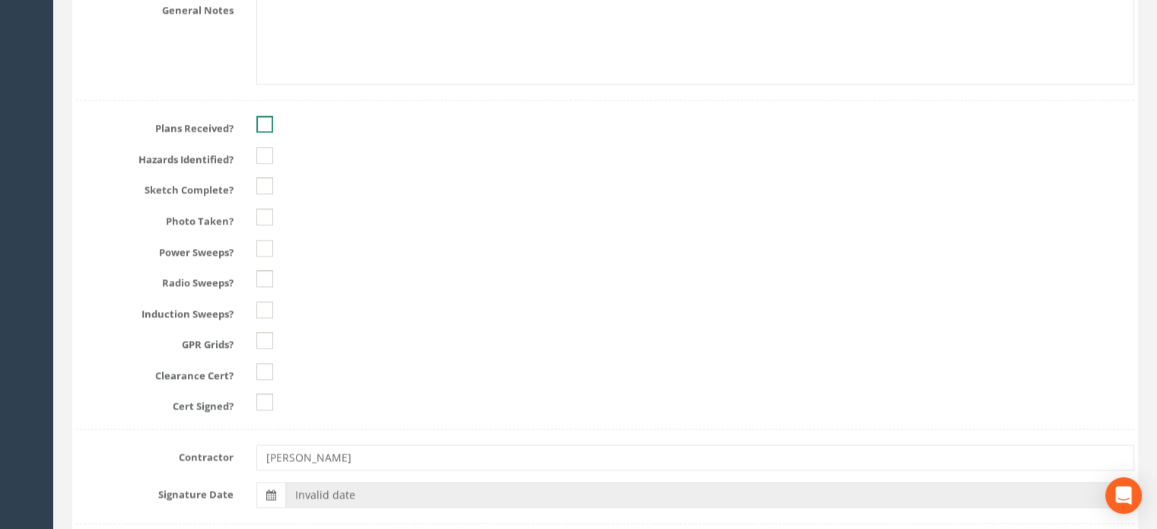
click at [265, 123] on ins at bounding box center [264, 124] width 17 height 17
checkbox input "true"
type input "85.263"
click at [268, 160] on input "checkbox" at bounding box center [264, 163] width 17 height 26
click at [264, 177] on ins at bounding box center [264, 185] width 17 height 17
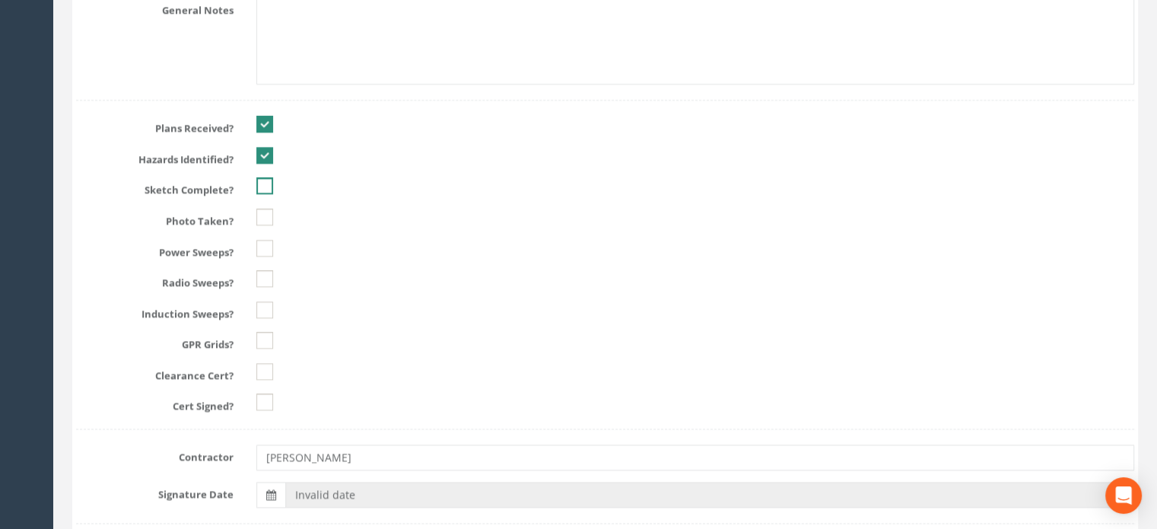
checkbox input "true"
click at [264, 212] on ins at bounding box center [264, 216] width 17 height 17
click at [262, 278] on ins at bounding box center [264, 278] width 17 height 17
click at [263, 246] on ins at bounding box center [264, 248] width 17 height 17
click at [265, 304] on ins at bounding box center [264, 309] width 17 height 17
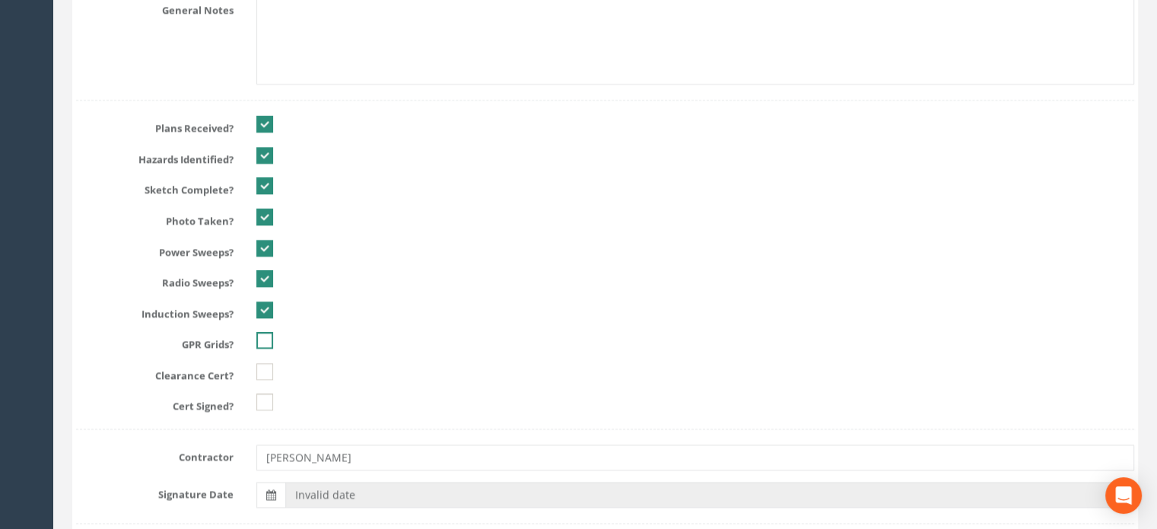
click at [268, 332] on ins at bounding box center [264, 340] width 17 height 17
click at [269, 371] on ins at bounding box center [264, 371] width 17 height 17
click at [266, 393] on ins at bounding box center [264, 401] width 17 height 17
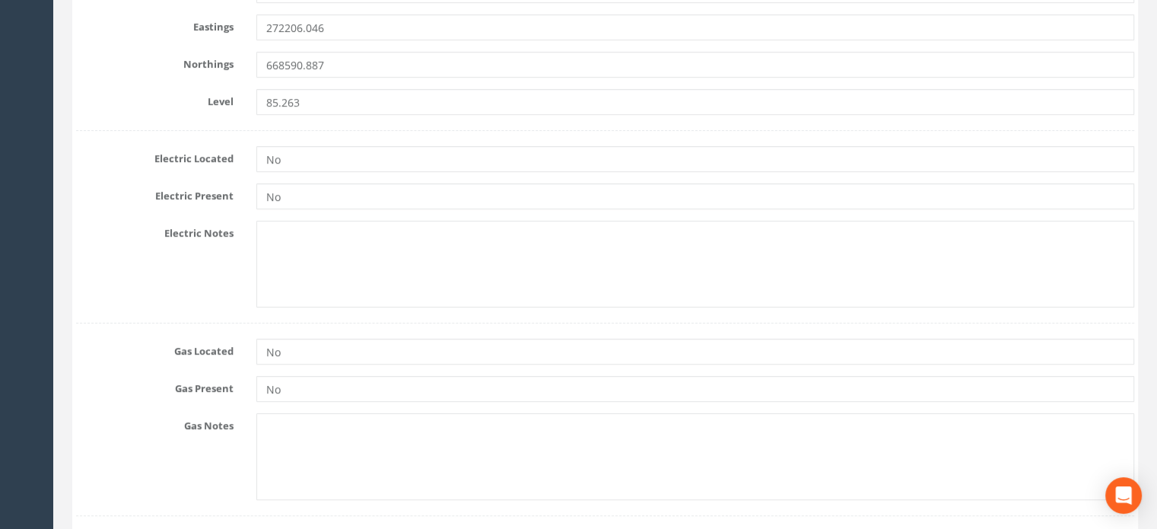
scroll to position [0, 0]
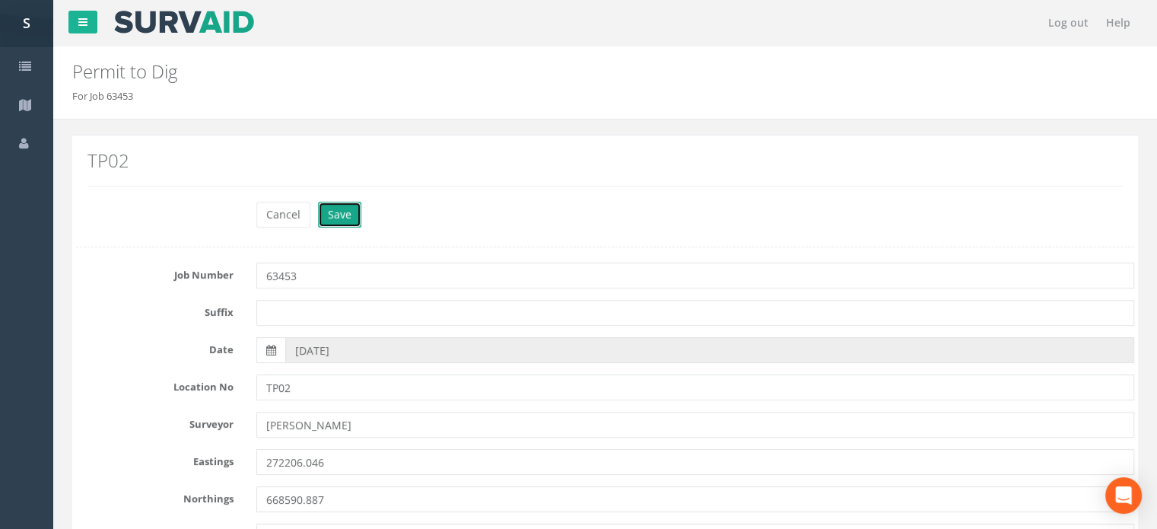
click at [349, 209] on button "Save" at bounding box center [339, 215] width 43 height 26
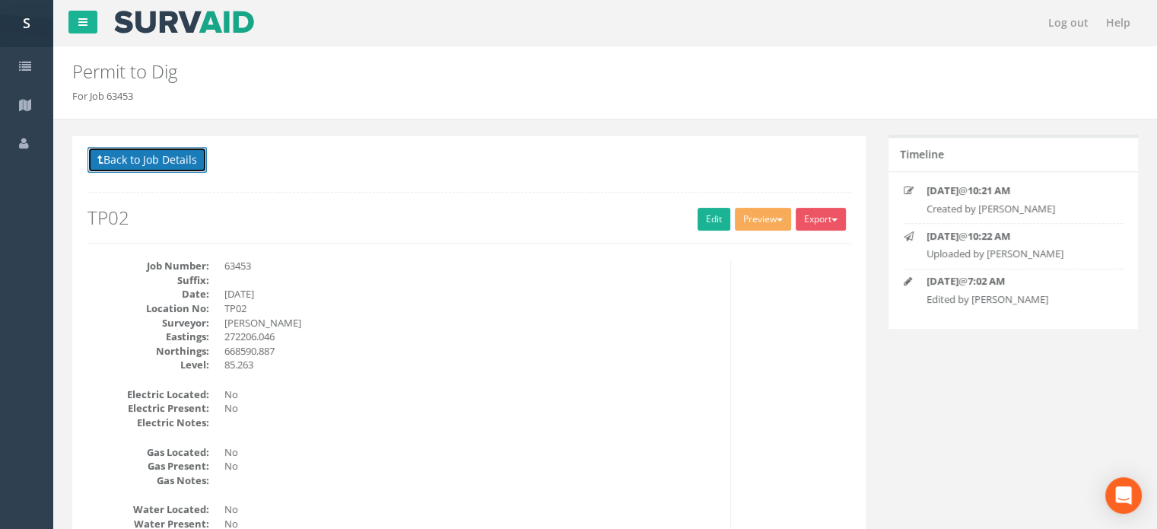
click at [176, 158] on button "Back to Job Details" at bounding box center [147, 160] width 119 height 26
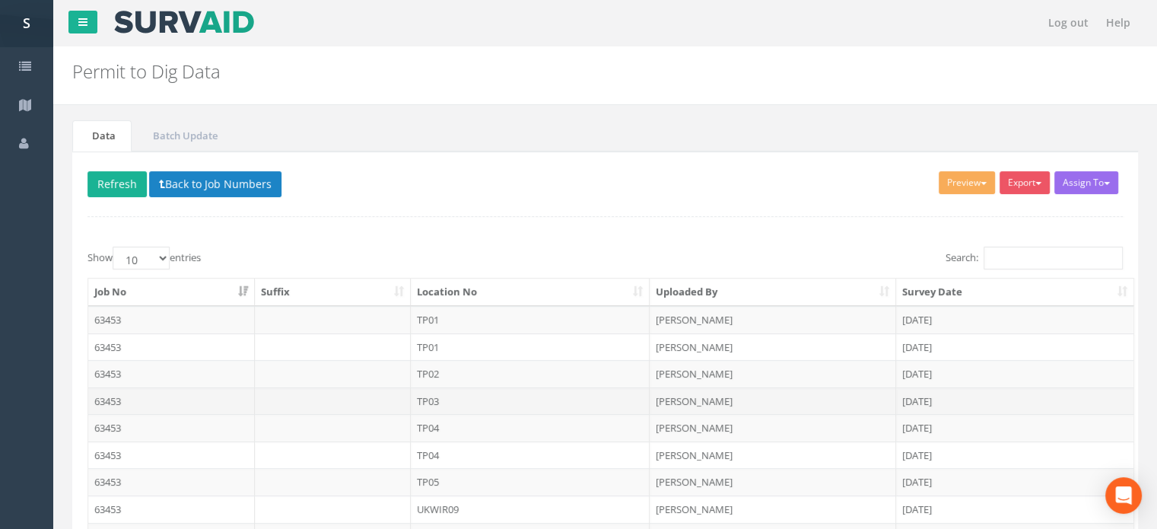
click at [431, 397] on td "TP03" at bounding box center [531, 400] width 240 height 27
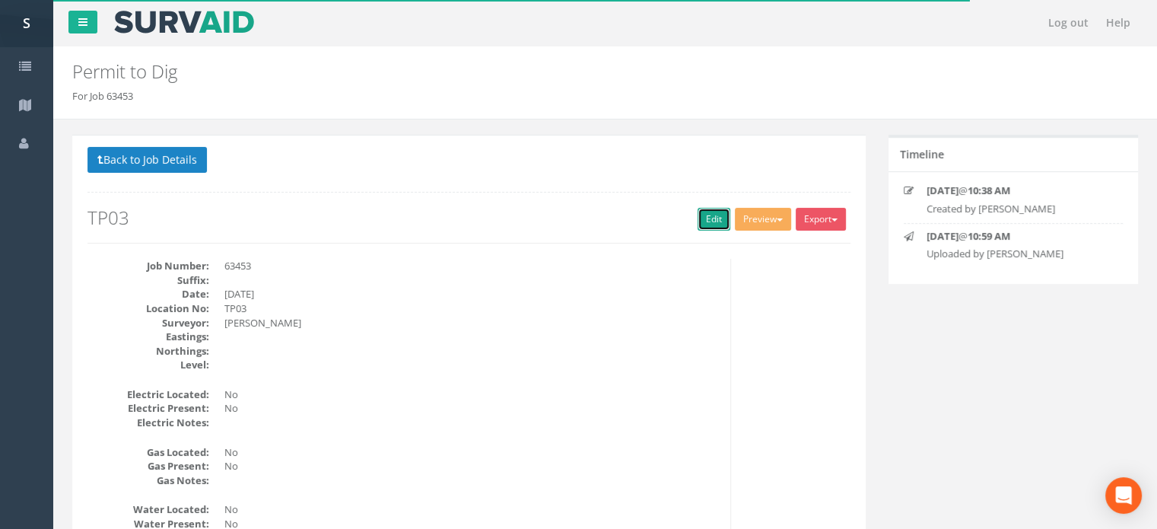
click at [710, 213] on link "Edit" at bounding box center [714, 219] width 33 height 23
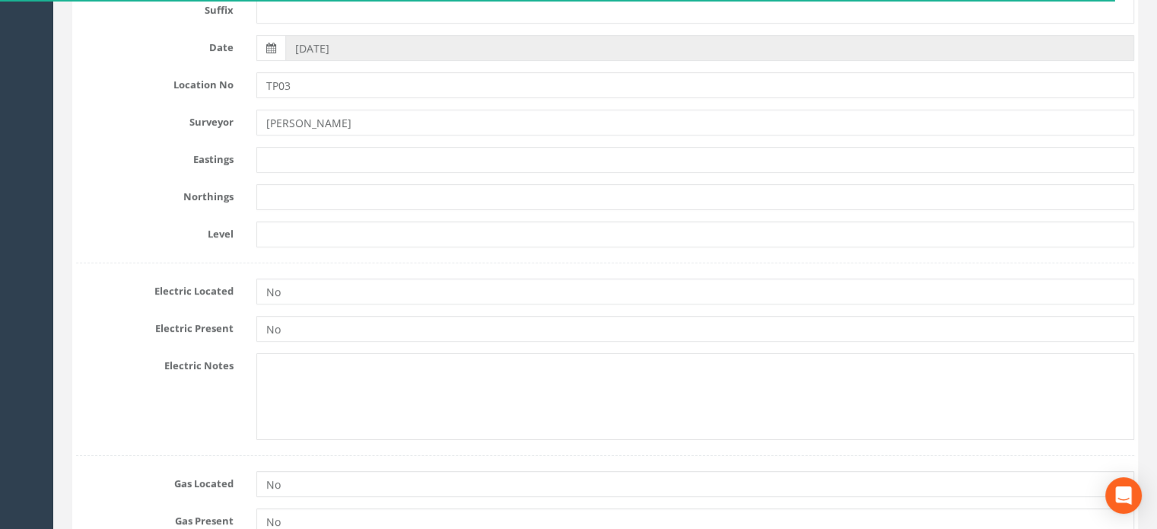
scroll to position [306, 0]
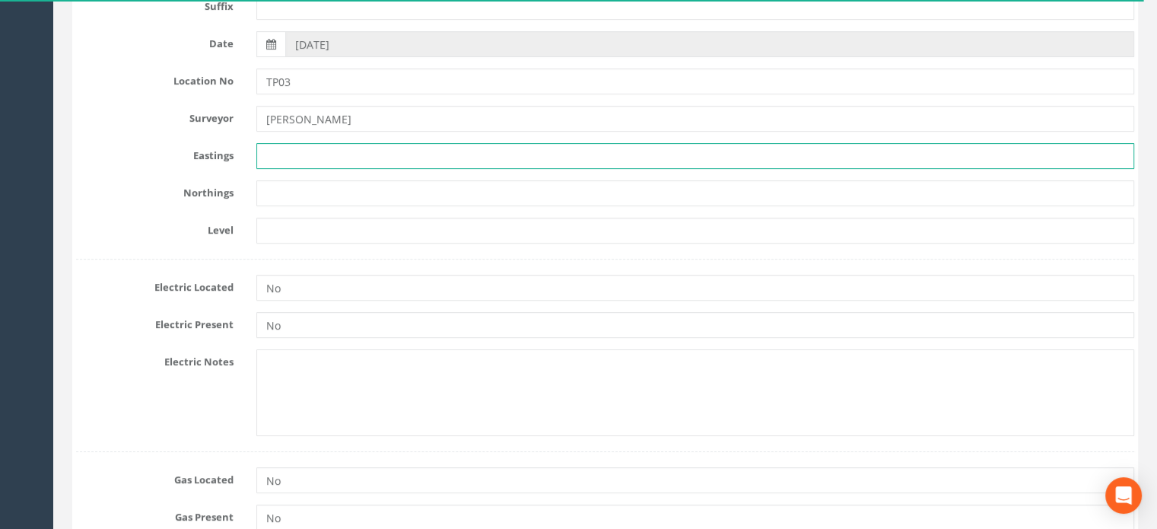
click at [298, 157] on input "text" at bounding box center [695, 156] width 878 height 26
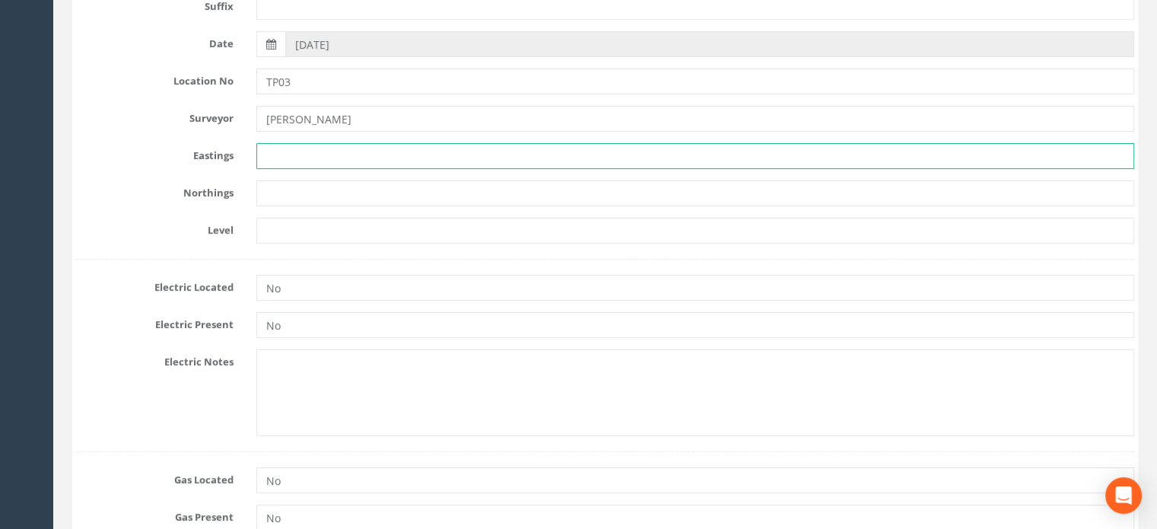
paste input "272210.022"
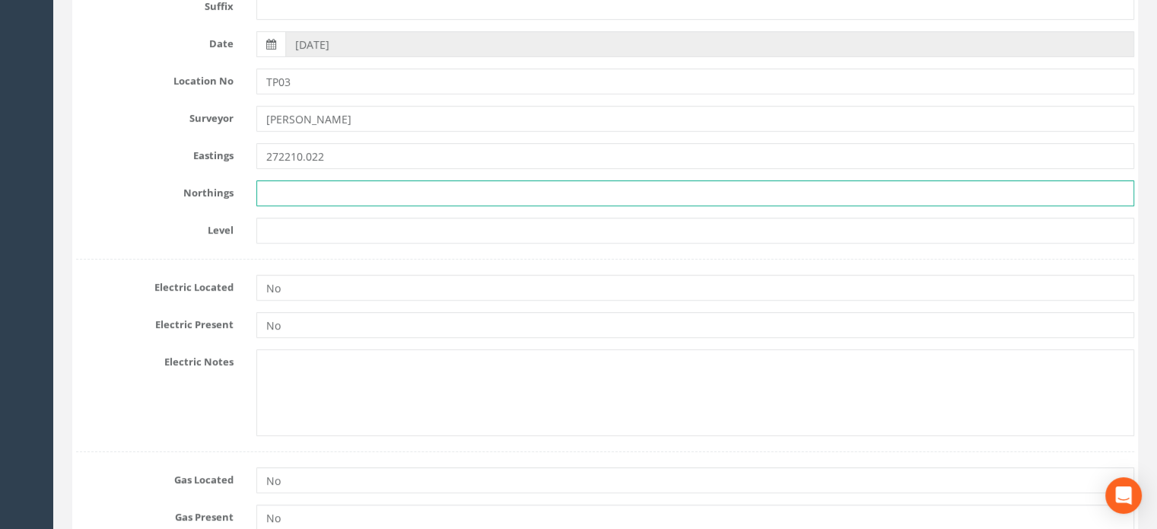
click at [301, 186] on input "text" at bounding box center [695, 193] width 878 height 26
paste input "668601.000"
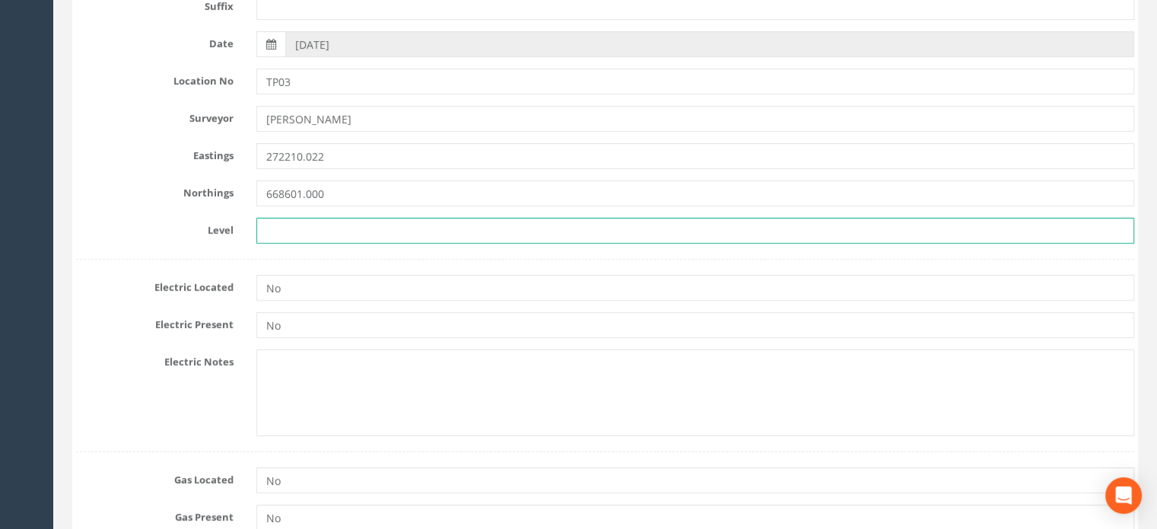
click at [298, 220] on input "text" at bounding box center [695, 231] width 878 height 26
paste input "85.233"
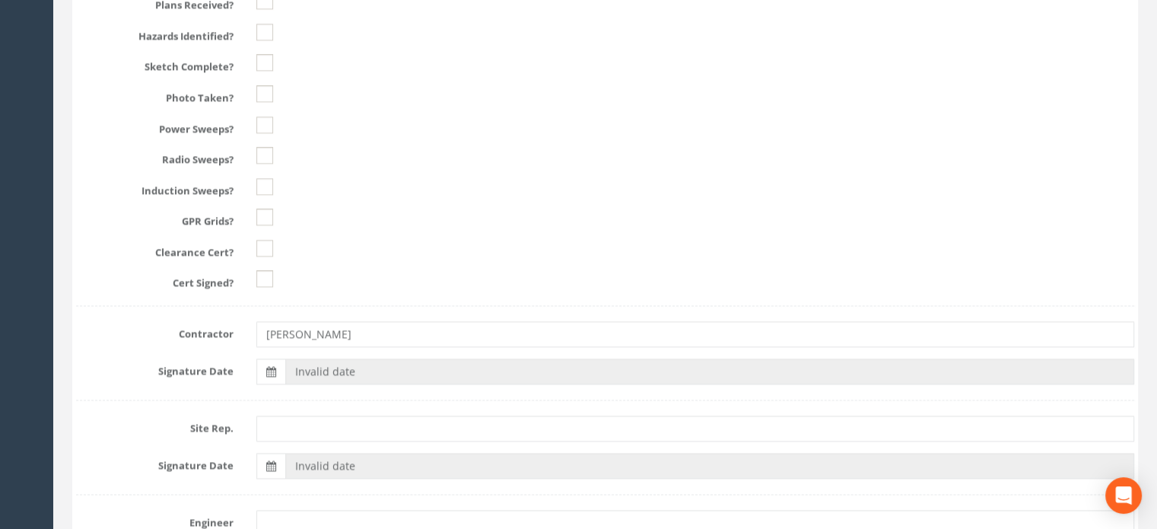
scroll to position [2061, 0]
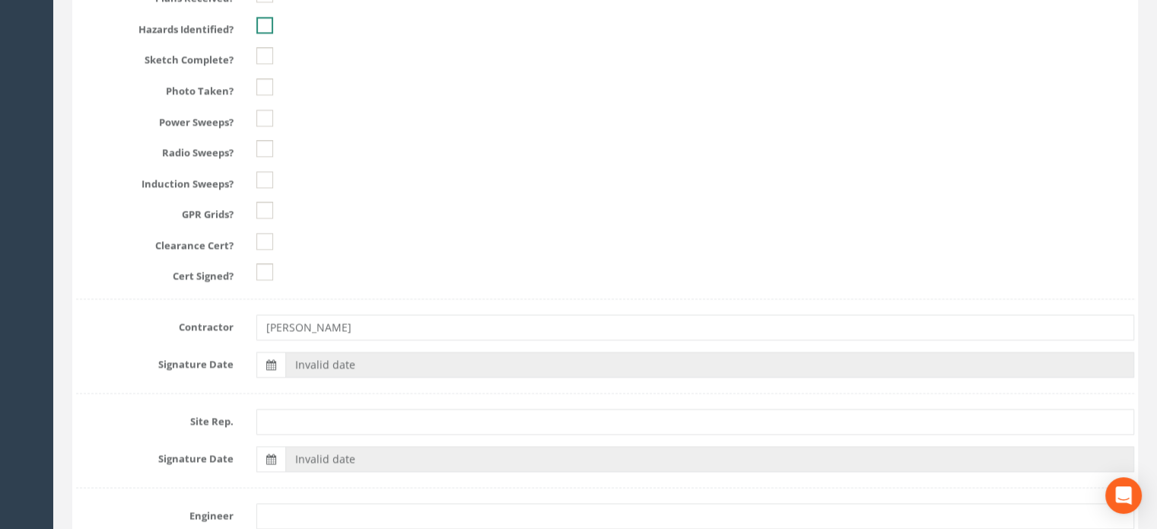
click at [263, 22] on ins at bounding box center [264, 25] width 17 height 17
click at [266, 56] on ins at bounding box center [264, 55] width 17 height 17
click at [265, 72] on div "Plans Received? Hazards Identified? Sketch Complete? Photo Taken? Power Sweeps?…" at bounding box center [605, 127] width 1058 height 314
click at [263, 88] on ins at bounding box center [264, 86] width 17 height 17
click at [263, 110] on ins at bounding box center [264, 118] width 17 height 17
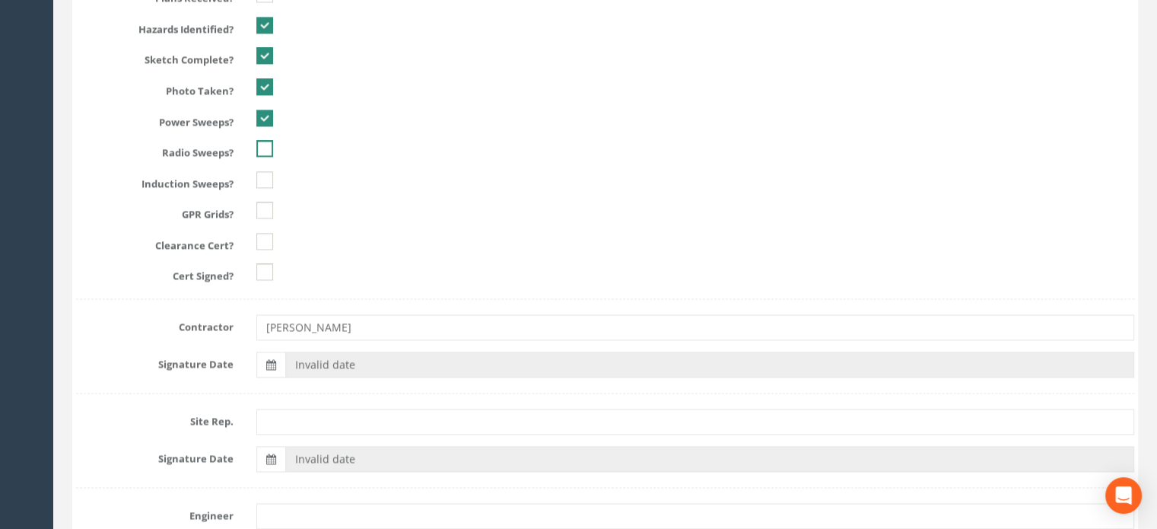
click at [262, 142] on ins at bounding box center [264, 148] width 17 height 17
drag, startPoint x: 262, startPoint y: 170, endPoint x: 265, endPoint y: 188, distance: 18.5
click at [263, 171] on ins at bounding box center [264, 179] width 17 height 17
click at [266, 209] on ins at bounding box center [264, 210] width 17 height 17
click at [266, 243] on ins at bounding box center [264, 241] width 17 height 17
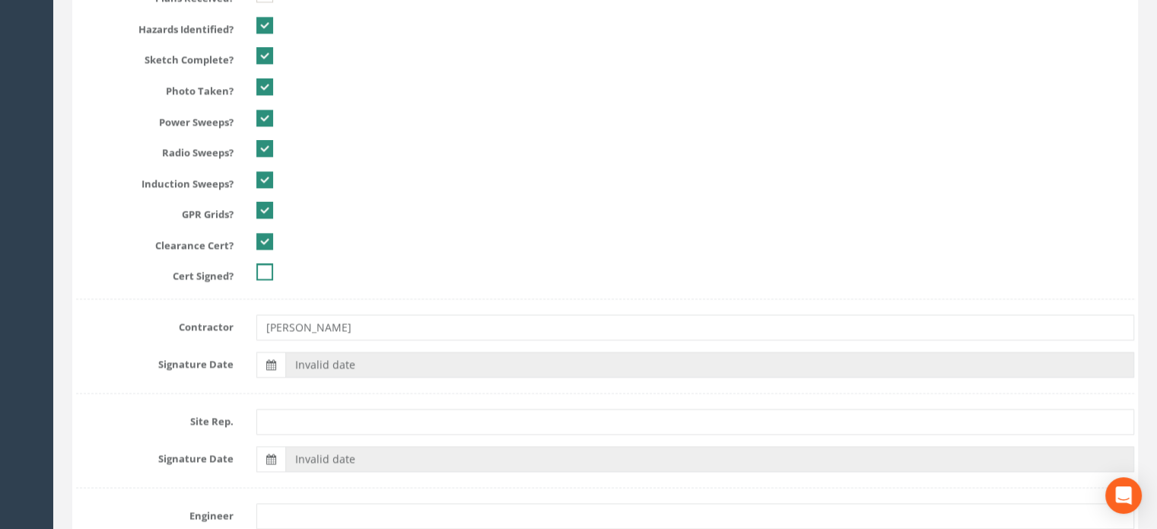
click at [265, 264] on ins at bounding box center [264, 271] width 17 height 17
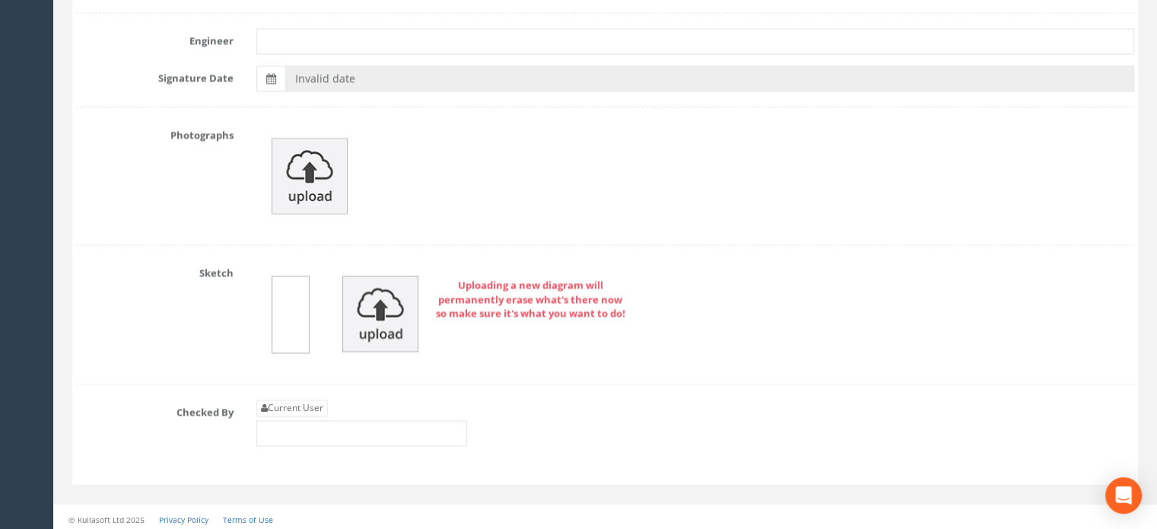
scroll to position [0, 0]
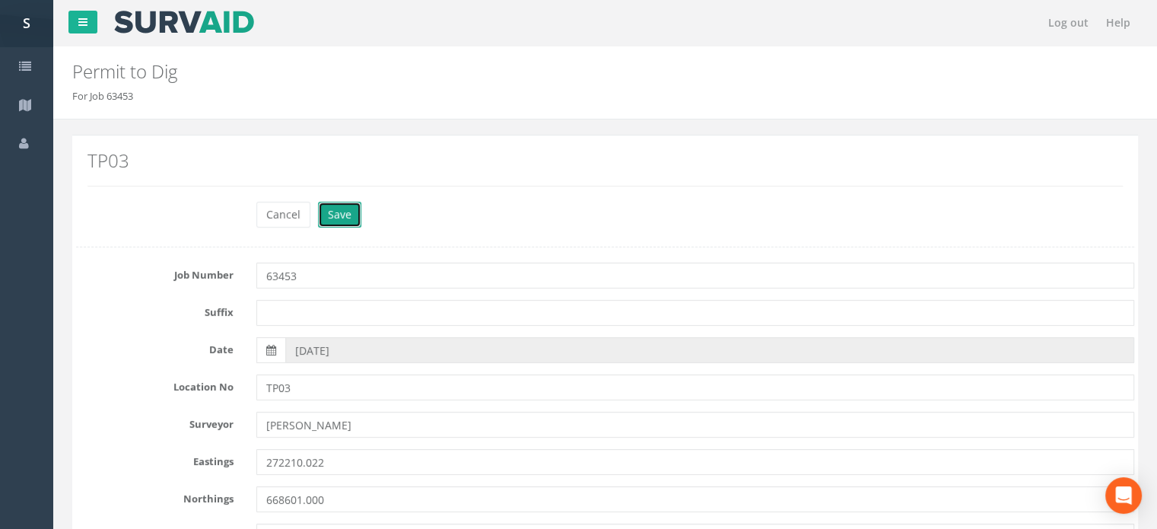
click at [348, 215] on button "Save" at bounding box center [339, 215] width 43 height 26
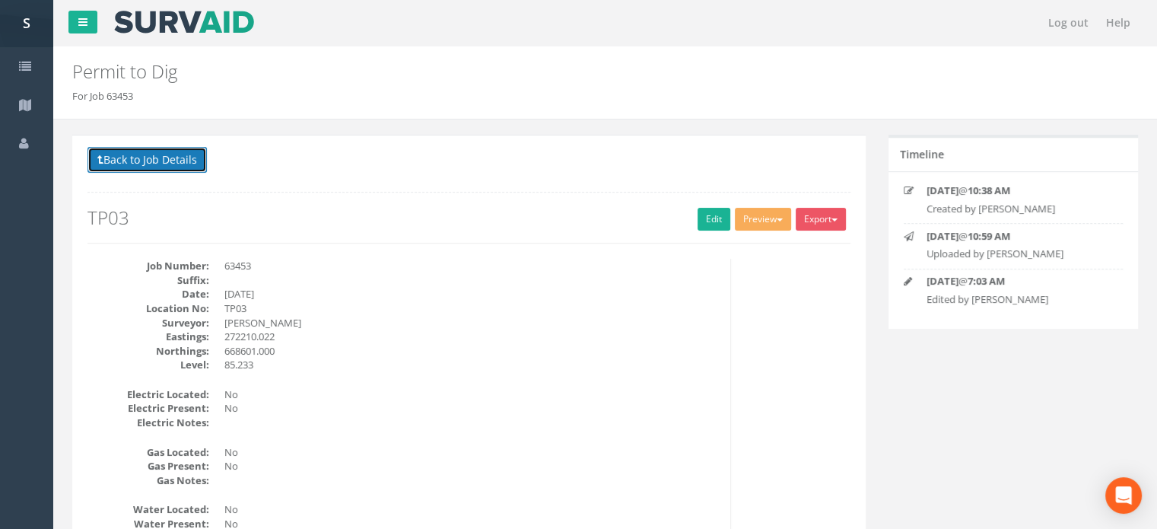
click at [156, 151] on button "Back to Job Details" at bounding box center [147, 160] width 119 height 26
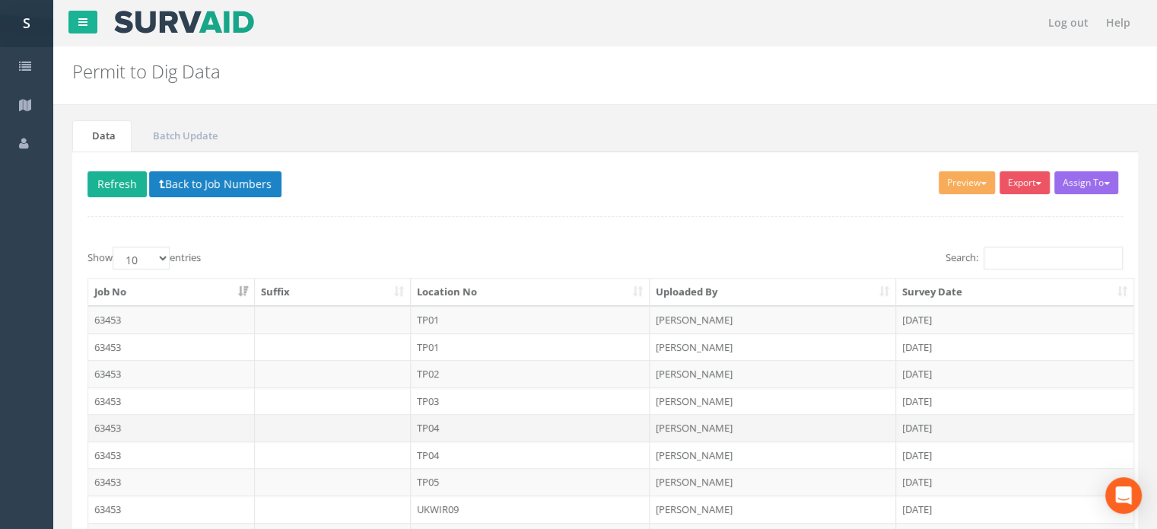
click at [450, 421] on td "TP04" at bounding box center [531, 427] width 240 height 27
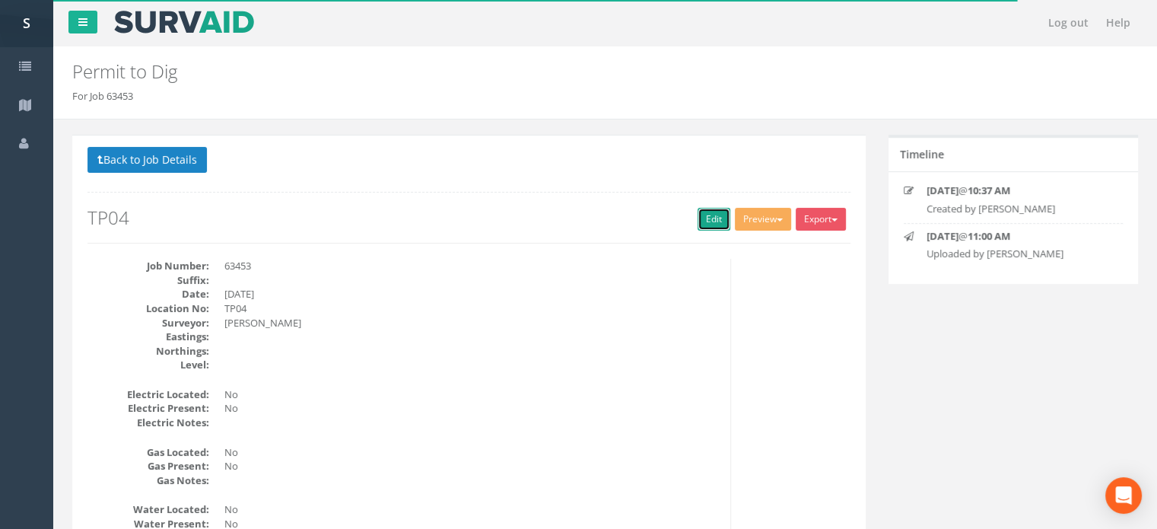
click at [716, 213] on link "Edit" at bounding box center [714, 219] width 33 height 23
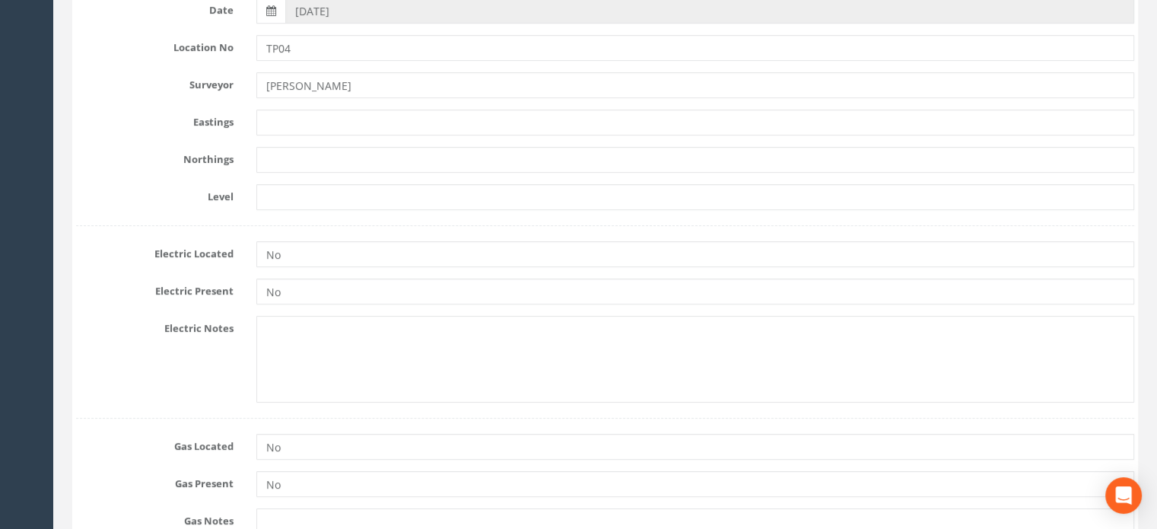
scroll to position [343, 0]
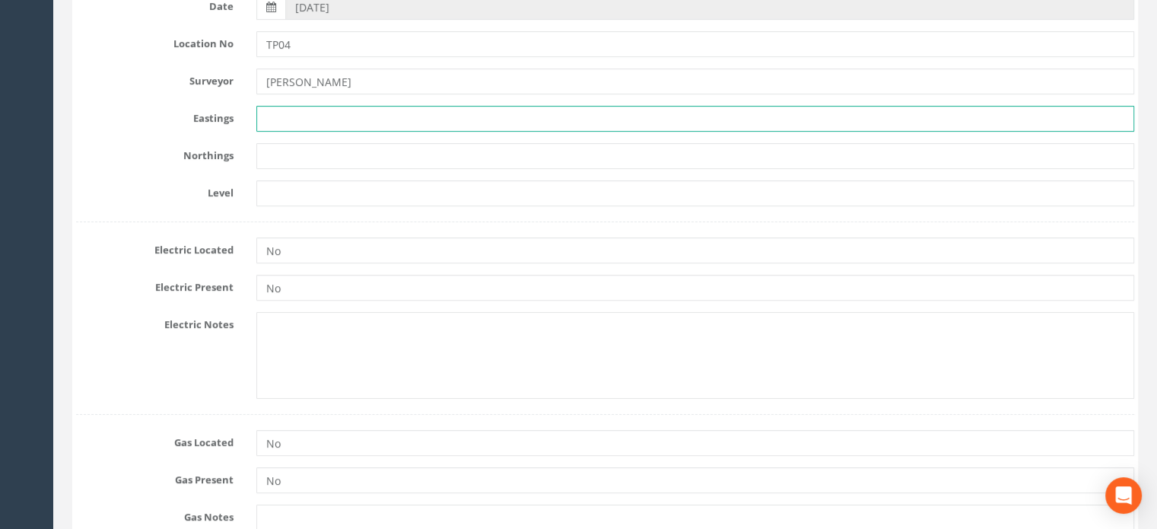
click at [311, 113] on input "text" at bounding box center [695, 119] width 878 height 26
paste input "272208.005"
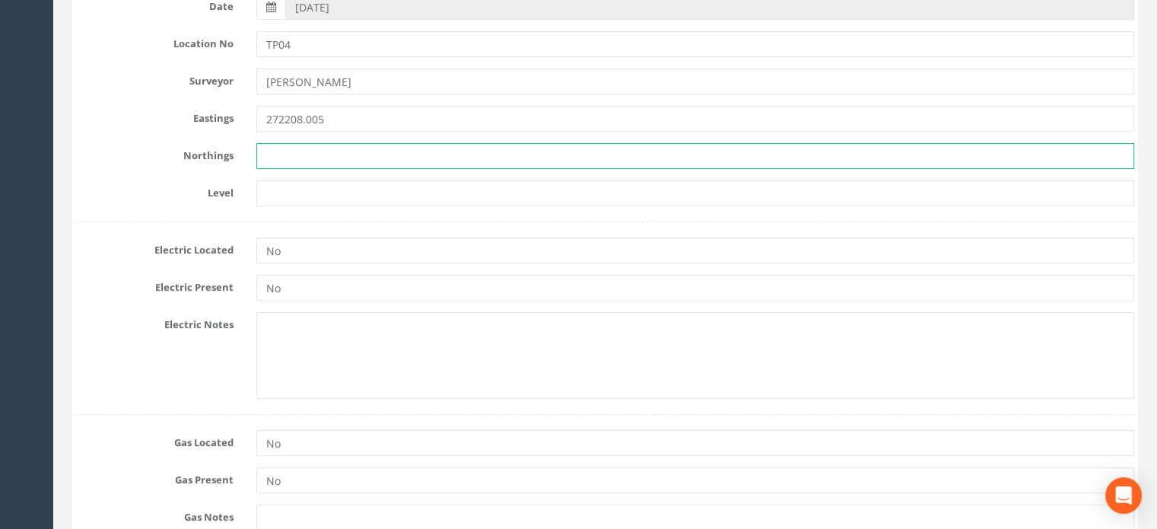
click at [282, 153] on input "text" at bounding box center [695, 156] width 878 height 26
paste input "668596.001"
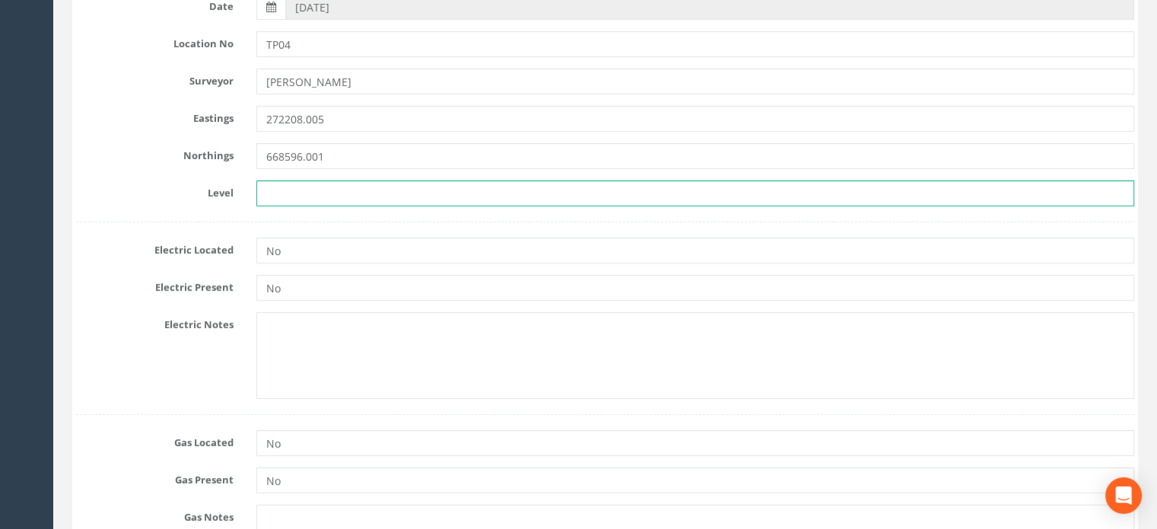
click at [294, 192] on input "text" at bounding box center [695, 193] width 878 height 26
paste input "85.500"
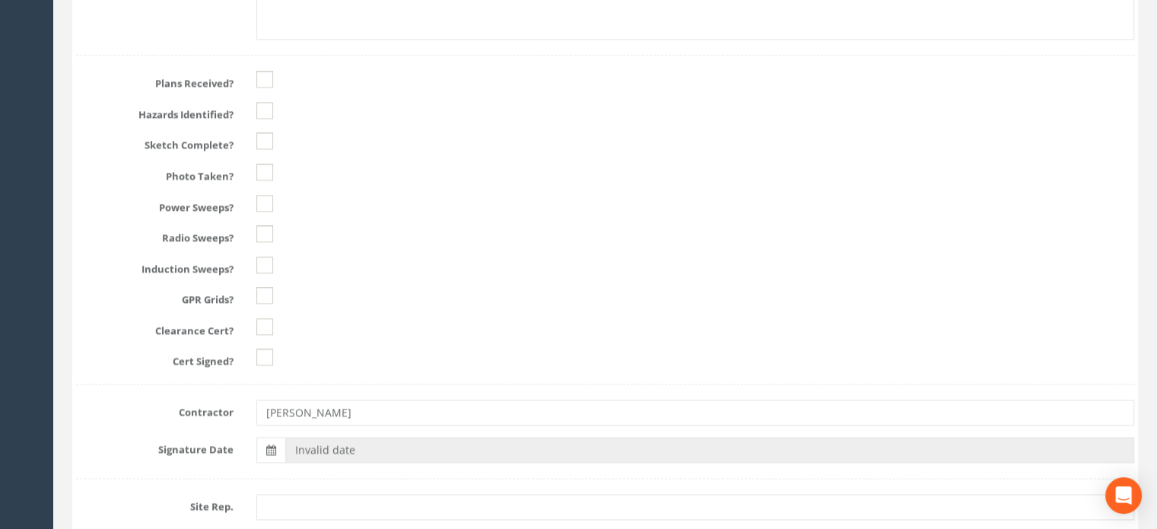
scroll to position [1978, 0]
click at [264, 69] on ins at bounding box center [264, 76] width 17 height 17
click at [264, 101] on ins at bounding box center [264, 107] width 17 height 17
click at [265, 132] on ins at bounding box center [264, 137] width 17 height 17
click at [263, 165] on ins at bounding box center [264, 169] width 17 height 17
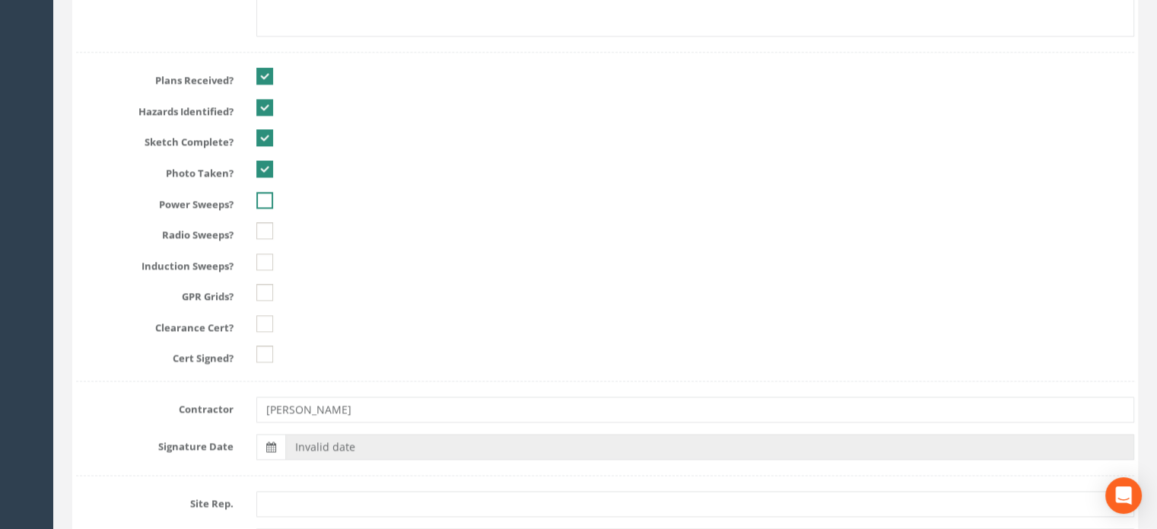
click at [266, 193] on ins at bounding box center [264, 200] width 17 height 17
click at [264, 224] on ins at bounding box center [264, 230] width 17 height 17
click at [262, 254] on ins at bounding box center [264, 261] width 17 height 17
click at [262, 288] on ins at bounding box center [264, 292] width 17 height 17
click at [268, 345] on ins at bounding box center [264, 353] width 17 height 17
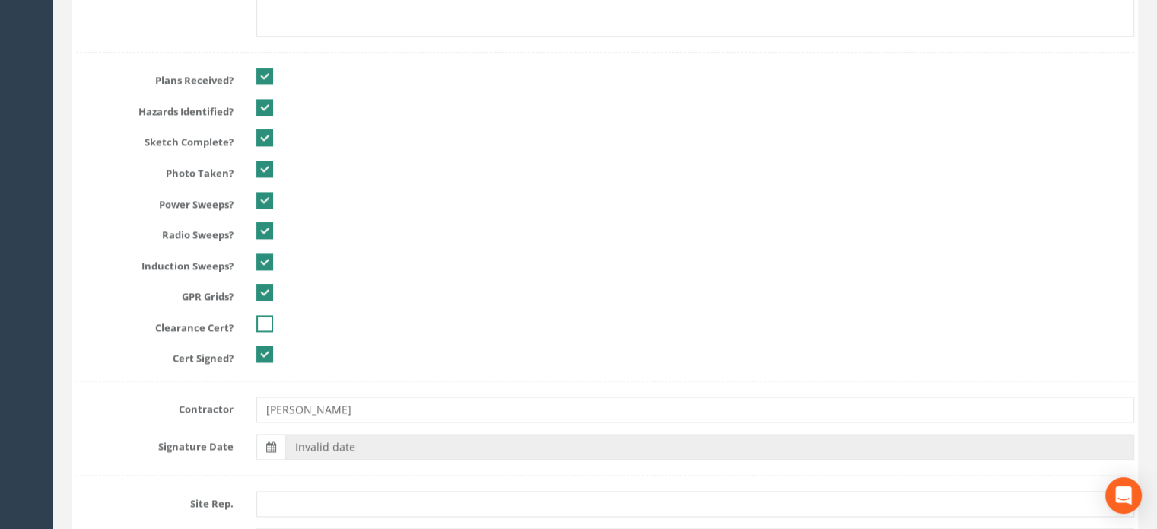
click at [266, 317] on ins at bounding box center [264, 323] width 17 height 17
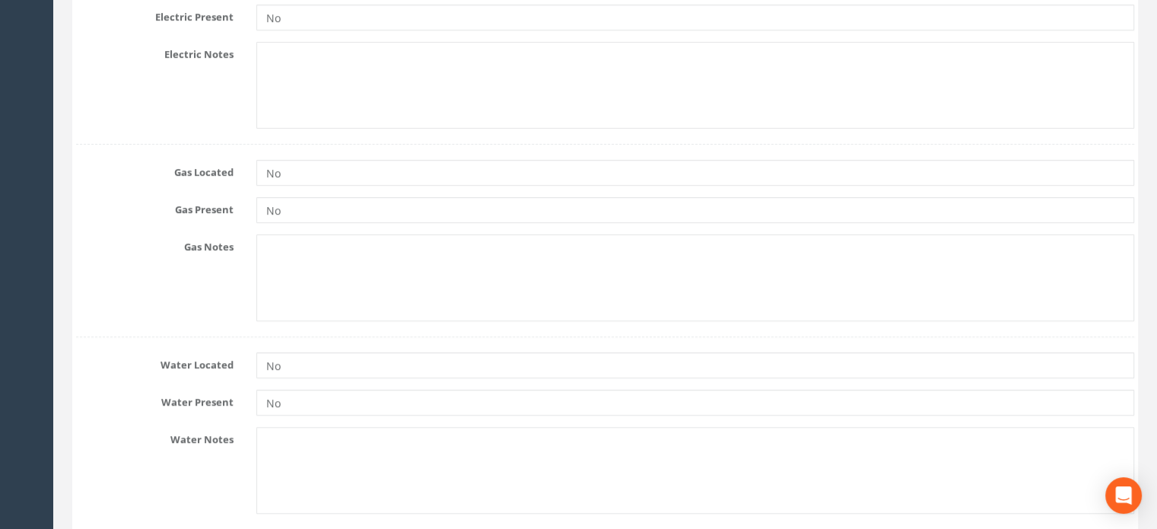
scroll to position [0, 0]
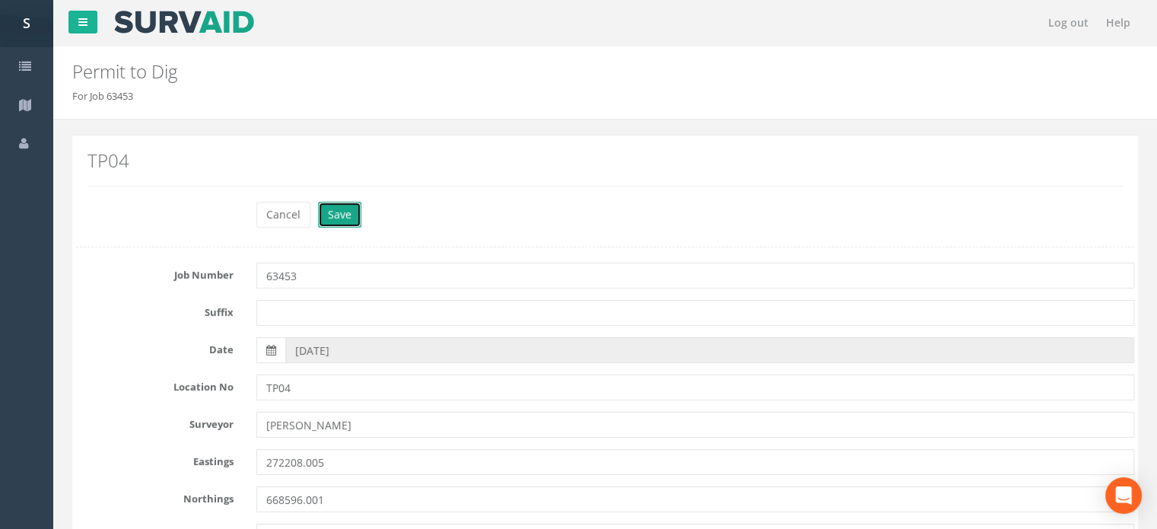
click at [343, 206] on button "Save" at bounding box center [339, 215] width 43 height 26
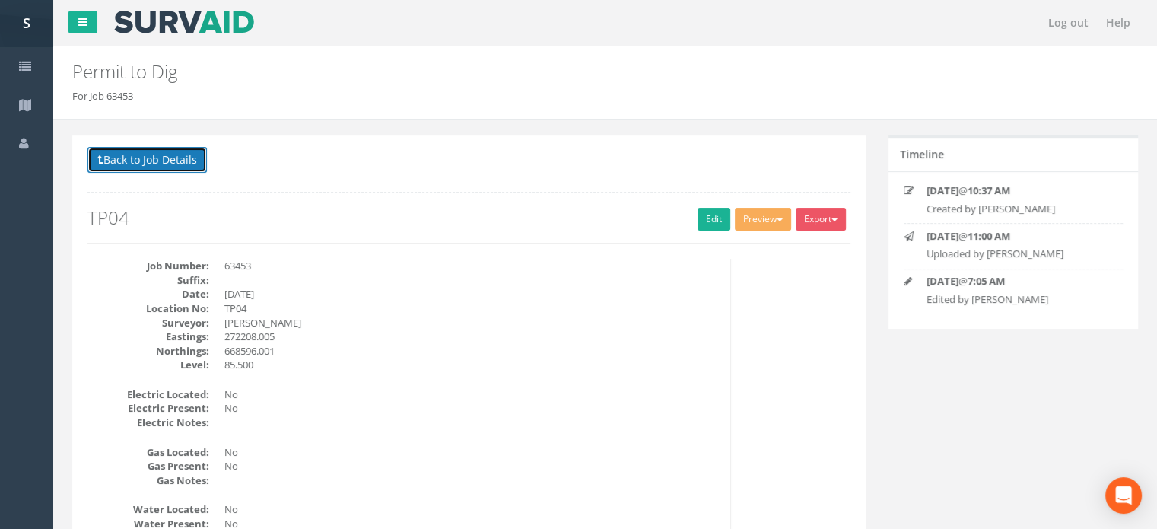
click at [200, 161] on button "Back to Job Details" at bounding box center [147, 160] width 119 height 26
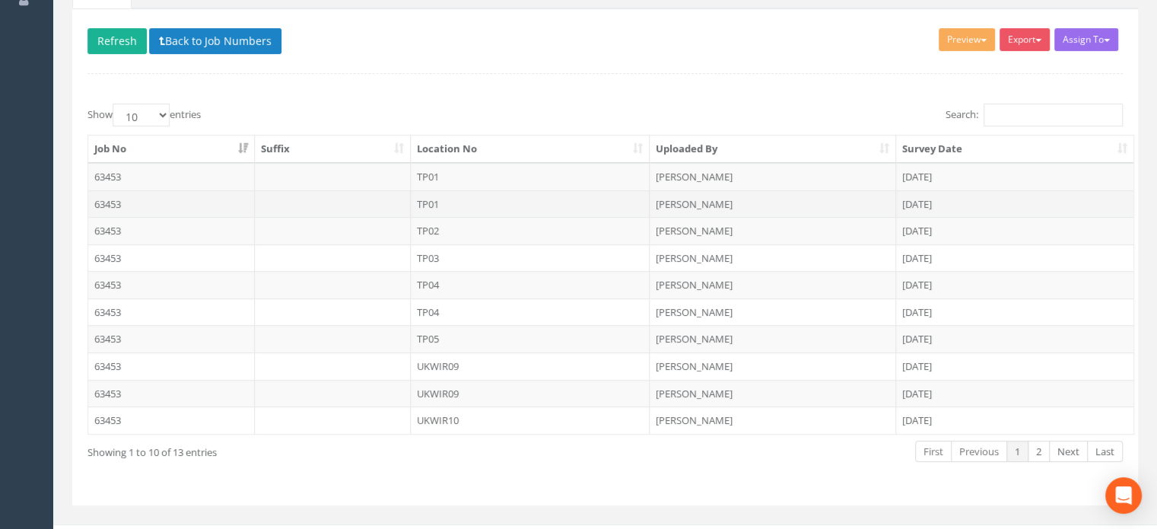
scroll to position [165, 0]
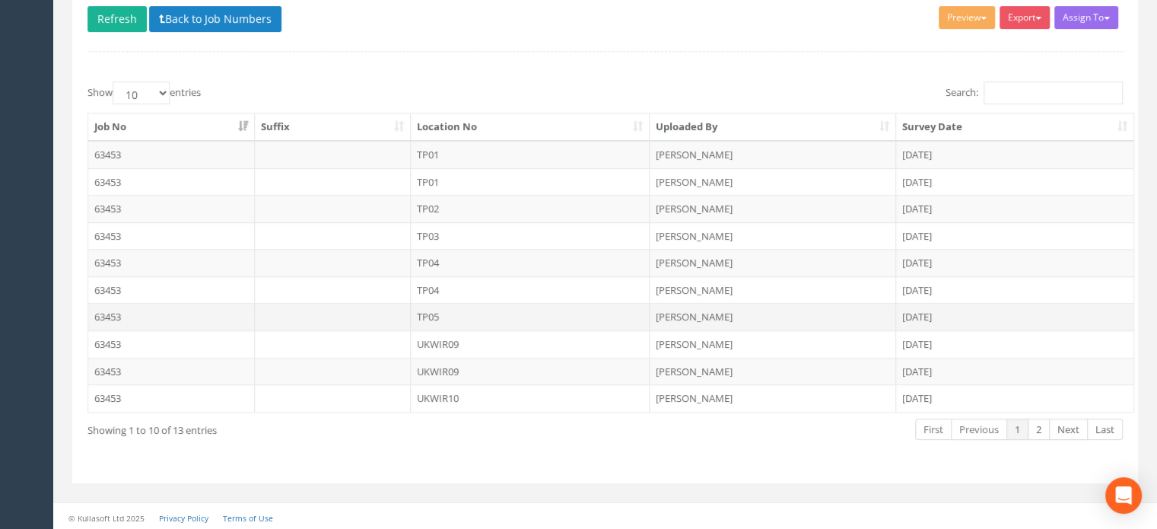
click at [438, 306] on td "TP05" at bounding box center [531, 316] width 240 height 27
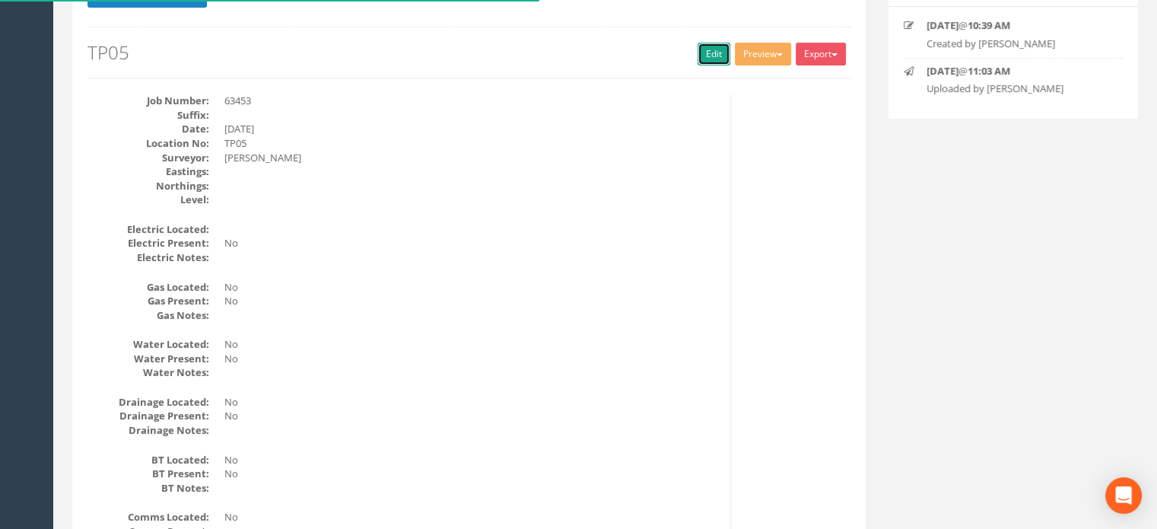
click at [702, 54] on link "Edit" at bounding box center [714, 54] width 33 height 23
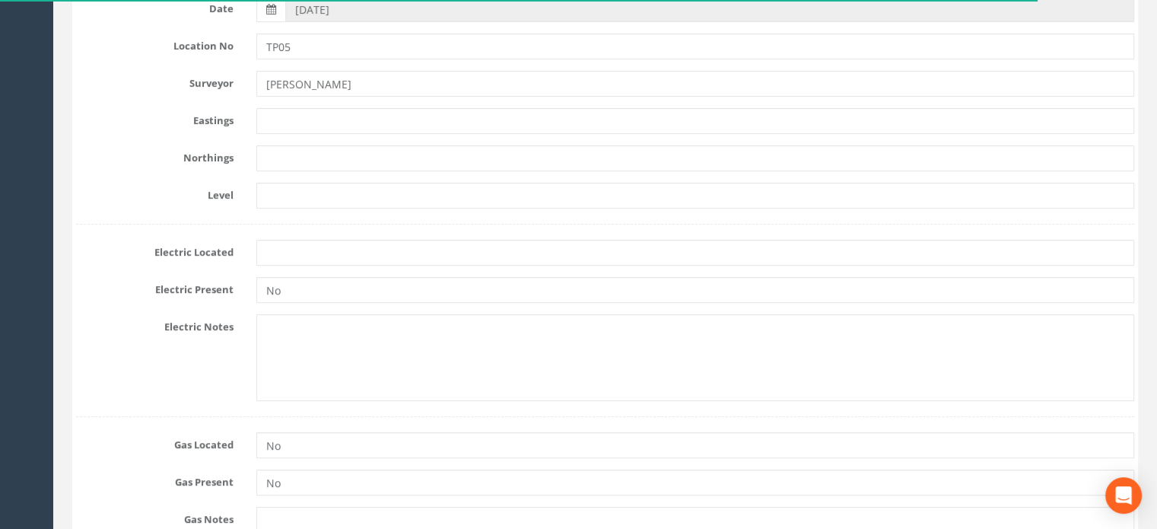
scroll to position [352, 0]
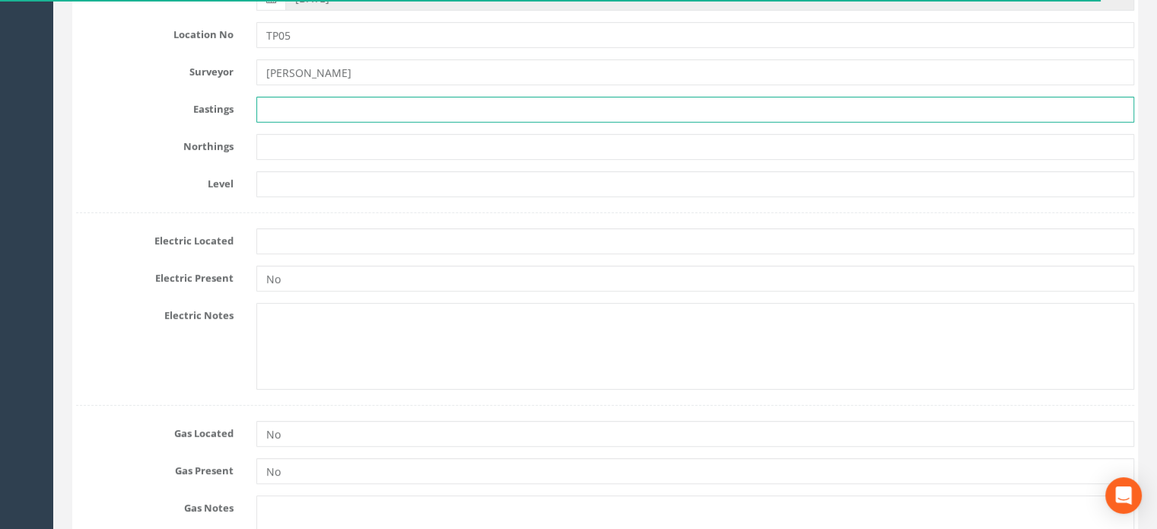
click at [267, 98] on input "text" at bounding box center [695, 110] width 878 height 26
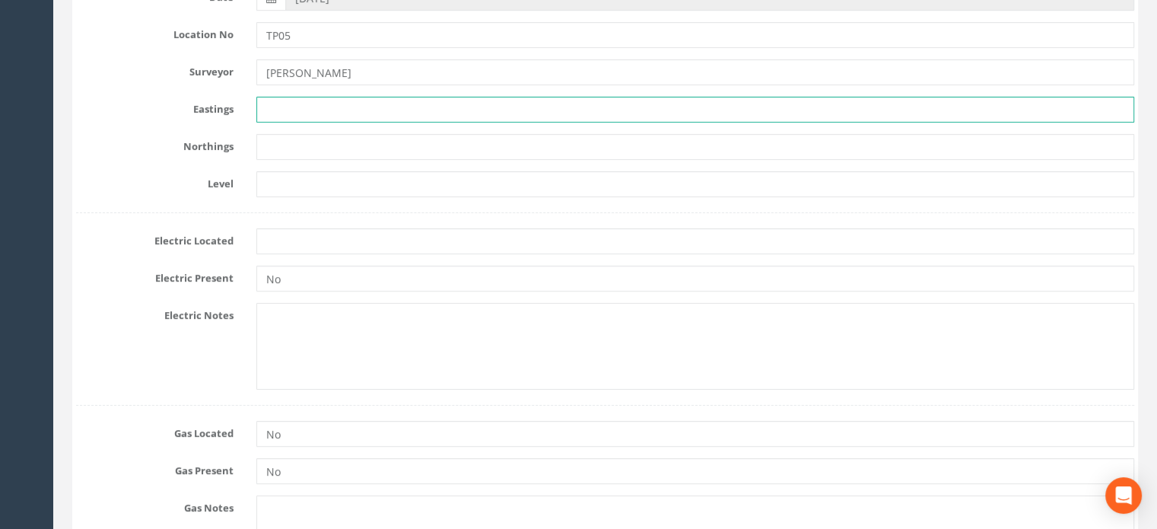
paste input "272214.048"
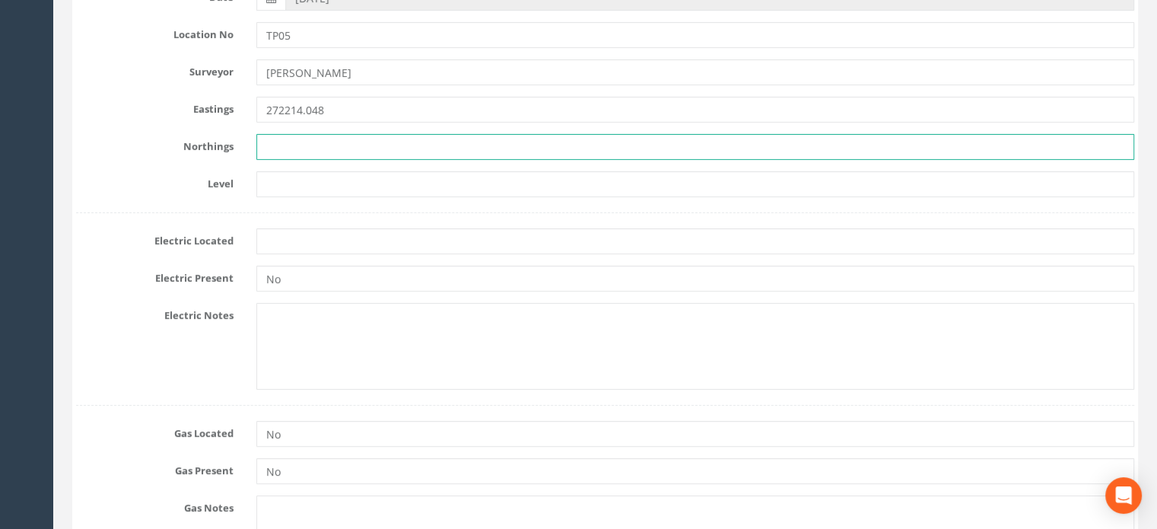
click at [267, 142] on input "text" at bounding box center [695, 147] width 878 height 26
paste input "668596.078"
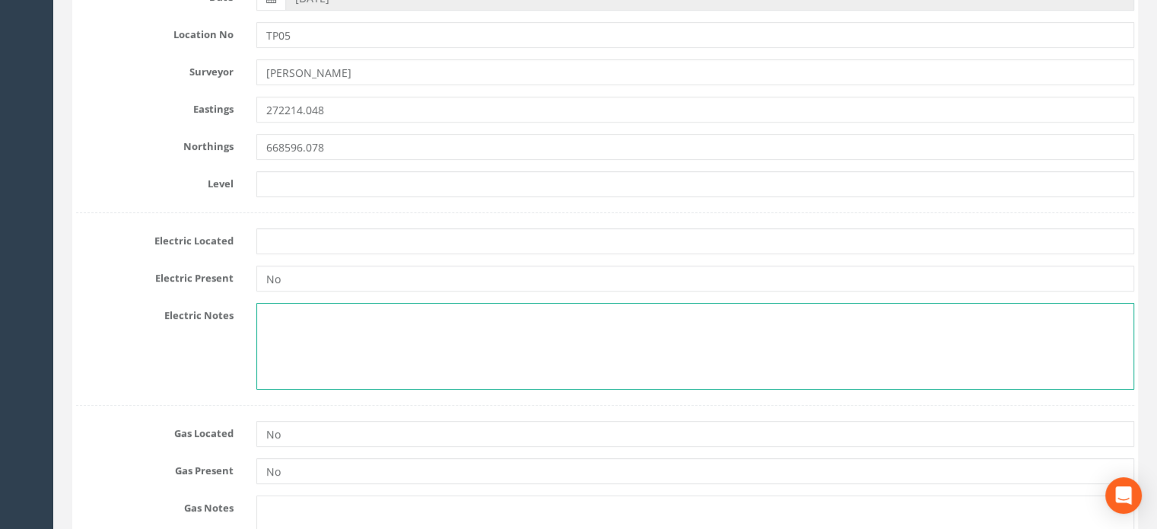
click at [310, 325] on textarea at bounding box center [695, 346] width 878 height 87
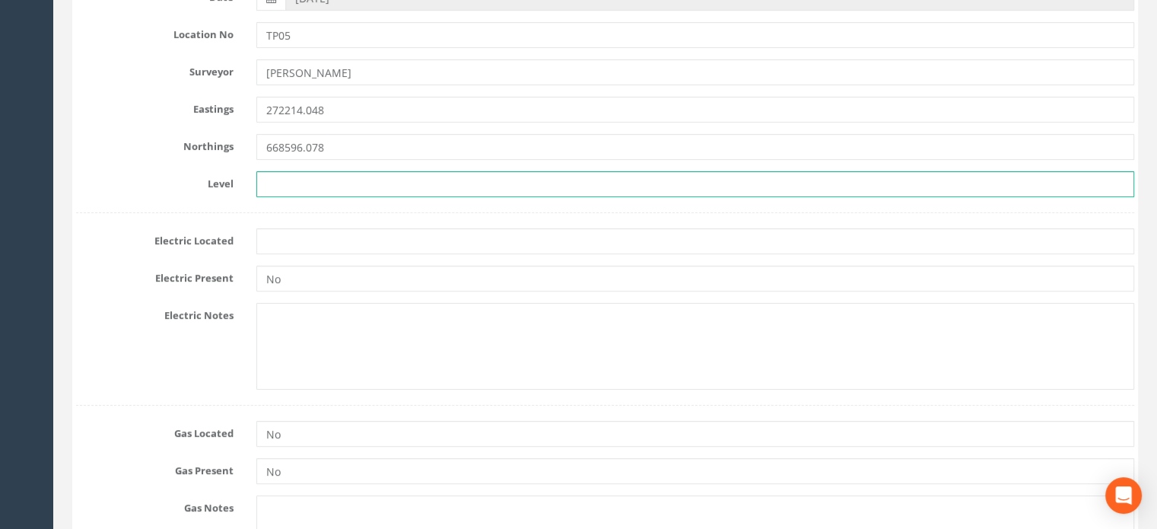
click at [289, 177] on input "text" at bounding box center [695, 184] width 878 height 26
paste input "85.351"
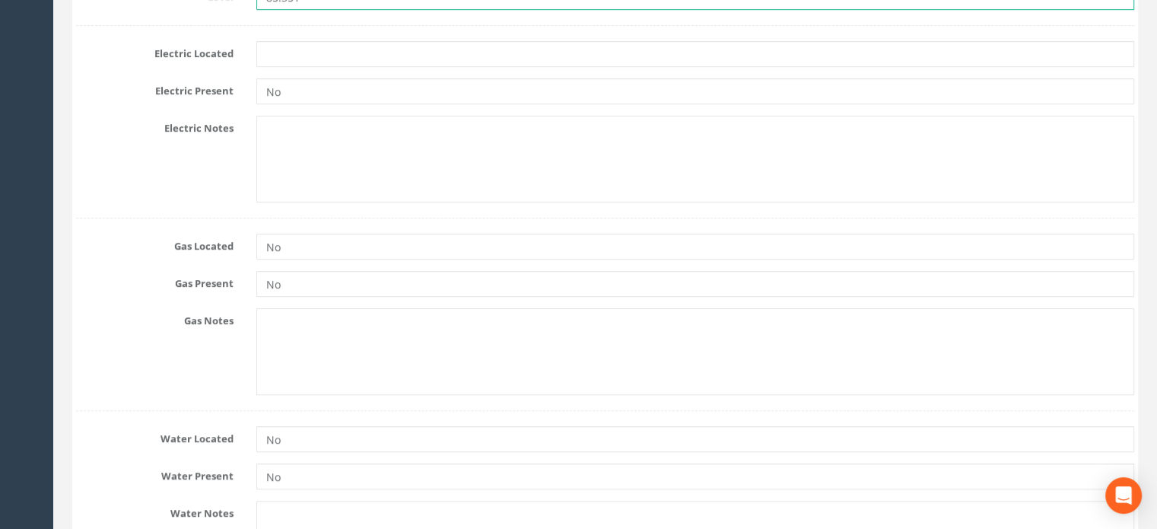
scroll to position [524, 0]
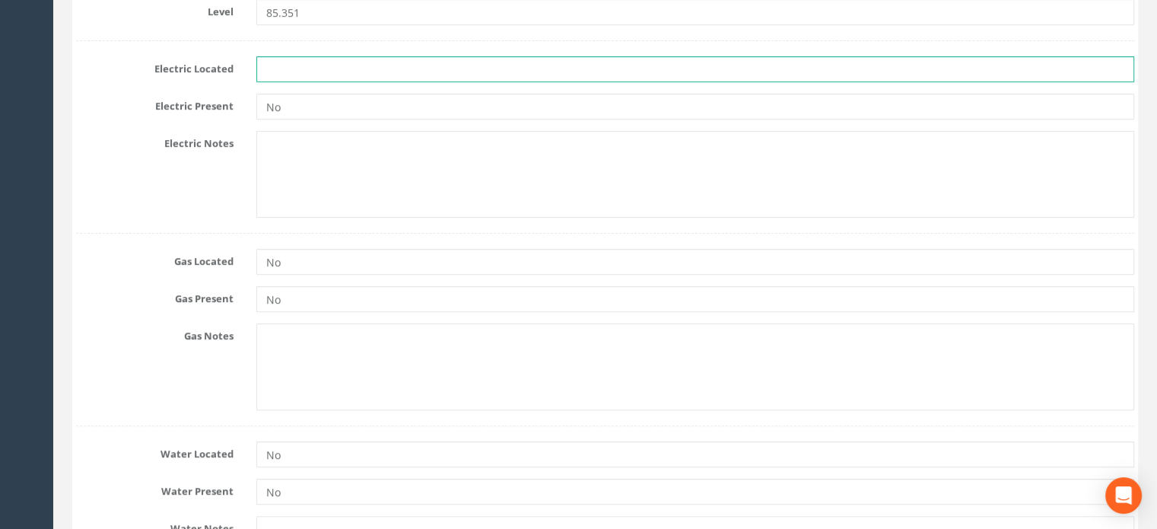
click at [282, 65] on input "text" at bounding box center [695, 69] width 878 height 26
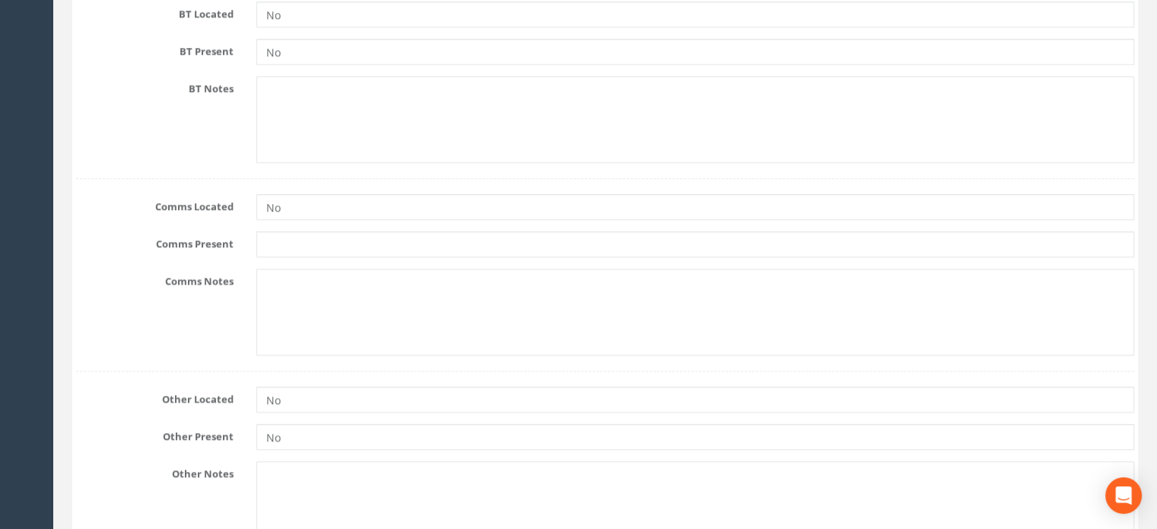
scroll to position [1472, 0]
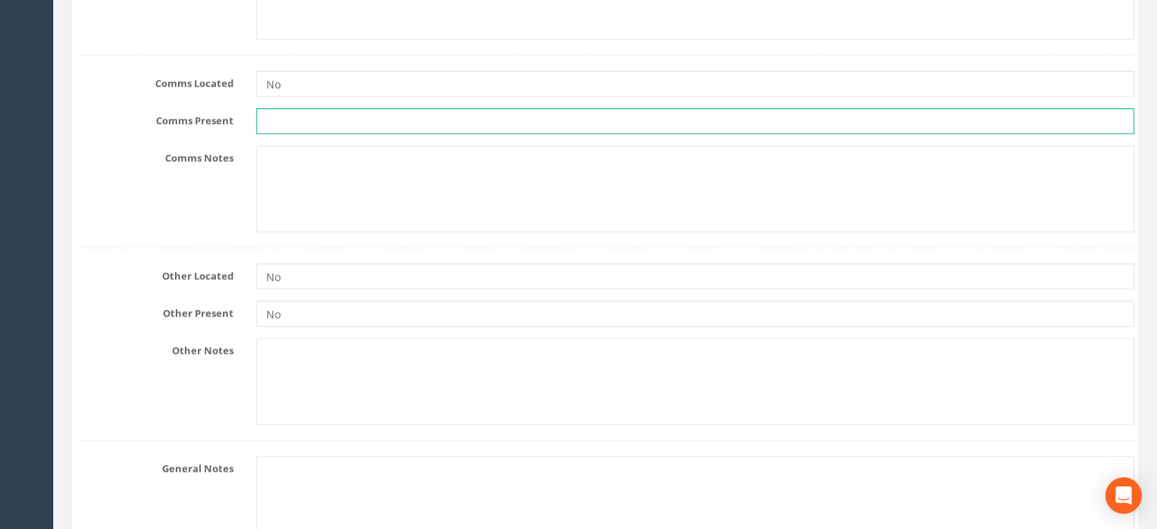
click at [272, 119] on input "text" at bounding box center [695, 121] width 878 height 26
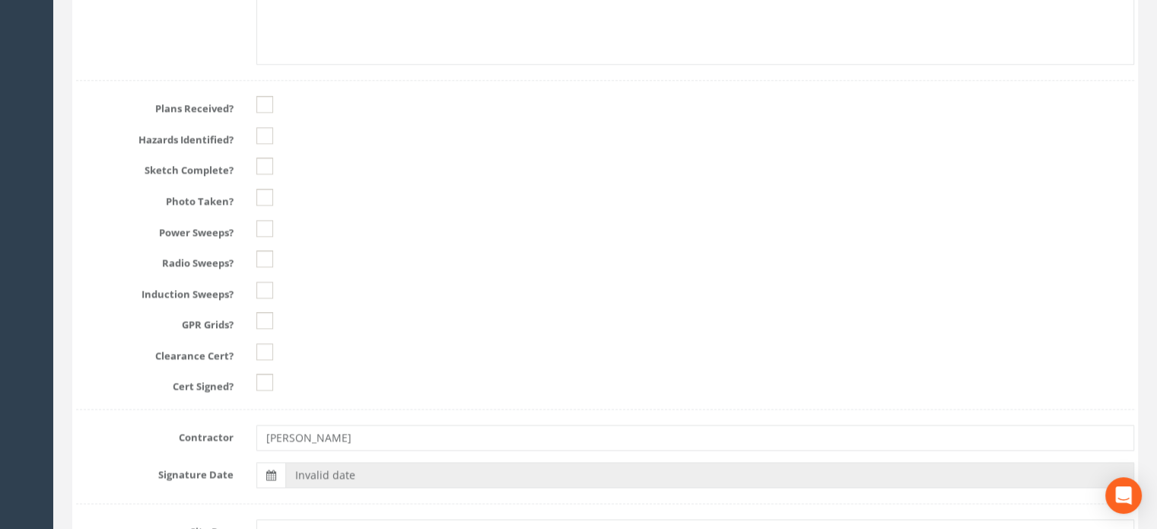
scroll to position [1980, 0]
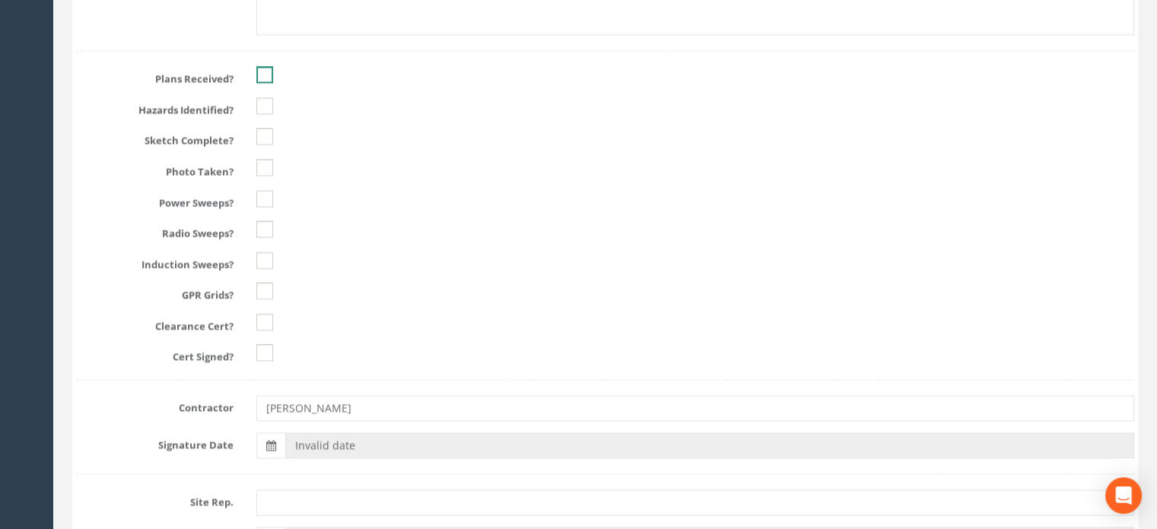
click at [271, 69] on ins at bounding box center [264, 74] width 17 height 17
click at [263, 103] on ins at bounding box center [264, 105] width 17 height 17
click at [267, 141] on ins at bounding box center [264, 136] width 17 height 17
click at [266, 161] on ins at bounding box center [264, 167] width 17 height 17
click at [265, 196] on ins at bounding box center [264, 198] width 17 height 17
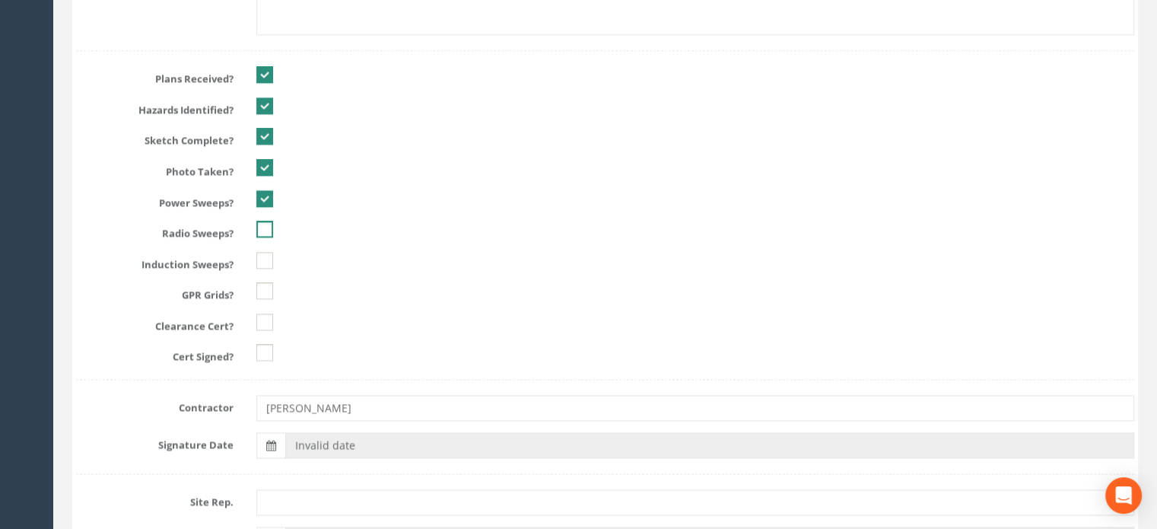
click at [263, 223] on ins at bounding box center [264, 229] width 17 height 17
click at [259, 258] on ins at bounding box center [264, 260] width 17 height 17
click at [260, 294] on ins at bounding box center [264, 290] width 17 height 17
click at [265, 315] on ins at bounding box center [264, 322] width 17 height 17
click at [263, 346] on ins at bounding box center [264, 352] width 17 height 17
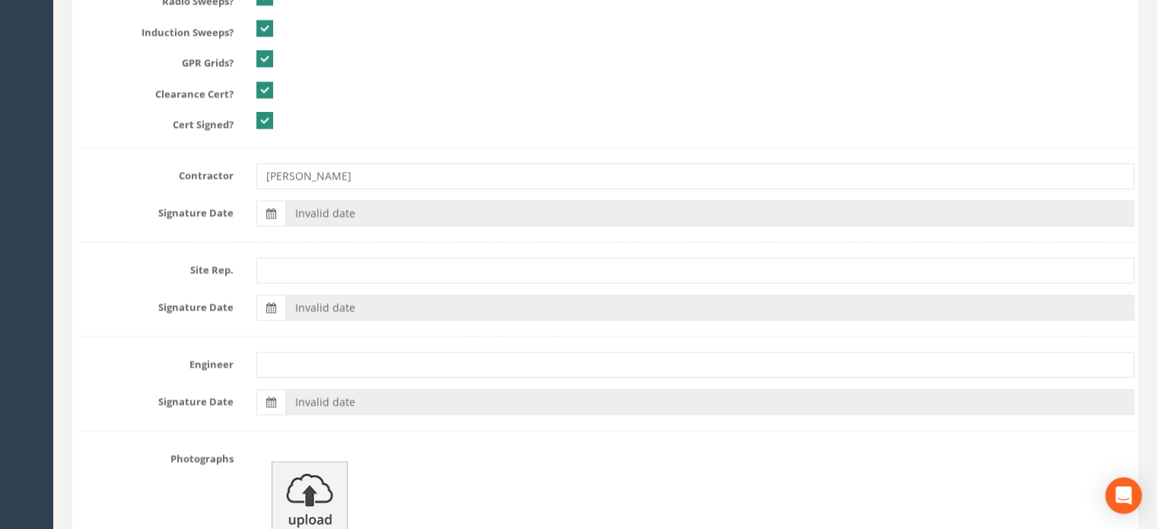
scroll to position [2216, 0]
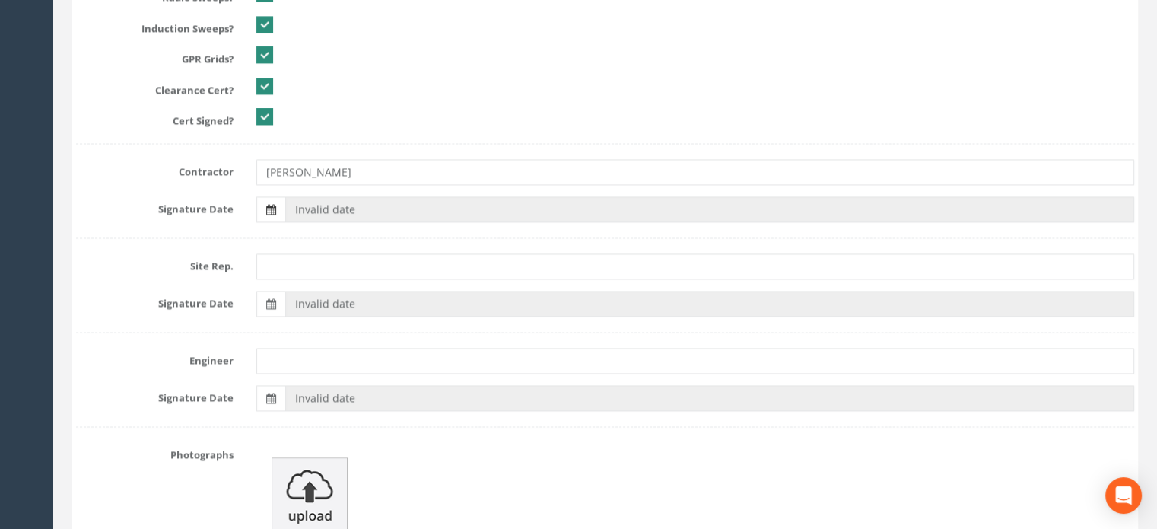
click at [264, 206] on label at bounding box center [270, 209] width 29 height 26
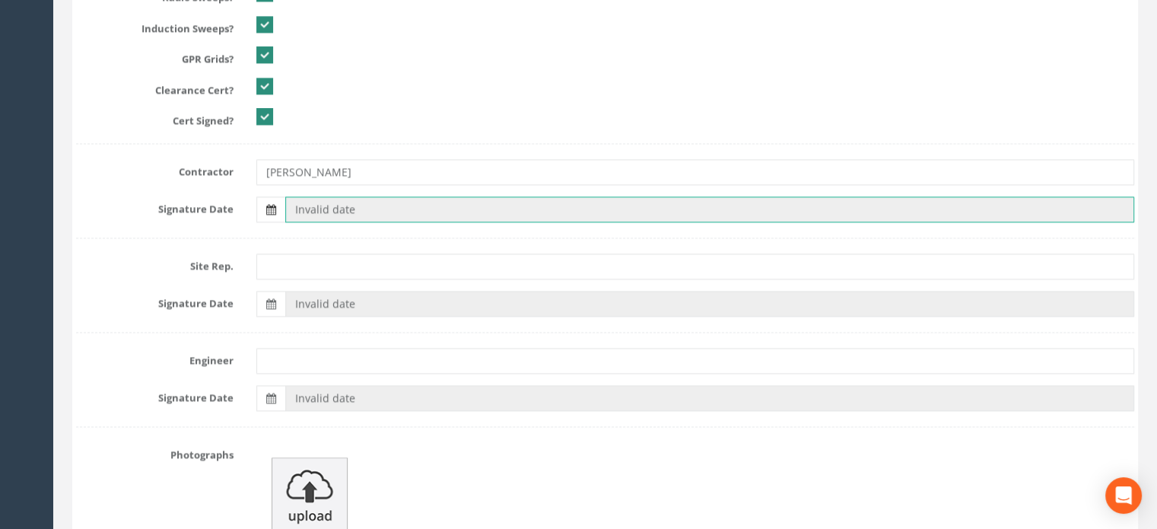
click at [285, 206] on input "Invalid date" at bounding box center [709, 209] width 849 height 26
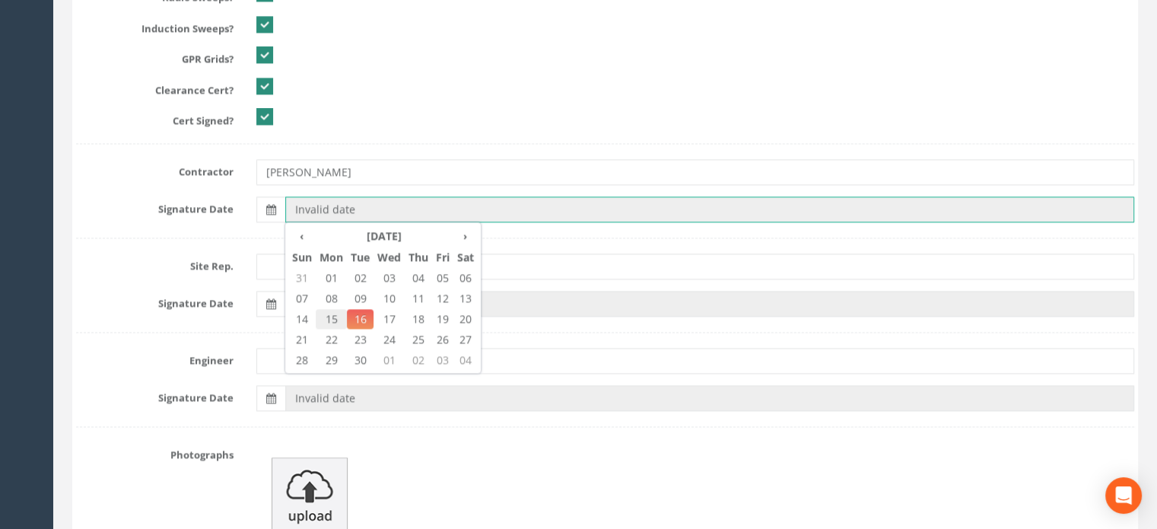
click at [331, 313] on span "15" at bounding box center [331, 319] width 31 height 20
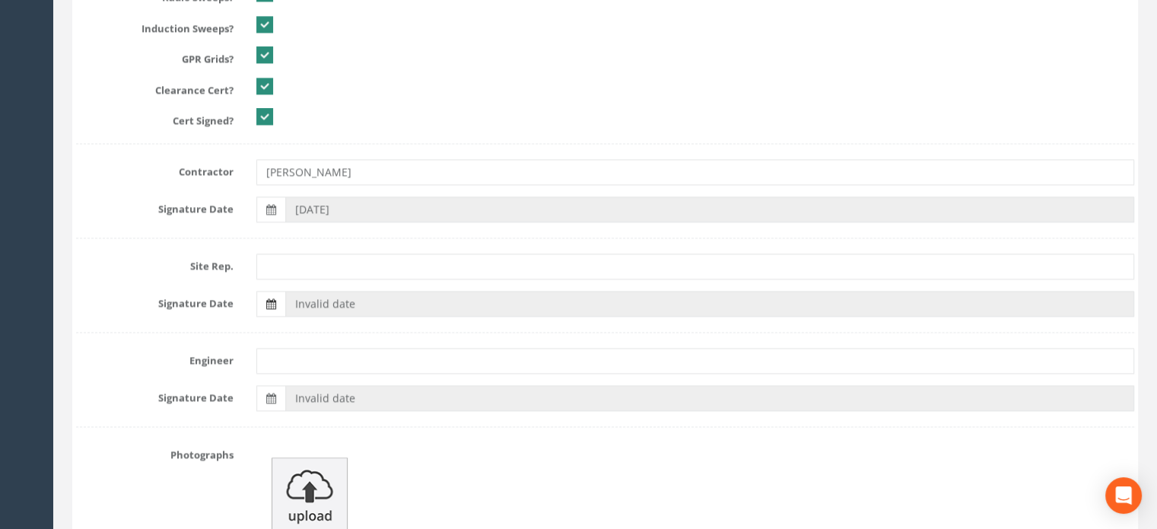
click at [268, 300] on icon at bounding box center [271, 303] width 10 height 11
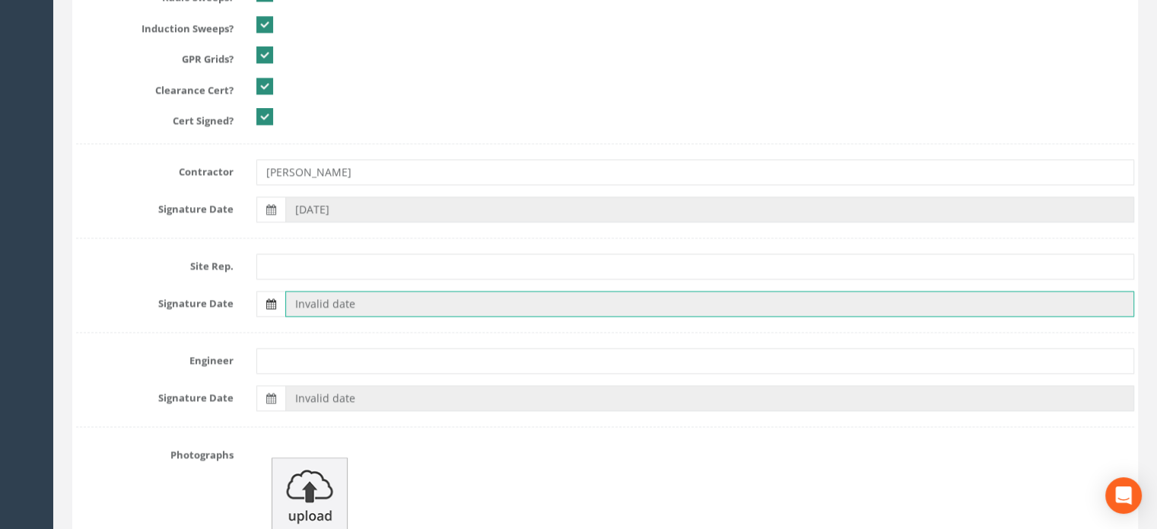
click at [285, 300] on input "Invalid date" at bounding box center [709, 304] width 849 height 26
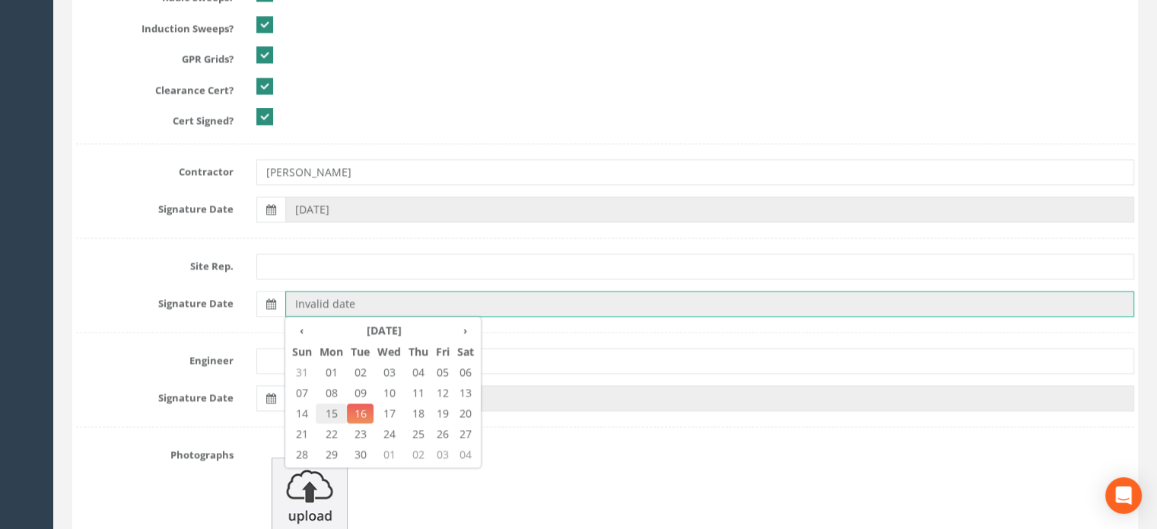
click at [329, 406] on span "15" at bounding box center [331, 413] width 31 height 20
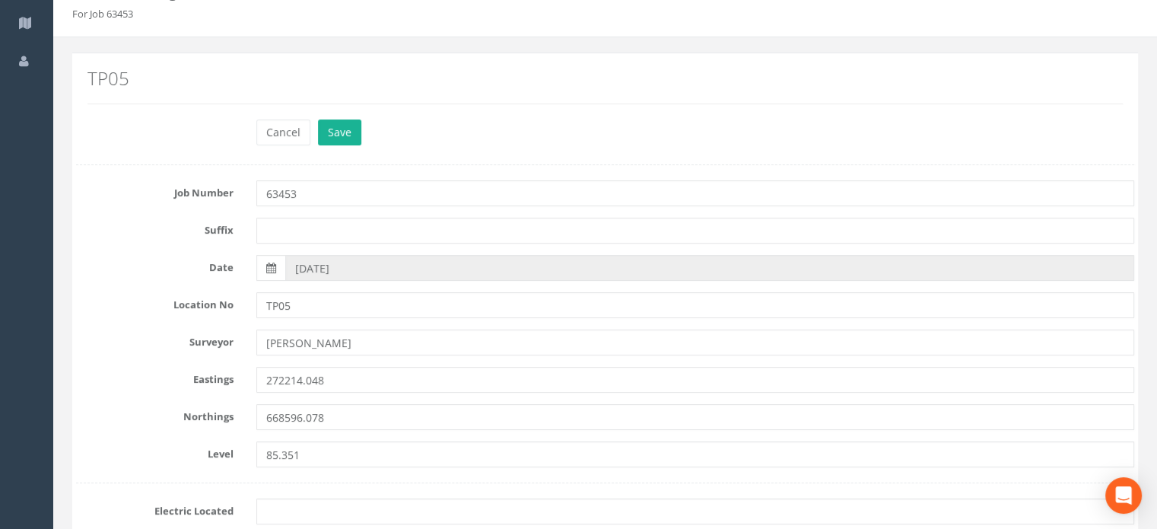
scroll to position [0, 0]
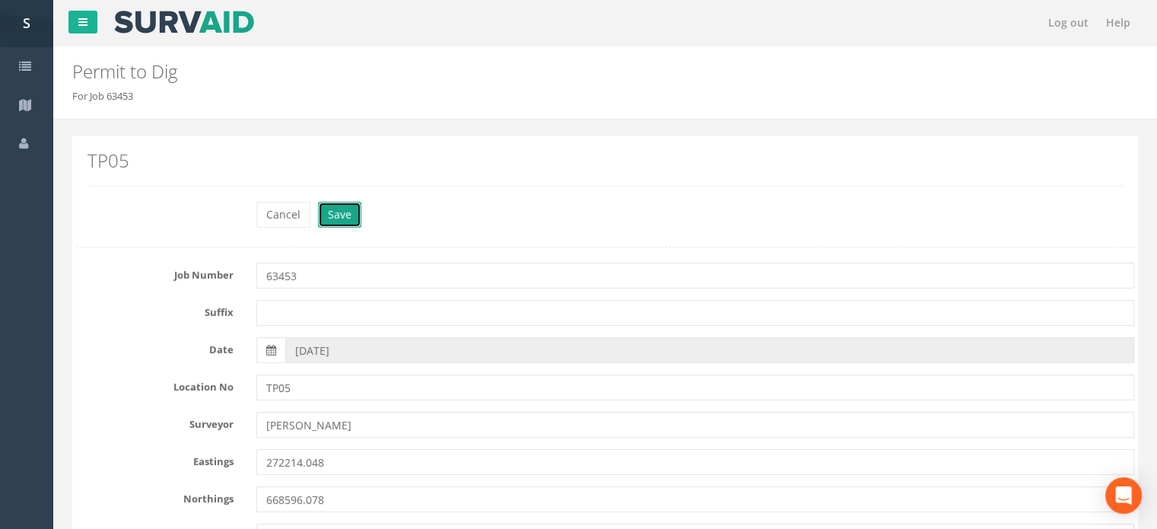
click at [344, 217] on button "Save" at bounding box center [339, 215] width 43 height 26
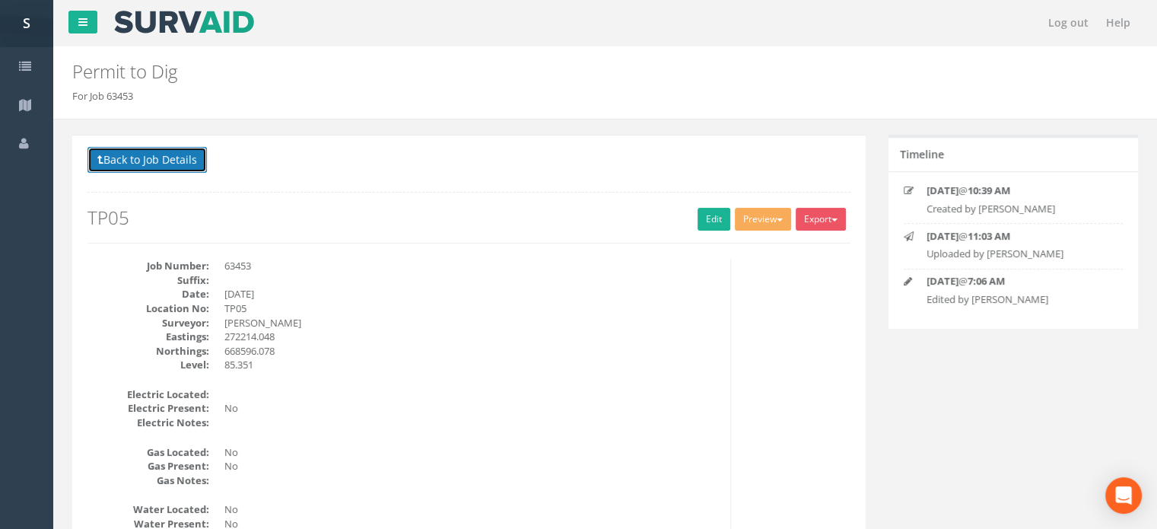
click at [174, 159] on button "Back to Job Details" at bounding box center [147, 160] width 119 height 26
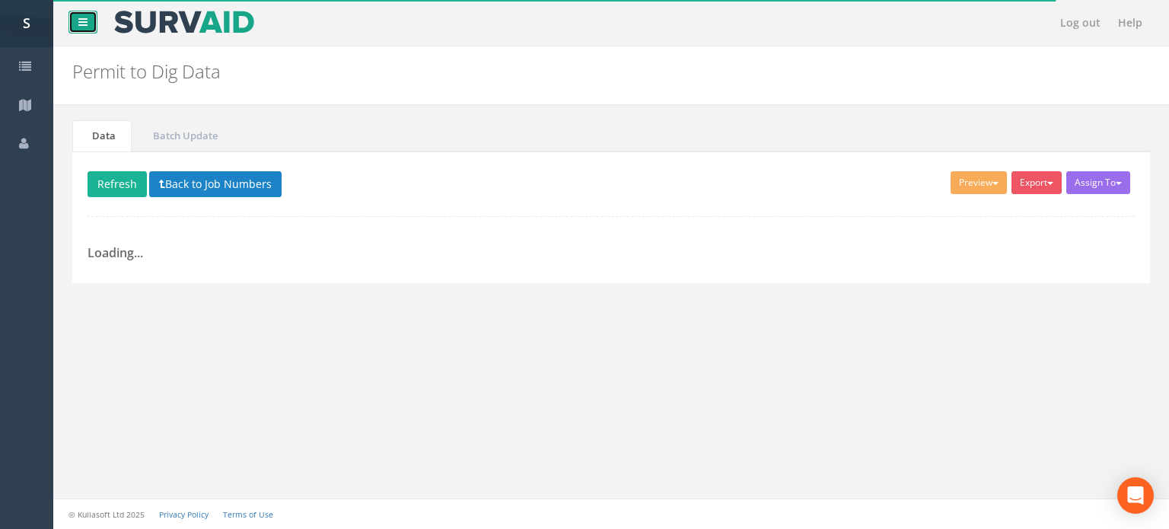
click at [86, 23] on icon at bounding box center [82, 22] width 9 height 11
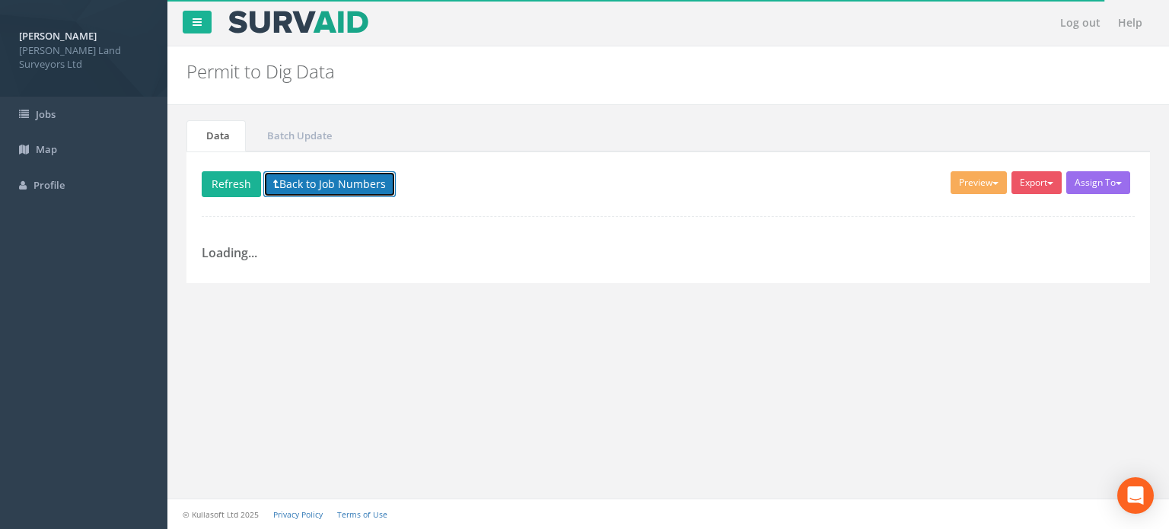
click at [310, 180] on button "Back to Job Numbers" at bounding box center [329, 184] width 132 height 26
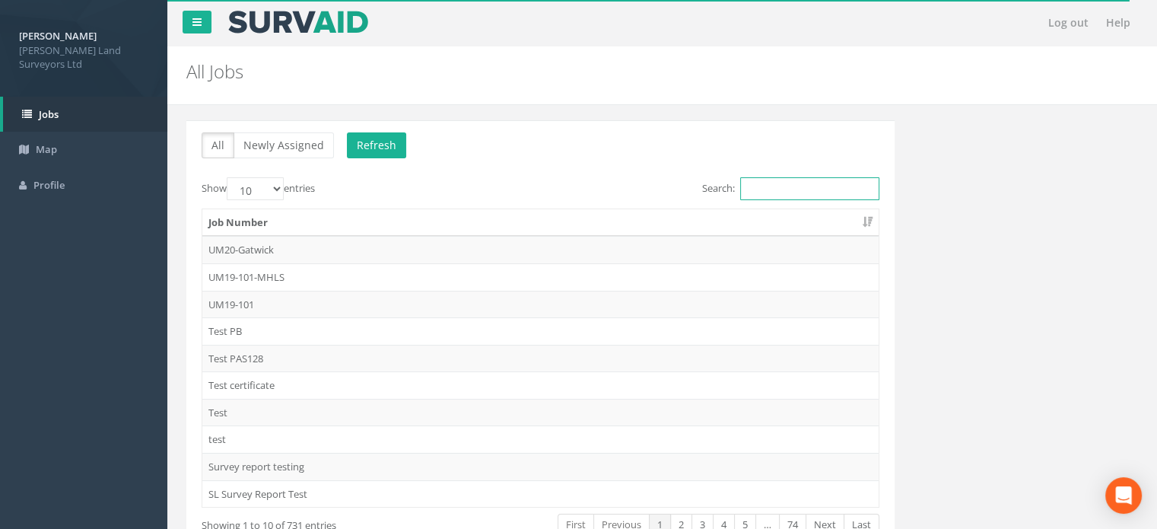
click at [785, 186] on input "Search:" at bounding box center [809, 188] width 139 height 23
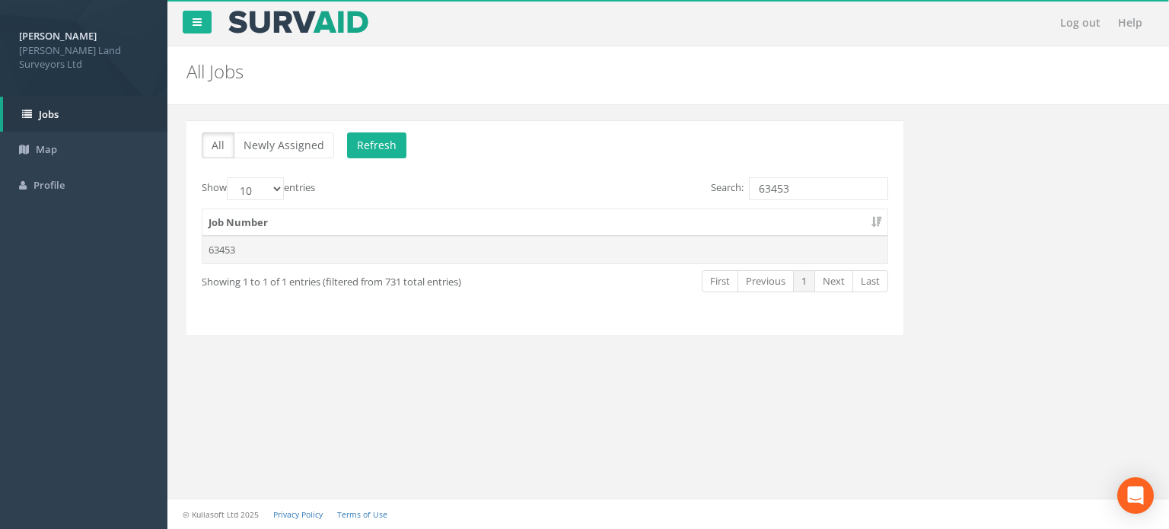
click at [229, 243] on td "63453" at bounding box center [544, 249] width 685 height 27
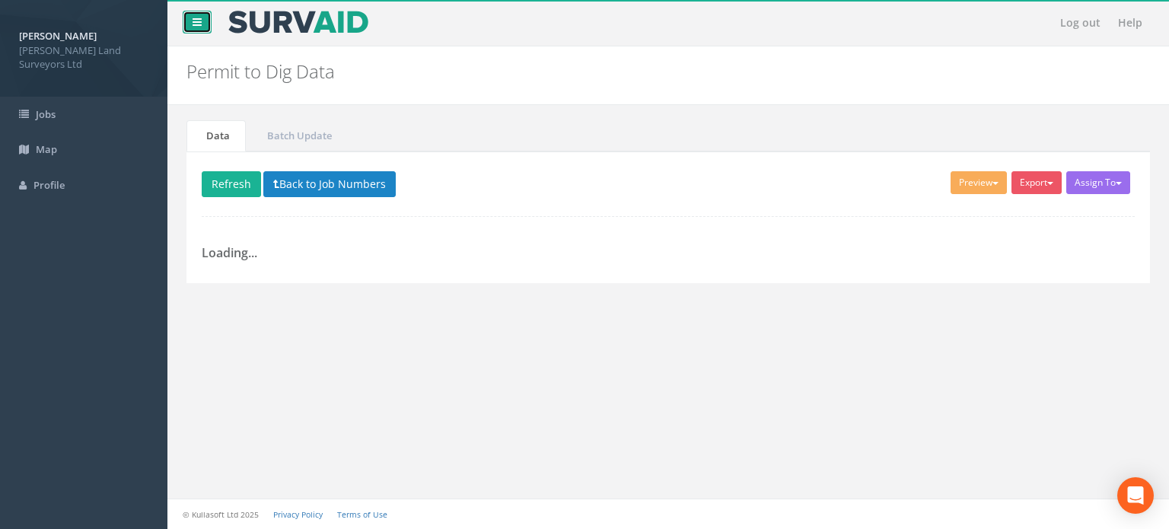
click at [206, 21] on link at bounding box center [197, 22] width 29 height 23
click at [227, 21] on image at bounding box center [298, 22] width 143 height 23
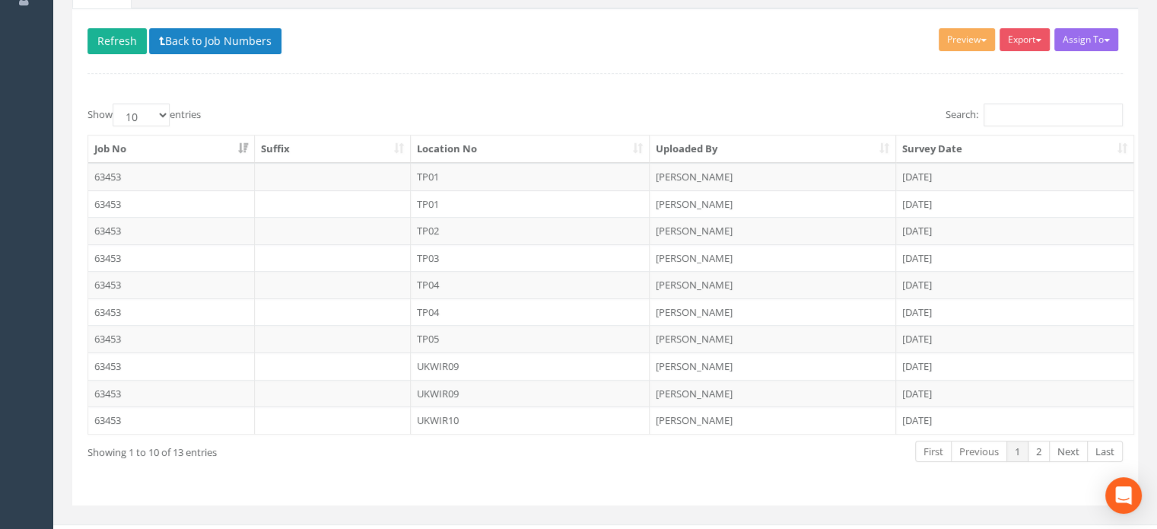
scroll to position [165, 0]
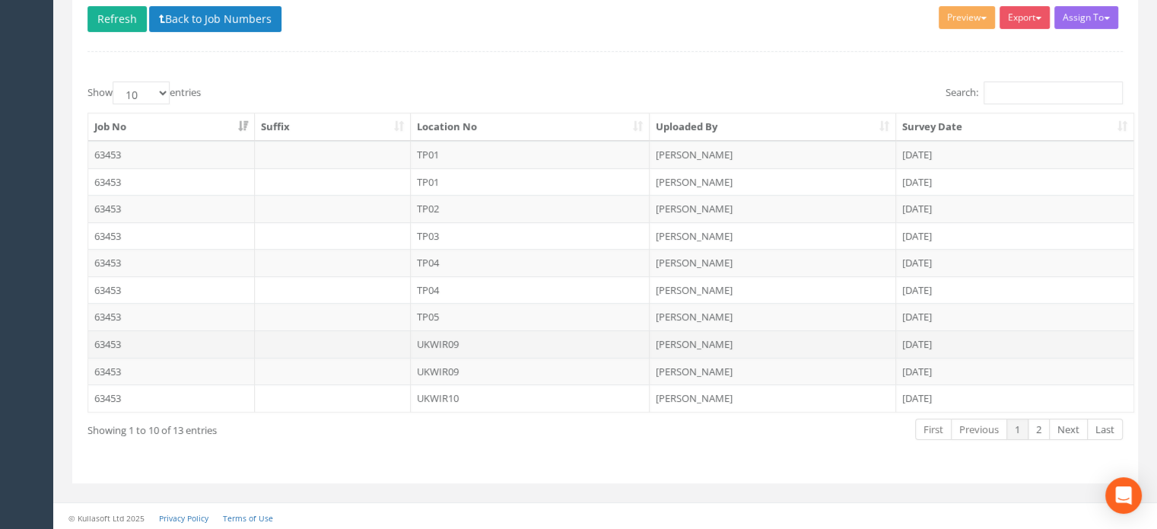
click at [447, 336] on td "UKWIR09" at bounding box center [531, 343] width 240 height 27
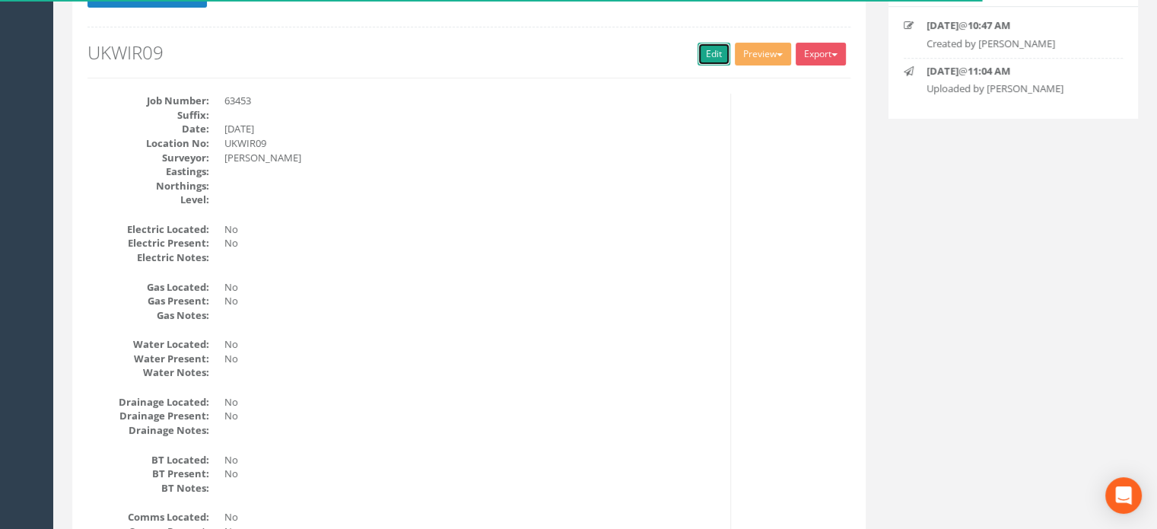
click at [710, 49] on link "Edit" at bounding box center [714, 54] width 33 height 23
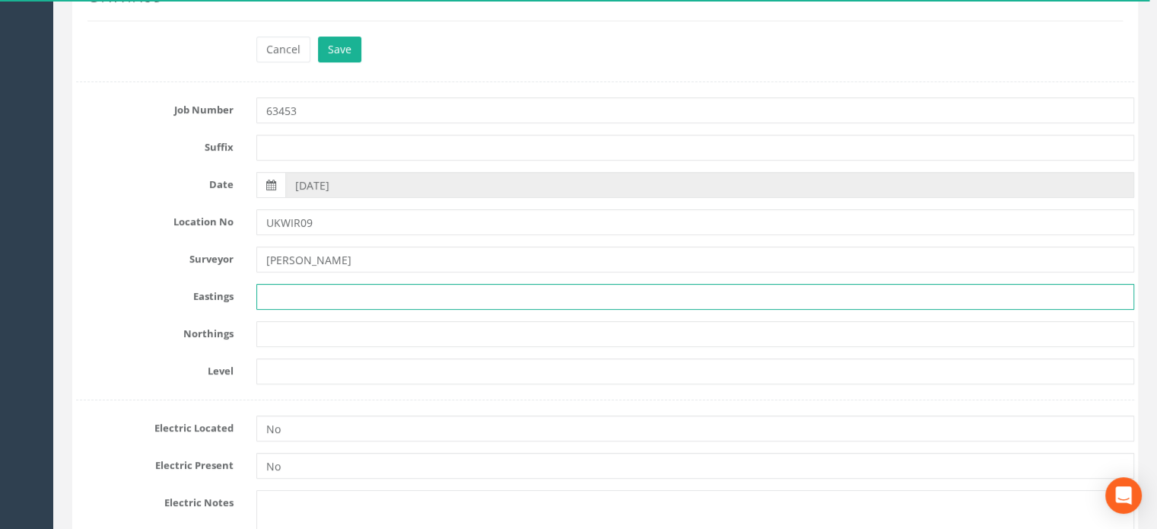
click at [329, 294] on input "text" at bounding box center [695, 297] width 878 height 26
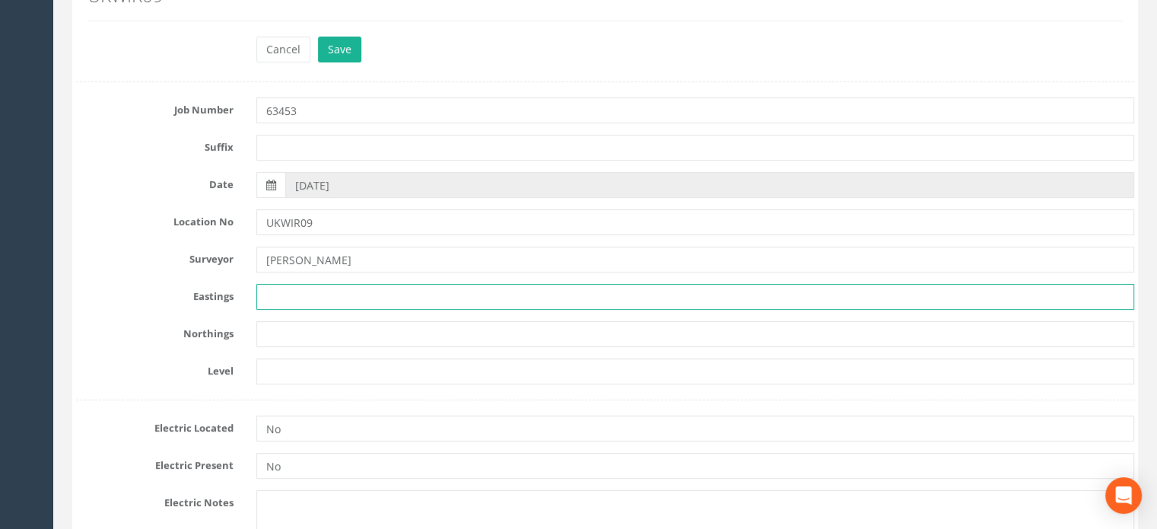
paste input "272220.988"
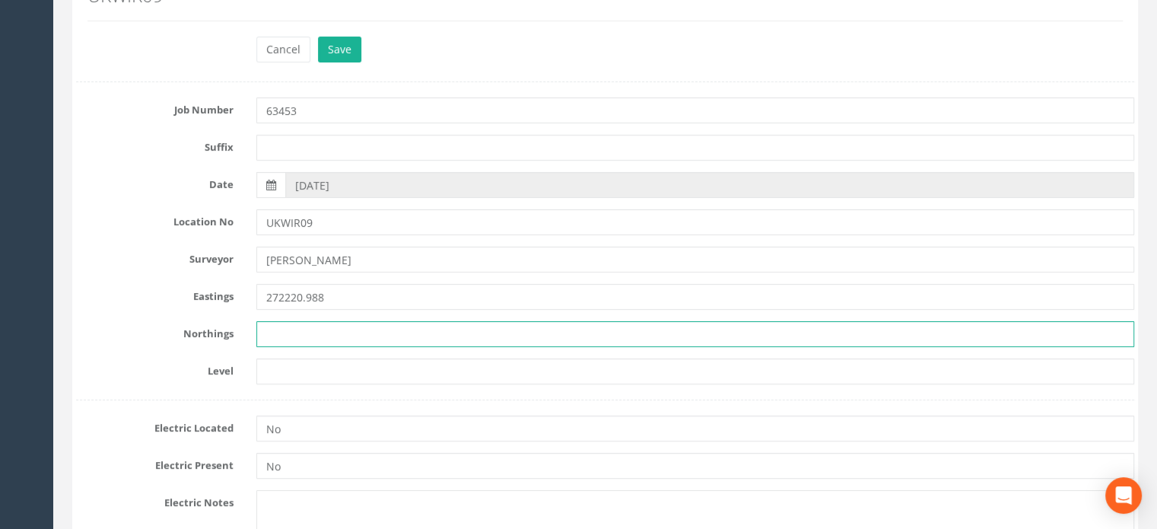
click at [331, 332] on input "text" at bounding box center [695, 334] width 878 height 26
paste input "668589.967"
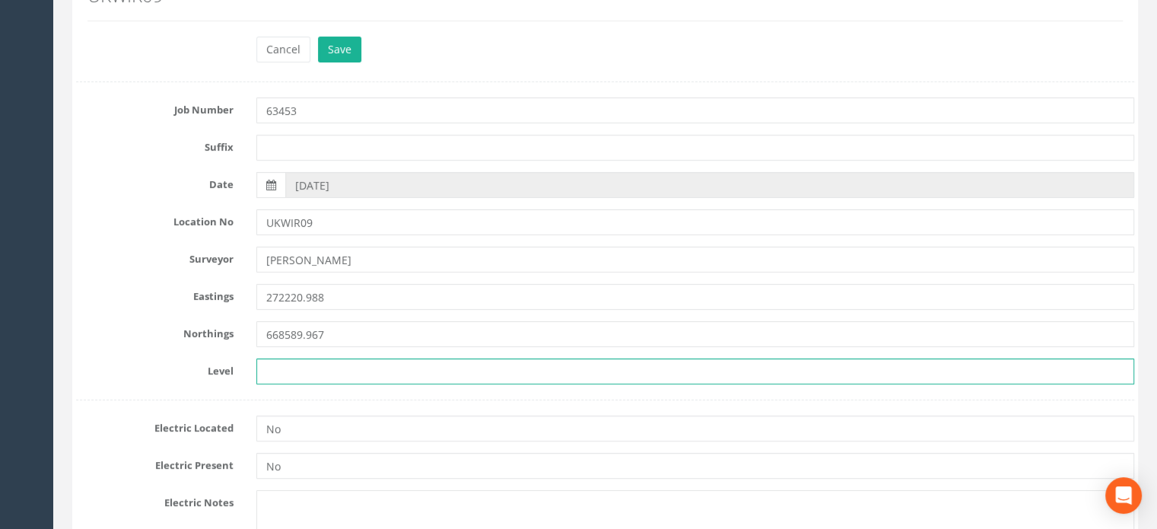
click at [697, 371] on input "text" at bounding box center [695, 371] width 878 height 26
paste input "85.763"
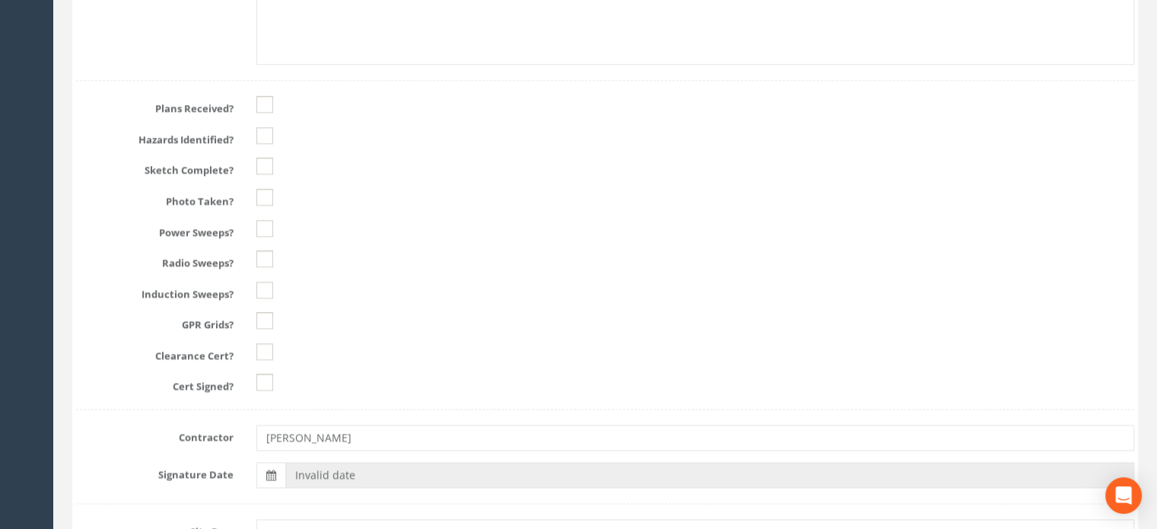
scroll to position [2010, 0]
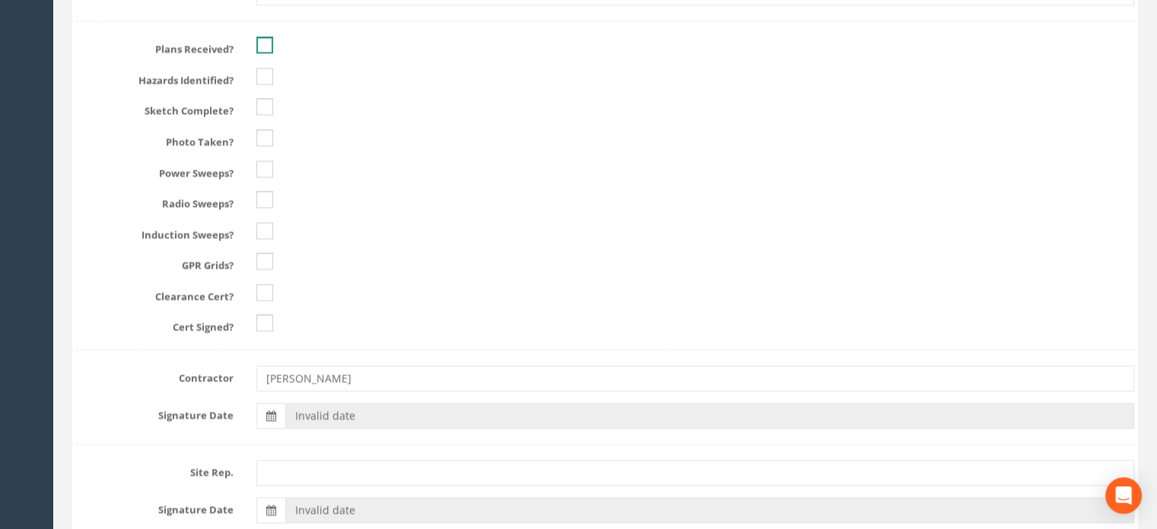
click at [266, 42] on ins at bounding box center [264, 45] width 17 height 17
click at [268, 70] on ins at bounding box center [264, 76] width 17 height 17
click at [265, 103] on ins at bounding box center [264, 106] width 17 height 17
click at [265, 132] on ins at bounding box center [264, 137] width 17 height 17
click at [266, 162] on ins at bounding box center [264, 169] width 17 height 17
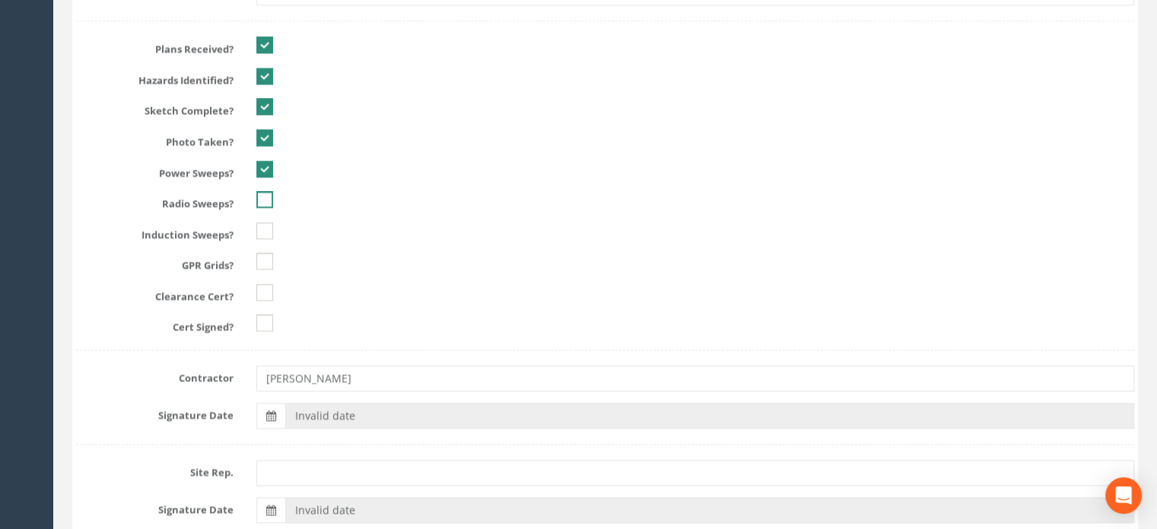
click at [259, 193] on ins at bounding box center [264, 199] width 17 height 17
click at [263, 228] on ins at bounding box center [264, 230] width 17 height 17
click at [263, 253] on ins at bounding box center [264, 261] width 17 height 17
click at [265, 288] on ins at bounding box center [264, 292] width 17 height 17
click at [265, 316] on ins at bounding box center [264, 322] width 17 height 17
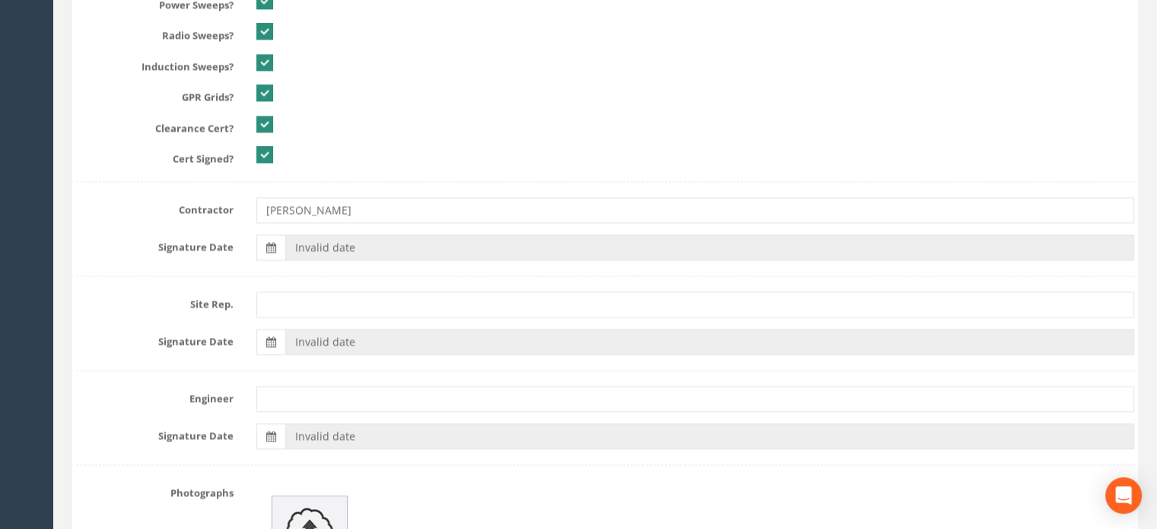
scroll to position [2212, 0]
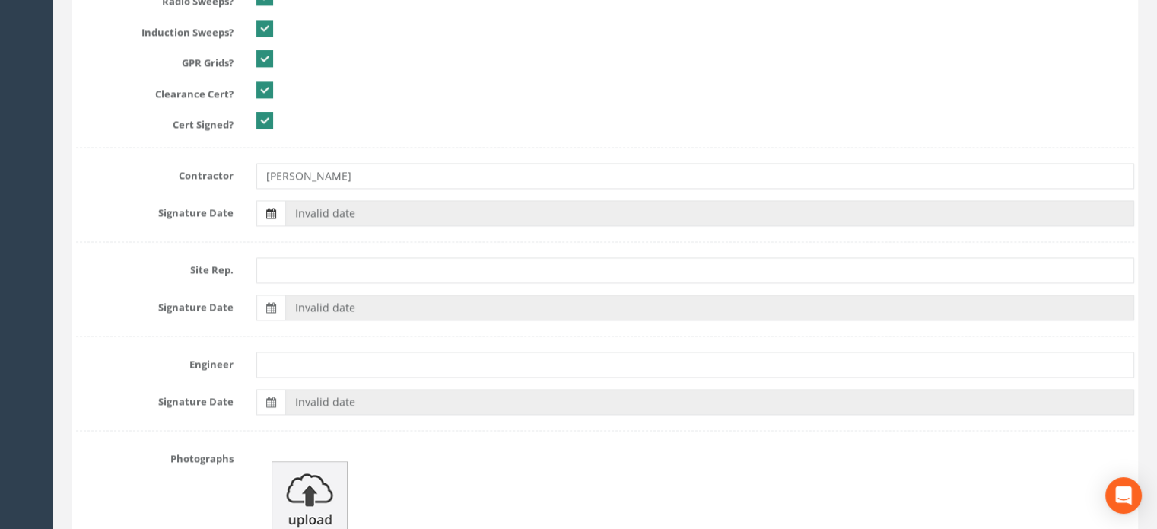
click at [275, 210] on icon at bounding box center [271, 213] width 10 height 11
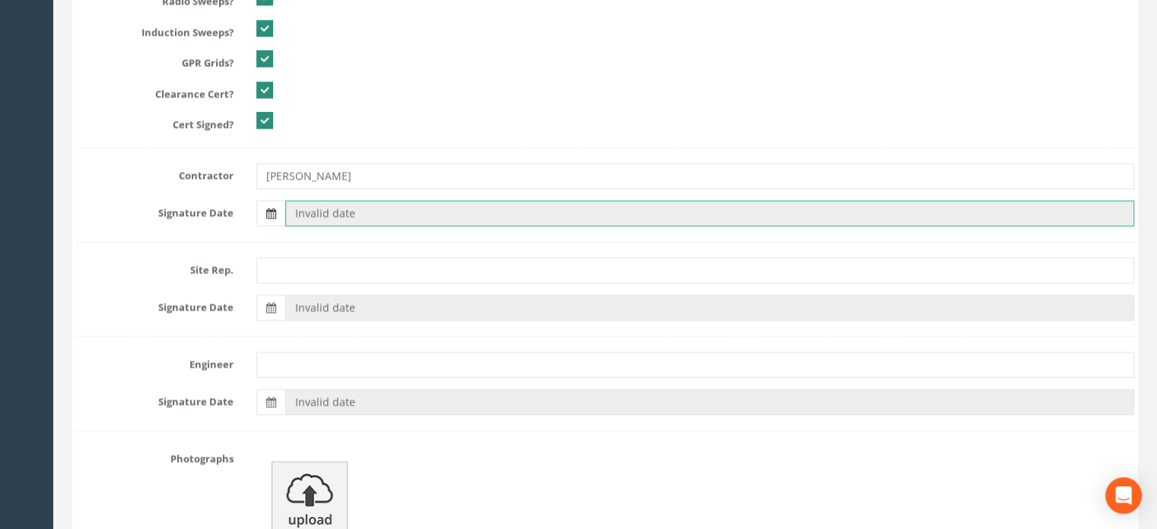
click at [285, 210] on input "Invalid date" at bounding box center [709, 213] width 849 height 26
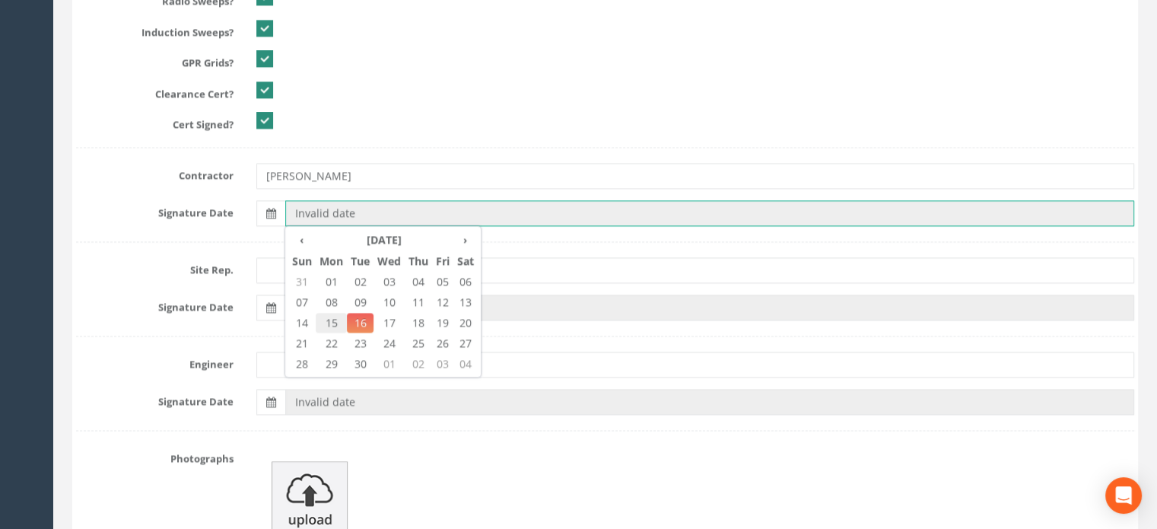
click at [335, 323] on span "15" at bounding box center [331, 323] width 31 height 20
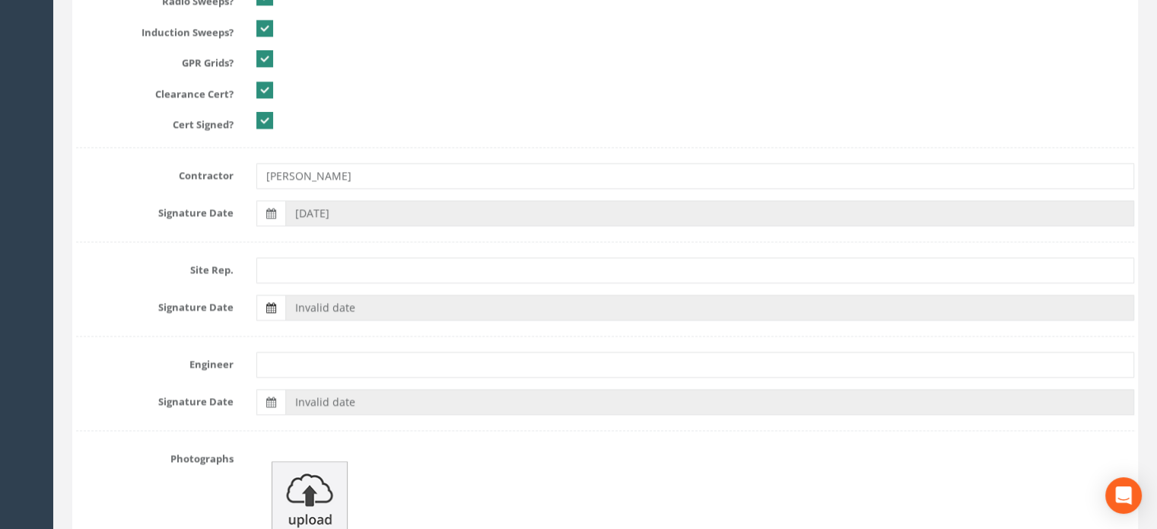
click at [268, 306] on icon at bounding box center [271, 307] width 10 height 11
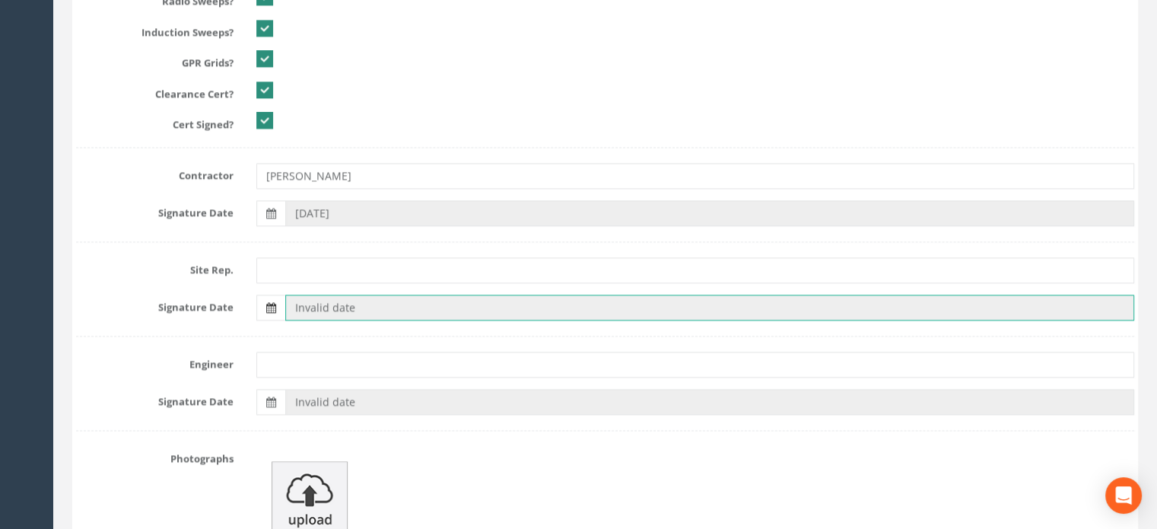
click at [285, 306] on input "Invalid date" at bounding box center [709, 307] width 849 height 26
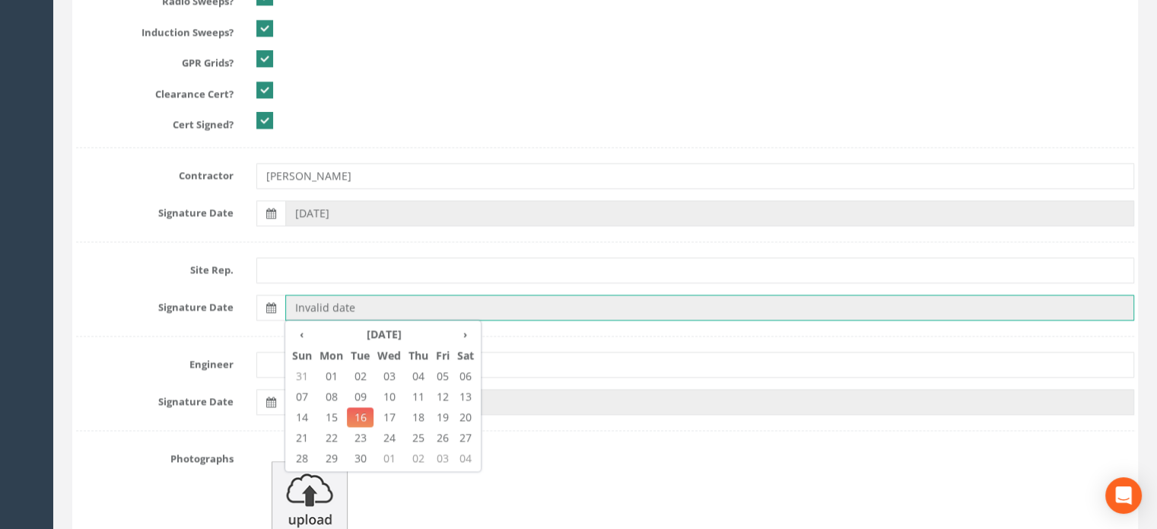
click at [335, 412] on span "15" at bounding box center [331, 417] width 31 height 20
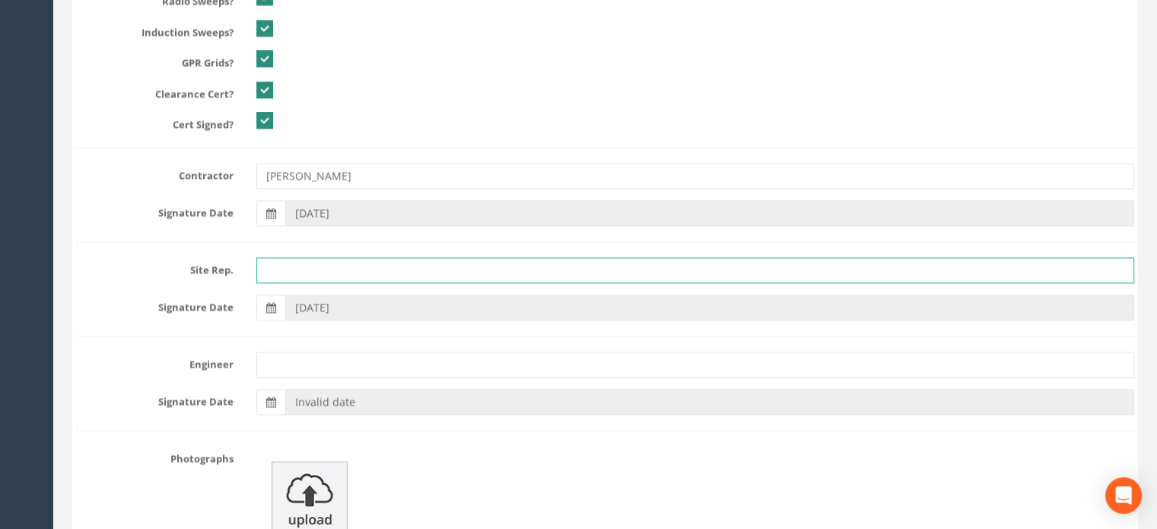
click at [301, 266] on input "text" at bounding box center [695, 270] width 878 height 26
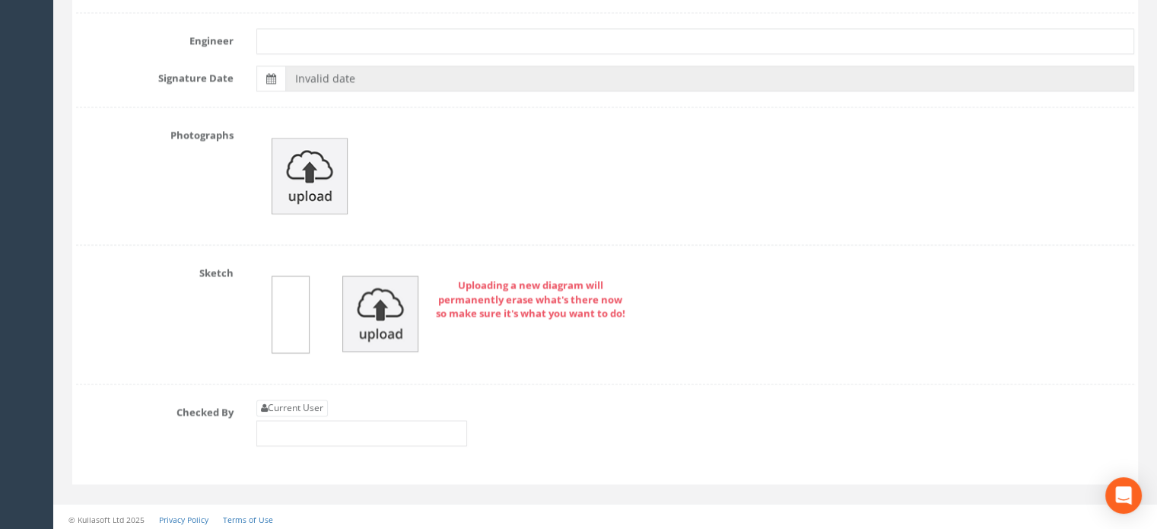
scroll to position [0, 0]
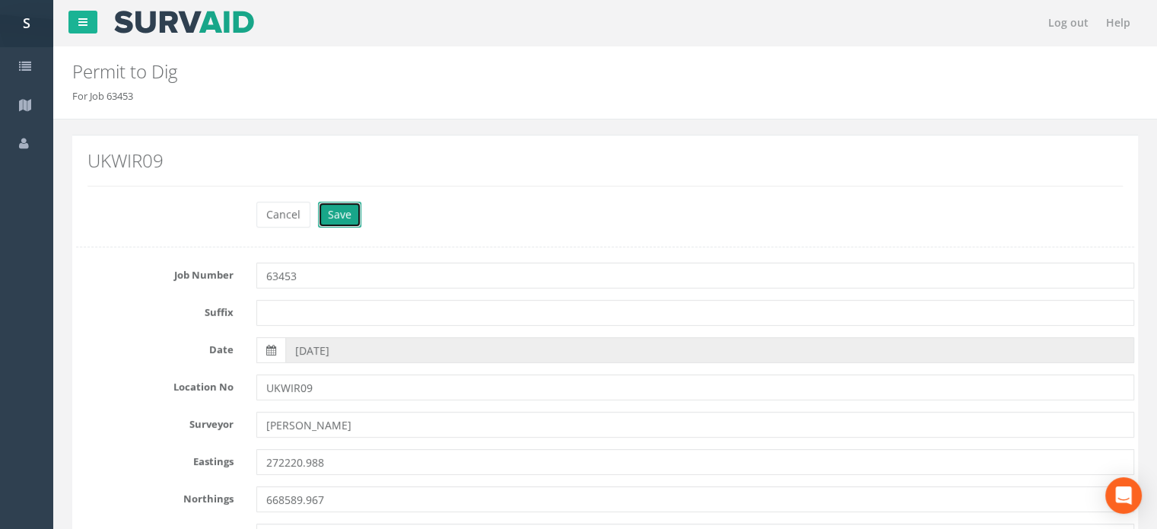
click at [345, 218] on button "Save" at bounding box center [339, 215] width 43 height 26
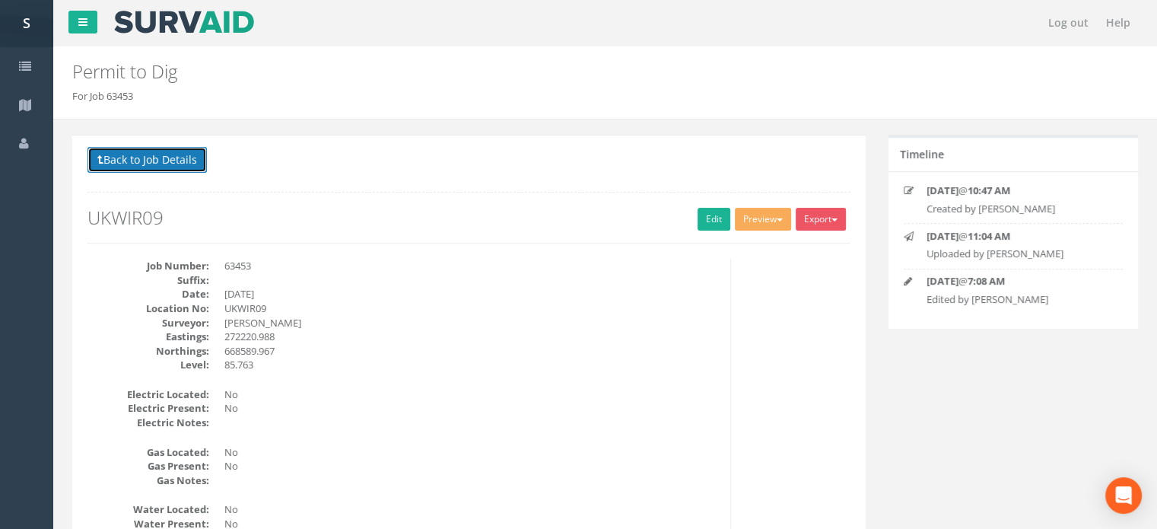
click at [191, 163] on button "Back to Job Details" at bounding box center [147, 160] width 119 height 26
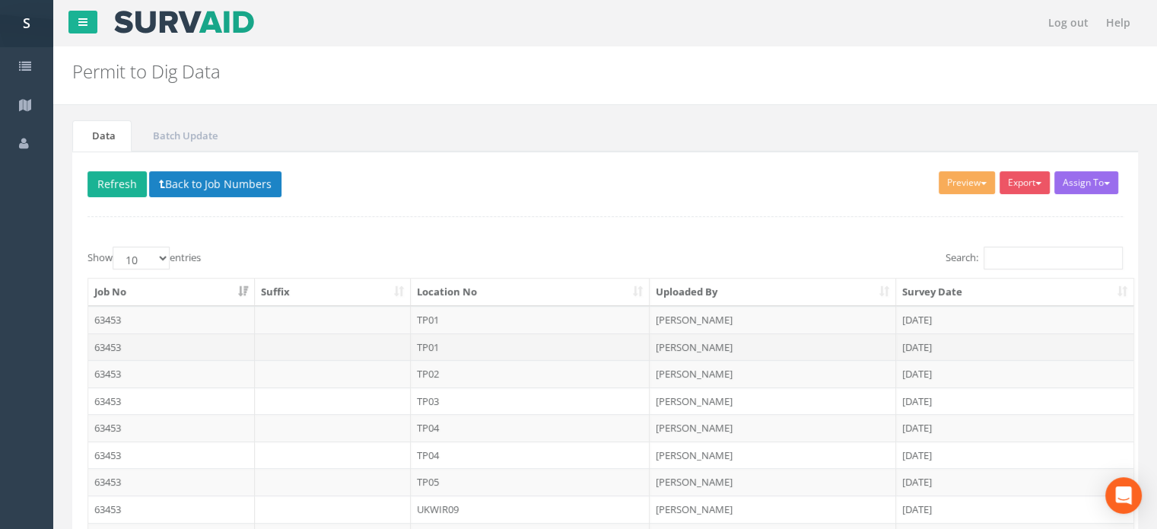
scroll to position [165, 0]
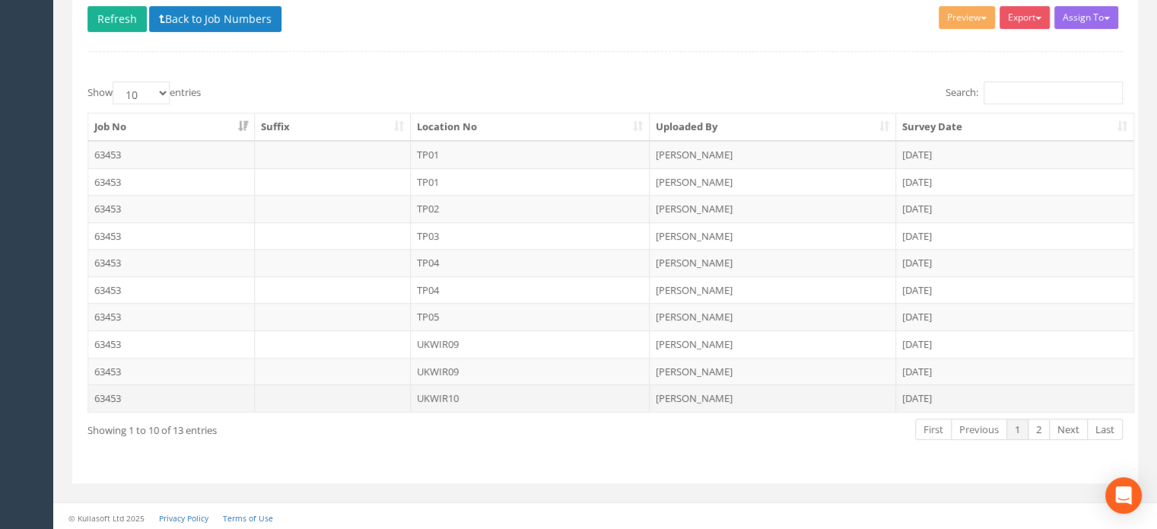
click at [444, 389] on td "UKWIR10" at bounding box center [531, 397] width 240 height 27
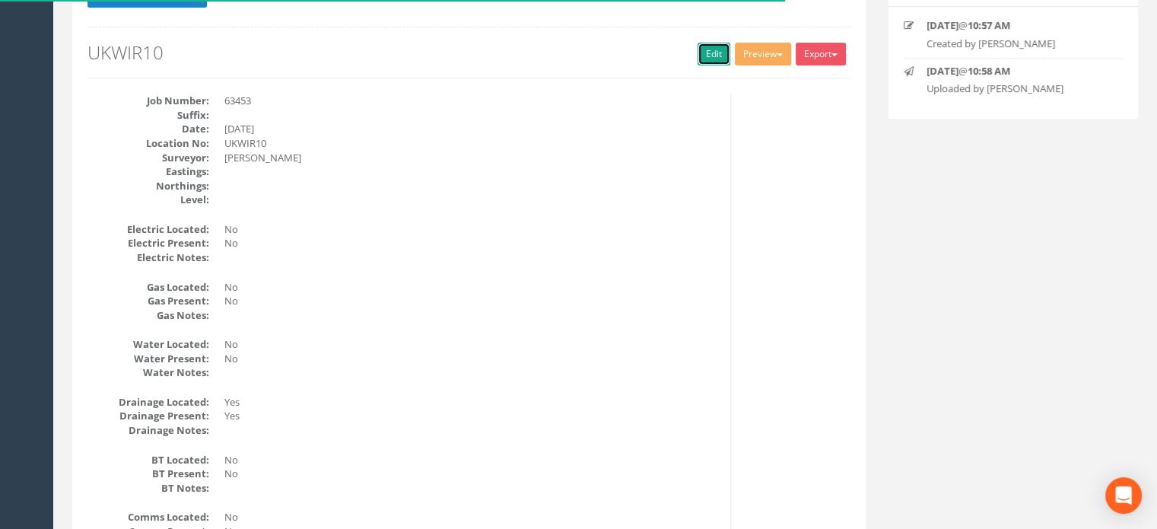
click at [705, 52] on link "Edit" at bounding box center [714, 54] width 33 height 23
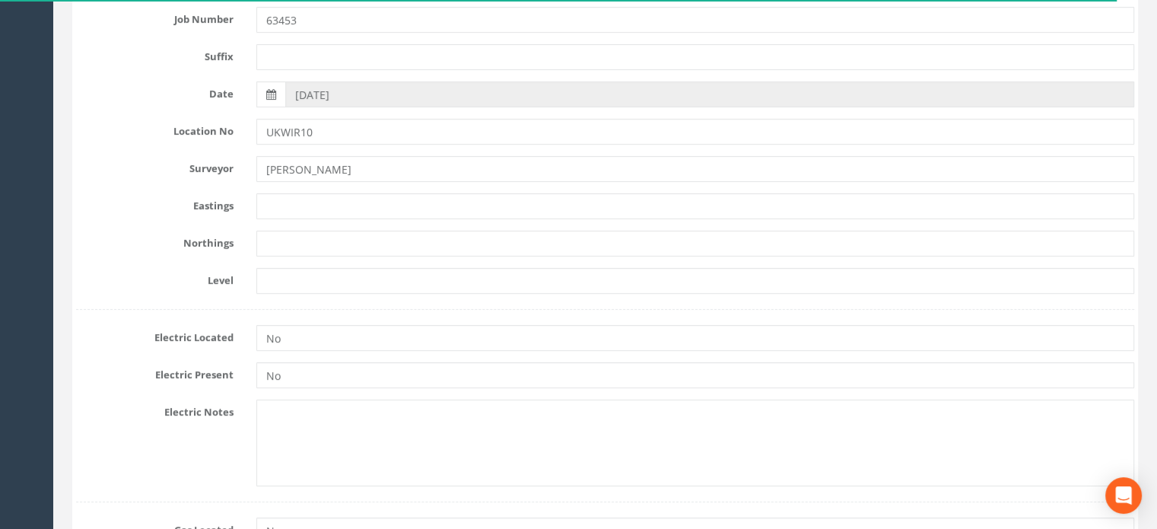
scroll to position [297, 0]
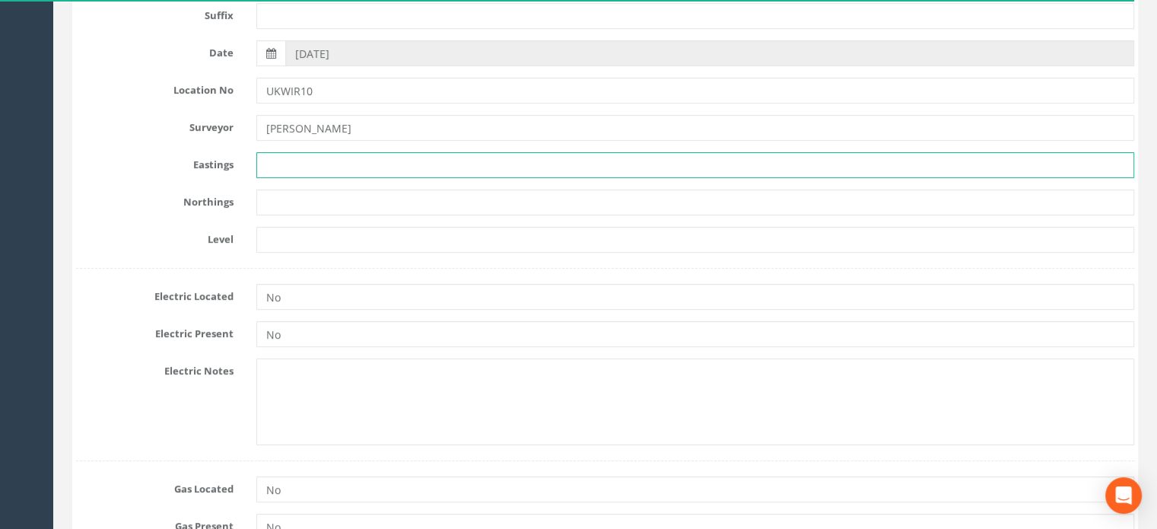
click at [275, 164] on input "text" at bounding box center [695, 165] width 878 height 26
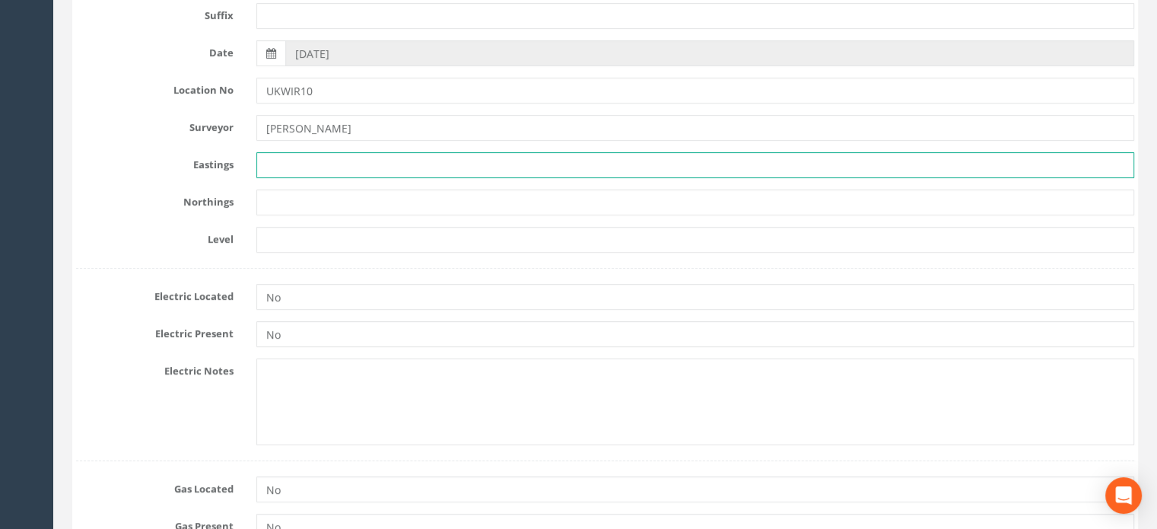
paste input "272227.986"
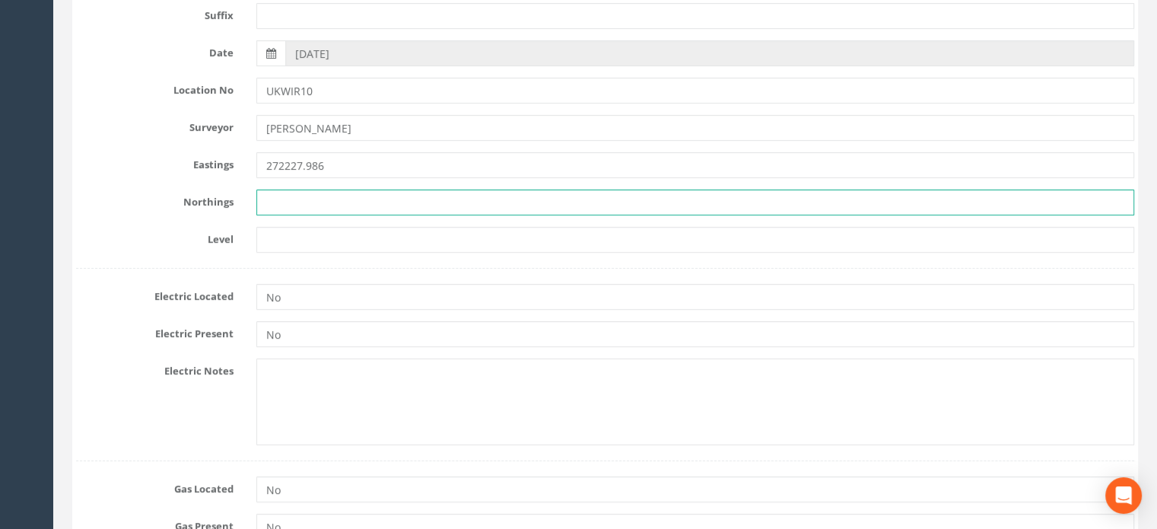
paste input "668603.081"
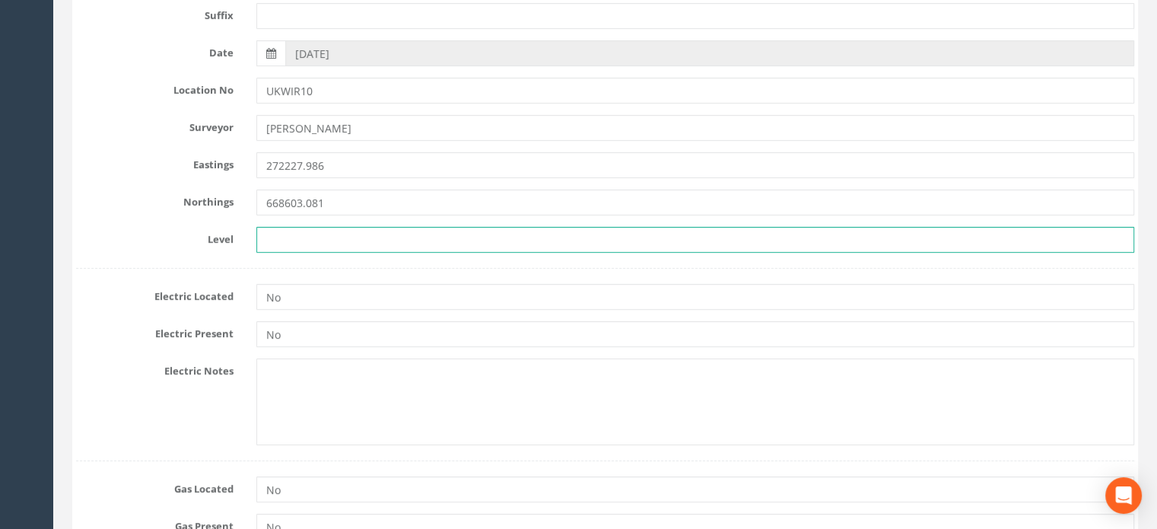
click at [322, 234] on input "text" at bounding box center [695, 240] width 878 height 26
paste input "85.612"
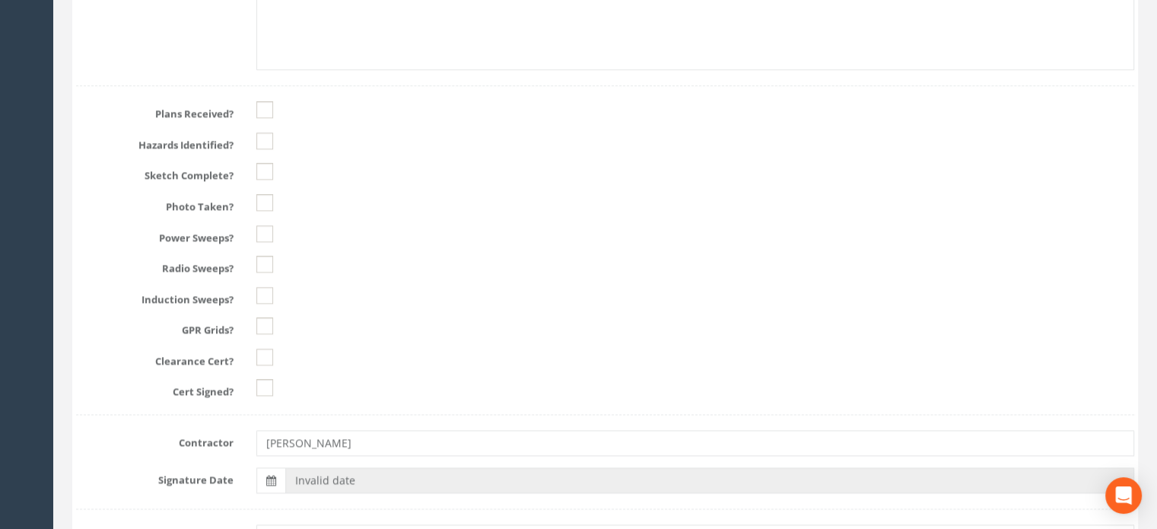
scroll to position [1953, 0]
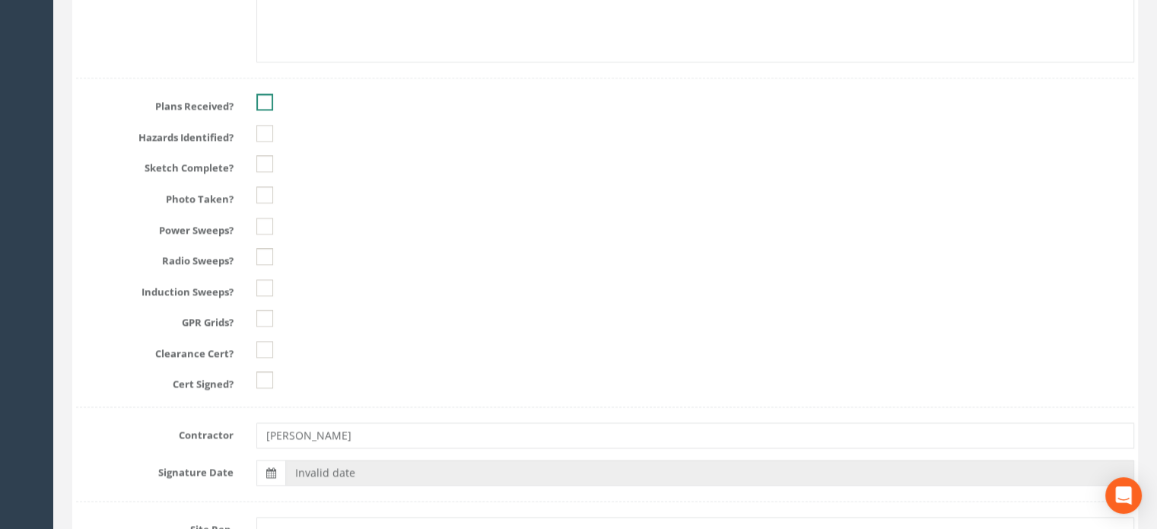
click at [260, 100] on ins at bounding box center [264, 102] width 17 height 17
click at [265, 133] on ins at bounding box center [264, 133] width 17 height 17
click at [266, 160] on ins at bounding box center [264, 163] width 17 height 17
click at [265, 189] on ins at bounding box center [264, 194] width 17 height 17
click at [261, 222] on ins at bounding box center [264, 226] width 17 height 17
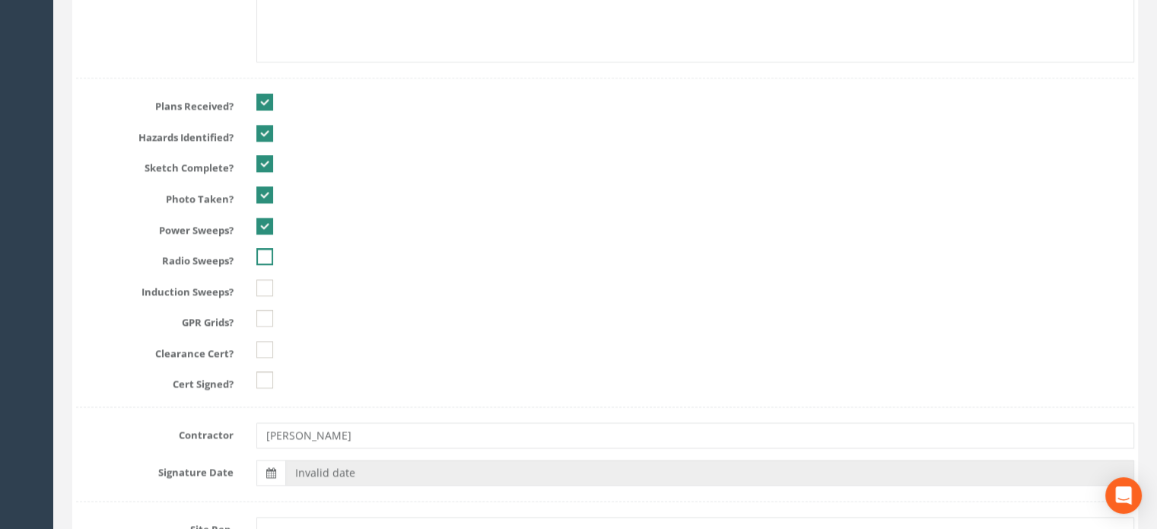
click at [267, 253] on ins at bounding box center [264, 256] width 17 height 17
click at [265, 286] on ins at bounding box center [264, 287] width 17 height 17
click at [265, 311] on ins at bounding box center [264, 318] width 17 height 17
click at [265, 343] on ins at bounding box center [264, 349] width 17 height 17
click at [268, 375] on ins at bounding box center [264, 379] width 17 height 17
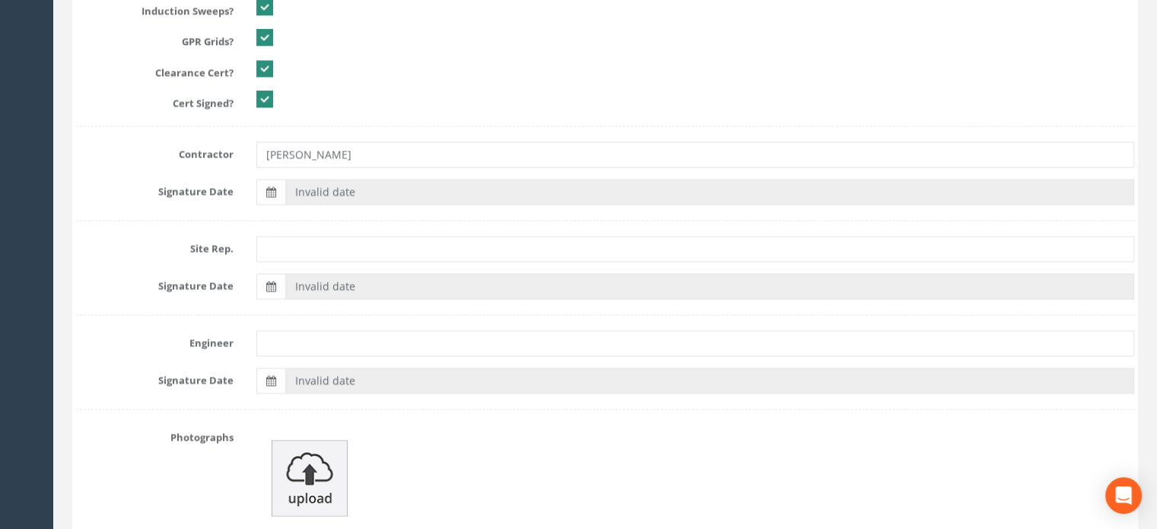
scroll to position [2237, 0]
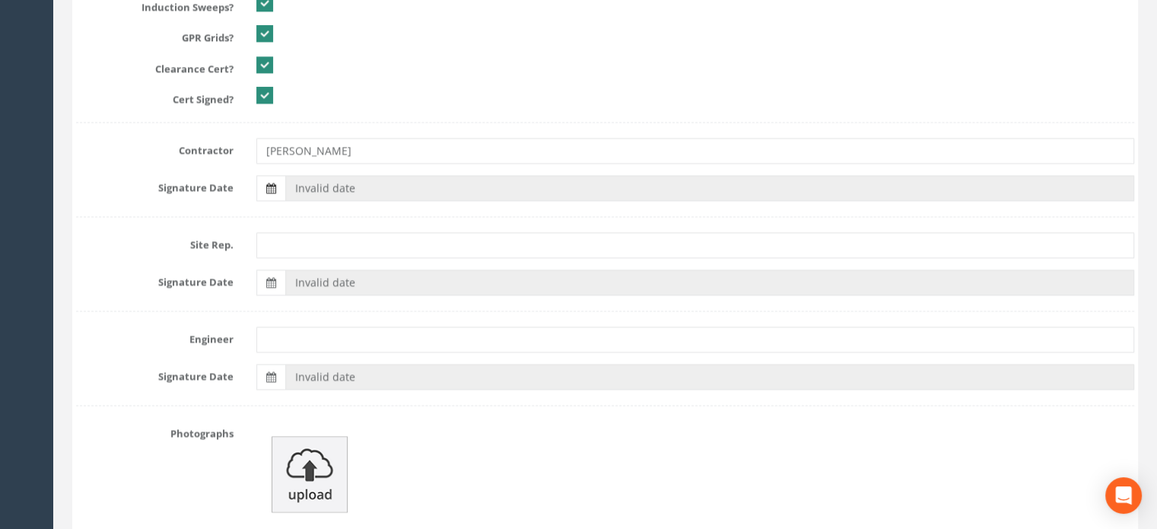
click at [266, 183] on icon at bounding box center [271, 188] width 10 height 11
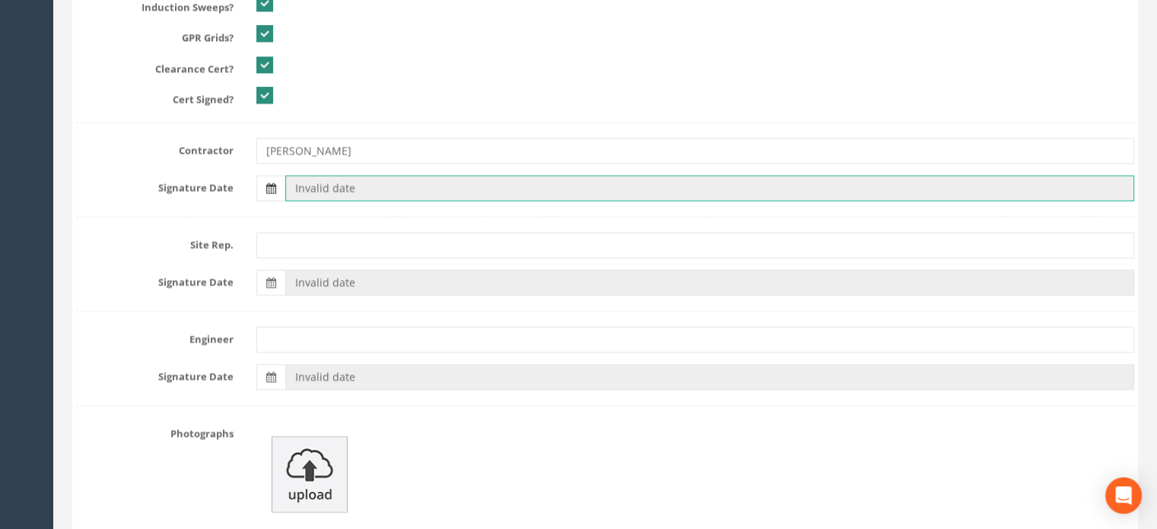
click at [285, 180] on input "Invalid date" at bounding box center [709, 188] width 849 height 26
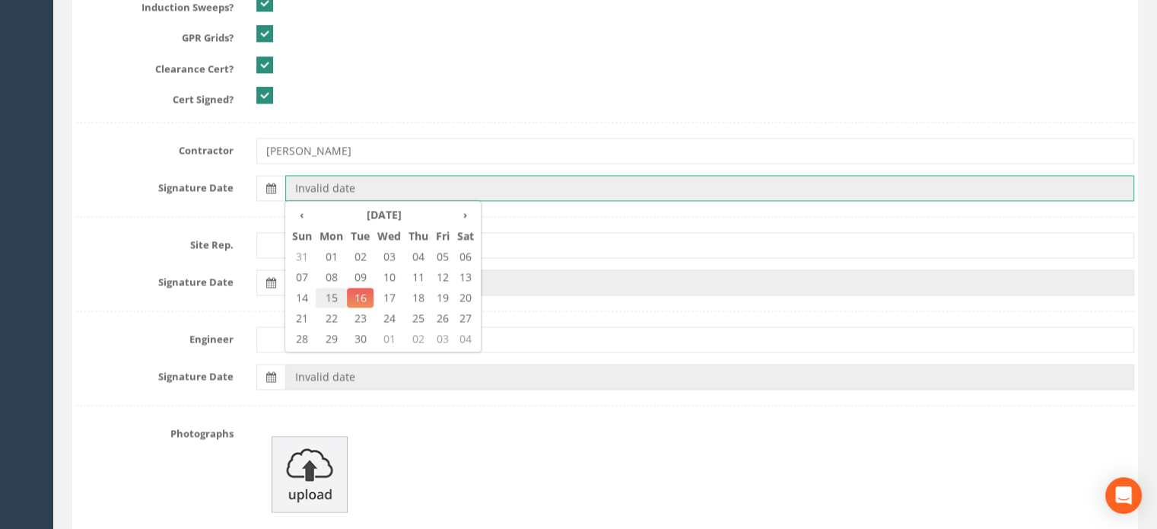
click at [333, 291] on span "15" at bounding box center [331, 298] width 31 height 20
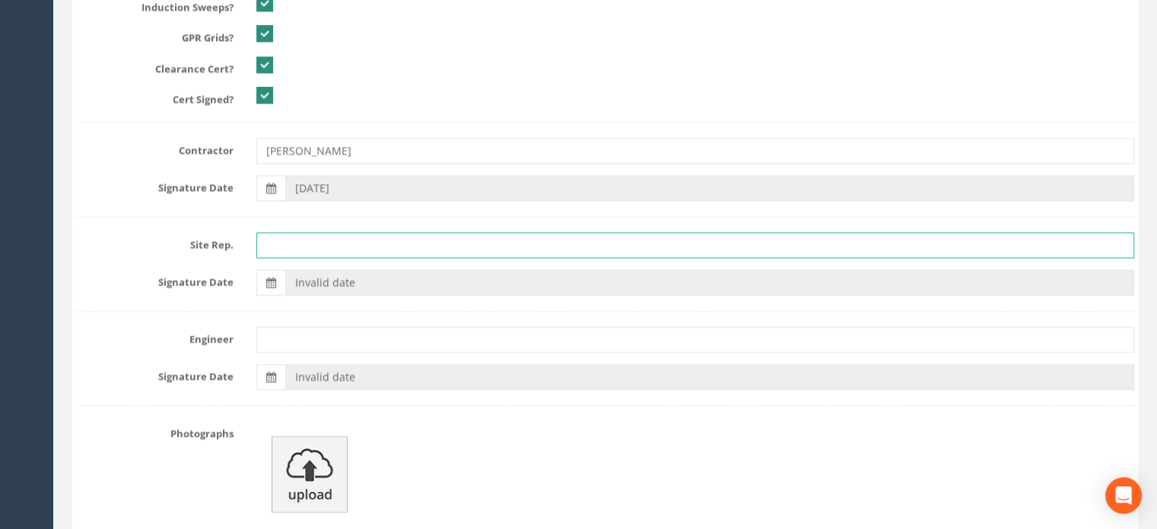
click at [306, 243] on input "text" at bounding box center [695, 245] width 878 height 26
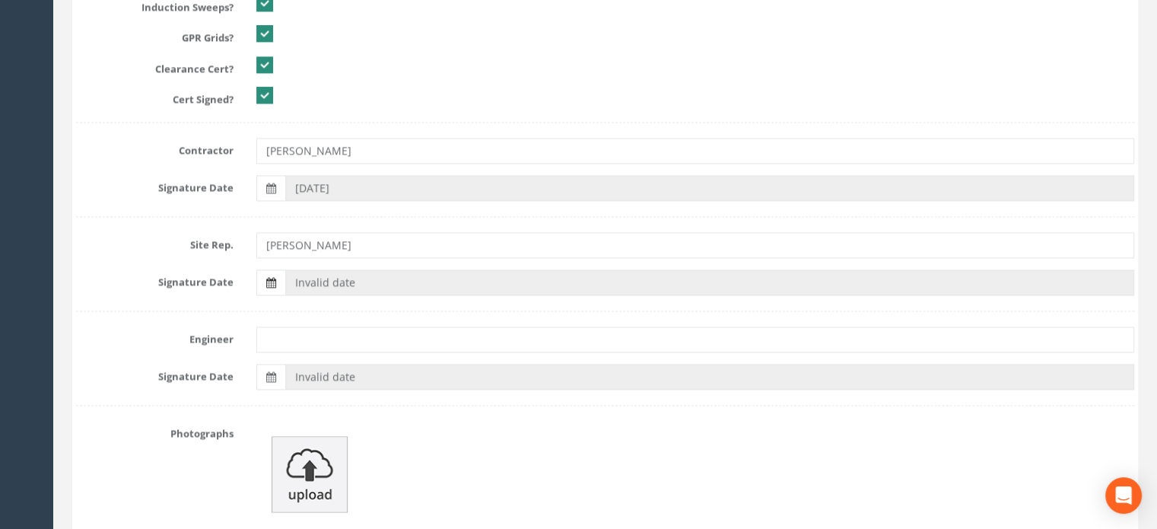
click at [274, 281] on icon at bounding box center [271, 282] width 10 height 11
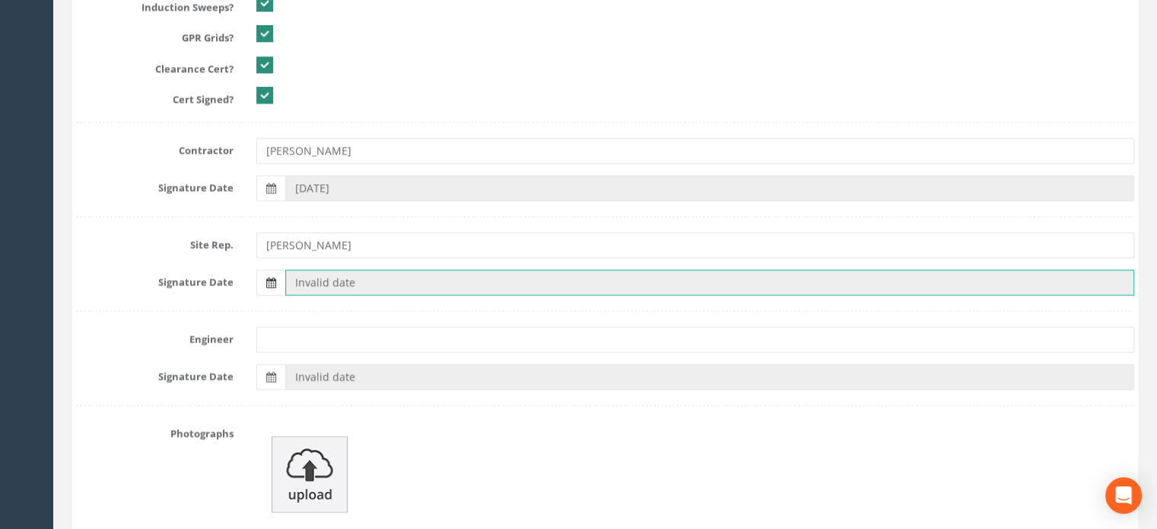
click at [285, 281] on input "Invalid date" at bounding box center [709, 282] width 849 height 26
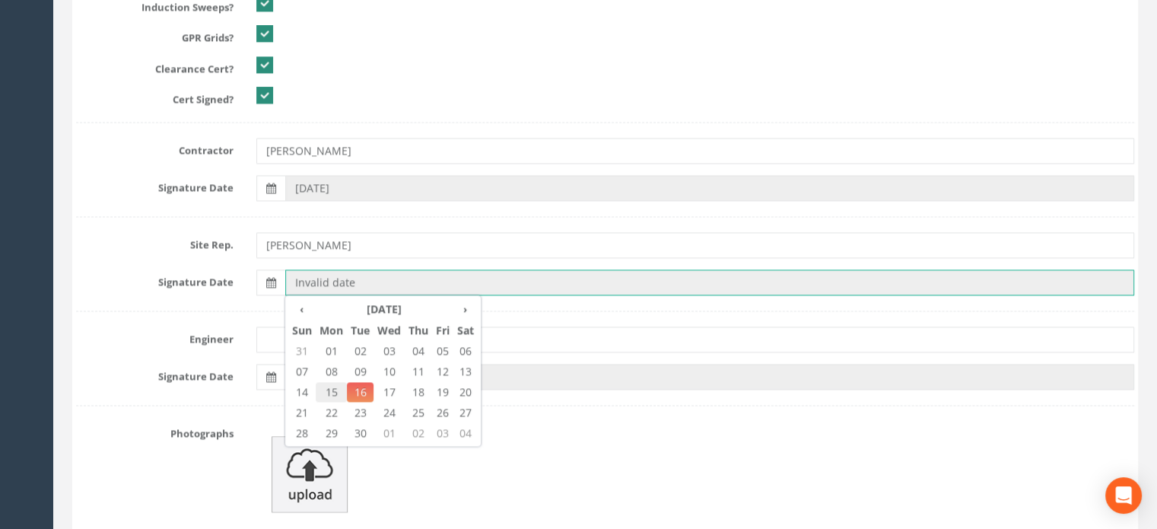
click at [333, 385] on span "15" at bounding box center [331, 392] width 31 height 20
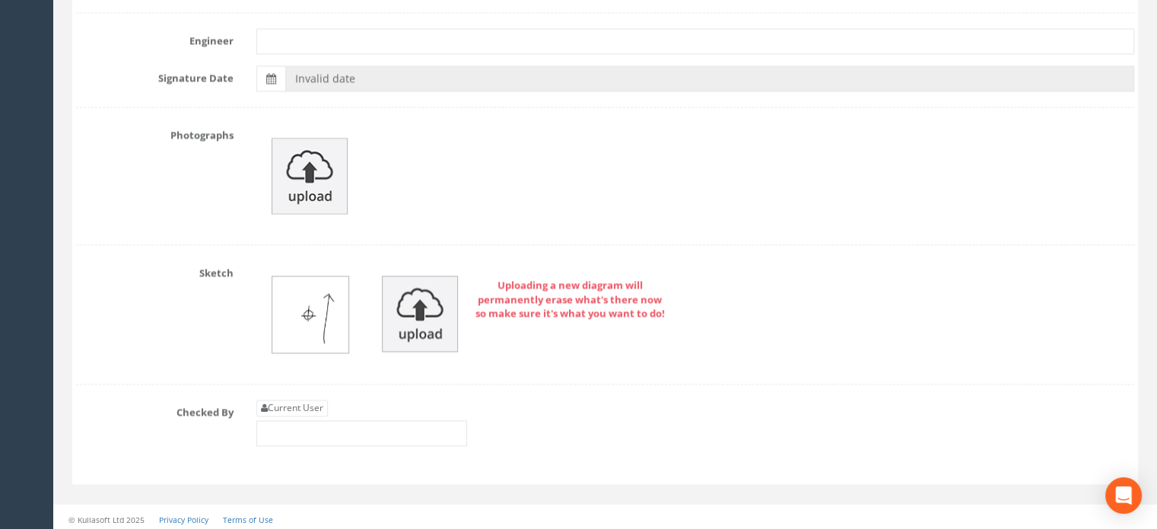
scroll to position [0, 0]
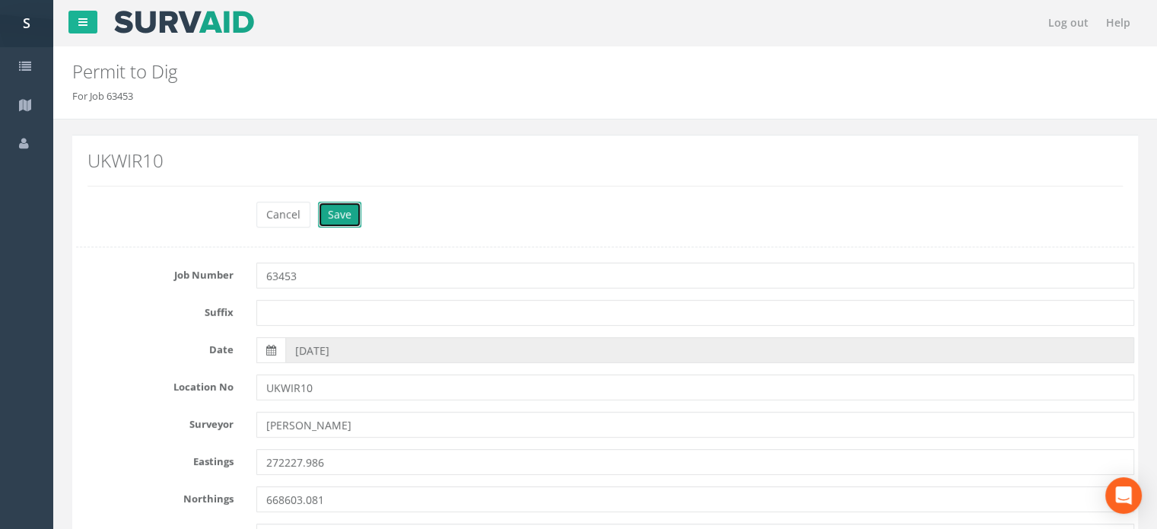
click at [348, 217] on button "Save" at bounding box center [339, 215] width 43 height 26
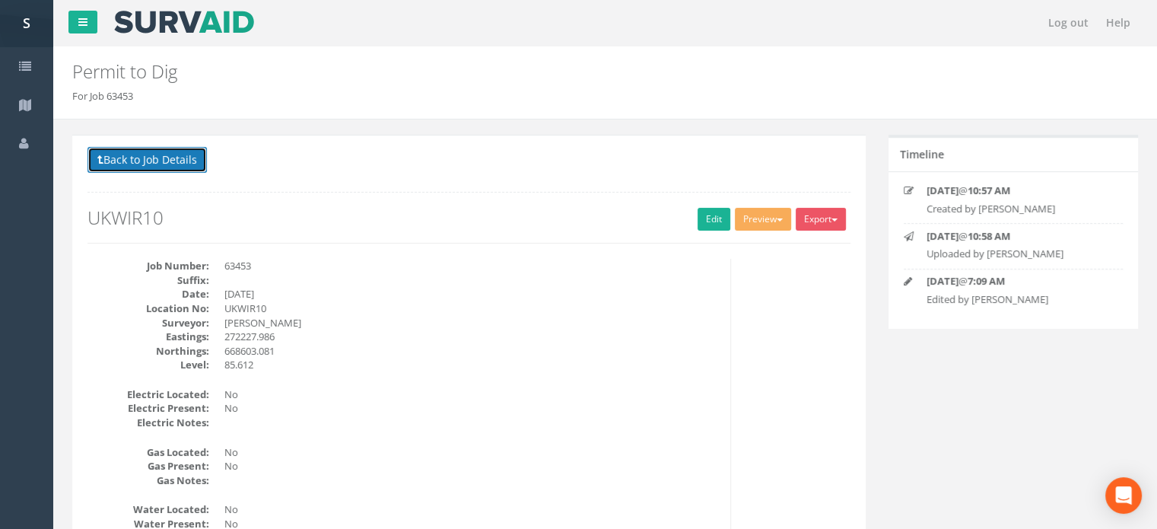
click at [177, 154] on button "Back to Job Details" at bounding box center [147, 160] width 119 height 26
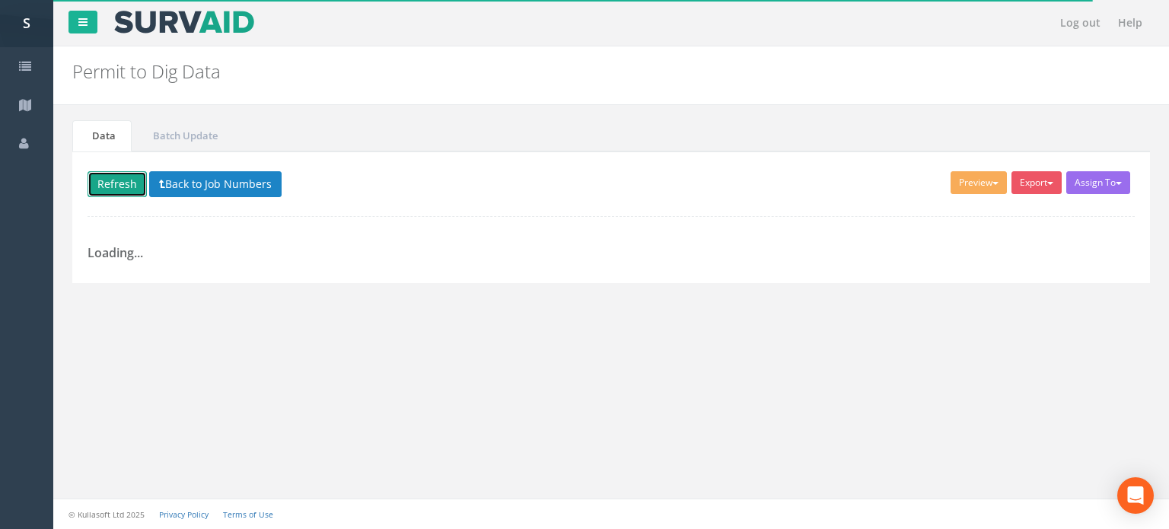
click at [114, 183] on button "Refresh" at bounding box center [117, 184] width 59 height 26
click at [82, 21] on icon at bounding box center [82, 22] width 9 height 11
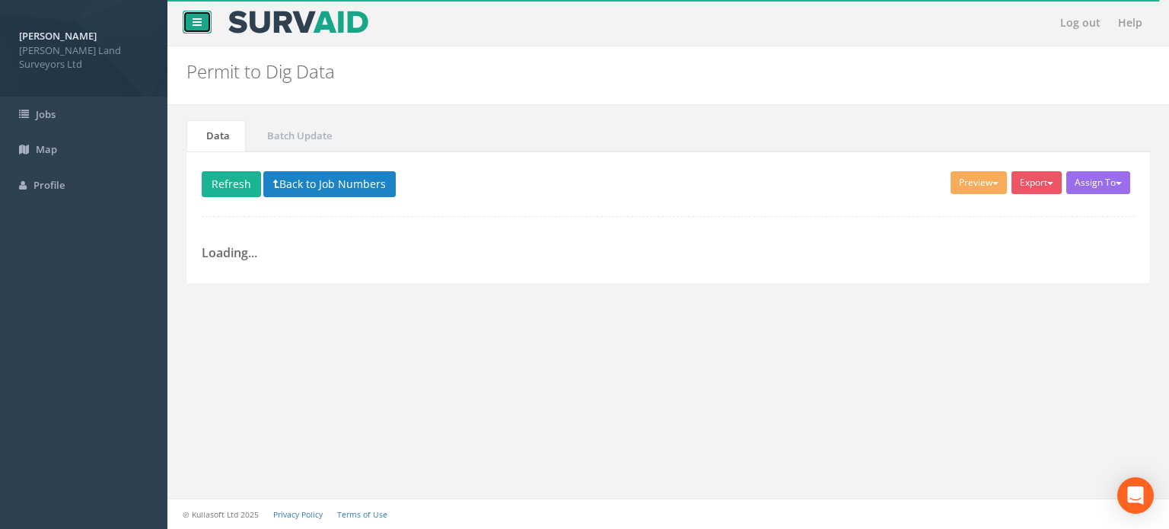
click at [198, 23] on icon at bounding box center [197, 22] width 9 height 11
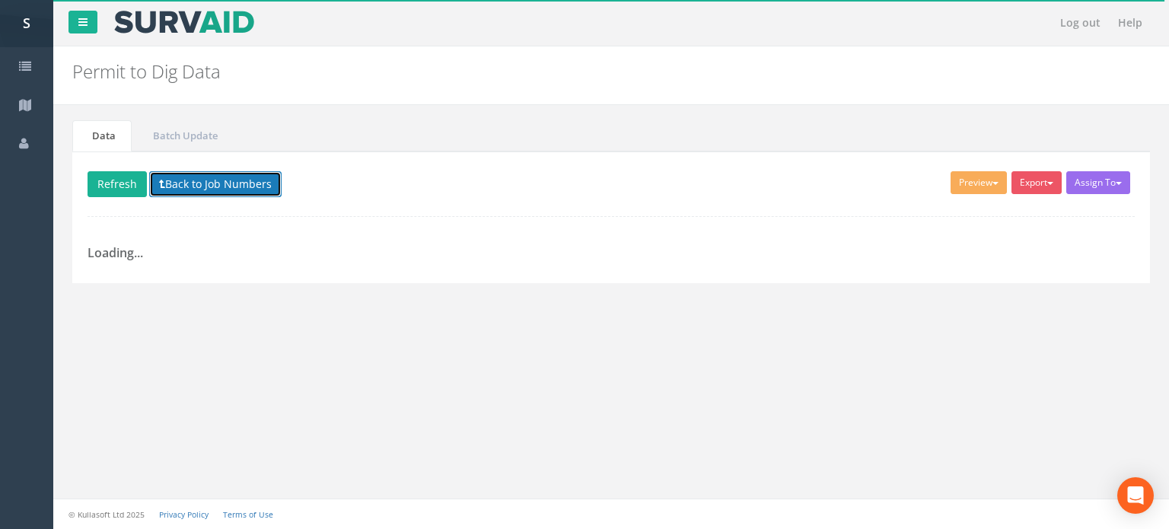
click at [252, 182] on button "Back to Job Numbers" at bounding box center [215, 184] width 132 height 26
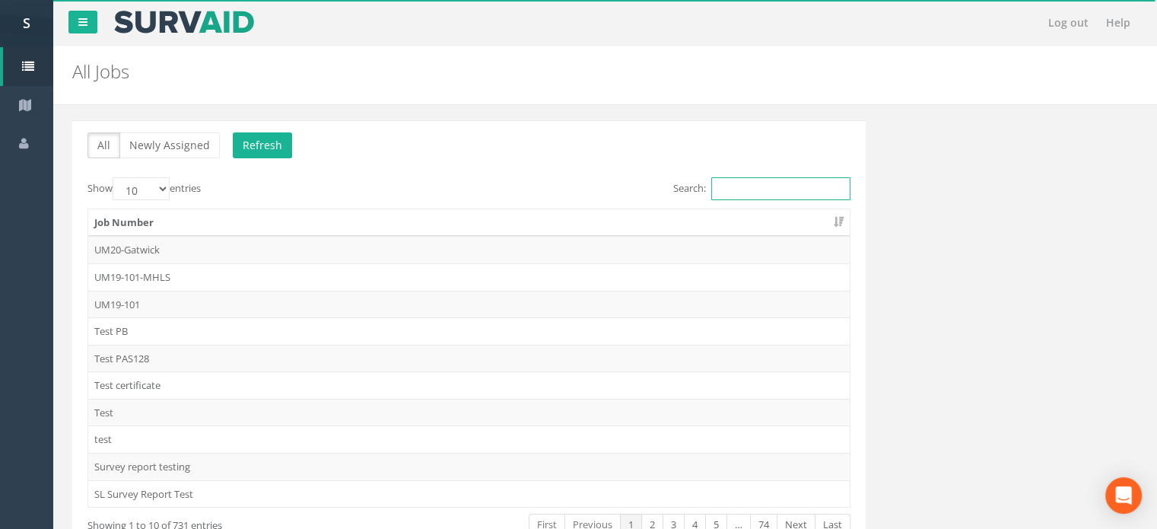
click at [814, 183] on input "Search:" at bounding box center [780, 188] width 139 height 23
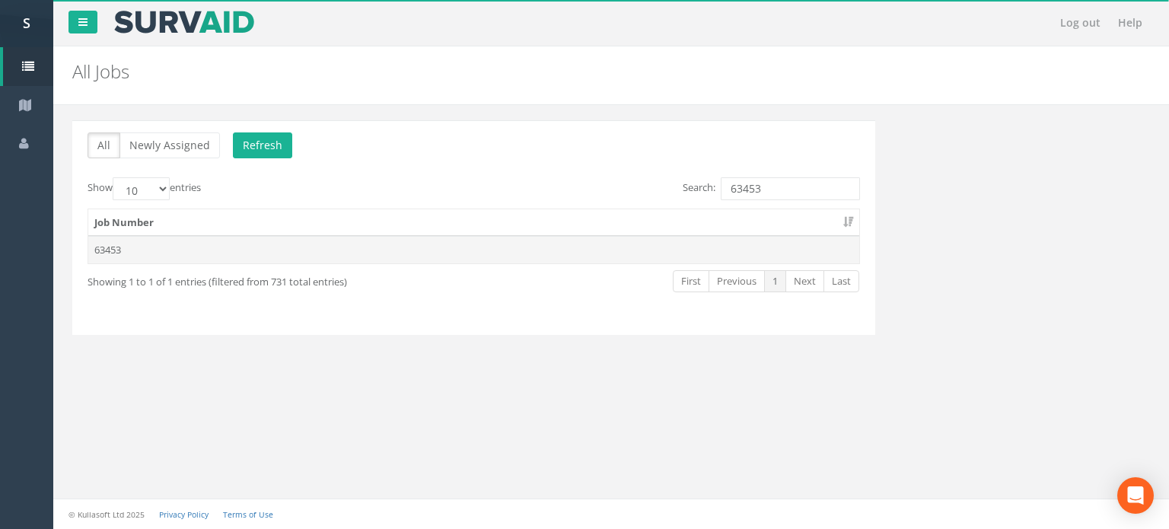
click at [110, 240] on td "63453" at bounding box center [473, 249] width 771 height 27
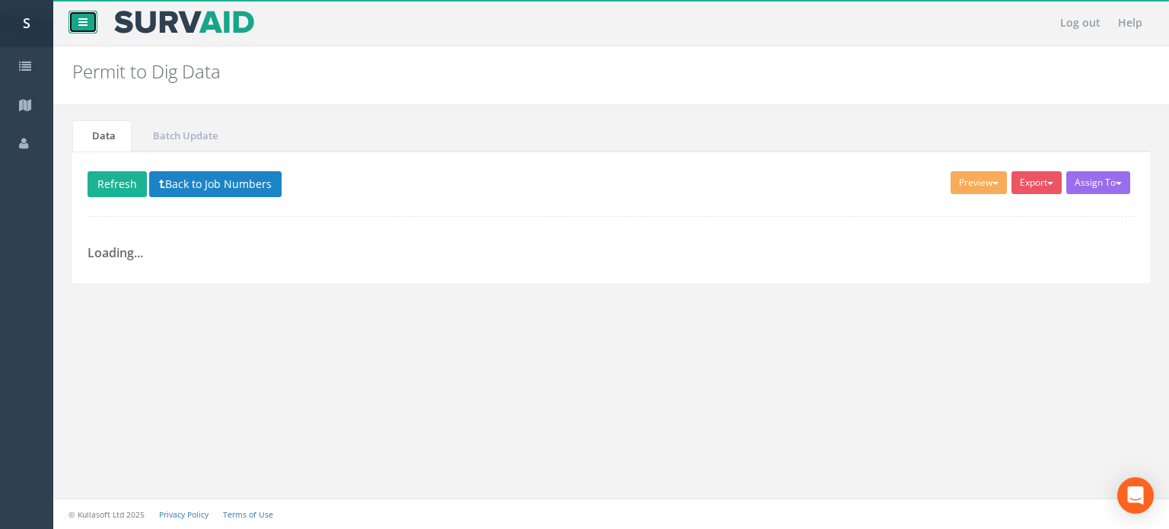
click at [88, 18] on link at bounding box center [82, 22] width 29 height 23
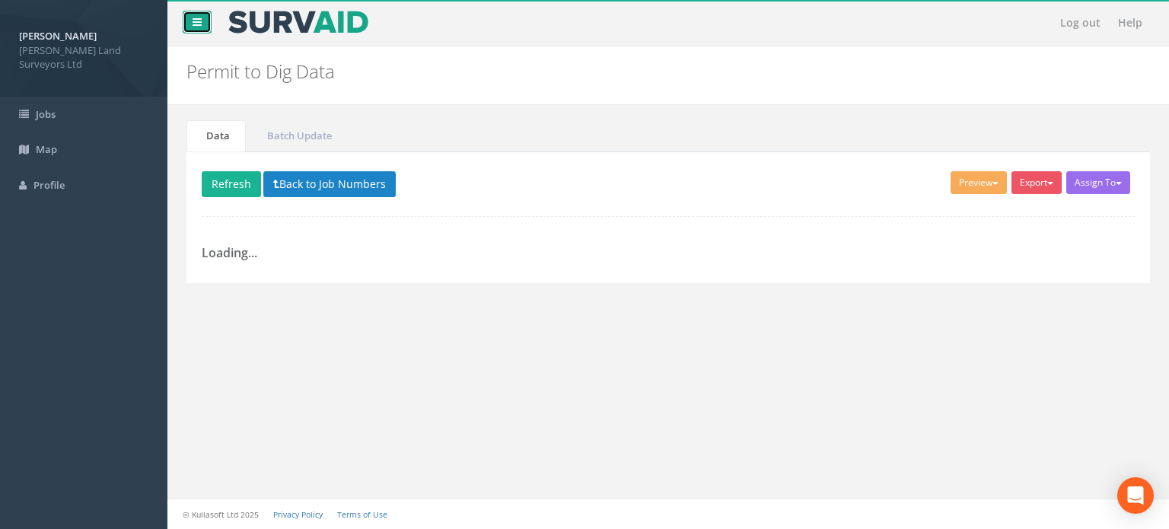
click at [202, 23] on link at bounding box center [197, 22] width 29 height 23
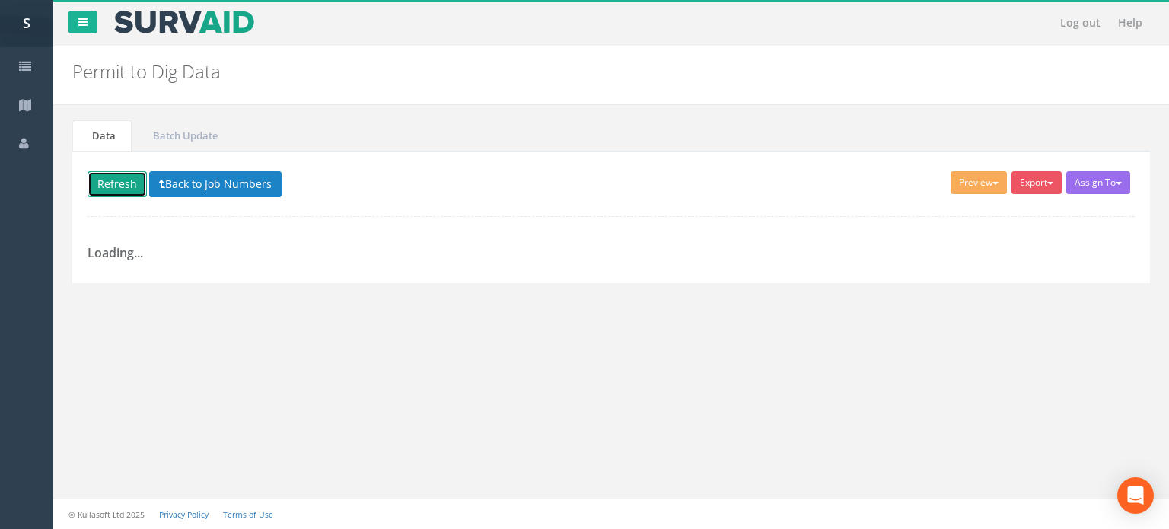
click at [126, 185] on button "Refresh" at bounding box center [117, 184] width 59 height 26
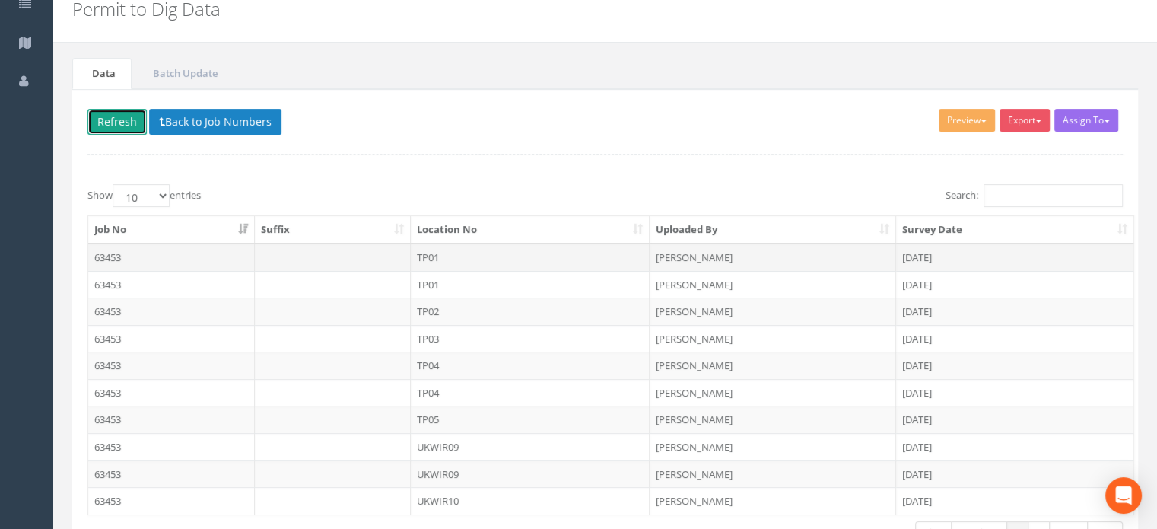
scroll to position [165, 0]
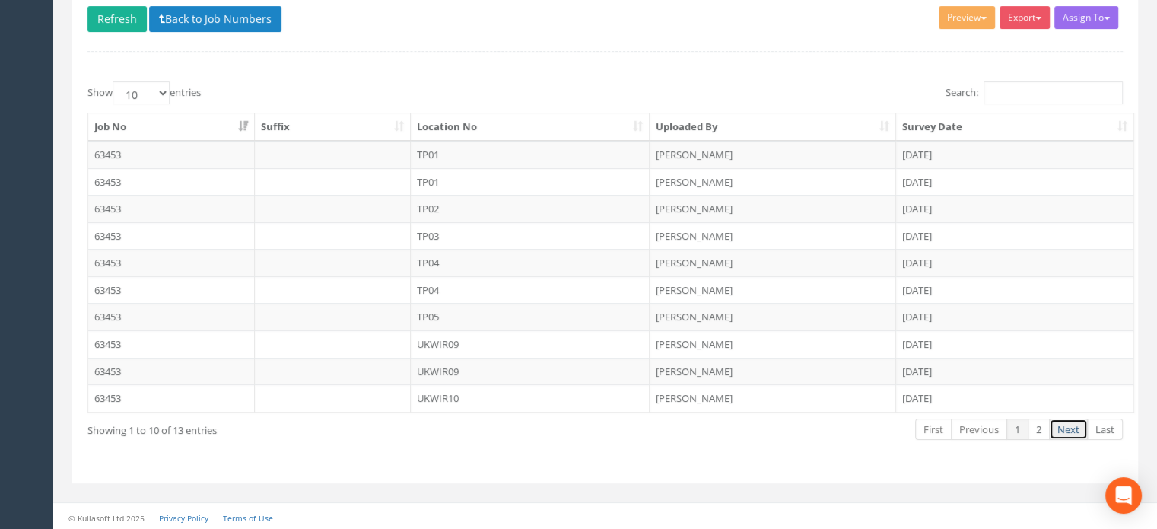
click at [1062, 422] on link "Next" at bounding box center [1068, 430] width 39 height 22
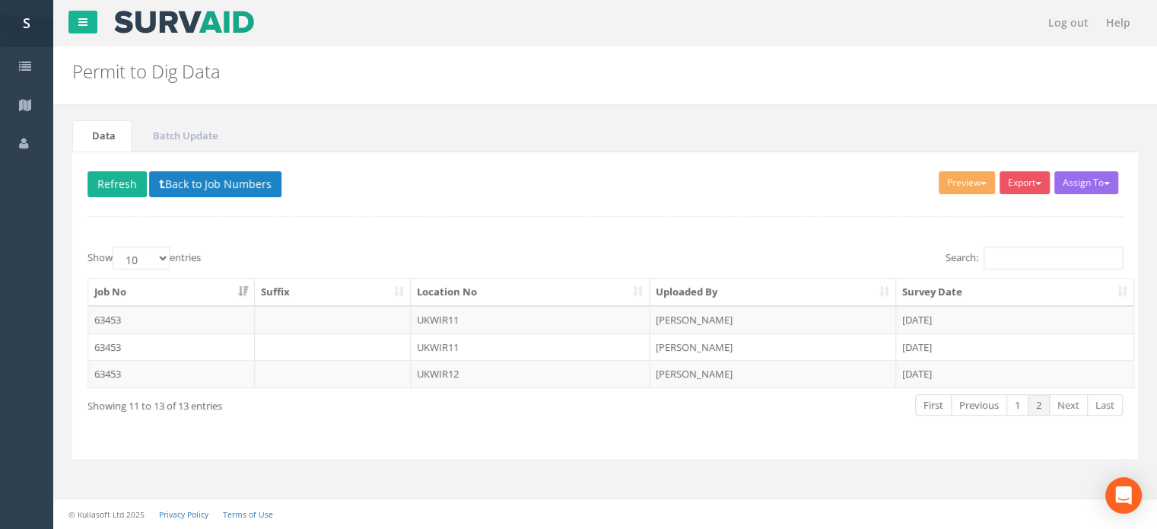
scroll to position [0, 0]
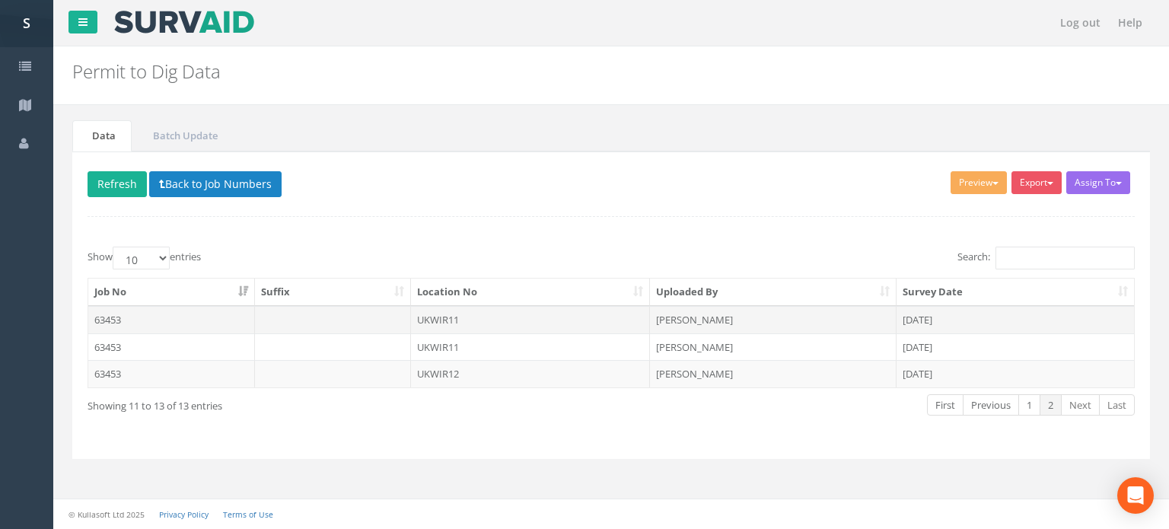
click at [444, 316] on td "UKWIR11" at bounding box center [531, 319] width 240 height 27
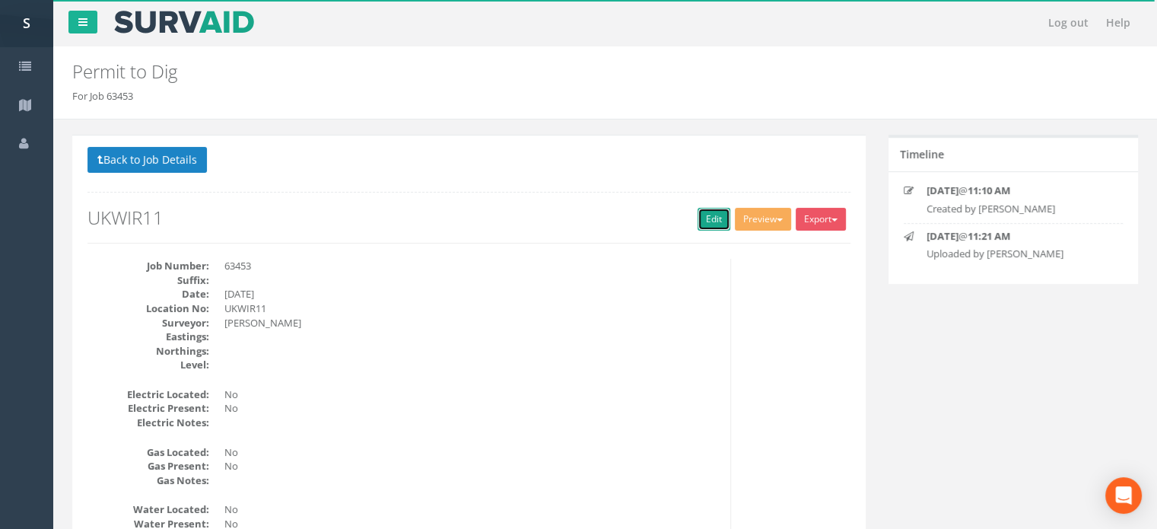
click at [712, 214] on link "Edit" at bounding box center [714, 219] width 33 height 23
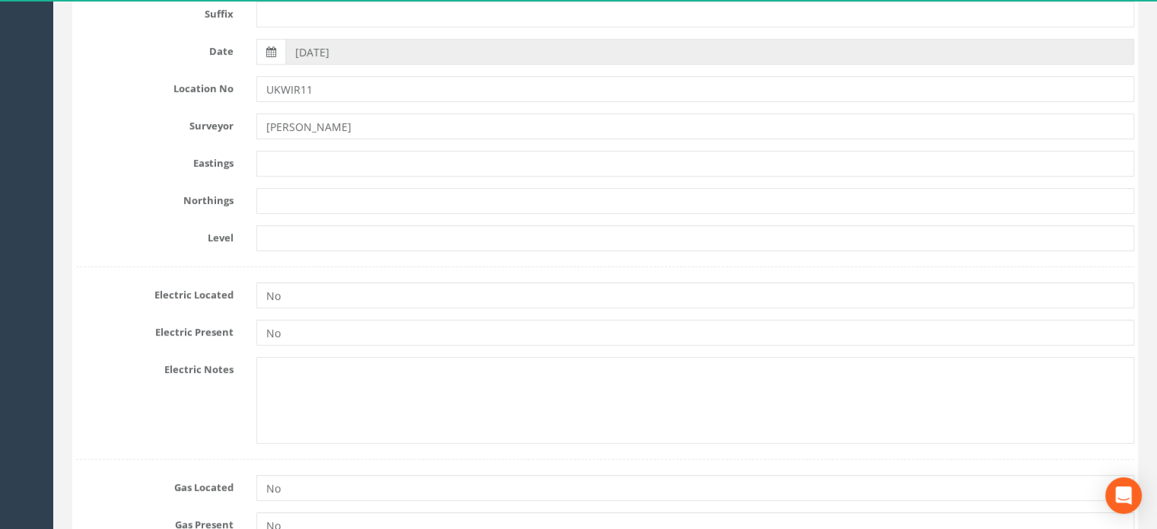
scroll to position [310, 0]
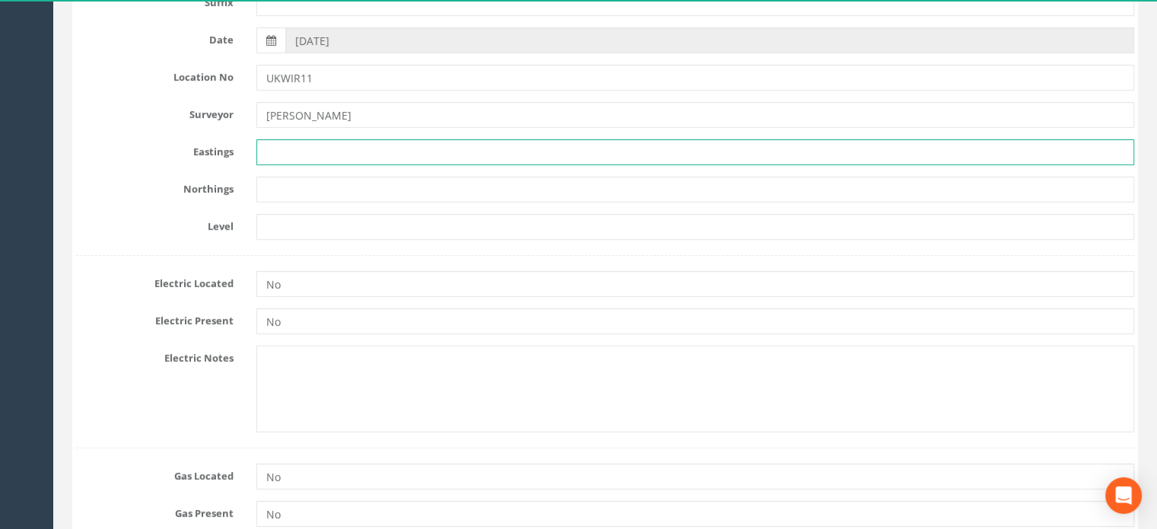
click at [301, 148] on input "text" at bounding box center [695, 152] width 878 height 26
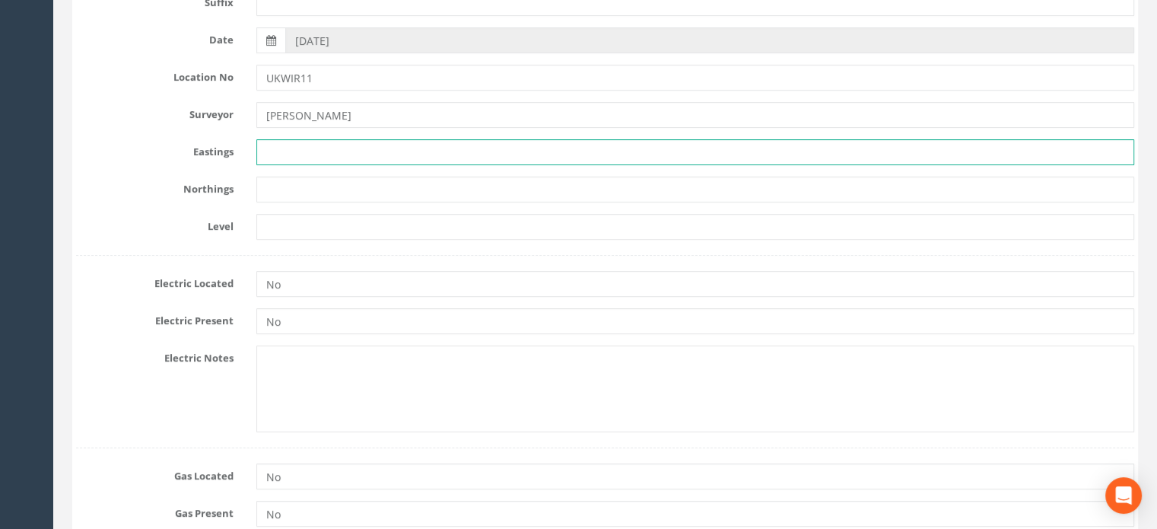
paste input "272241.014"
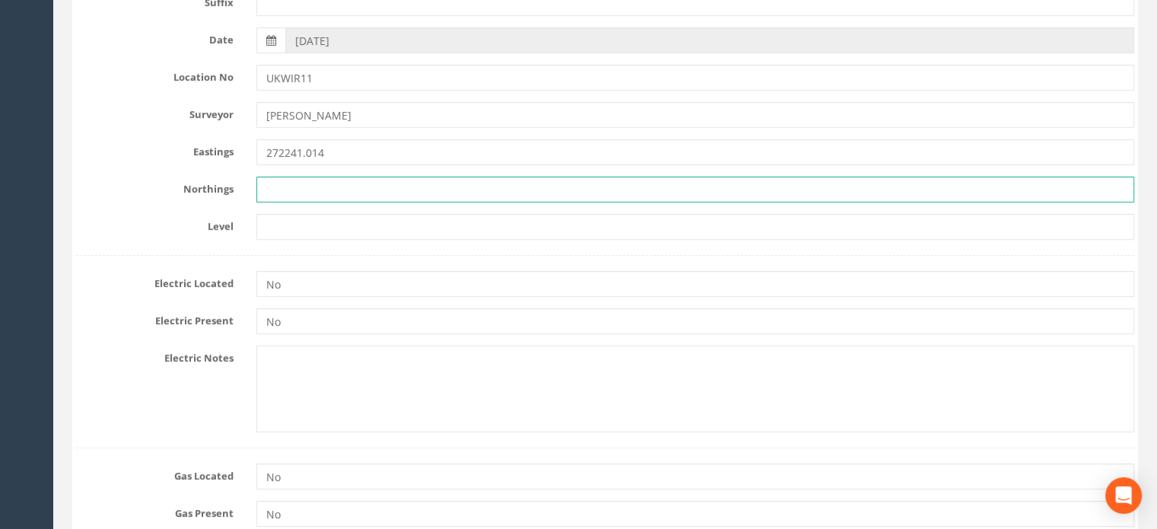
click at [295, 185] on input "text" at bounding box center [695, 190] width 878 height 26
paste input "668574.033"
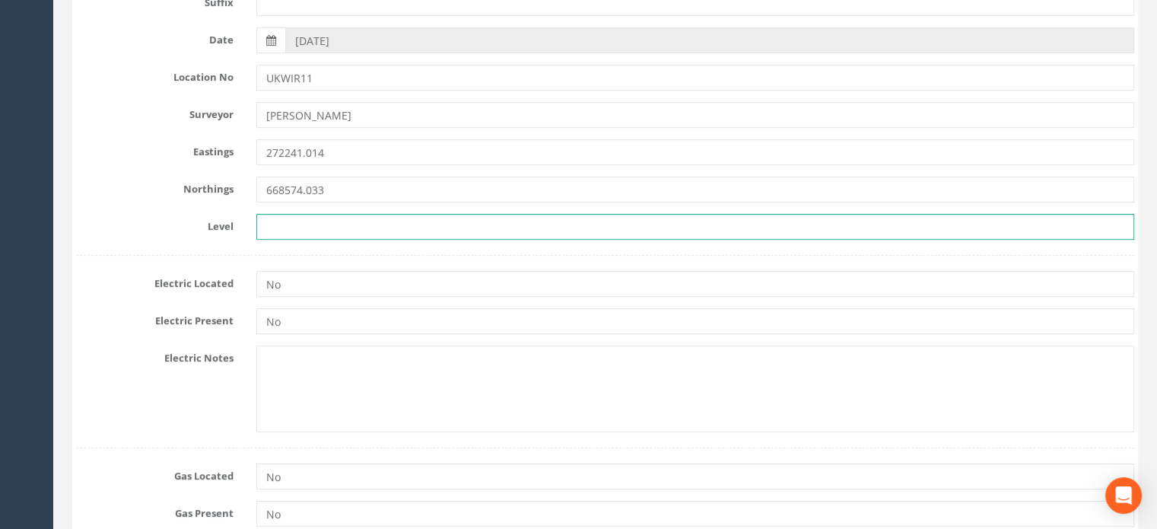
click at [314, 224] on input "text" at bounding box center [695, 227] width 878 height 26
paste input "86.974"
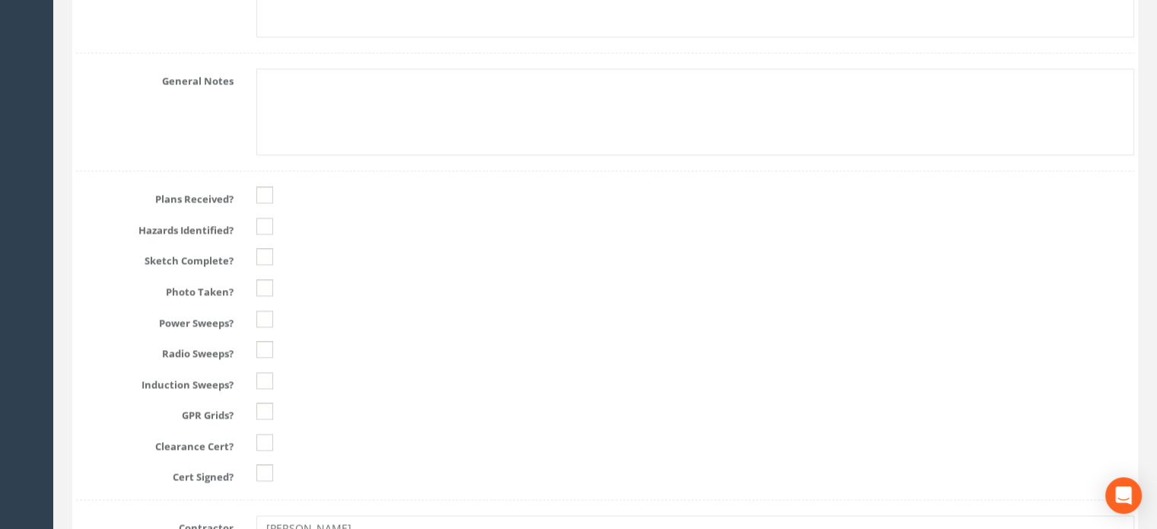
scroll to position [1864, 0]
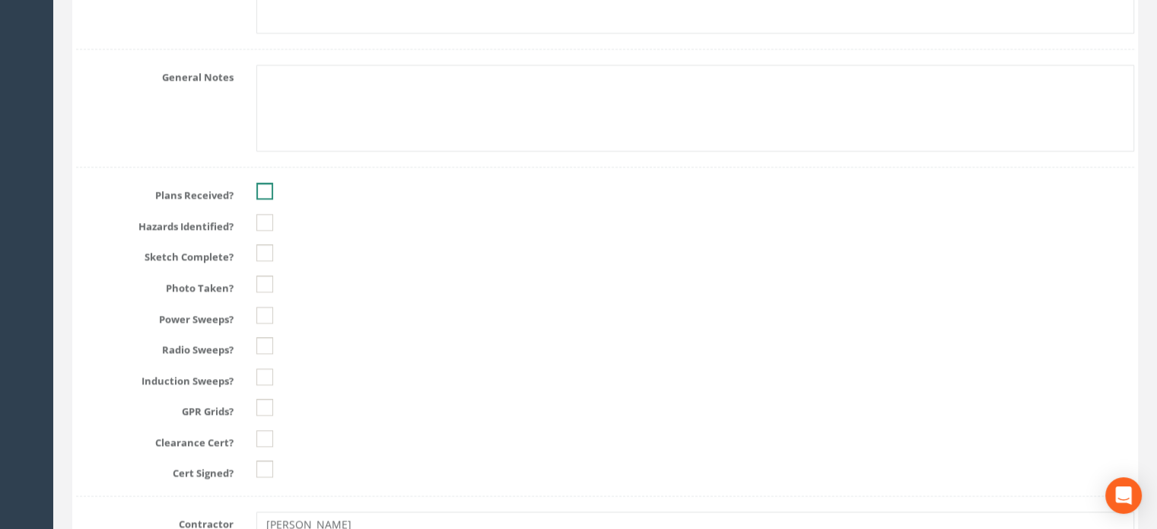
click at [266, 185] on ins at bounding box center [264, 191] width 17 height 17
click at [264, 234] on input "checkbox" at bounding box center [264, 230] width 17 height 26
click at [266, 252] on ins at bounding box center [264, 252] width 17 height 17
click at [265, 279] on ins at bounding box center [264, 283] width 17 height 17
click at [265, 310] on ins at bounding box center [264, 315] width 17 height 17
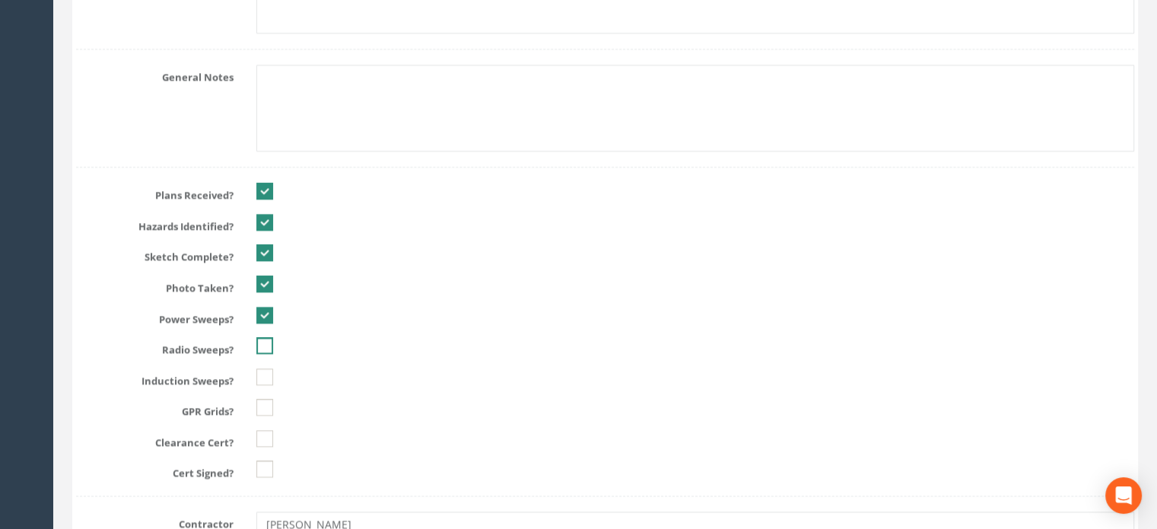
click at [263, 348] on ins at bounding box center [264, 345] width 17 height 17
click at [262, 368] on ins at bounding box center [264, 376] width 17 height 17
click at [262, 399] on ins at bounding box center [264, 407] width 17 height 17
click at [266, 430] on ins at bounding box center [264, 438] width 17 height 17
click at [263, 462] on ins at bounding box center [264, 468] width 17 height 17
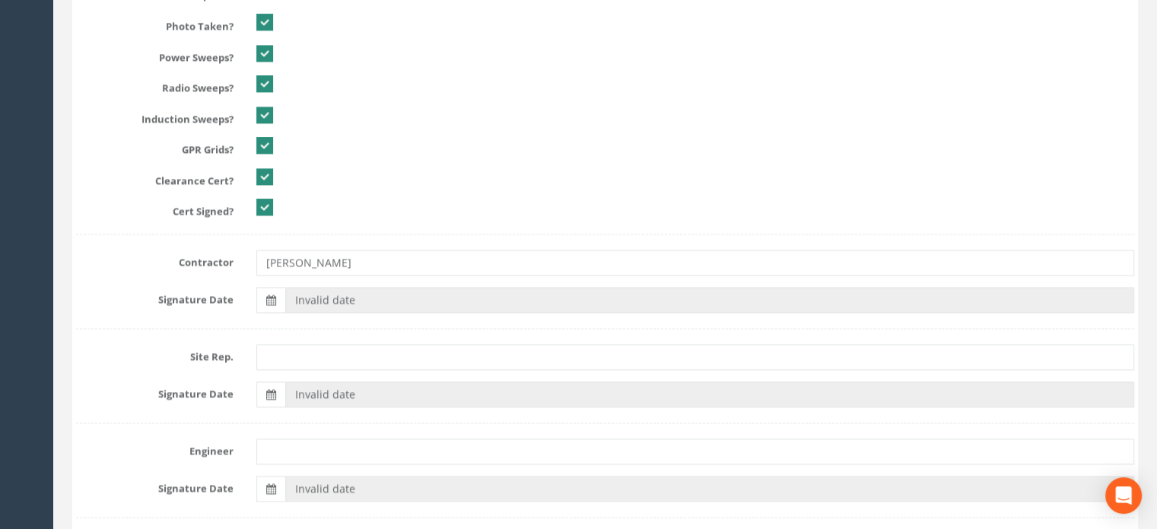
scroll to position [2170, 0]
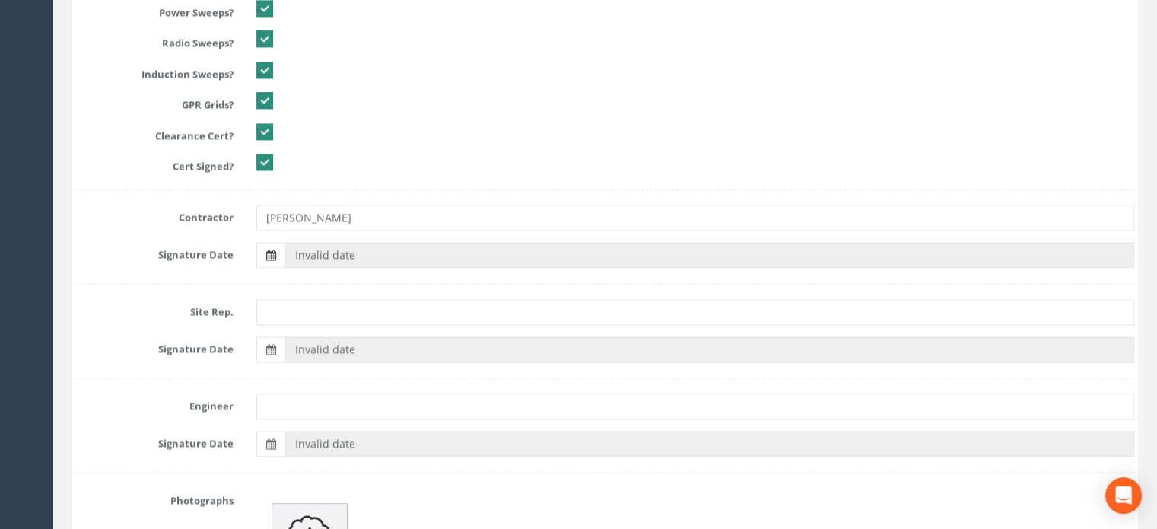
click at [266, 253] on icon at bounding box center [271, 255] width 10 height 11
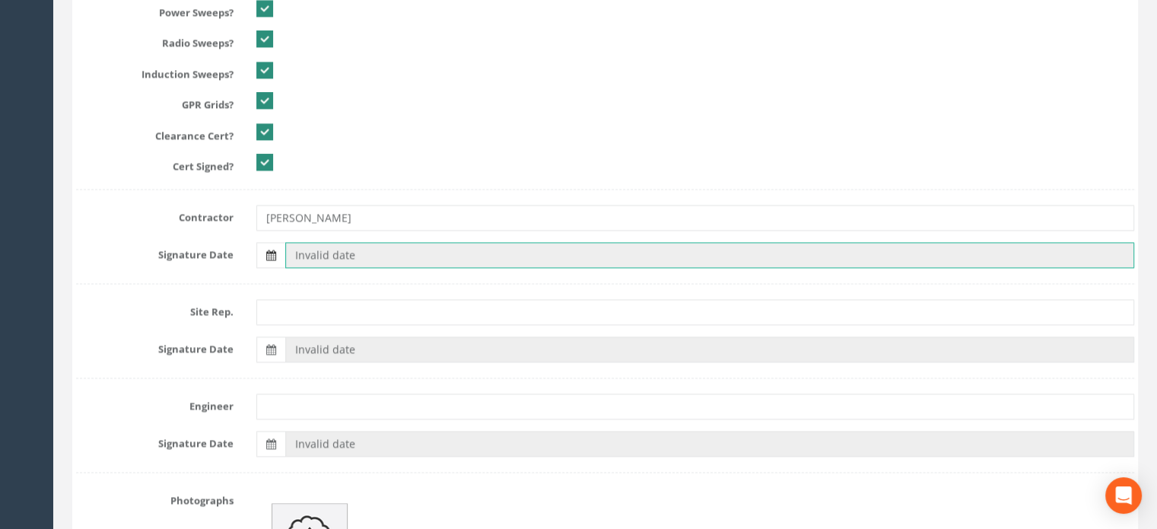
click at [285, 253] on input "Invalid date" at bounding box center [709, 255] width 849 height 26
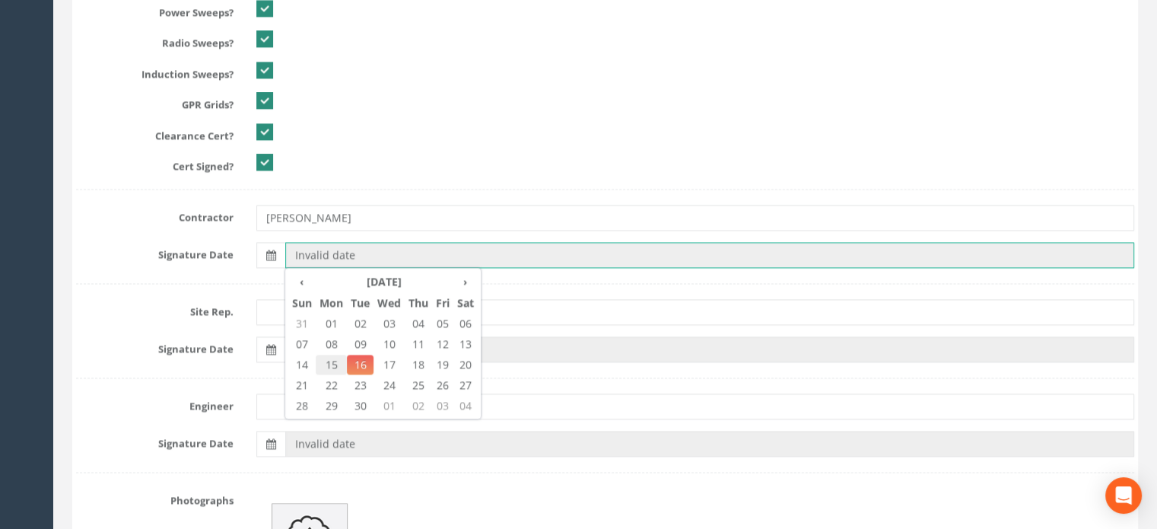
click at [335, 358] on span "15" at bounding box center [331, 365] width 31 height 20
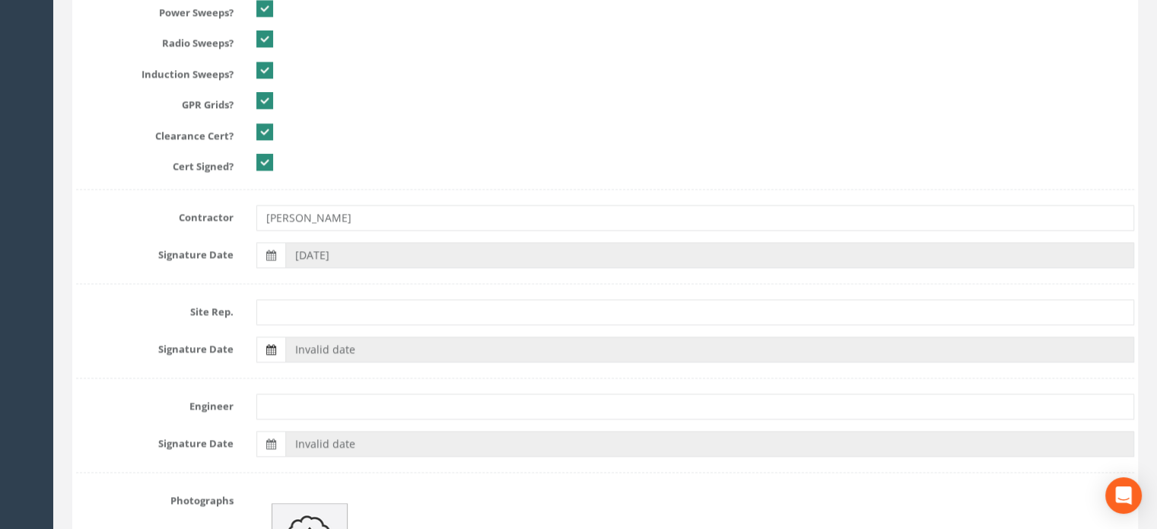
click at [268, 344] on icon at bounding box center [271, 349] width 10 height 11
click at [285, 344] on input "Invalid date" at bounding box center [709, 349] width 849 height 26
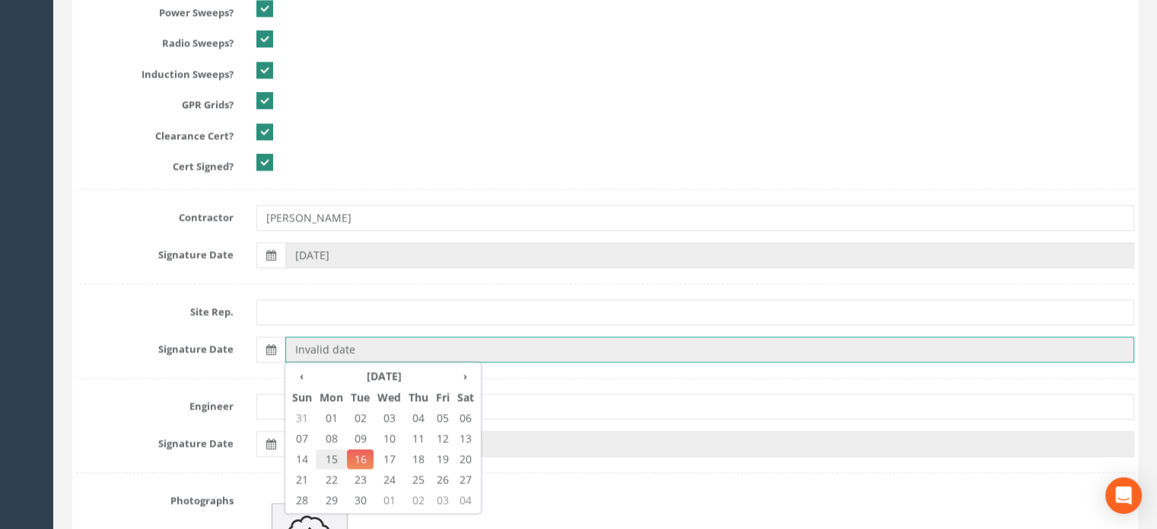
click at [333, 450] on span "15" at bounding box center [331, 459] width 31 height 20
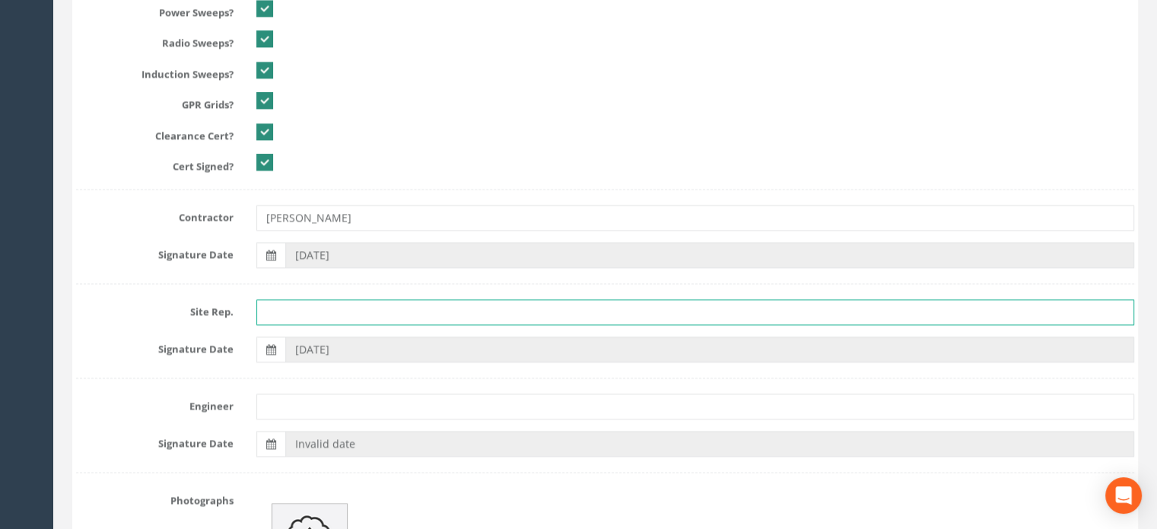
click at [285, 307] on input "text" at bounding box center [695, 312] width 878 height 26
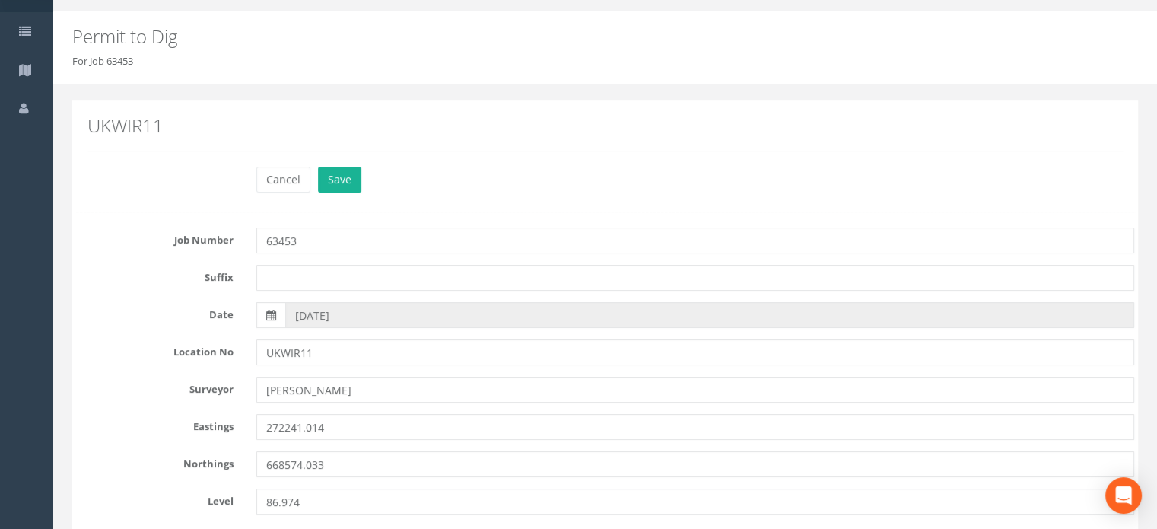
scroll to position [12, 0]
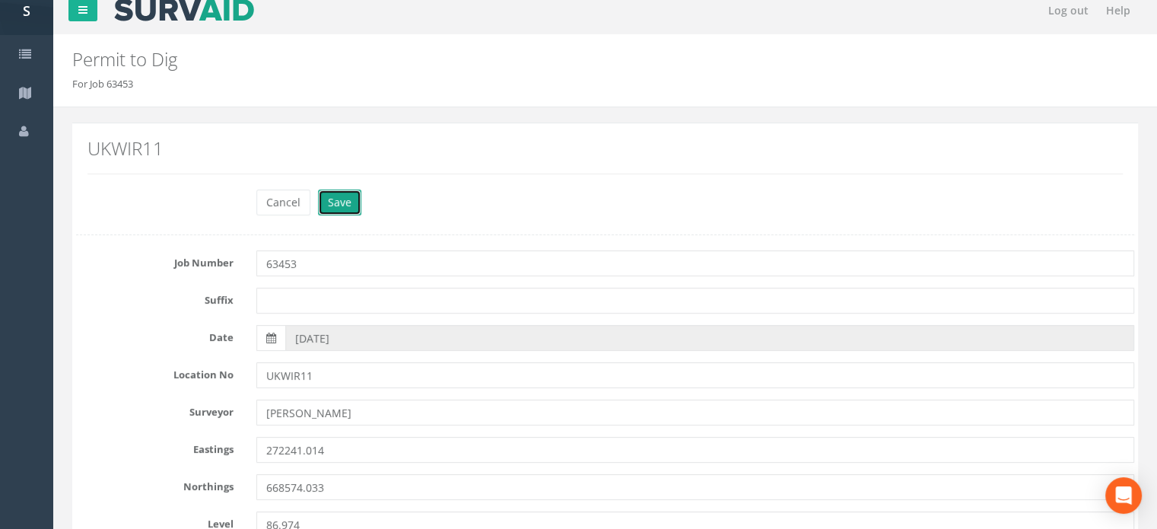
click at [350, 209] on button "Save" at bounding box center [339, 202] width 43 height 26
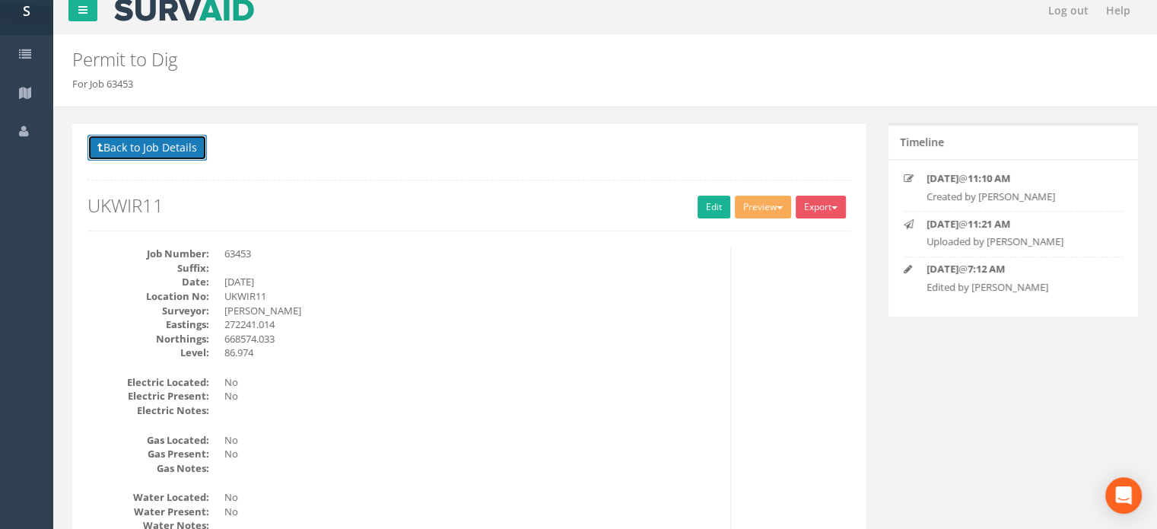
click at [153, 148] on button "Back to Job Details" at bounding box center [147, 148] width 119 height 26
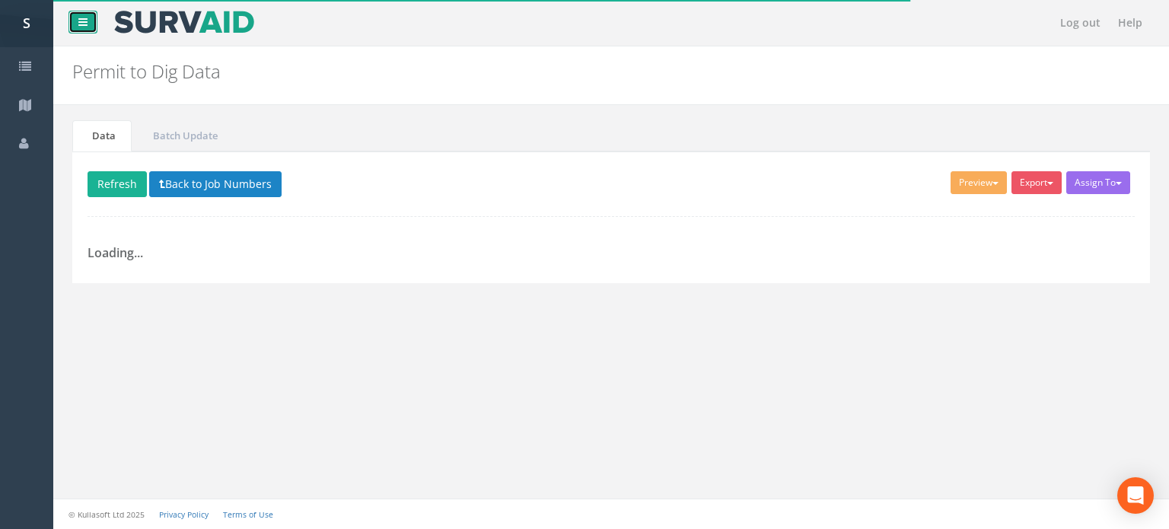
click at [85, 24] on icon at bounding box center [82, 22] width 9 height 11
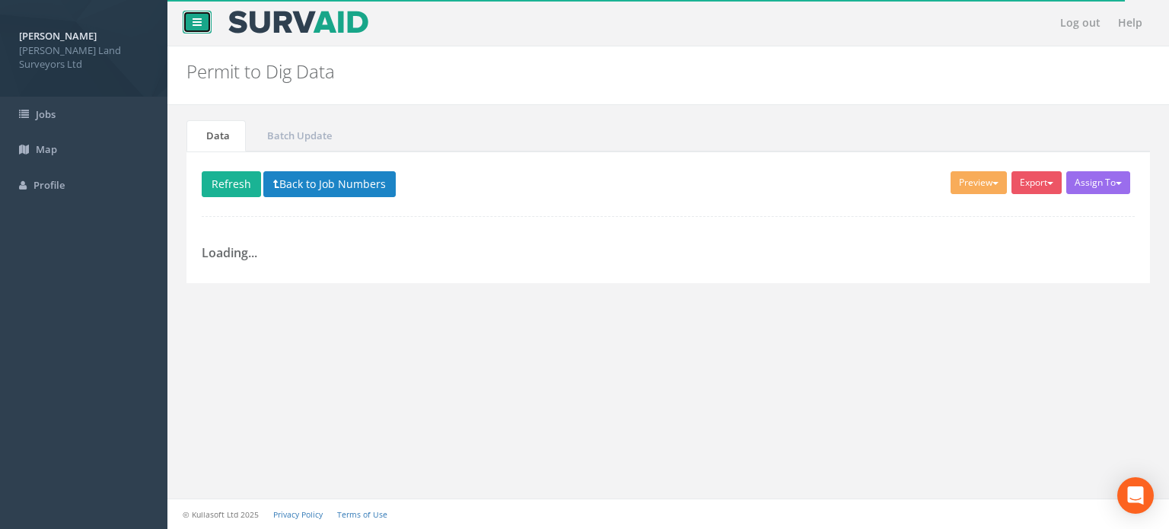
click at [186, 17] on link at bounding box center [197, 22] width 29 height 23
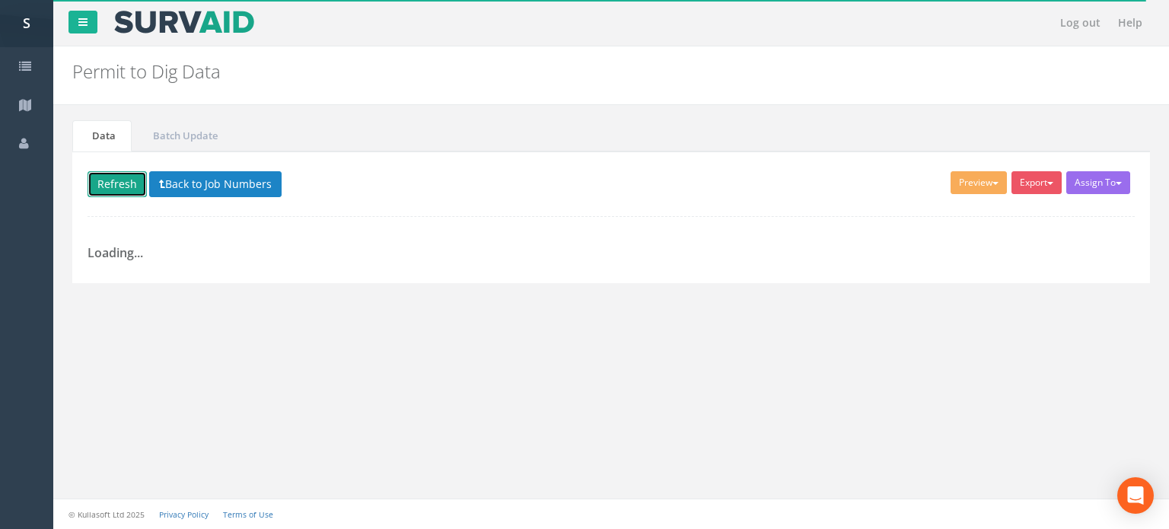
click at [113, 182] on button "Refresh" at bounding box center [117, 184] width 59 height 26
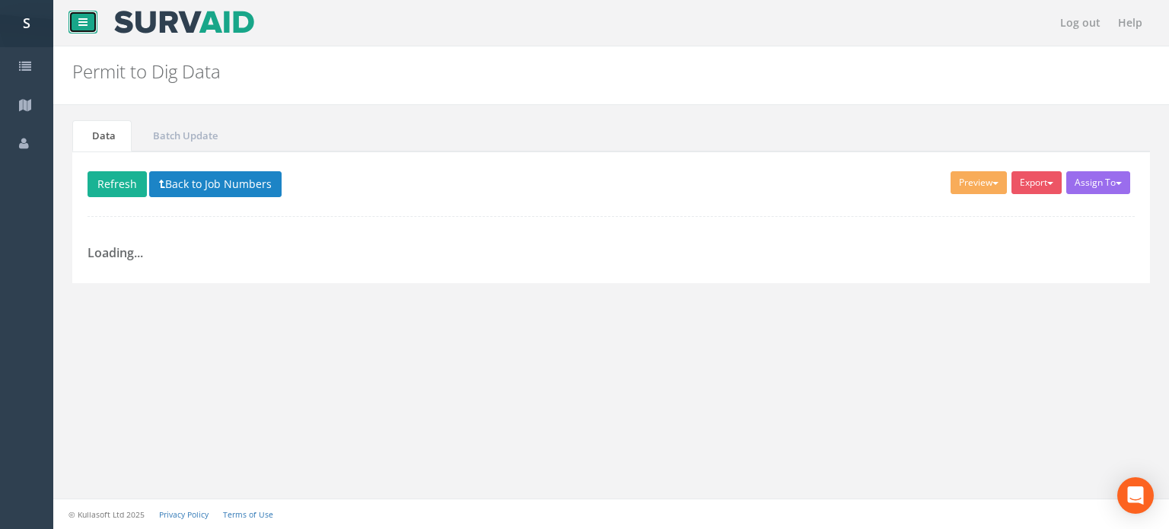
click at [84, 25] on icon at bounding box center [82, 22] width 9 height 11
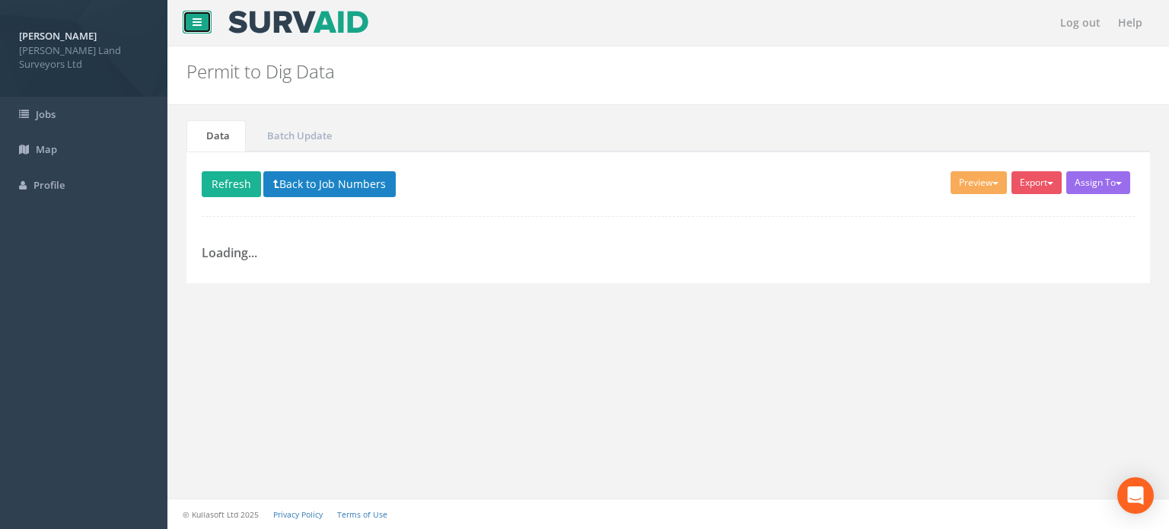
click at [189, 21] on link at bounding box center [197, 22] width 29 height 23
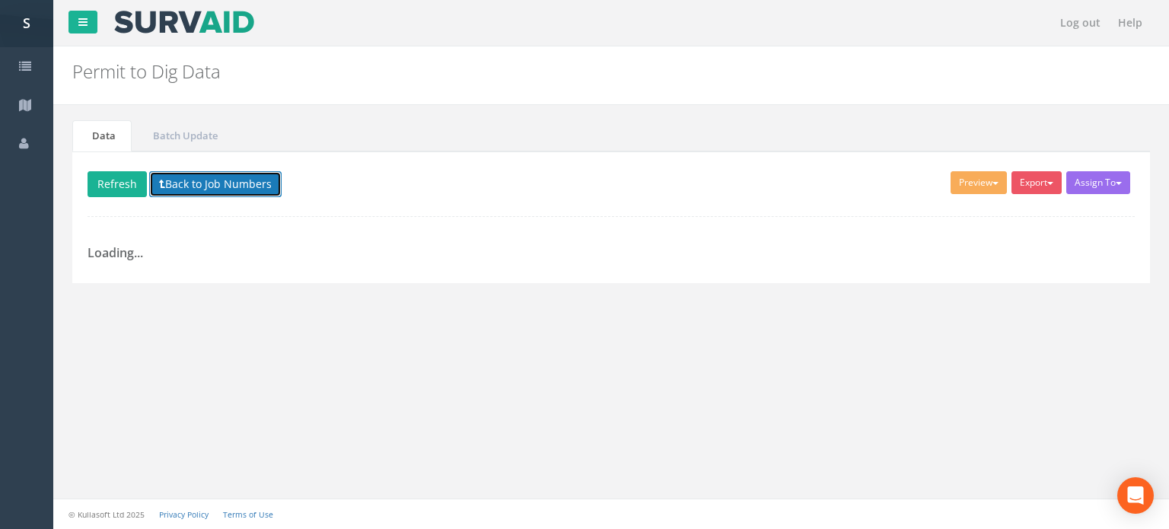
click at [200, 181] on button "Back to Job Numbers" at bounding box center [215, 184] width 132 height 26
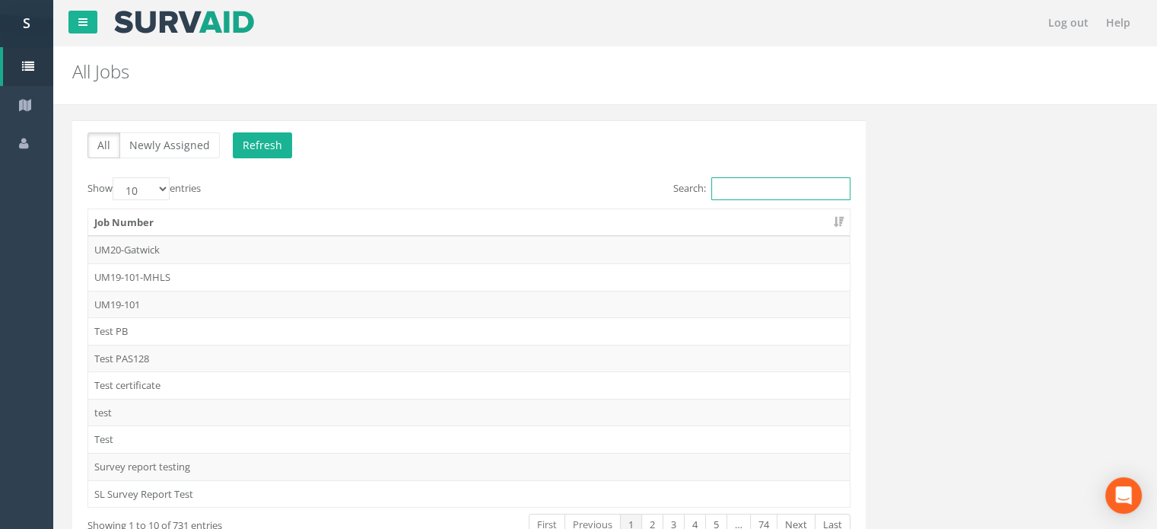
click at [758, 193] on input "Search:" at bounding box center [780, 188] width 139 height 23
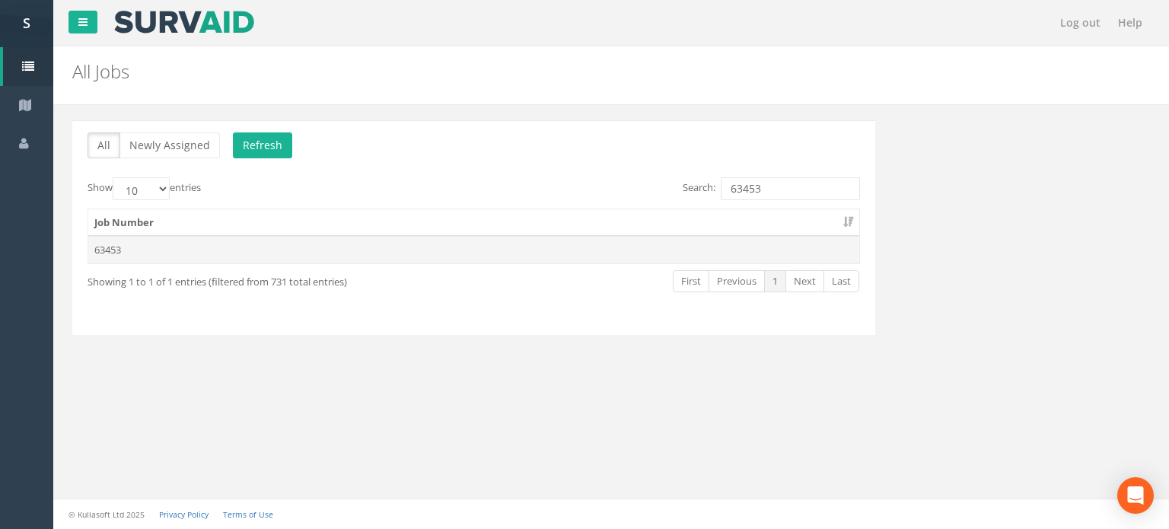
click at [123, 243] on td "63453" at bounding box center [473, 249] width 771 height 27
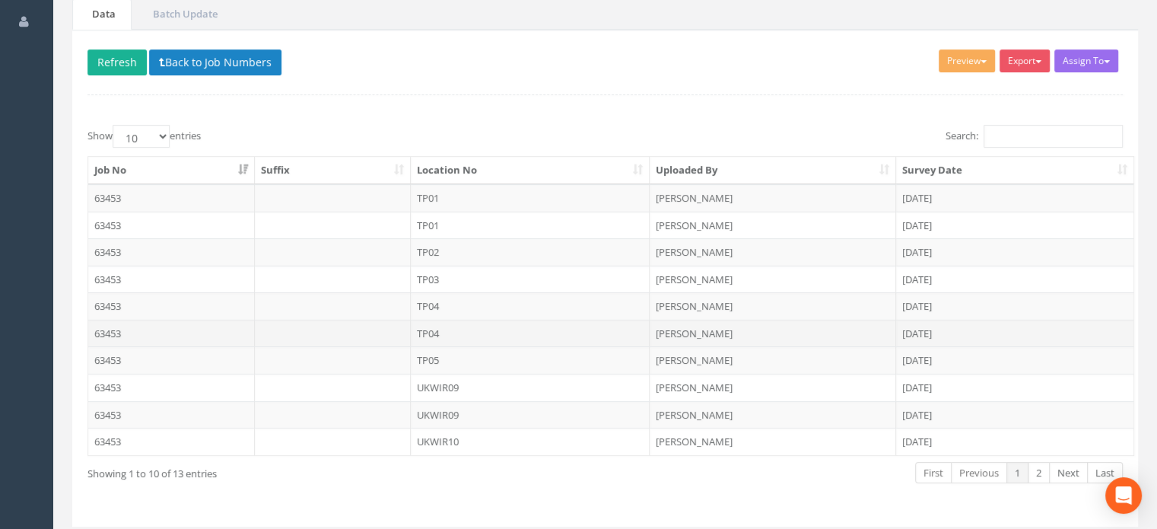
scroll to position [165, 0]
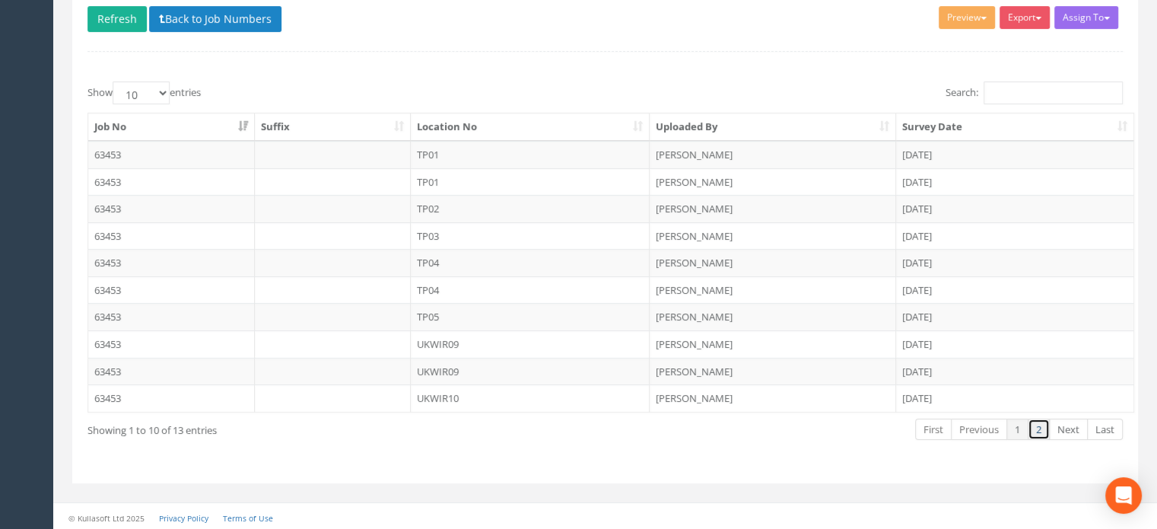
click at [1045, 428] on link "2" at bounding box center [1039, 430] width 22 height 22
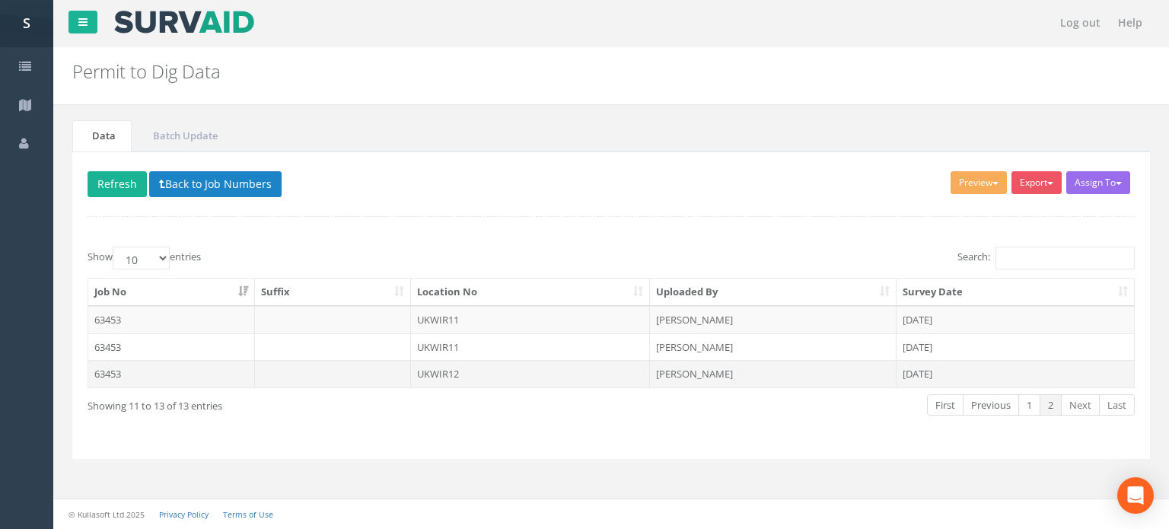
click at [443, 368] on td "UKWIR12" at bounding box center [531, 373] width 240 height 27
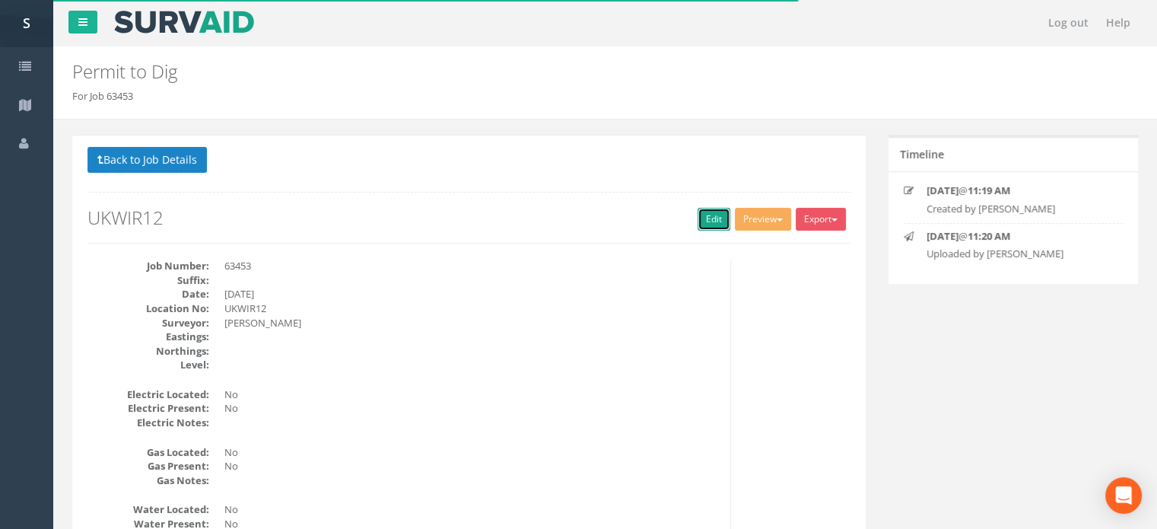
click at [712, 215] on link "Edit" at bounding box center [714, 219] width 33 height 23
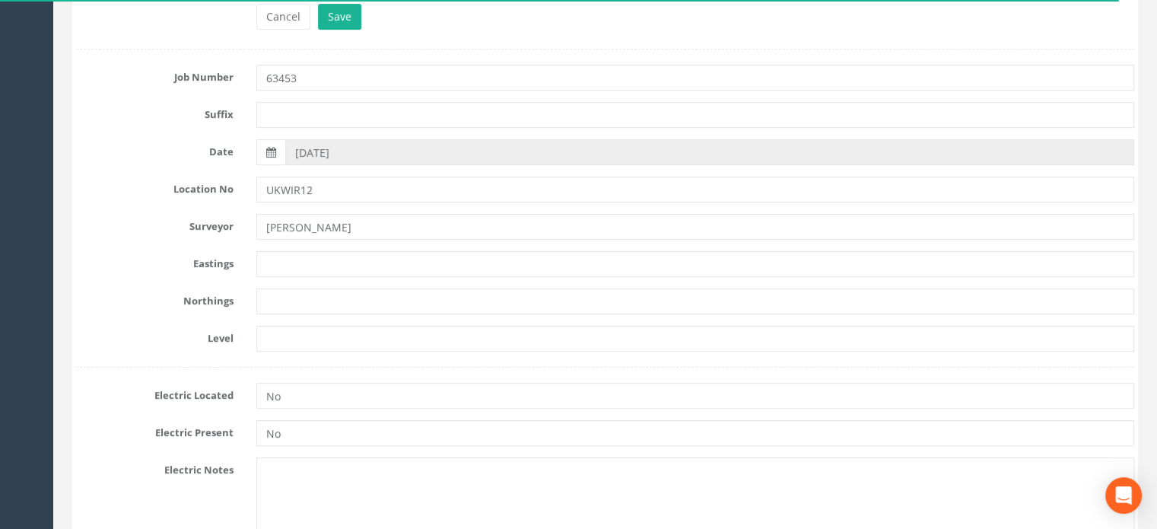
scroll to position [231, 0]
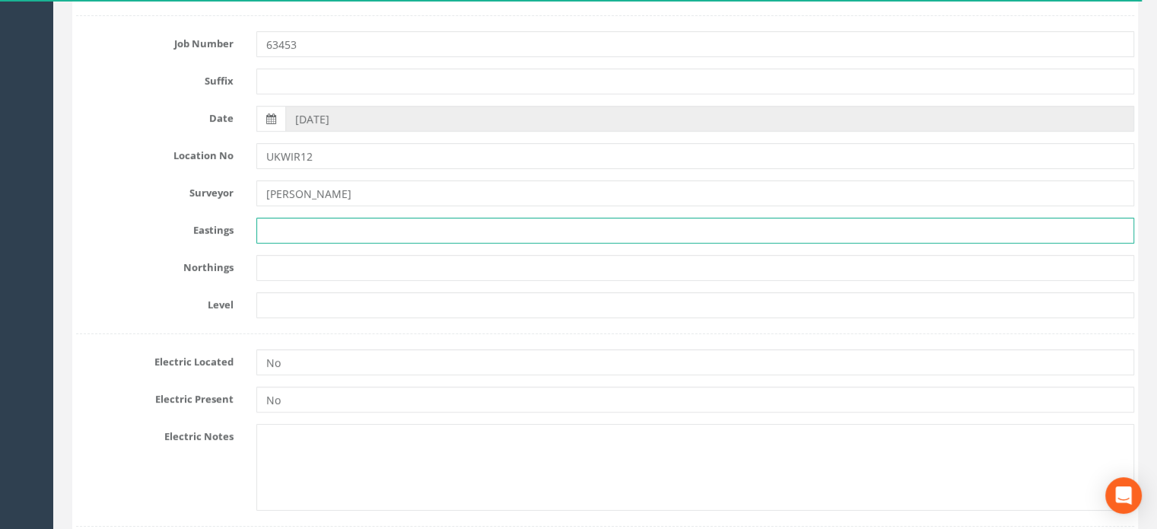
click at [325, 219] on input "text" at bounding box center [695, 231] width 878 height 26
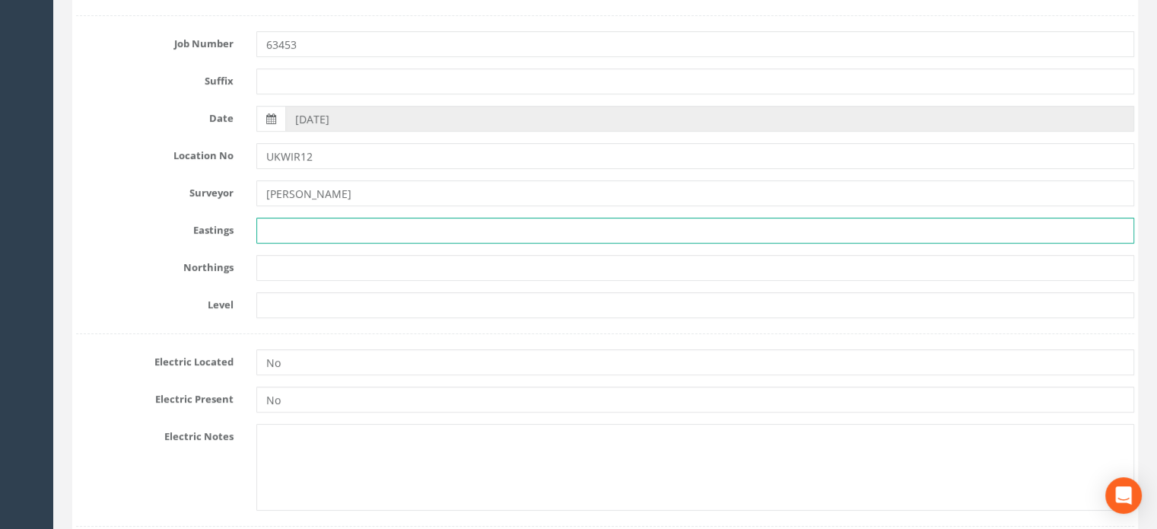
paste input "272266.055"
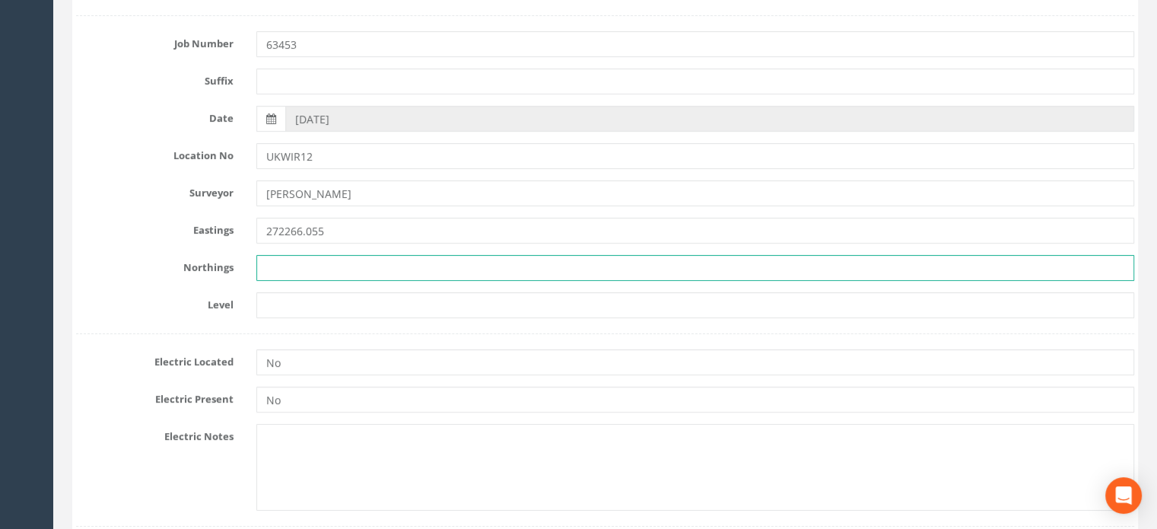
click at [329, 258] on input "text" at bounding box center [695, 268] width 878 height 26
paste input "668573.039"
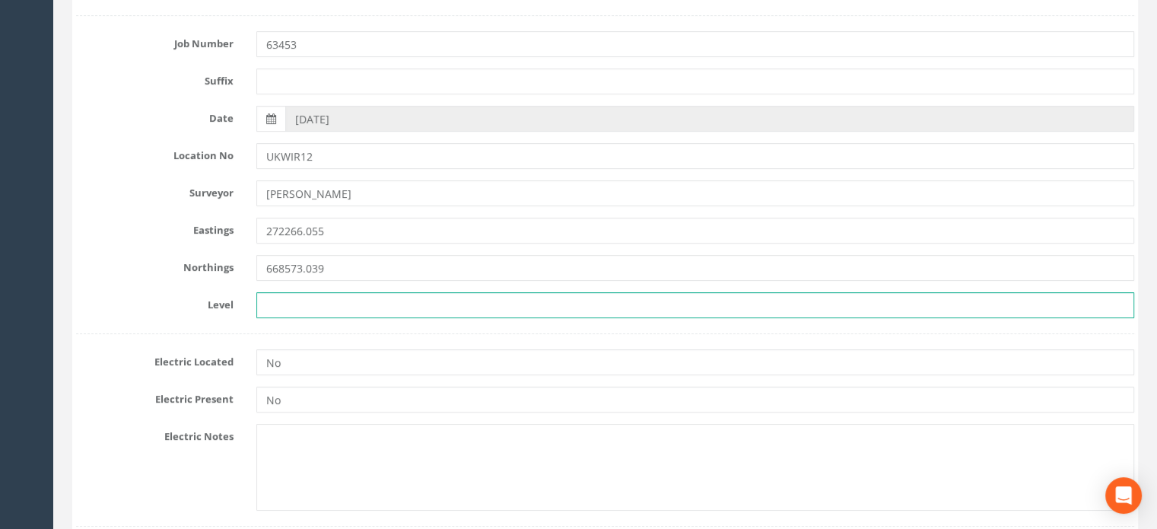
click at [338, 300] on input "text" at bounding box center [695, 305] width 878 height 26
paste input "86.242"
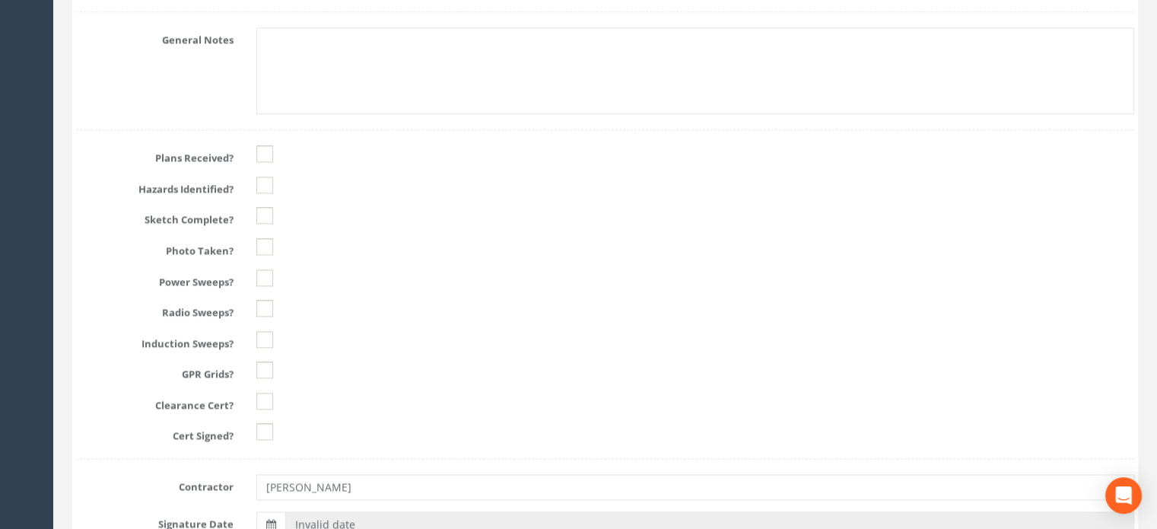
scroll to position [1987, 0]
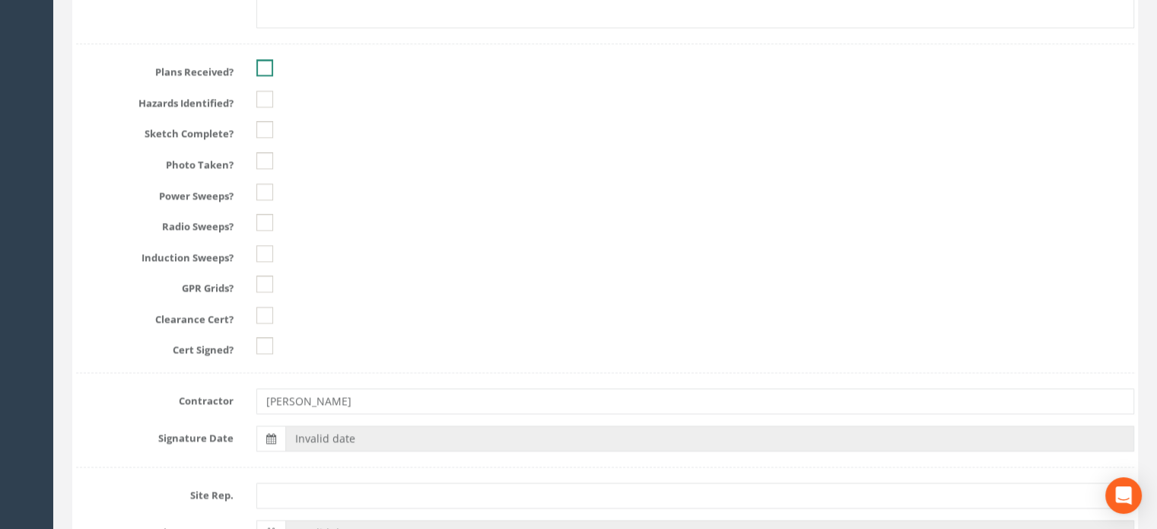
click at [264, 61] on ins at bounding box center [264, 67] width 17 height 17
click at [265, 94] on ins at bounding box center [264, 99] width 17 height 17
click at [258, 125] on ins at bounding box center [264, 129] width 17 height 17
click at [265, 158] on ins at bounding box center [264, 160] width 17 height 17
click at [269, 183] on ins at bounding box center [264, 191] width 17 height 17
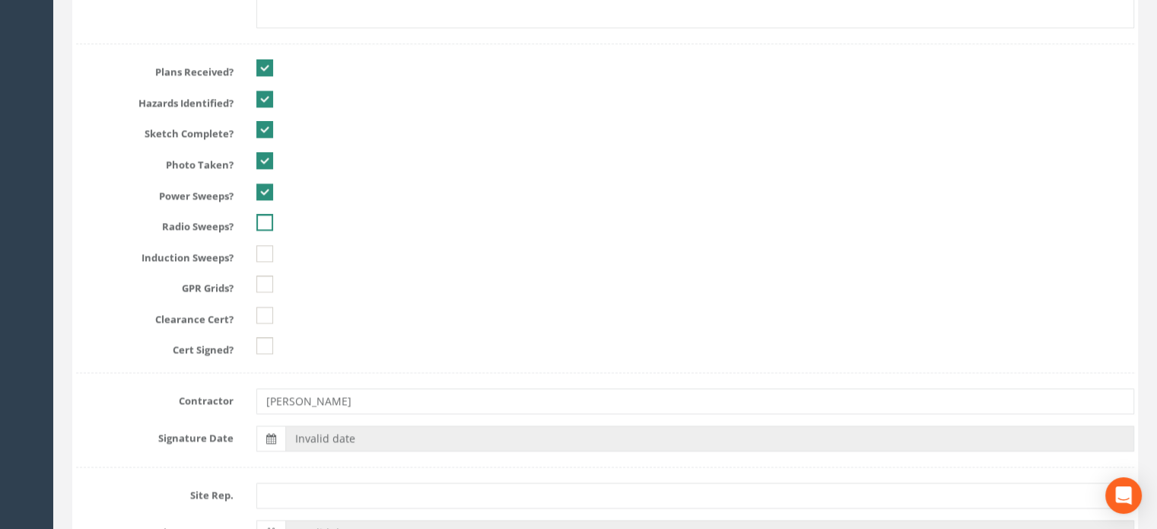
click at [265, 218] on ins at bounding box center [264, 222] width 17 height 17
click at [265, 252] on ins at bounding box center [264, 253] width 17 height 17
click at [262, 278] on ins at bounding box center [264, 283] width 17 height 17
click at [263, 307] on ins at bounding box center [264, 315] width 17 height 17
click at [265, 337] on ins at bounding box center [264, 345] width 17 height 17
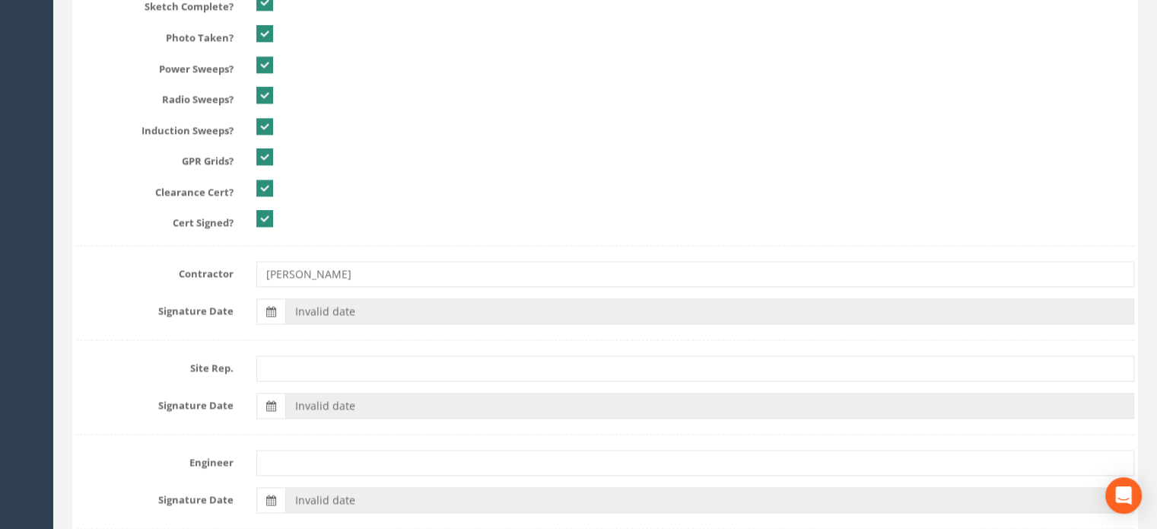
scroll to position [2185, 0]
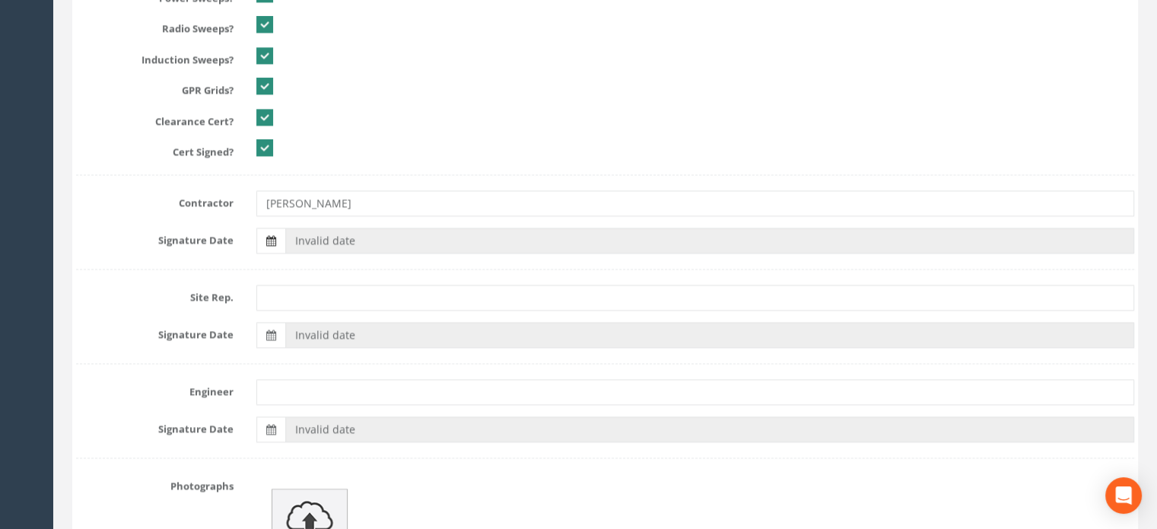
click at [268, 237] on icon at bounding box center [271, 240] width 10 height 11
click at [285, 237] on input "Invalid date" at bounding box center [709, 241] width 849 height 26
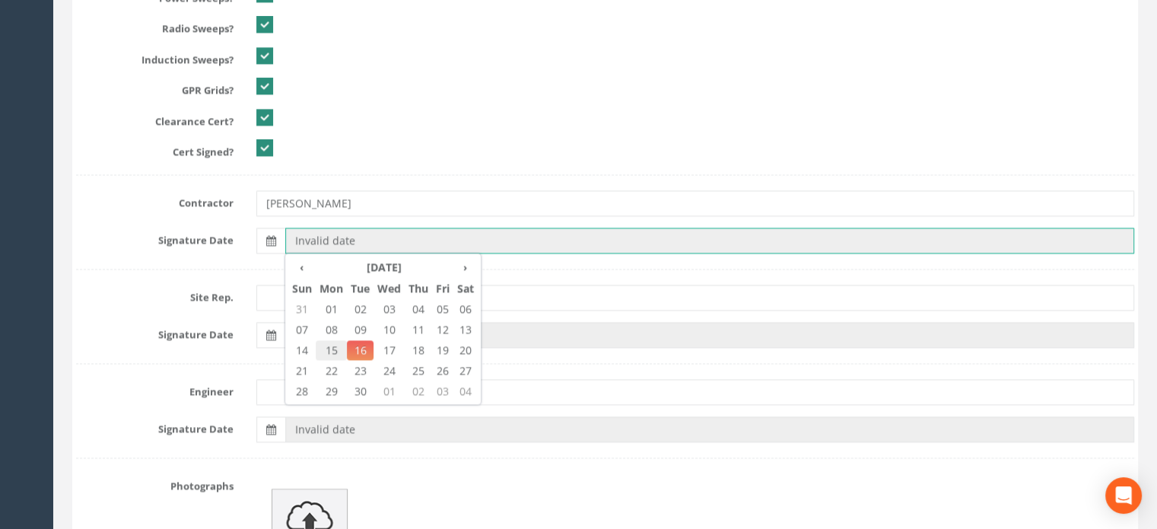
click at [333, 344] on span "15" at bounding box center [331, 350] width 31 height 20
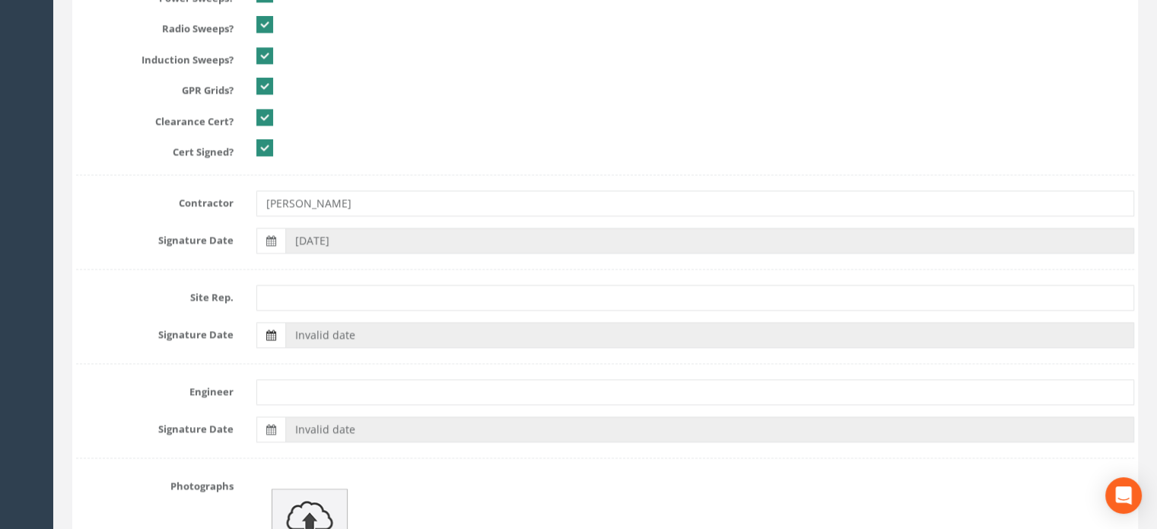
click at [263, 337] on label at bounding box center [270, 335] width 29 height 26
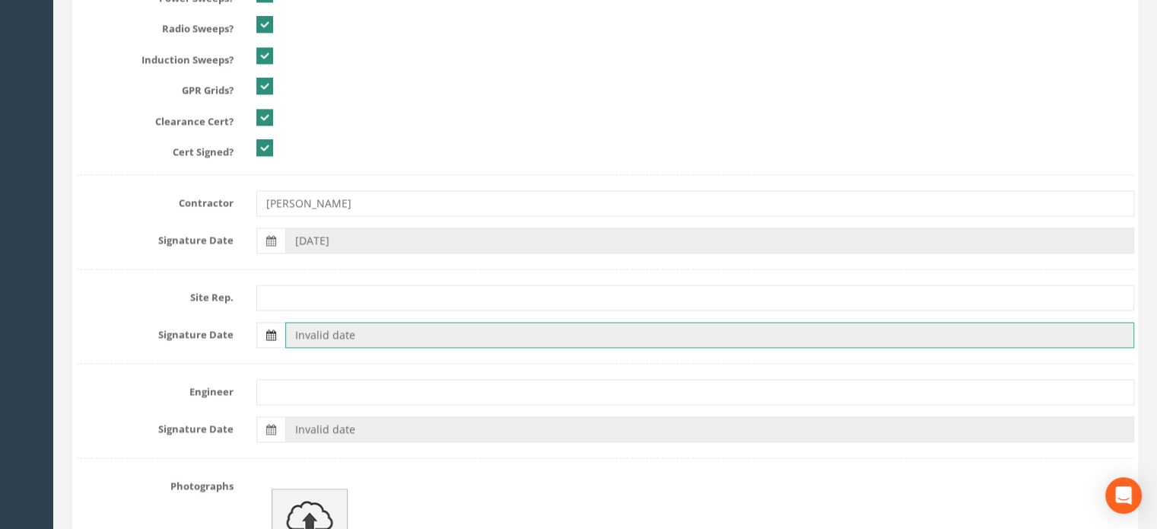
click at [285, 337] on input "Invalid date" at bounding box center [709, 335] width 849 height 26
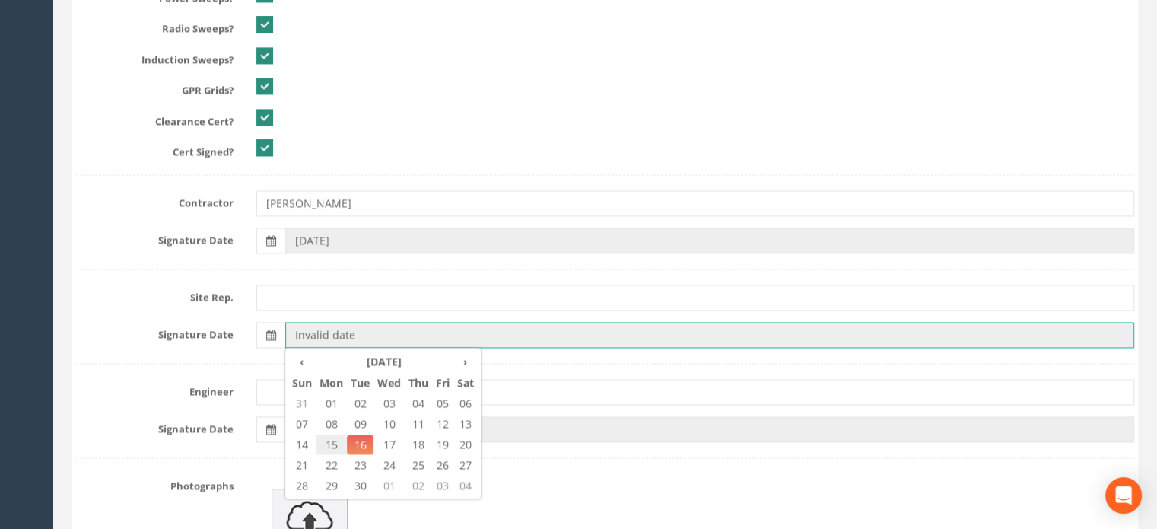
click at [334, 434] on span "15" at bounding box center [331, 444] width 31 height 20
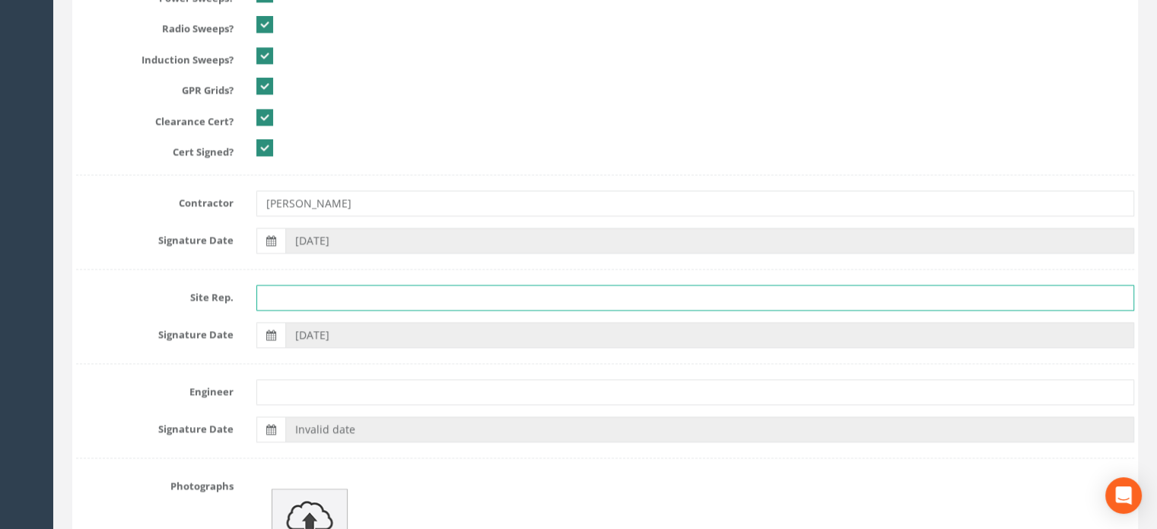
click at [274, 294] on input "text" at bounding box center [695, 298] width 878 height 26
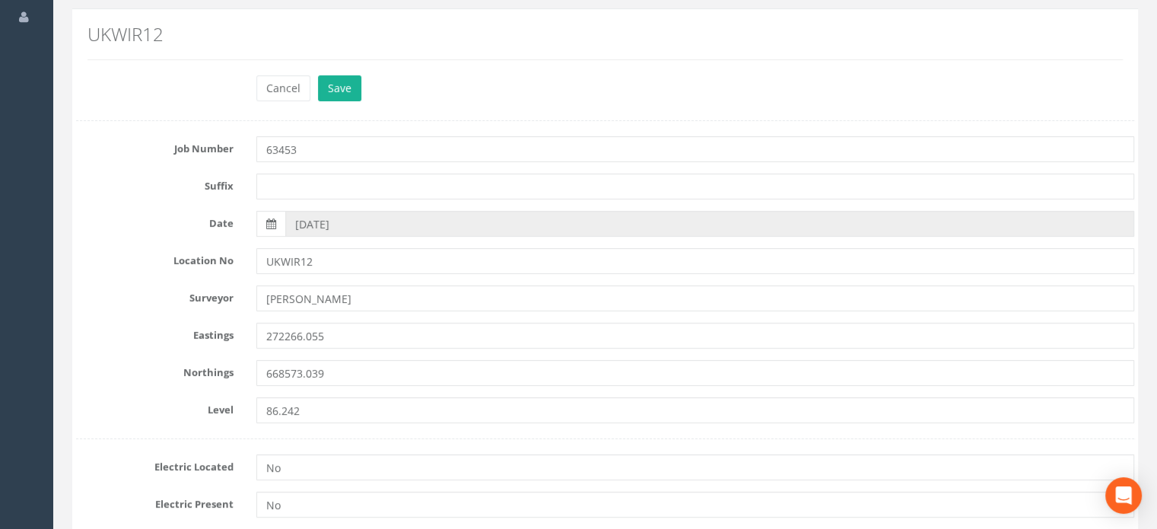
scroll to position [0, 0]
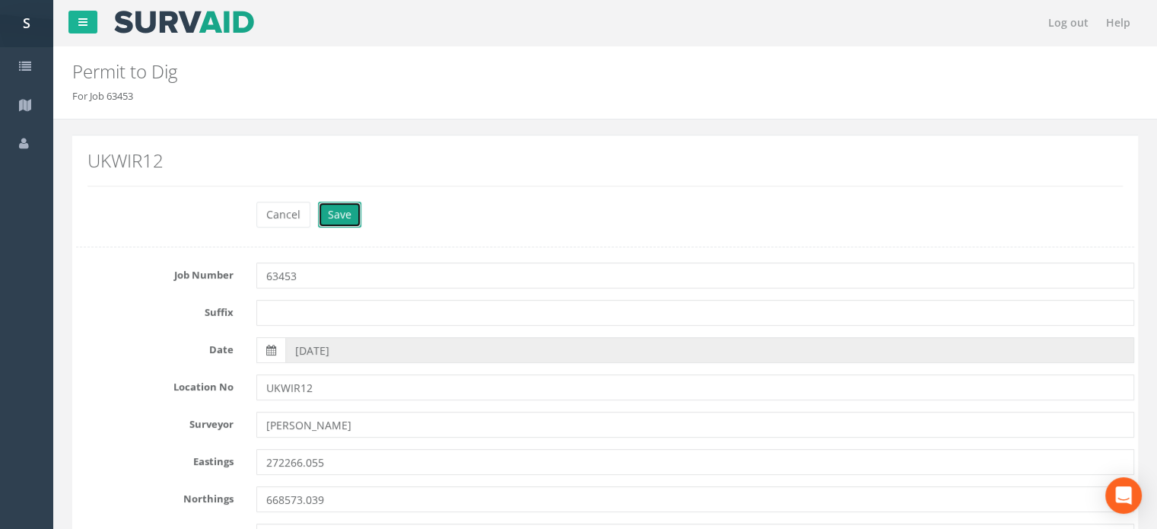
click at [342, 216] on button "Save" at bounding box center [339, 215] width 43 height 26
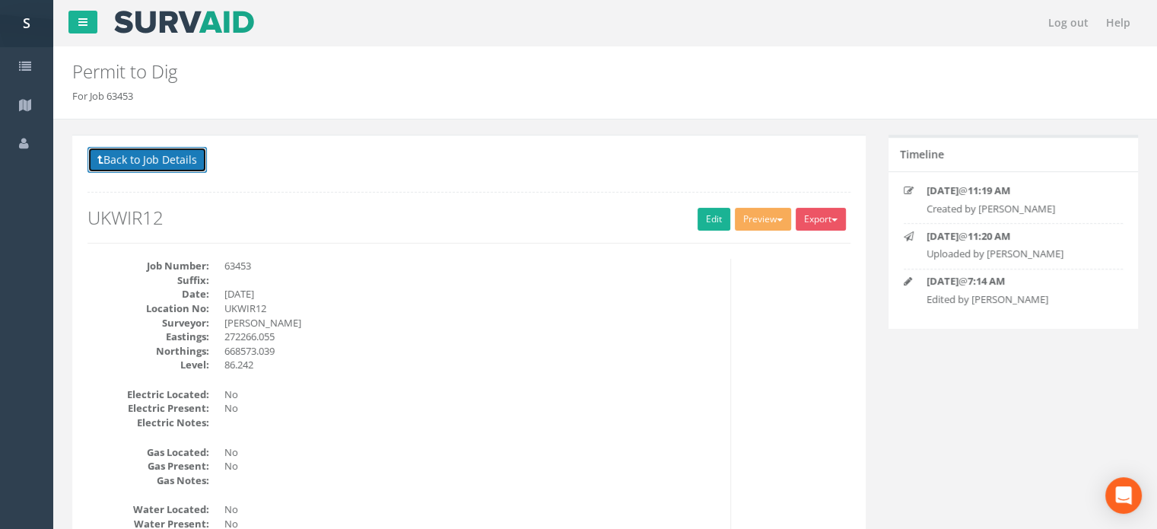
click at [190, 167] on button "Back to Job Details" at bounding box center [147, 160] width 119 height 26
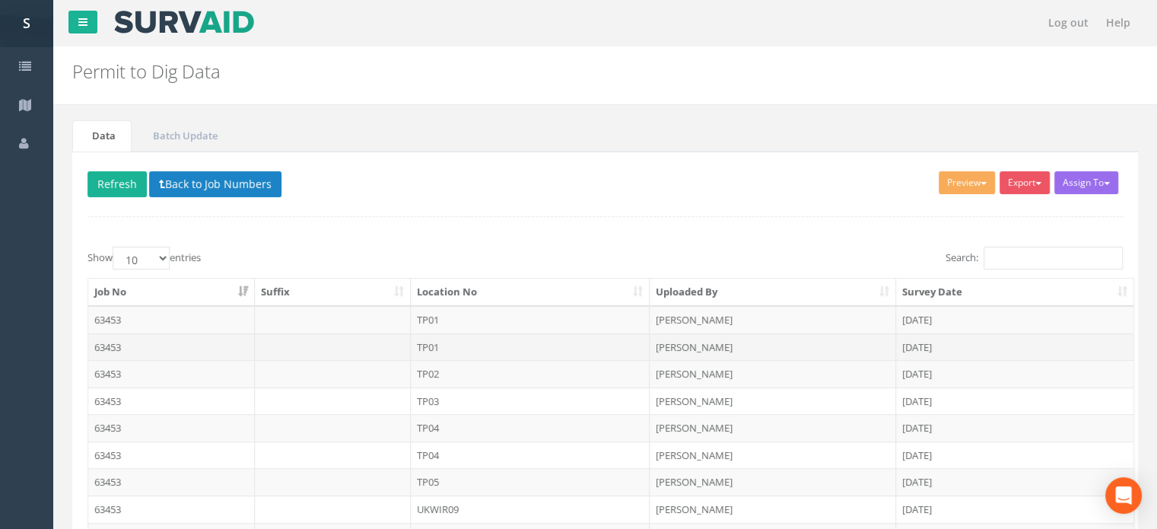
click at [427, 341] on td "TP01" at bounding box center [531, 346] width 240 height 27
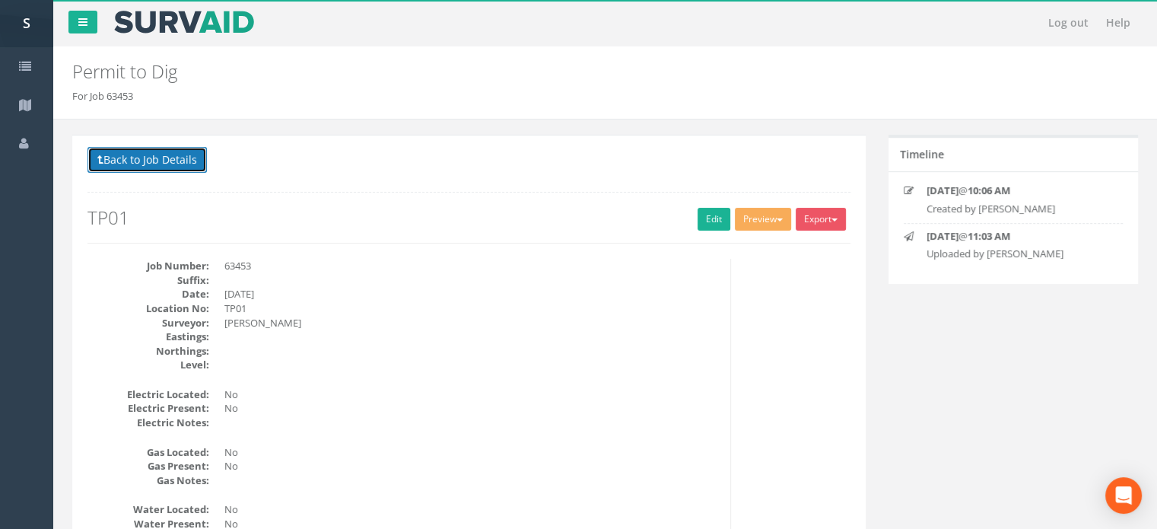
click at [185, 157] on button "Back to Job Details" at bounding box center [147, 160] width 119 height 26
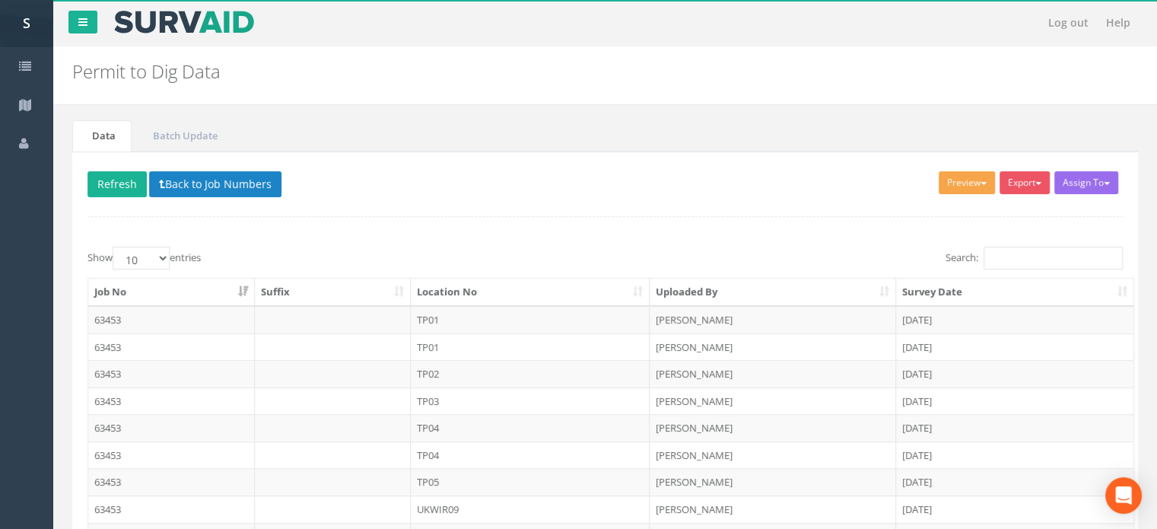
click at [985, 180] on button "Preview" at bounding box center [967, 182] width 56 height 23
click at [950, 212] on link "MHLS Permit to Dig" at bounding box center [939, 214] width 116 height 24
click at [957, 181] on button "Preview" at bounding box center [967, 182] width 56 height 23
click at [938, 207] on link "MHLS Permit to Dig" at bounding box center [939, 214] width 116 height 24
click at [938, 207] on div "Assign To Utility Mapping No Companies Added Export MHLS Permit to Dig Preview …" at bounding box center [605, 399] width 1066 height 497
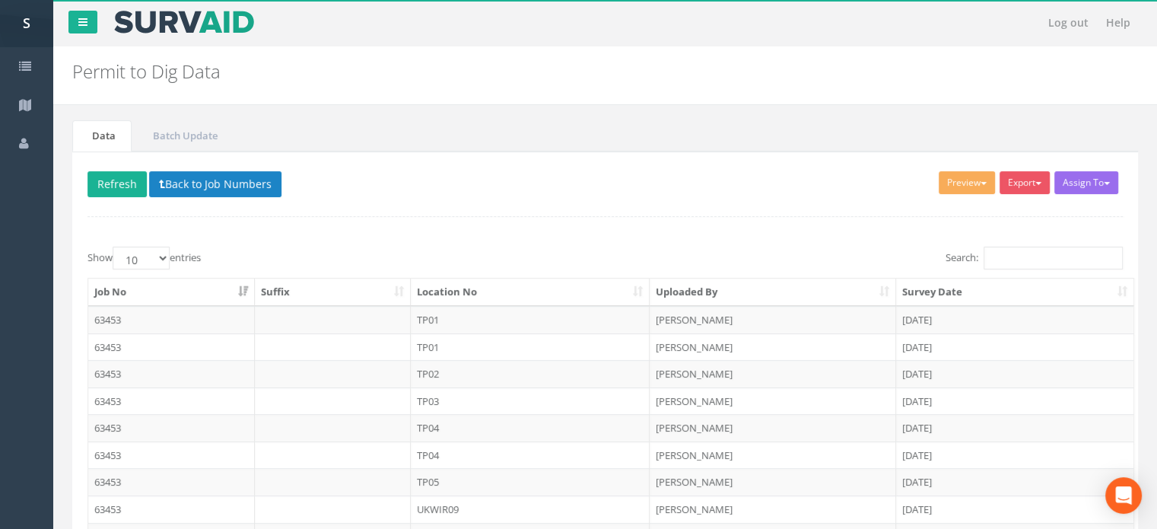
click at [707, 34] on nav "Log out Help" at bounding box center [605, 23] width 1104 height 46
click at [972, 186] on button "Preview" at bounding box center [967, 182] width 56 height 23
click at [941, 208] on link "MHLS Permit to Dig" at bounding box center [939, 214] width 116 height 24
click at [88, 22] on link at bounding box center [82, 22] width 29 height 23
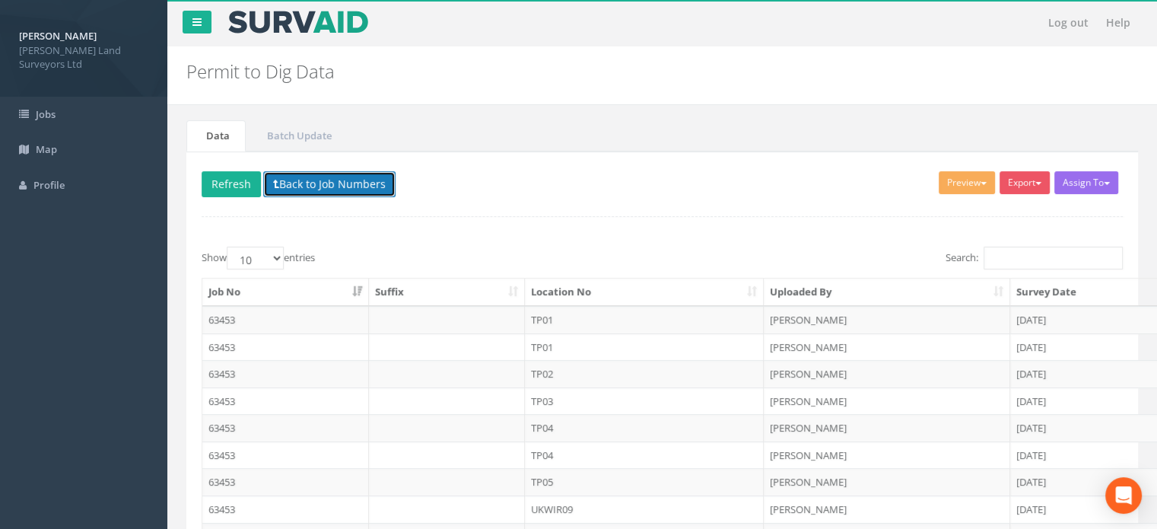
click at [331, 183] on button "Back to Job Numbers" at bounding box center [329, 184] width 132 height 26
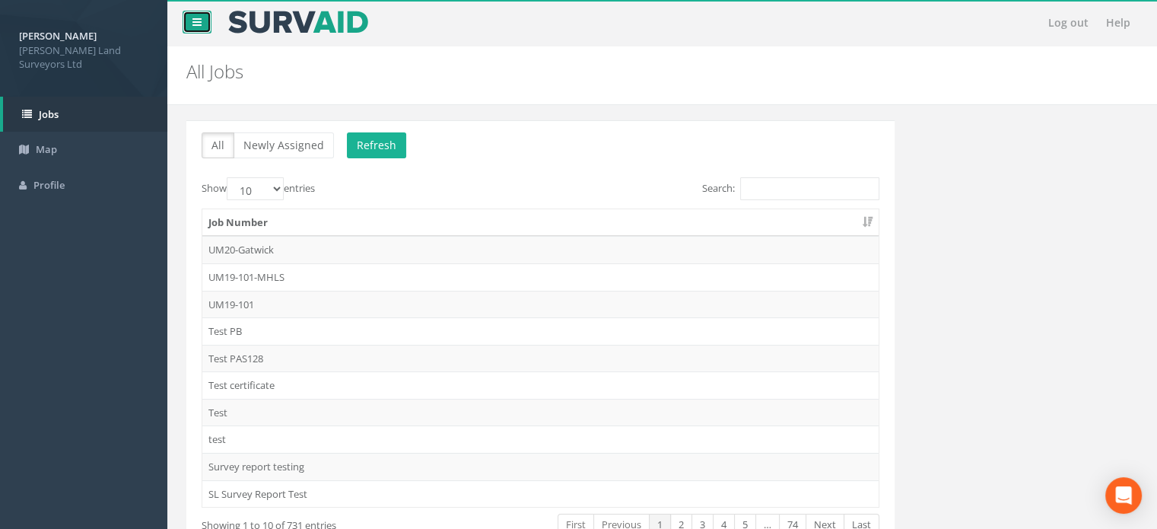
click at [198, 22] on icon at bounding box center [197, 22] width 9 height 11
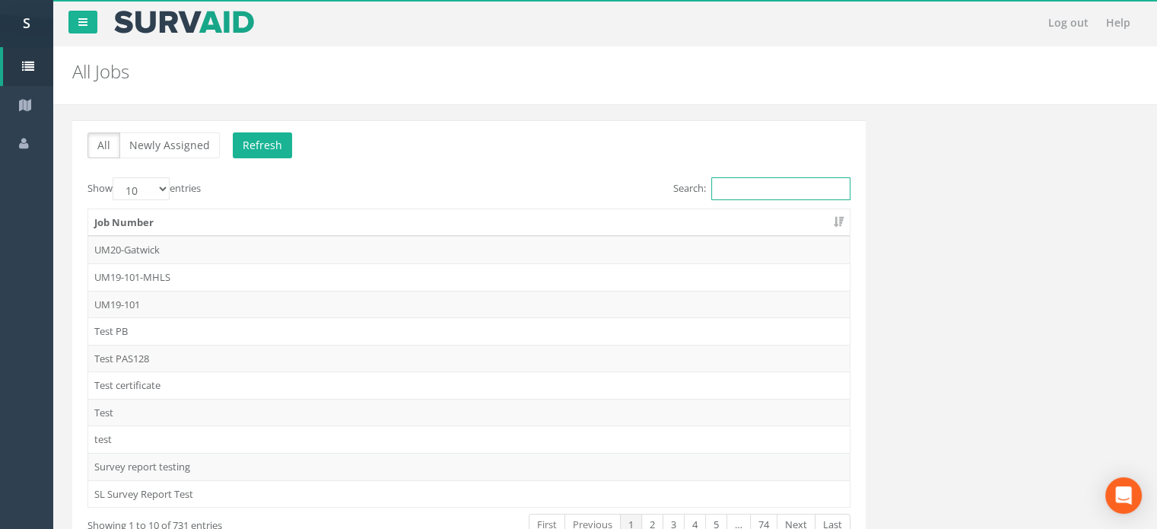
click at [774, 187] on input "Search:" at bounding box center [780, 188] width 139 height 23
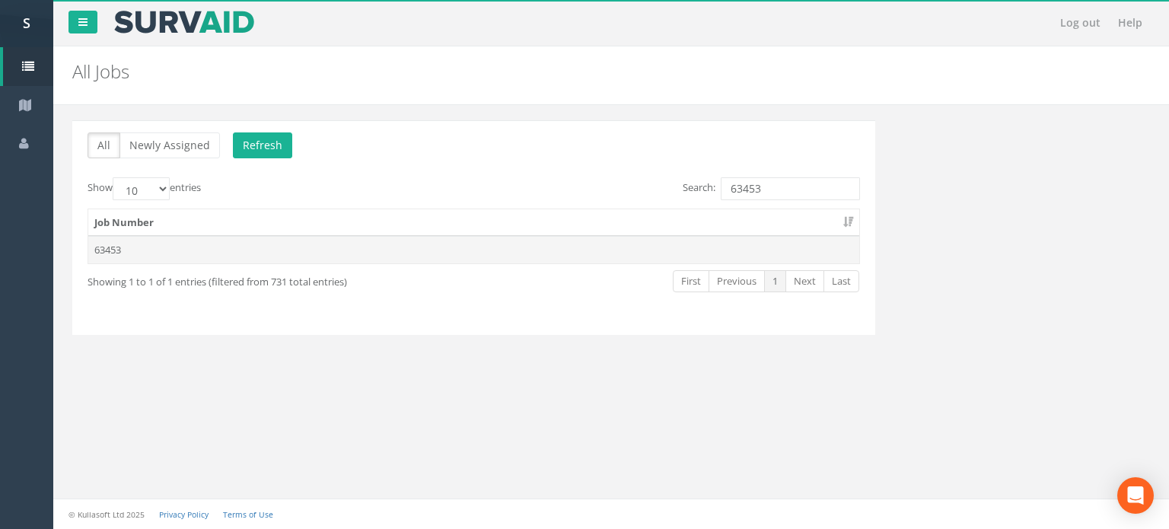
click at [110, 251] on td "63453" at bounding box center [473, 249] width 771 height 27
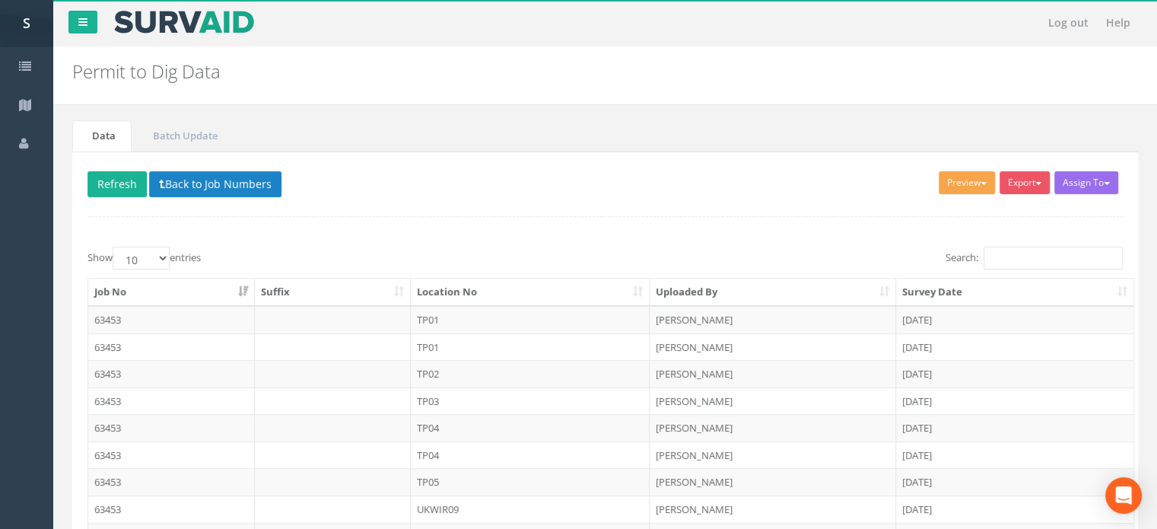
click at [963, 181] on button "Preview" at bounding box center [967, 182] width 56 height 23
click at [928, 212] on link "MHLS Permit to Dig" at bounding box center [939, 214] width 116 height 24
click at [1033, 177] on button "Export" at bounding box center [1025, 182] width 50 height 23
click at [813, 176] on div "Assign To Utility Mapping No Companies Added Export MHLS Permit to Dig Preview …" at bounding box center [605, 399] width 1066 height 497
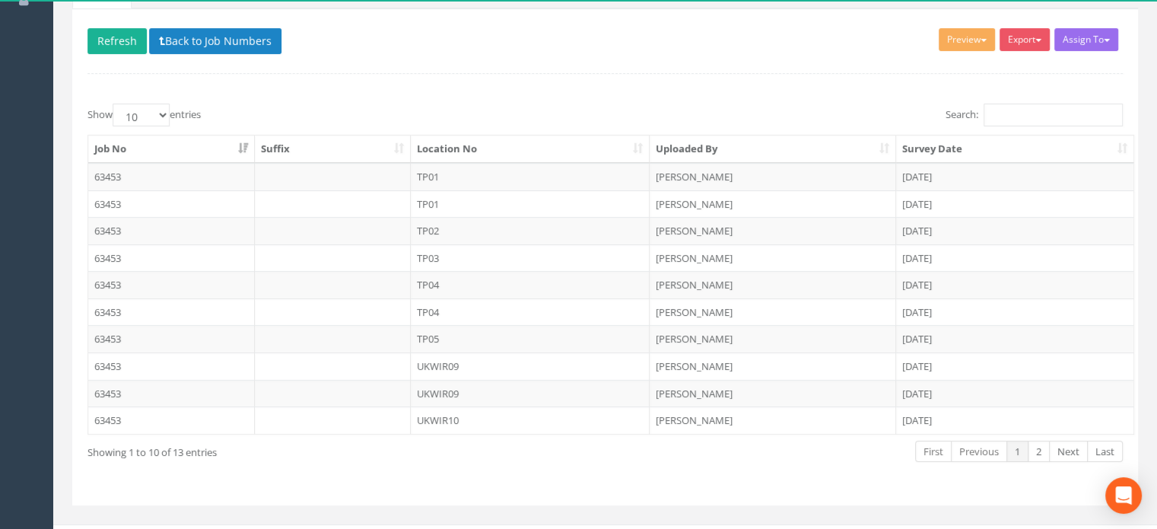
scroll to position [165, 0]
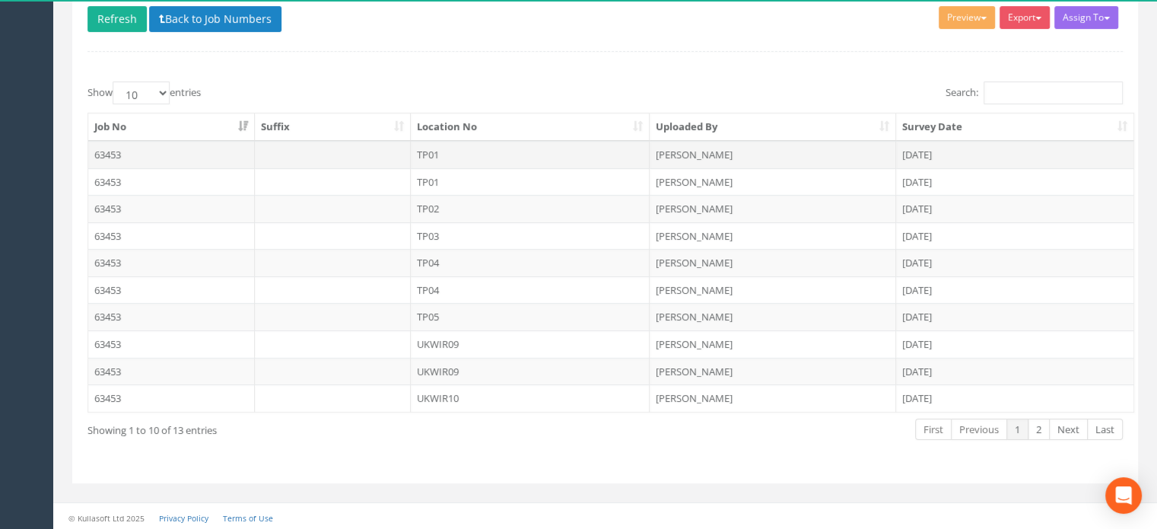
click at [429, 154] on td "TP01" at bounding box center [531, 154] width 240 height 27
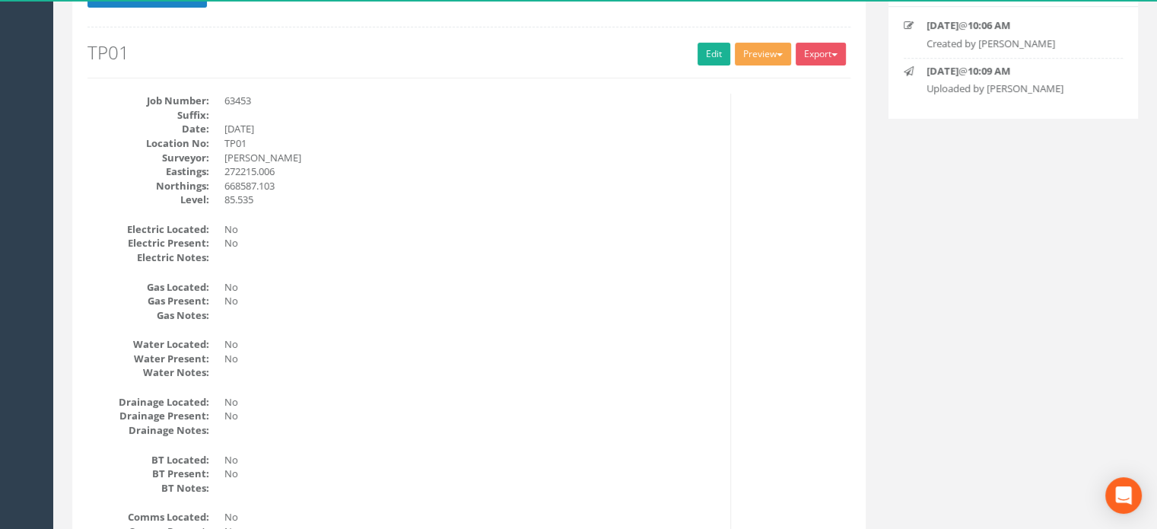
click at [767, 57] on button "Preview" at bounding box center [763, 54] width 56 height 23
click at [753, 83] on link "MHLS Permit to Dig" at bounding box center [735, 86] width 116 height 24
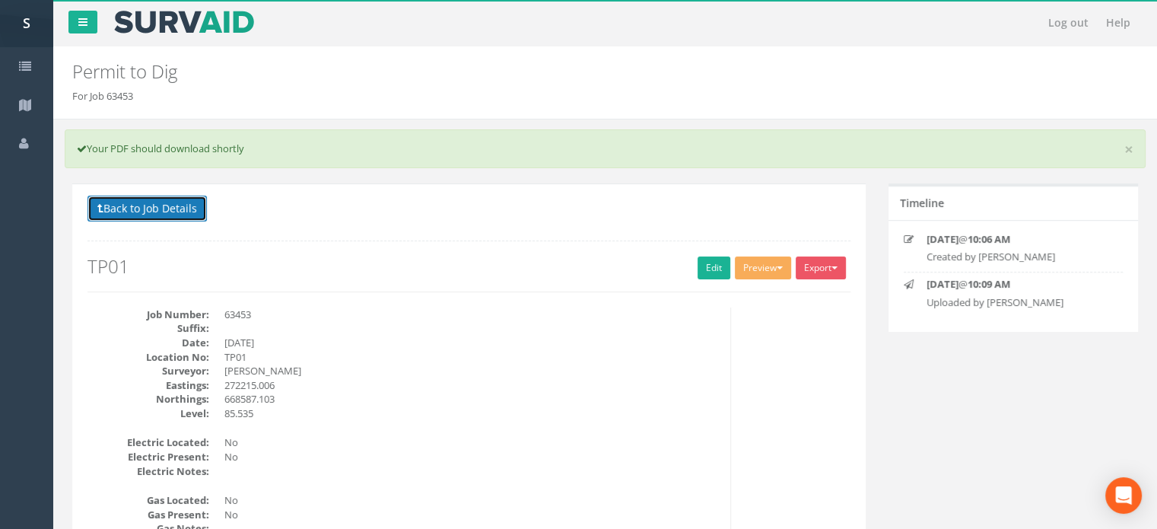
click at [157, 202] on button "Back to Job Details" at bounding box center [147, 209] width 119 height 26
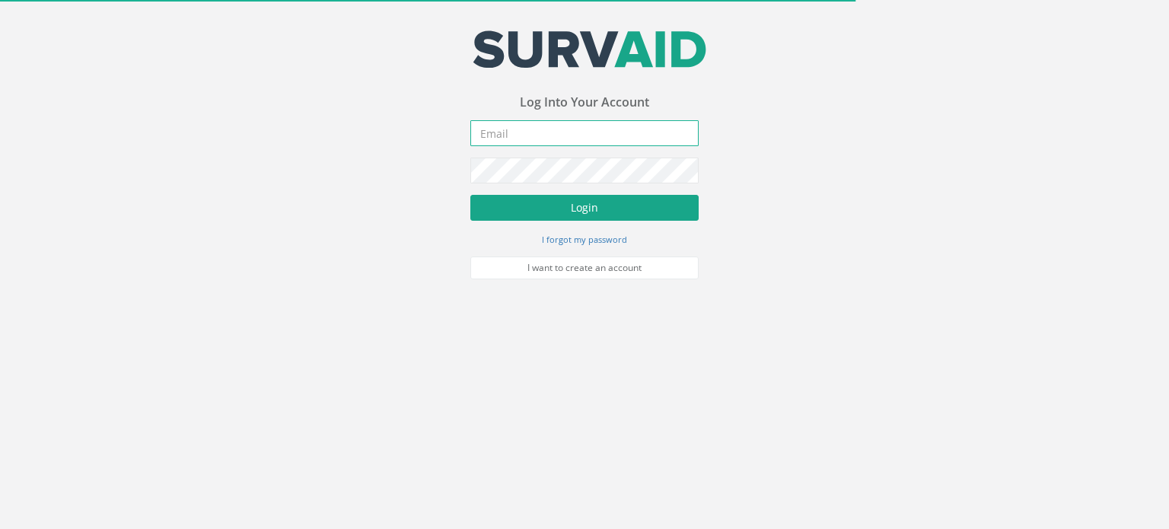
type input "[PERSON_NAME][EMAIL_ADDRESS][PERSON_NAME][DOMAIN_NAME]"
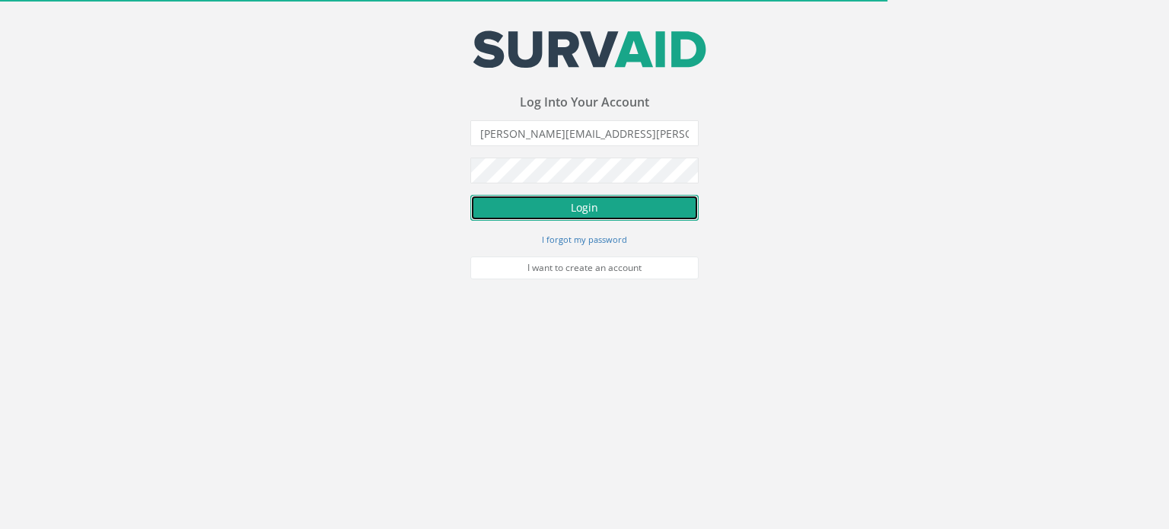
click at [568, 209] on button "Login" at bounding box center [584, 208] width 228 height 26
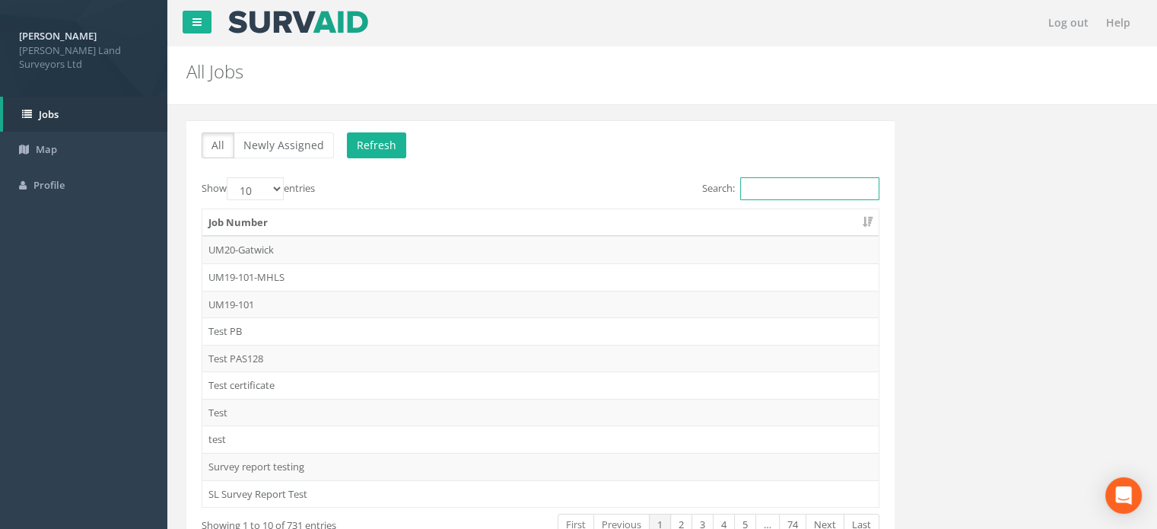
click at [805, 186] on input "Search:" at bounding box center [809, 188] width 139 height 23
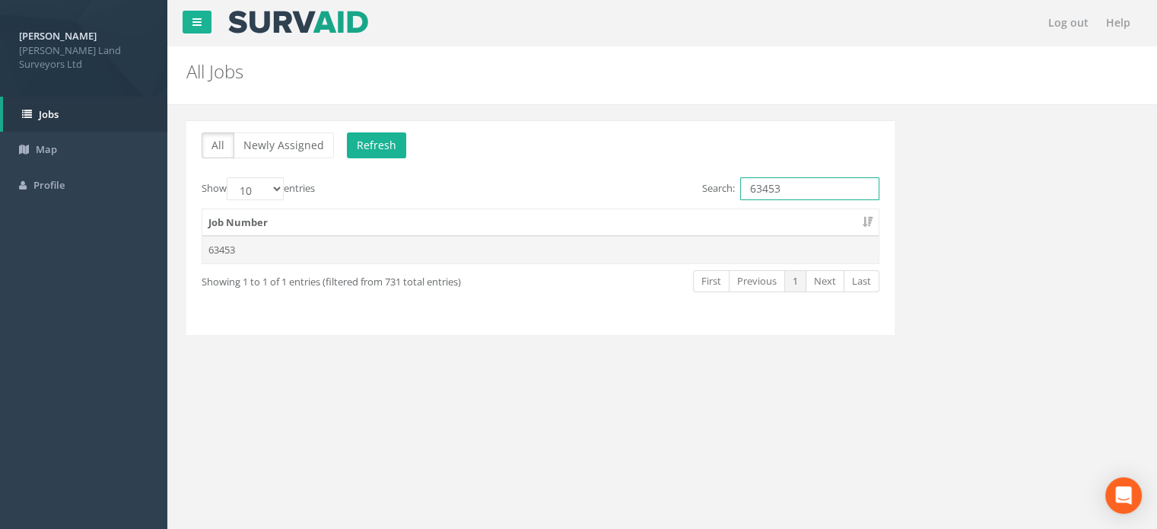
type input "63453"
click at [276, 252] on td "63453" at bounding box center [540, 249] width 676 height 27
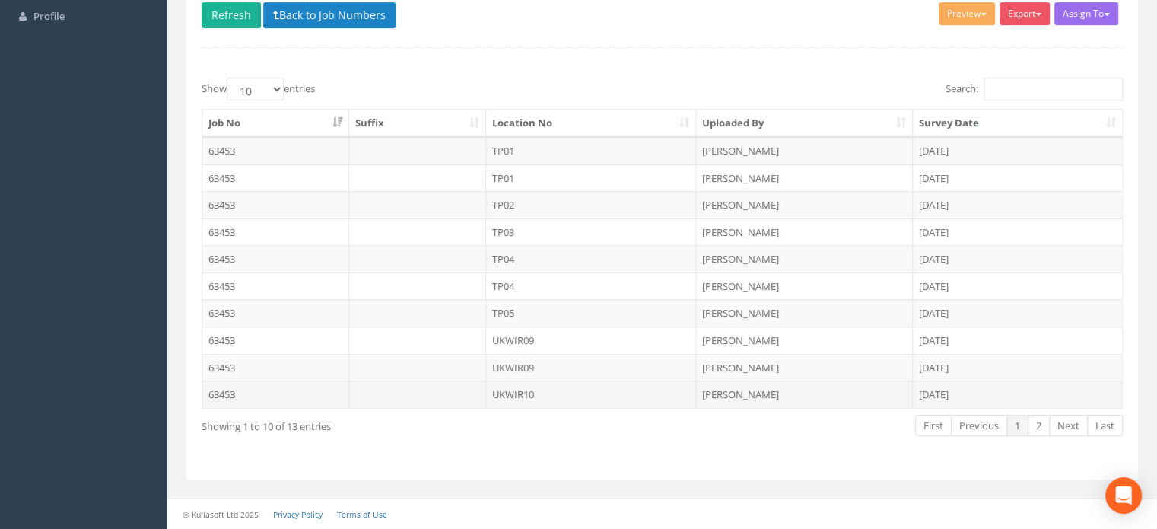
scroll to position [165, 0]
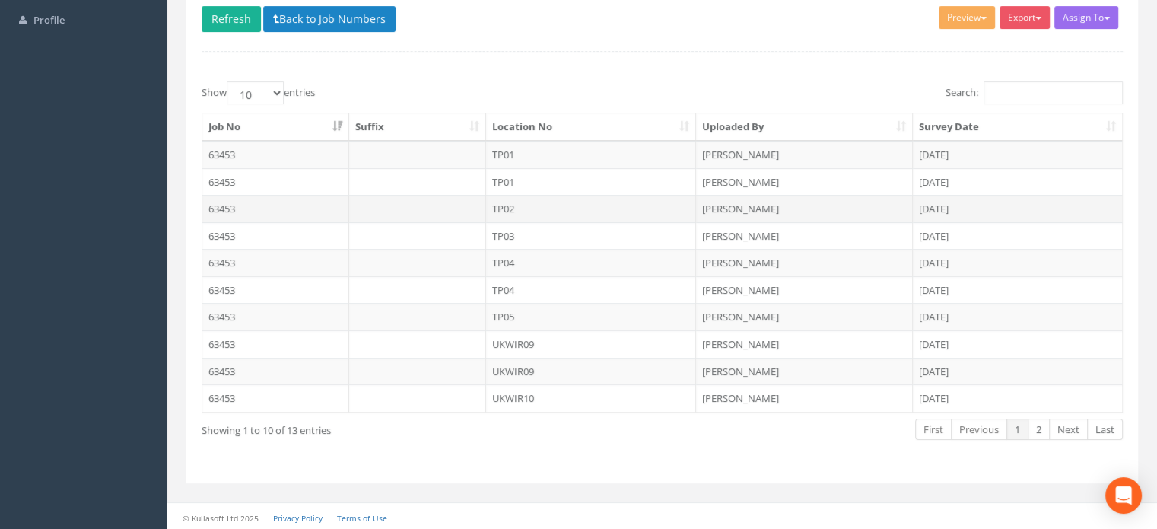
click at [500, 205] on td "TP02" at bounding box center [591, 208] width 211 height 27
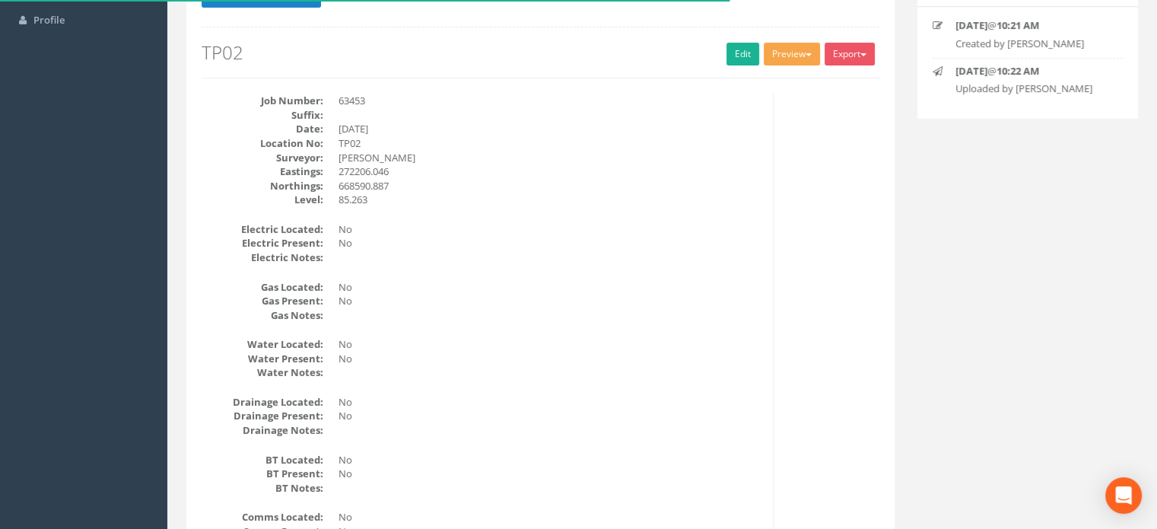
click at [801, 57] on button "Preview" at bounding box center [792, 54] width 56 height 23
click at [782, 85] on link "MHLS Permit to Dig" at bounding box center [764, 86] width 116 height 24
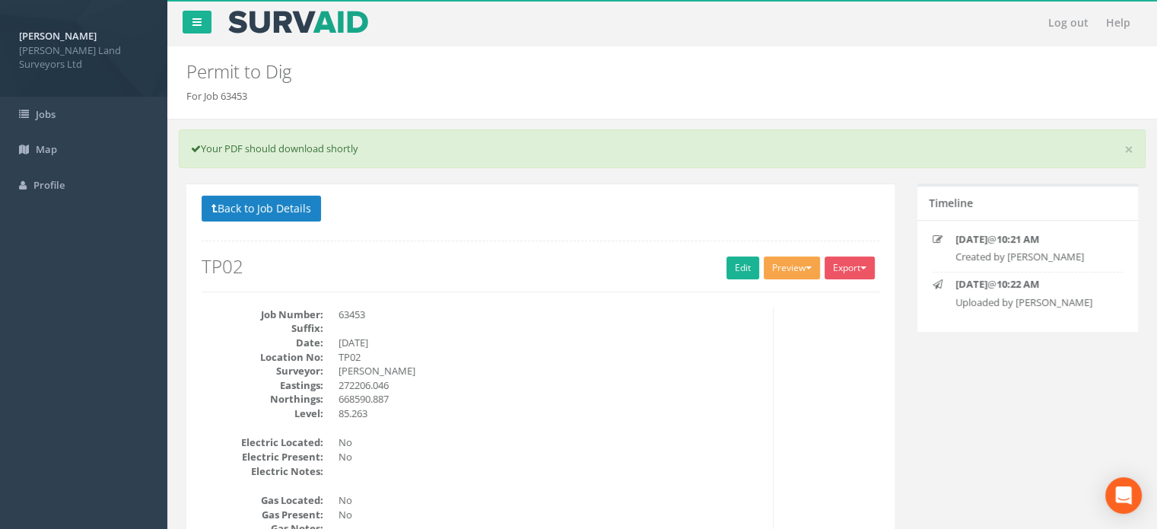
click at [806, 268] on span "button" at bounding box center [809, 267] width 6 height 3
click at [784, 294] on link "MHLS Permit to Dig" at bounding box center [764, 300] width 116 height 24
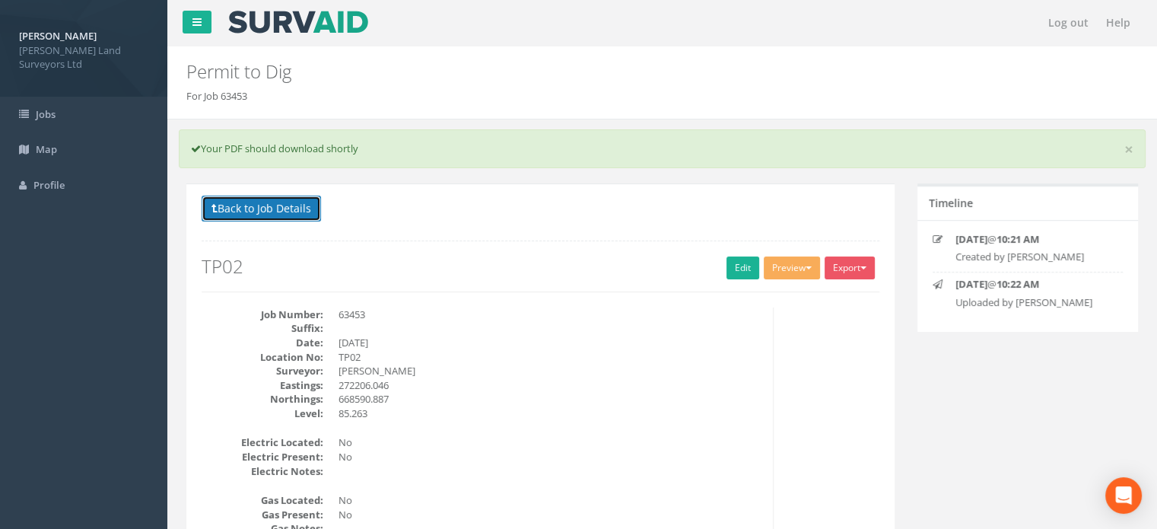
click at [269, 202] on button "Back to Job Details" at bounding box center [261, 209] width 119 height 26
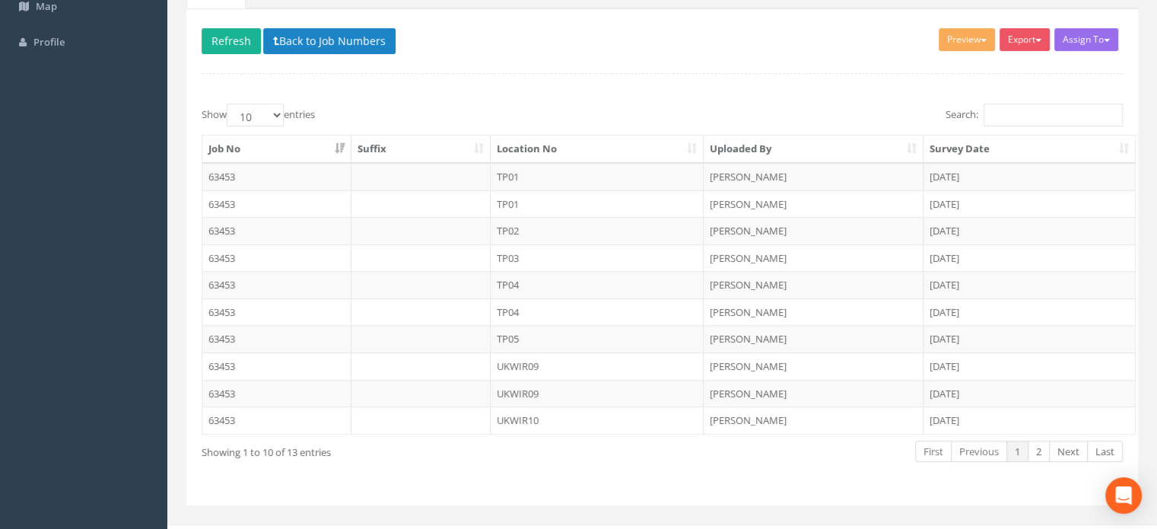
scroll to position [165, 0]
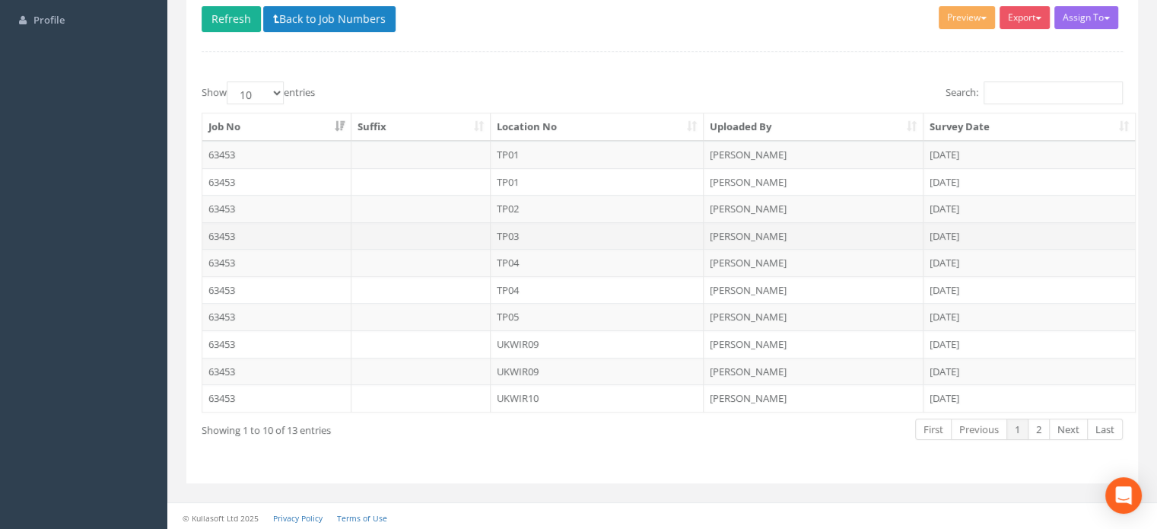
click at [514, 232] on td "TP03" at bounding box center [598, 235] width 214 height 27
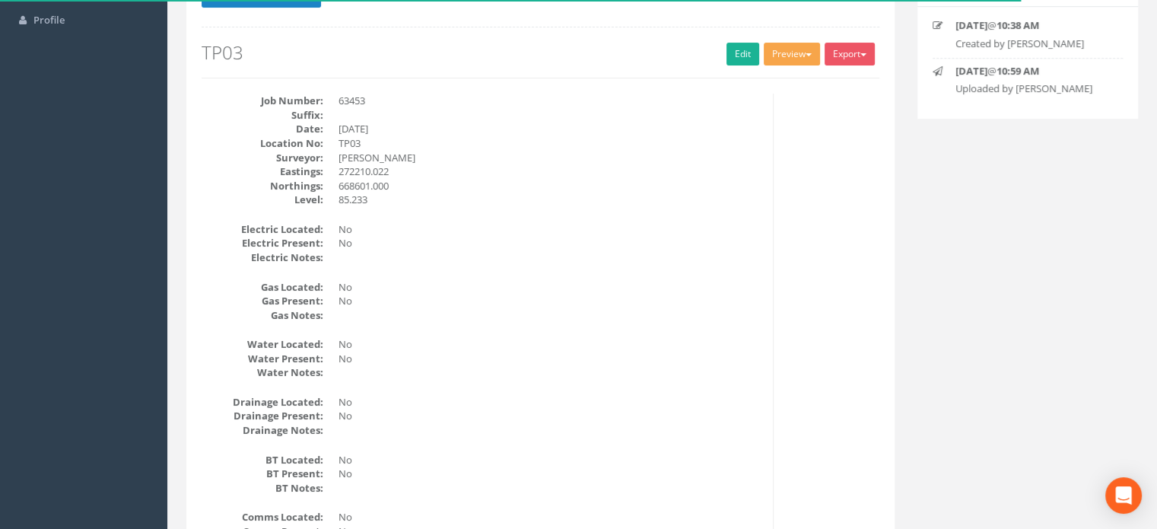
click at [794, 53] on button "Preview" at bounding box center [792, 54] width 56 height 23
click at [774, 81] on link "MHLS Permit to Dig" at bounding box center [764, 86] width 116 height 24
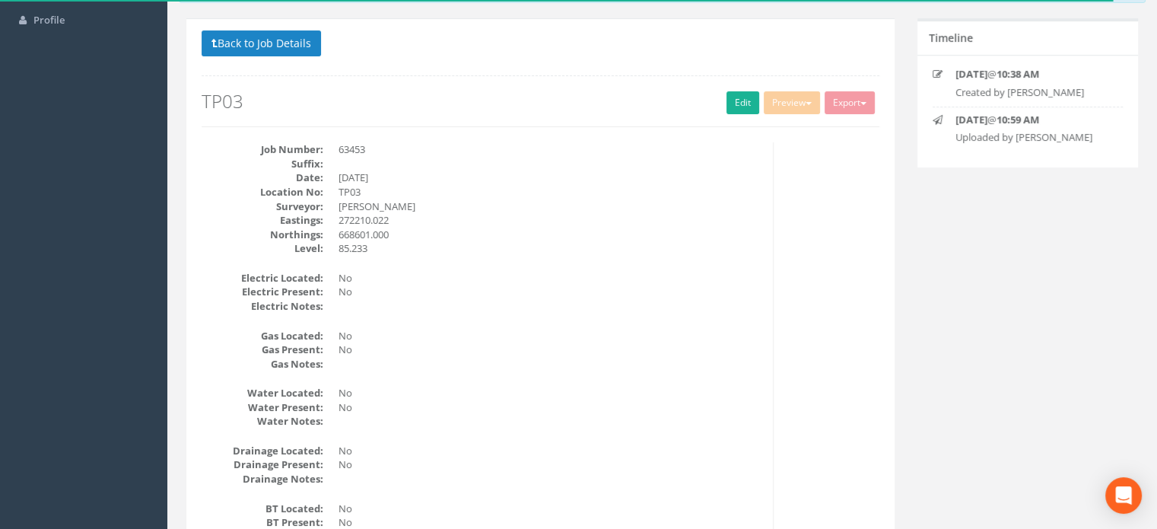
scroll to position [213, 0]
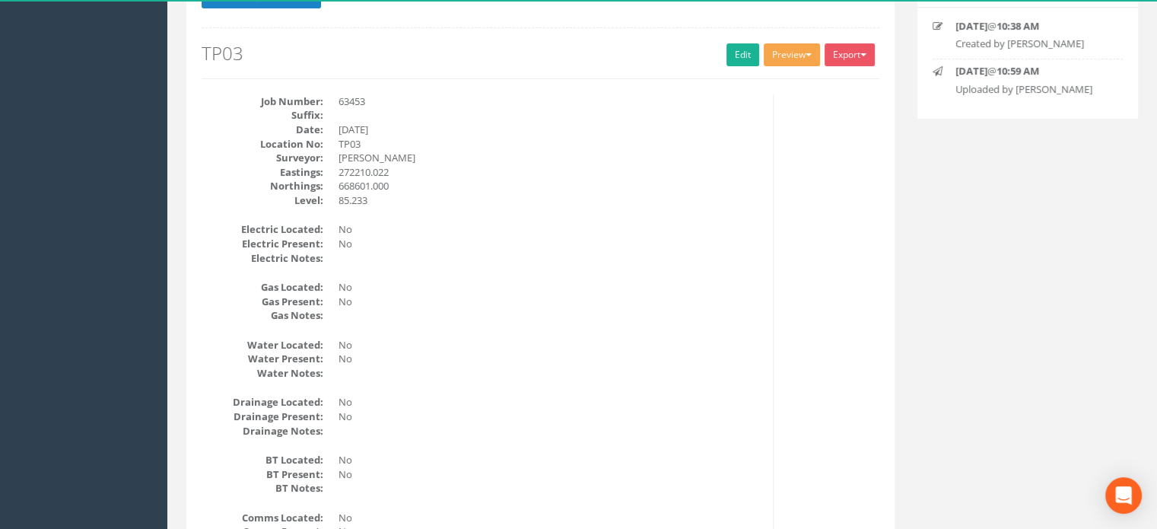
click at [812, 53] on button "Preview" at bounding box center [792, 54] width 56 height 23
click at [766, 84] on link "MHLS Permit to Dig" at bounding box center [764, 87] width 116 height 24
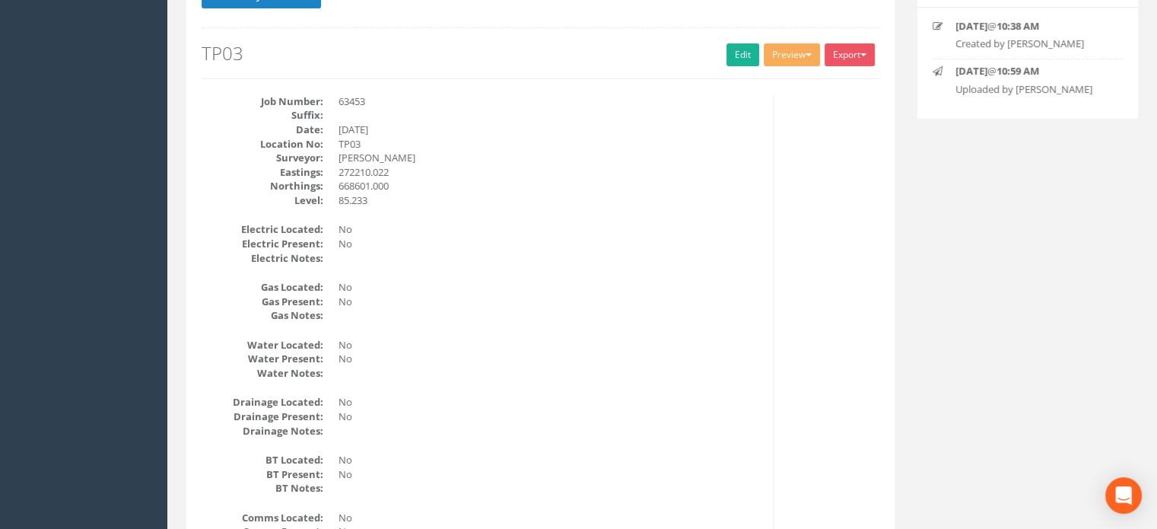
scroll to position [0, 0]
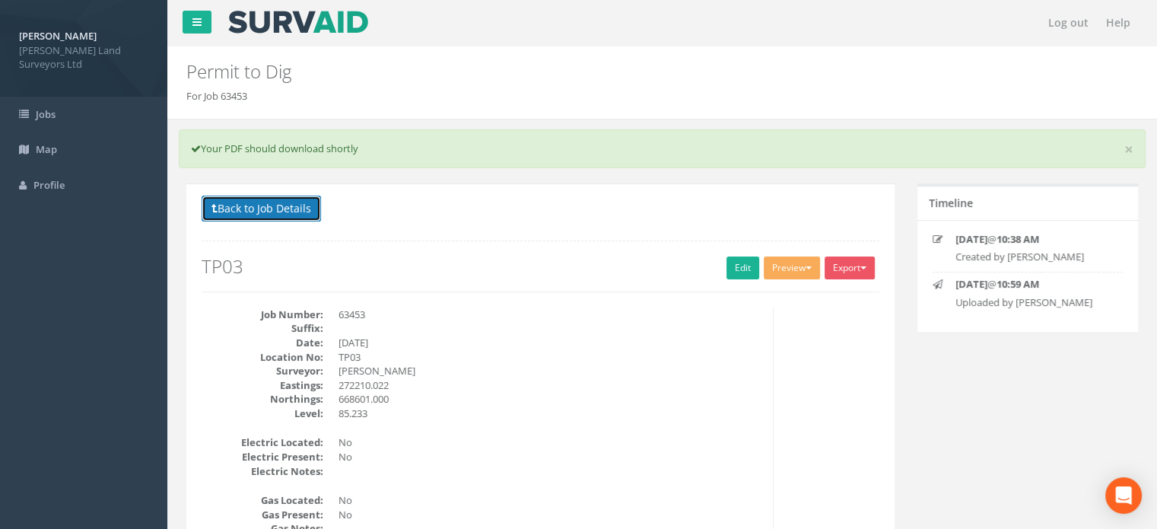
click at [253, 202] on button "Back to Job Details" at bounding box center [261, 209] width 119 height 26
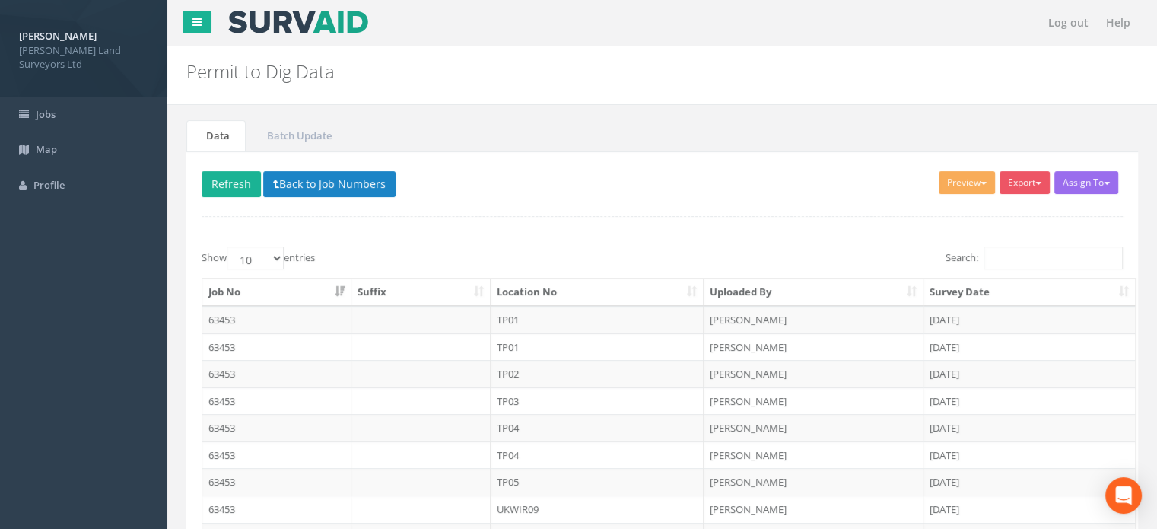
scroll to position [165, 0]
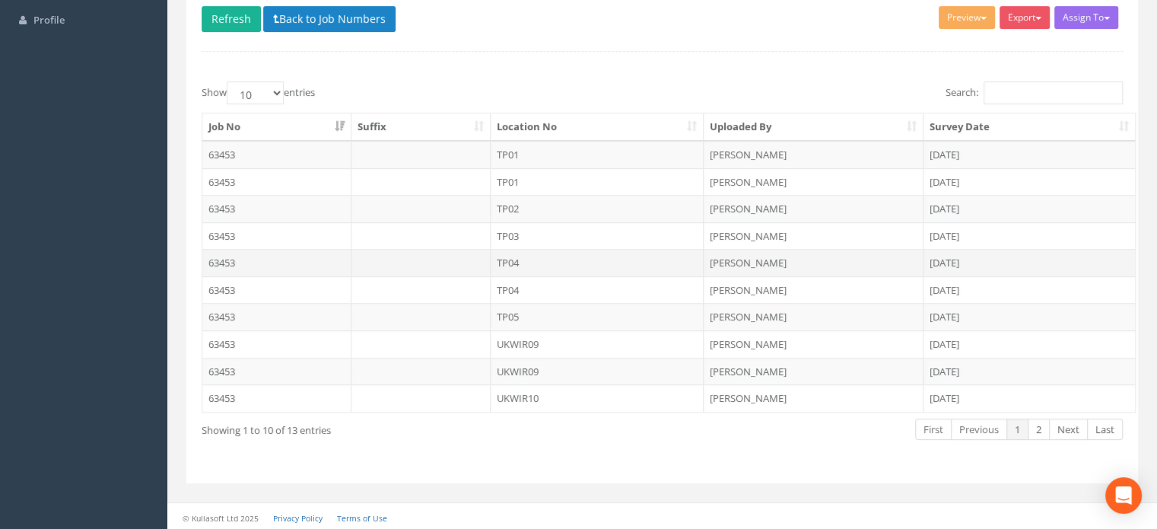
click at [511, 261] on td "TP04" at bounding box center [598, 262] width 214 height 27
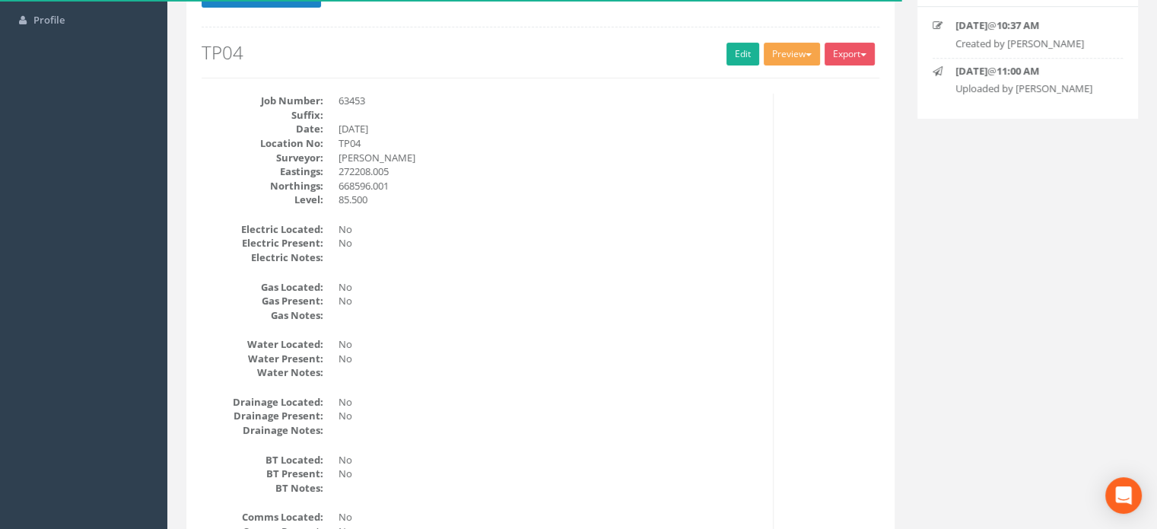
click at [806, 51] on button "Preview" at bounding box center [792, 54] width 56 height 23
click at [781, 84] on link "MHLS Permit to Dig" at bounding box center [764, 86] width 116 height 24
click at [805, 58] on button "Preview" at bounding box center [792, 54] width 56 height 23
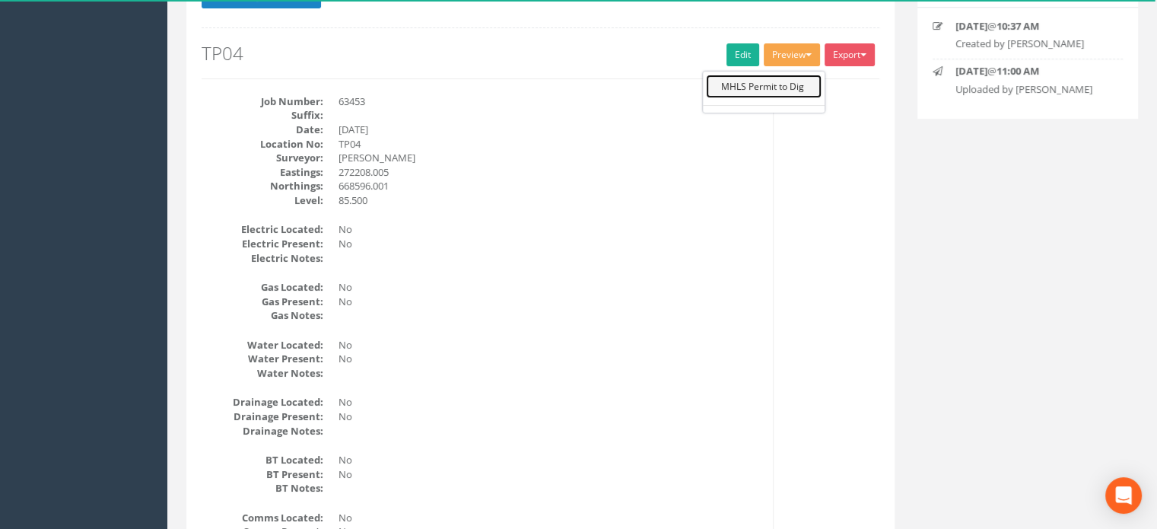
click at [790, 80] on link "MHLS Permit to Dig" at bounding box center [764, 87] width 116 height 24
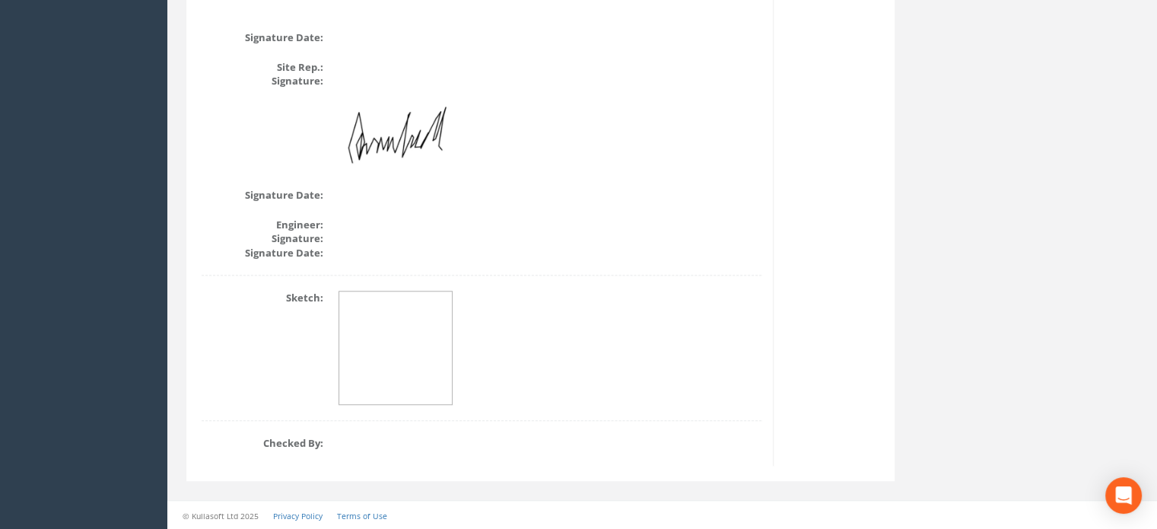
scroll to position [0, 0]
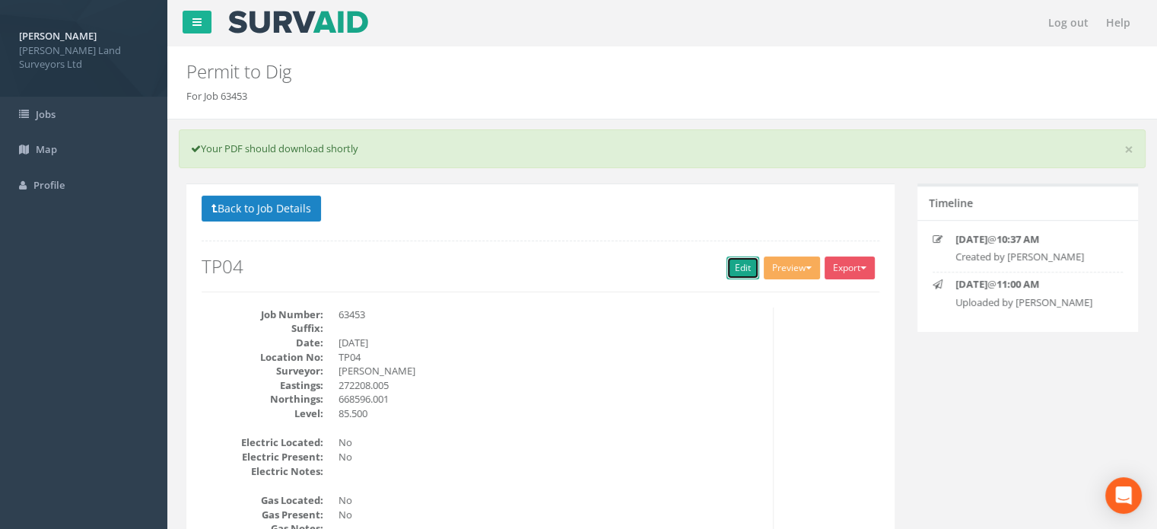
click at [729, 261] on link "Edit" at bounding box center [743, 267] width 33 height 23
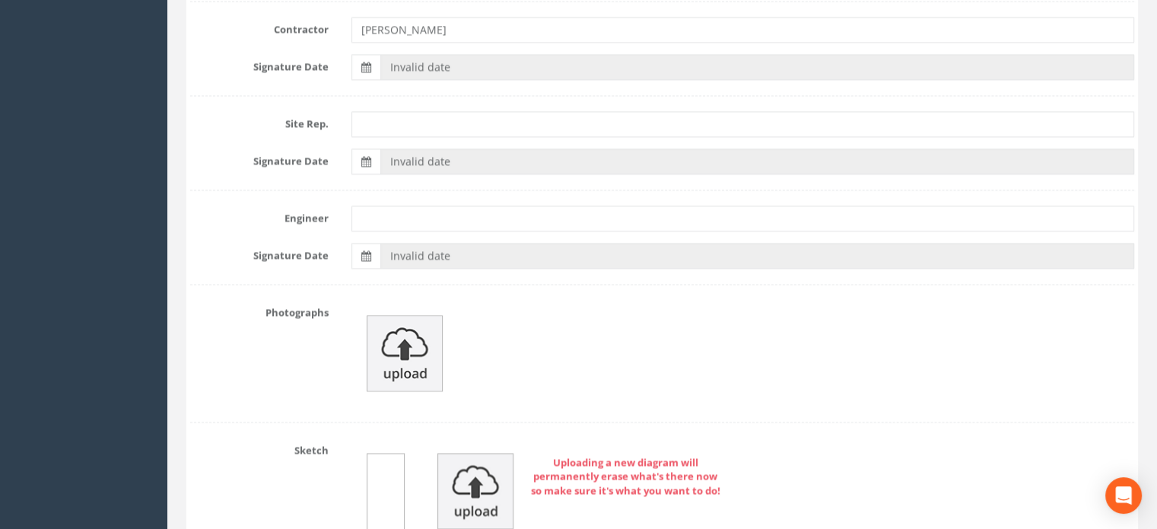
scroll to position [2411, 0]
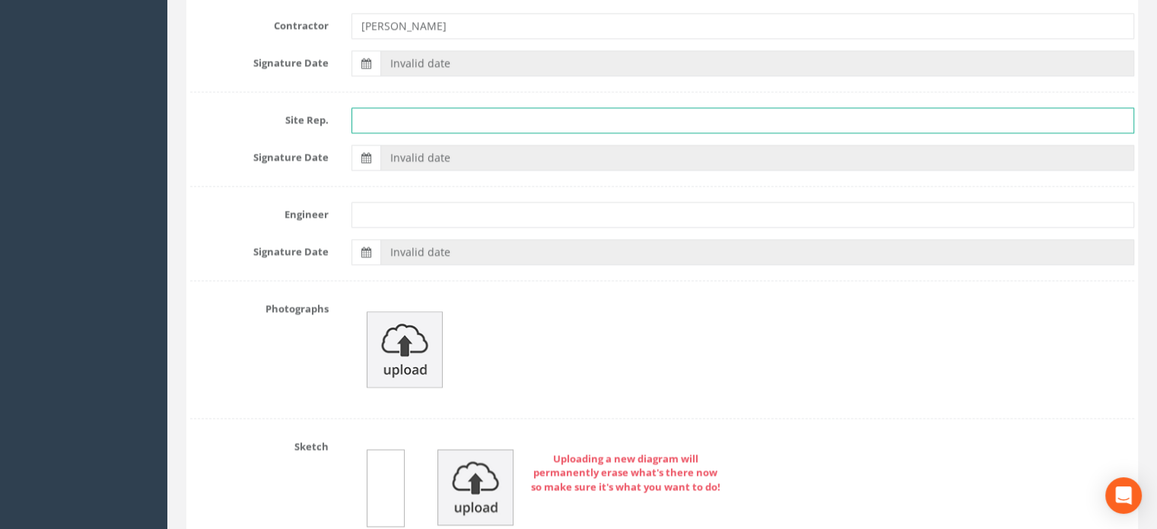
click at [393, 114] on input "text" at bounding box center [743, 120] width 783 height 26
type input "[PERSON_NAME]"
click at [366, 65] on label at bounding box center [366, 63] width 29 height 26
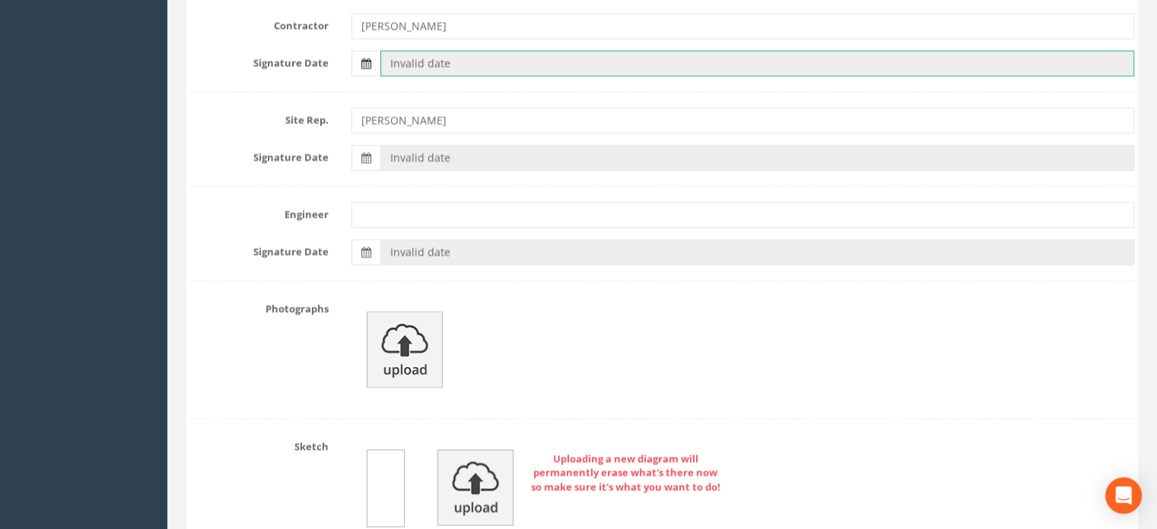
click at [380, 65] on input "Invalid date" at bounding box center [757, 63] width 754 height 26
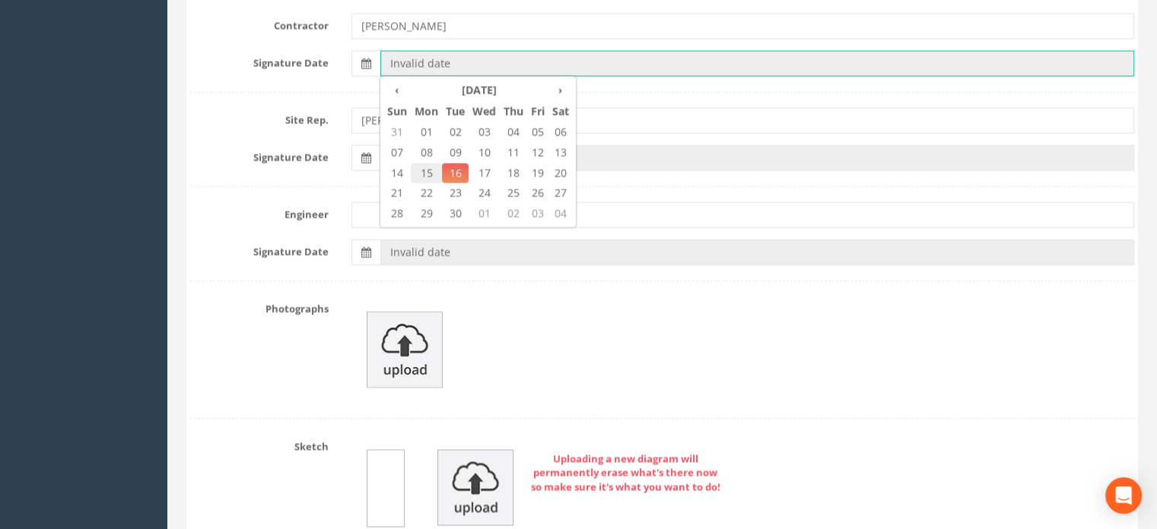
click at [426, 170] on span "15" at bounding box center [426, 173] width 31 height 20
type input "[DATE]"
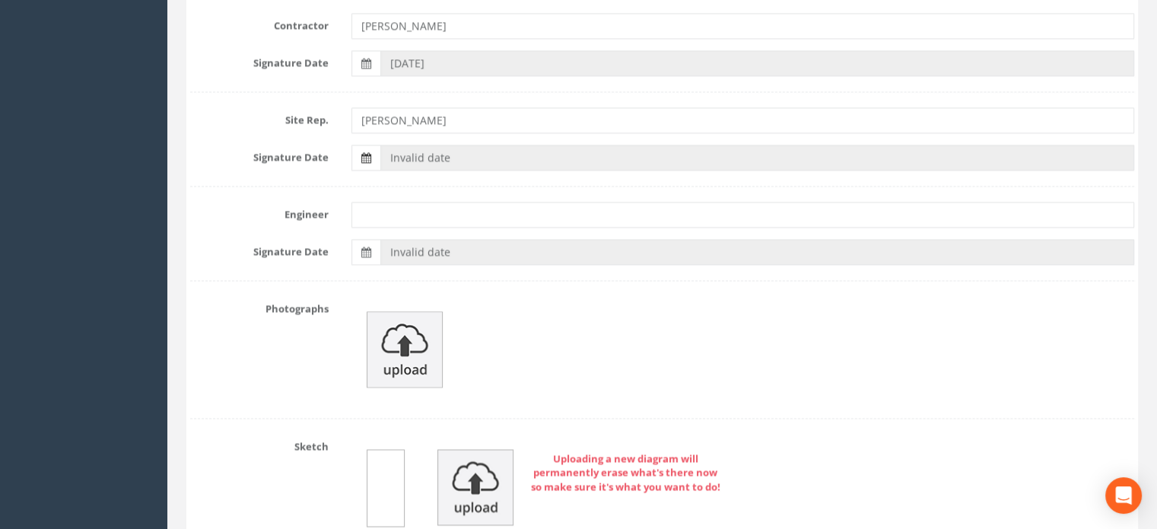
click at [361, 152] on icon at bounding box center [366, 157] width 10 height 11
click at [380, 148] on input "Invalid date" at bounding box center [757, 158] width 754 height 26
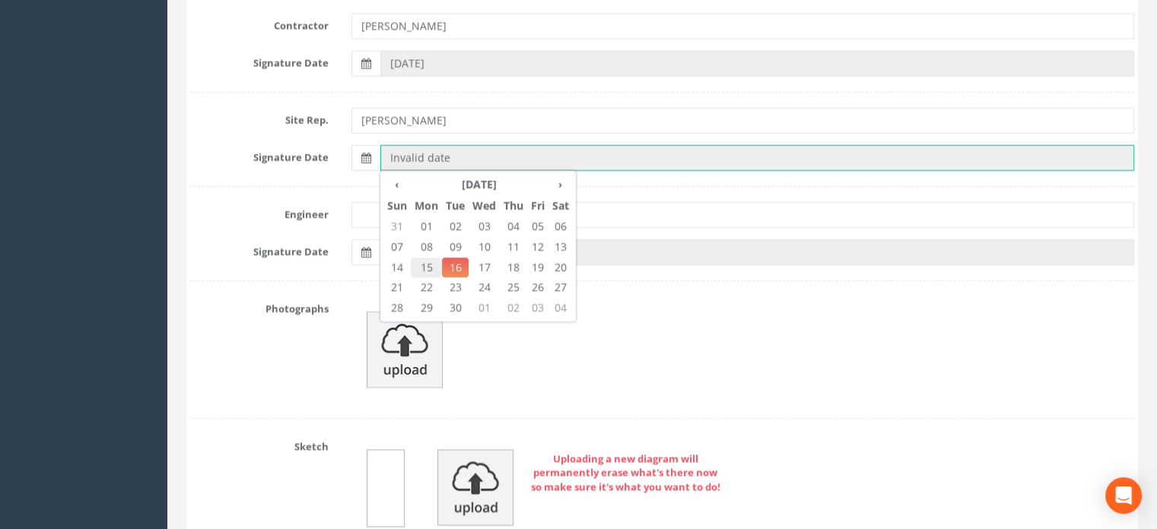
click at [430, 260] on span "15" at bounding box center [426, 267] width 31 height 20
type input "[DATE]"
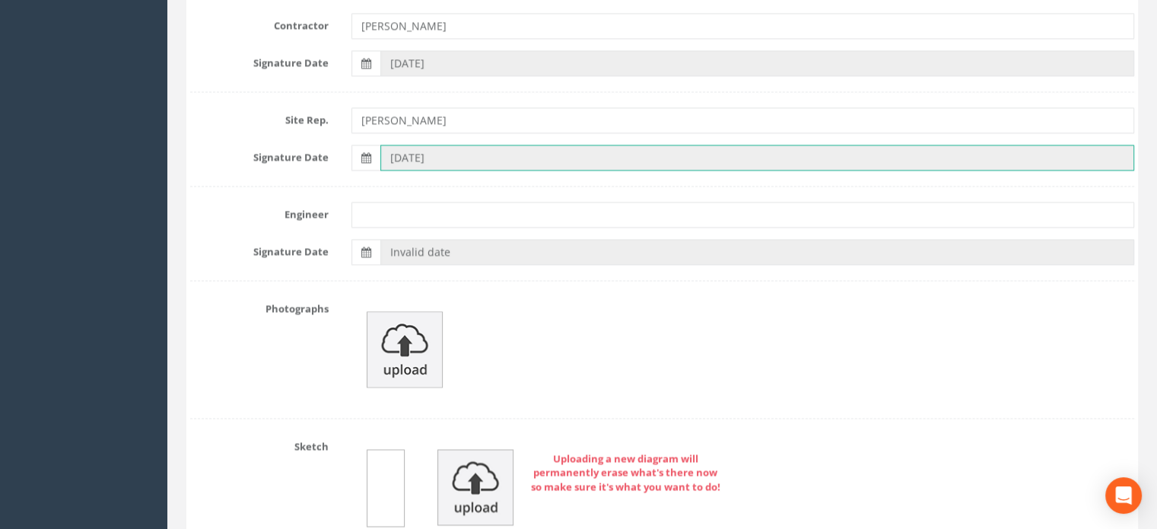
scroll to position [0, 0]
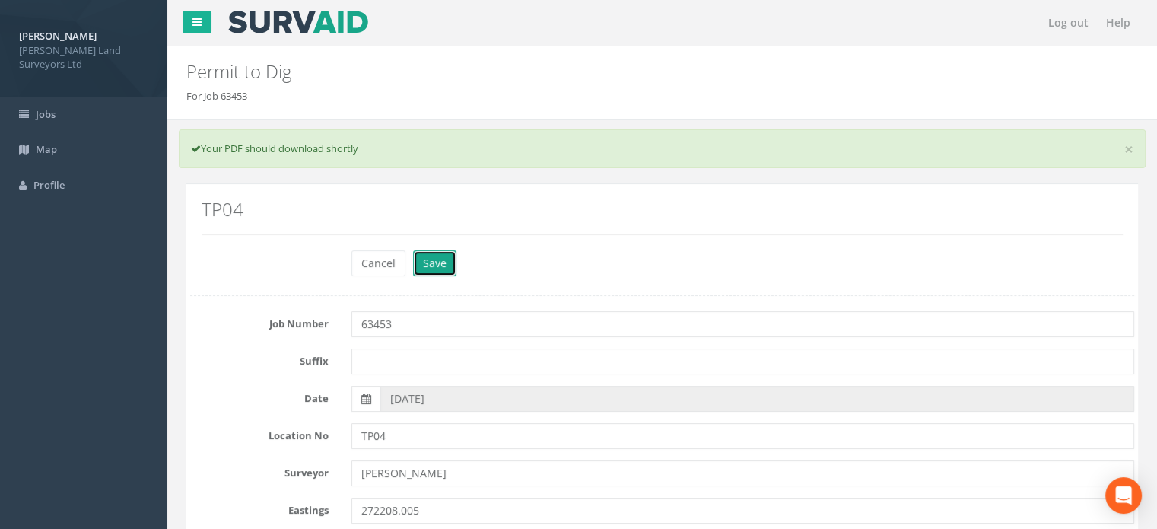
click at [440, 268] on button "Save" at bounding box center [434, 263] width 43 height 26
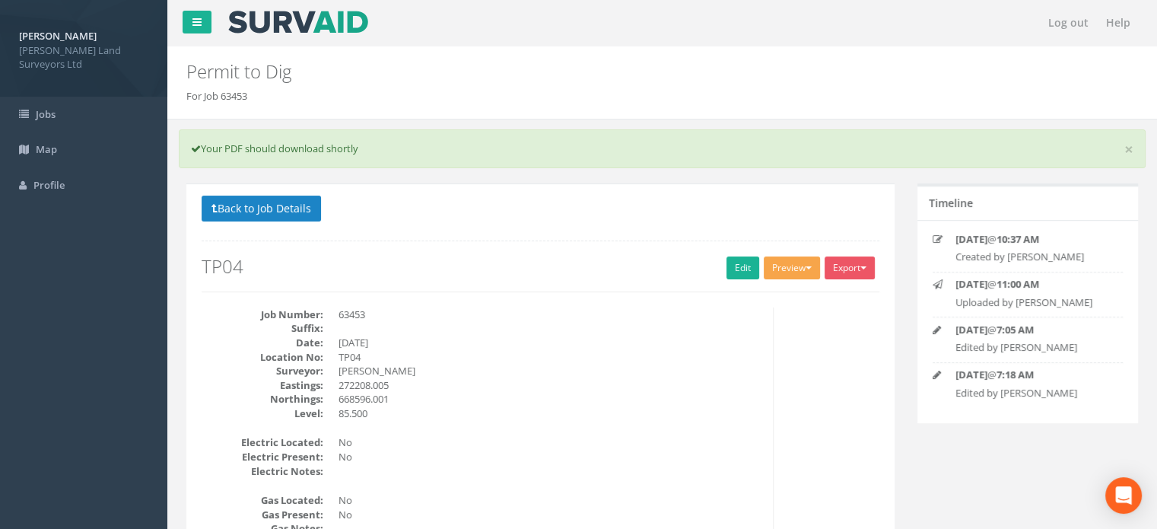
click at [797, 263] on button "Preview" at bounding box center [792, 267] width 56 height 23
click at [766, 294] on link "MHLS Permit to Dig" at bounding box center [764, 300] width 116 height 24
click at [243, 205] on button "Back to Job Details" at bounding box center [261, 209] width 119 height 26
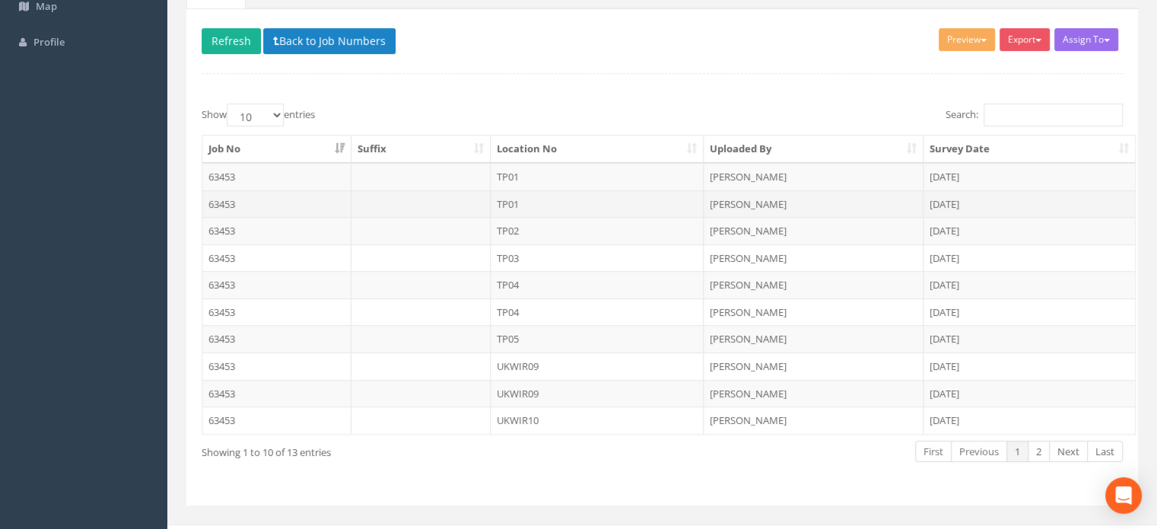
scroll to position [165, 0]
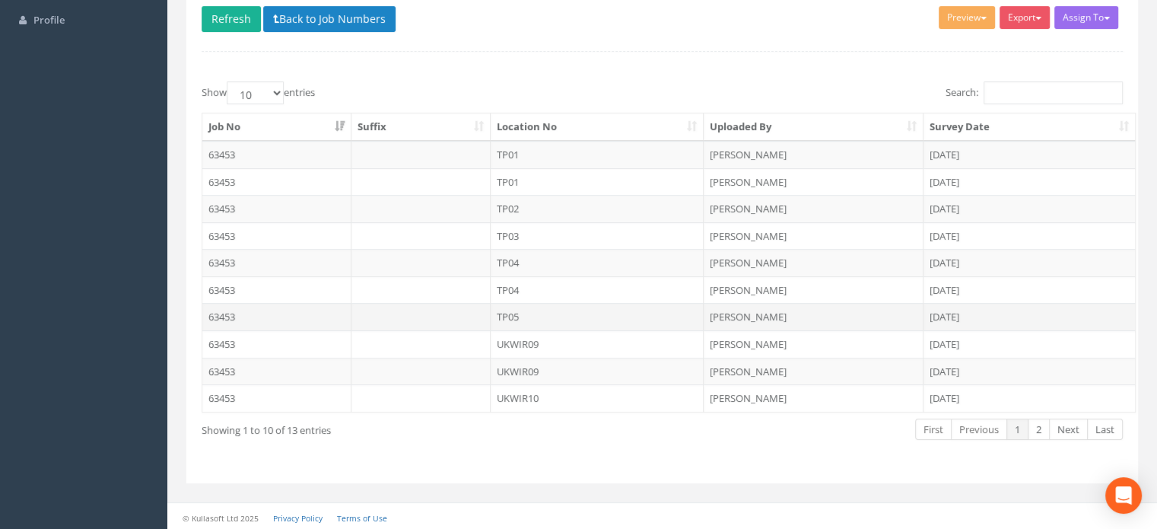
click at [514, 307] on td "TP05" at bounding box center [598, 316] width 214 height 27
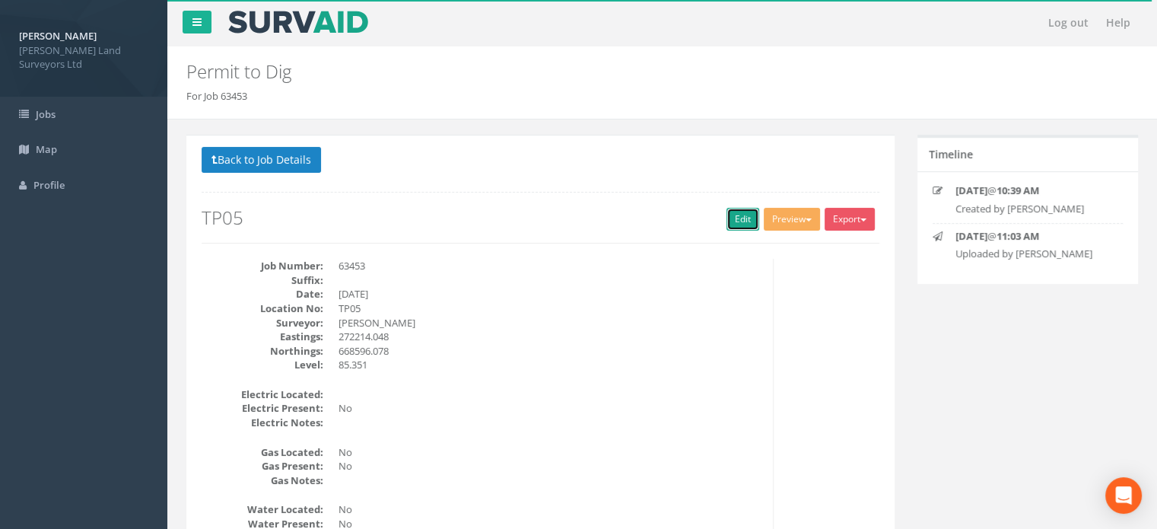
click at [733, 221] on link "Edit" at bounding box center [743, 219] width 33 height 23
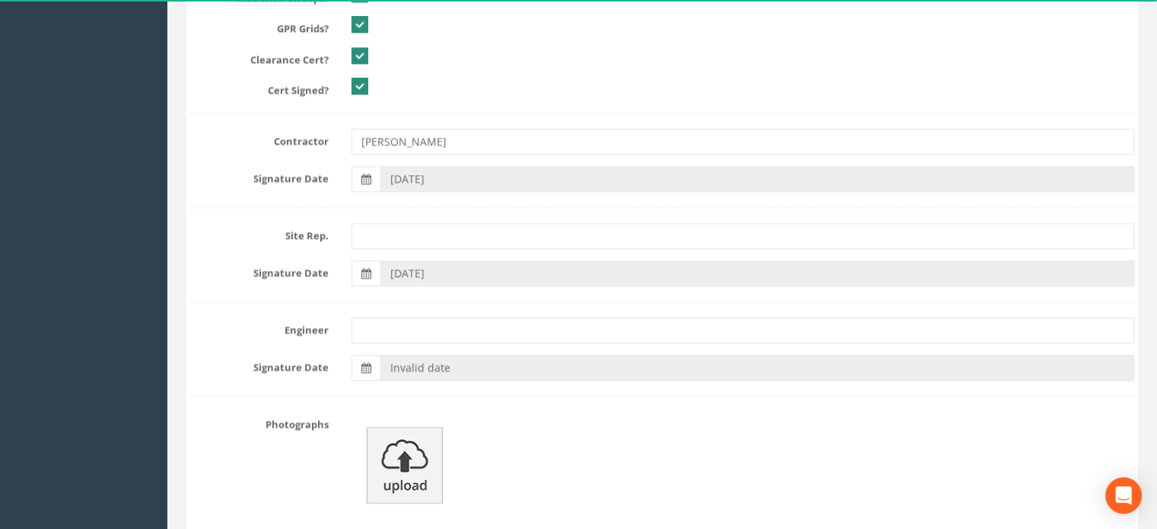
scroll to position [2261, 0]
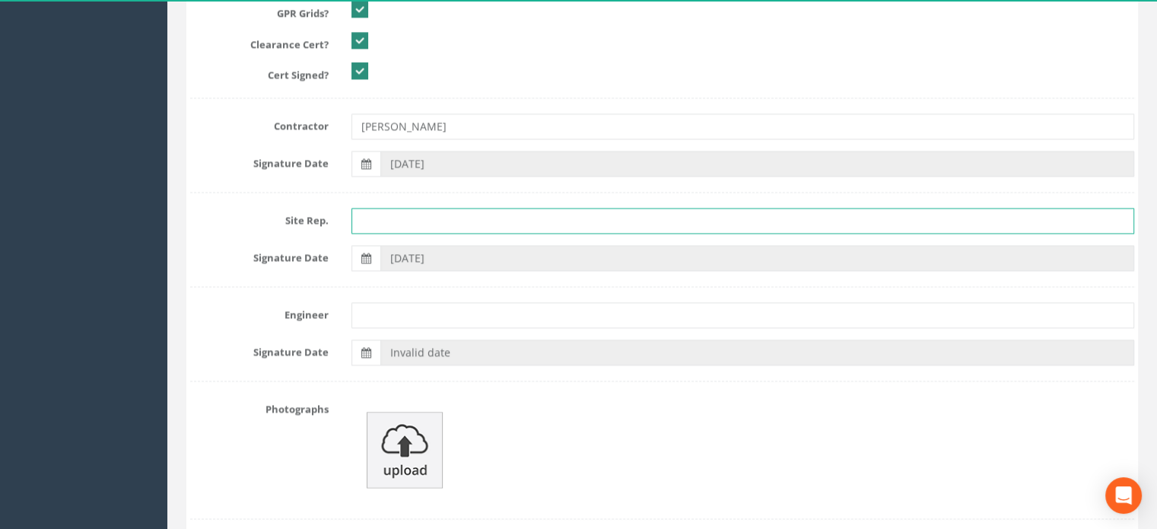
click at [433, 218] on input "text" at bounding box center [743, 221] width 783 height 26
type input "[PERSON_NAME]"
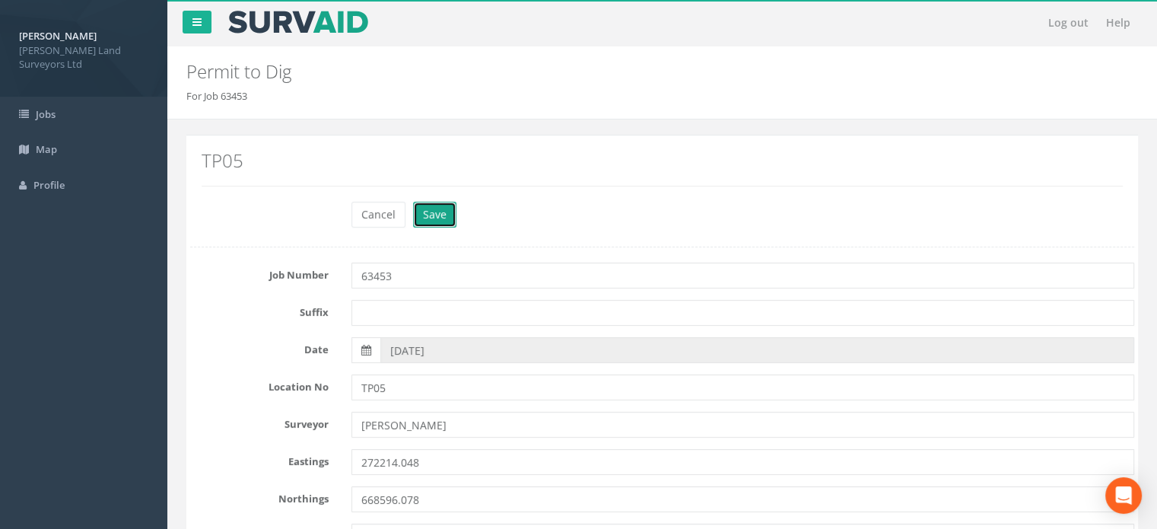
click at [444, 214] on button "Save" at bounding box center [434, 215] width 43 height 26
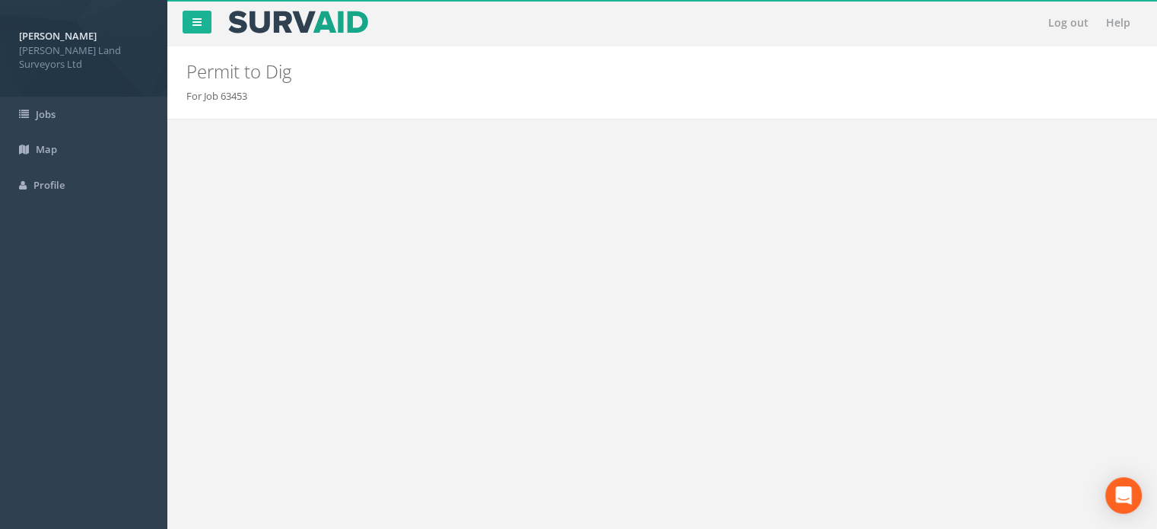
click at [780, 218] on button "Preview" at bounding box center [792, 219] width 56 height 23
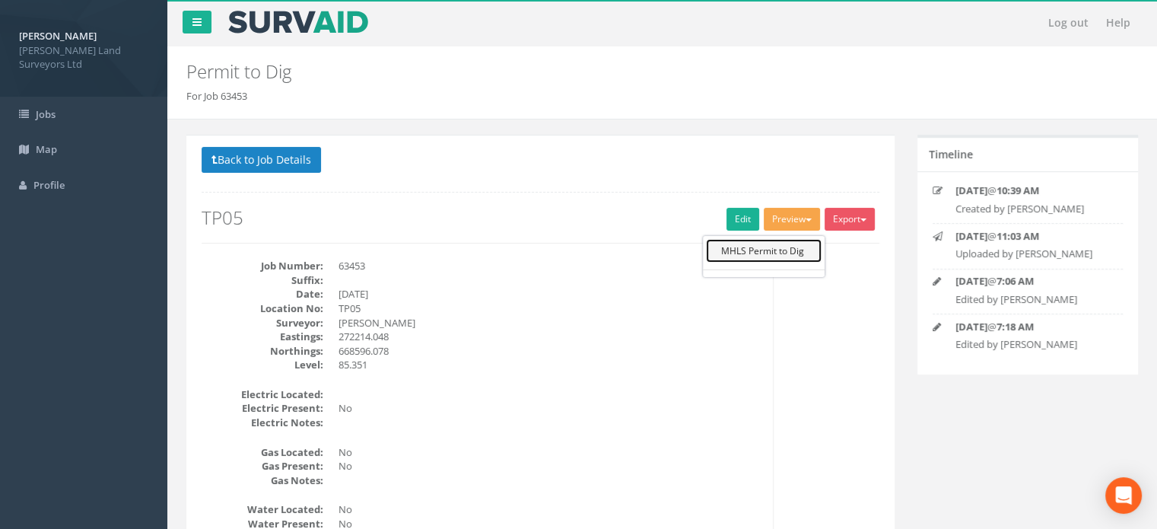
click at [770, 246] on link "MHLS Permit to Dig" at bounding box center [764, 251] width 116 height 24
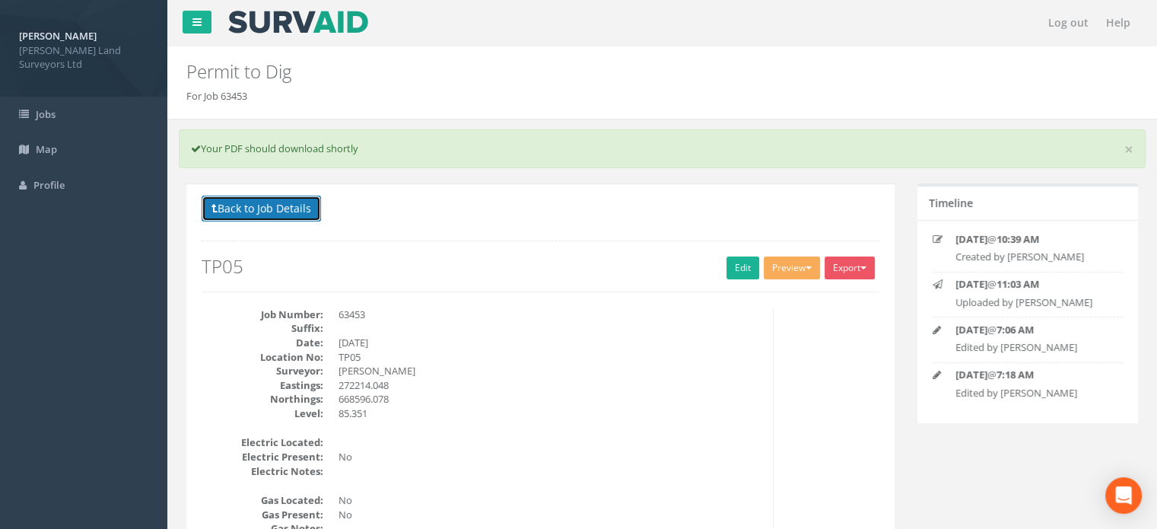
click at [279, 212] on button "Back to Job Details" at bounding box center [261, 209] width 119 height 26
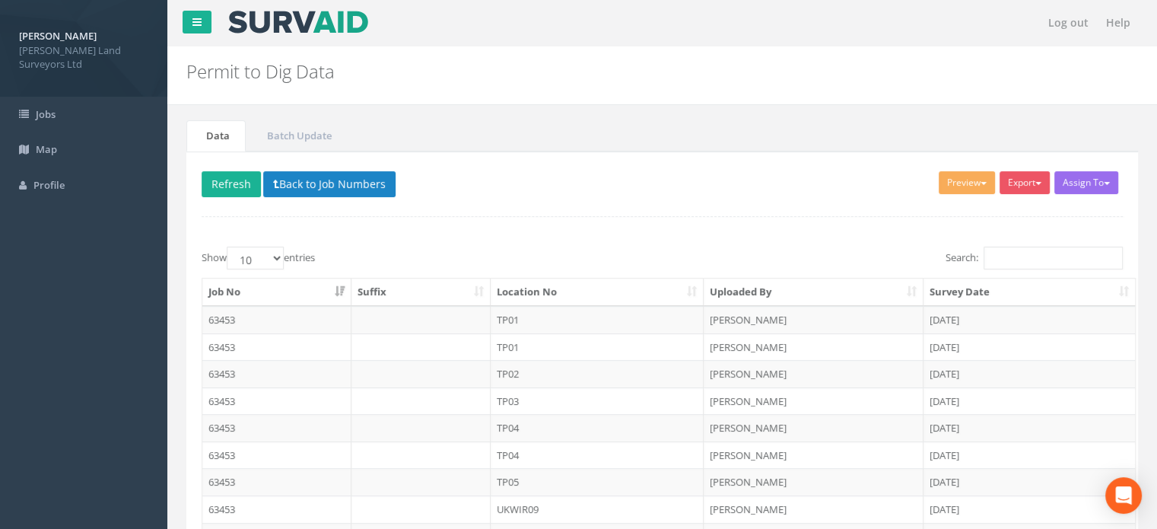
scroll to position [165, 0]
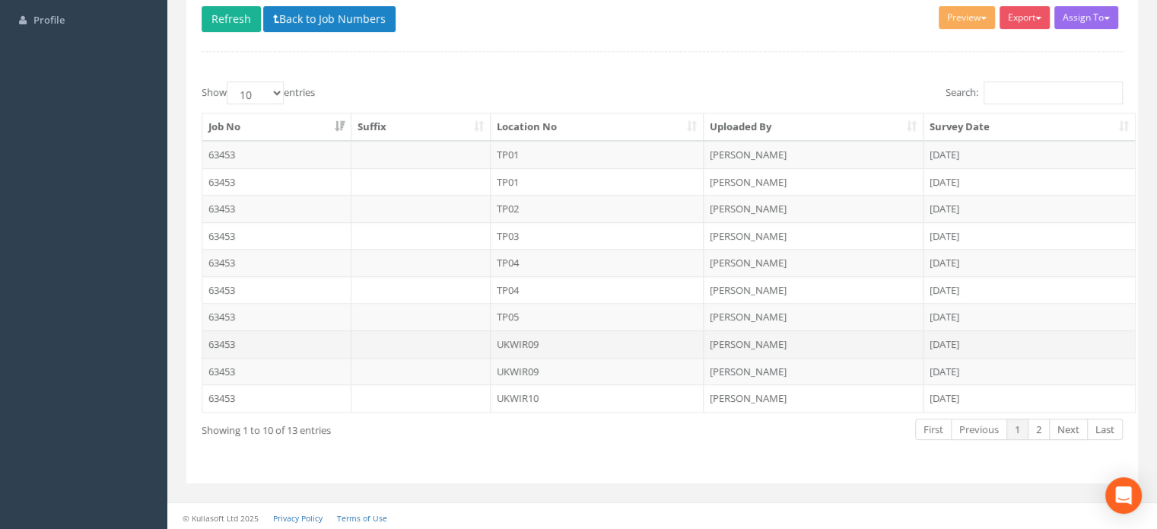
click at [536, 337] on td "UKWIR09" at bounding box center [598, 343] width 214 height 27
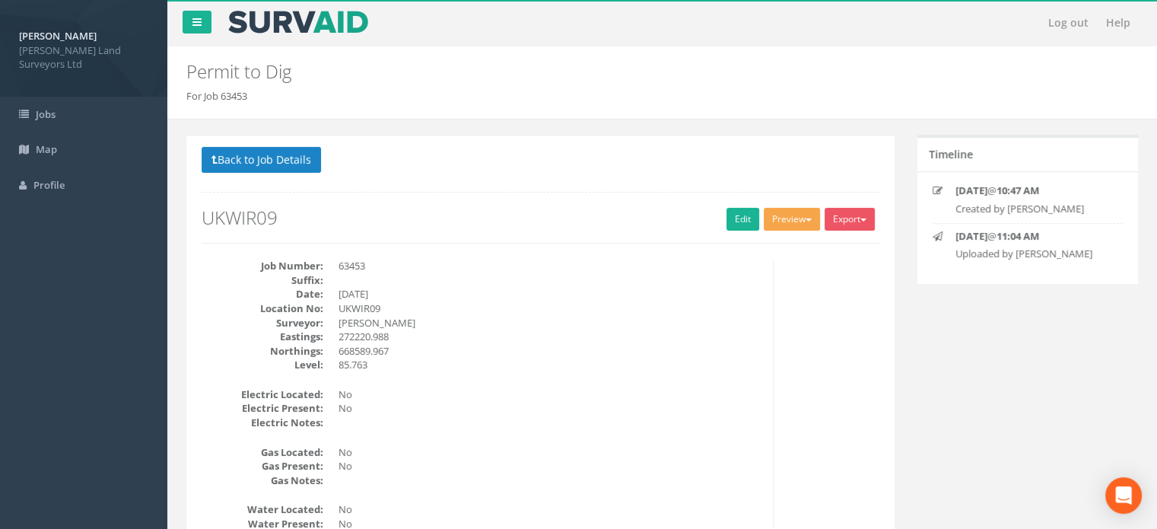
click at [806, 218] on span "button" at bounding box center [809, 219] width 6 height 3
click at [782, 247] on link "MHLS Permit to Dig" at bounding box center [764, 251] width 116 height 24
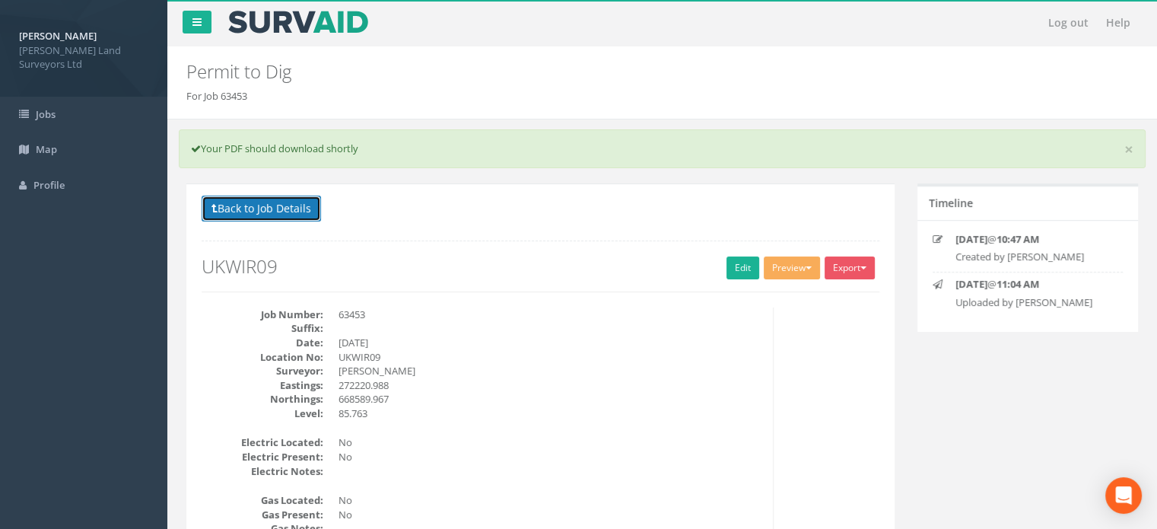
click at [289, 205] on button "Back to Job Details" at bounding box center [261, 209] width 119 height 26
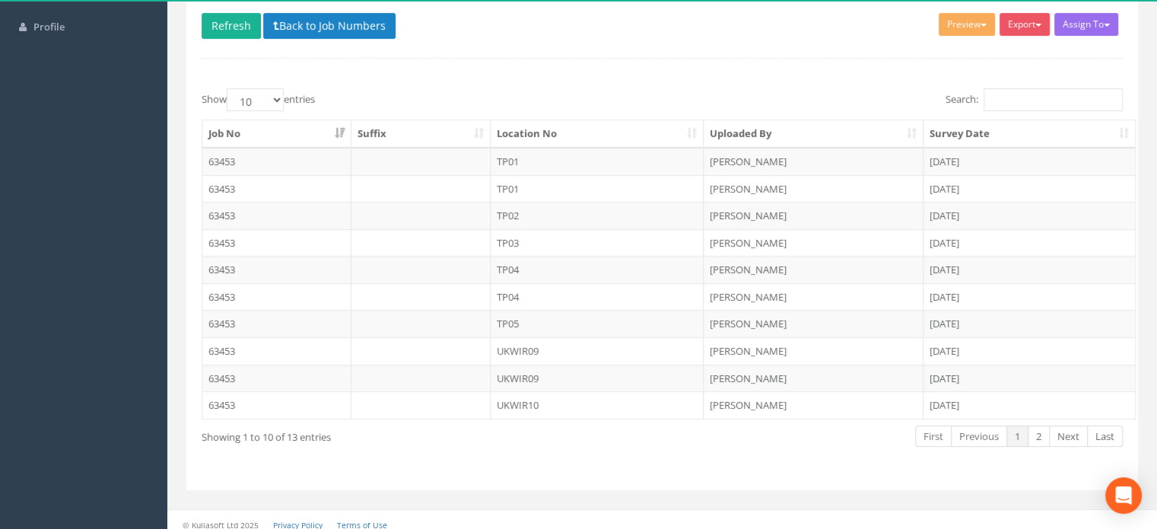
scroll to position [165, 0]
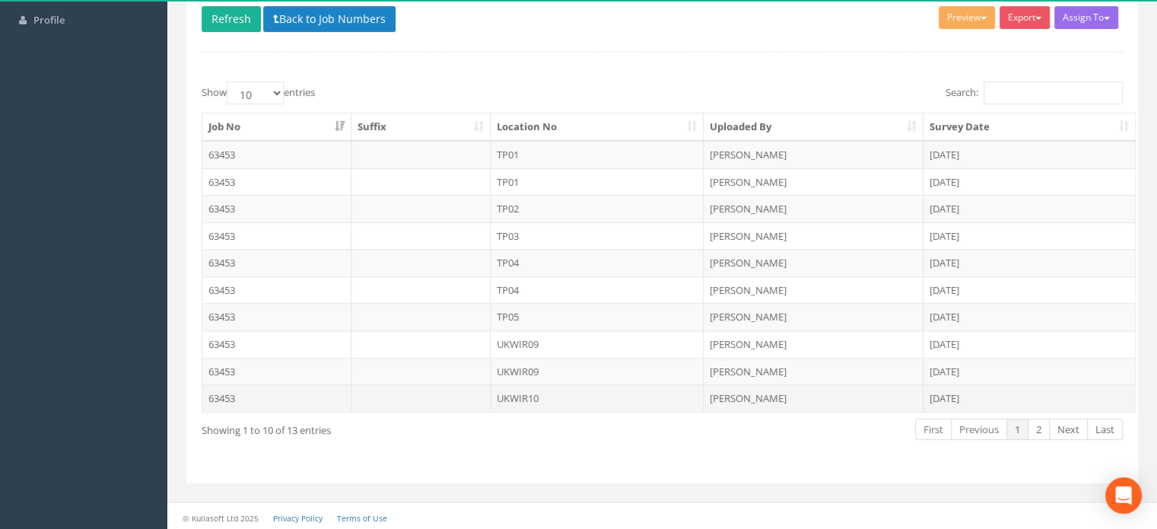
click at [529, 393] on td "UKWIR10" at bounding box center [598, 397] width 214 height 27
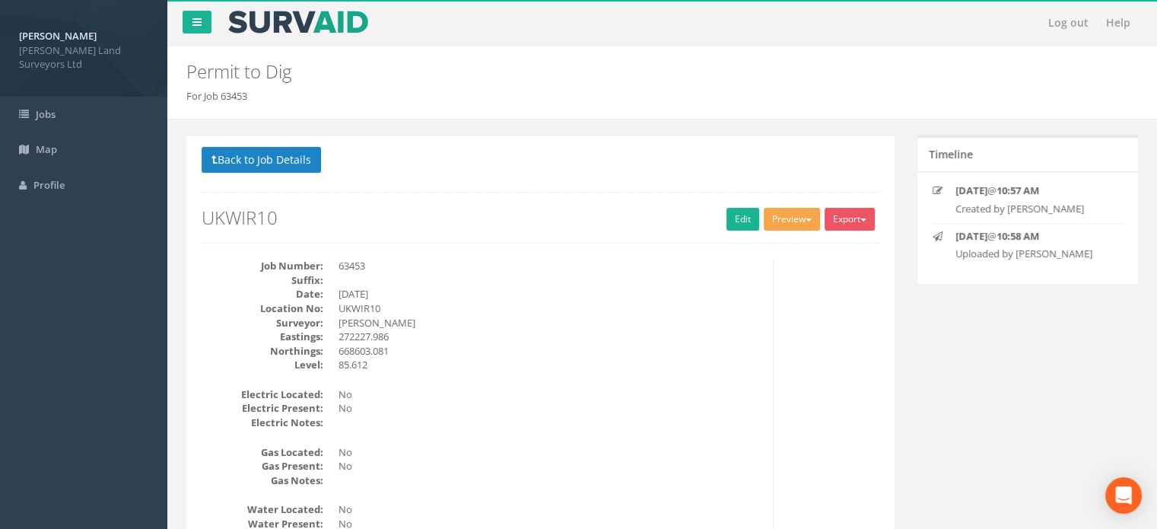
click at [791, 228] on button "Preview" at bounding box center [792, 219] width 56 height 23
click at [795, 251] on link "MHLS Permit to Dig" at bounding box center [764, 251] width 116 height 24
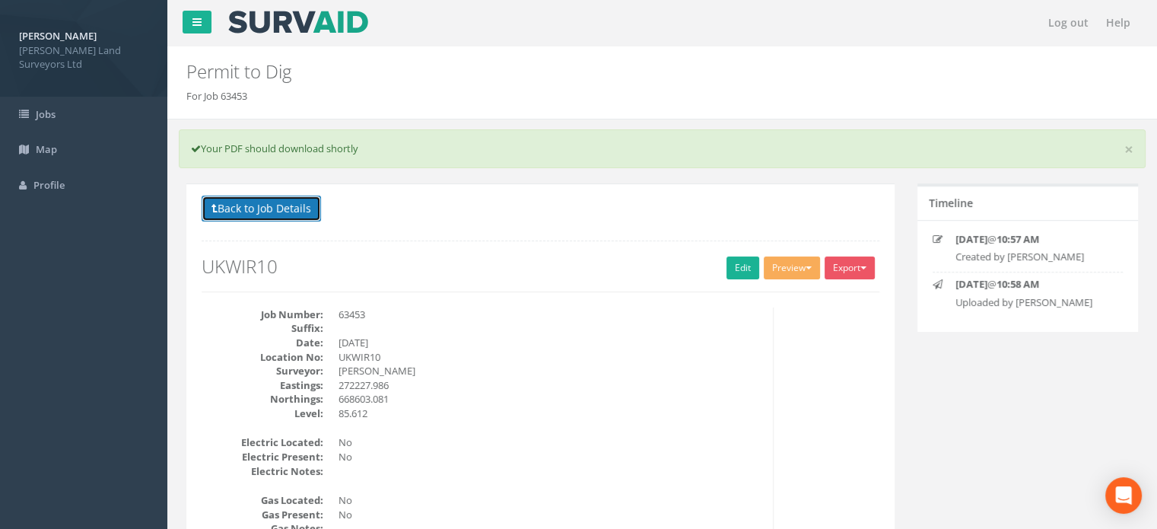
click at [310, 208] on button "Back to Job Details" at bounding box center [261, 209] width 119 height 26
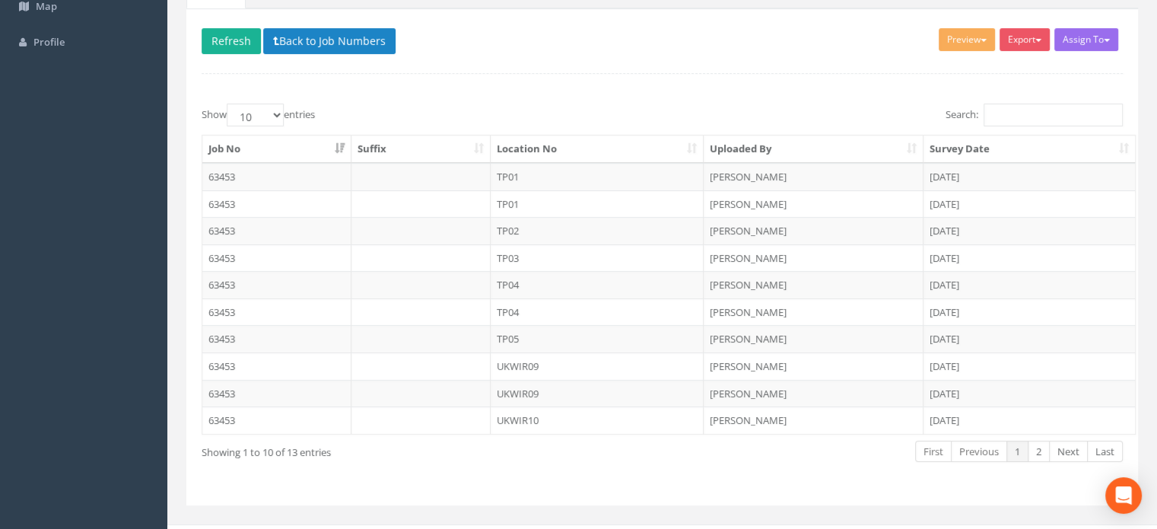
scroll to position [165, 0]
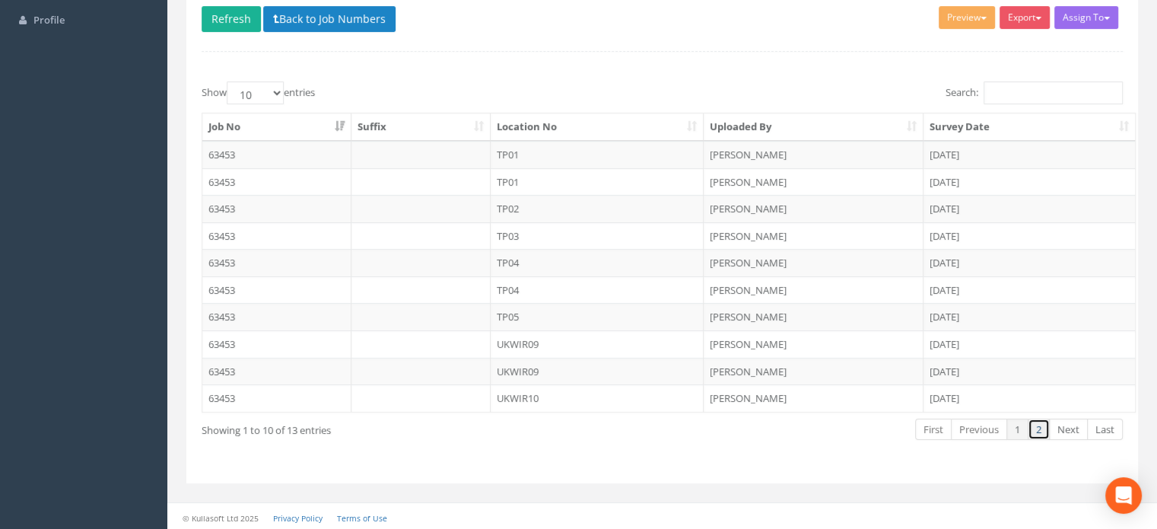
click at [1041, 427] on link "2" at bounding box center [1039, 430] width 22 height 22
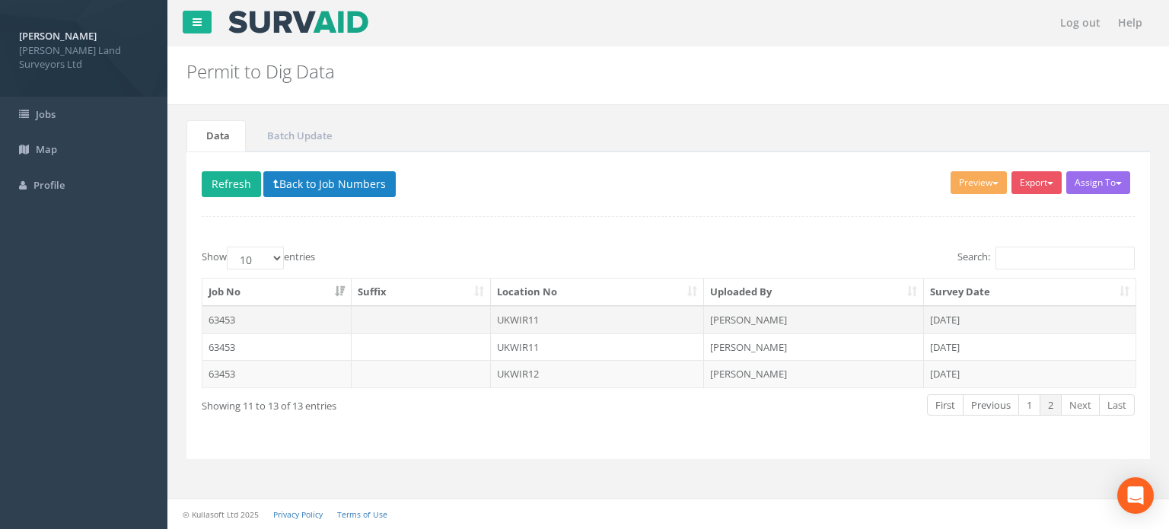
click at [513, 318] on td "UKWIR11" at bounding box center [598, 319] width 214 height 27
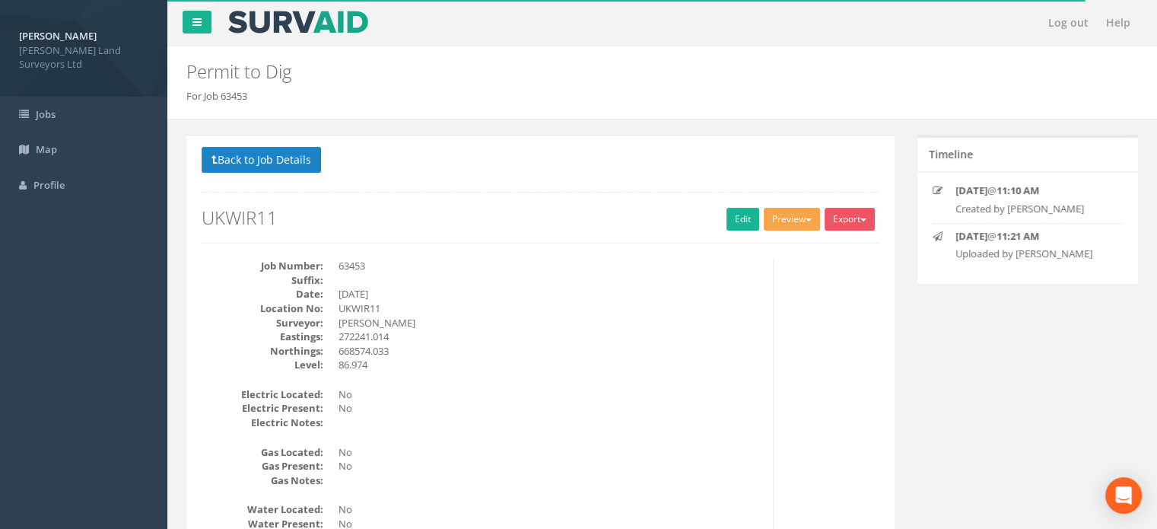
click at [806, 218] on span "button" at bounding box center [809, 219] width 6 height 3
click at [782, 249] on link "MHLS Permit to Dig" at bounding box center [764, 251] width 116 height 24
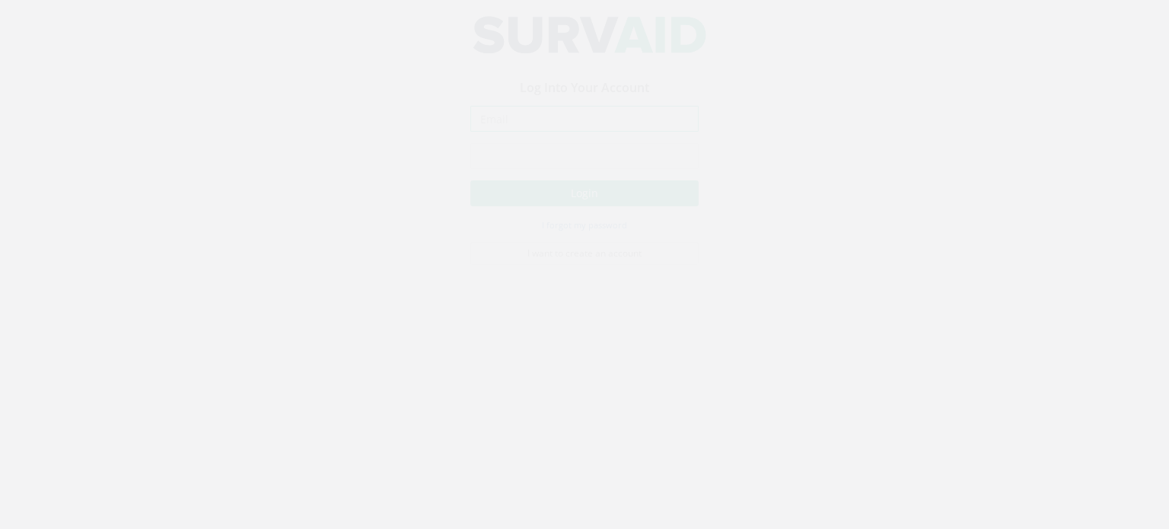
type input "[PERSON_NAME][EMAIL_ADDRESS][PERSON_NAME][DOMAIN_NAME]"
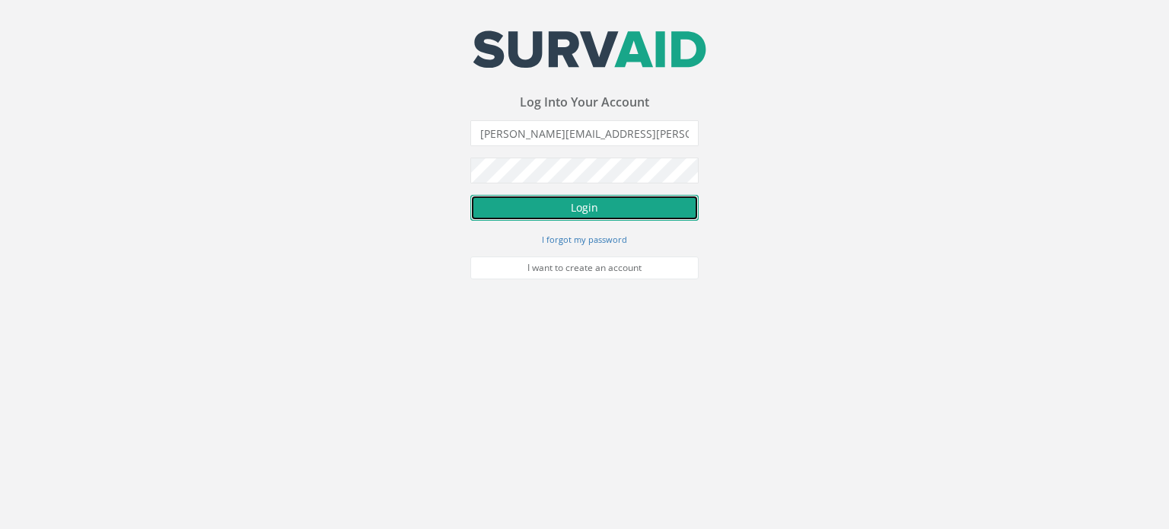
click at [676, 216] on button "Login" at bounding box center [584, 208] width 228 height 26
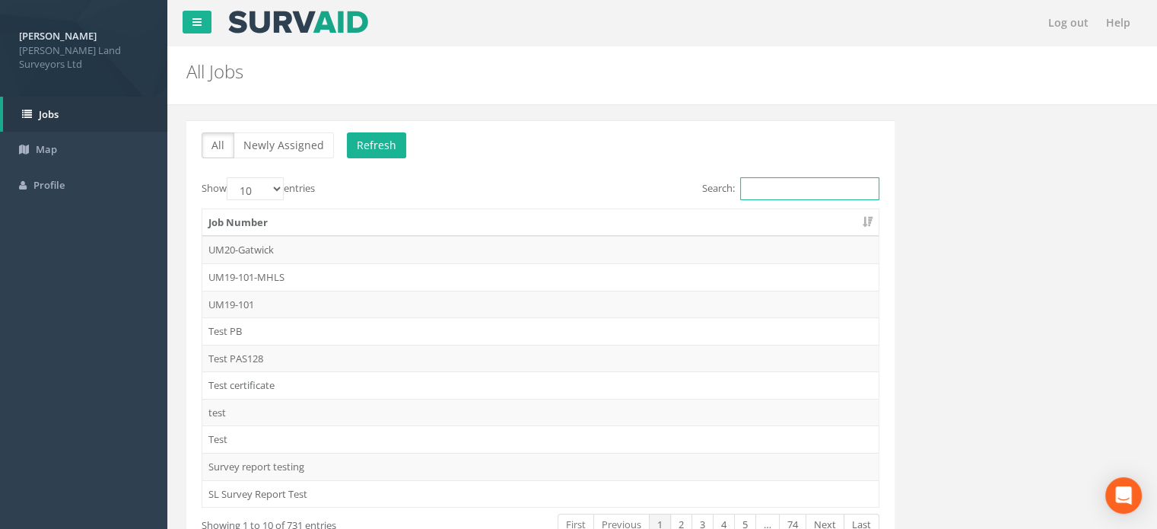
click at [800, 185] on input "Search:" at bounding box center [809, 188] width 139 height 23
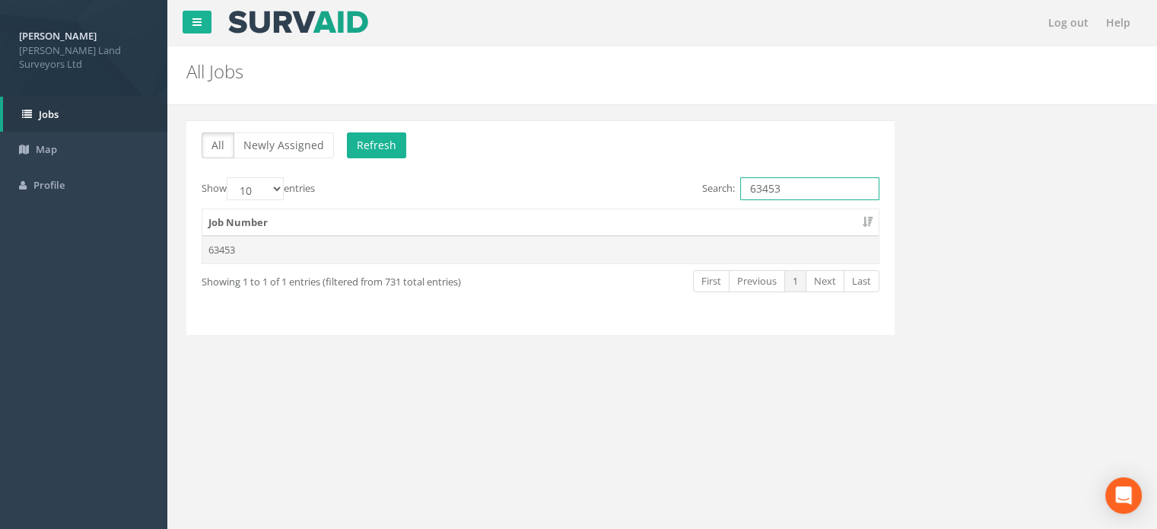
type input "63453"
click at [210, 245] on td "63453" at bounding box center [540, 249] width 676 height 27
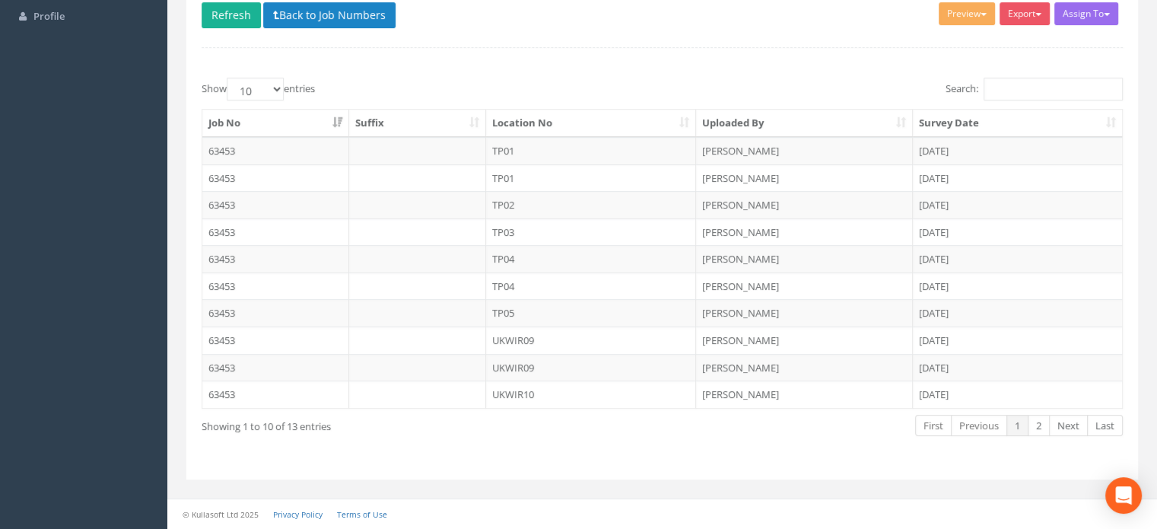
scroll to position [165, 0]
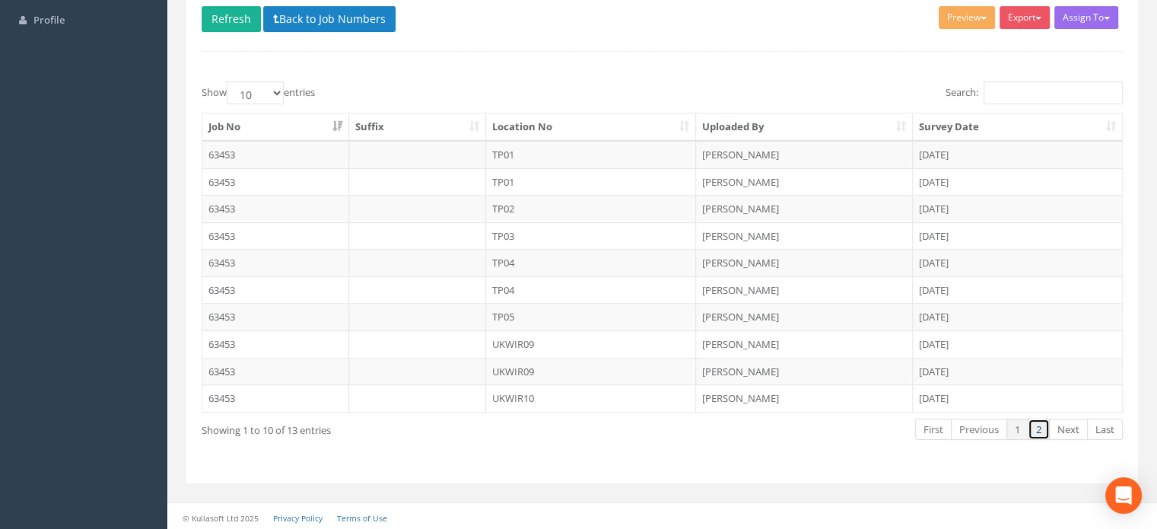
click at [1038, 419] on link "2" at bounding box center [1039, 430] width 22 height 22
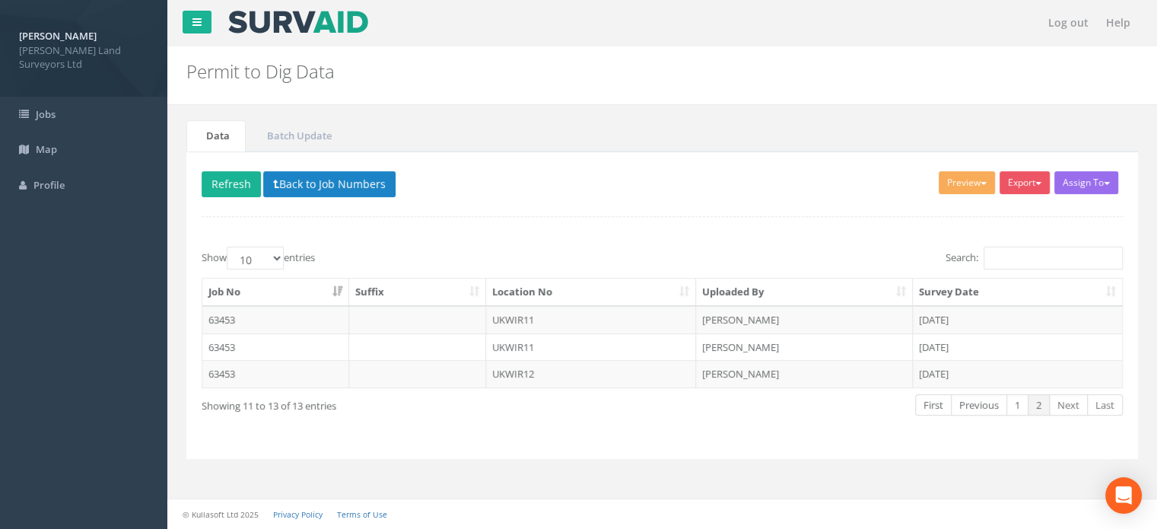
scroll to position [0, 0]
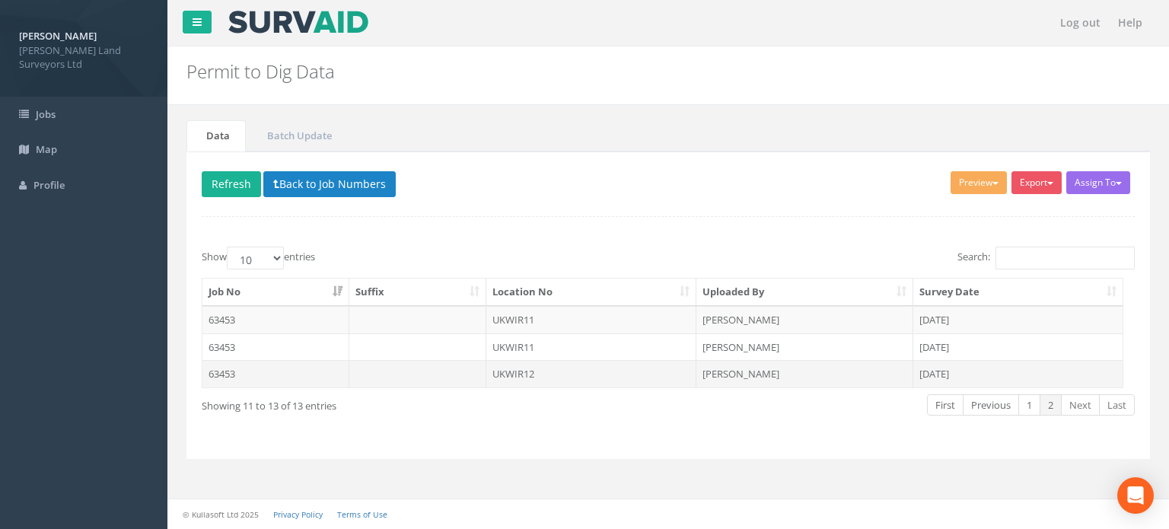
click at [527, 367] on td "UKWIR12" at bounding box center [591, 373] width 211 height 27
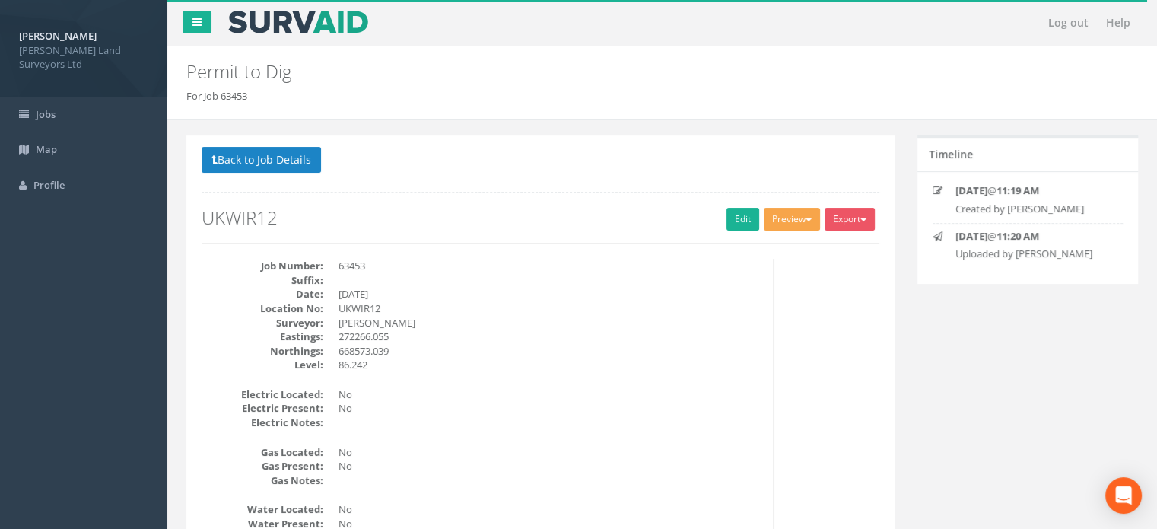
click at [810, 215] on button "Preview" at bounding box center [792, 219] width 56 height 23
click at [795, 246] on link "MHLS Permit to Dig" at bounding box center [764, 251] width 116 height 24
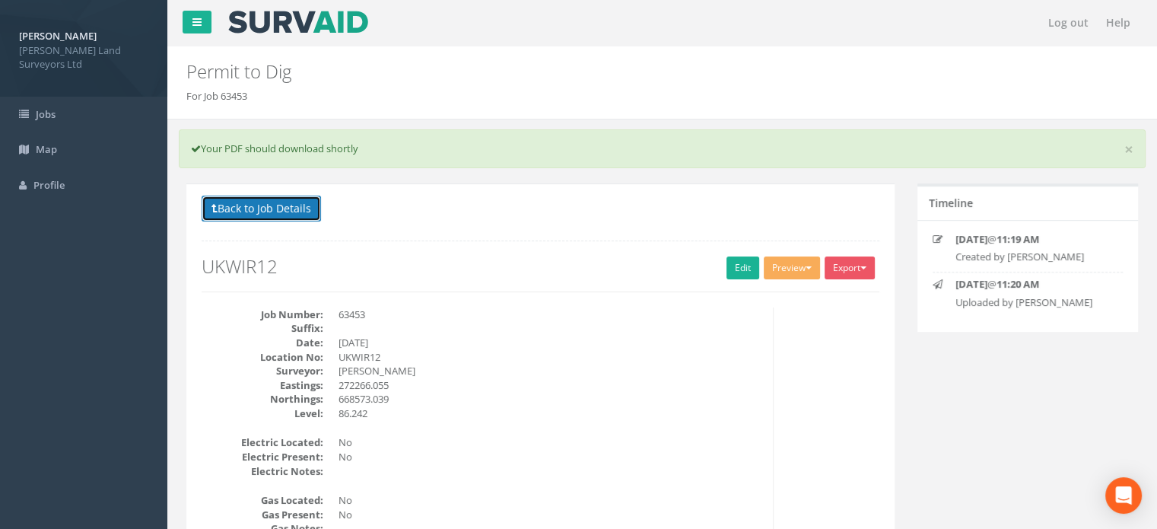
click at [304, 208] on button "Back to Job Details" at bounding box center [261, 209] width 119 height 26
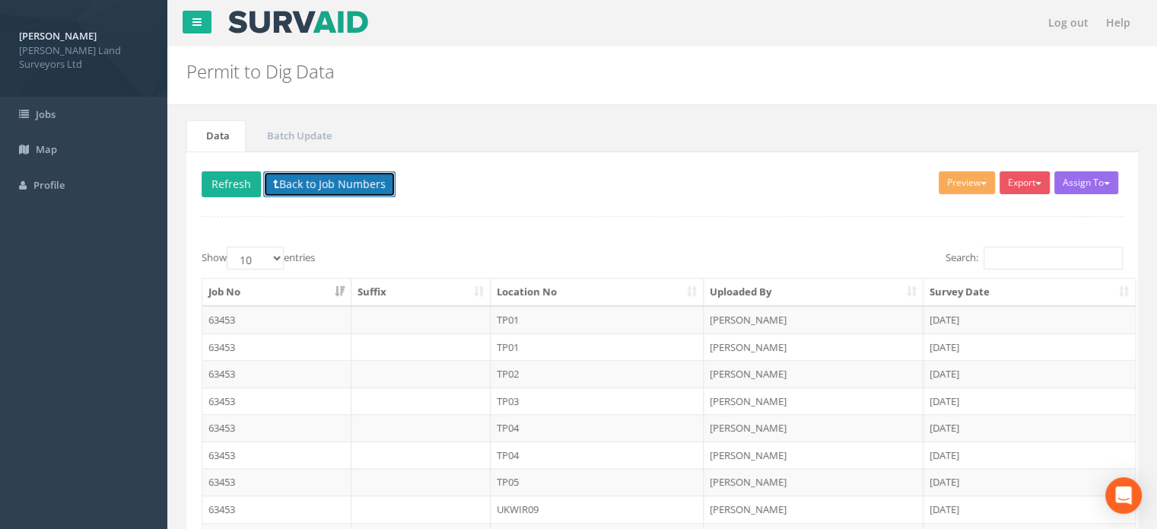
click at [315, 180] on button "Back to Job Numbers" at bounding box center [329, 184] width 132 height 26
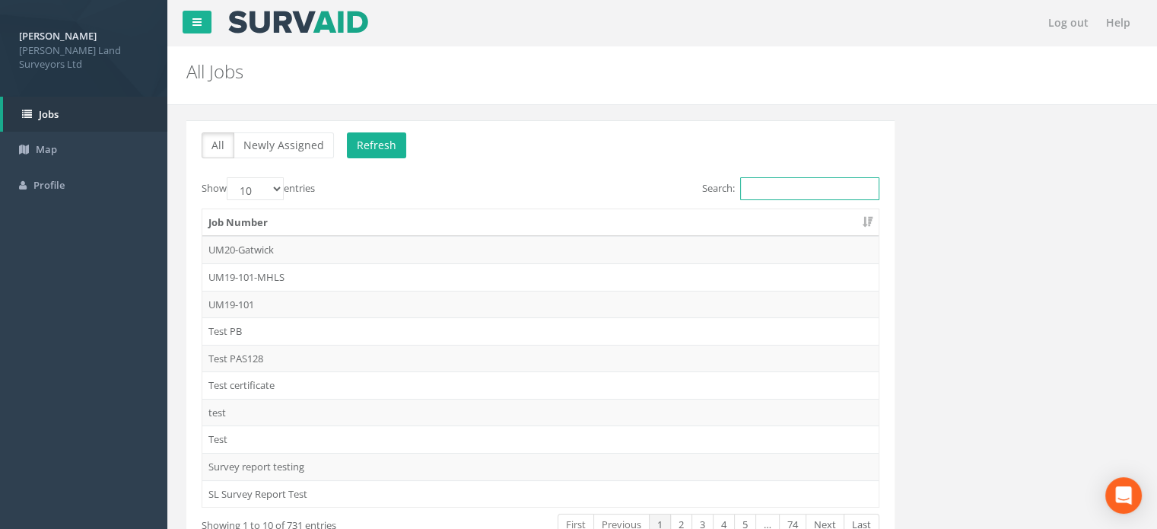
click at [825, 187] on input "Search:" at bounding box center [809, 188] width 139 height 23
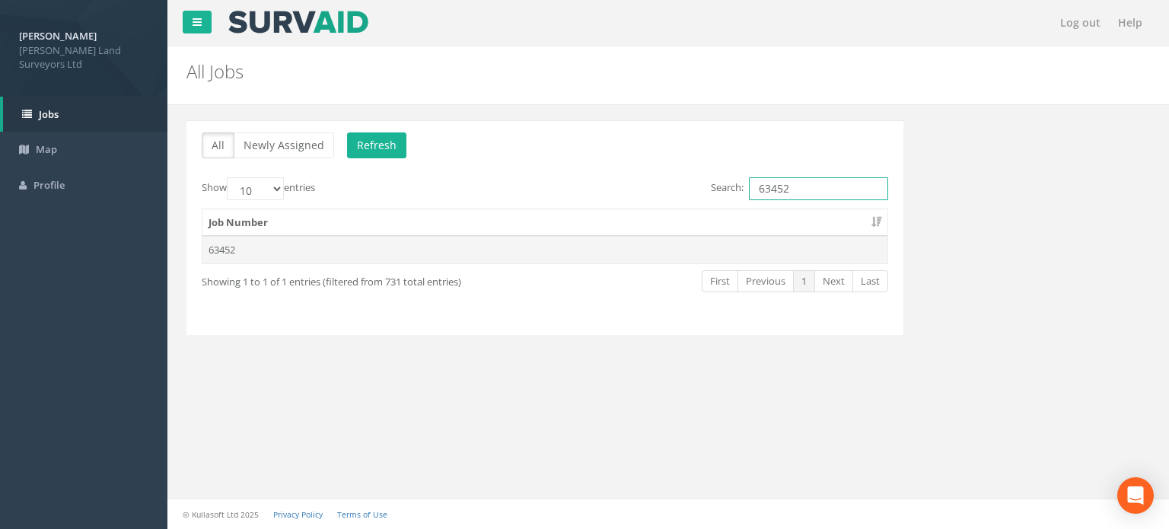
type input "63452"
click at [234, 242] on td "63452" at bounding box center [544, 249] width 685 height 27
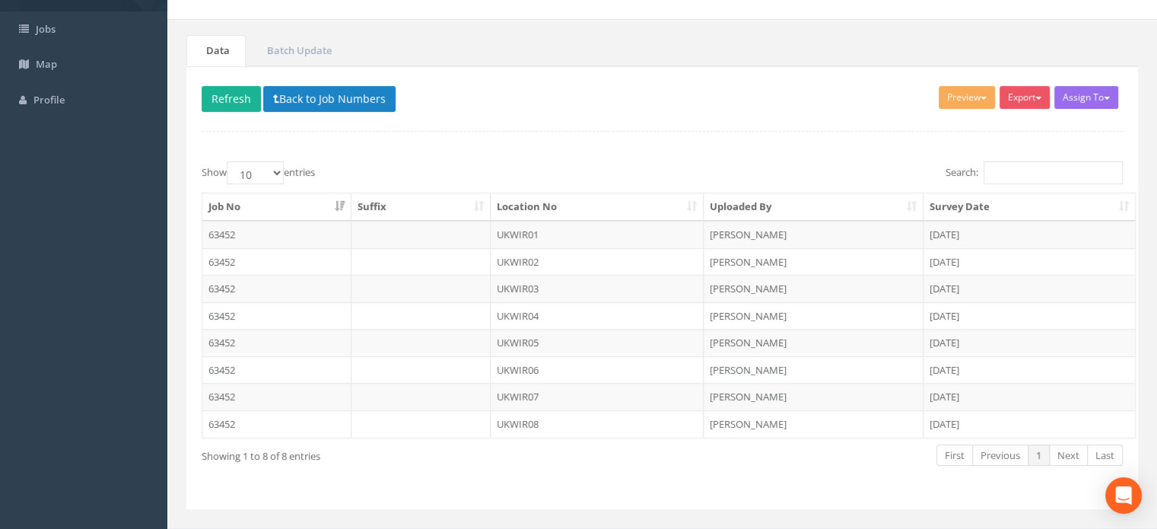
scroll to position [111, 0]
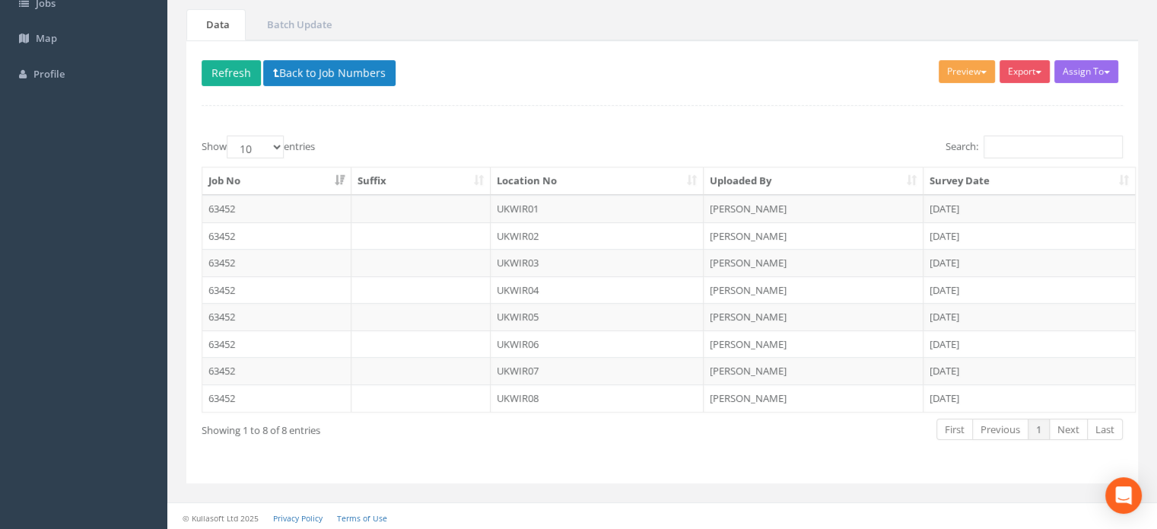
click at [965, 72] on button "Preview" at bounding box center [967, 71] width 56 height 23
click at [940, 101] on link "MHLS Permit to Dig" at bounding box center [939, 103] width 116 height 24
click at [527, 204] on td "UKWIR01" at bounding box center [598, 208] width 214 height 27
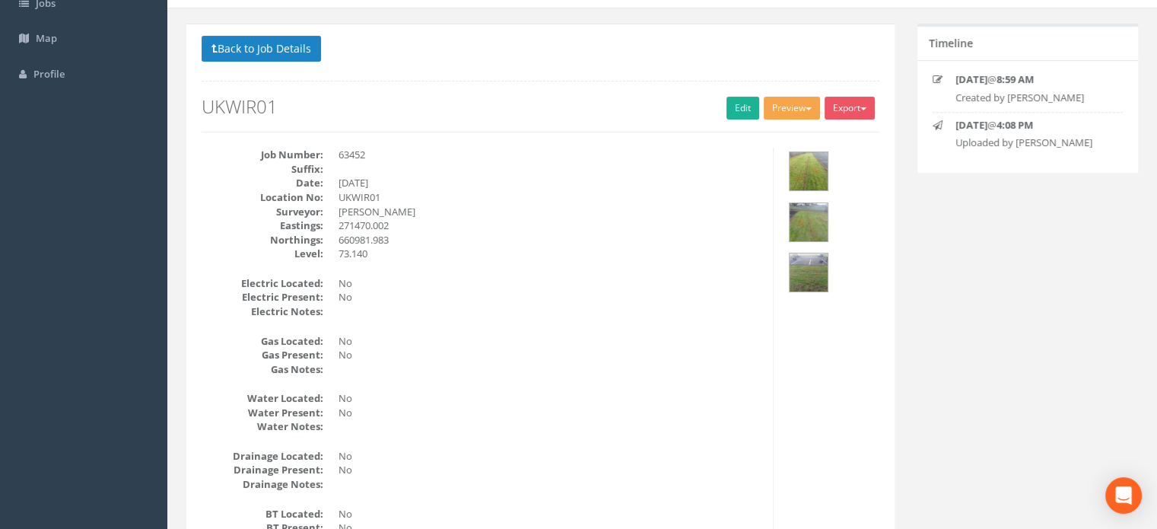
click at [786, 102] on button "Preview" at bounding box center [792, 108] width 56 height 23
click at [783, 132] on link "MHLS Permit to Dig" at bounding box center [764, 140] width 116 height 24
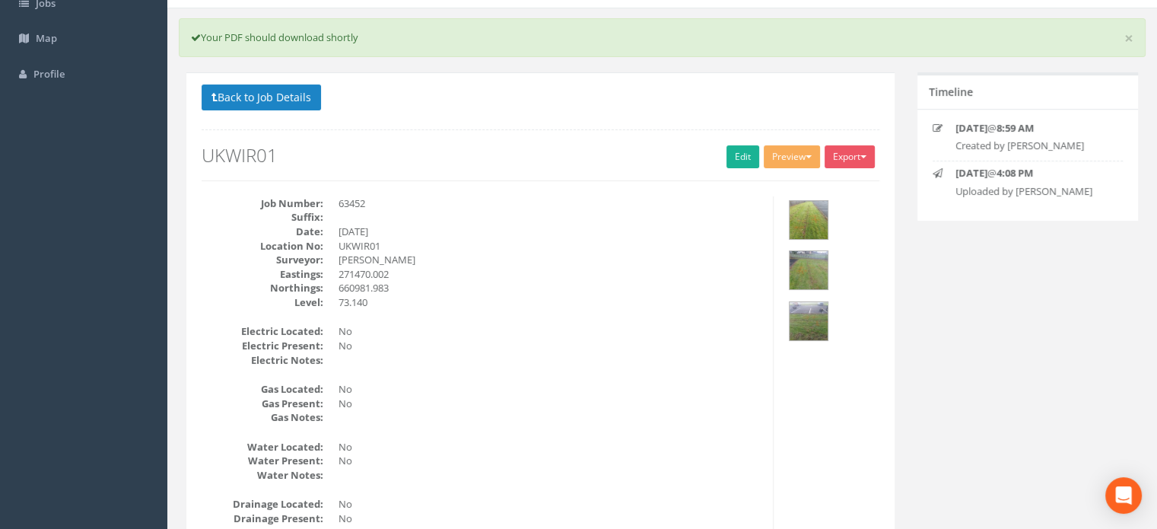
click at [498, 101] on p "Back to Job Details" at bounding box center [541, 99] width 678 height 30
click at [803, 158] on button "Preview" at bounding box center [792, 156] width 56 height 23
click at [790, 189] on link "MHLS Permit to Dig" at bounding box center [764, 189] width 116 height 24
click at [295, 95] on button "Back to Job Details" at bounding box center [261, 97] width 119 height 26
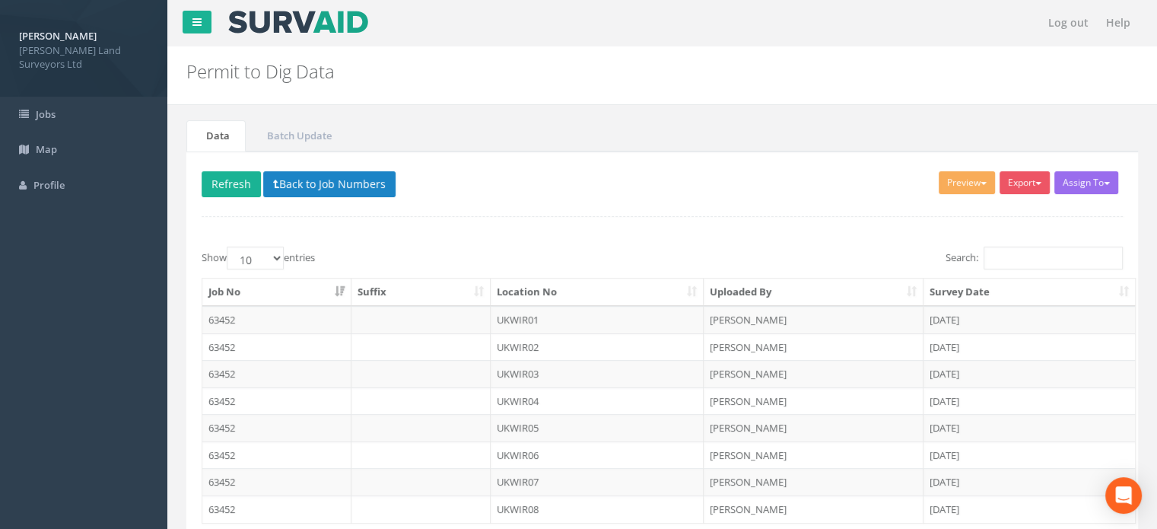
click at [637, 202] on div "Assign To Utility Mapping No Companies Added Export MHLS Permit to Dig Preview …" at bounding box center [662, 372] width 952 height 443
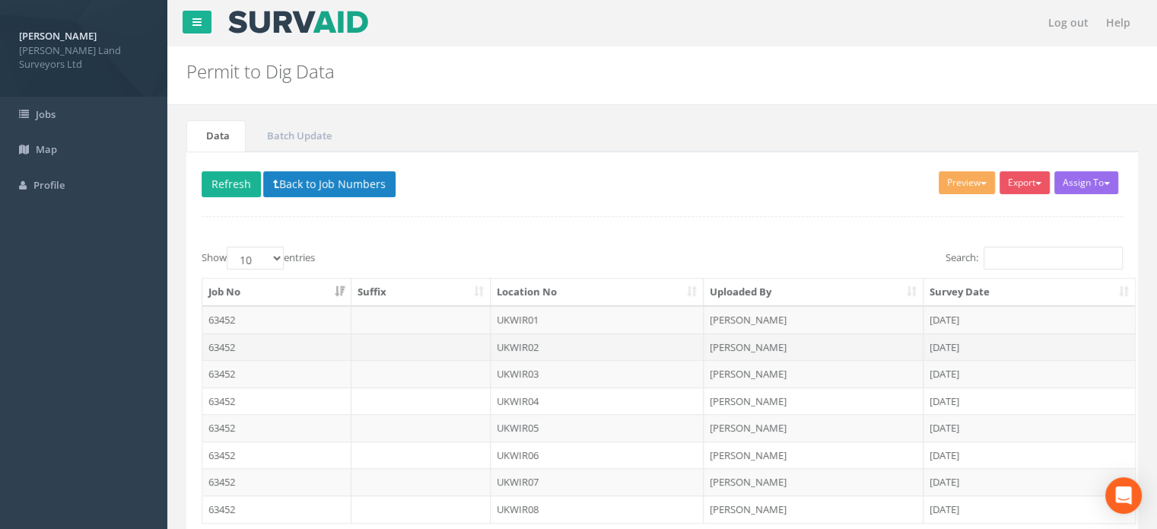
click at [530, 337] on td "UKWIR02" at bounding box center [598, 346] width 214 height 27
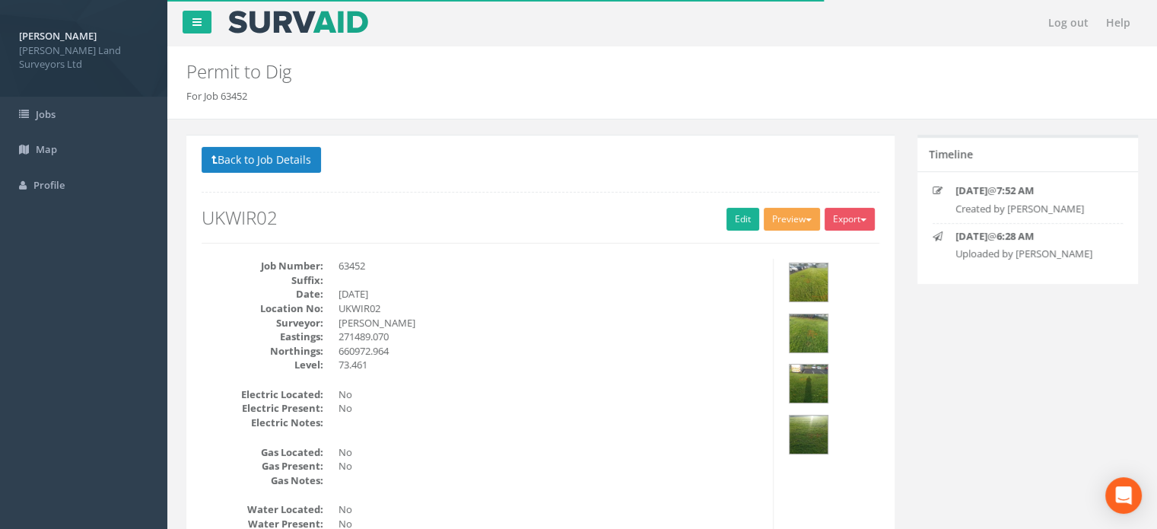
click at [792, 215] on button "Preview" at bounding box center [792, 219] width 56 height 23
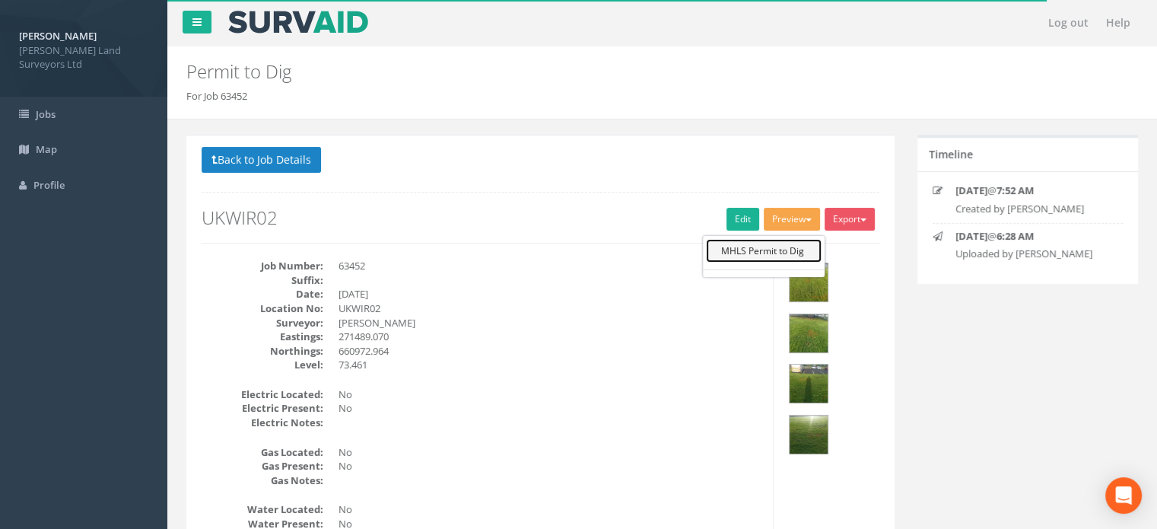
click at [767, 253] on link "MHLS Permit to Dig" at bounding box center [764, 251] width 116 height 24
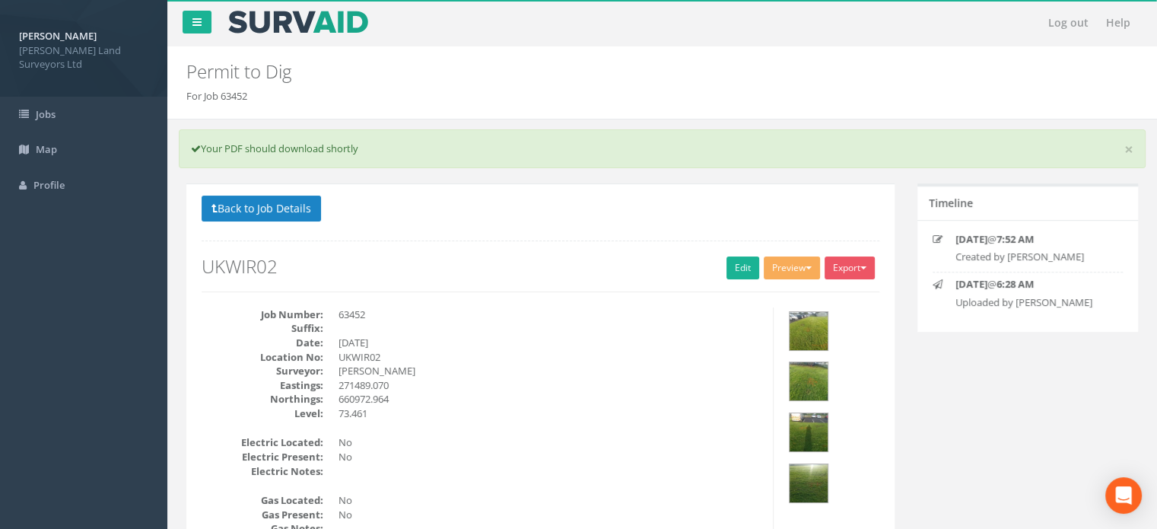
click at [756, 72] on h2 "Permit to Dig" at bounding box center [581, 72] width 790 height 20
click at [308, 205] on button "Back to Job Details" at bounding box center [261, 209] width 119 height 26
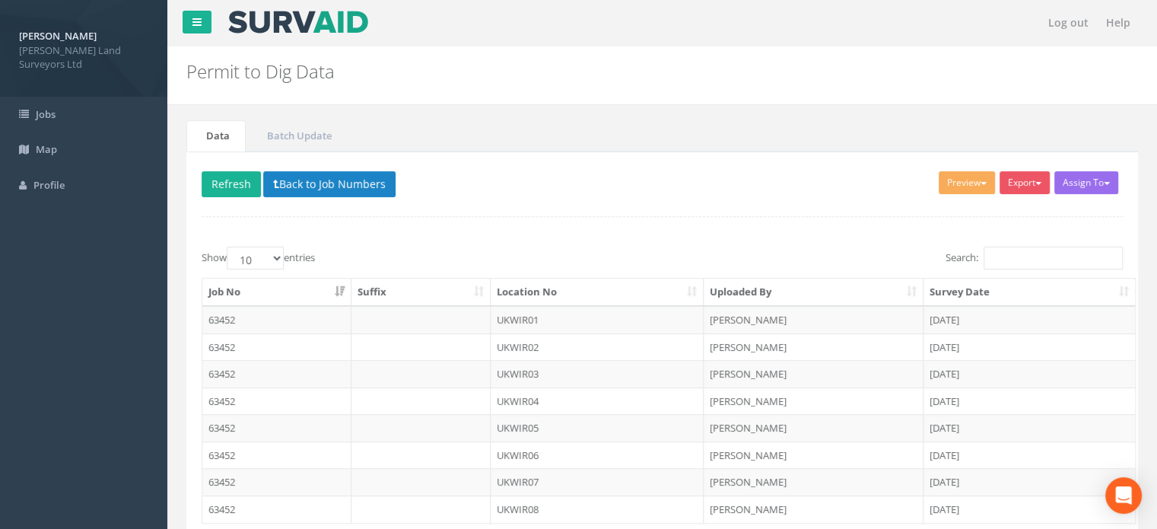
click at [683, 138] on ul "Data Batch Update" at bounding box center [662, 135] width 952 height 31
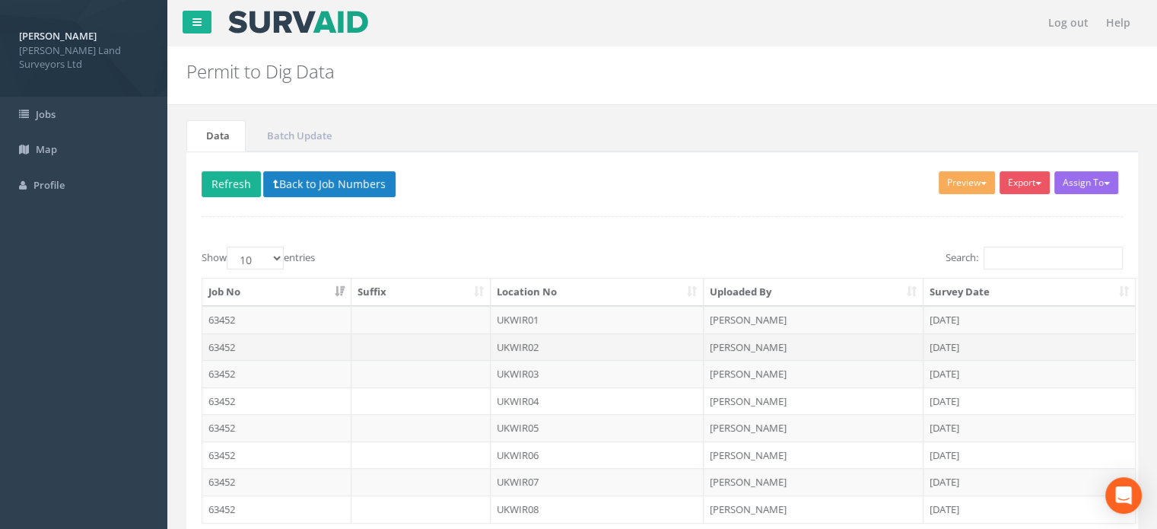
click at [536, 341] on td "UKWIR02" at bounding box center [598, 346] width 214 height 27
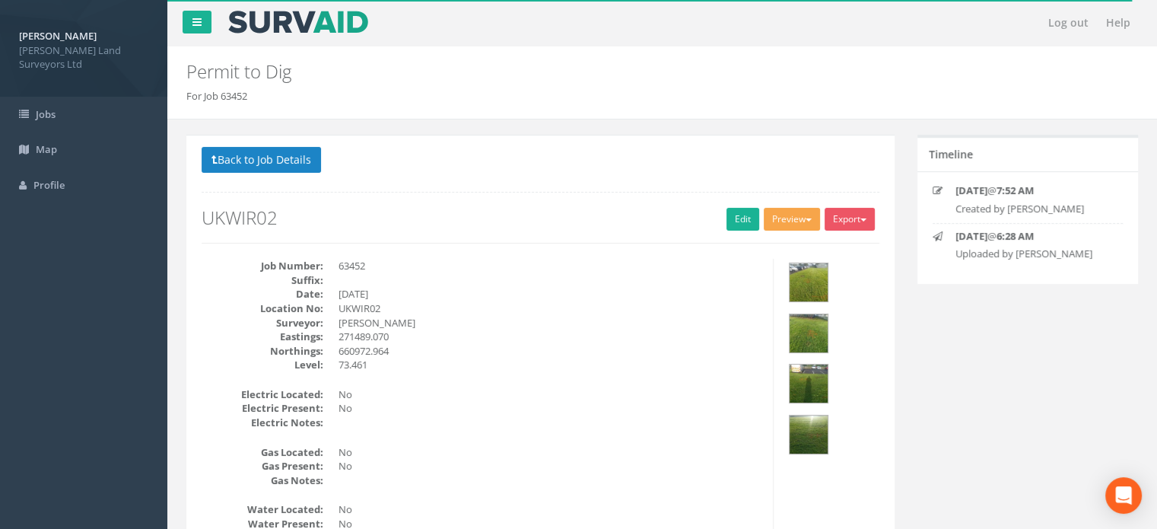
click at [778, 214] on button "Preview" at bounding box center [792, 219] width 56 height 23
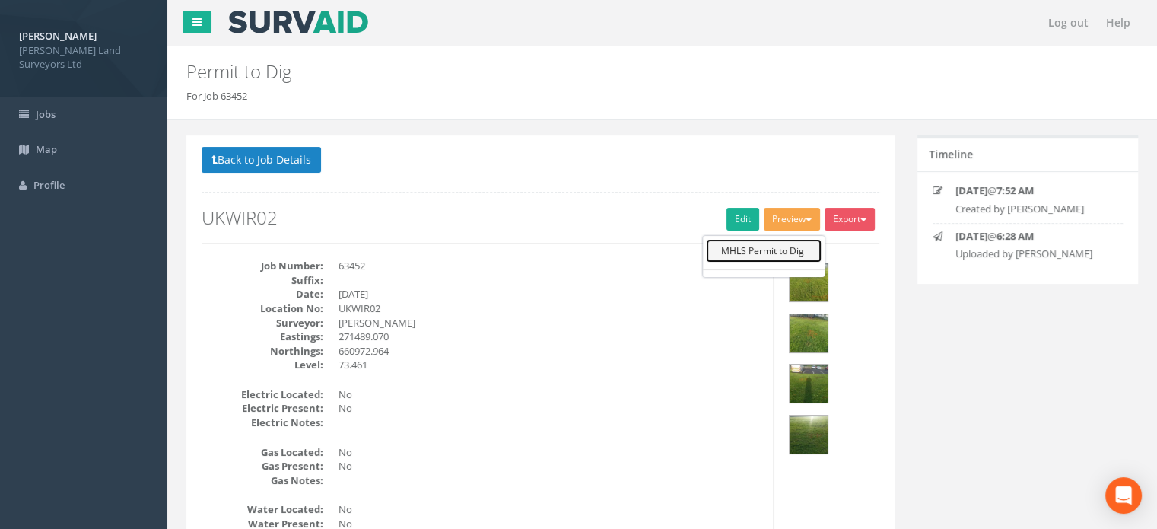
click at [763, 244] on link "MHLS Permit to Dig" at bounding box center [764, 251] width 116 height 24
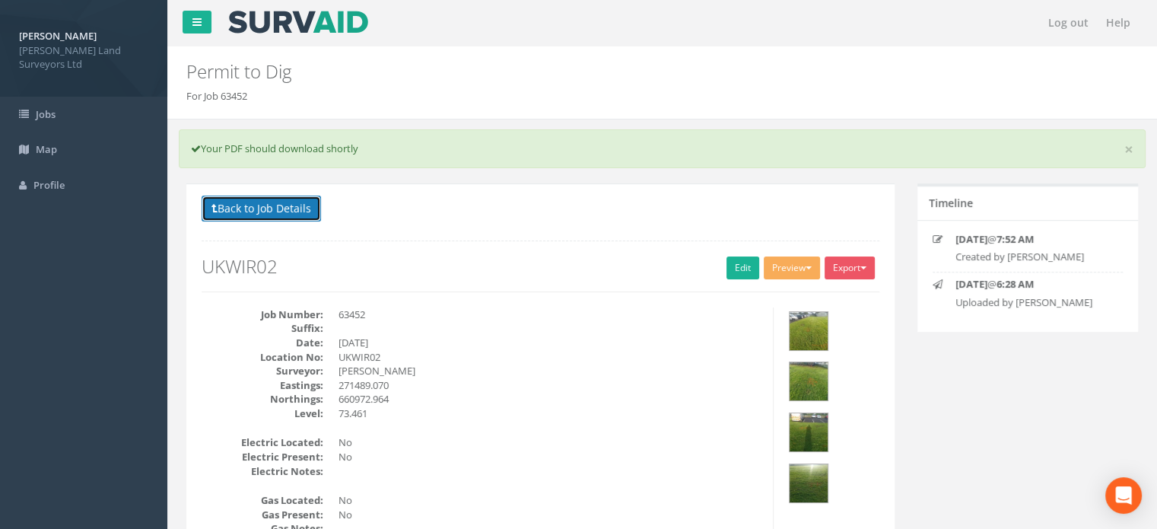
click at [279, 209] on button "Back to Job Details" at bounding box center [261, 209] width 119 height 26
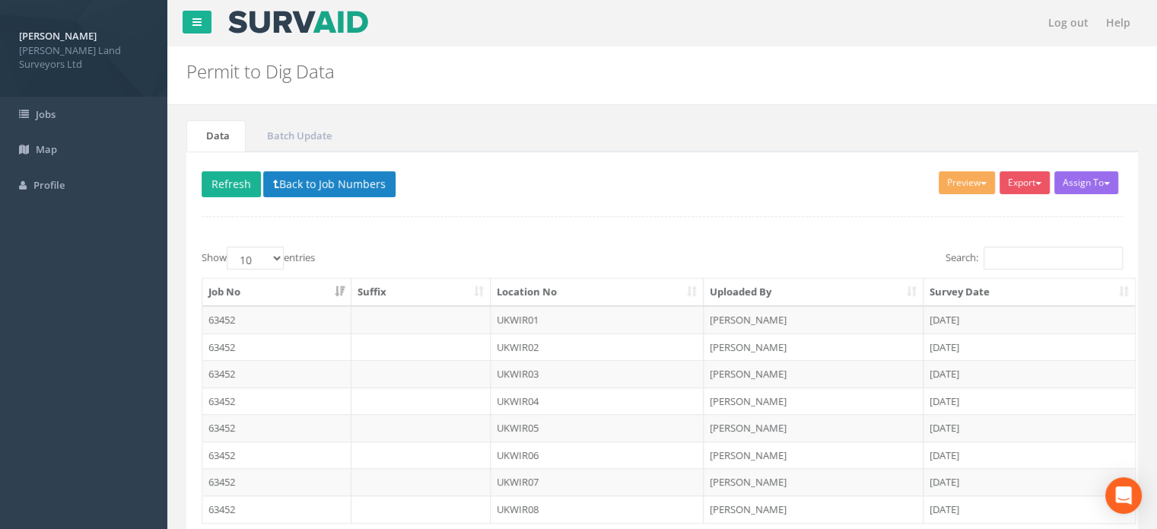
click at [715, 82] on div "Permit to Dig Data Permits to Dig for Job 63452" at bounding box center [581, 67] width 813 height 43
click at [521, 371] on td "UKWIR03" at bounding box center [598, 373] width 214 height 27
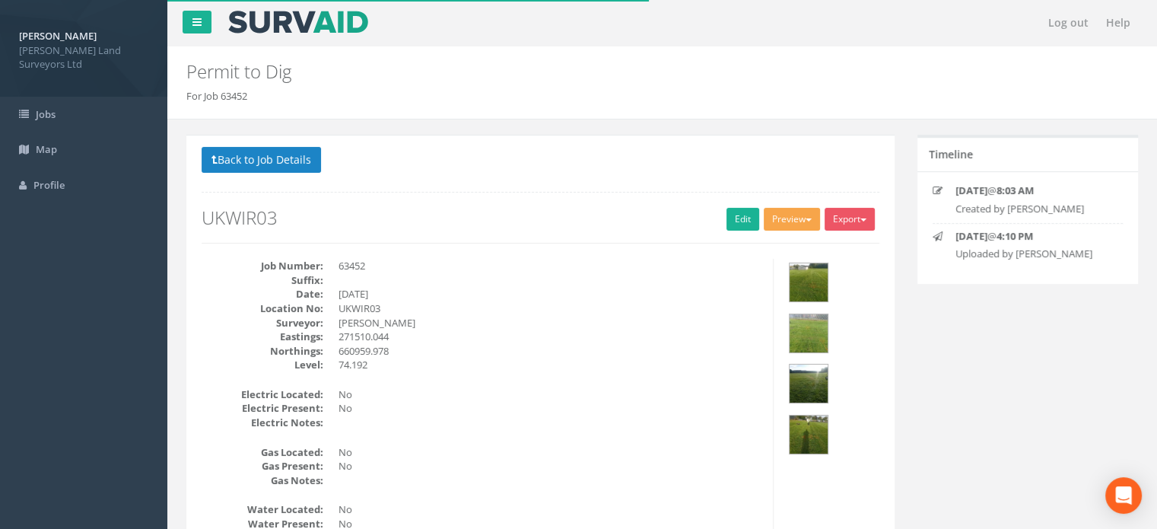
click at [789, 219] on button "Preview" at bounding box center [792, 219] width 56 height 23
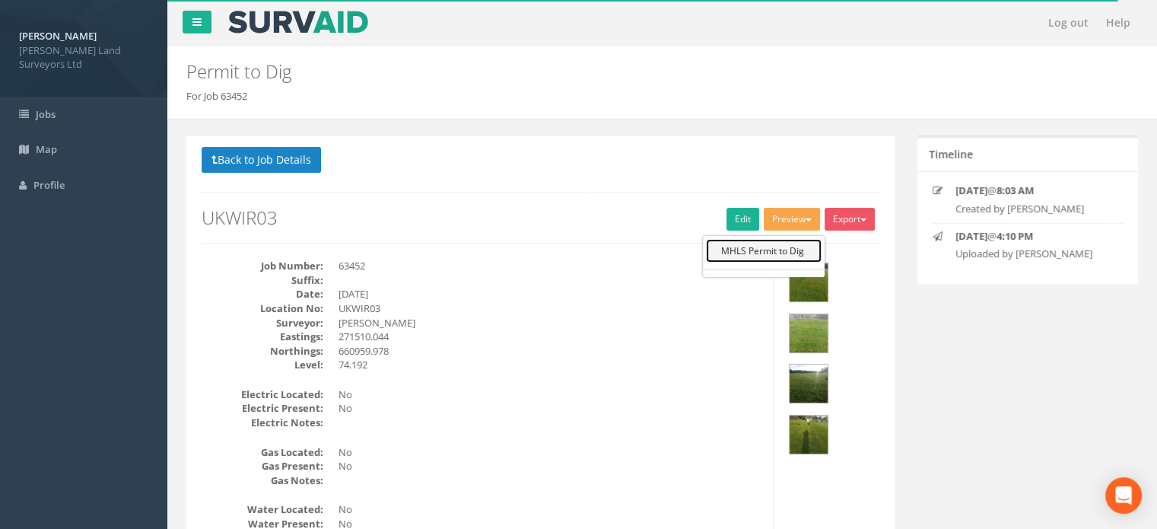
click at [768, 247] on link "MHLS Permit to Dig" at bounding box center [764, 251] width 116 height 24
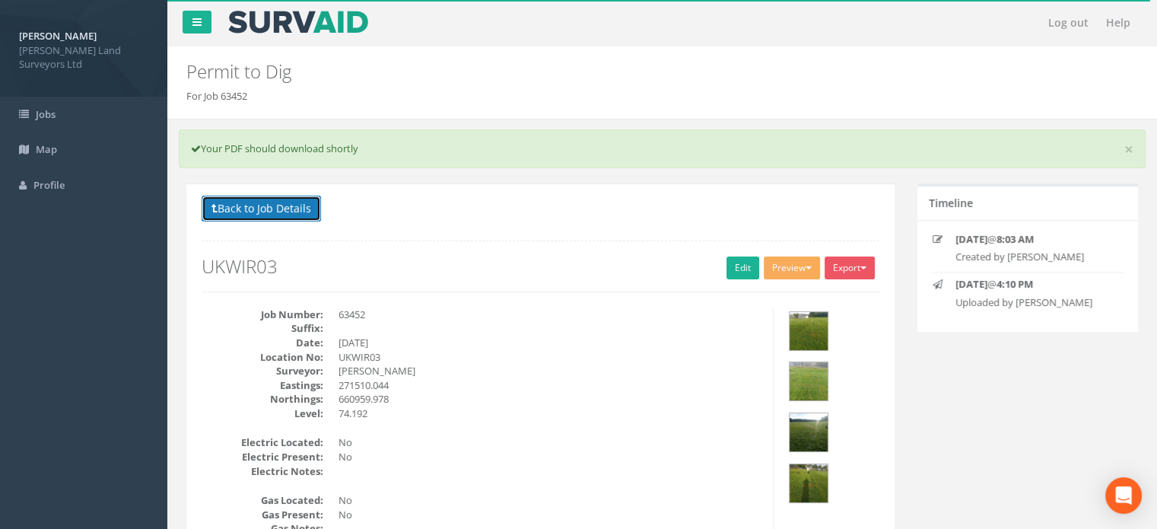
click at [295, 198] on button "Back to Job Details" at bounding box center [261, 209] width 119 height 26
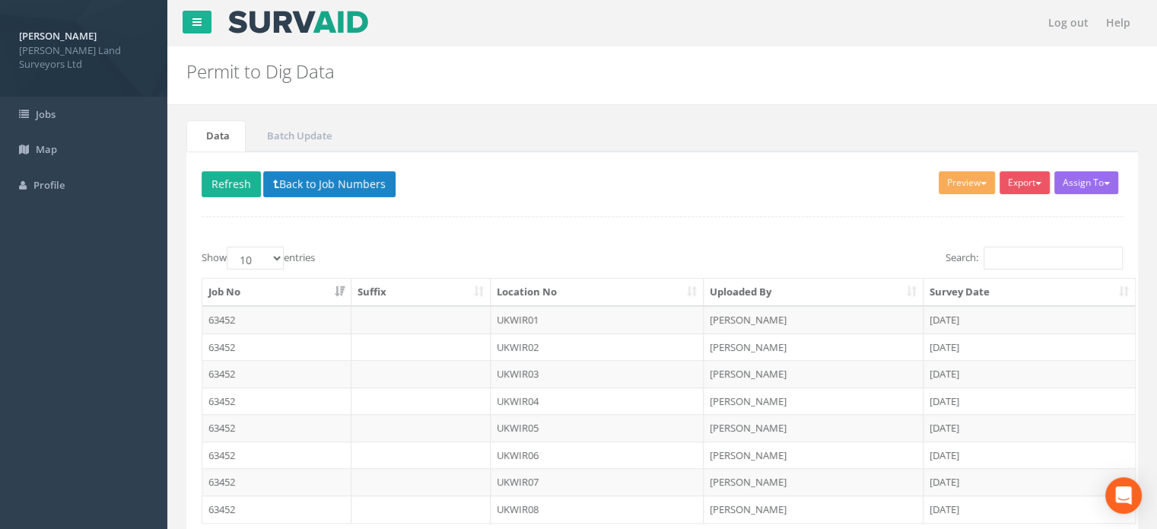
scroll to position [111, 0]
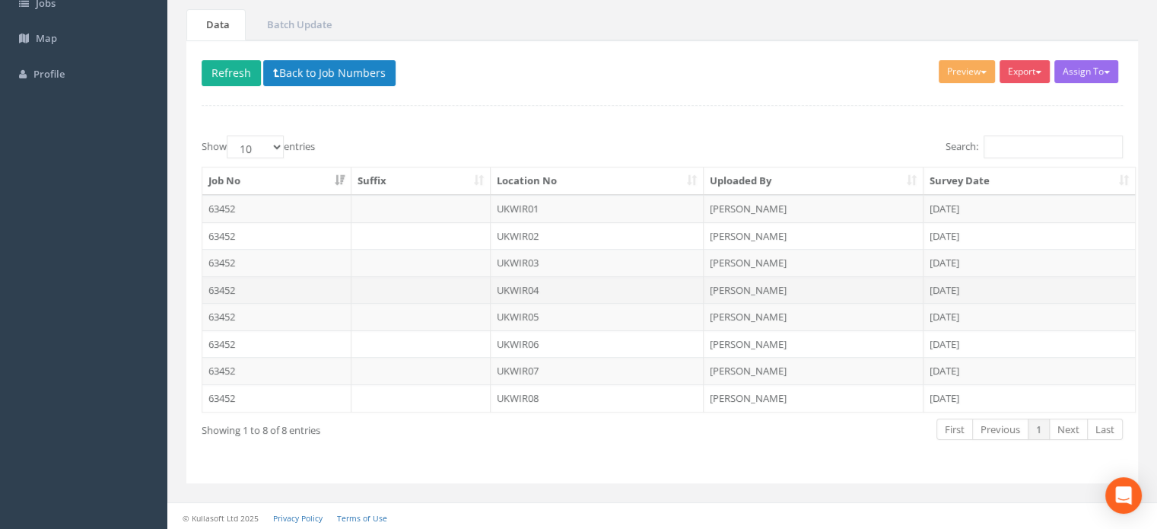
click at [514, 283] on td "UKWIR04" at bounding box center [598, 289] width 214 height 27
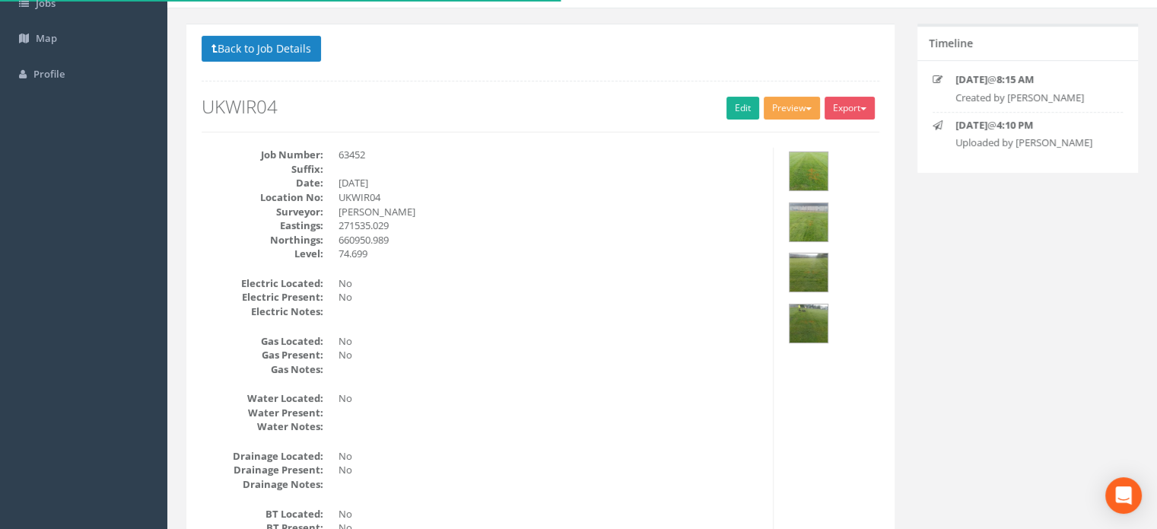
click at [791, 109] on button "Preview" at bounding box center [792, 108] width 56 height 23
click at [762, 136] on link "MHLS Permit to Dig" at bounding box center [764, 140] width 116 height 24
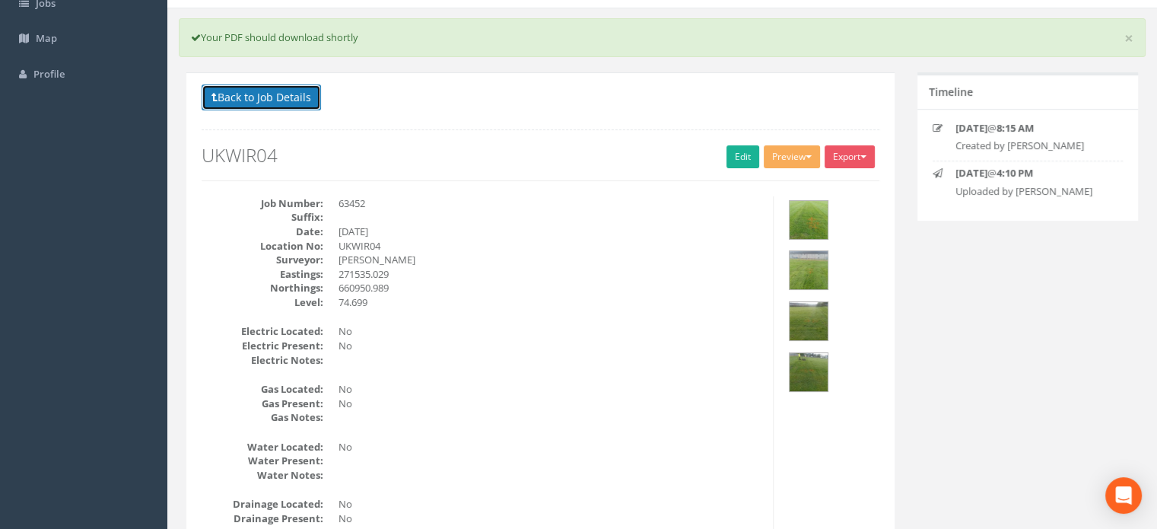
click at [308, 100] on button "Back to Job Details" at bounding box center [261, 97] width 119 height 26
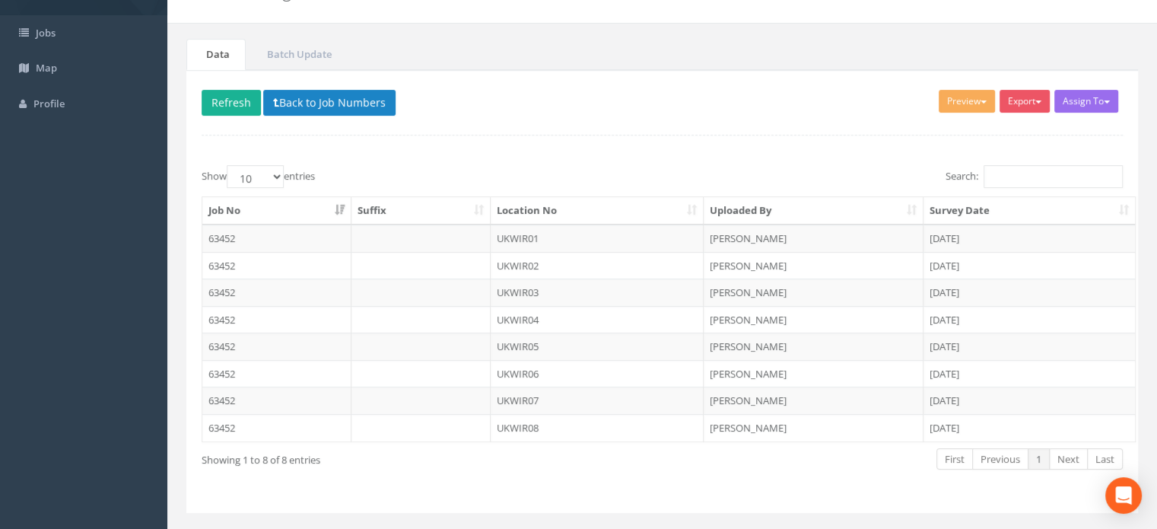
scroll to position [111, 0]
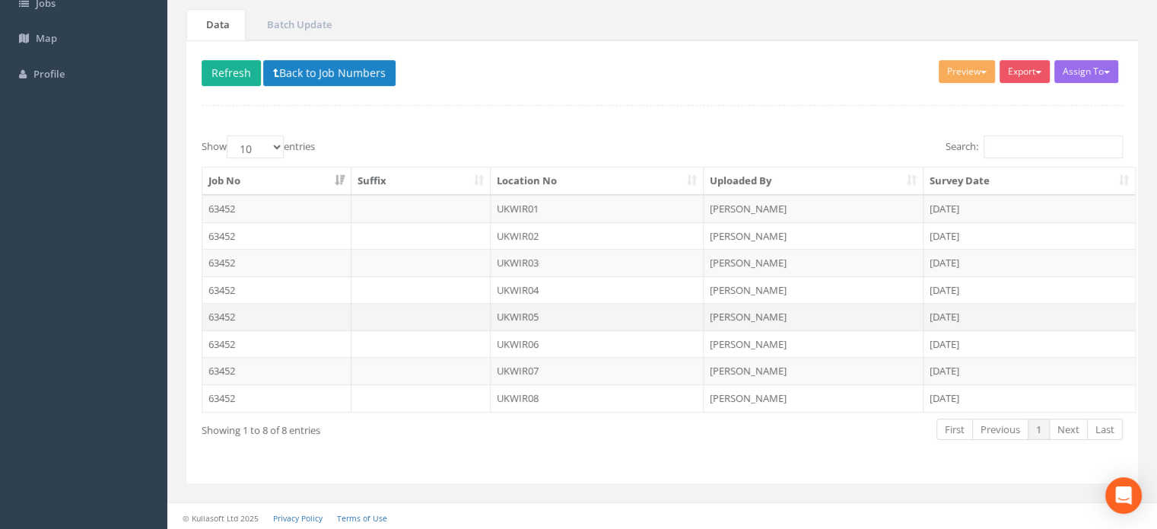
click at [520, 313] on td "UKWIR05" at bounding box center [598, 316] width 214 height 27
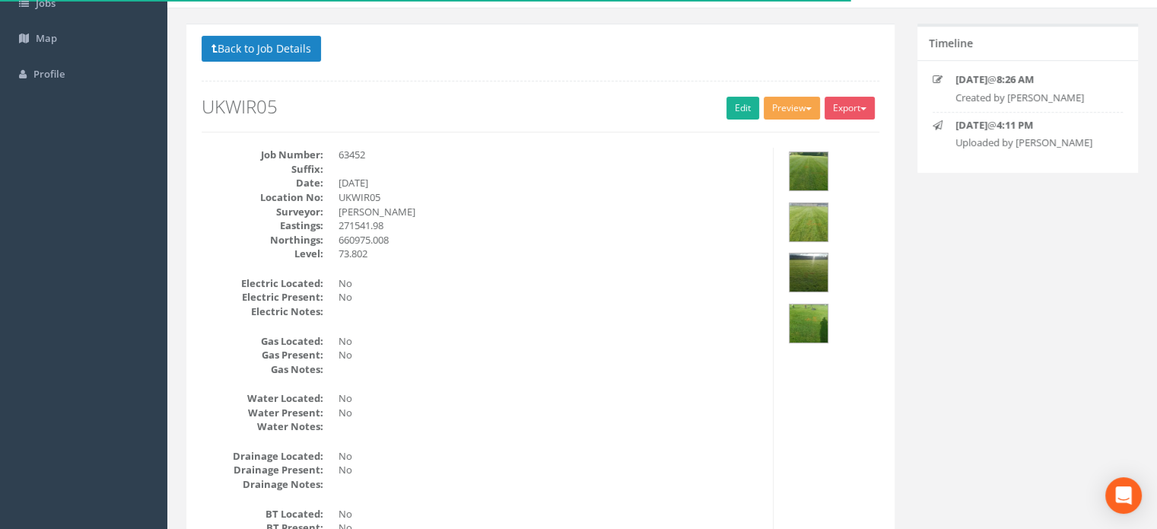
click at [807, 112] on button "Preview" at bounding box center [792, 108] width 56 height 23
click at [783, 131] on link "MHLS Permit to Dig" at bounding box center [764, 140] width 116 height 24
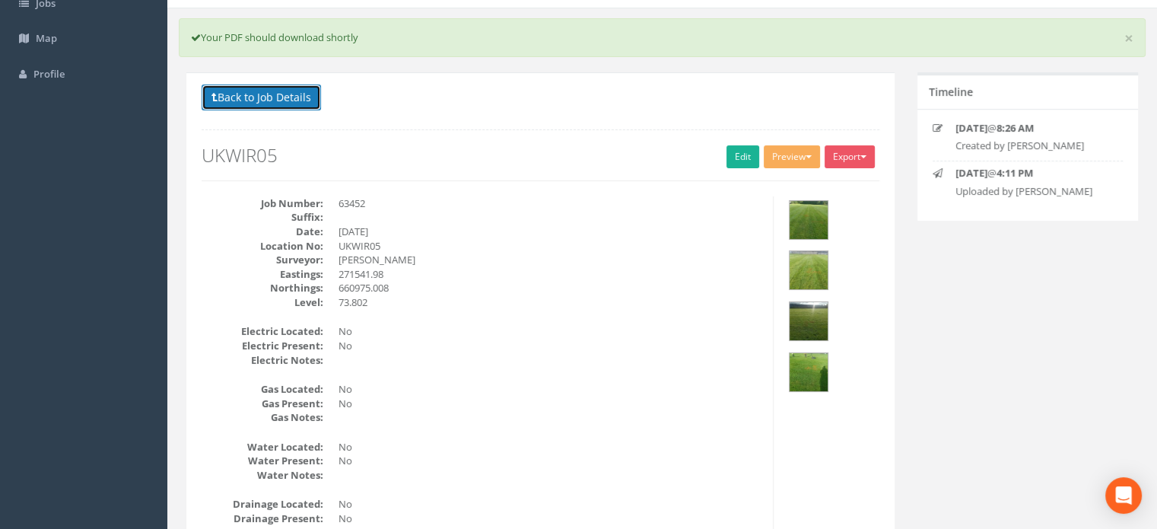
click at [282, 95] on button "Back to Job Details" at bounding box center [261, 97] width 119 height 26
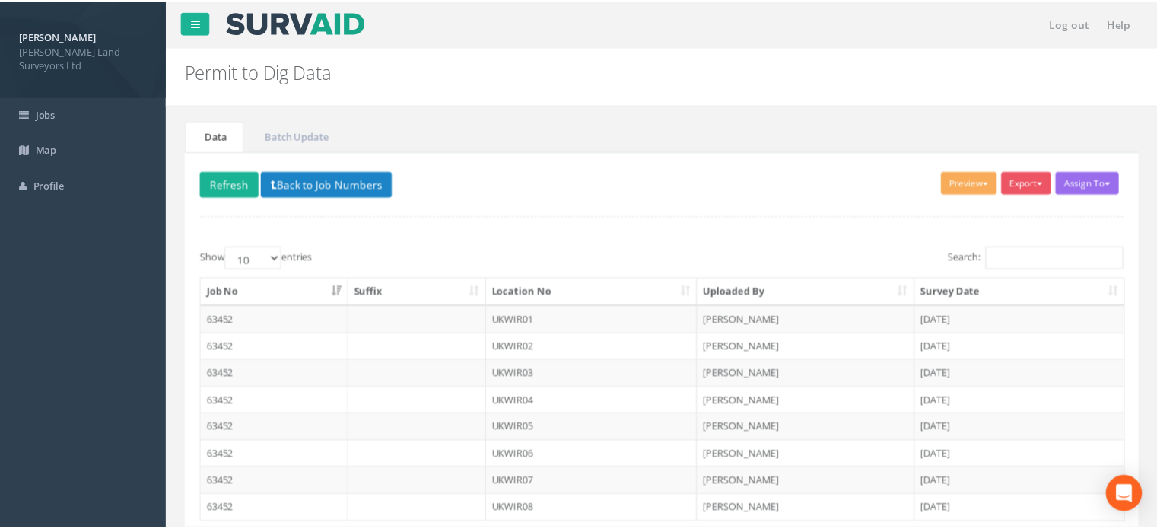
scroll to position [111, 0]
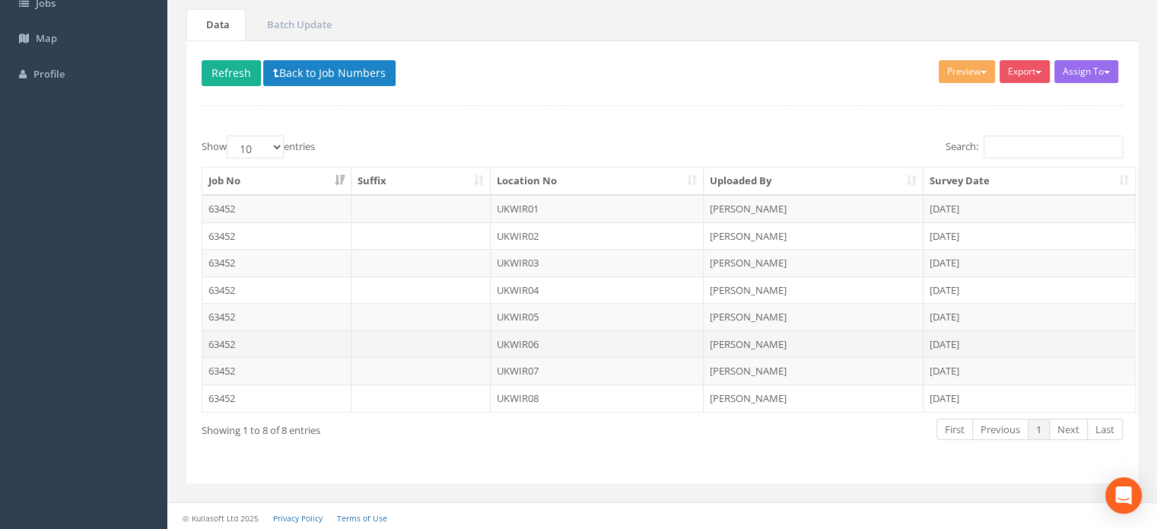
click at [517, 337] on td "UKWIR06" at bounding box center [598, 343] width 214 height 27
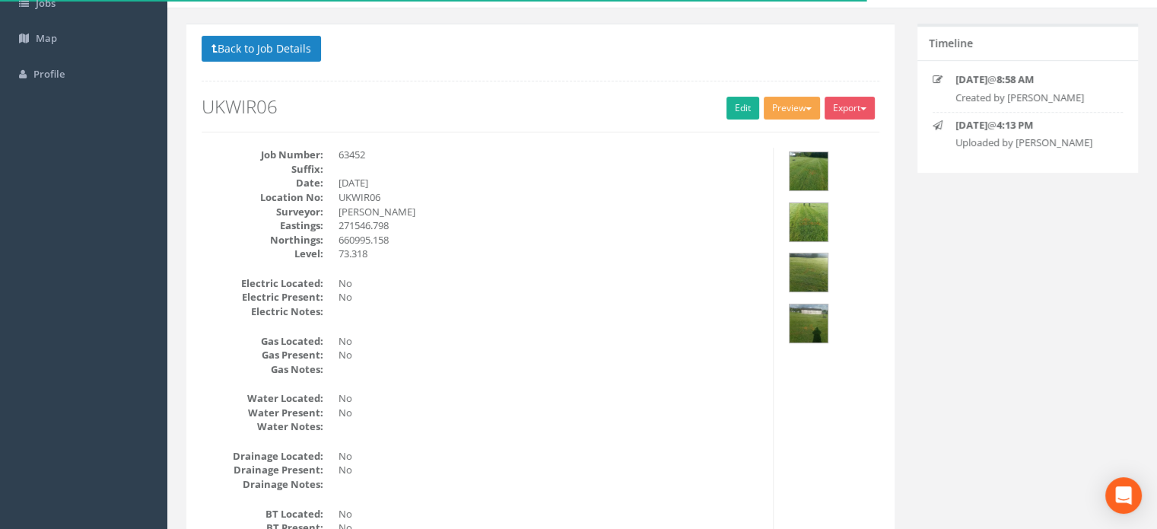
click at [800, 112] on button "Preview" at bounding box center [792, 108] width 56 height 23
click at [778, 132] on link "MHLS Permit to Dig" at bounding box center [764, 140] width 116 height 24
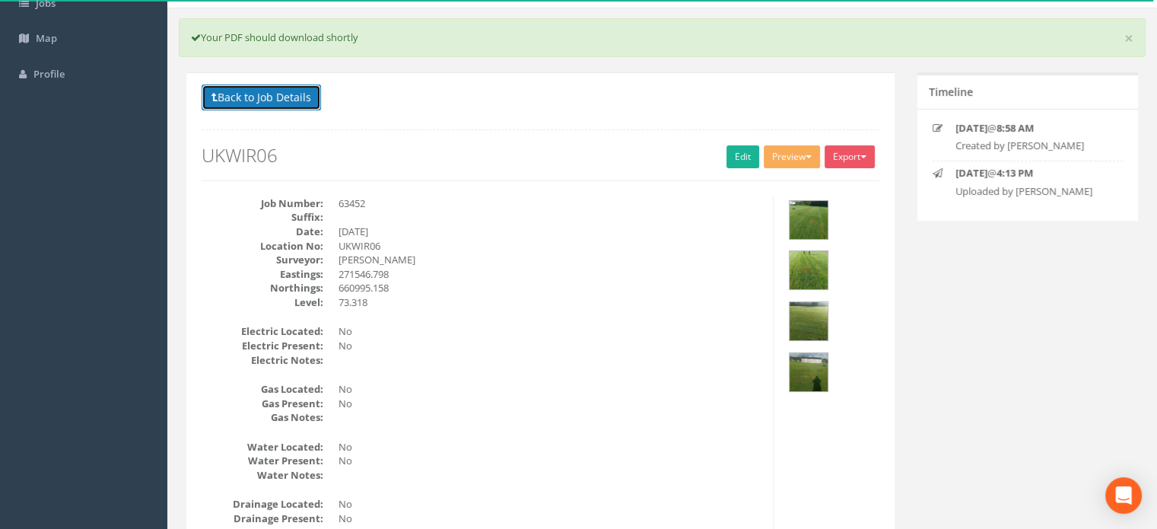
click at [240, 92] on button "Back to Job Details" at bounding box center [261, 97] width 119 height 26
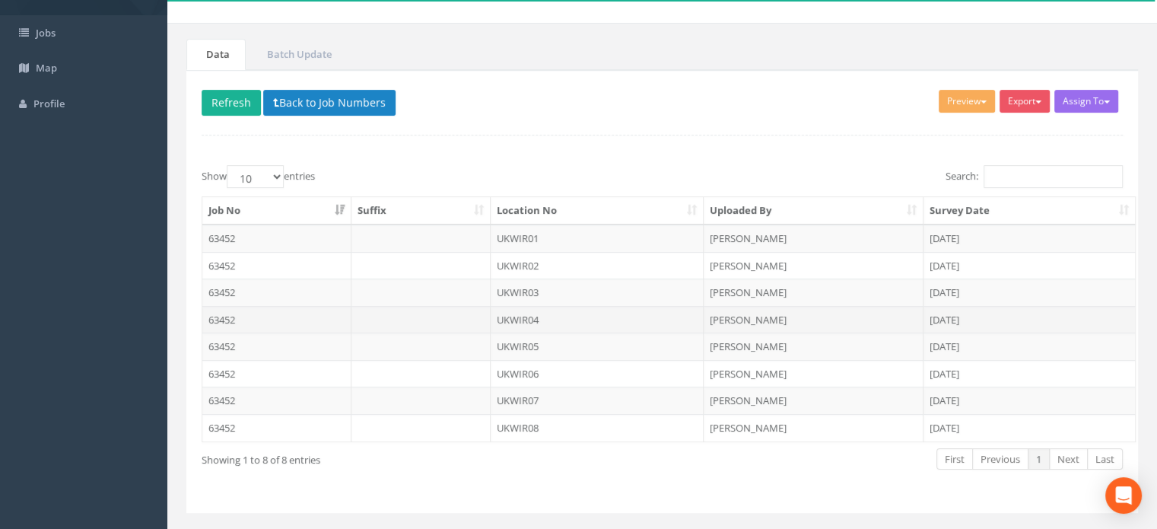
scroll to position [111, 0]
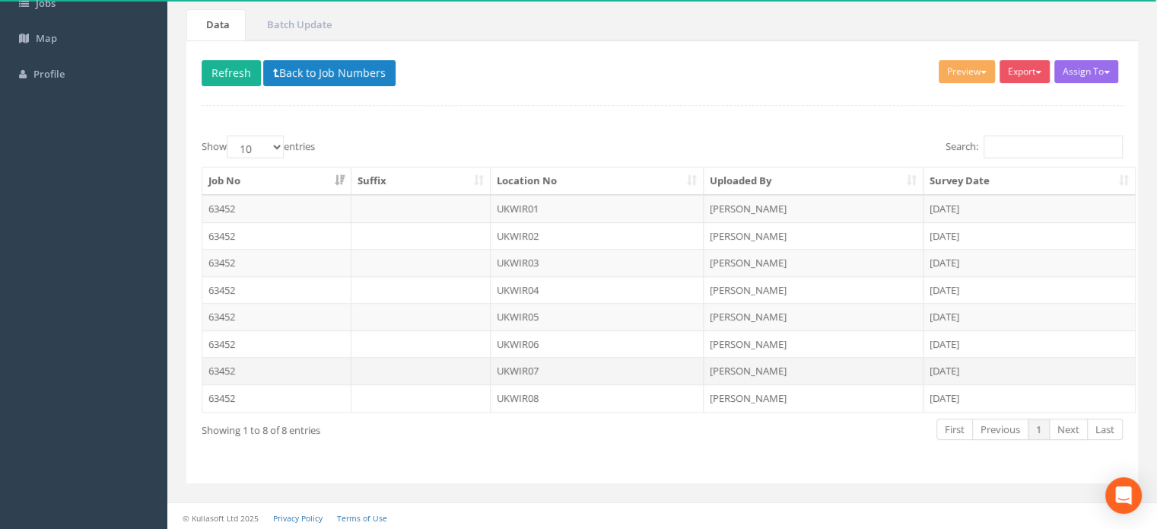
click at [521, 368] on td "UKWIR07" at bounding box center [598, 370] width 214 height 27
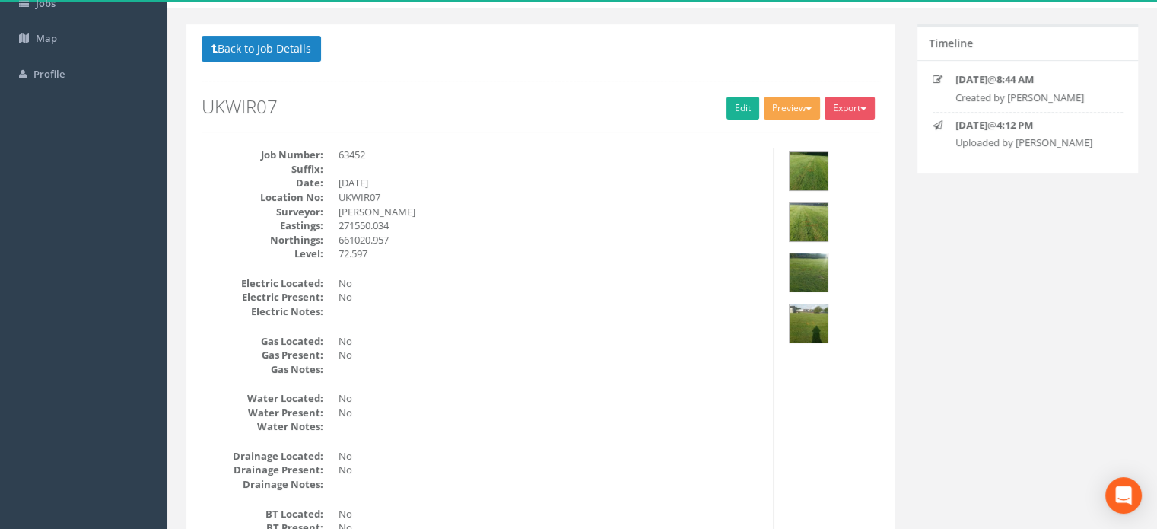
click at [806, 109] on span "button" at bounding box center [809, 108] width 6 height 3
click at [782, 132] on link "MHLS Permit to Dig" at bounding box center [764, 140] width 116 height 24
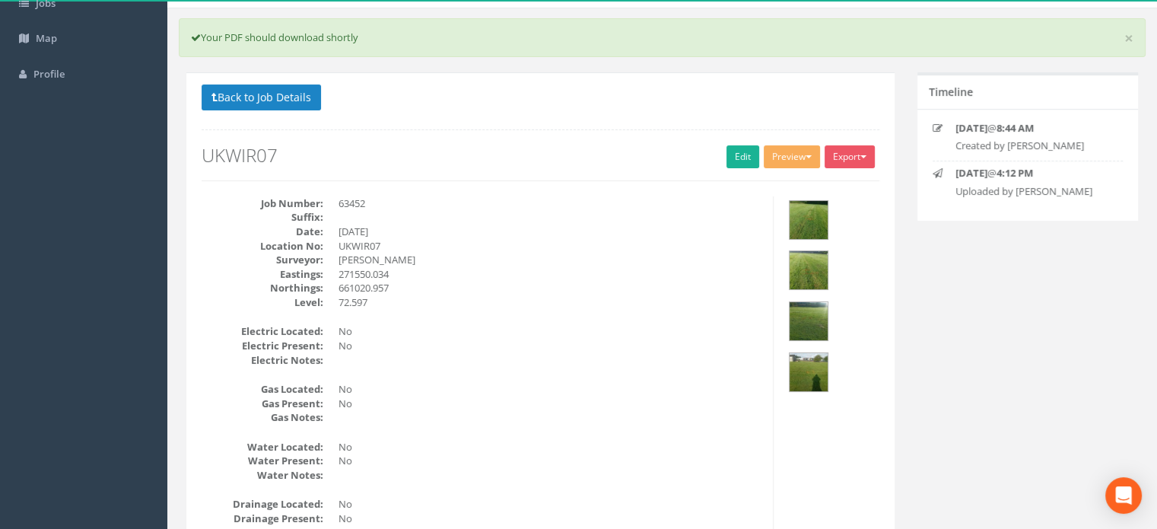
click at [536, 253] on dd "[PERSON_NAME]" at bounding box center [550, 260] width 423 height 14
click at [293, 96] on button "Back to Job Details" at bounding box center [261, 97] width 119 height 26
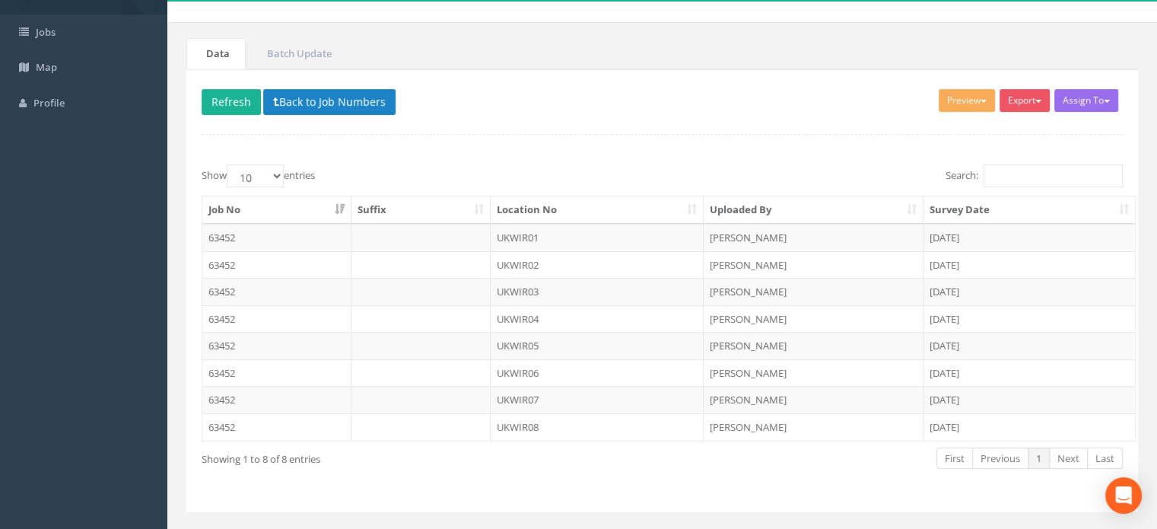
scroll to position [111, 0]
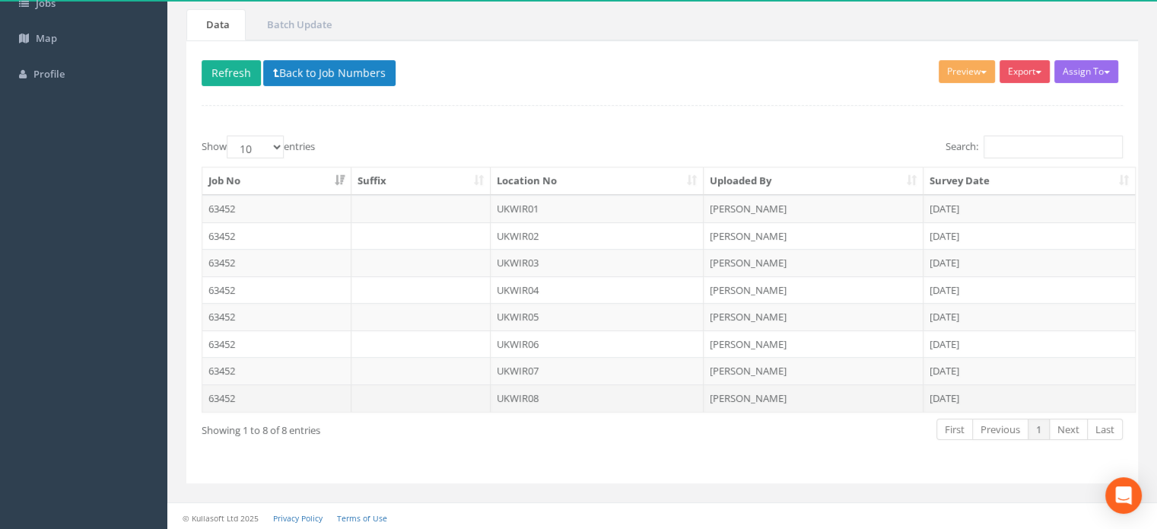
click at [533, 390] on td "UKWIR08" at bounding box center [598, 397] width 214 height 27
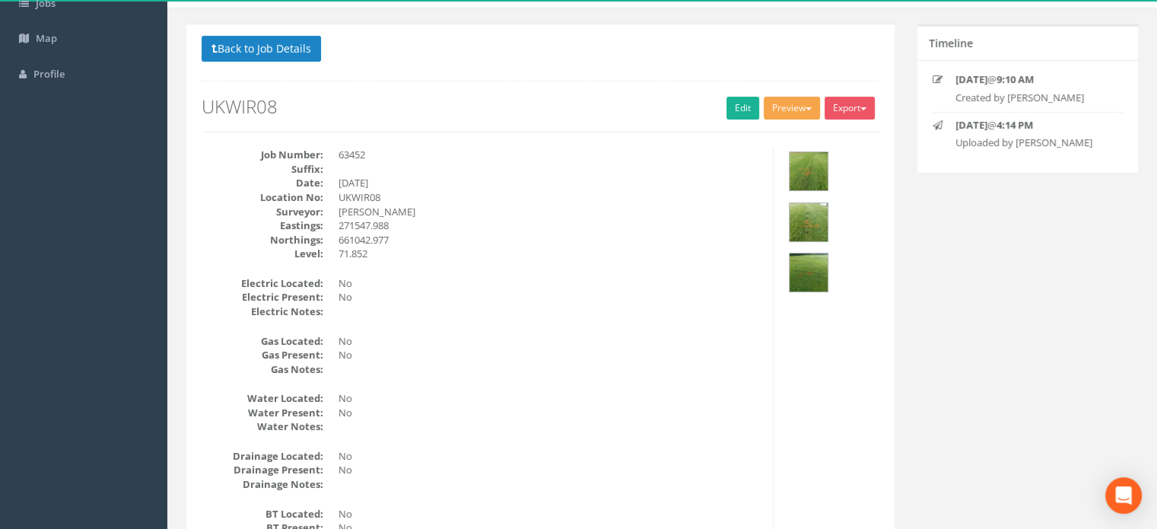
click at [791, 104] on button "Preview" at bounding box center [792, 108] width 56 height 23
click at [767, 135] on link "MHLS Permit to Dig" at bounding box center [764, 140] width 116 height 24
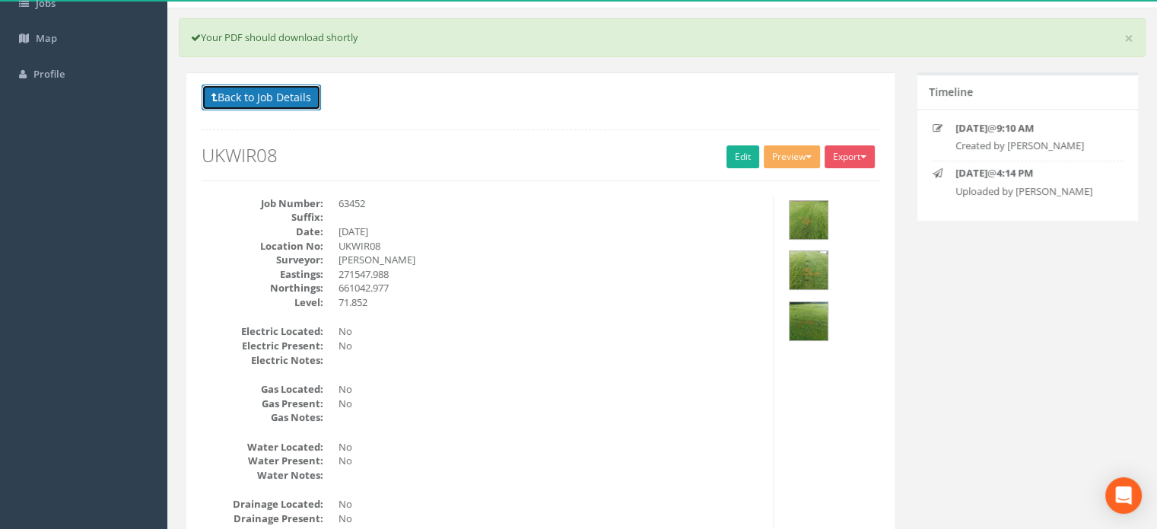
click at [300, 103] on button "Back to Job Details" at bounding box center [261, 97] width 119 height 26
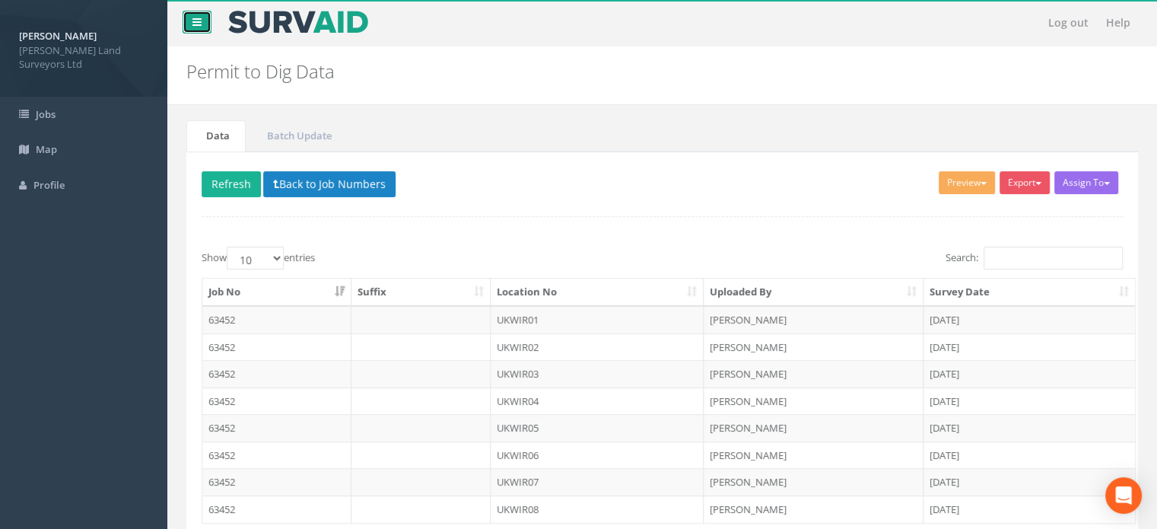
click at [184, 29] on link at bounding box center [197, 22] width 29 height 23
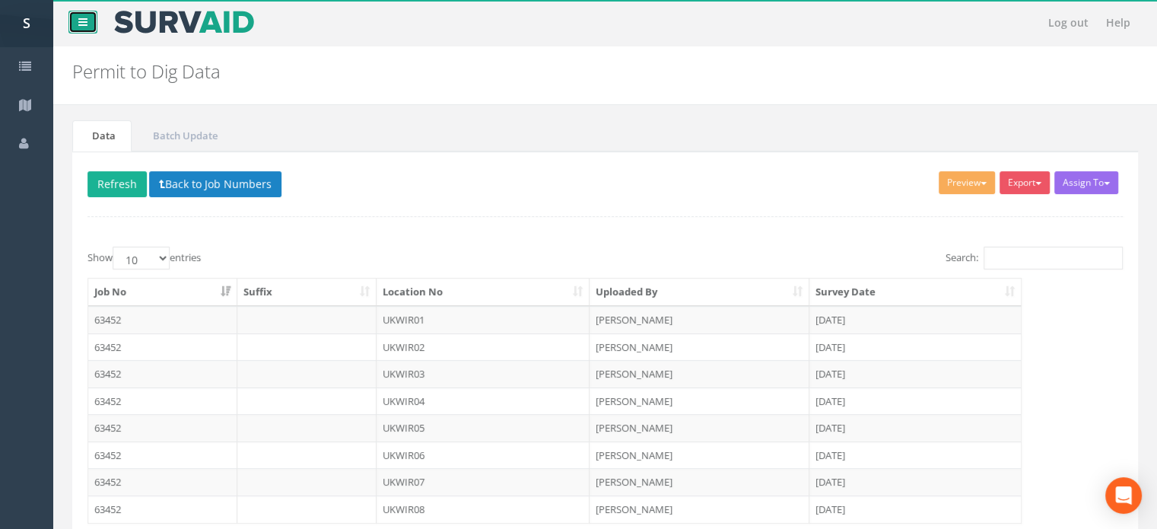
click at [81, 24] on icon at bounding box center [82, 22] width 9 height 11
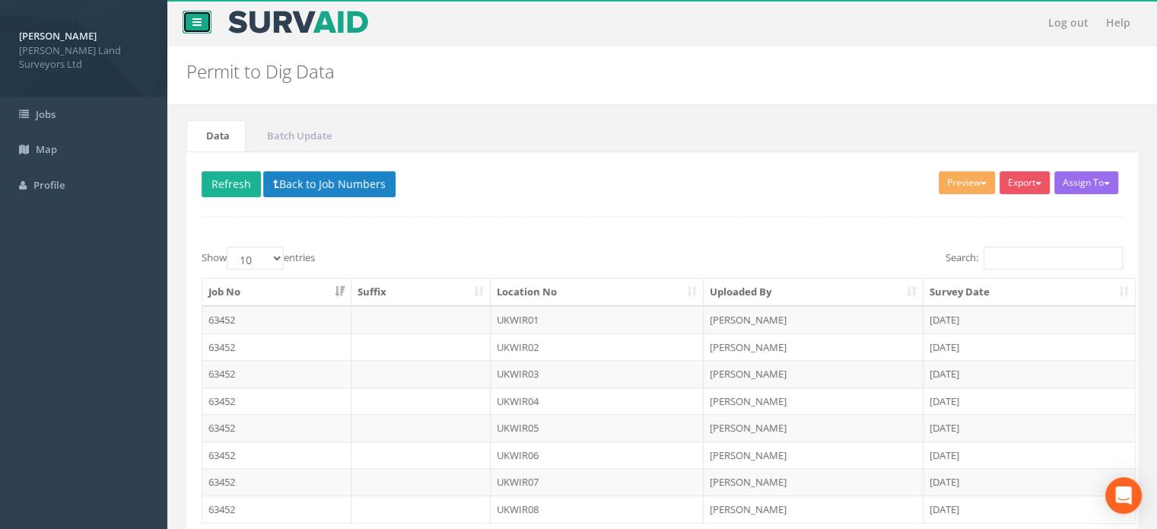
click at [200, 18] on icon at bounding box center [197, 22] width 9 height 11
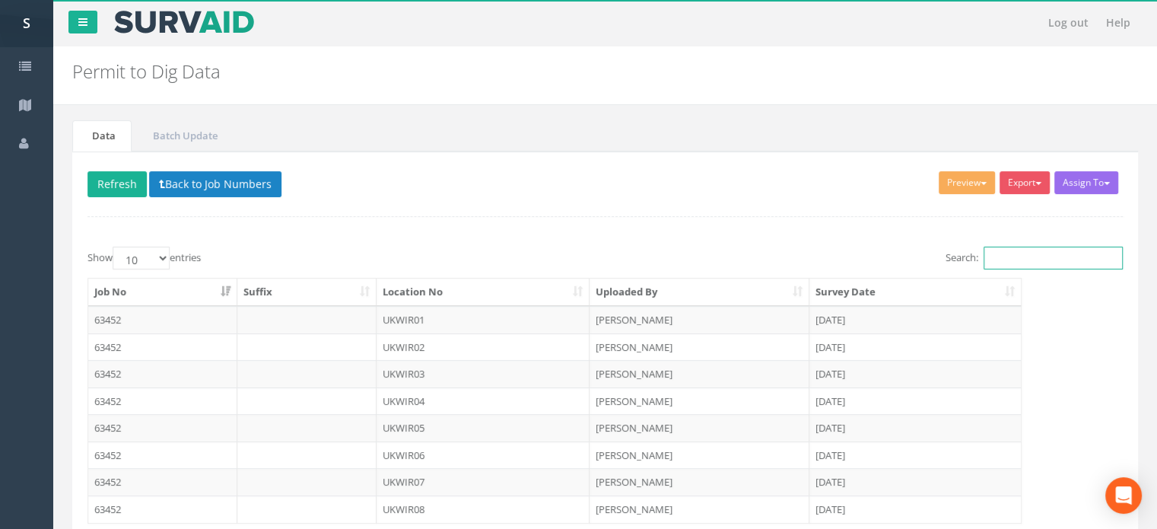
click at [1026, 258] on input "Search:" at bounding box center [1053, 258] width 139 height 23
type input "63452"
click at [189, 173] on button "Back to Job Numbers" at bounding box center [215, 184] width 132 height 26
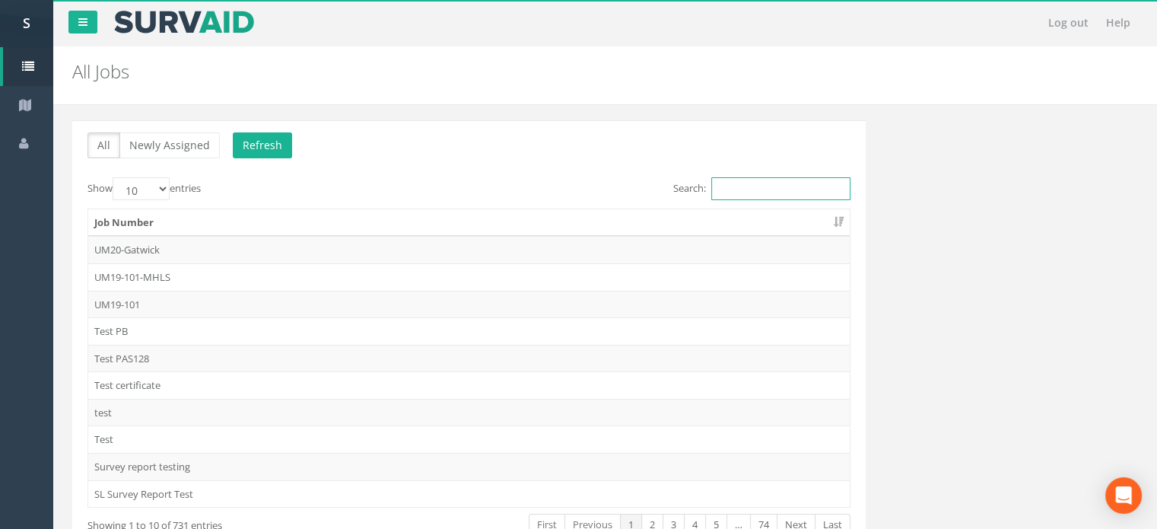
click at [756, 185] on input "Search:" at bounding box center [780, 188] width 139 height 23
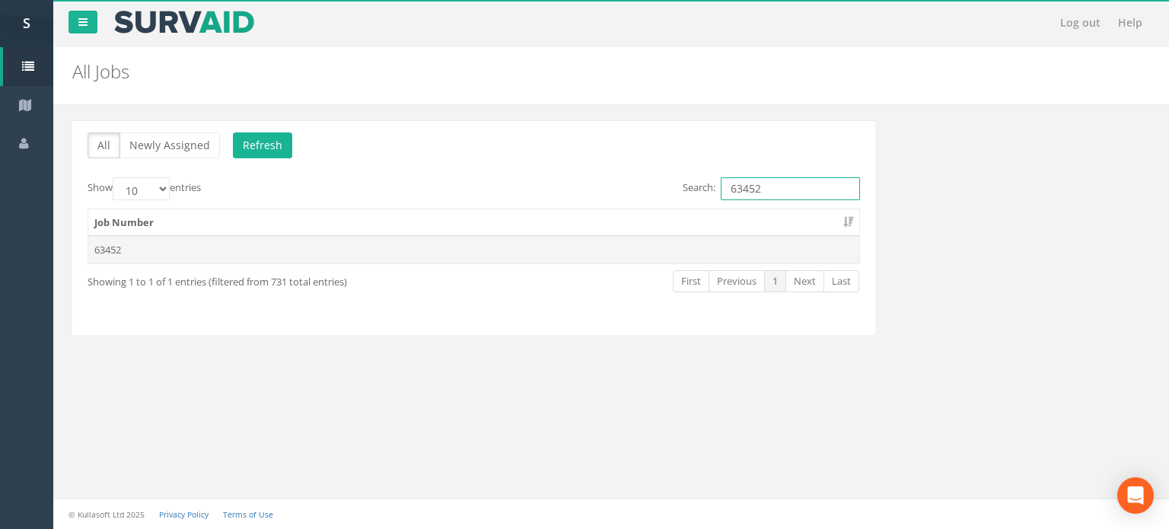
type input "63452"
click at [117, 243] on td "63452" at bounding box center [473, 249] width 771 height 27
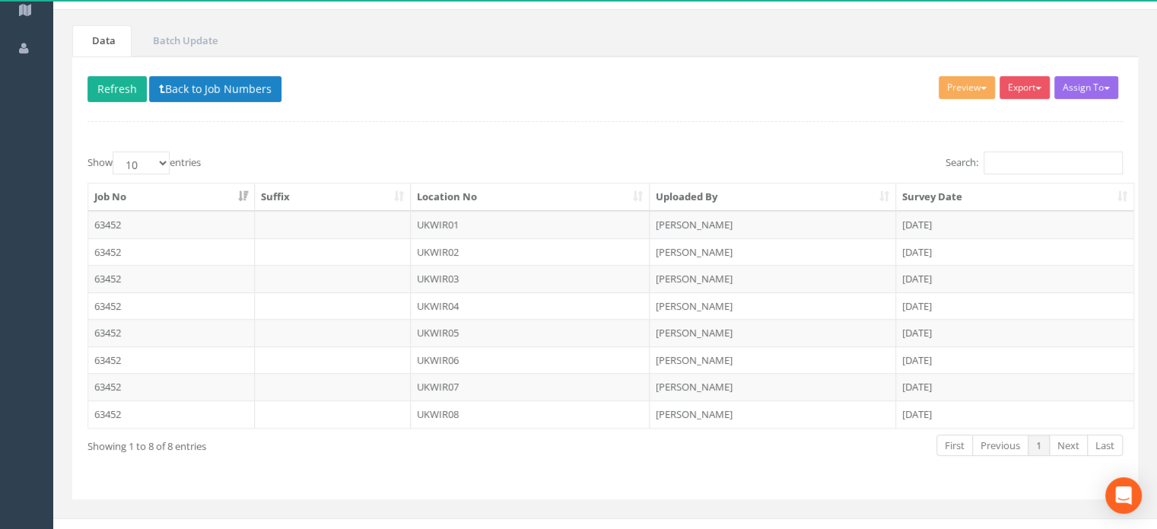
scroll to position [111, 0]
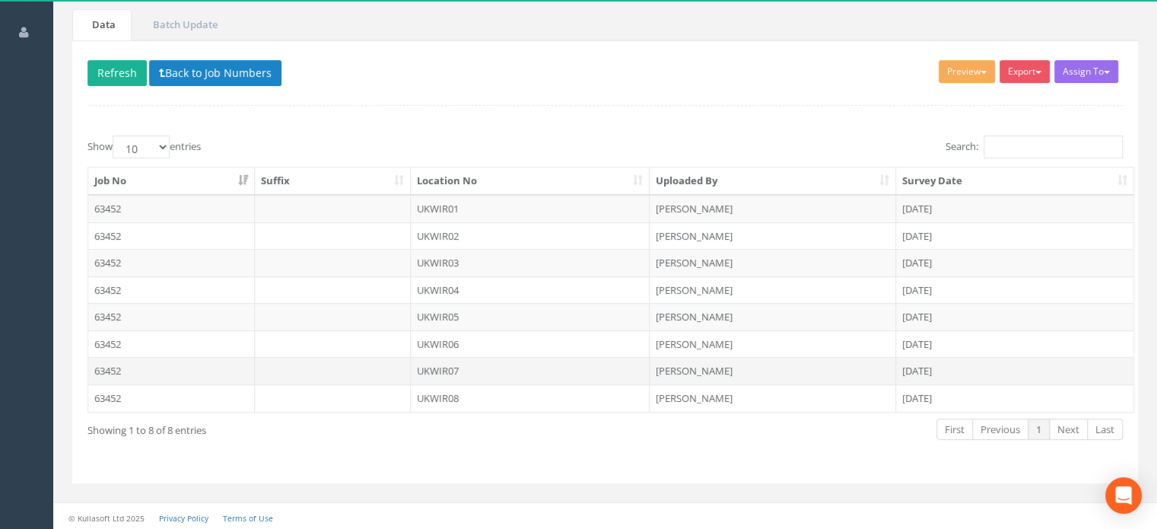
click at [457, 368] on td "UKWIR07" at bounding box center [531, 370] width 240 height 27
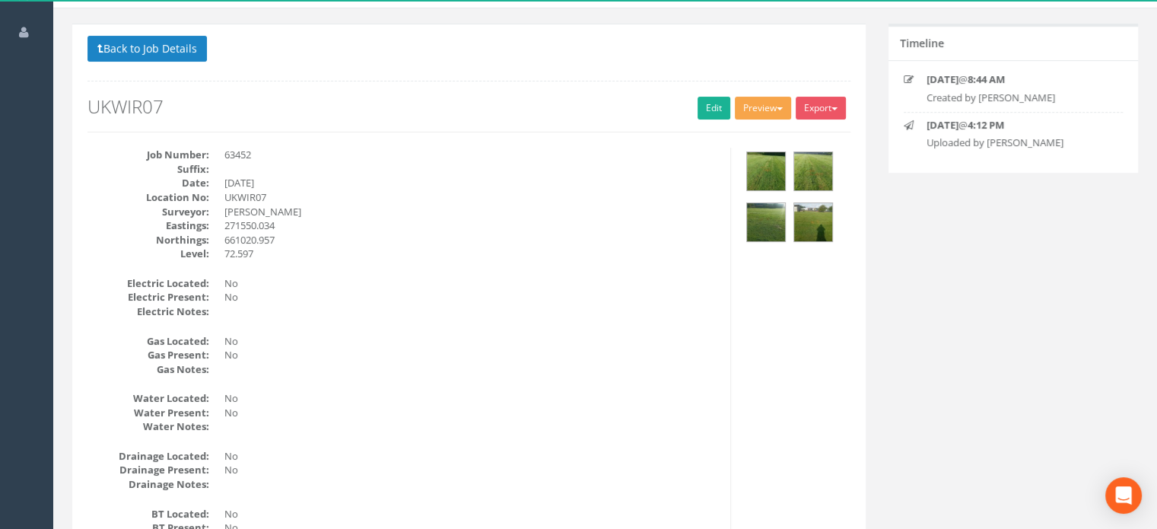
click at [778, 108] on span "button" at bounding box center [780, 108] width 6 height 3
click at [740, 138] on link "MHLS Permit to Dig" at bounding box center [735, 140] width 116 height 24
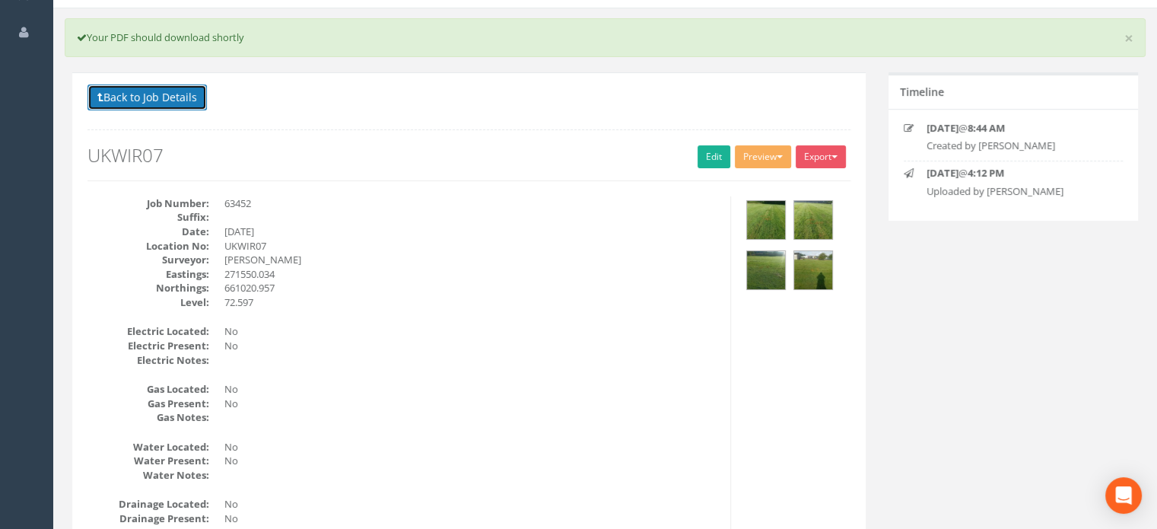
click at [137, 96] on button "Back to Job Details" at bounding box center [147, 97] width 119 height 26
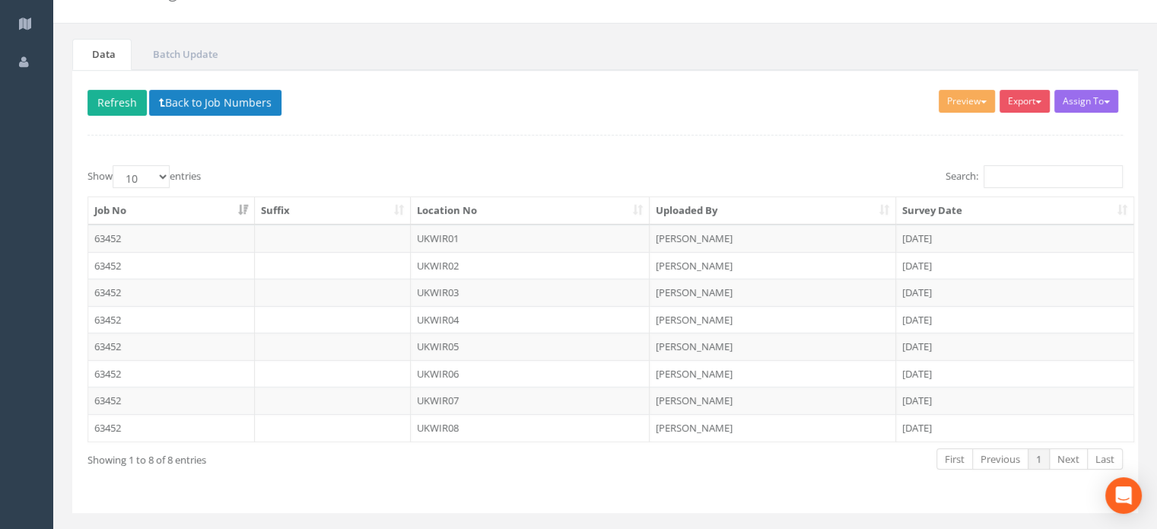
scroll to position [111, 0]
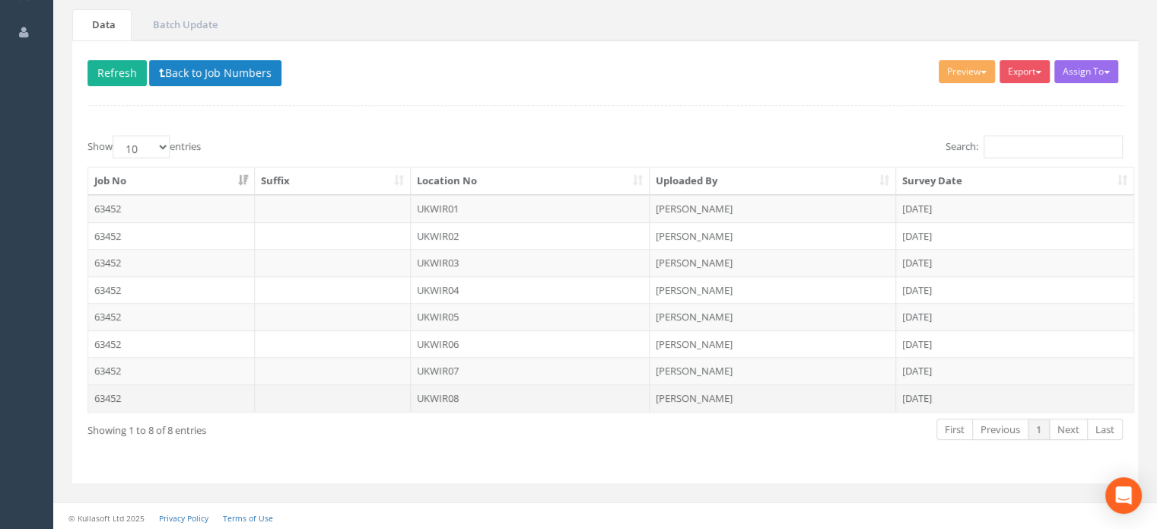
click at [445, 391] on td "UKWIR08" at bounding box center [531, 397] width 240 height 27
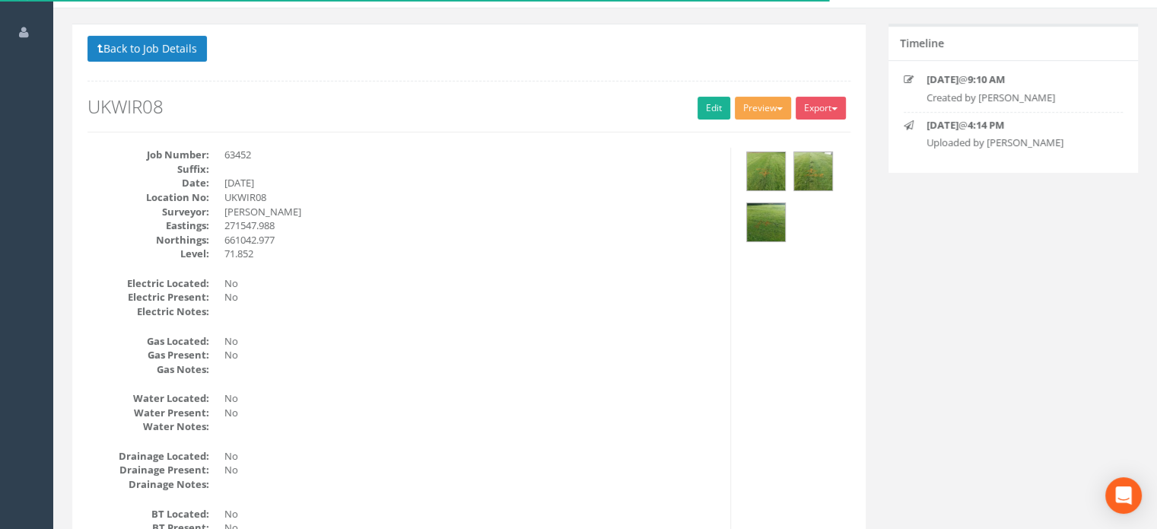
click at [759, 107] on button "Preview" at bounding box center [763, 108] width 56 height 23
click at [749, 135] on link "MHLS Permit to Dig" at bounding box center [735, 140] width 116 height 24
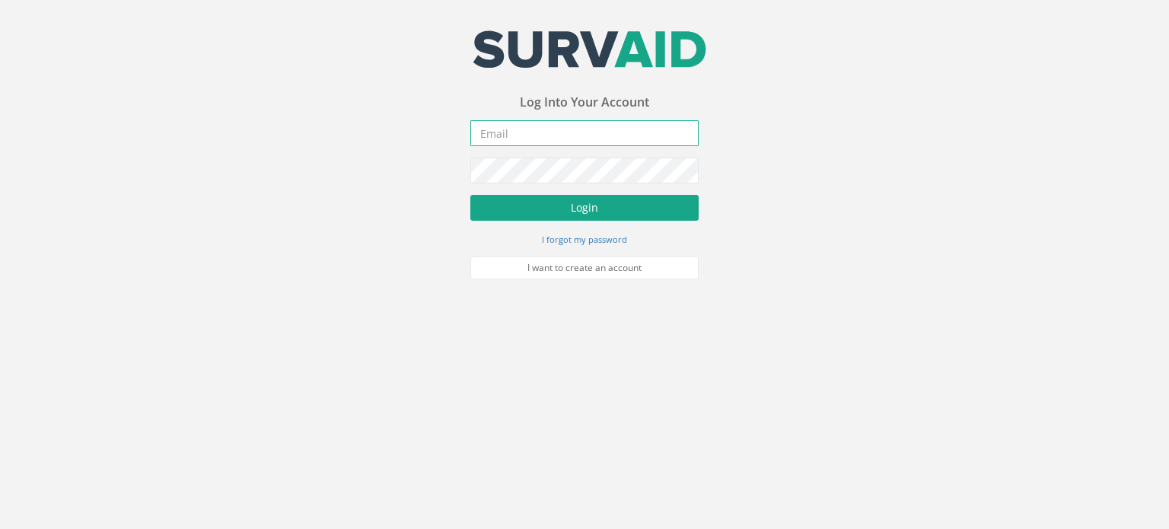
type input "[PERSON_NAME][EMAIL_ADDRESS][PERSON_NAME][DOMAIN_NAME]"
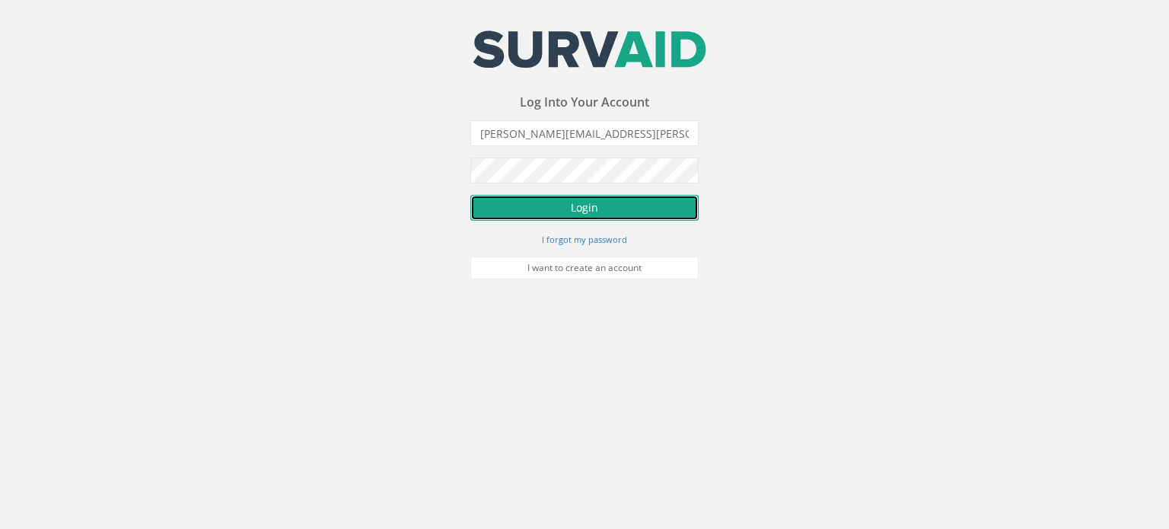
click at [622, 205] on button "Login" at bounding box center [584, 208] width 228 height 26
